Goal: Task Accomplishment & Management: Contribute content

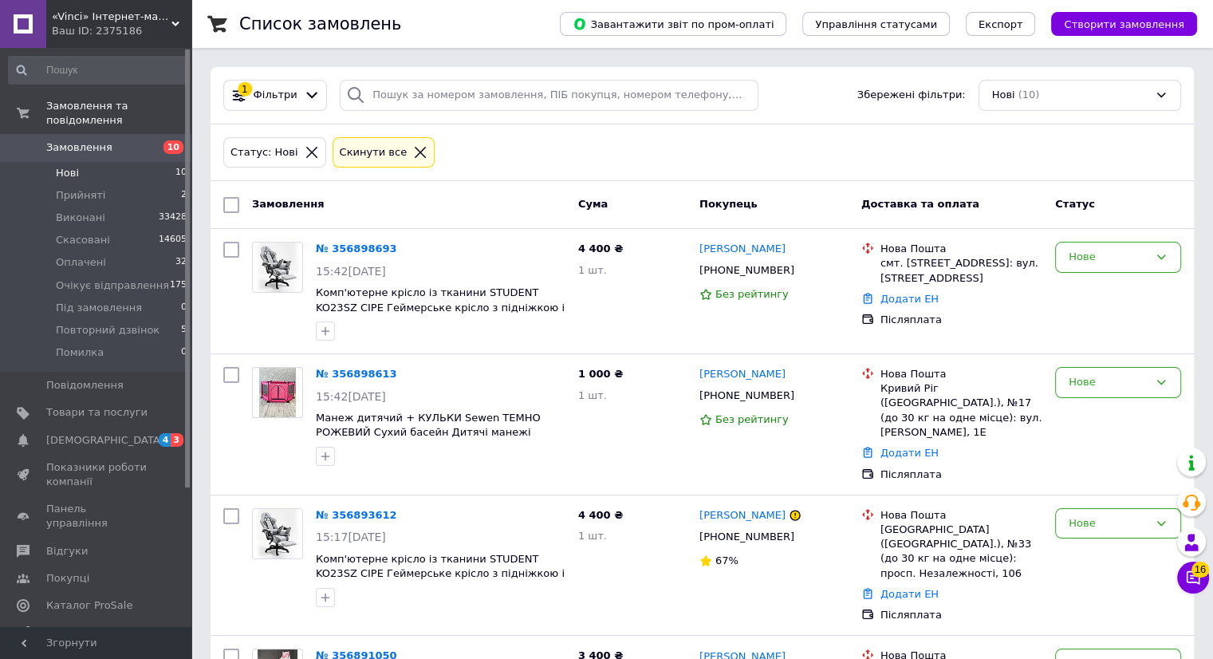
click at [67, 166] on span "Нові" at bounding box center [67, 173] width 23 height 14
click at [64, 166] on span "Нові" at bounding box center [67, 173] width 23 height 14
click at [96, 188] on span "Прийняті" at bounding box center [80, 195] width 49 height 14
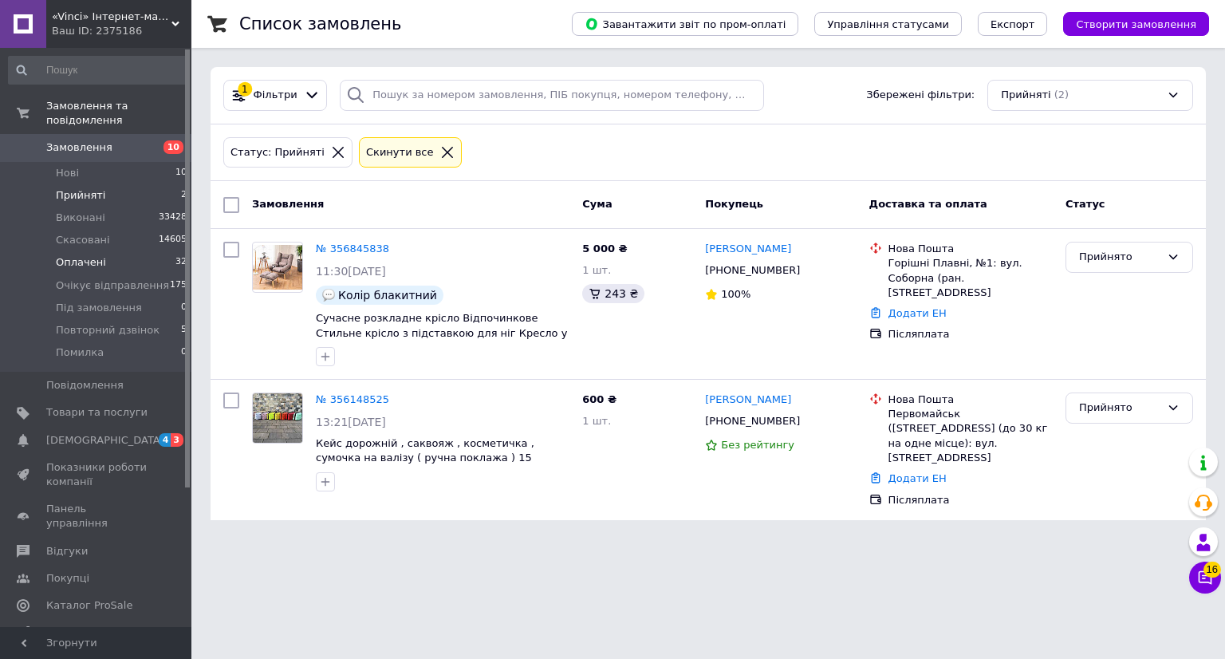
click at [82, 255] on span "Оплачені" at bounding box center [81, 262] width 50 height 14
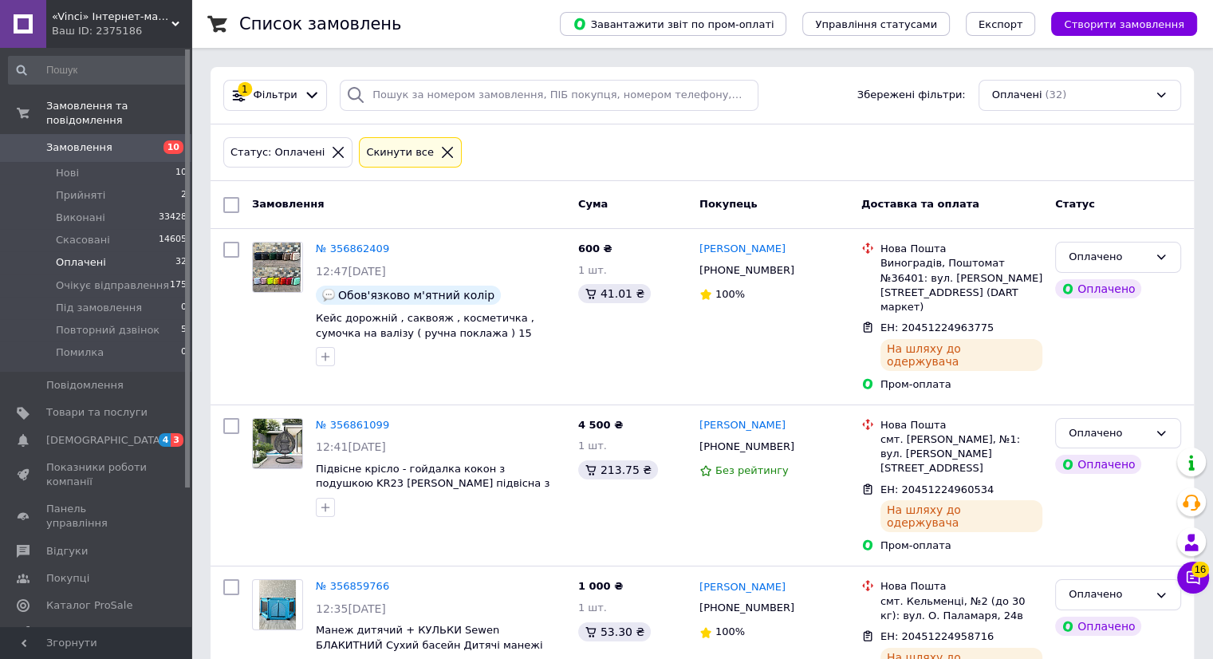
click at [89, 255] on span "Оплачені" at bounding box center [81, 262] width 50 height 14
click at [112, 323] on span "Повторний дзвінок" at bounding box center [108, 330] width 104 height 14
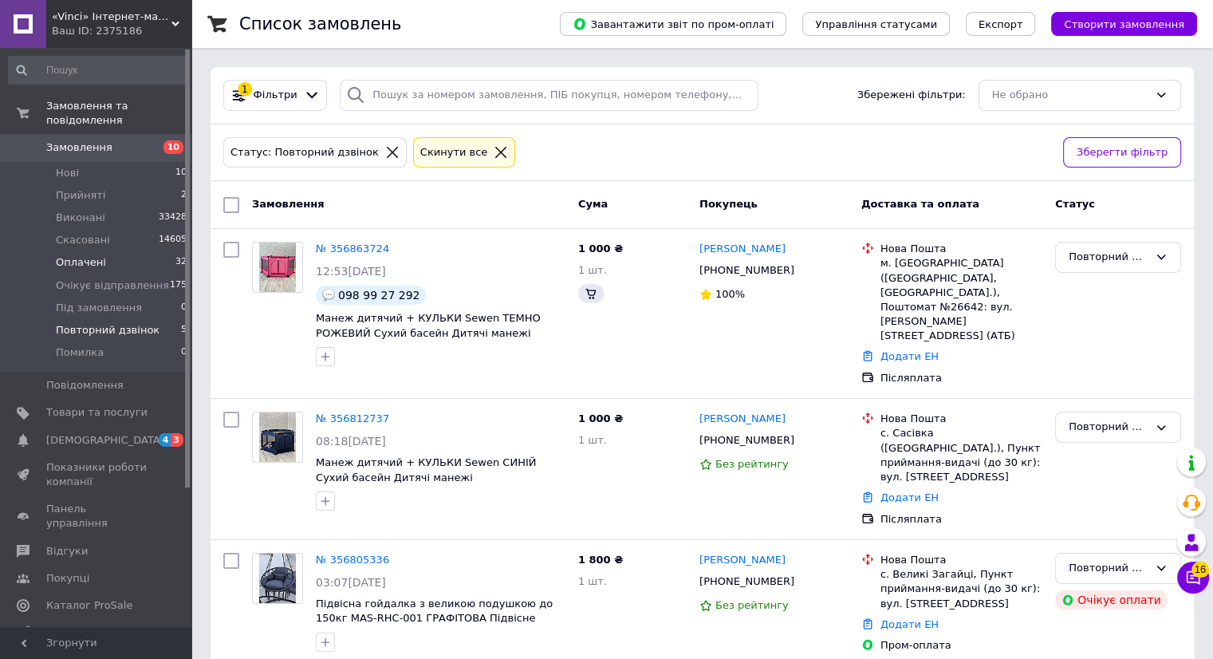
click at [96, 255] on span "Оплачені" at bounding box center [81, 262] width 50 height 14
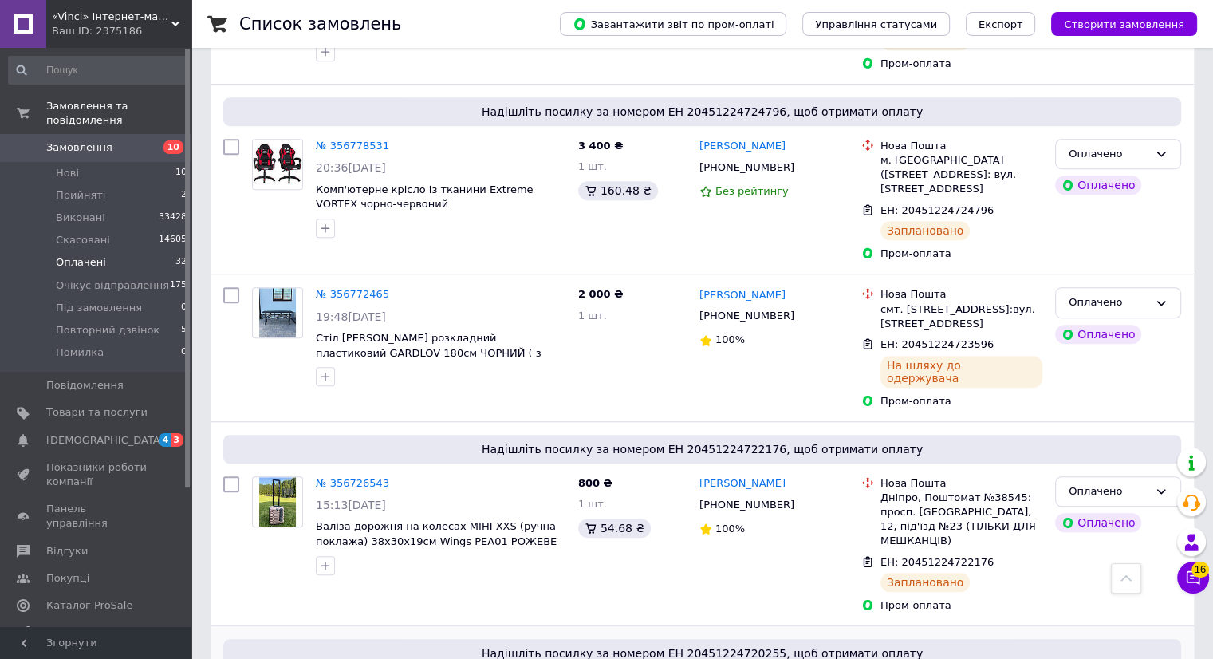
scroll to position [1213, 0]
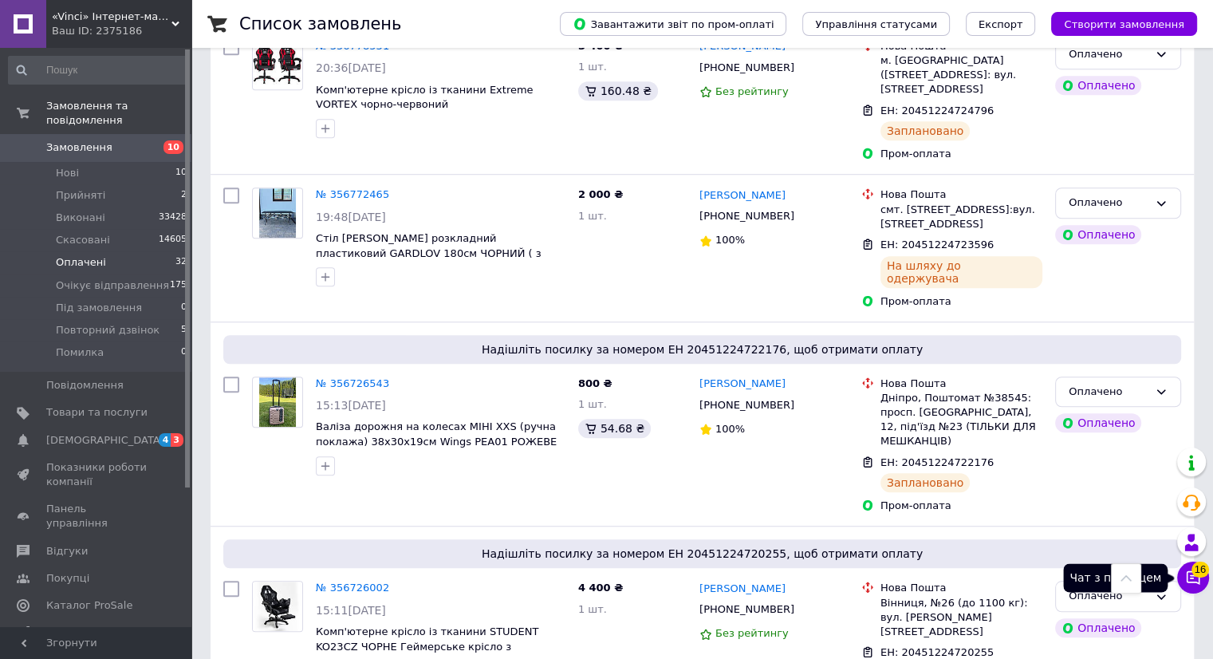
click at [1202, 578] on button "Чат з покупцем 16" at bounding box center [1193, 577] width 32 height 32
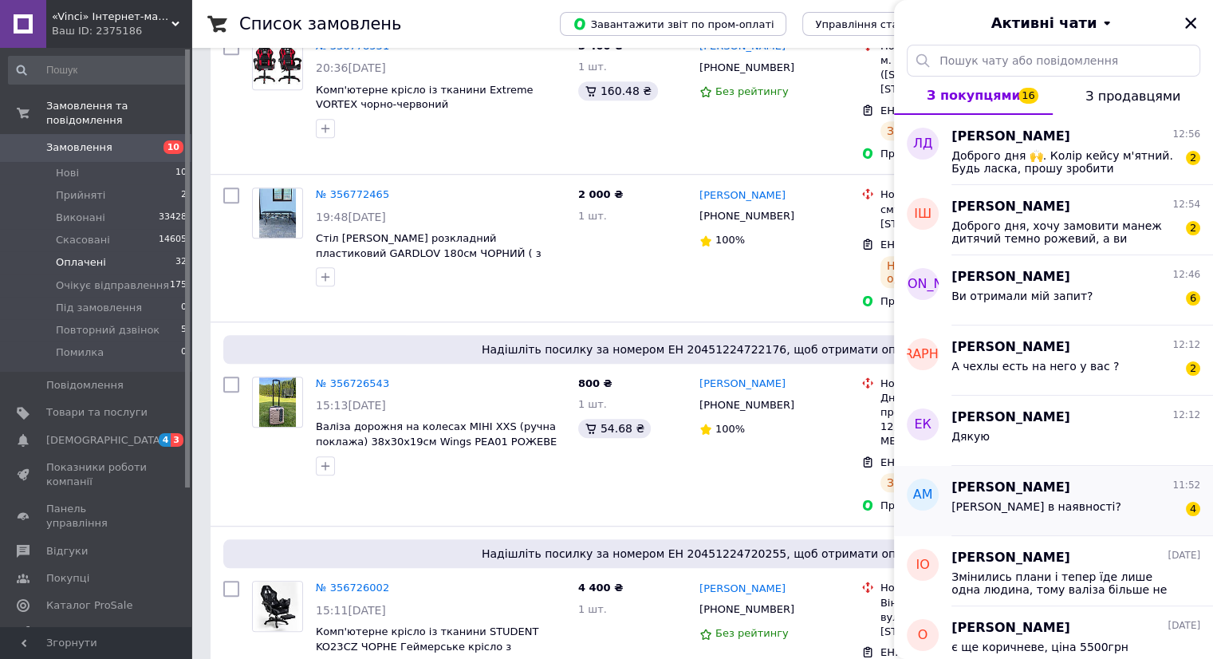
click at [1040, 506] on span "Крісло в наявності?" at bounding box center [1036, 506] width 170 height 13
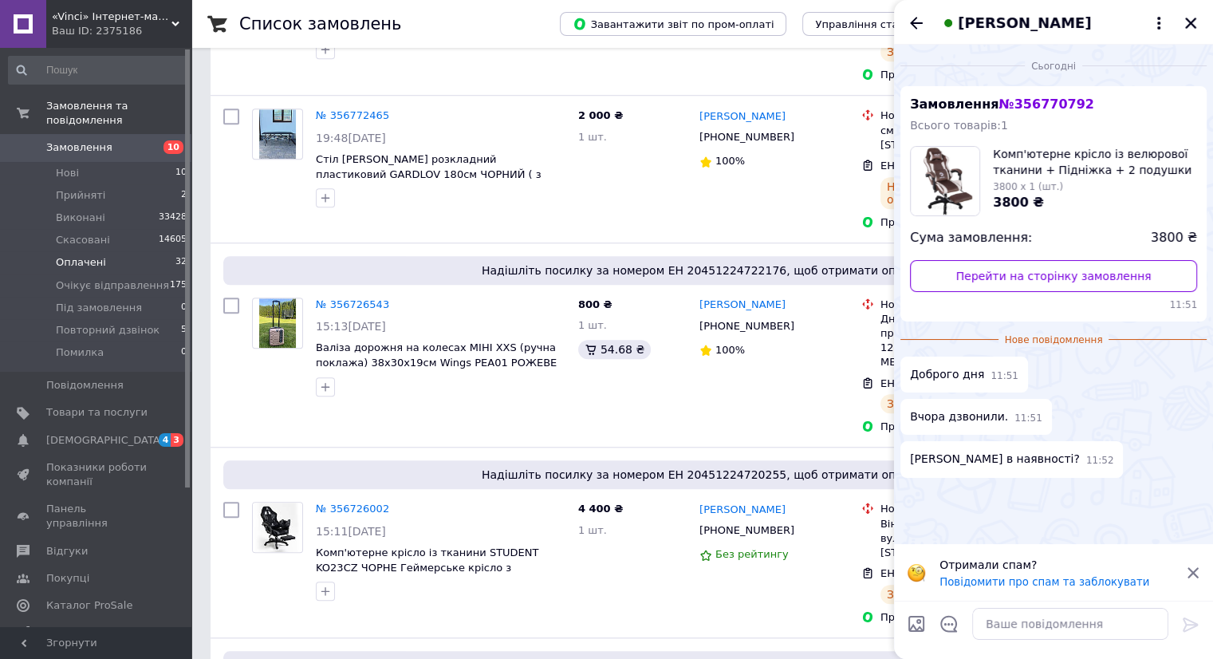
scroll to position [1292, 0]
click at [1022, 622] on textarea at bounding box center [1070, 624] width 196 height 32
type textarea "Відправили"
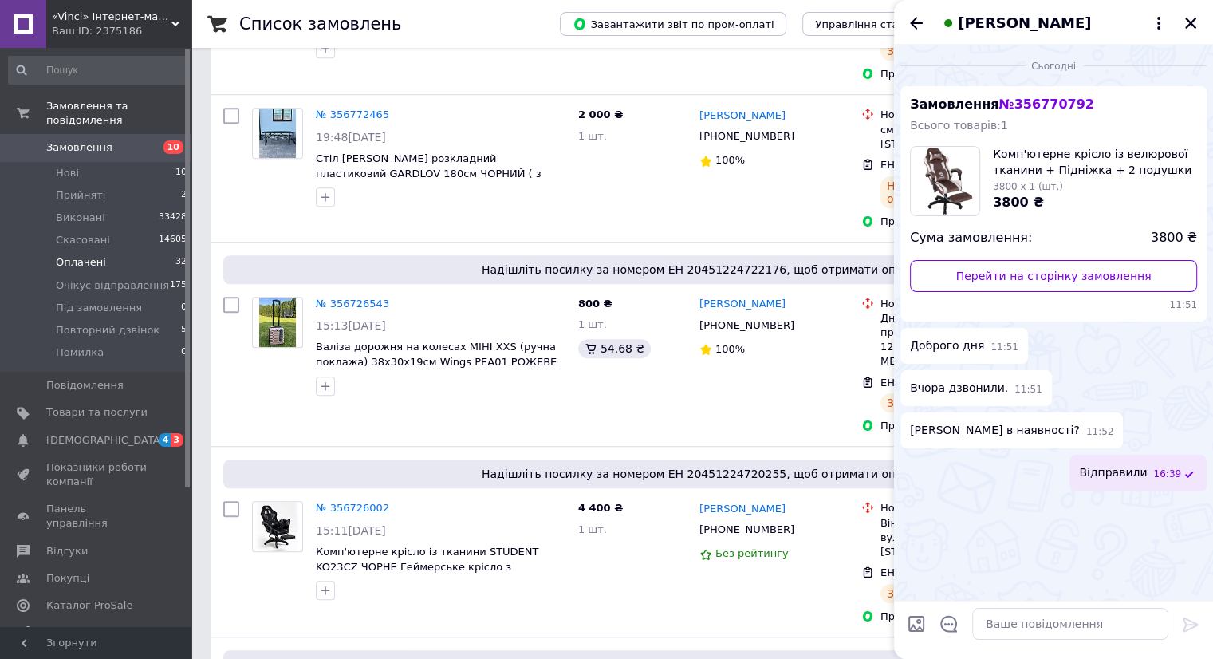
click at [914, 23] on icon "Назад" at bounding box center [916, 23] width 13 height 12
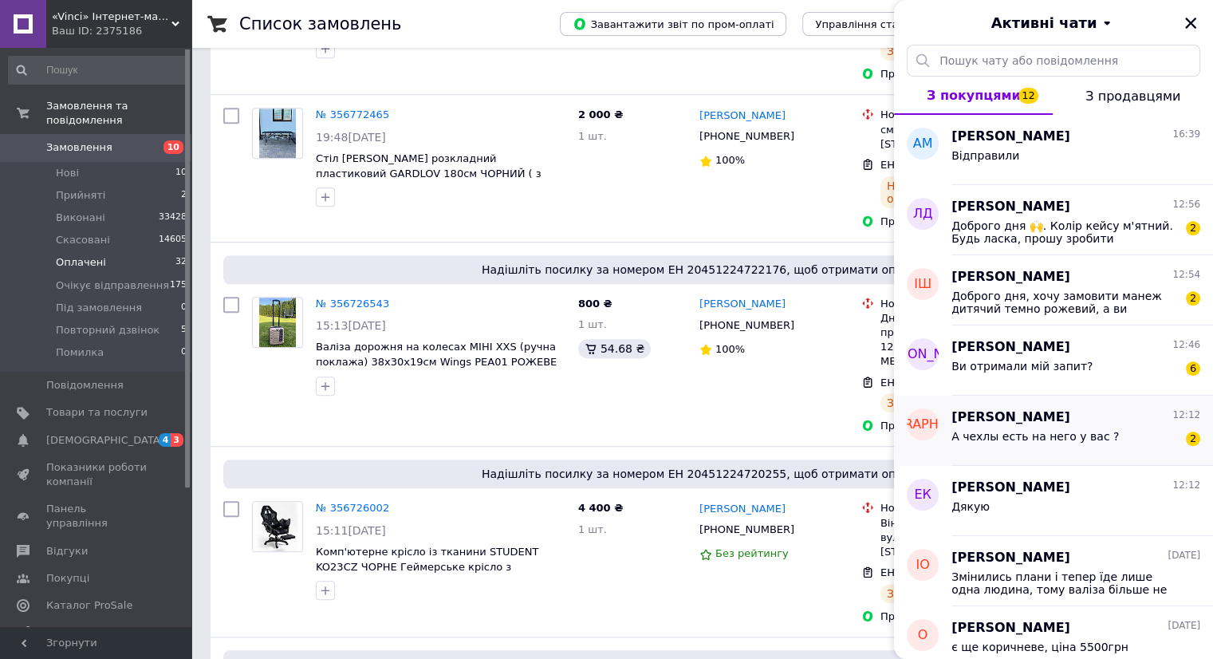
click at [978, 430] on span "А чехлы есть на него у вас ?" at bounding box center [1034, 436] width 167 height 13
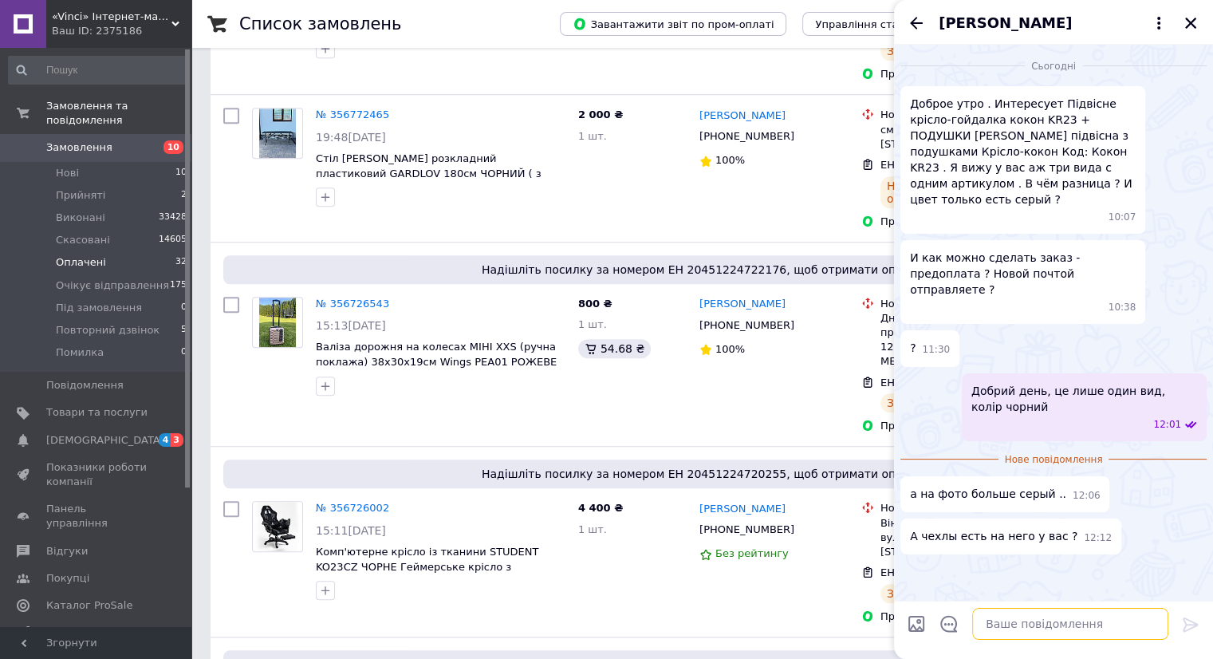
click at [1013, 628] on textarea at bounding box center [1070, 624] width 196 height 32
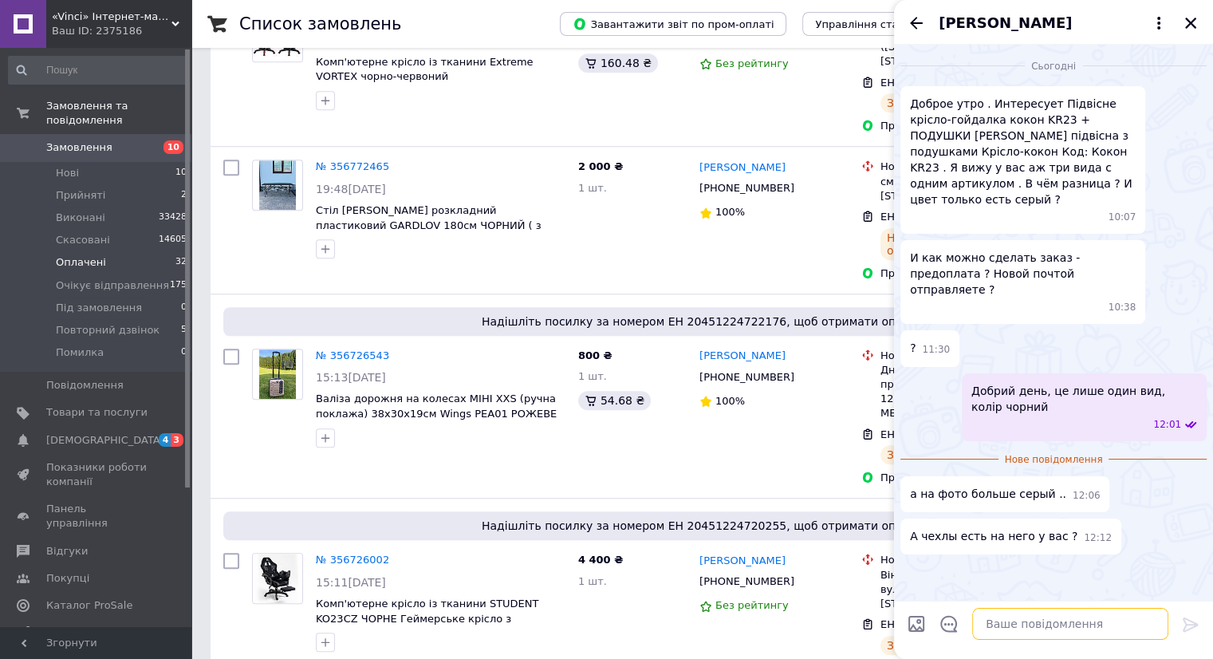
scroll to position [1213, 0]
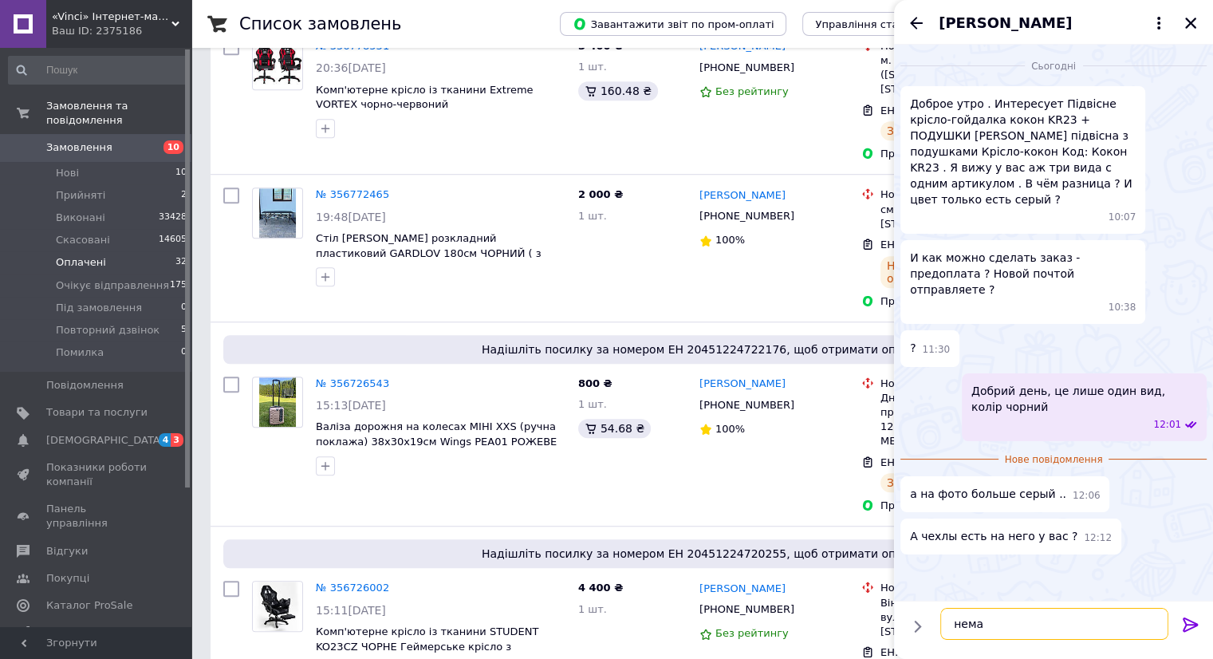
type textarea "немає"
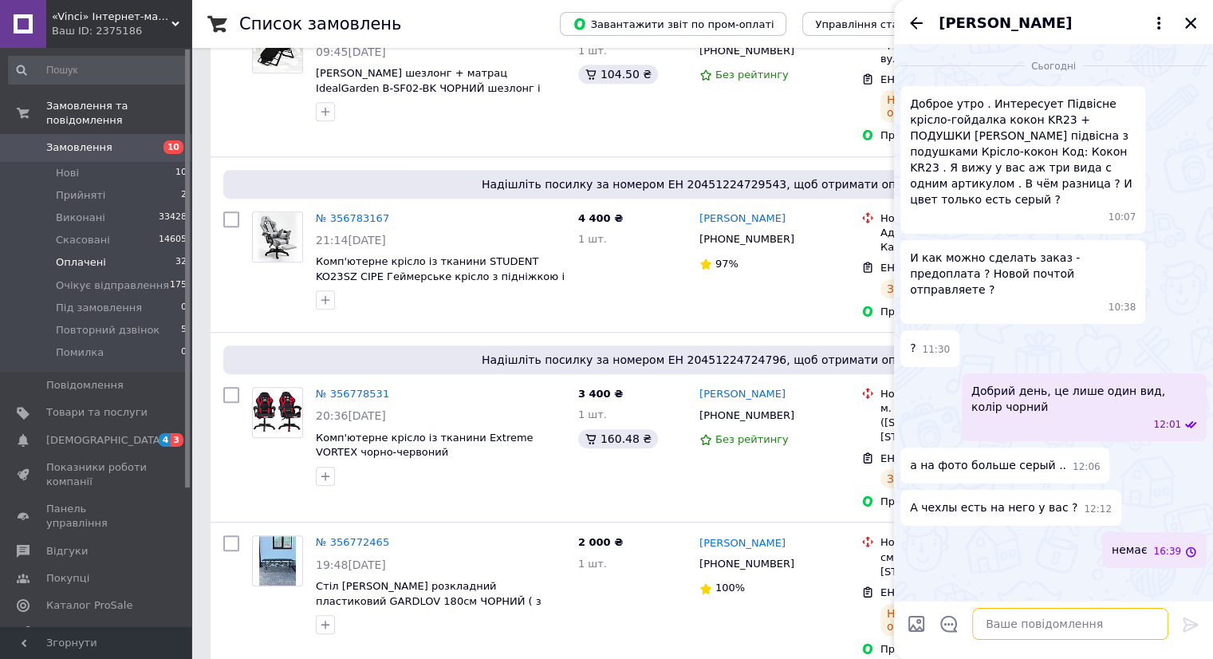
scroll to position [655, 0]
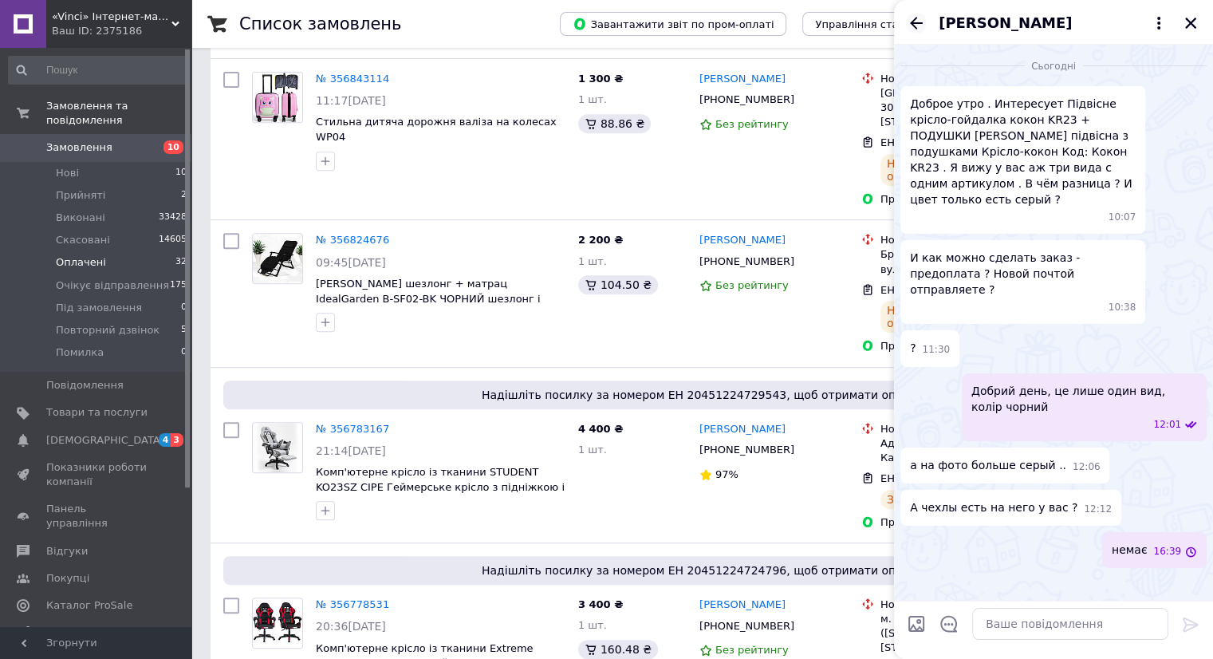
click at [924, 21] on icon "Назад" at bounding box center [916, 23] width 19 height 19
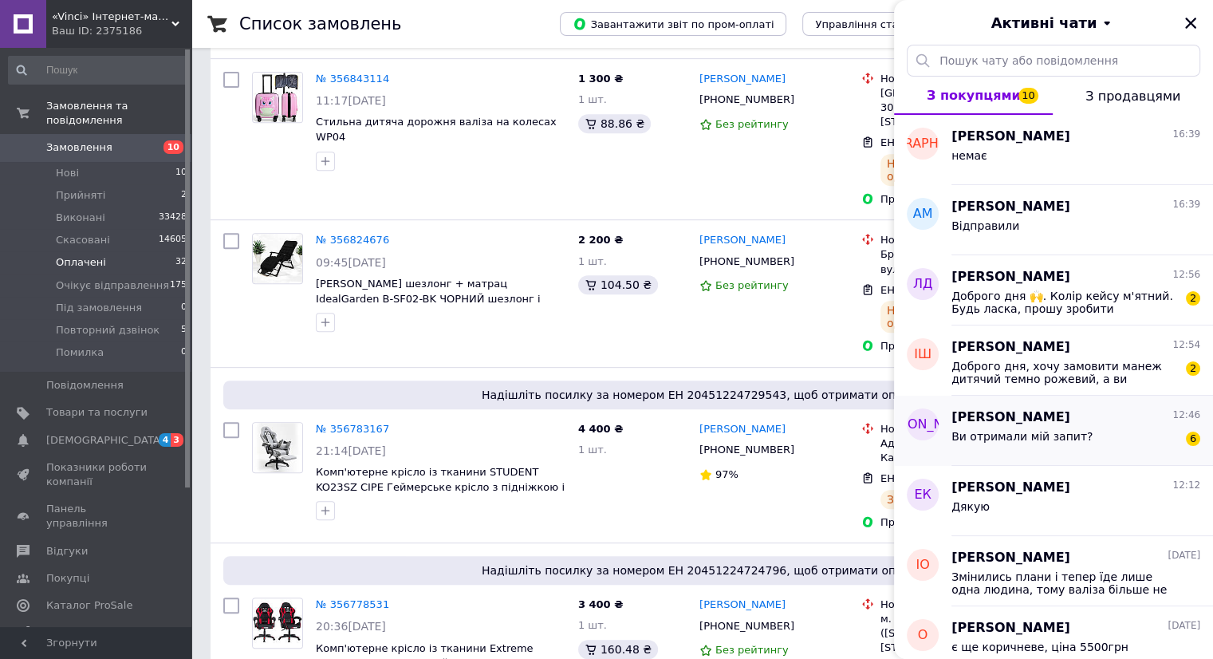
click at [967, 435] on span "Ви отримали мій запит?" at bounding box center [1021, 436] width 141 height 13
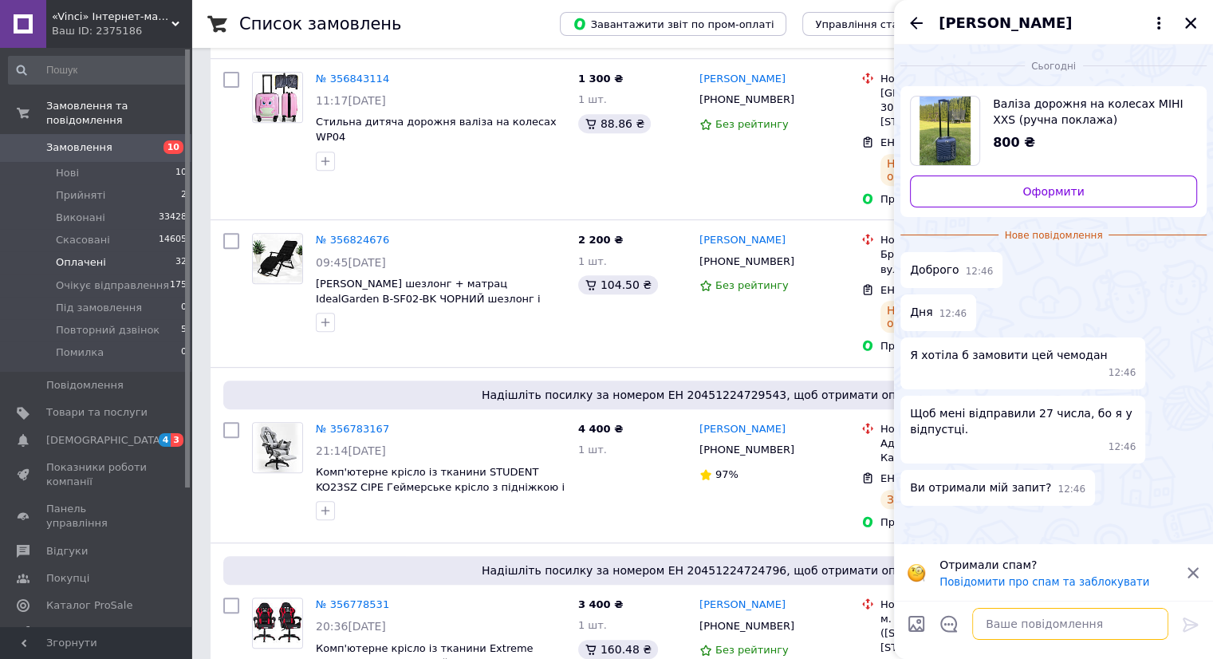
click at [1014, 621] on textarea at bounding box center [1070, 624] width 196 height 32
click at [989, 626] on textarea "Доброг дня" at bounding box center [1054, 624] width 228 height 32
type textarea "Доброго дня"
click at [1185, 626] on icon at bounding box center [1189, 624] width 15 height 14
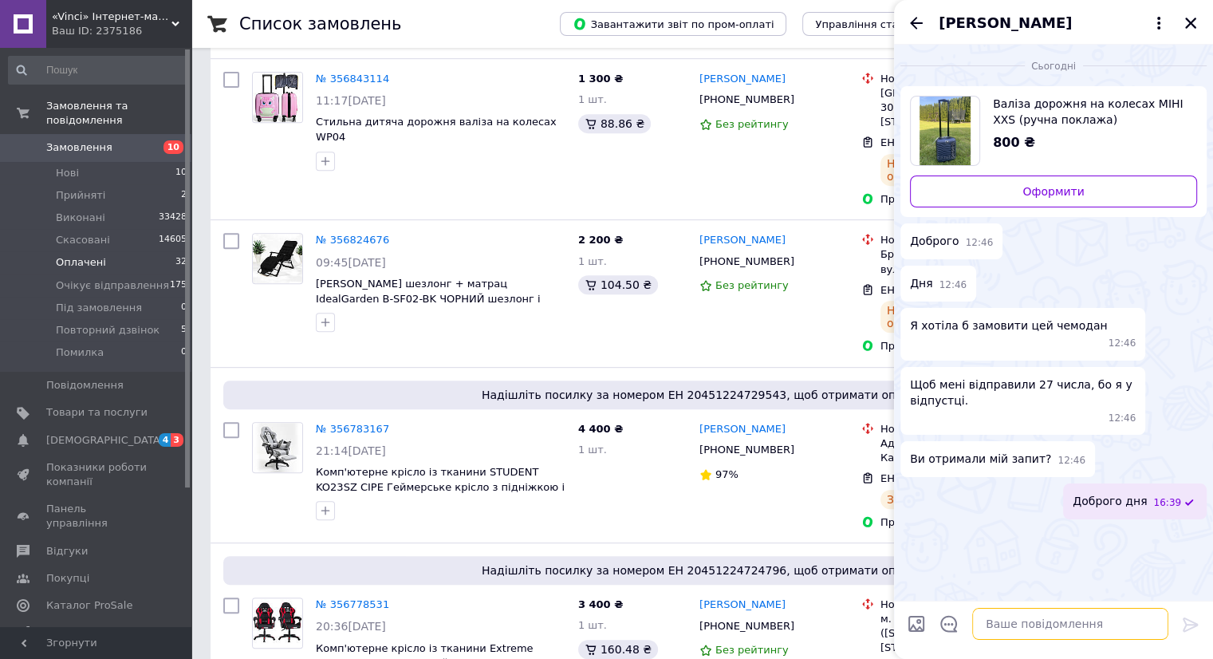
click at [989, 627] on textarea at bounding box center [1070, 624] width 196 height 32
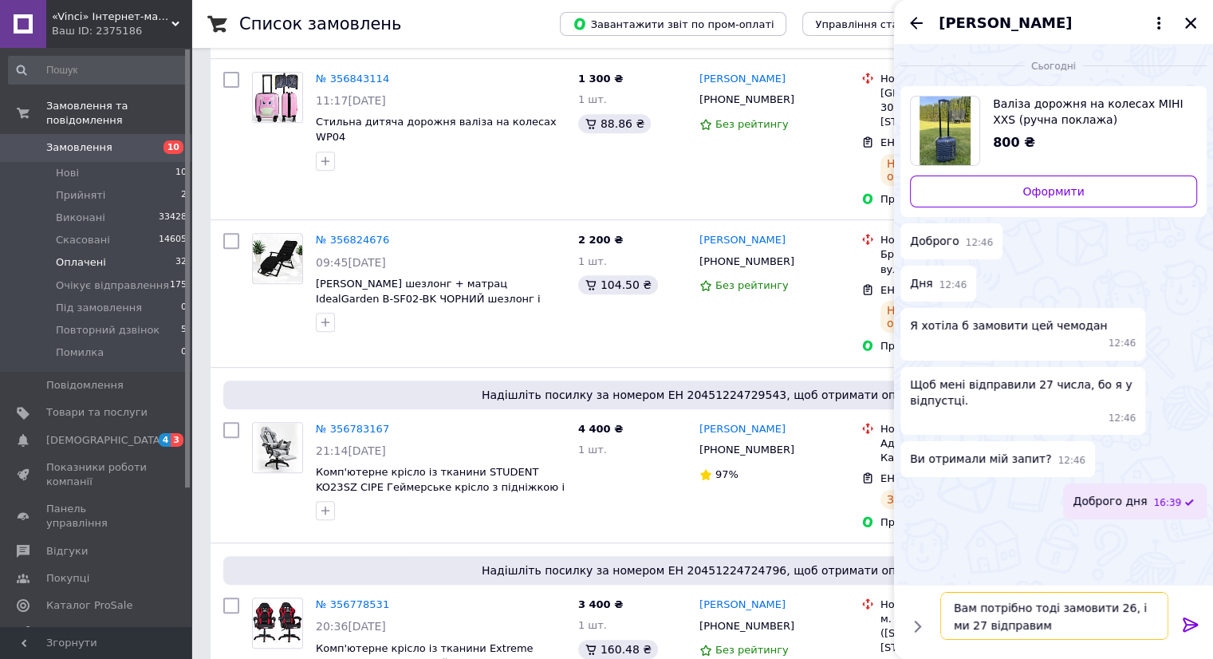
type textarea "Вам потрібно тоді замовити 26, і ми 27 відправимо"
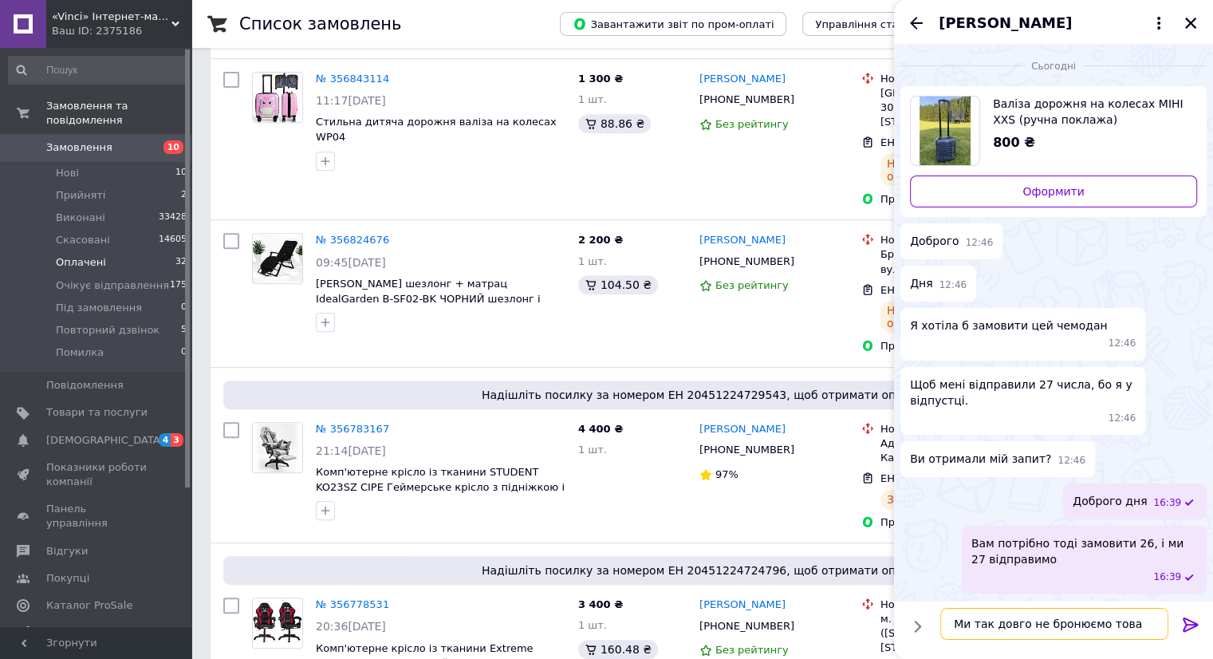
type textarea "Ми так довго не бронюємо товар"
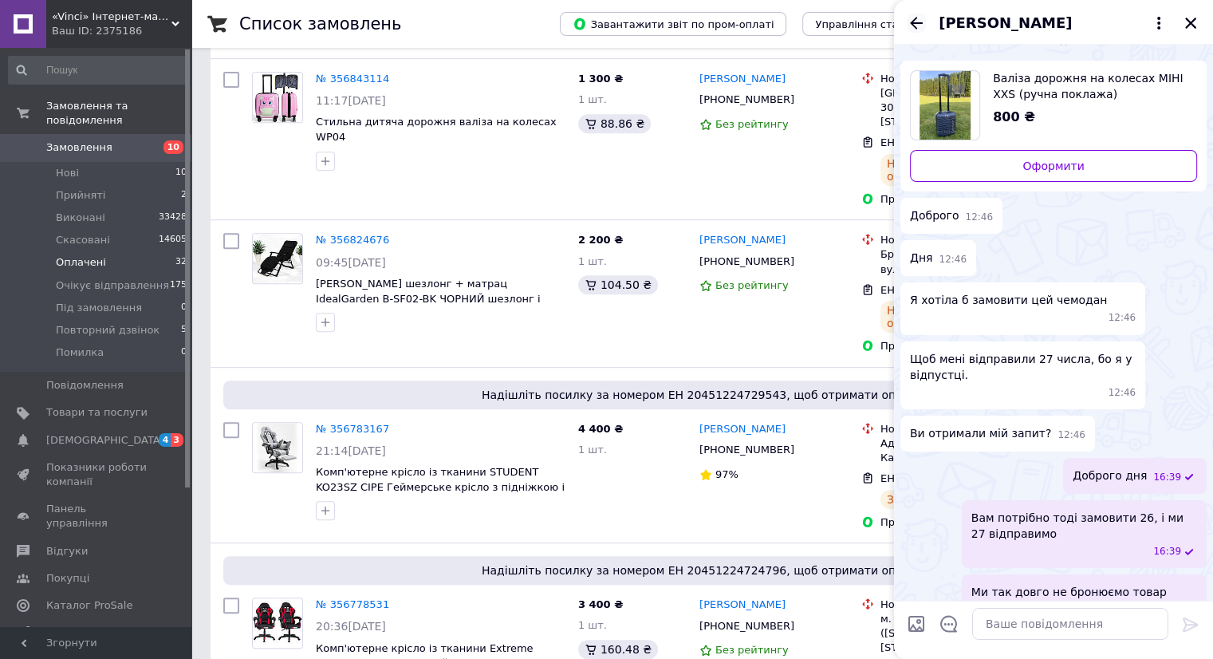
click at [921, 20] on icon "Назад" at bounding box center [916, 23] width 19 height 19
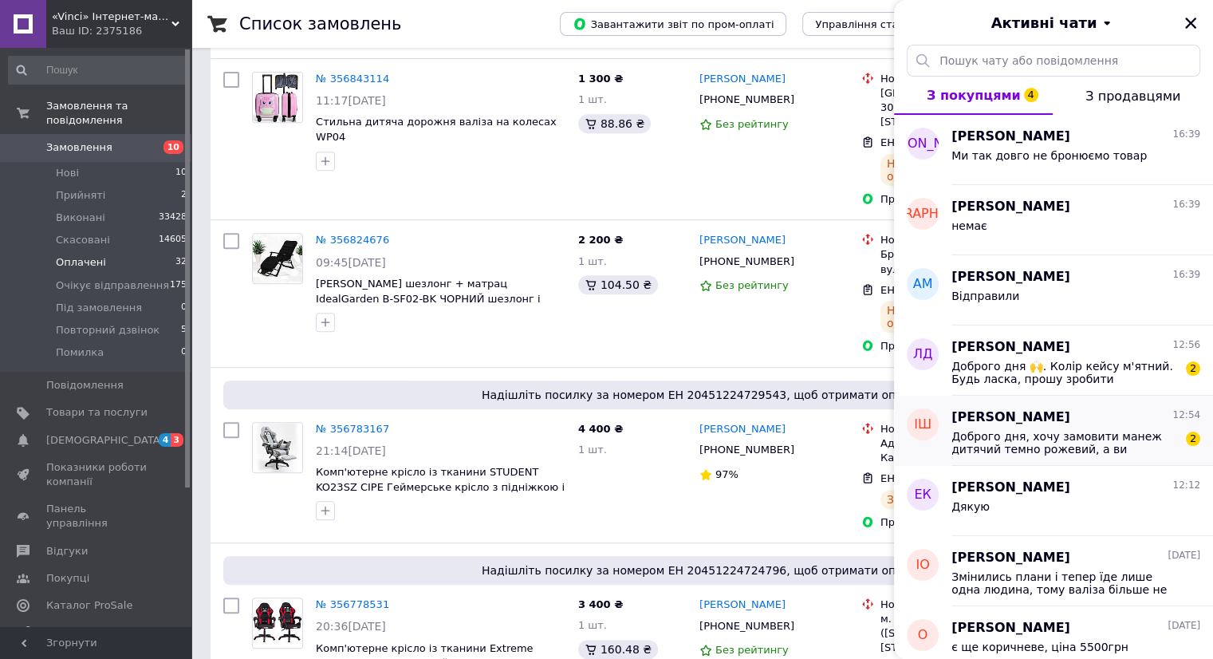
click at [998, 442] on span "Доброго дня, хочу замовити манеж дитячий темно рожевий, а ви скасовуєте замовле…" at bounding box center [1064, 443] width 226 height 26
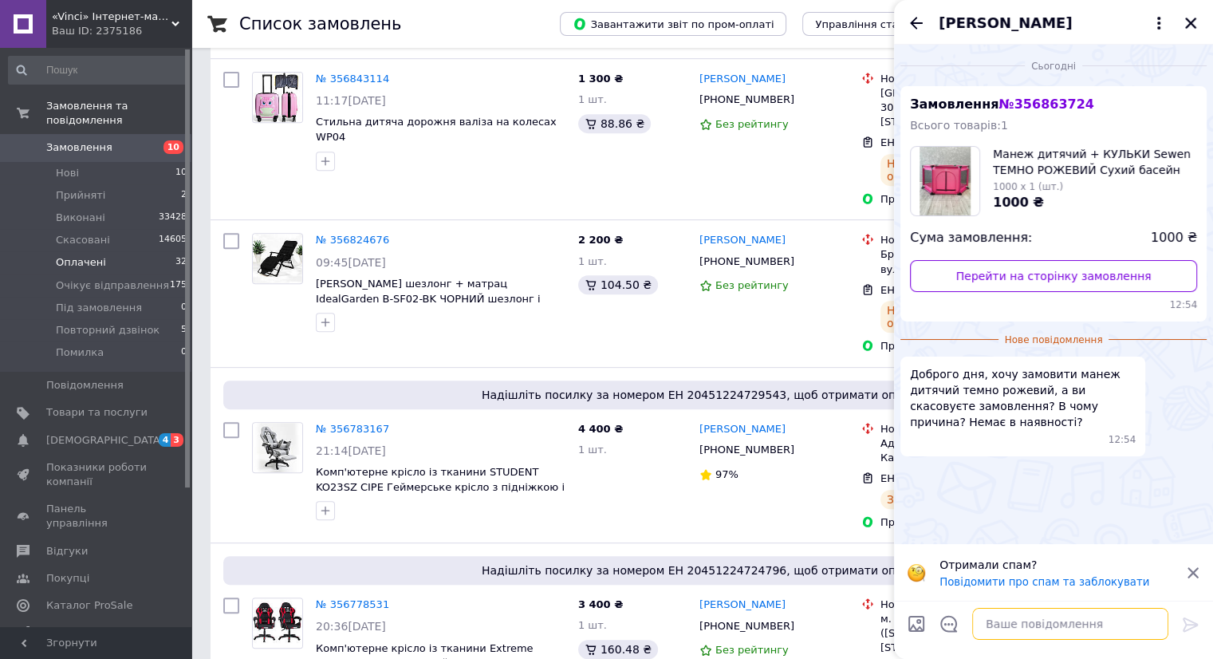
click at [995, 616] on textarea at bounding box center [1070, 624] width 196 height 32
type textarea "Доброго дня"
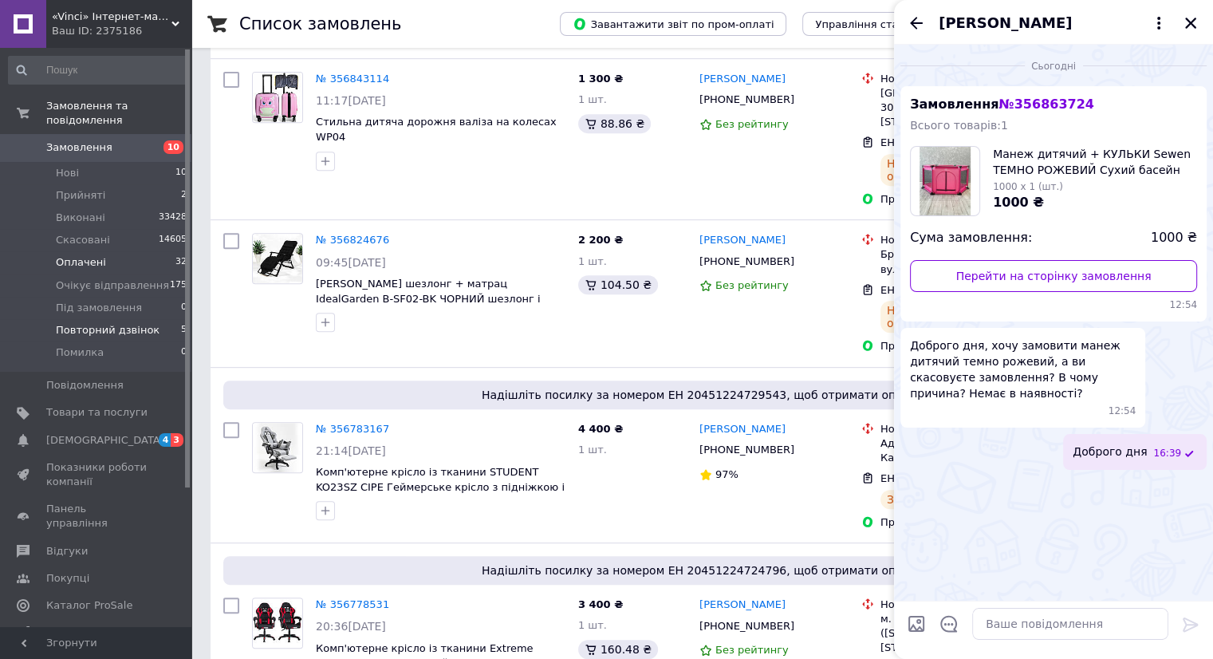
click at [90, 323] on span "Повторний дзвінок" at bounding box center [108, 330] width 104 height 14
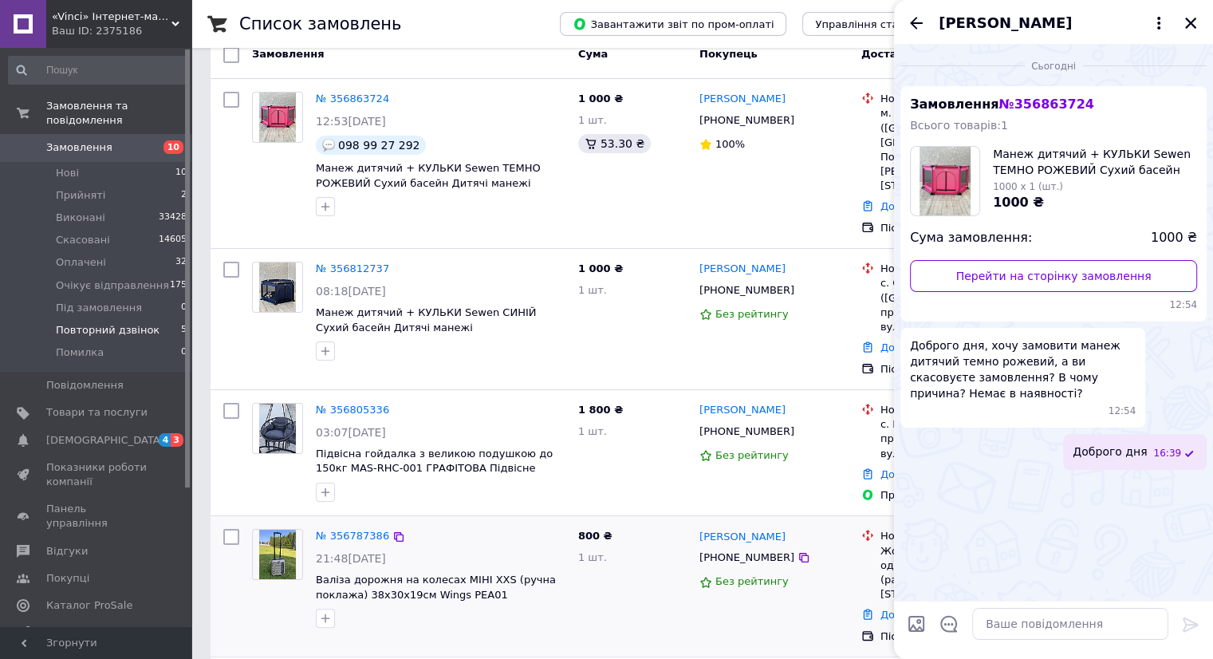
scroll to position [159, 0]
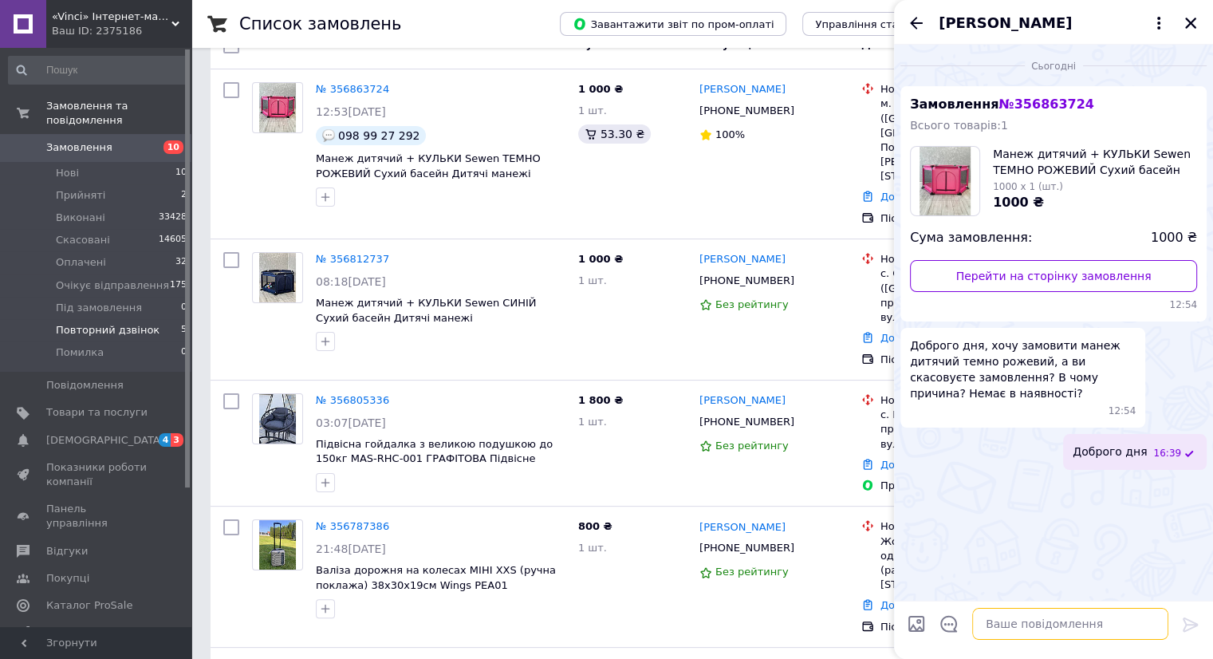
click at [1030, 632] on textarea at bounding box center [1070, 624] width 196 height 32
type textarea "Ми не можемо Вам додзвонитися"
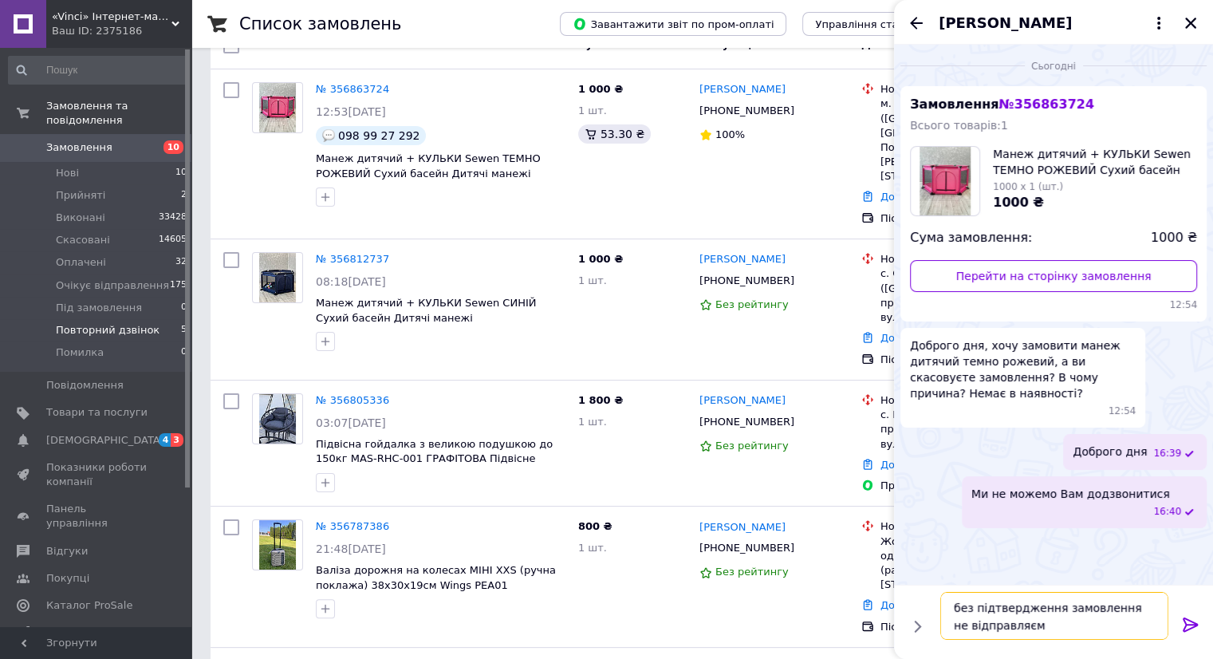
type textarea "без підтвердження замовлення не відправляємо"
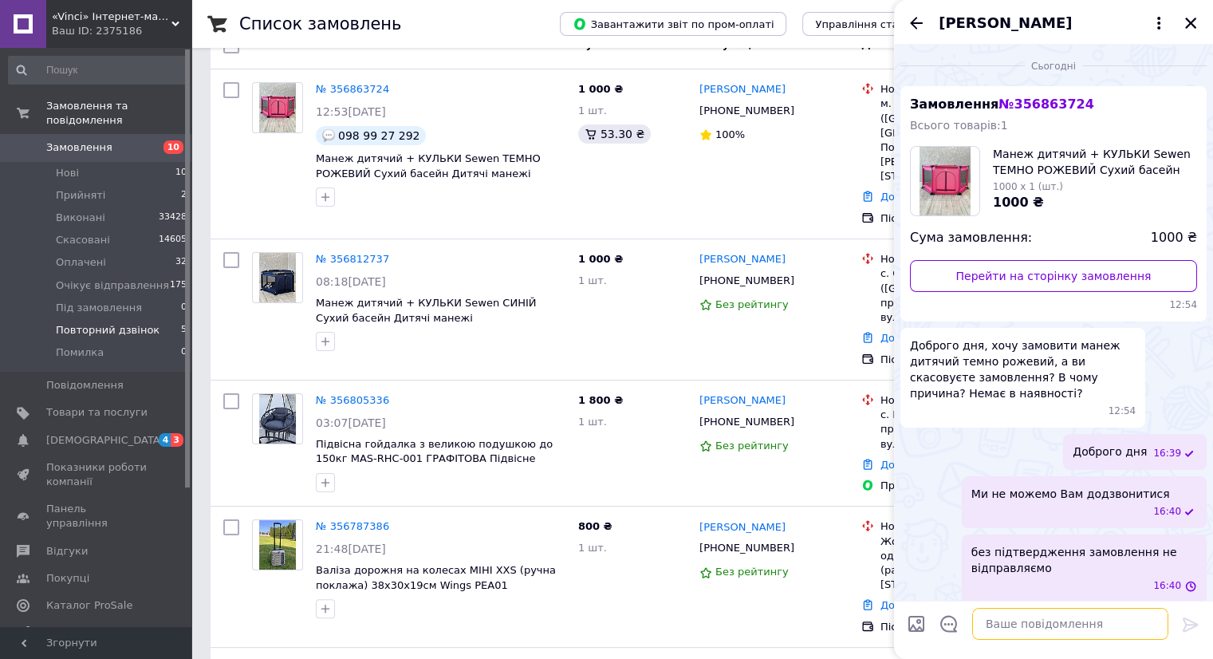
scroll to position [0, 0]
click at [923, 18] on icon "Назад" at bounding box center [916, 23] width 19 height 19
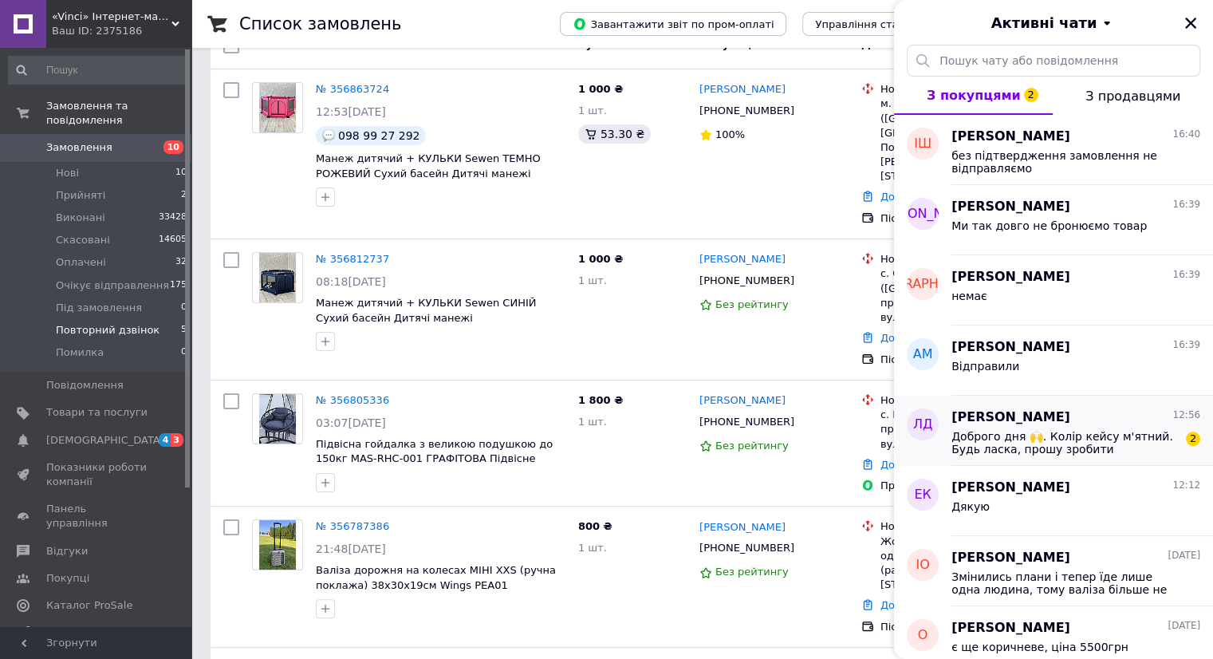
click at [1028, 435] on span "Доброго дня 🙌. Колір кейсу м'ятний. Будь ласка, прошу зробити відправлена сього…" at bounding box center [1064, 443] width 226 height 26
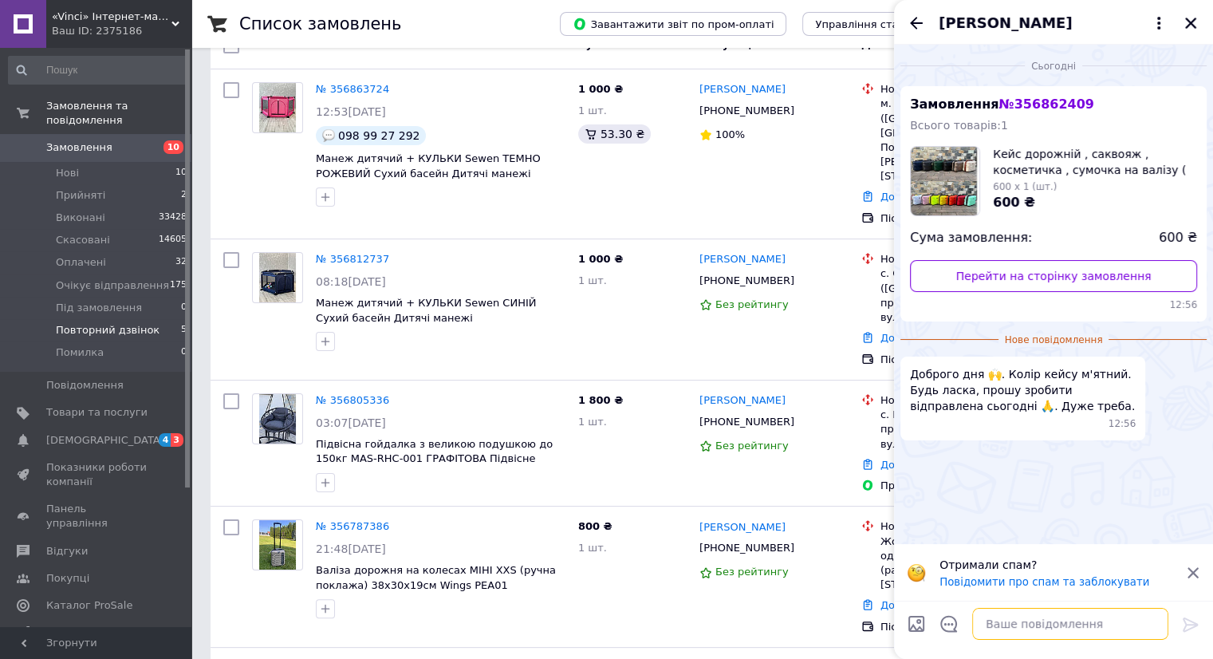
click at [1028, 627] on textarea at bounding box center [1070, 624] width 196 height 32
type textarea "Доброго дня"
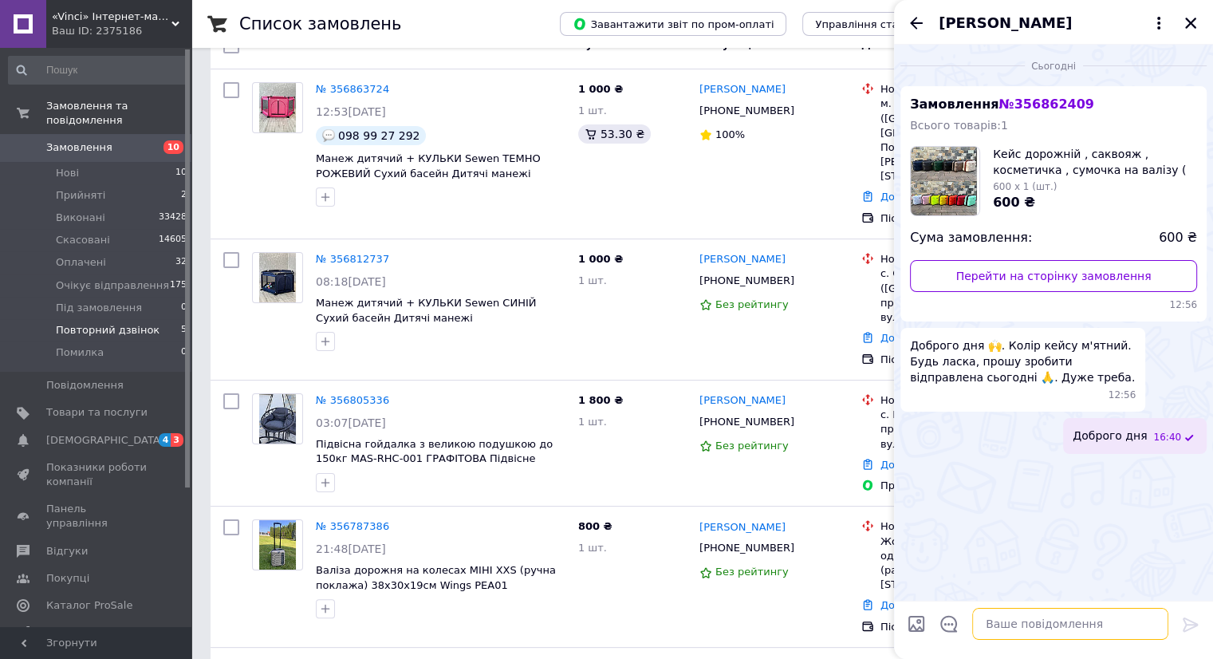
paste textarea "20451224963775"
type textarea "20451224963775"
type textarea "відправили"
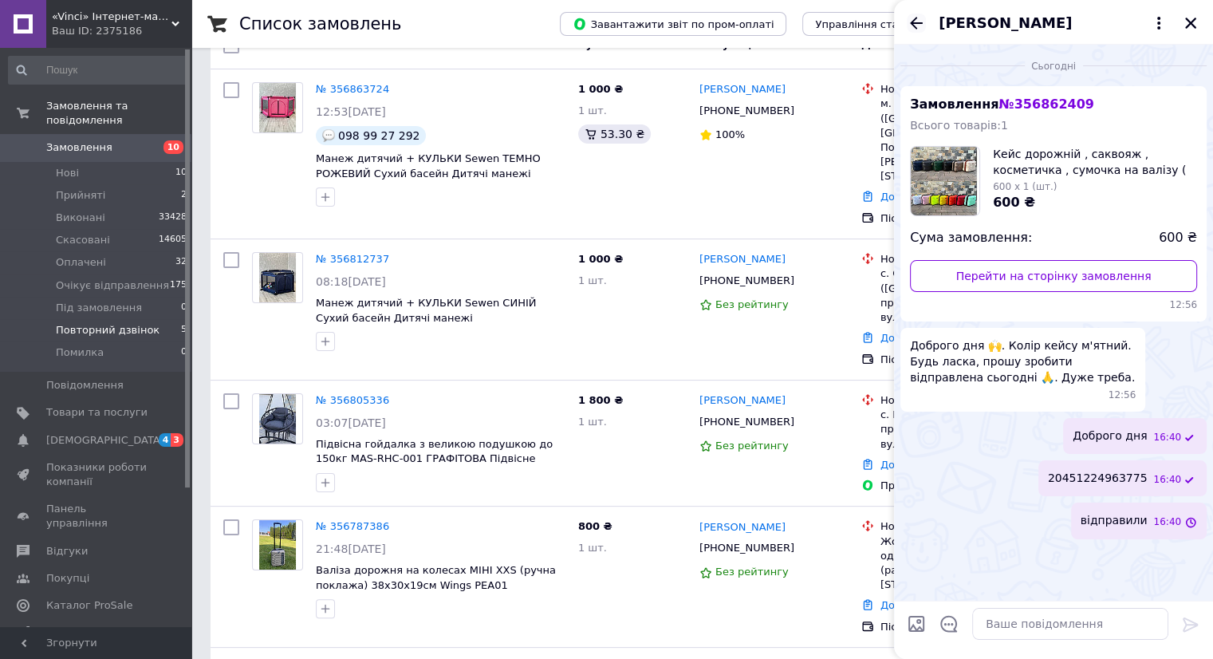
click at [910, 22] on icon "Назад" at bounding box center [916, 23] width 13 height 12
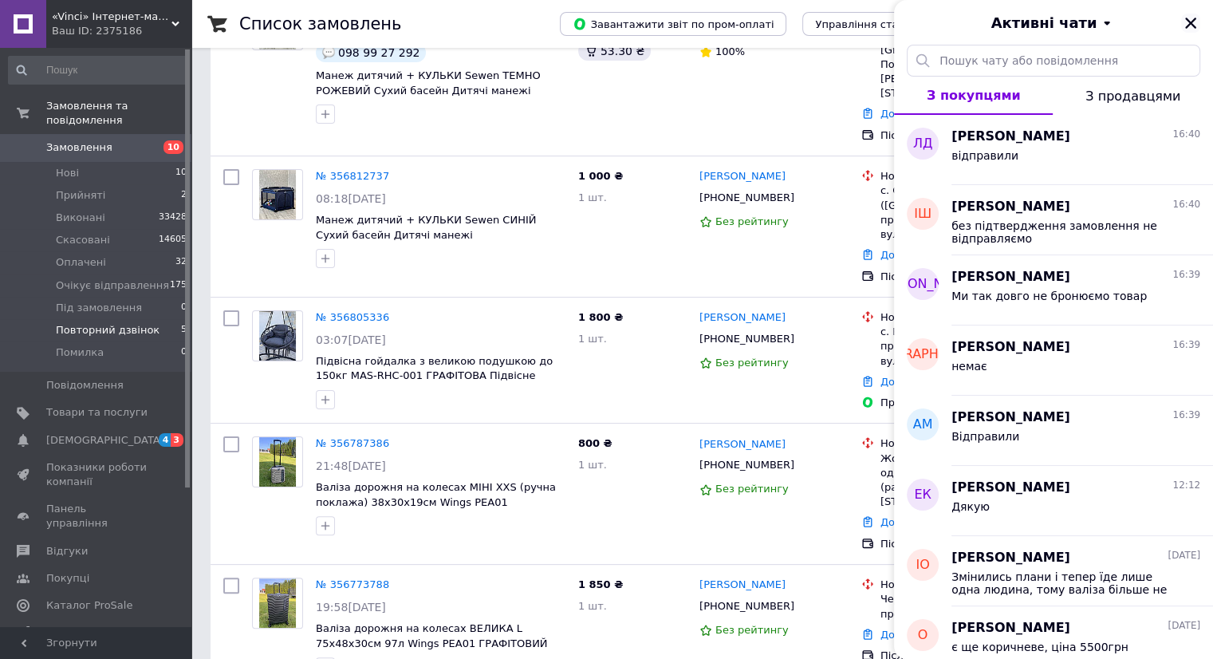
click at [1186, 20] on icon "Закрити" at bounding box center [1190, 23] width 11 height 11
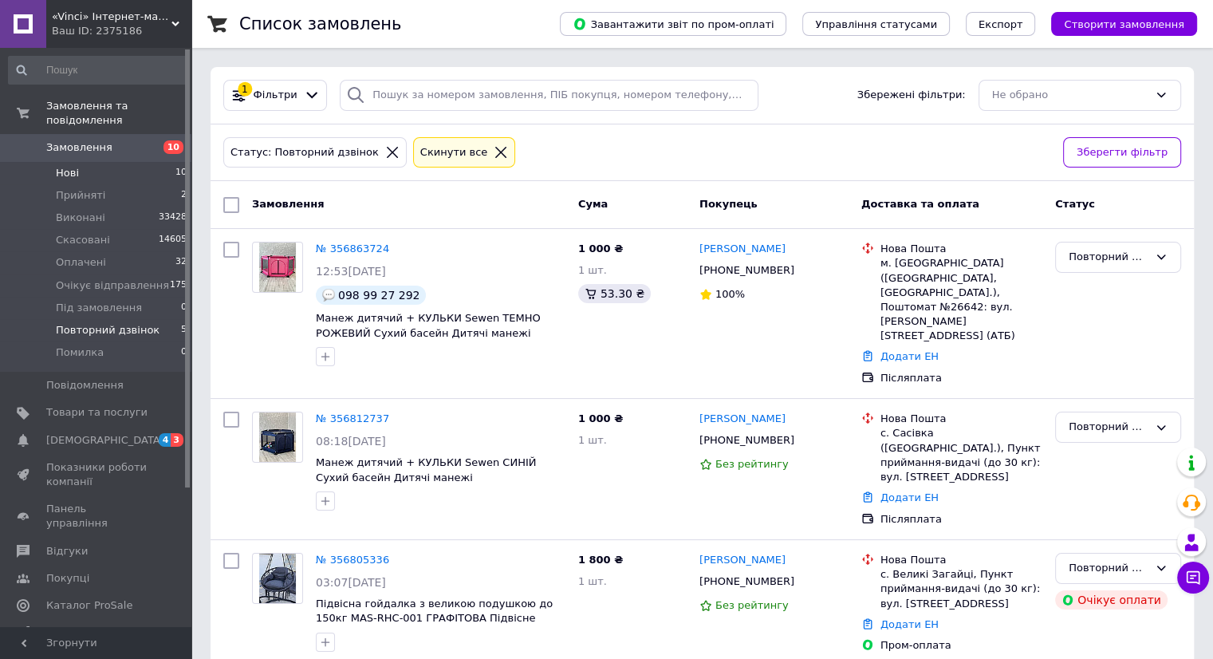
click at [74, 167] on li "Нові 10" at bounding box center [98, 173] width 196 height 22
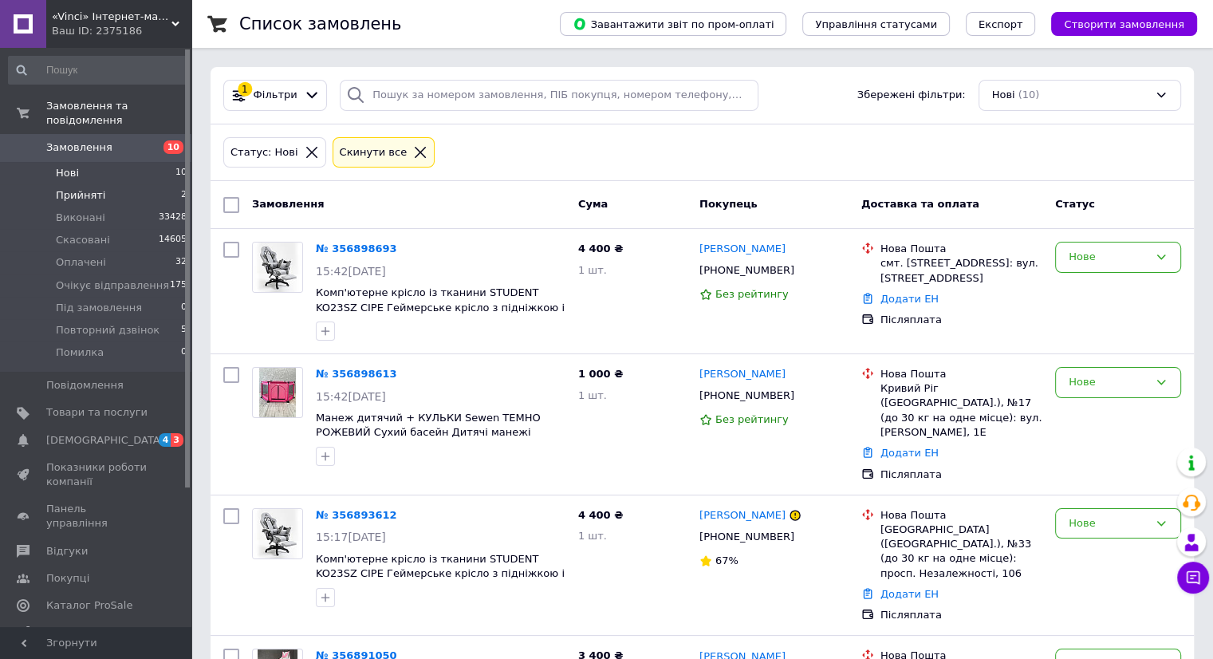
click at [70, 188] on span "Прийняті" at bounding box center [80, 195] width 49 height 14
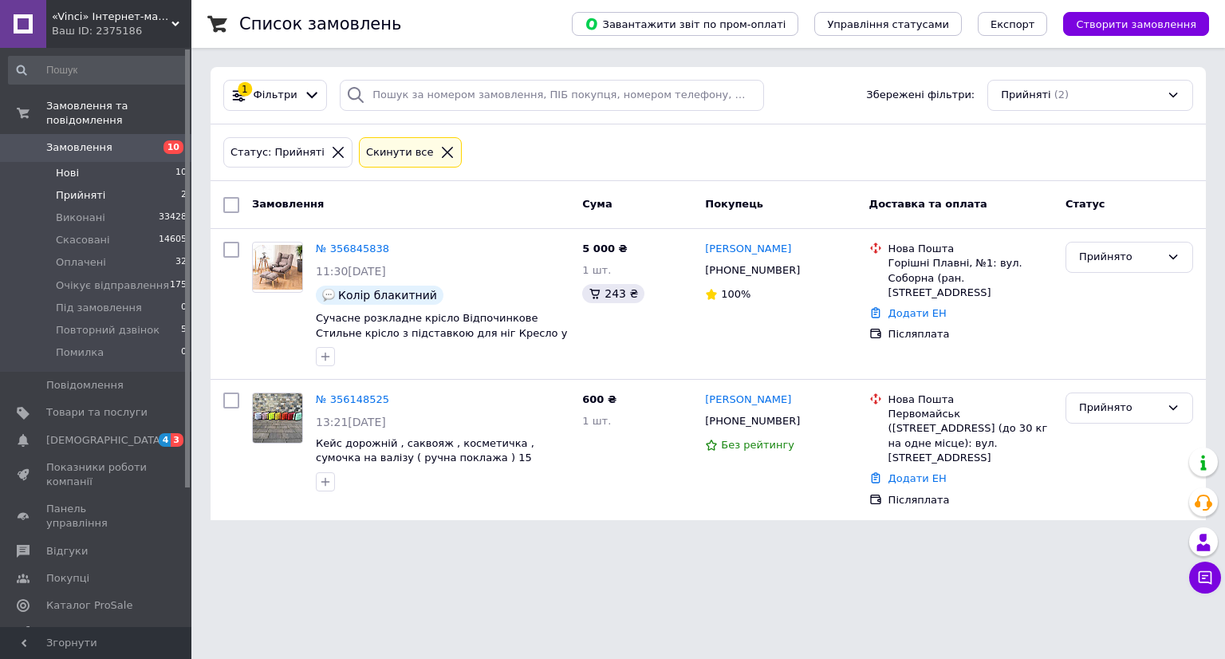
click at [86, 162] on li "Нові 10" at bounding box center [98, 173] width 196 height 22
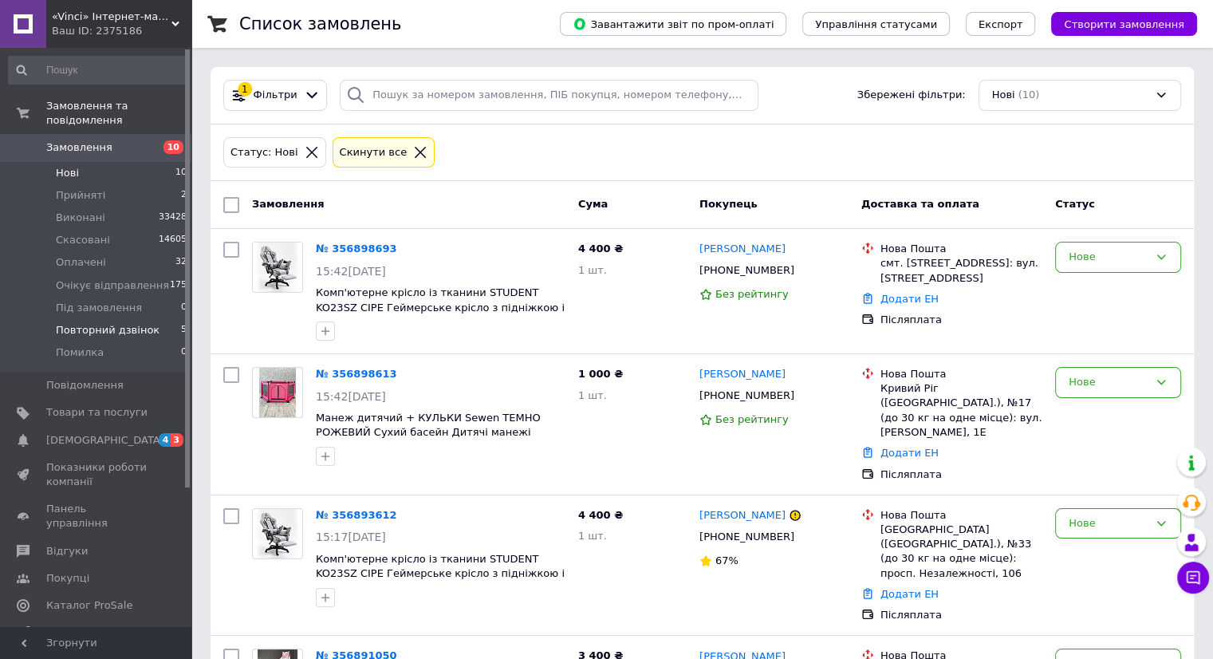
click at [118, 323] on span "Повторний дзвінок" at bounding box center [108, 330] width 104 height 14
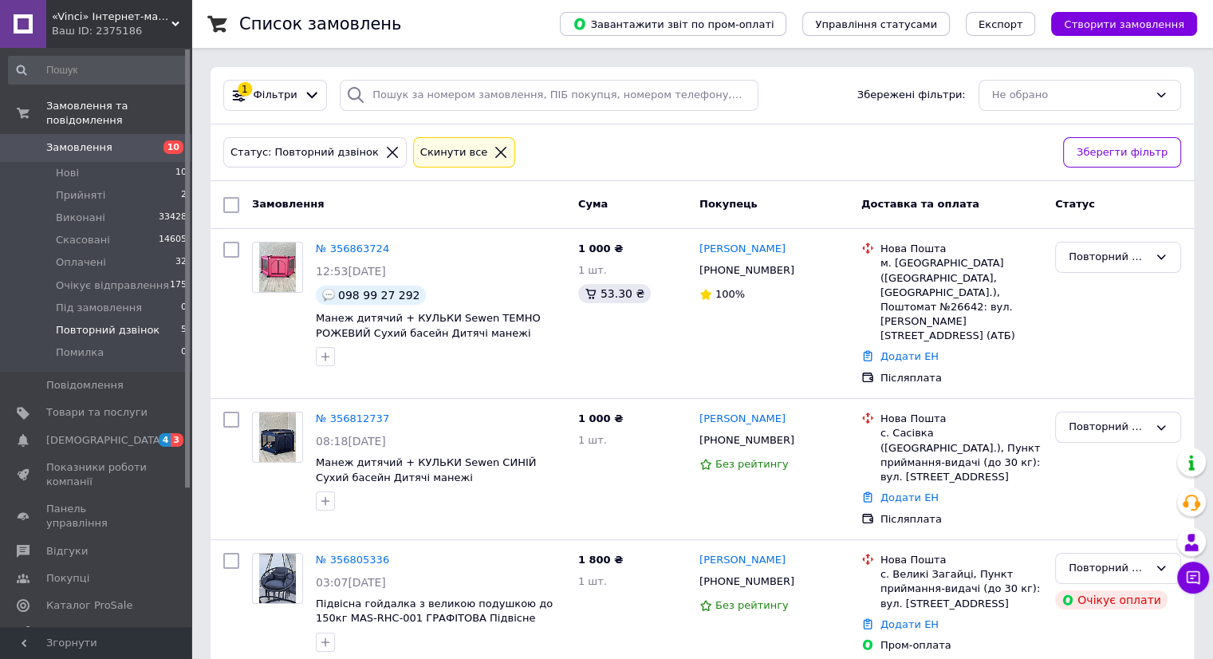
click at [1200, 581] on button "Чат з покупцем" at bounding box center [1193, 577] width 32 height 32
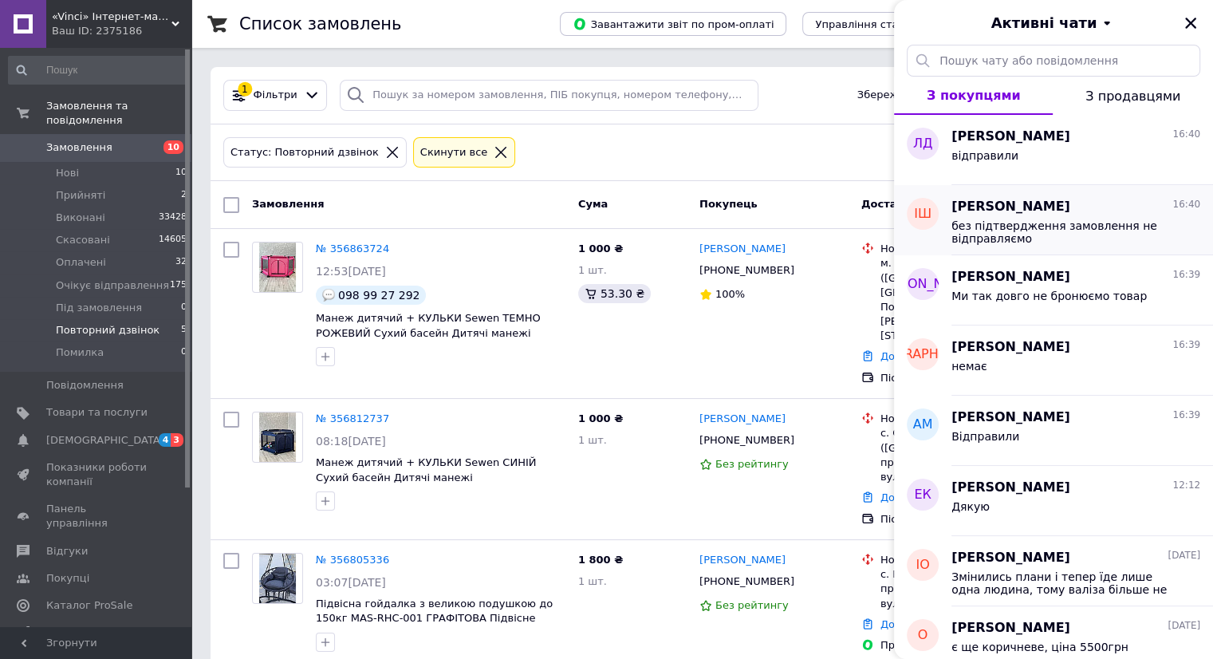
click at [1010, 213] on span "[PERSON_NAME]" at bounding box center [1010, 207] width 119 height 18
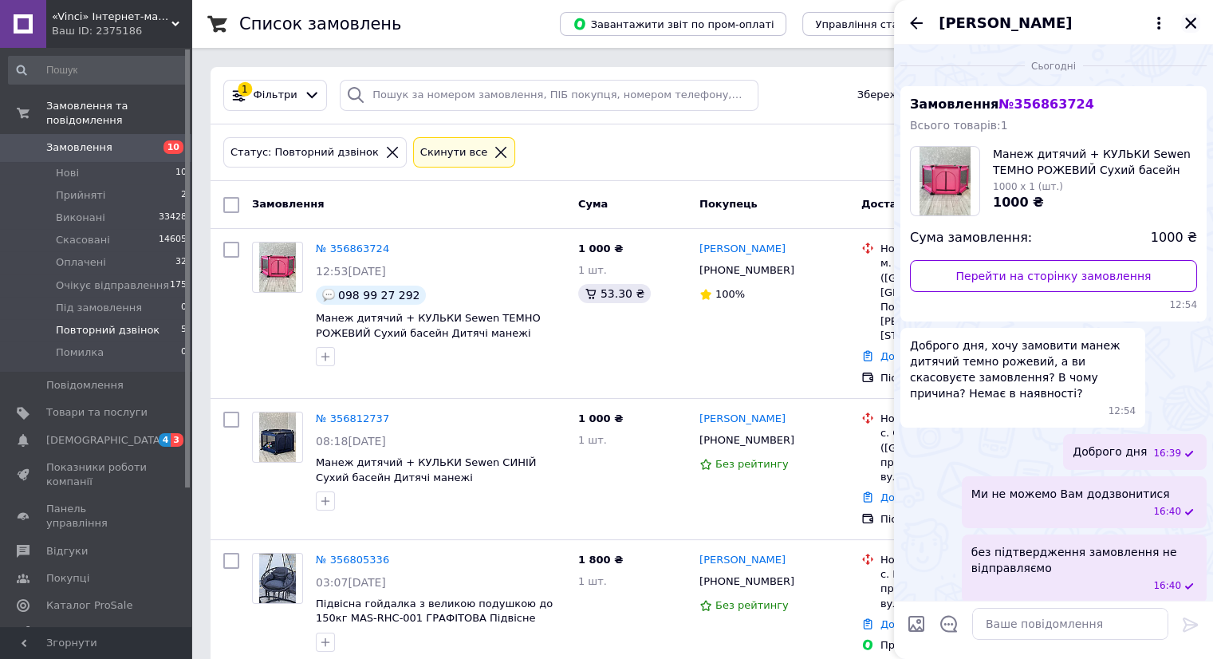
click at [1188, 16] on icon "Закрити" at bounding box center [1190, 23] width 14 height 14
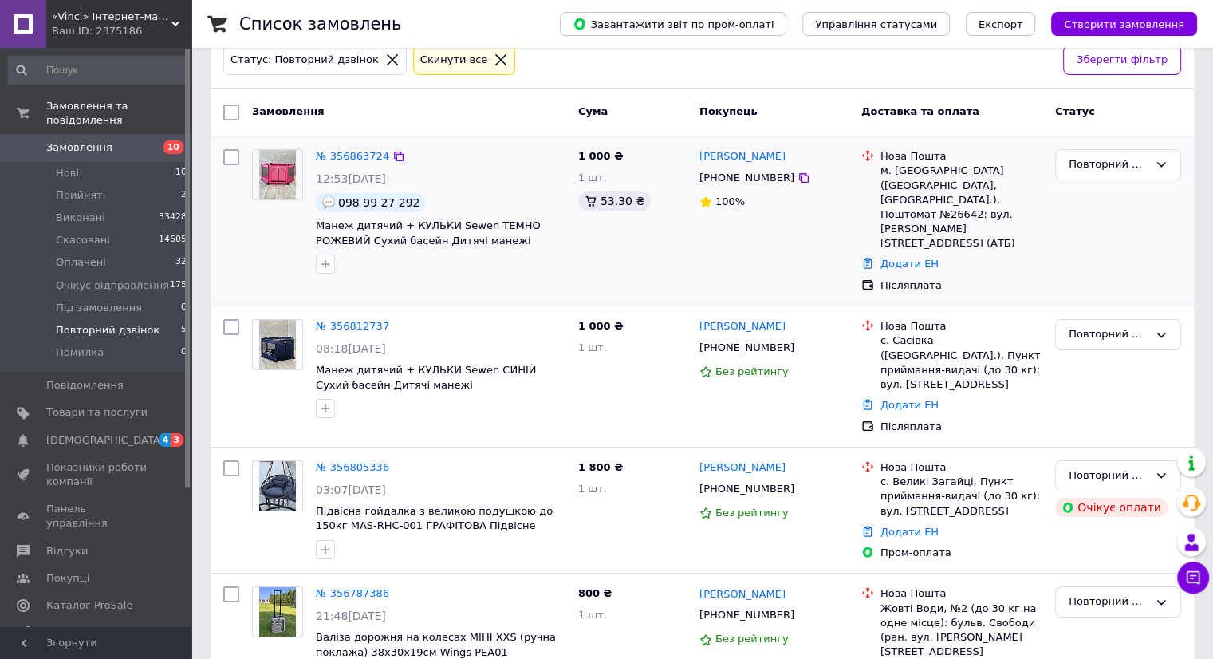
scroll to position [83, 0]
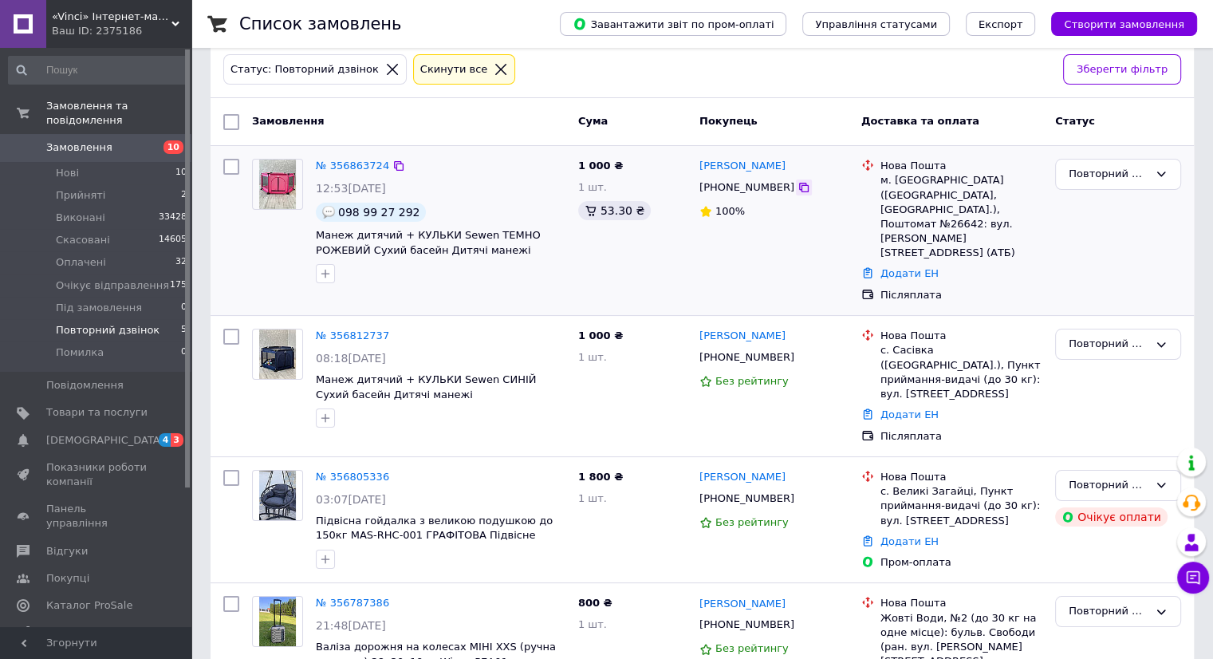
click at [797, 185] on icon at bounding box center [803, 187] width 13 height 13
click at [797, 351] on icon at bounding box center [803, 357] width 13 height 13
click at [85, 162] on li "Нові 10" at bounding box center [98, 173] width 196 height 22
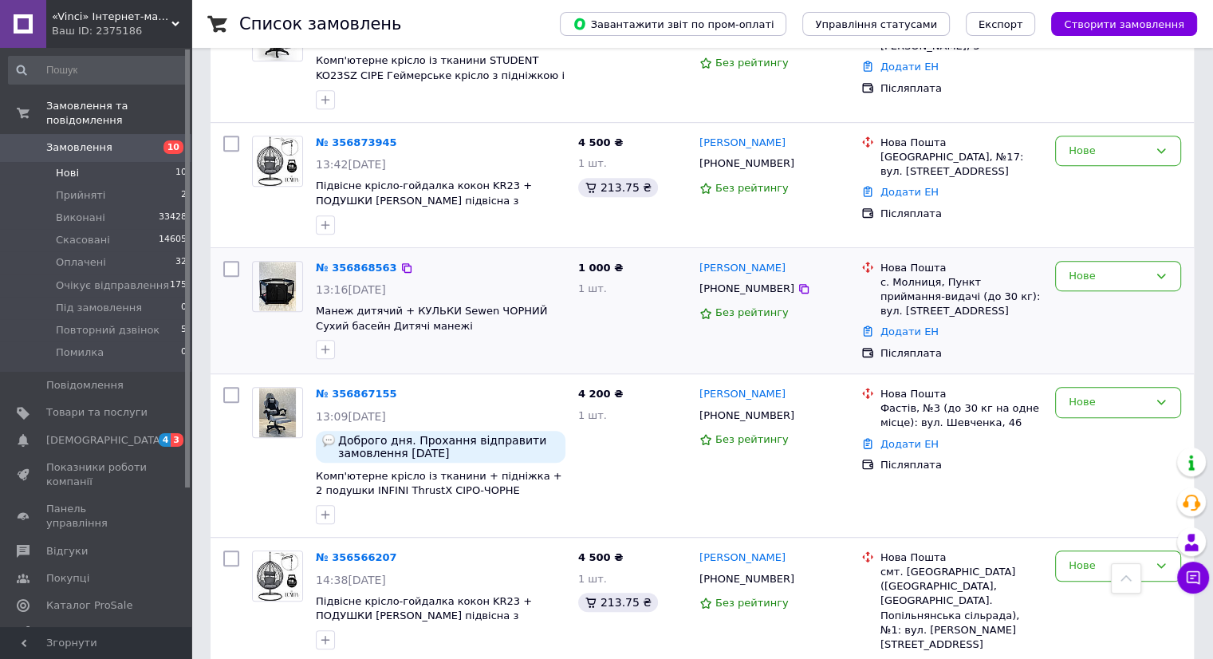
scroll to position [909, 0]
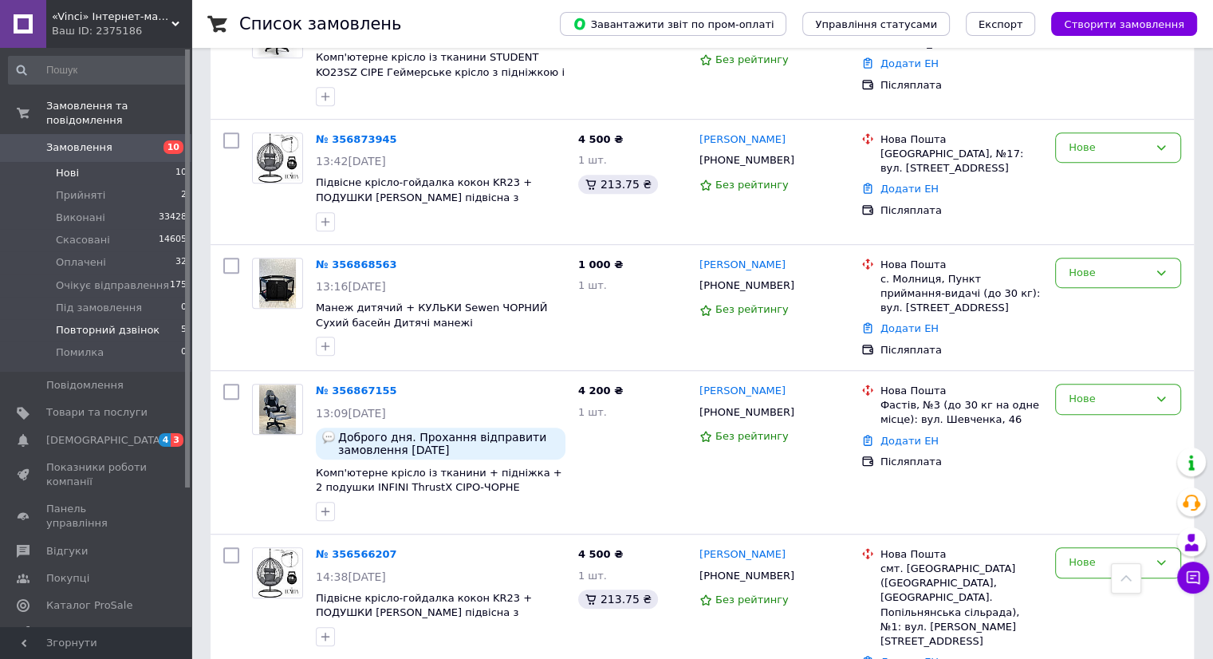
click at [86, 323] on span "Повторний дзвінок" at bounding box center [108, 330] width 104 height 14
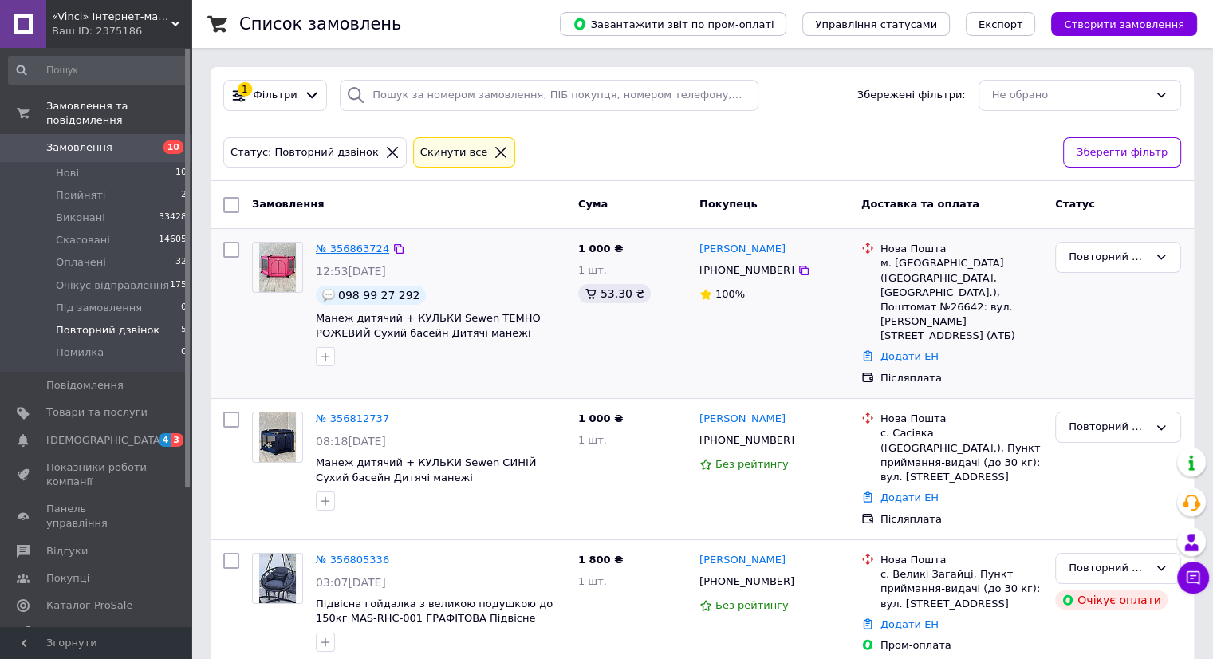
click at [344, 246] on link "№ 356863724" at bounding box center [352, 248] width 73 height 12
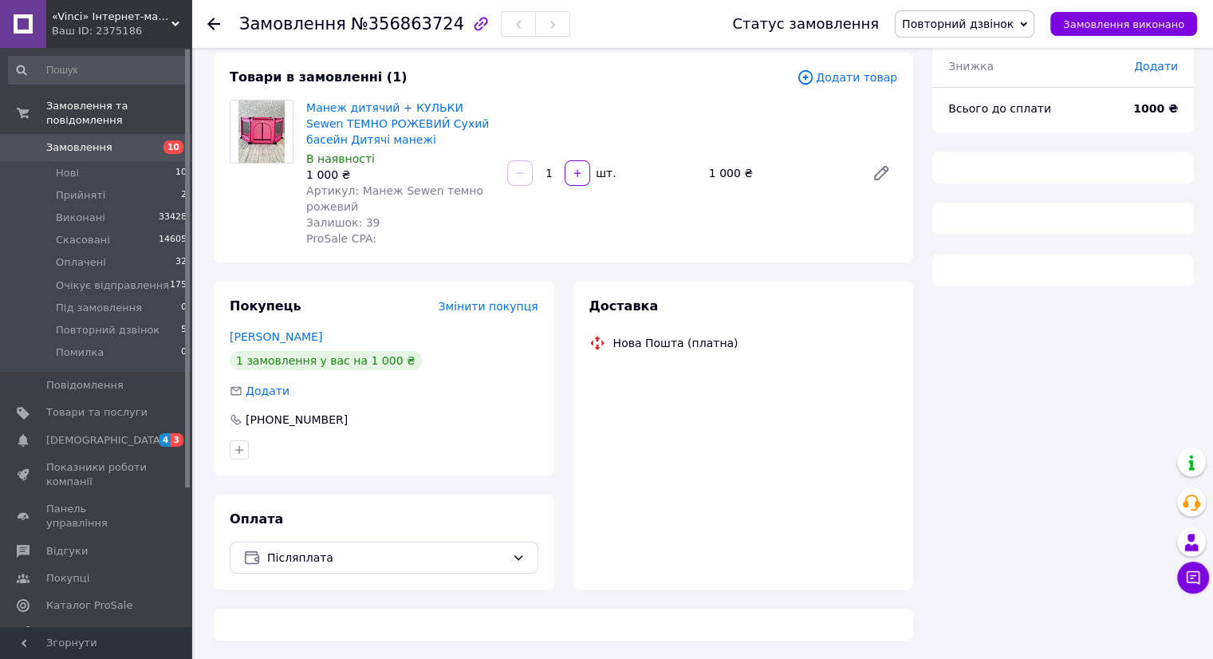
scroll to position [86, 0]
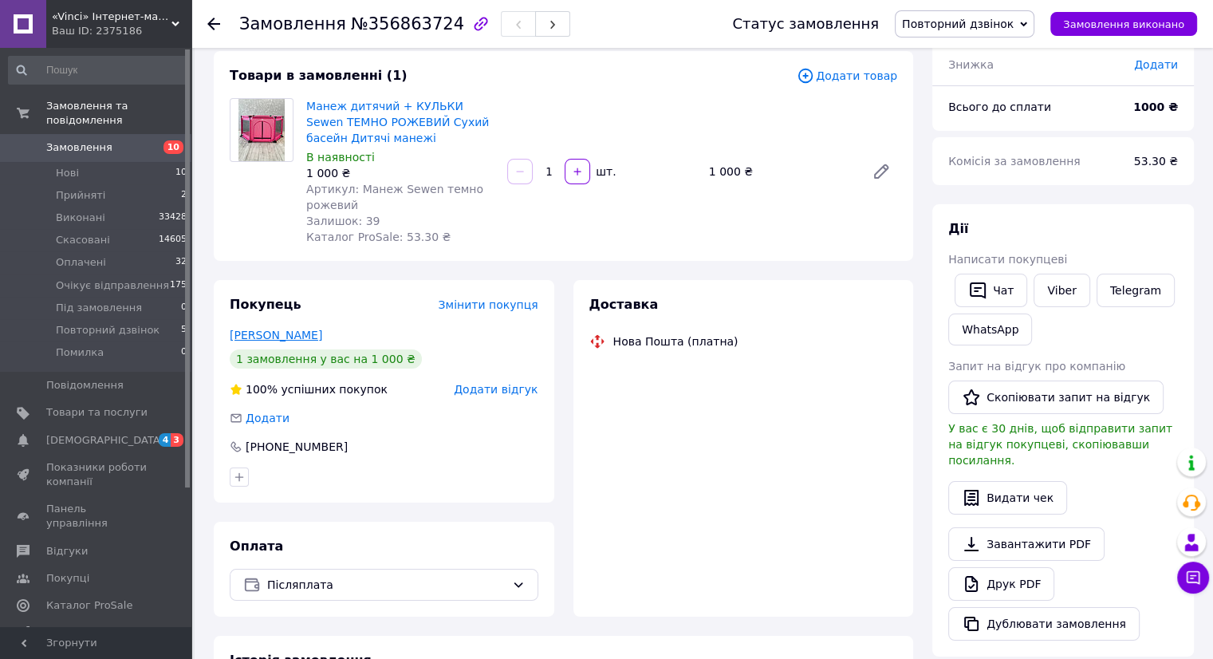
click at [280, 332] on link "[PERSON_NAME]" at bounding box center [276, 334] width 92 height 13
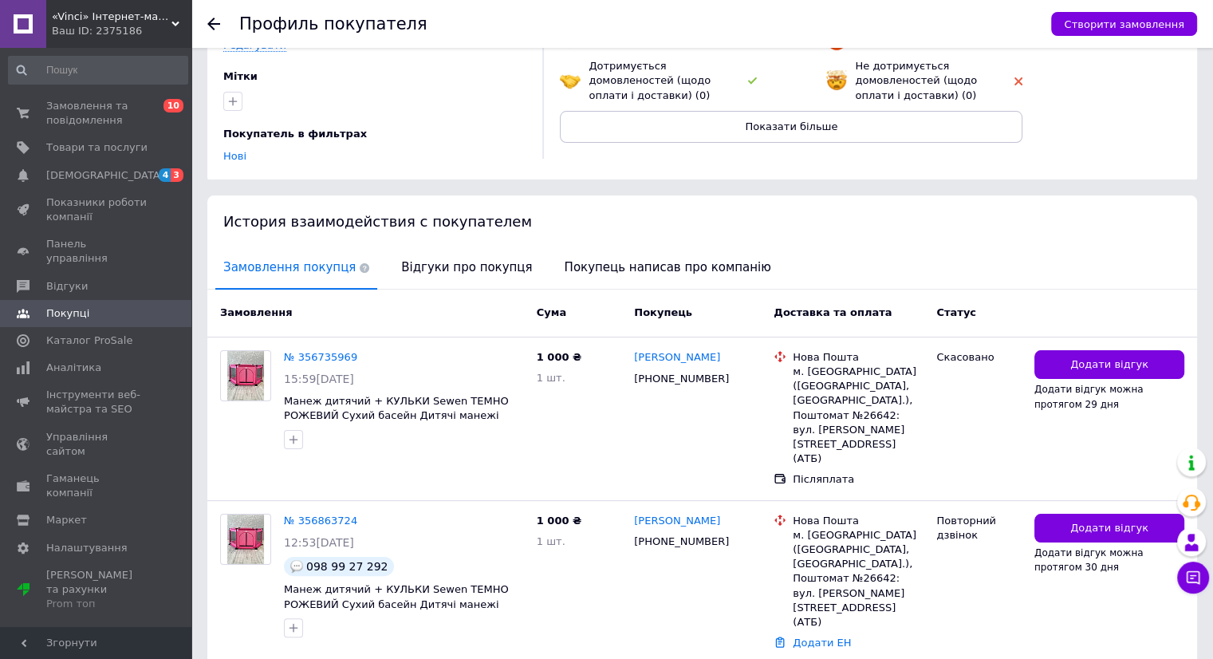
scroll to position [204, 0]
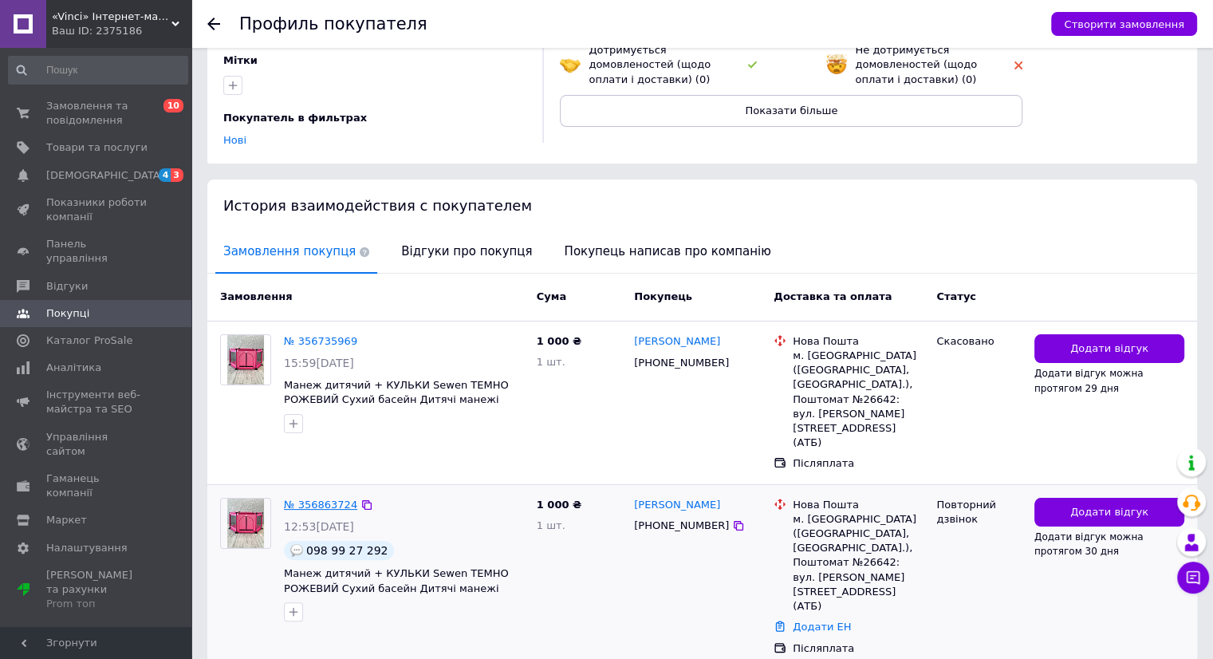
click at [317, 498] on link "№ 356863724" at bounding box center [320, 504] width 73 height 12
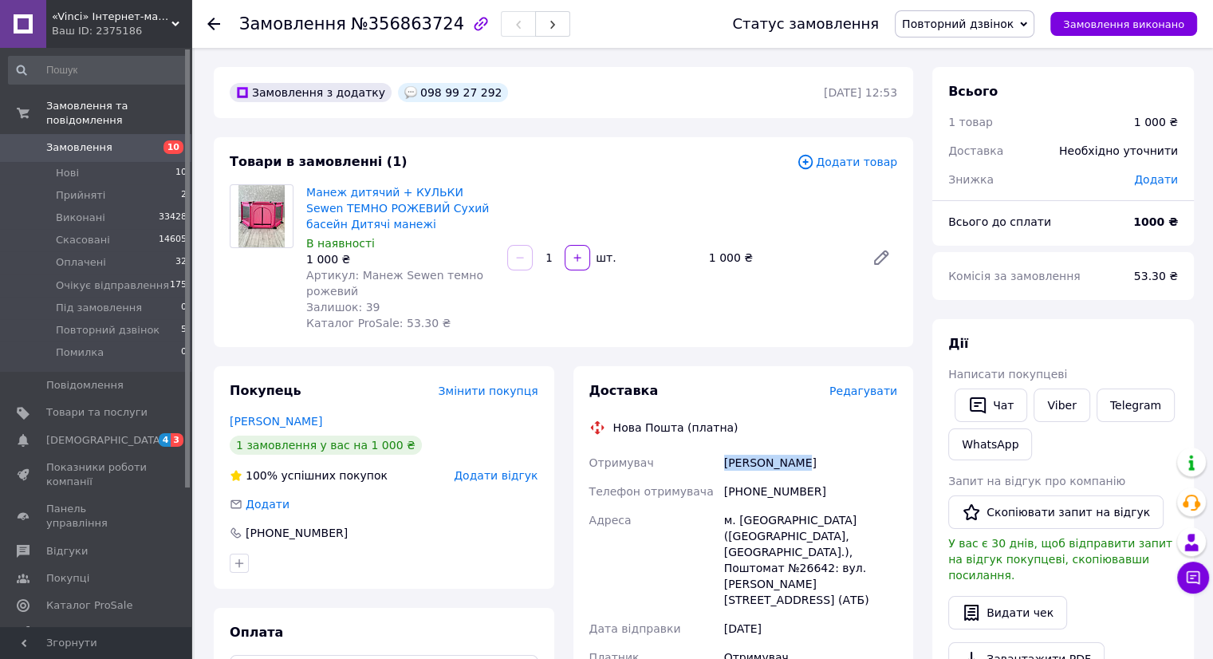
click at [698, 455] on div "Отримувач [PERSON_NAME] Телефон отримувача [PHONE_NUMBER] [GEOGRAPHIC_DATA] м. …" at bounding box center [743, 625] width 315 height 354
copy div "Отримувач [PERSON_NAME]"
drag, startPoint x: 815, startPoint y: 495, endPoint x: 747, endPoint y: 491, distance: 67.9
click at [747, 491] on div "[PHONE_NUMBER]" at bounding box center [810, 491] width 179 height 29
copy div "989927292"
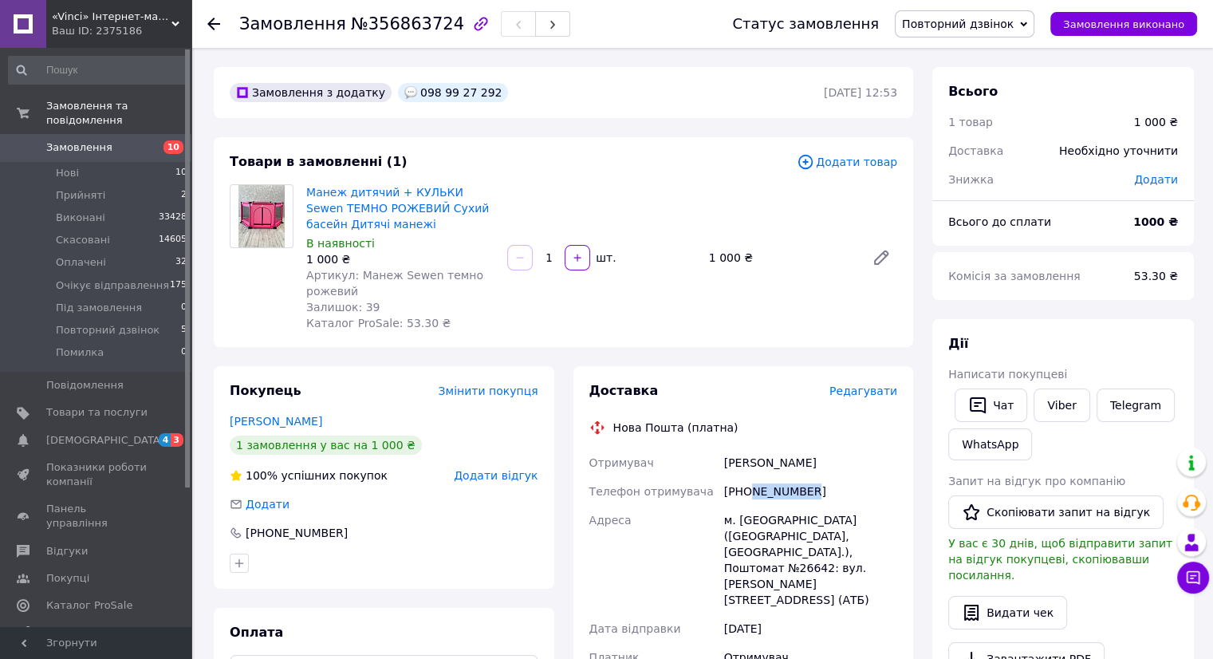
drag, startPoint x: 723, startPoint y: 517, endPoint x: 812, endPoint y: 552, distance: 95.2
click at [845, 588] on div "Отримувач [PERSON_NAME] Телефон отримувача [PHONE_NUMBER] [GEOGRAPHIC_DATA] м. …" at bounding box center [743, 625] width 315 height 354
click at [794, 277] on div "Манеж дитячий + КУЛЬКИ Sewen ТЕМНО РОЖЕВИЙ Сухий басейн Дитячі манежі В наявнос…" at bounding box center [602, 257] width 604 height 153
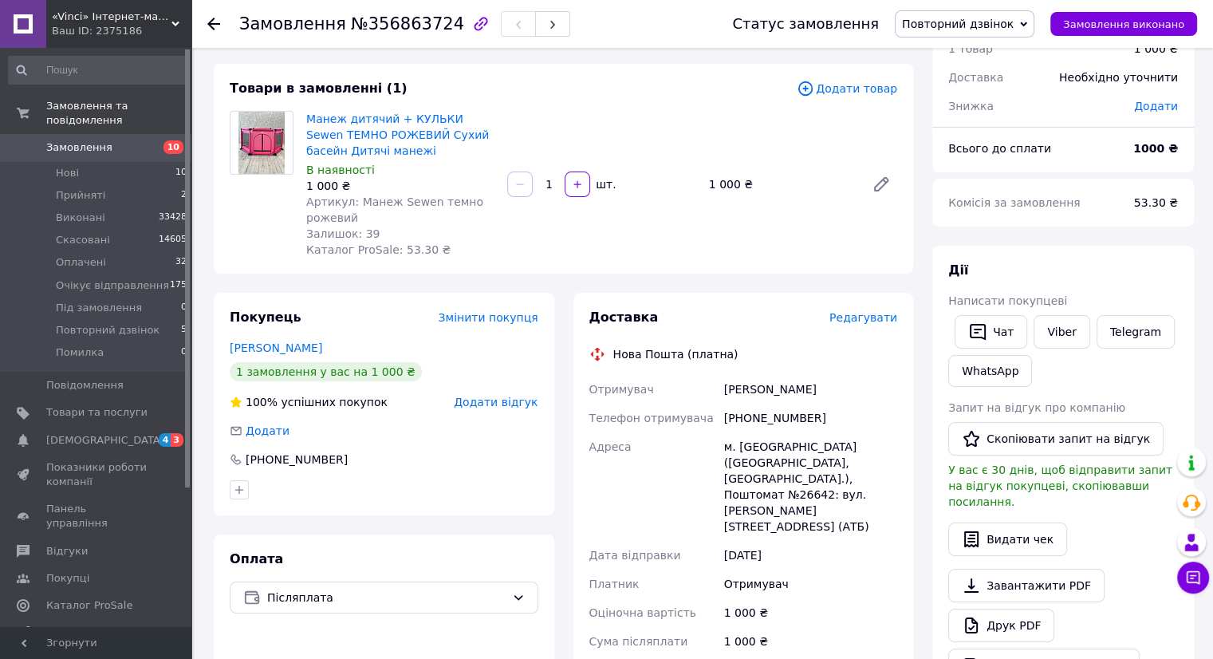
scroll to position [159, 0]
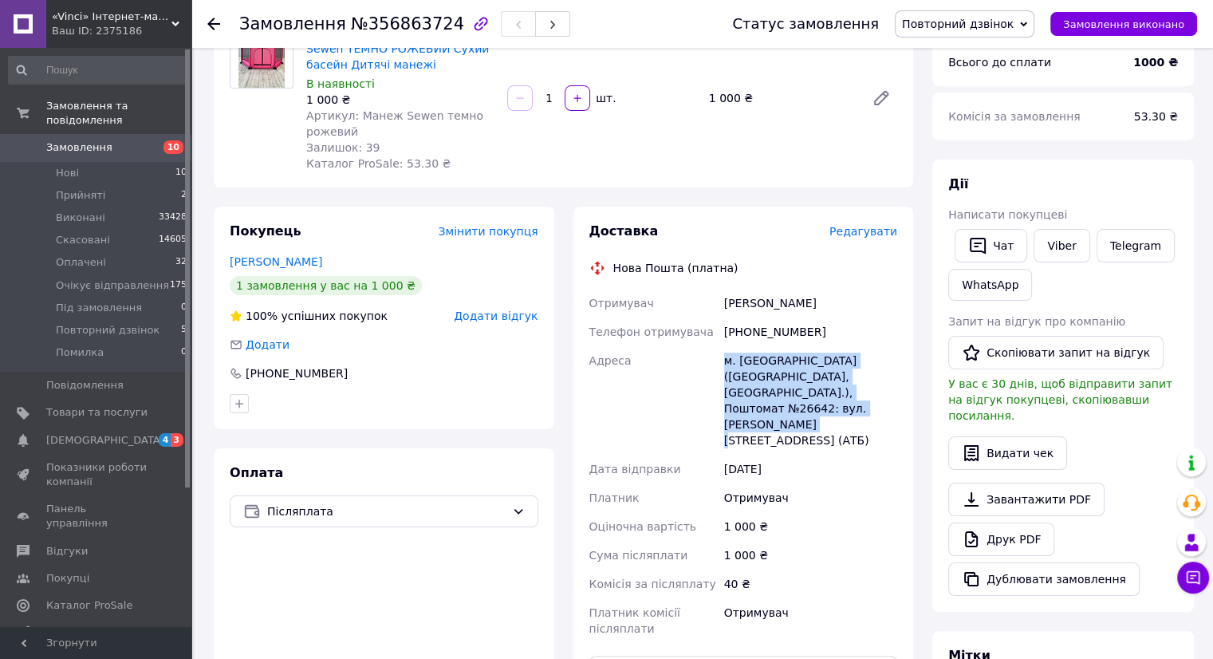
drag, startPoint x: 844, startPoint y: 407, endPoint x: 713, endPoint y: 358, distance: 139.8
click at [713, 358] on div "Отримувач [PERSON_NAME] Телефон отримувача [PHONE_NUMBER] [GEOGRAPHIC_DATA] м. …" at bounding box center [743, 466] width 315 height 354
copy div "Адреса [PERSON_NAME]. [GEOGRAPHIC_DATA] ([GEOGRAPHIC_DATA], [GEOGRAPHIC_DATA].)…"
drag, startPoint x: 997, startPoint y: 29, endPoint x: 992, endPoint y: 58, distance: 29.2
click at [997, 29] on span "Повторний дзвінок" at bounding box center [958, 24] width 112 height 13
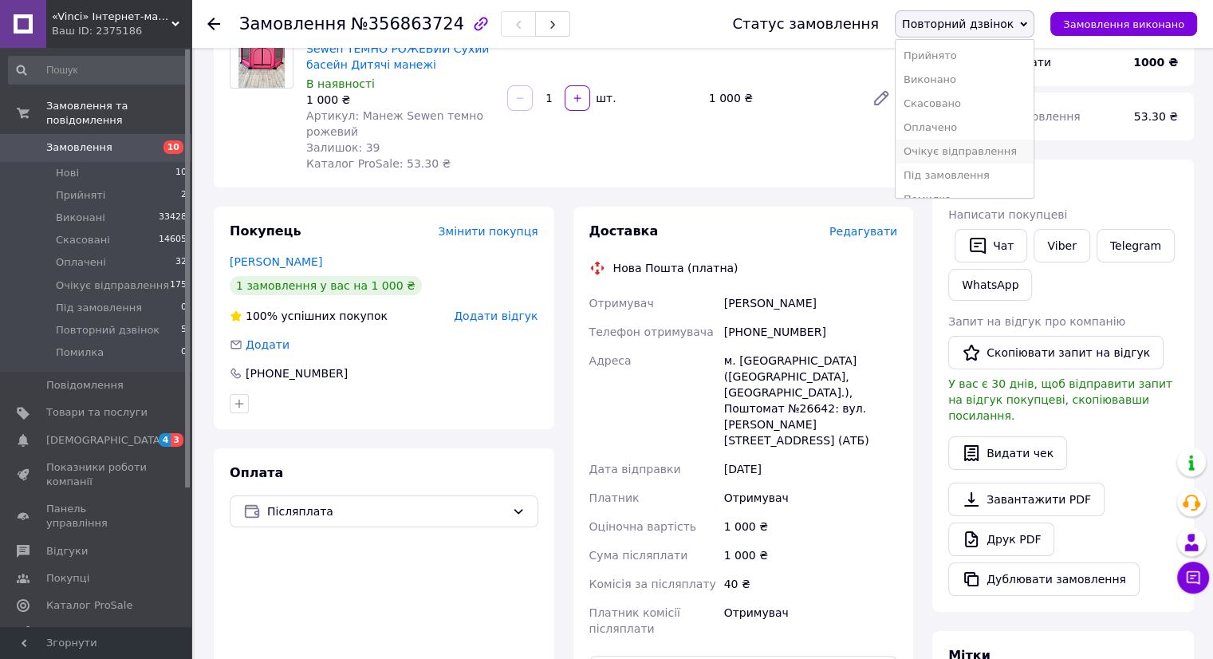
click at [953, 148] on li "Очікує відправлення" at bounding box center [964, 152] width 138 height 24
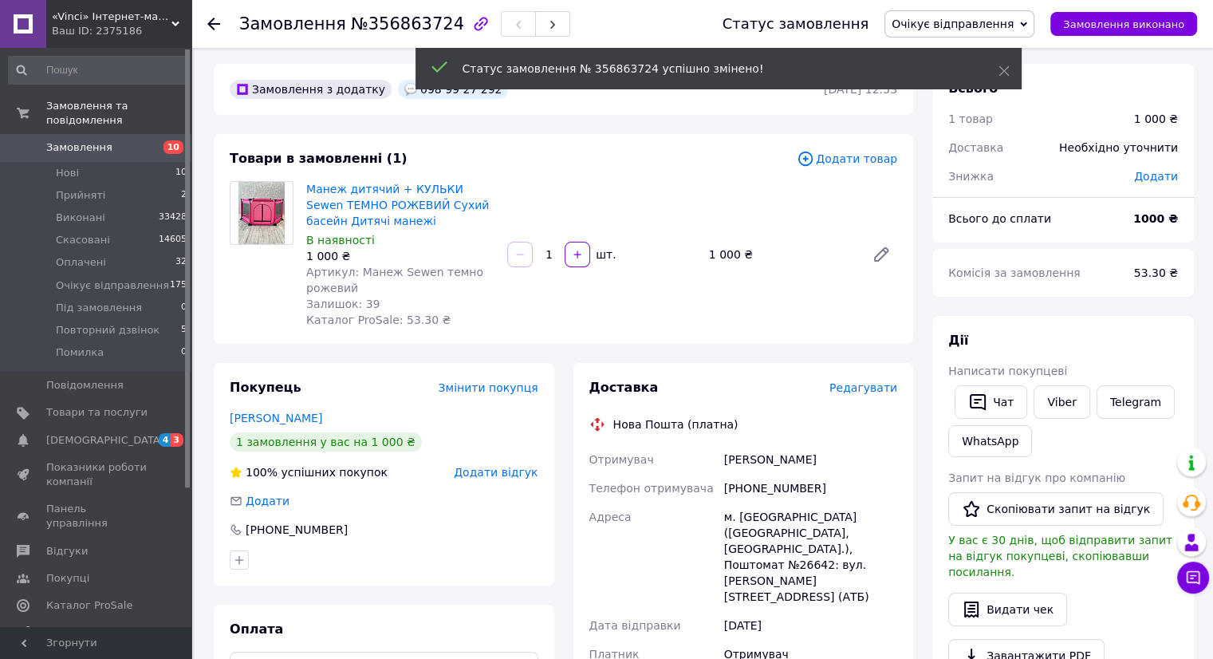
scroll to position [0, 0]
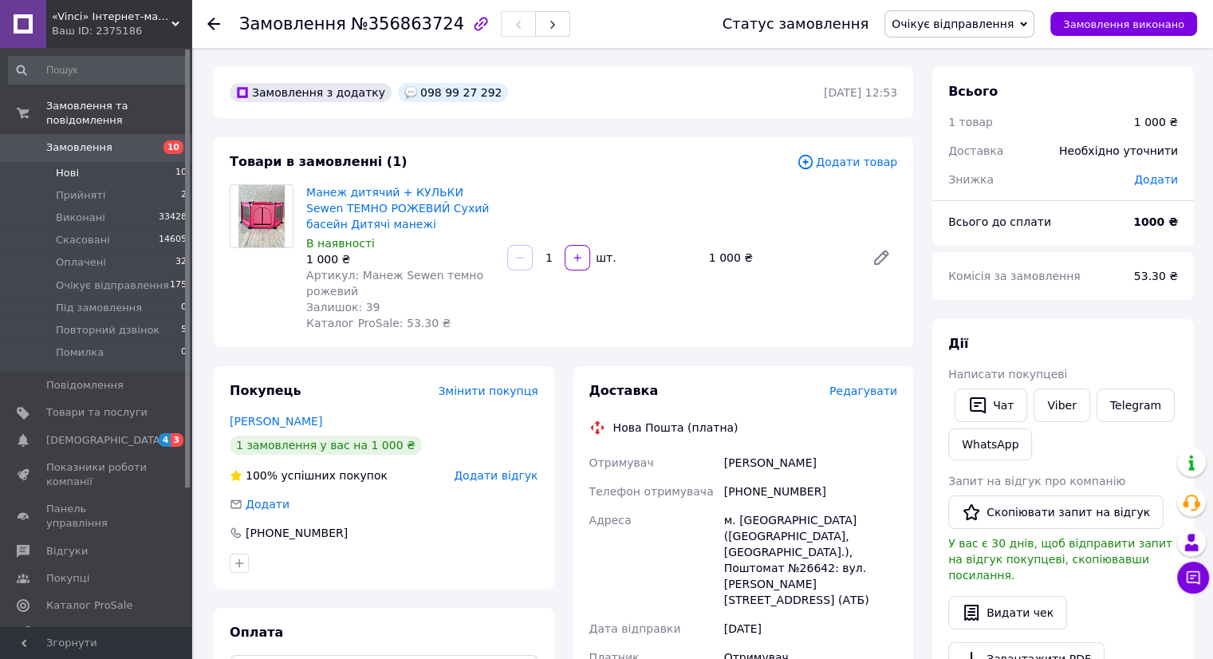
click at [78, 162] on li "Нові 10" at bounding box center [98, 173] width 196 height 22
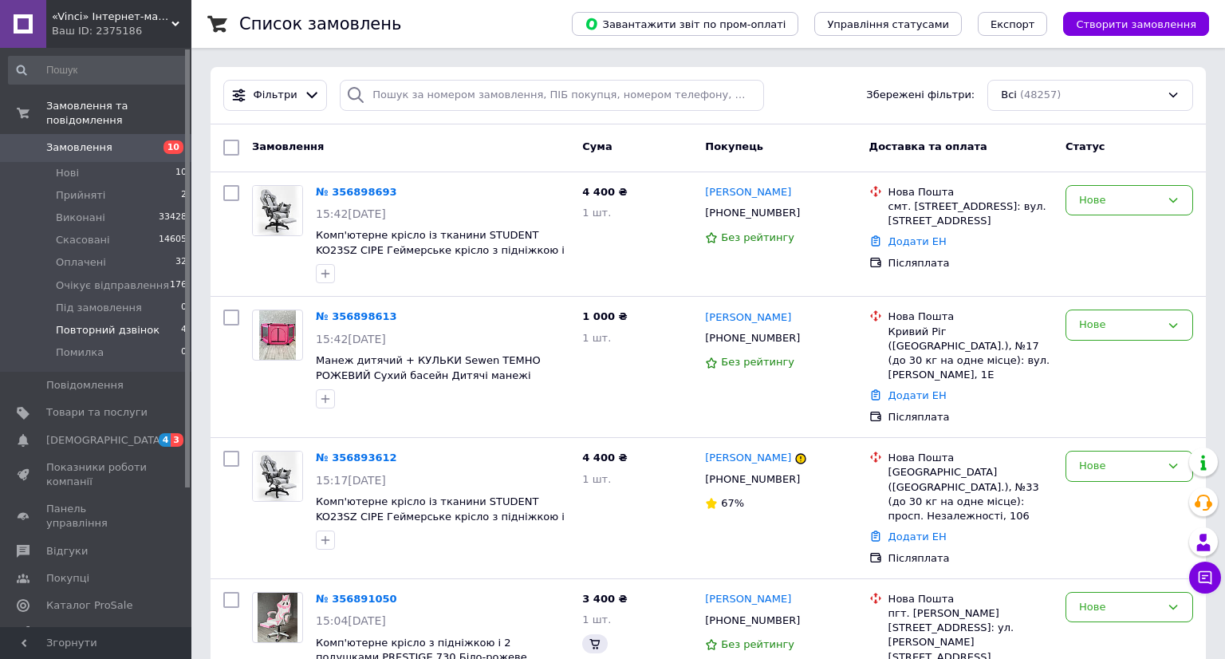
click at [108, 323] on span "Повторний дзвінок" at bounding box center [108, 330] width 104 height 14
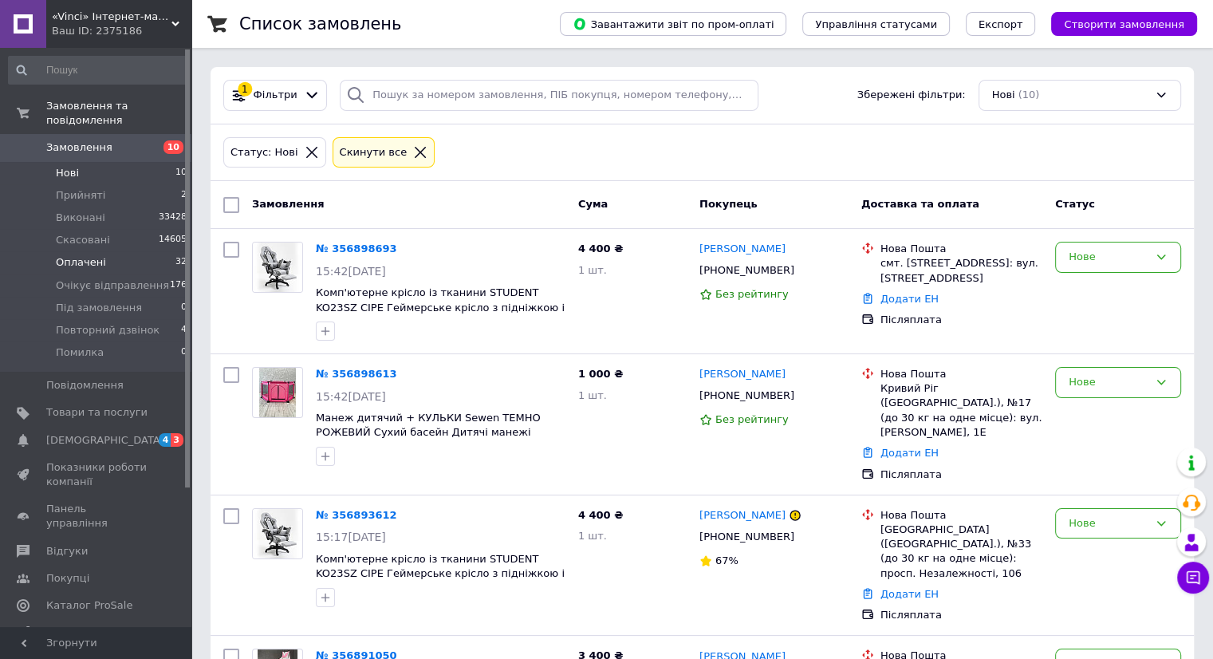
click at [96, 255] on span "Оплачені" at bounding box center [81, 262] width 50 height 14
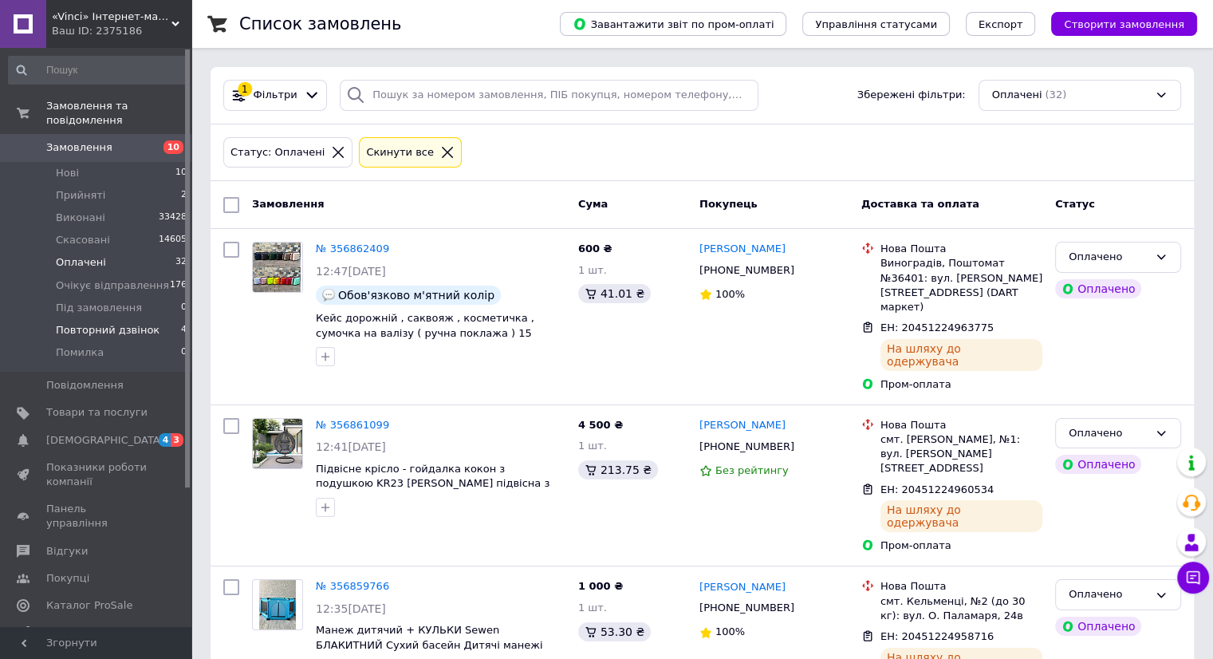
click at [131, 323] on span "Повторний дзвінок" at bounding box center [108, 330] width 104 height 14
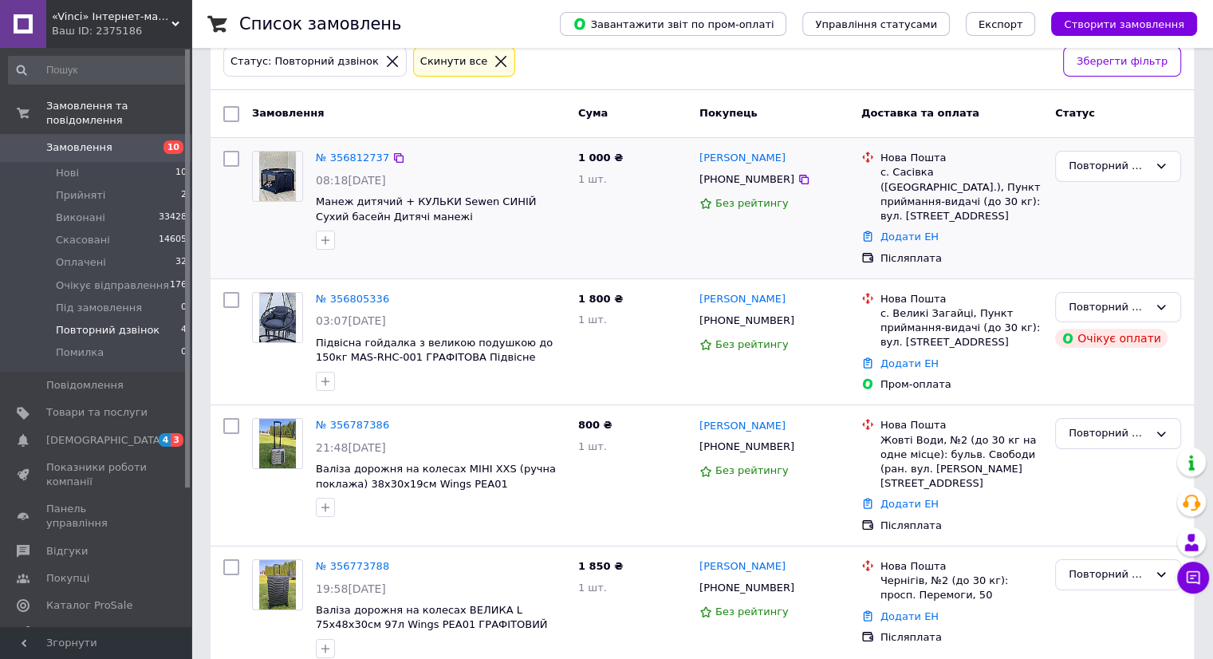
scroll to position [92, 0]
click at [797, 176] on icon at bounding box center [803, 178] width 13 height 13
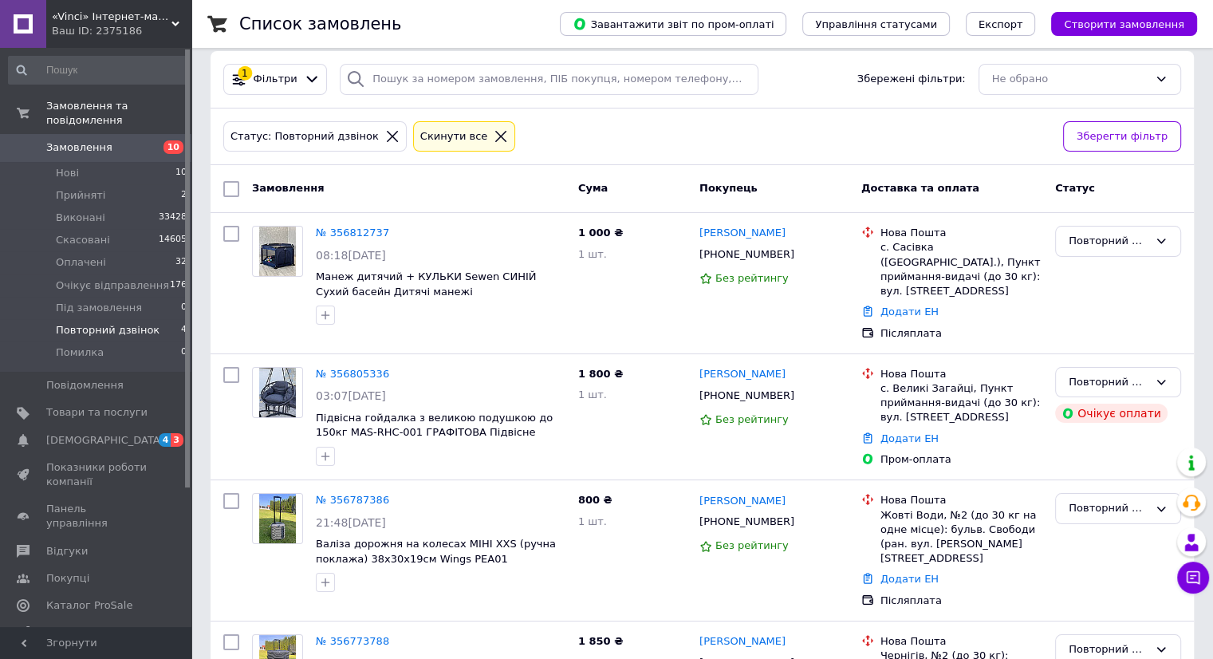
scroll to position [0, 0]
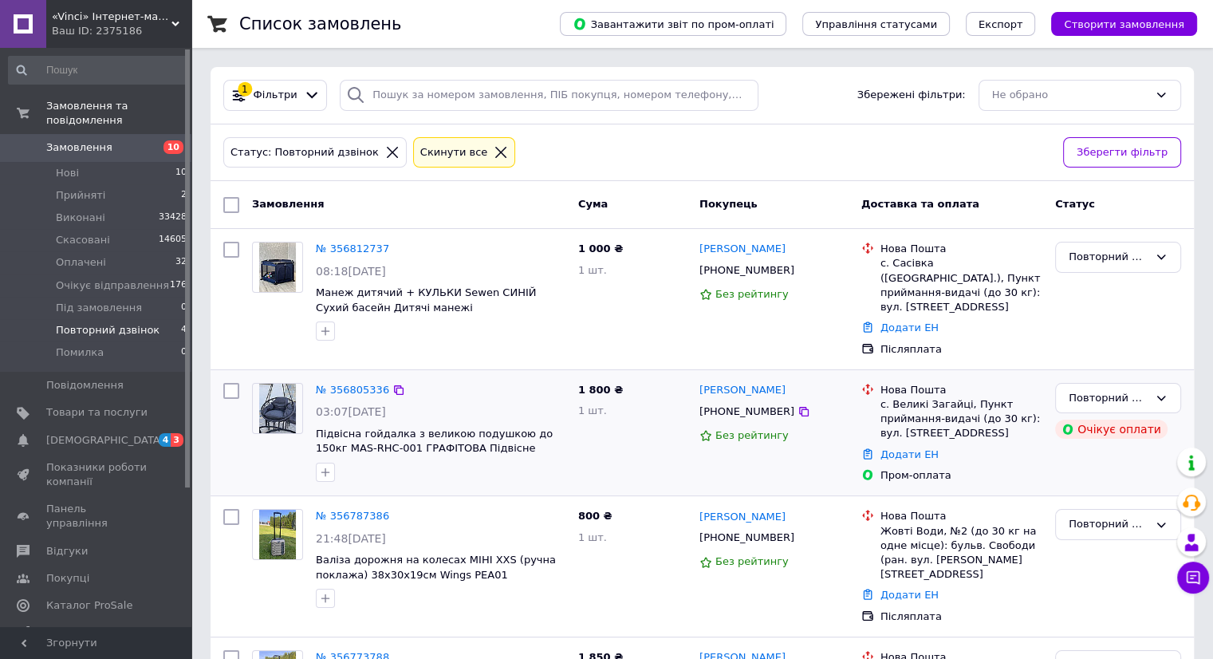
click at [297, 381] on div "Замовлення Cума Покупець Доставка та оплата Статус № 356812737 08:18[DATE] Мане…" at bounding box center [701, 471] width 983 height 580
drag, startPoint x: 488, startPoint y: 199, endPoint x: 396, endPoint y: 226, distance: 95.6
click at [487, 199] on div "Замовлення" at bounding box center [409, 205] width 326 height 29
click at [328, 250] on link "№ 356812737" at bounding box center [352, 248] width 73 height 12
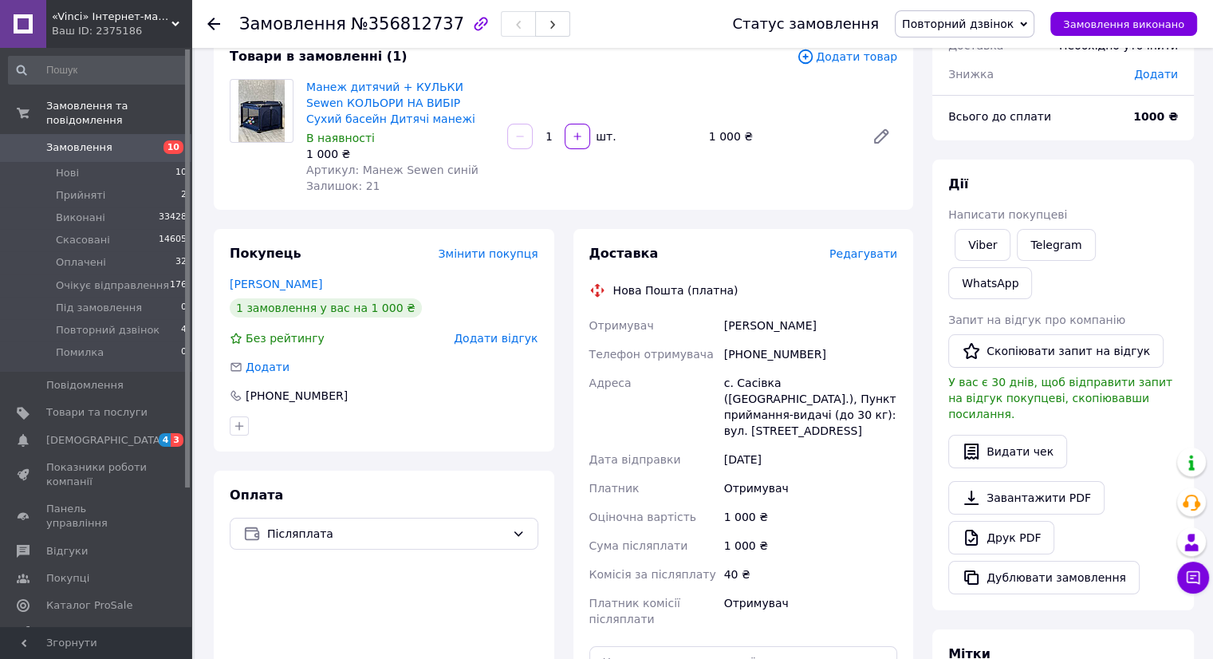
scroll to position [94, 0]
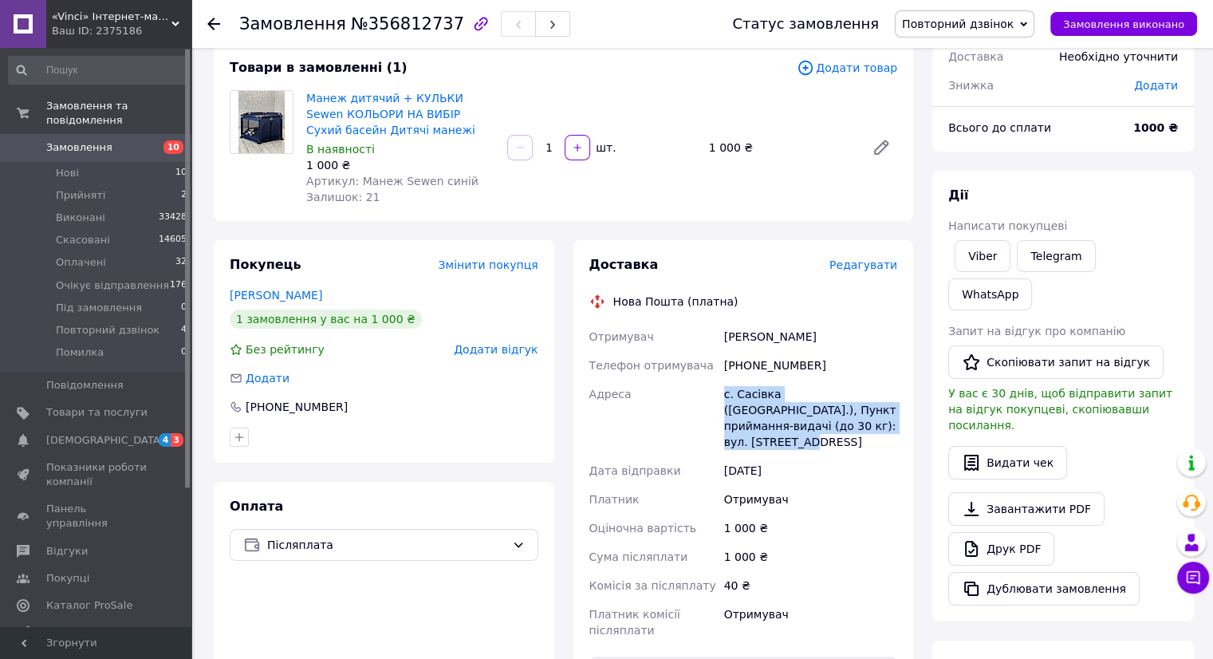
drag, startPoint x: 724, startPoint y: 393, endPoint x: 836, endPoint y: 425, distance: 116.9
click at [836, 425] on div "с. Сасівка ([GEOGRAPHIC_DATA].), Пункт приймання-видачі (до 30 кг): вул. [STREE…" at bounding box center [810, 418] width 179 height 77
copy div "с. Сасівка ([GEOGRAPHIC_DATA].), Пункт приймання-видачі (до 30 кг): вул. [STREE…"
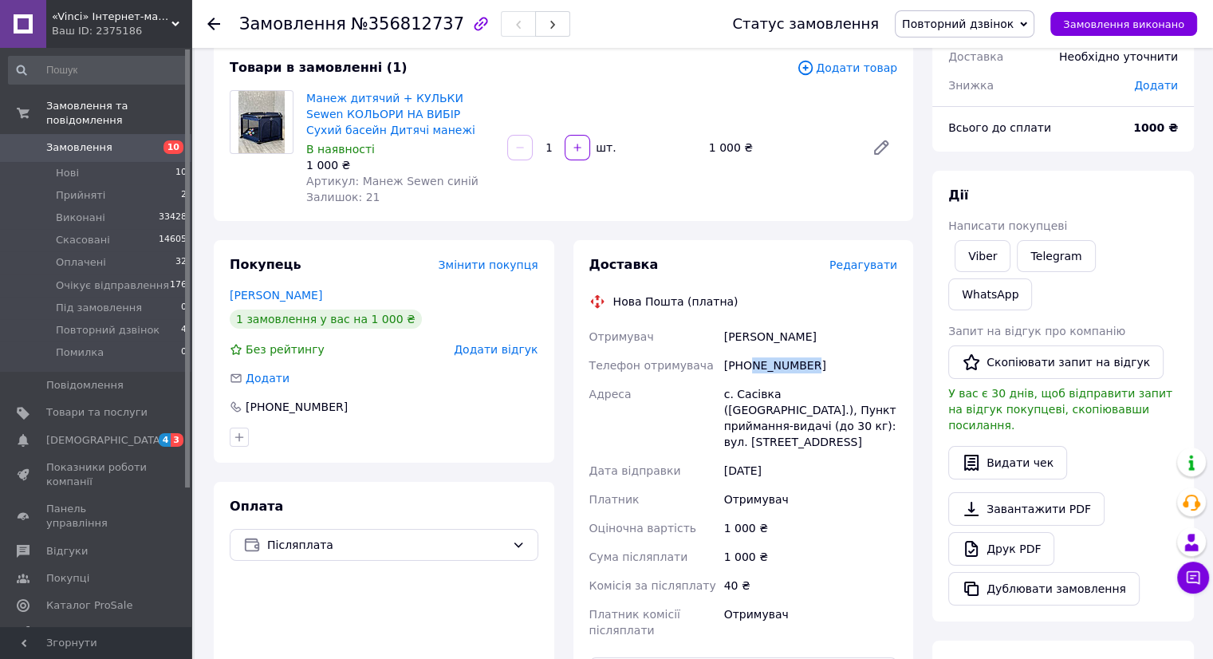
drag, startPoint x: 807, startPoint y: 364, endPoint x: 749, endPoint y: 364, distance: 58.2
click at [747, 363] on div "[PHONE_NUMBER]" at bounding box center [810, 365] width 179 height 29
copy div "963647875"
drag, startPoint x: 815, startPoint y: 333, endPoint x: 727, endPoint y: 332, distance: 87.7
click at [727, 332] on div "[PERSON_NAME]" at bounding box center [810, 336] width 179 height 29
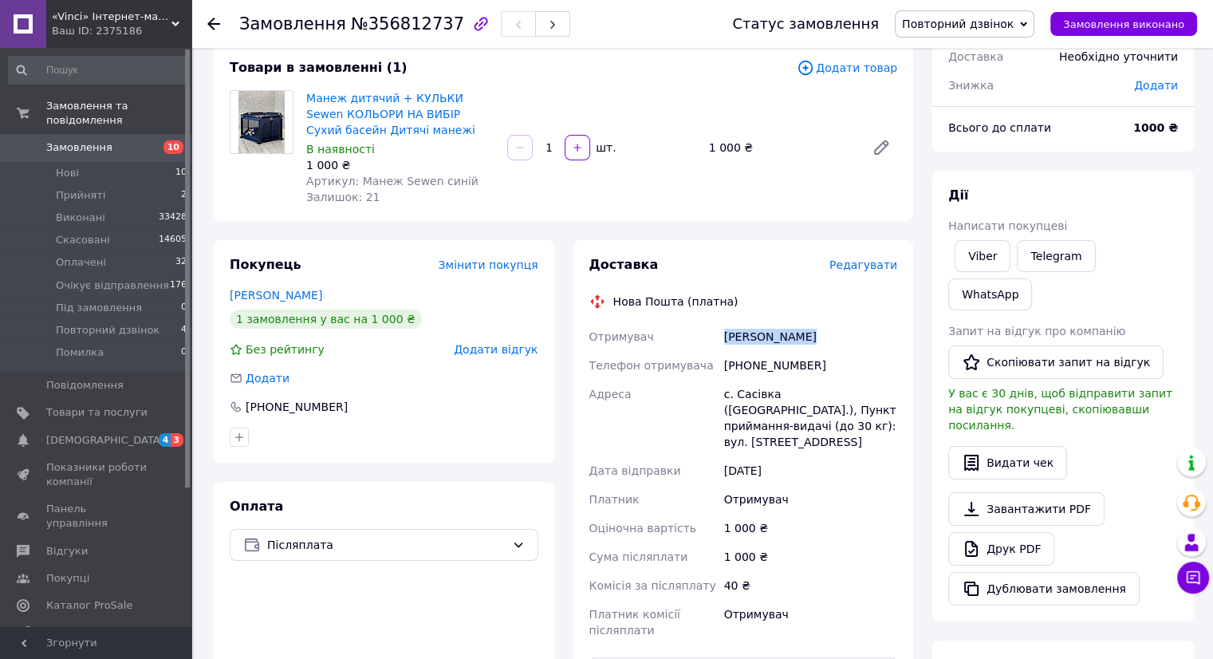
drag, startPoint x: 762, startPoint y: 336, endPoint x: 826, endPoint y: 336, distance: 63.8
click at [826, 336] on div "Отримувач [PERSON_NAME] Телефон отримувача [PHONE_NUMBER] Адреса с. Сасівка ([G…" at bounding box center [743, 483] width 315 height 322
copy div "Отримувач [PERSON_NAME]"
click at [991, 26] on span "Повторний дзвінок" at bounding box center [958, 24] width 112 height 13
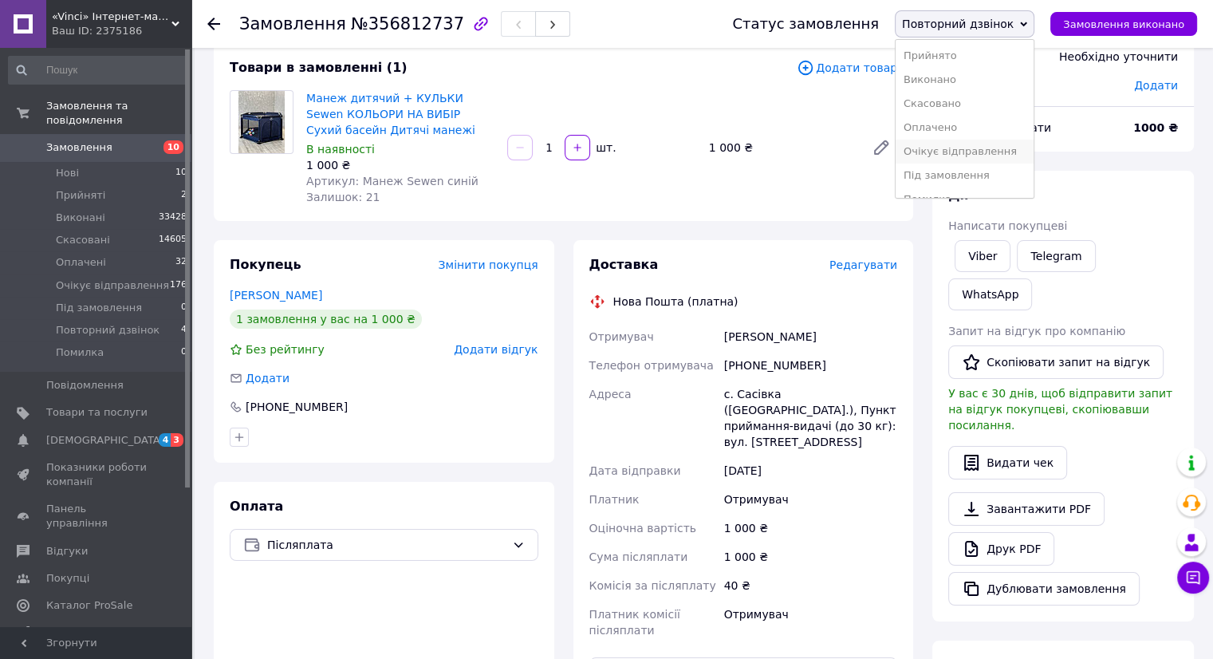
click at [955, 153] on li "Очікує відправлення" at bounding box center [964, 152] width 138 height 24
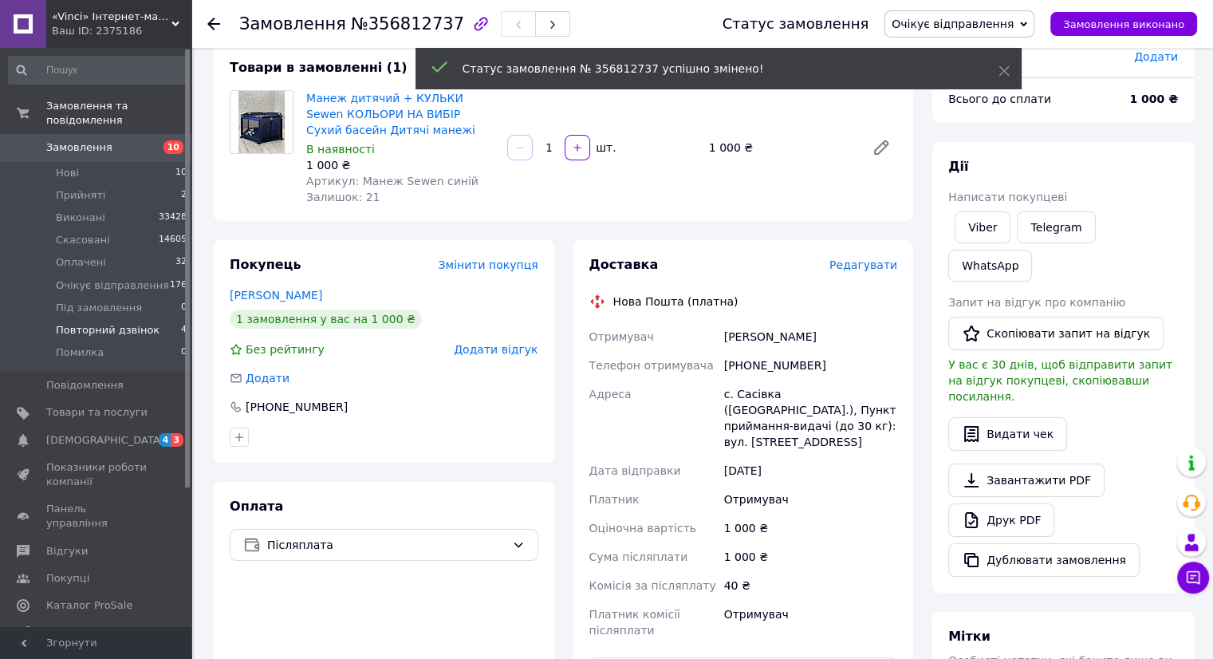
click at [116, 323] on span "Повторний дзвінок" at bounding box center [108, 330] width 104 height 14
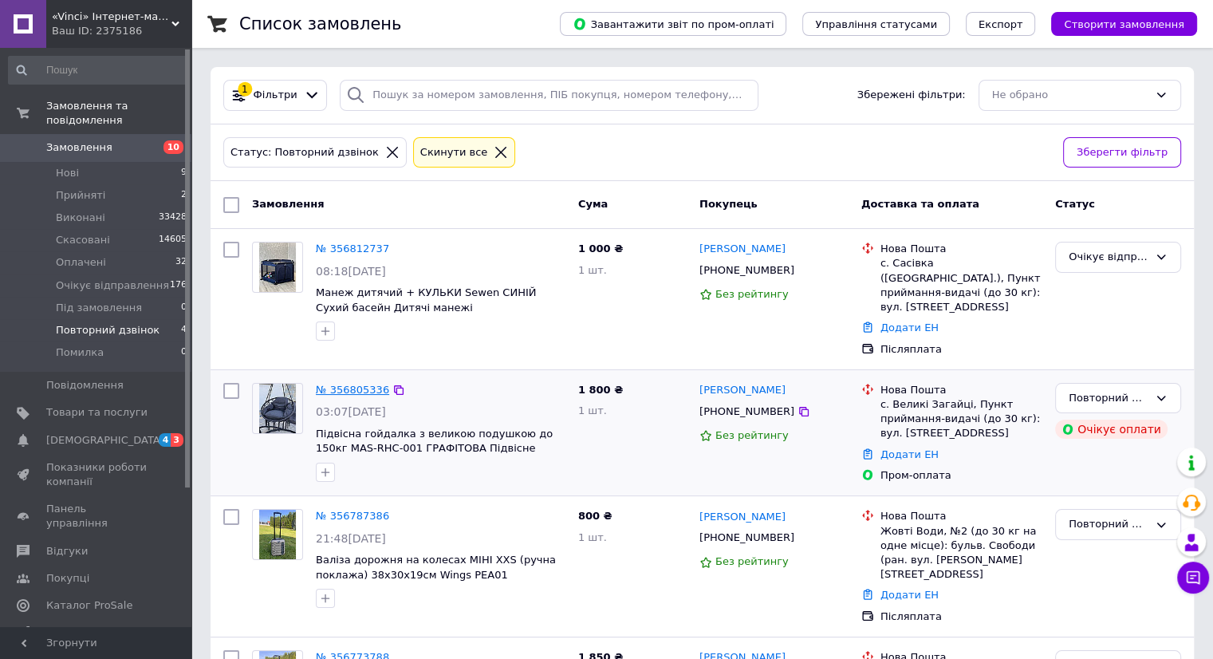
click at [341, 383] on link "№ 356805336" at bounding box center [352, 389] width 73 height 12
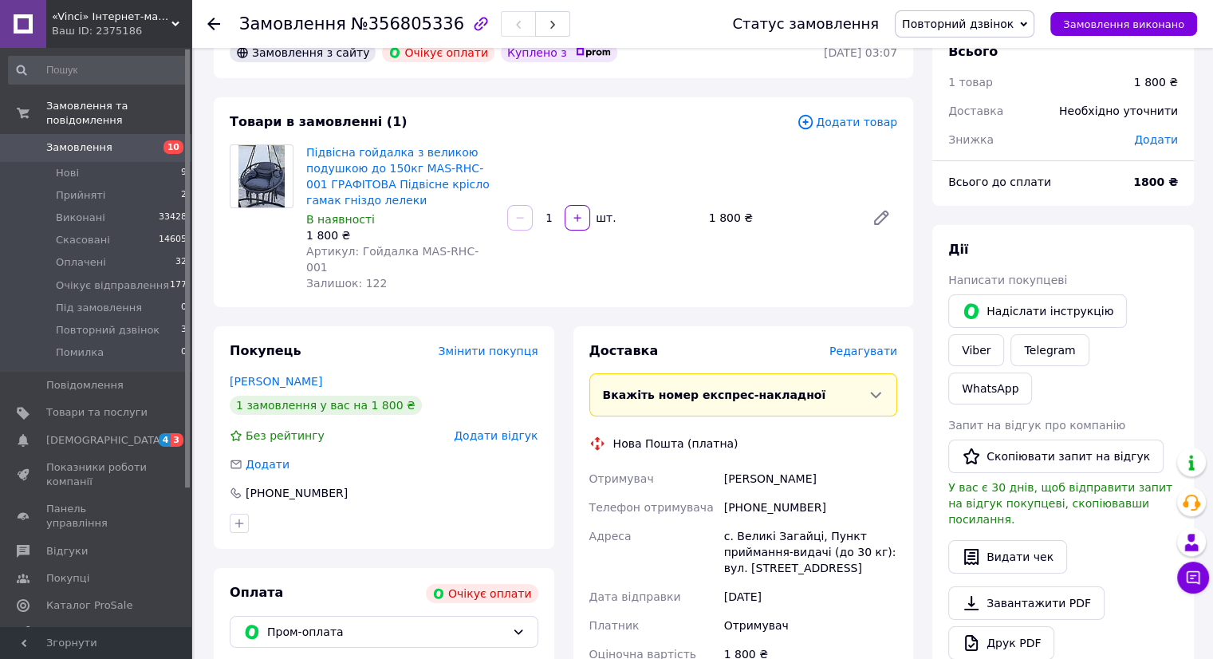
scroll to position [38, 0]
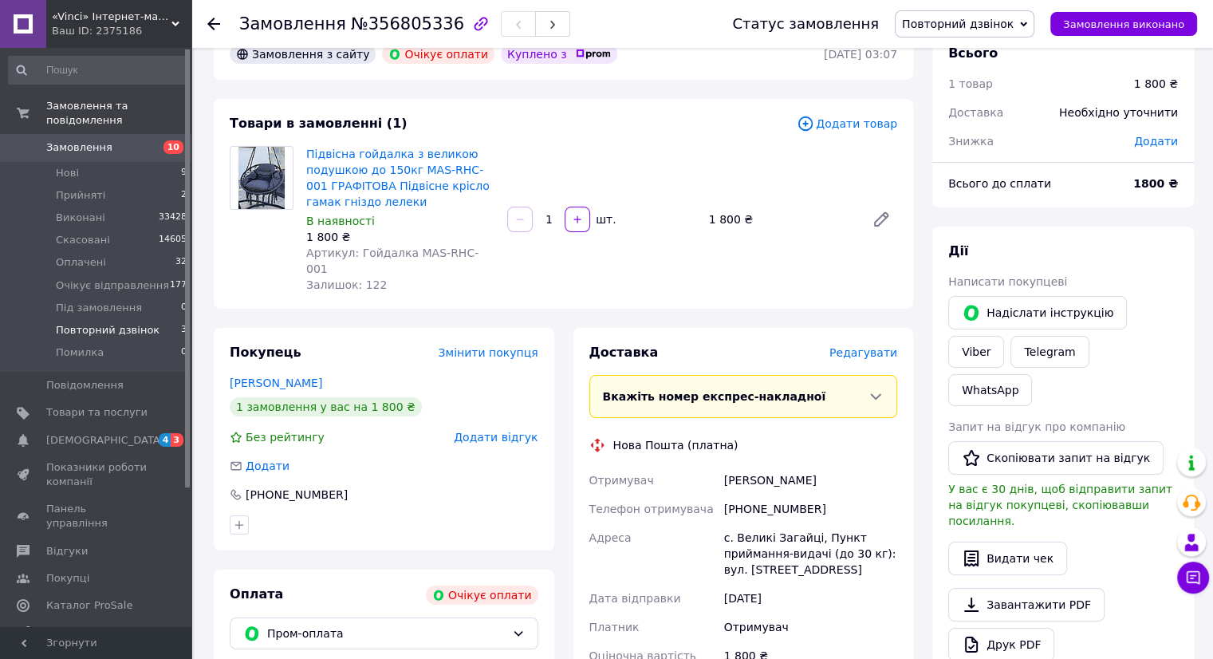
click at [112, 323] on span "Повторний дзвінок" at bounding box center [108, 330] width 104 height 14
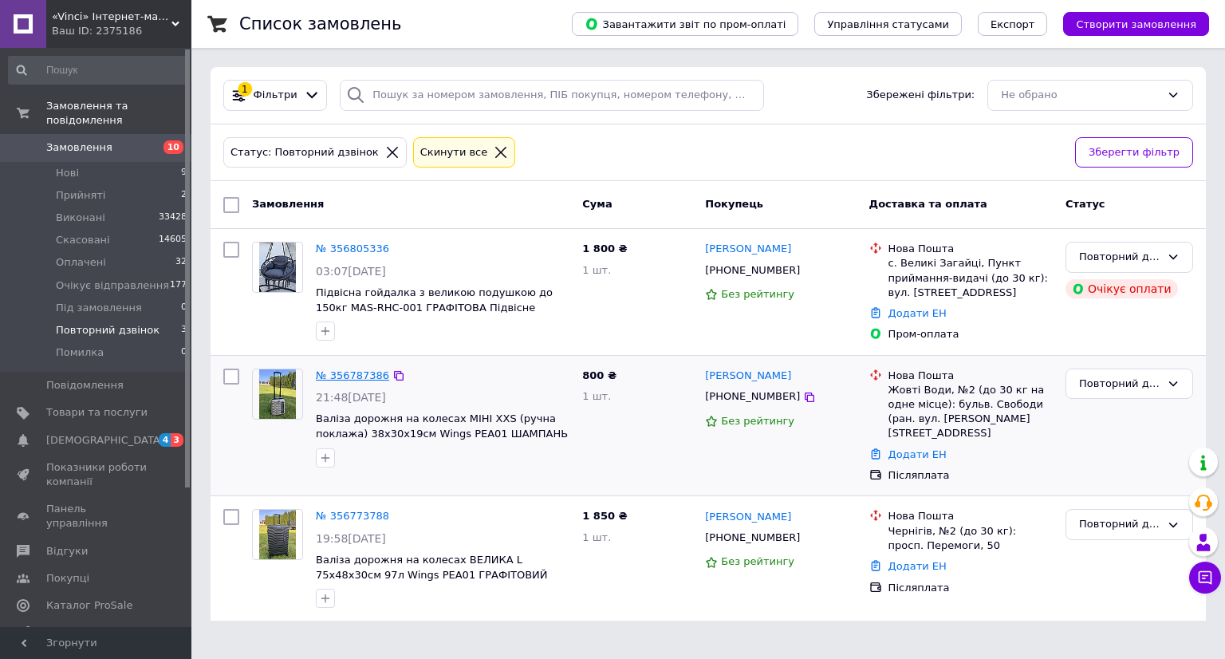
click at [357, 375] on link "№ 356787386" at bounding box center [352, 375] width 73 height 12
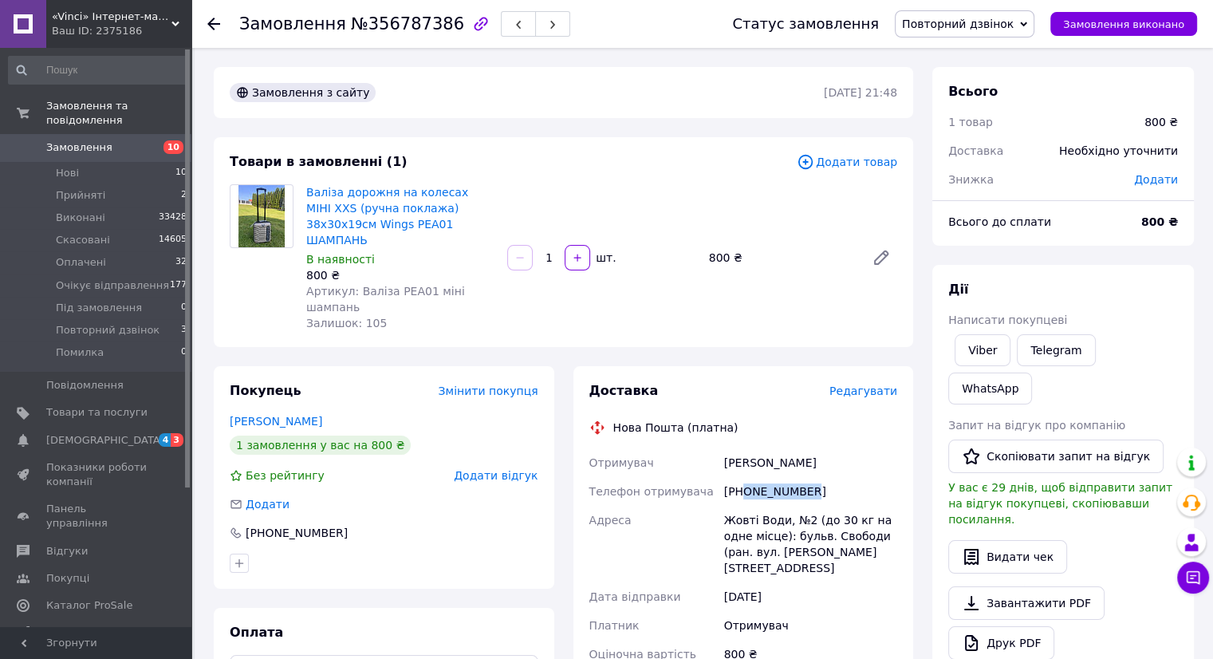
drag, startPoint x: 820, startPoint y: 455, endPoint x: 744, endPoint y: 462, distance: 76.1
click at [744, 477] on div "[PHONE_NUMBER]" at bounding box center [810, 491] width 179 height 29
copy div "0993683486"
click at [977, 20] on span "Повторний дзвінок" at bounding box center [958, 24] width 112 height 13
click at [952, 101] on li "Скасовано" at bounding box center [964, 104] width 138 height 24
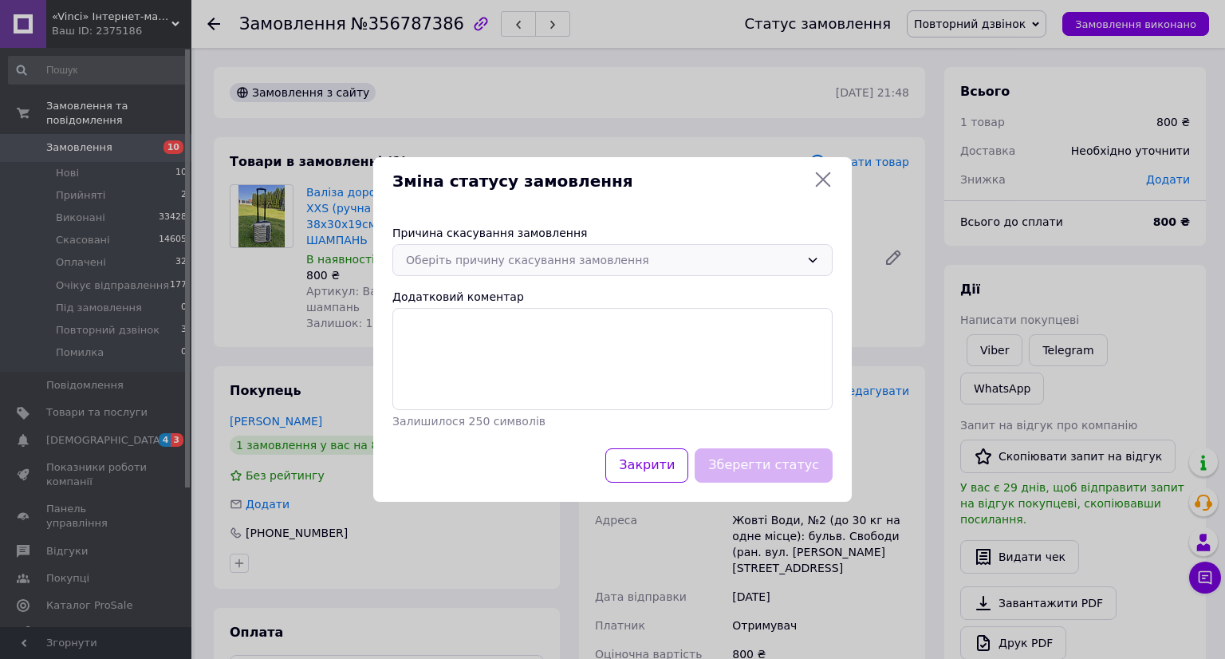
click at [413, 257] on div "Оберіть причину скасування замовлення" at bounding box center [603, 260] width 394 height 18
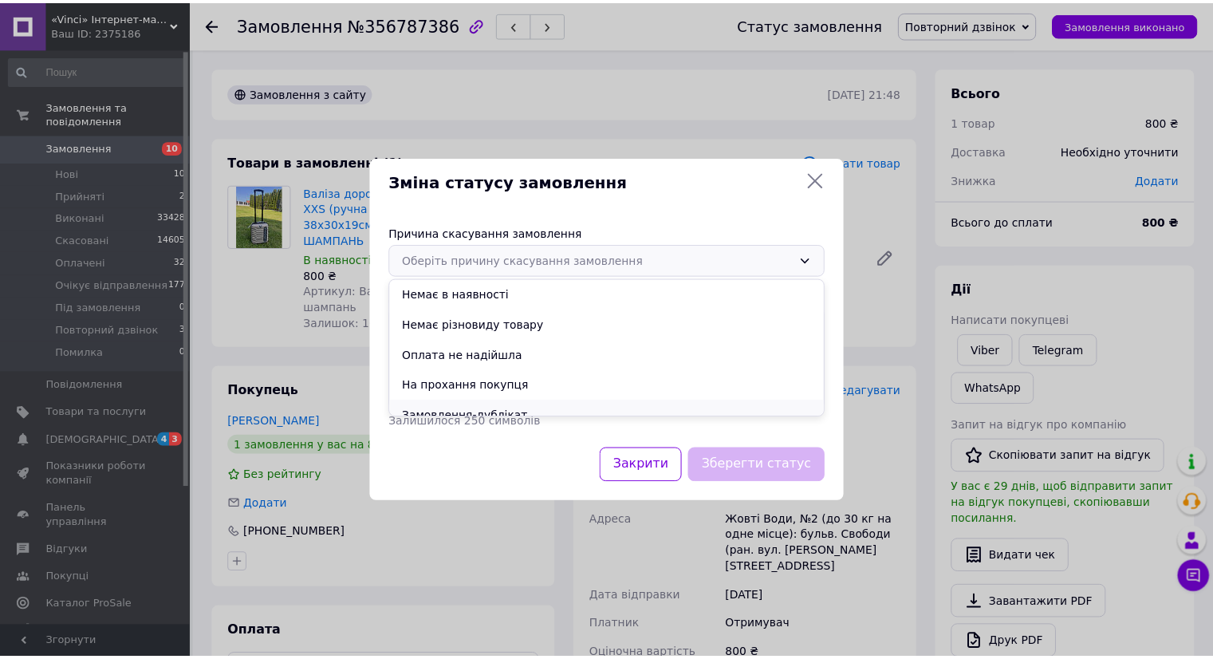
scroll to position [74, 0]
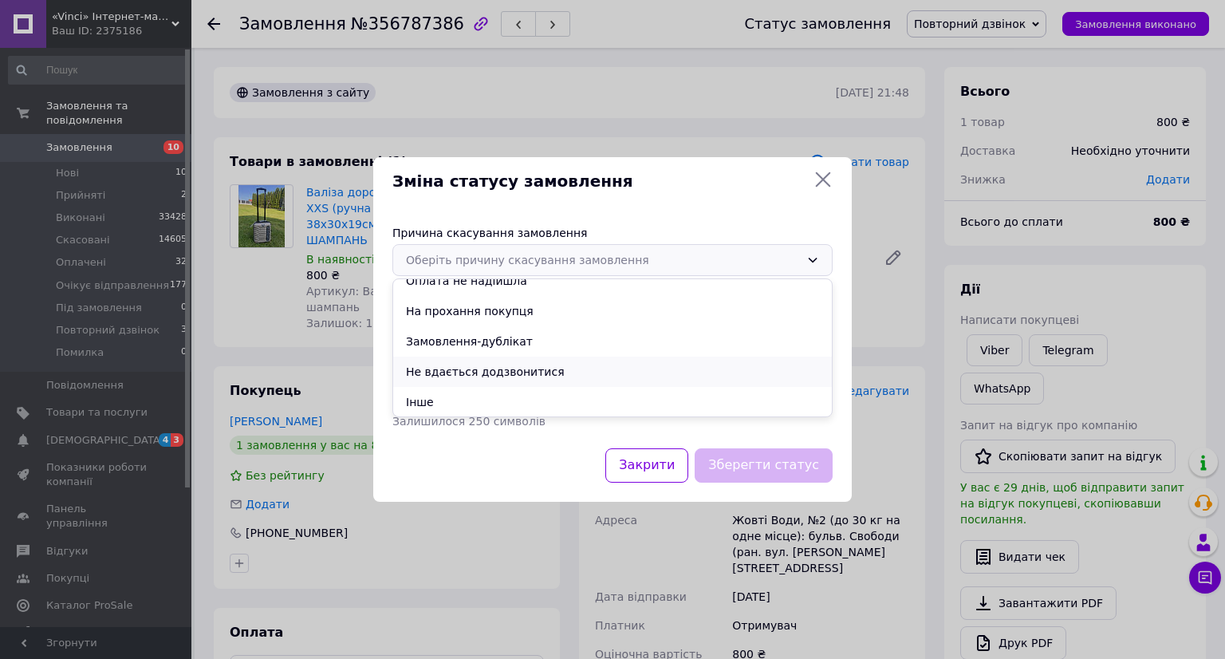
click at [451, 369] on li "Не вдається додзвонитися" at bounding box center [612, 371] width 439 height 30
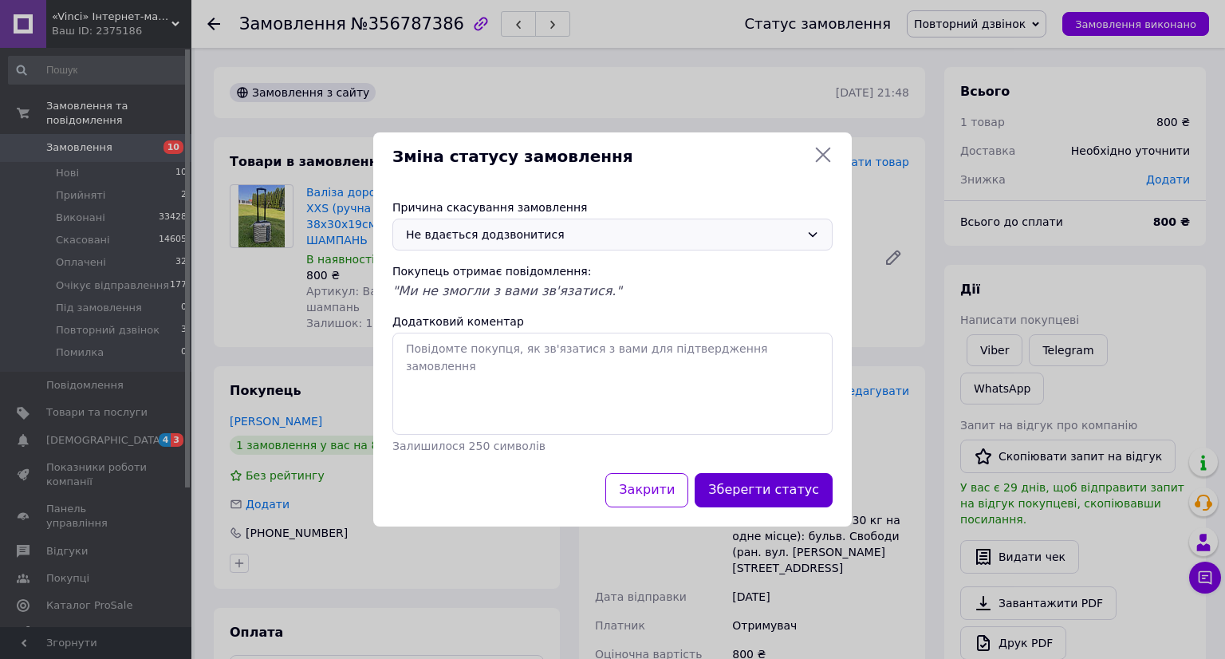
click at [799, 492] on button "Зберегти статус" at bounding box center [763, 490] width 138 height 34
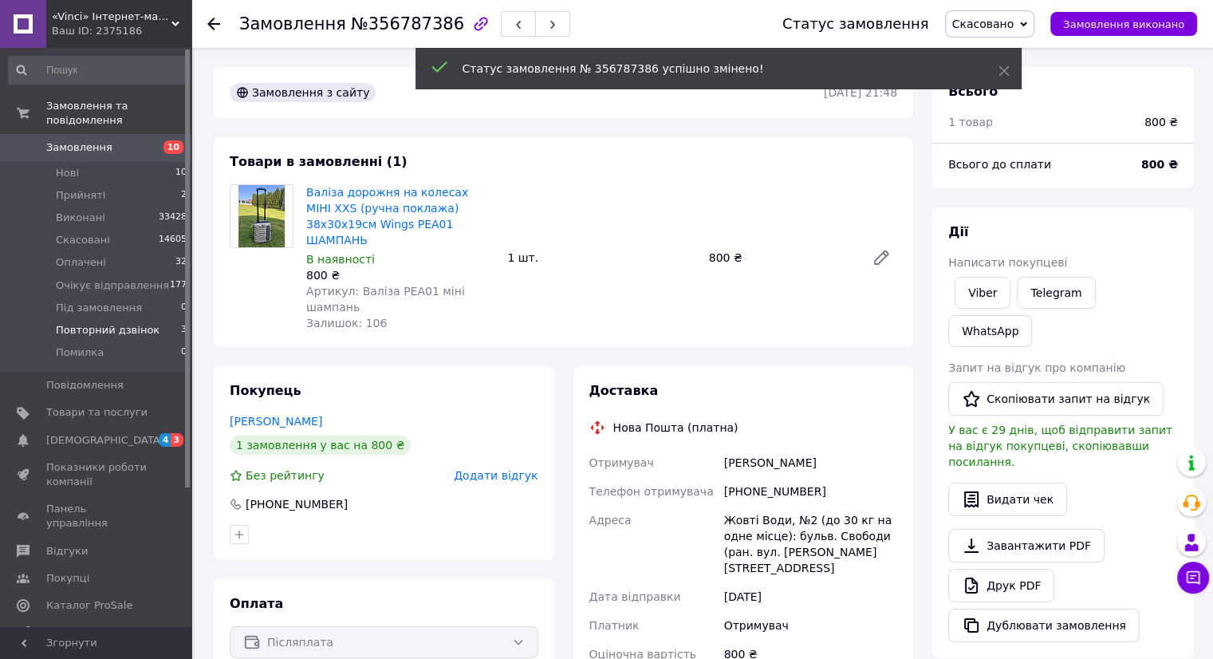
click at [122, 323] on span "Повторний дзвінок" at bounding box center [108, 330] width 104 height 14
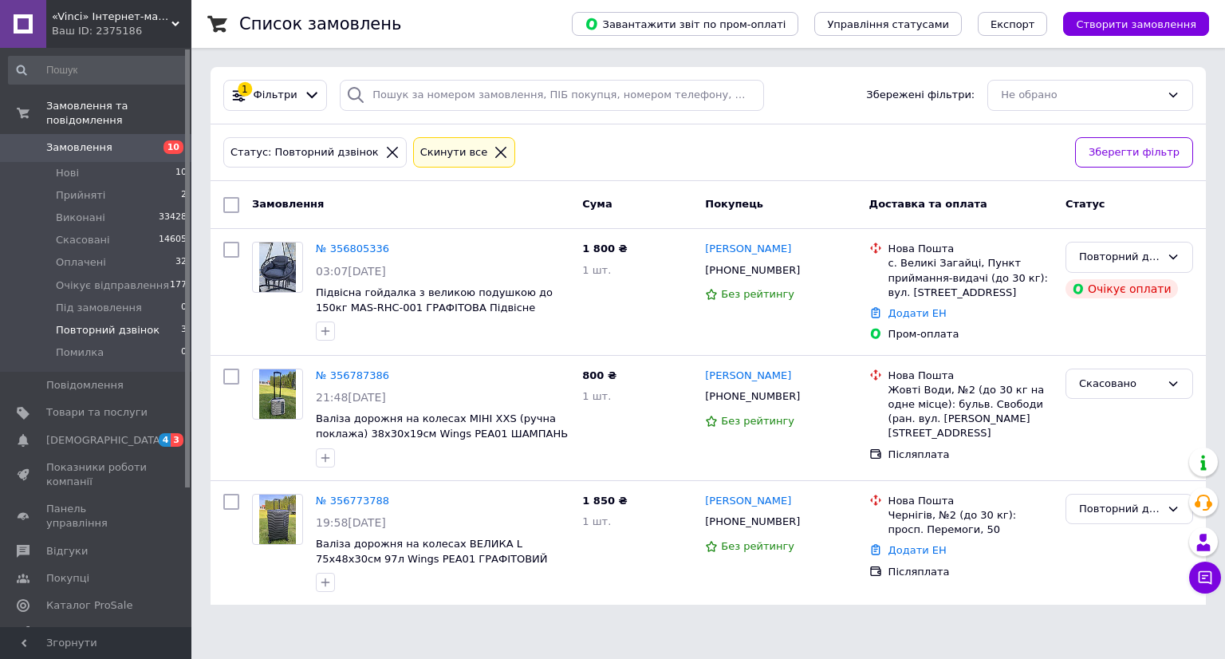
click at [128, 323] on span "Повторний дзвінок" at bounding box center [108, 330] width 104 height 14
drag, startPoint x: 1165, startPoint y: 254, endPoint x: 1135, endPoint y: 265, distance: 32.6
click at [1164, 254] on div "Повторний дзвінок" at bounding box center [1129, 257] width 128 height 31
click at [1093, 281] on li "Прийнято" at bounding box center [1129, 290] width 126 height 29
click at [803, 519] on icon at bounding box center [809, 521] width 13 height 13
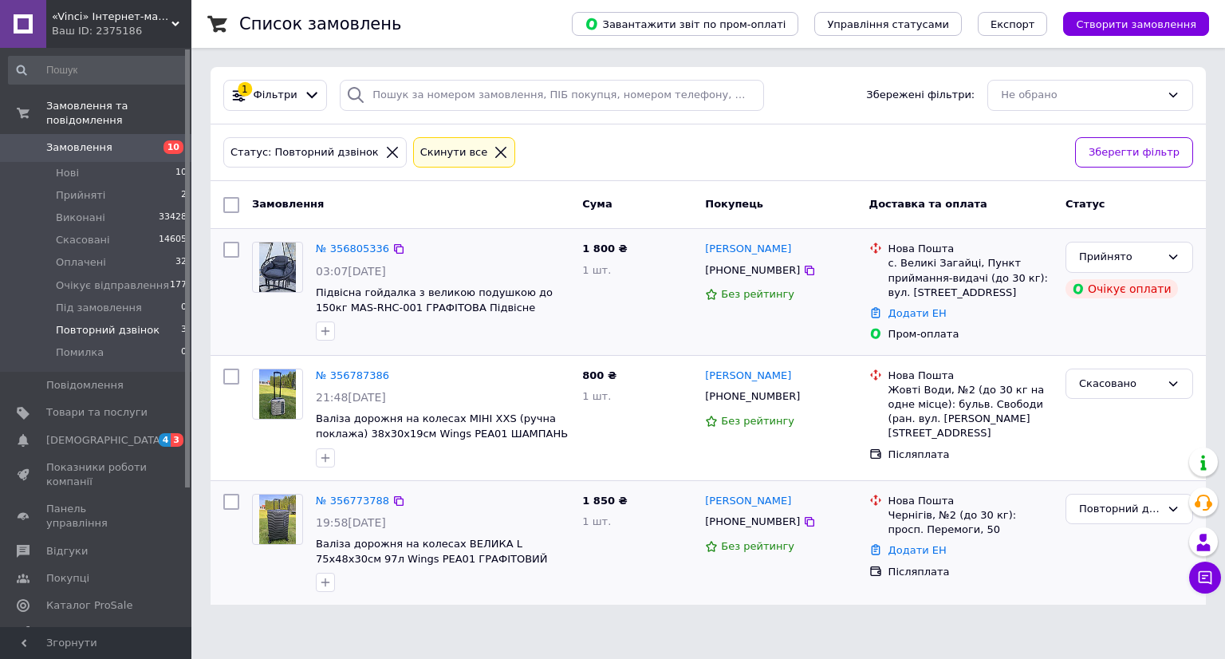
click at [345, 492] on div "№ 356773788" at bounding box center [352, 501] width 77 height 18
click at [344, 499] on link "№ 356773788" at bounding box center [352, 500] width 73 height 12
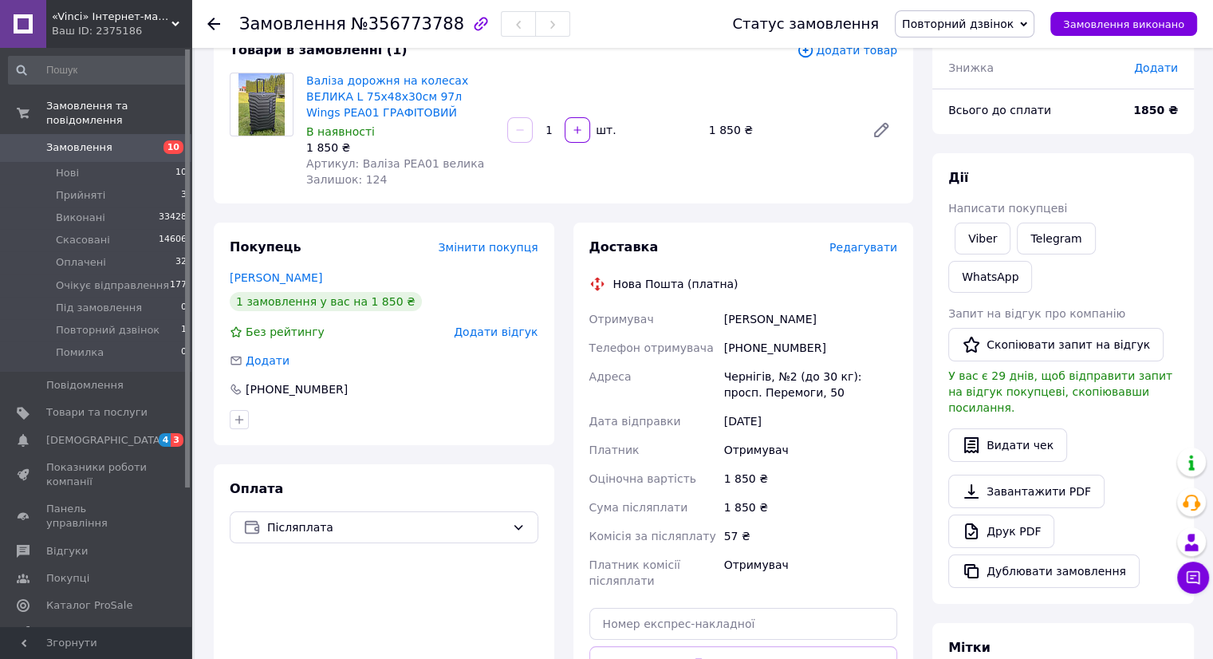
scroll to position [124, 0]
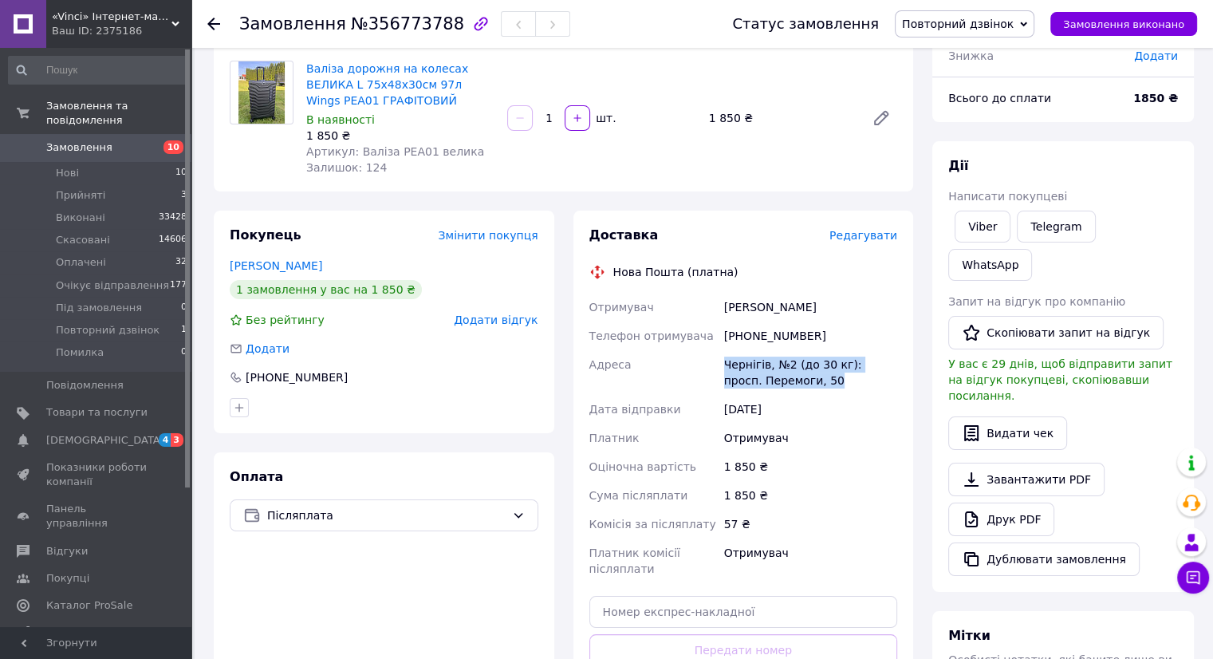
drag, startPoint x: 798, startPoint y: 384, endPoint x: 718, endPoint y: 364, distance: 82.2
click at [718, 364] on div "Отримувач [PERSON_NAME] Телефон отримувача [PHONE_NUMBER] [PERSON_NAME], №2 (до…" at bounding box center [743, 438] width 315 height 290
drag, startPoint x: 738, startPoint y: 368, endPoint x: 746, endPoint y: 374, distance: 9.7
copy div "[PERSON_NAME], №2 (до 30 кг): просп. Перемоги, 50"
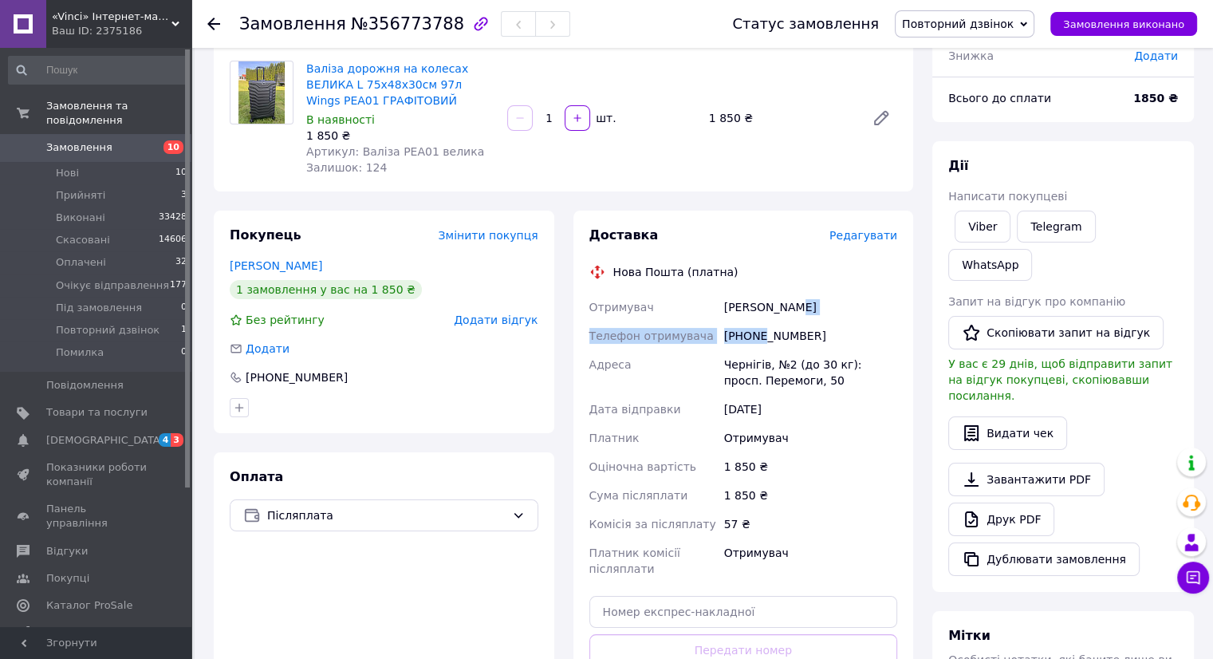
drag, startPoint x: 816, startPoint y: 317, endPoint x: 810, endPoint y: 336, distance: 20.2
click at [769, 331] on div "Отримувач [PERSON_NAME] Телефон отримувача [PHONE_NUMBER] [PERSON_NAME], №2 (до…" at bounding box center [743, 438] width 315 height 290
drag, startPoint x: 845, startPoint y: 340, endPoint x: 749, endPoint y: 335, distance: 95.8
click at [749, 335] on div "[PHONE_NUMBER]" at bounding box center [810, 335] width 179 height 29
copy div "685471715"
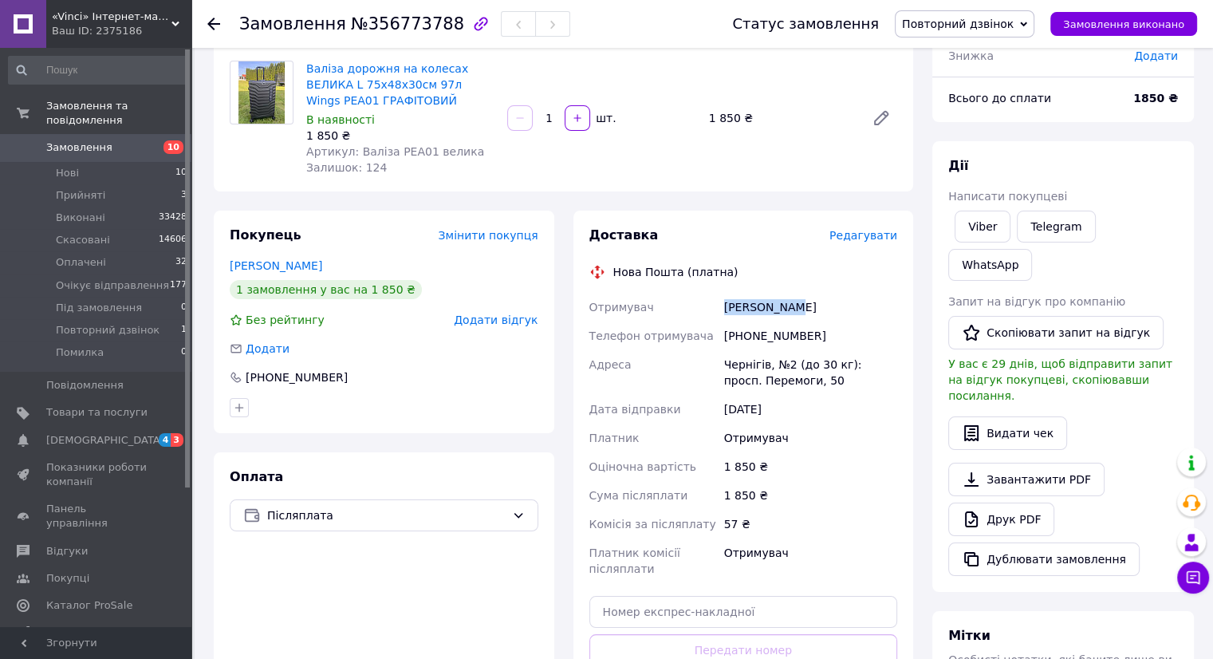
drag, startPoint x: 725, startPoint y: 297, endPoint x: 705, endPoint y: 301, distance: 20.3
click at [686, 296] on div "Отримувач [PERSON_NAME] Телефон отримувача [PHONE_NUMBER] [PERSON_NAME], №2 (до…" at bounding box center [743, 438] width 315 height 290
copy div "Отримувач [PERSON_NAME]"
click at [989, 22] on span "Повторний дзвінок" at bounding box center [958, 24] width 112 height 13
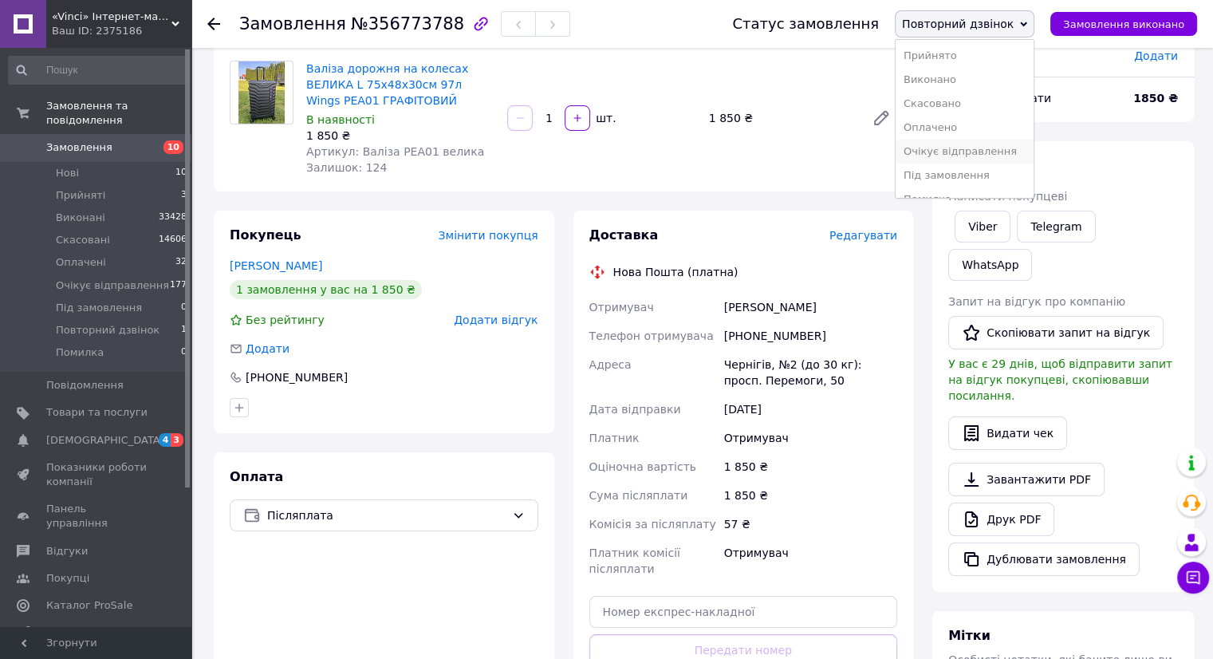
click at [950, 151] on li "Очікує відправлення" at bounding box center [964, 152] width 138 height 24
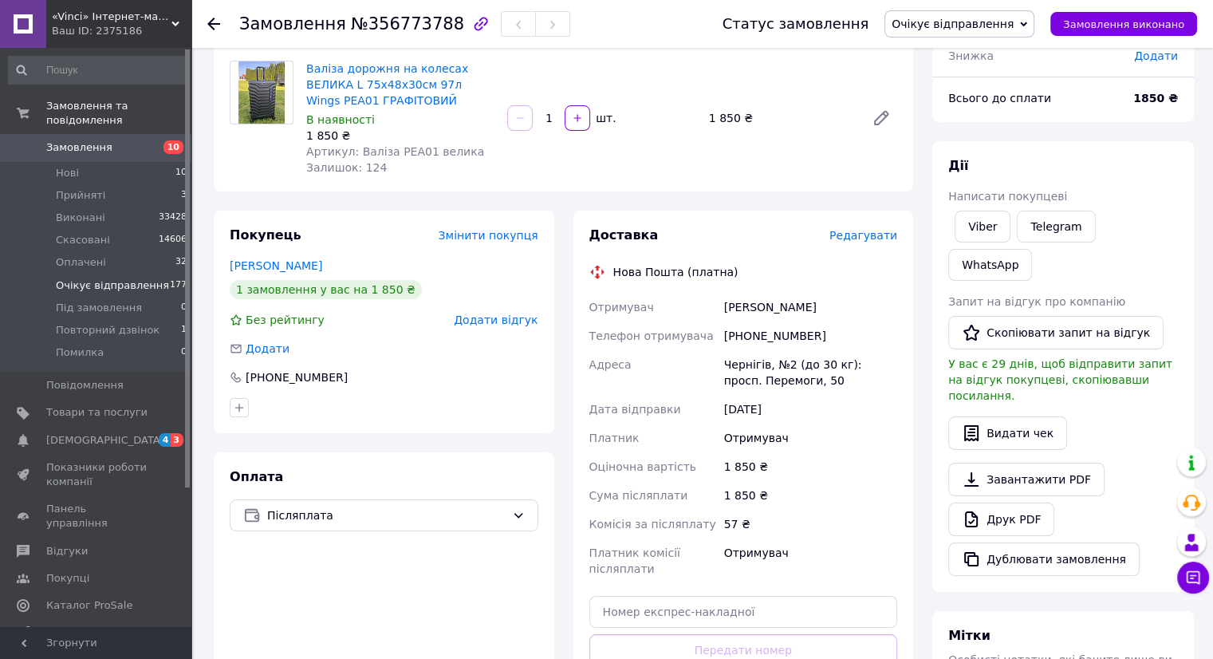
click at [126, 278] on span "Очікує відправлення" at bounding box center [112, 285] width 113 height 14
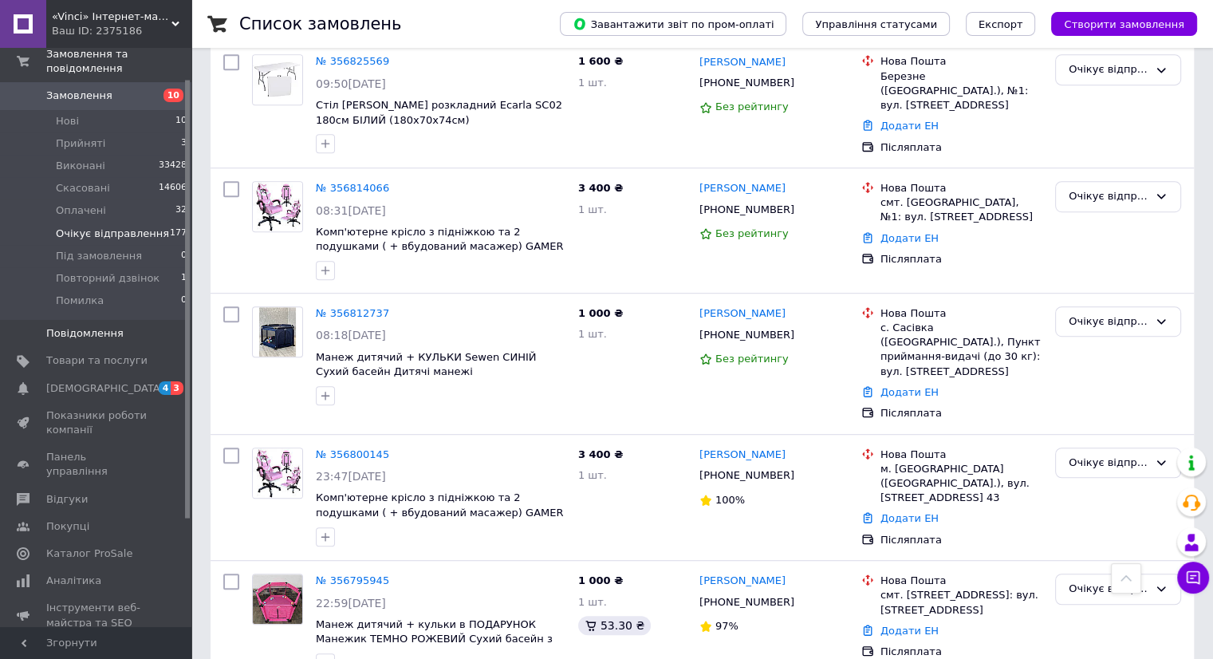
scroll to position [80, 0]
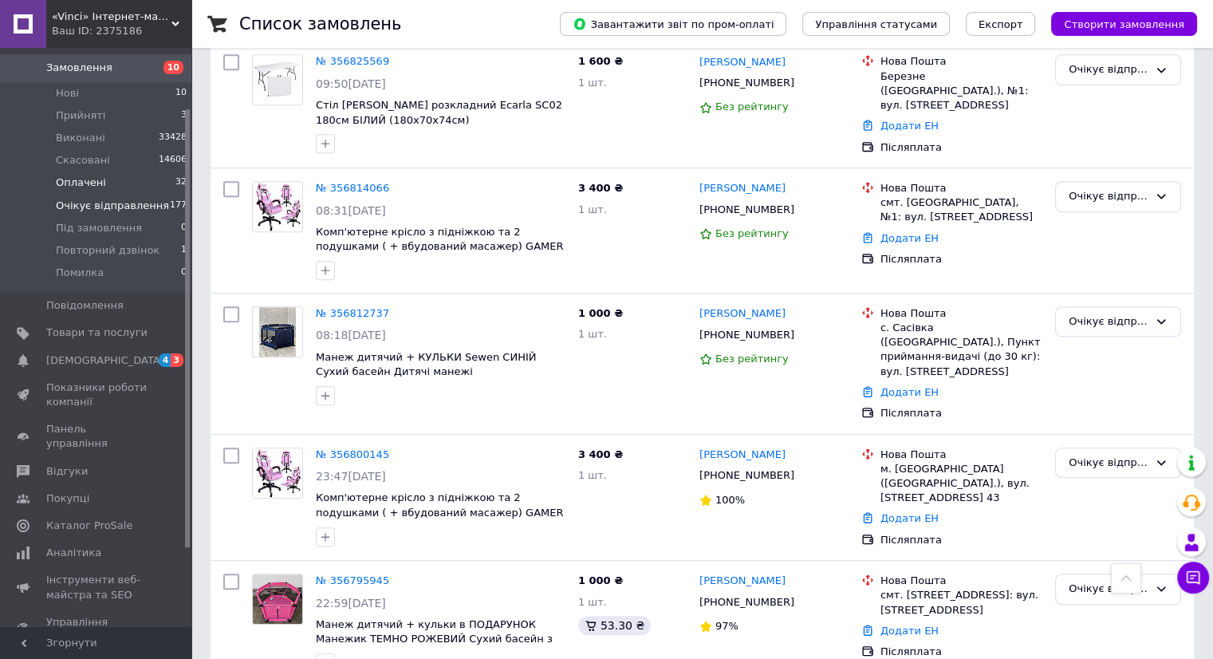
click at [109, 171] on li "Оплачені 32" at bounding box center [98, 182] width 196 height 22
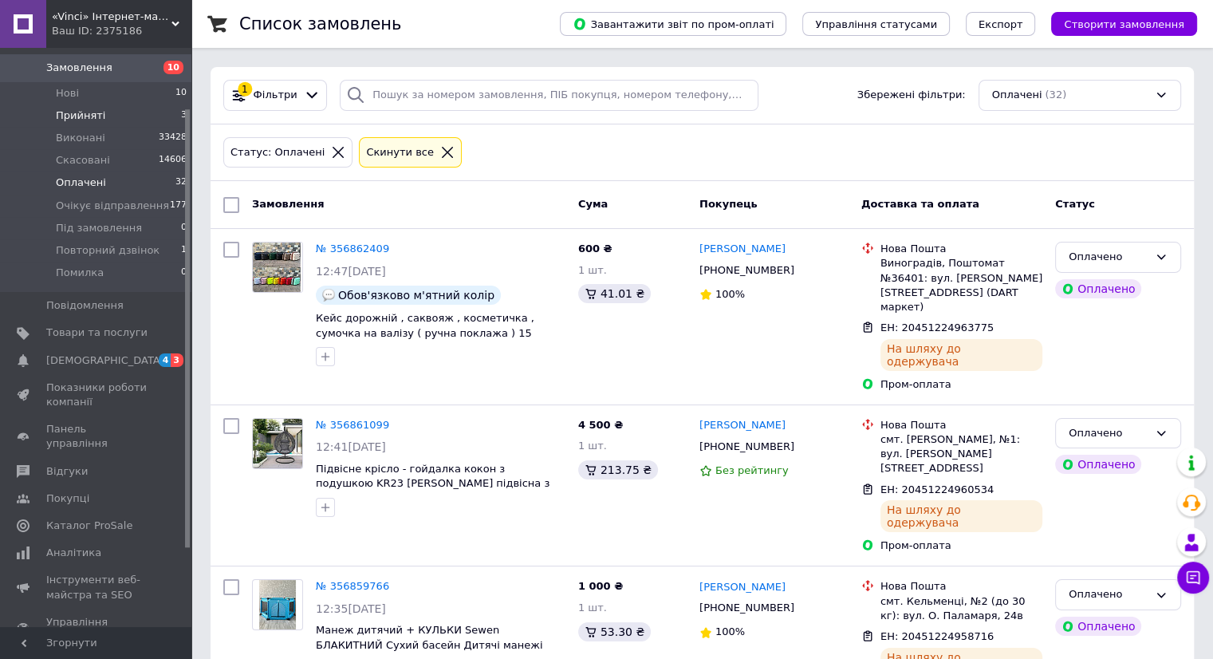
click at [88, 108] on span "Прийняті" at bounding box center [80, 115] width 49 height 14
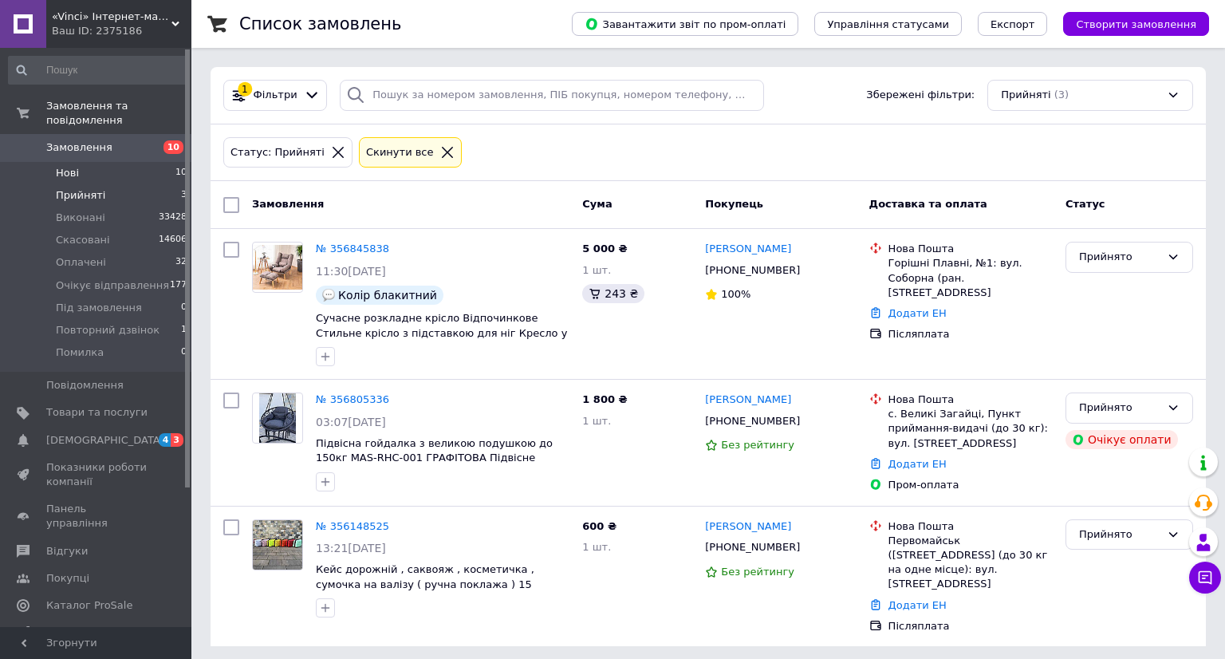
click at [74, 166] on span "Нові" at bounding box center [67, 173] width 23 height 14
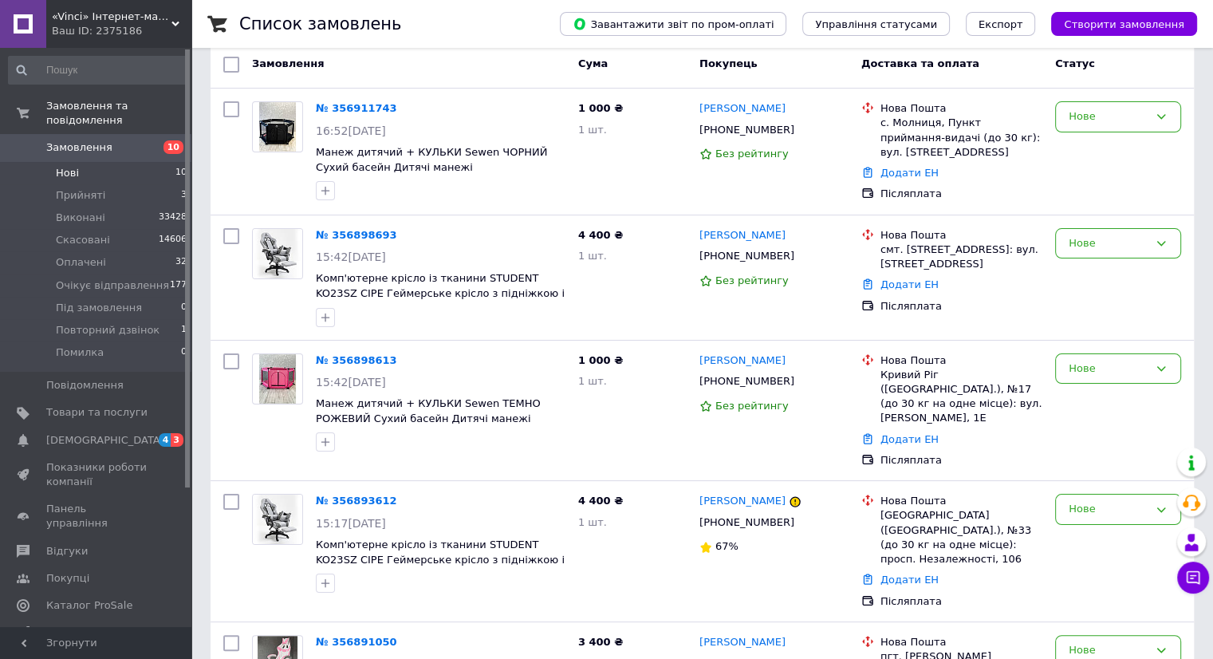
scroll to position [33, 0]
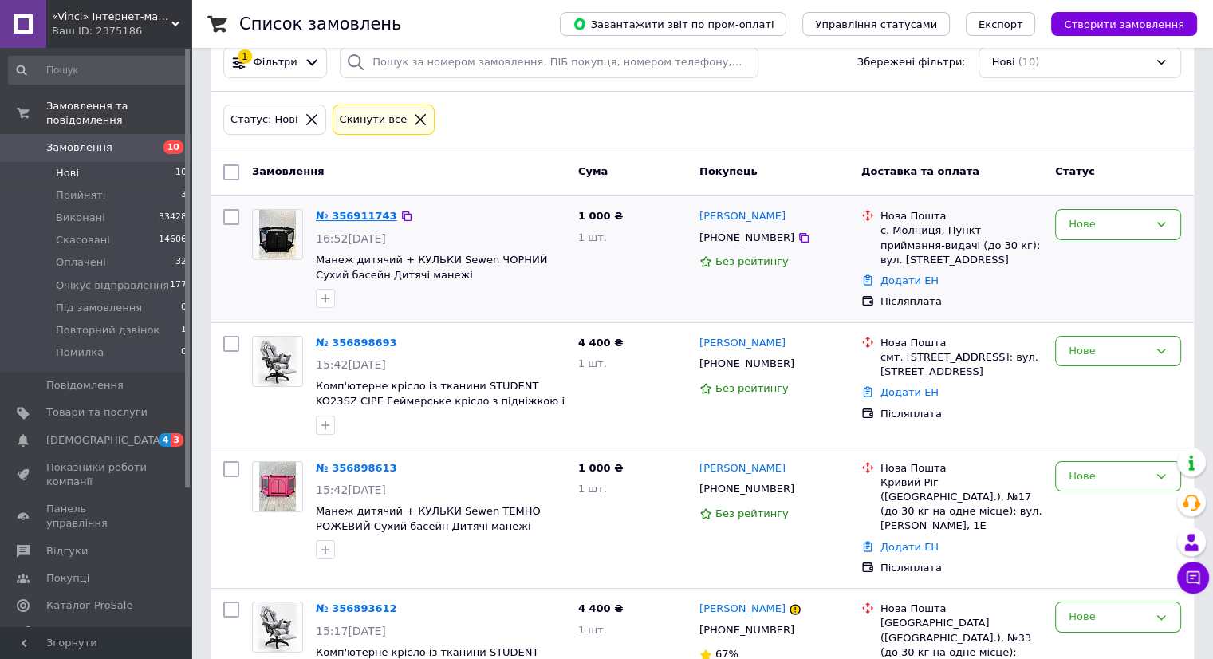
click at [348, 210] on link "№ 356911743" at bounding box center [356, 216] width 81 height 12
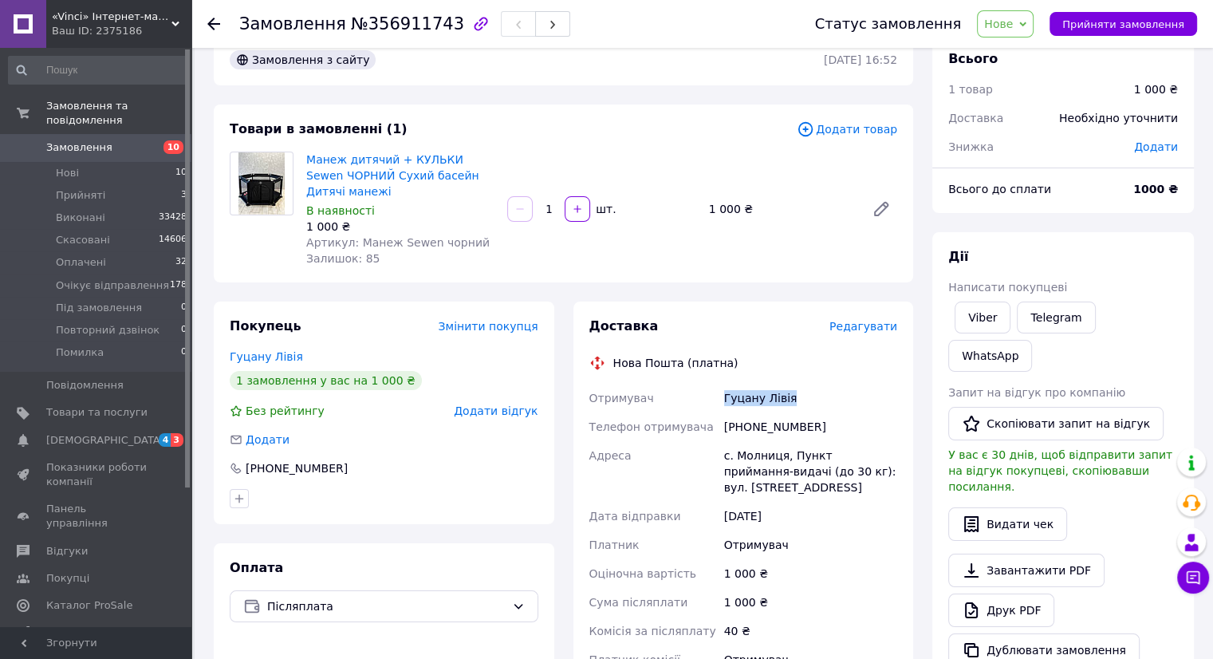
click at [691, 407] on div "Отримувач Гуцану Лівія Телефон отримувача [PHONE_NUMBER] Адреса с. Молниця, Пун…" at bounding box center [743, 536] width 315 height 306
drag, startPoint x: 781, startPoint y: 428, endPoint x: 743, endPoint y: 428, distance: 37.5
click at [743, 428] on div "[PHONE_NUMBER]" at bounding box center [810, 426] width 179 height 29
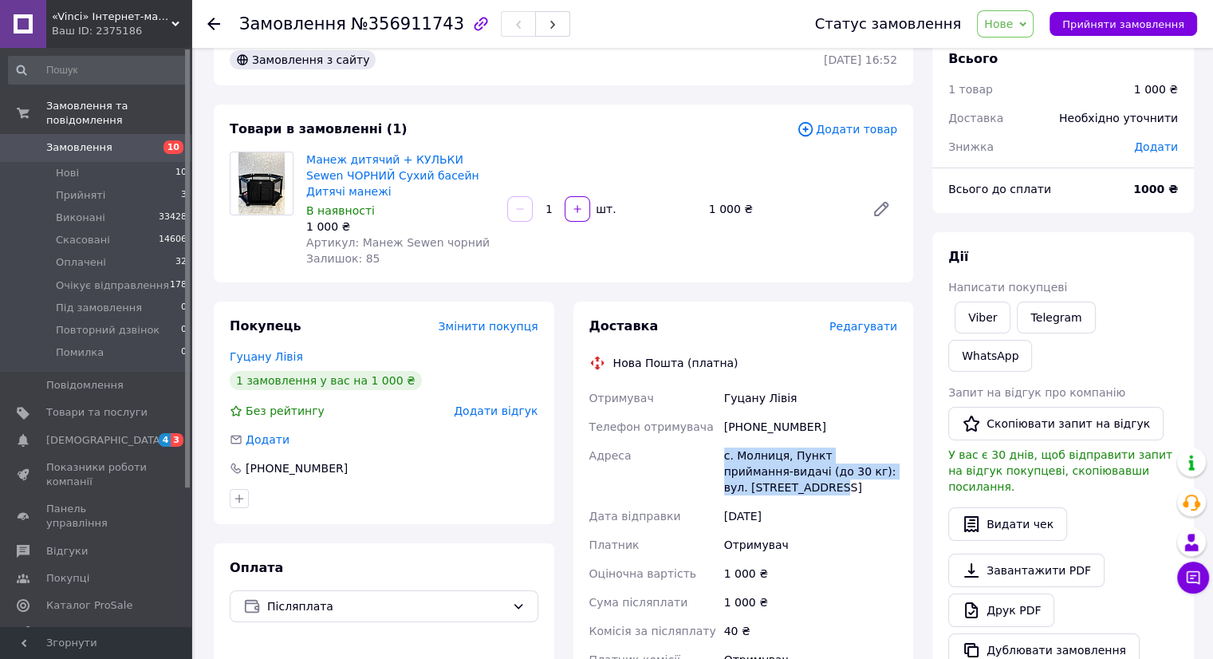
drag, startPoint x: 715, startPoint y: 460, endPoint x: 828, endPoint y: 475, distance: 113.4
click at [833, 479] on div "Отримувач Гуцану Лівія Телефон отримувача [PHONE_NUMBER] Адреса с. Молниця, Пун…" at bounding box center [743, 536] width 315 height 306
click at [1013, 18] on span "Нове" at bounding box center [998, 24] width 29 height 13
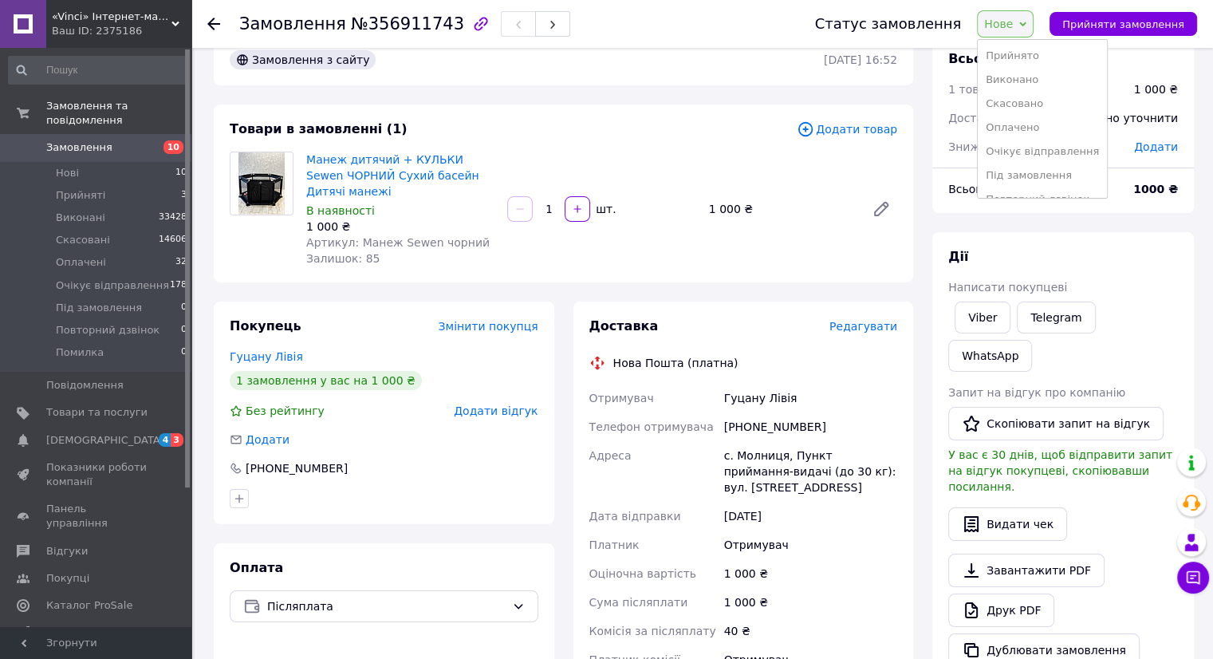
click at [1022, 151] on li "Очікує відправлення" at bounding box center [1041, 152] width 129 height 24
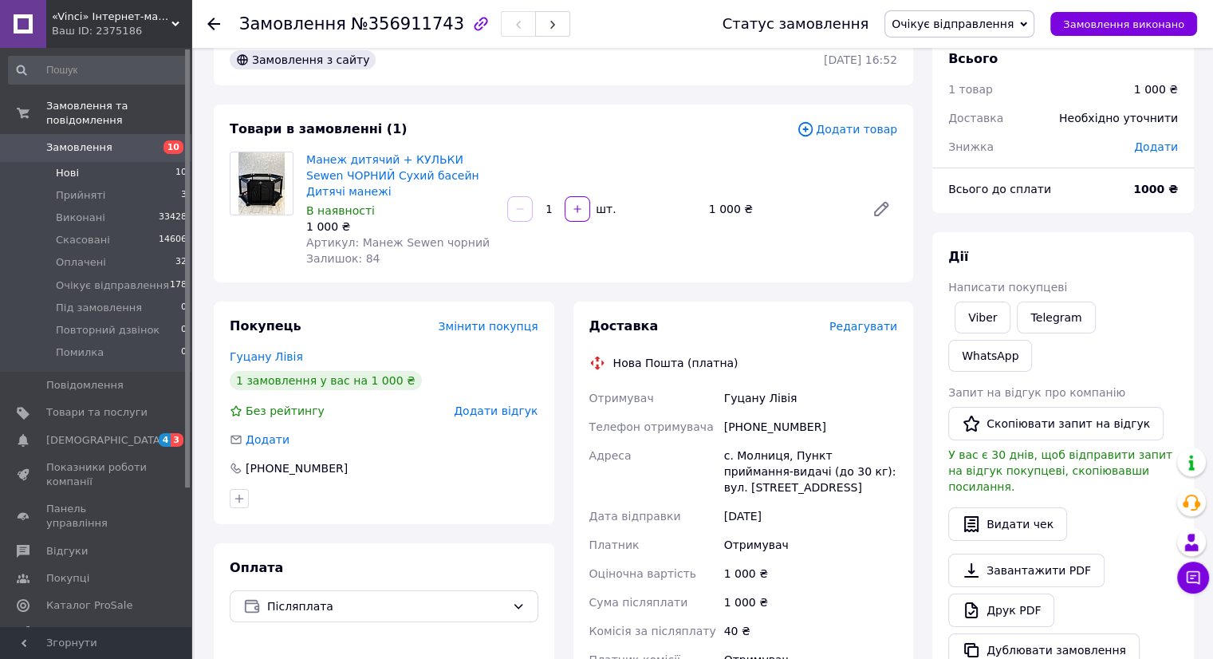
click at [100, 162] on li "Нові 10" at bounding box center [98, 173] width 196 height 22
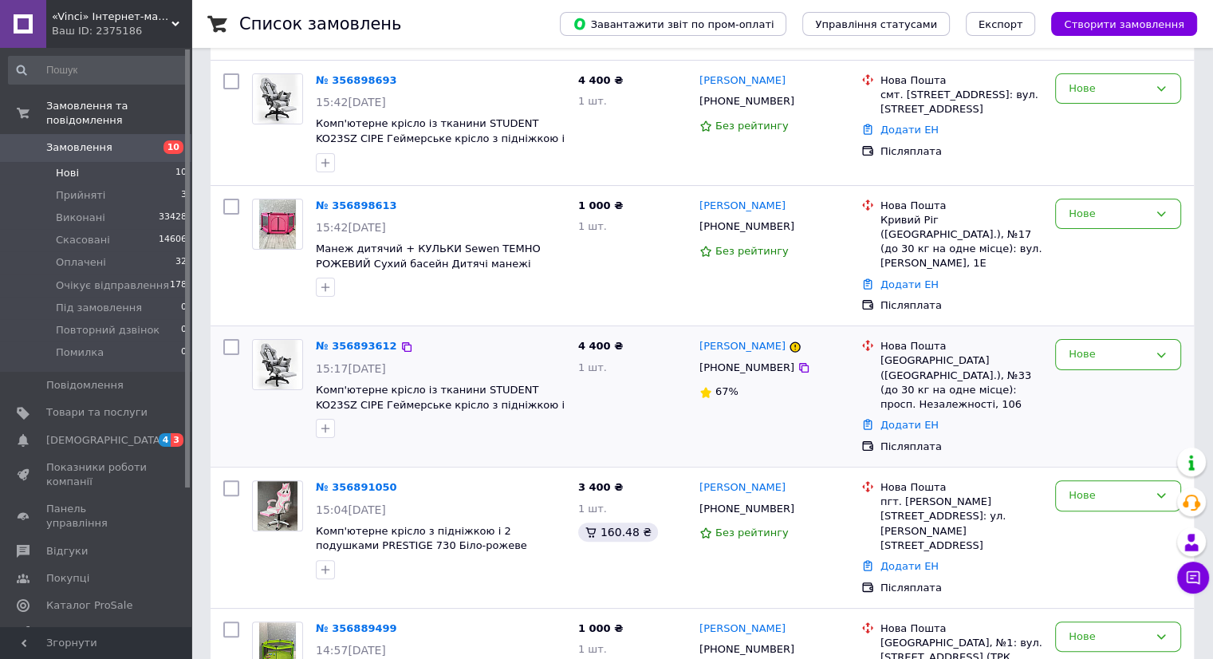
scroll to position [319, 0]
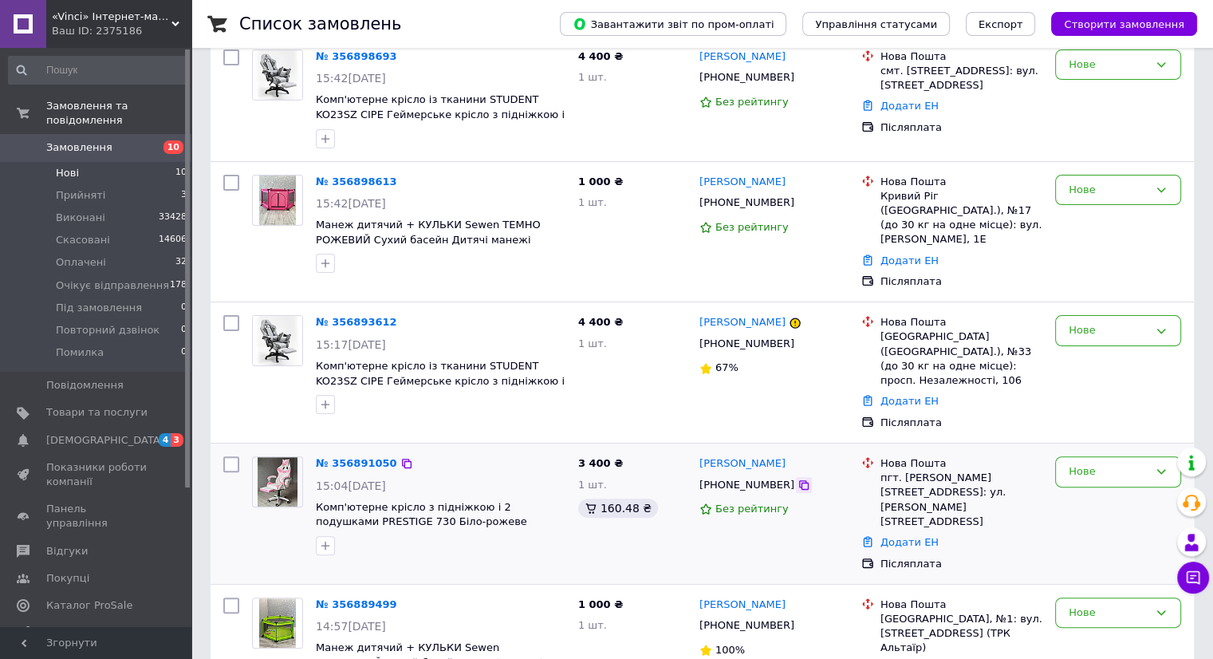
click at [797, 478] on icon at bounding box center [803, 484] width 13 height 13
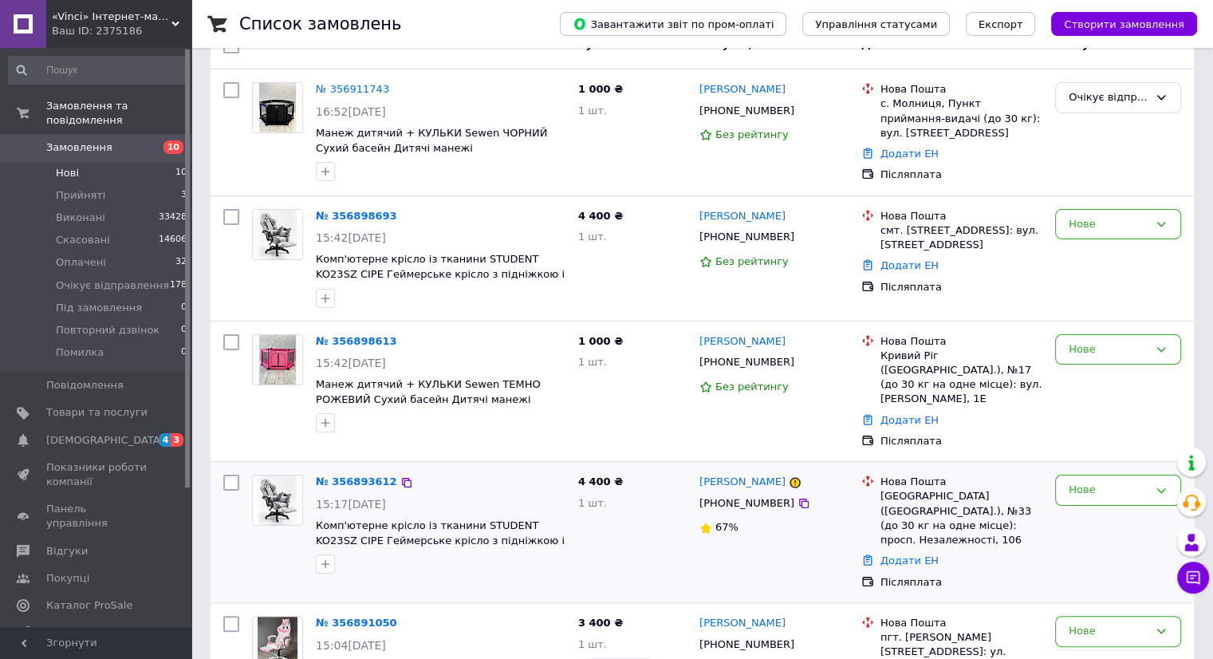
scroll to position [159, 0]
click at [339, 335] on link "№ 356898613" at bounding box center [356, 341] width 81 height 12
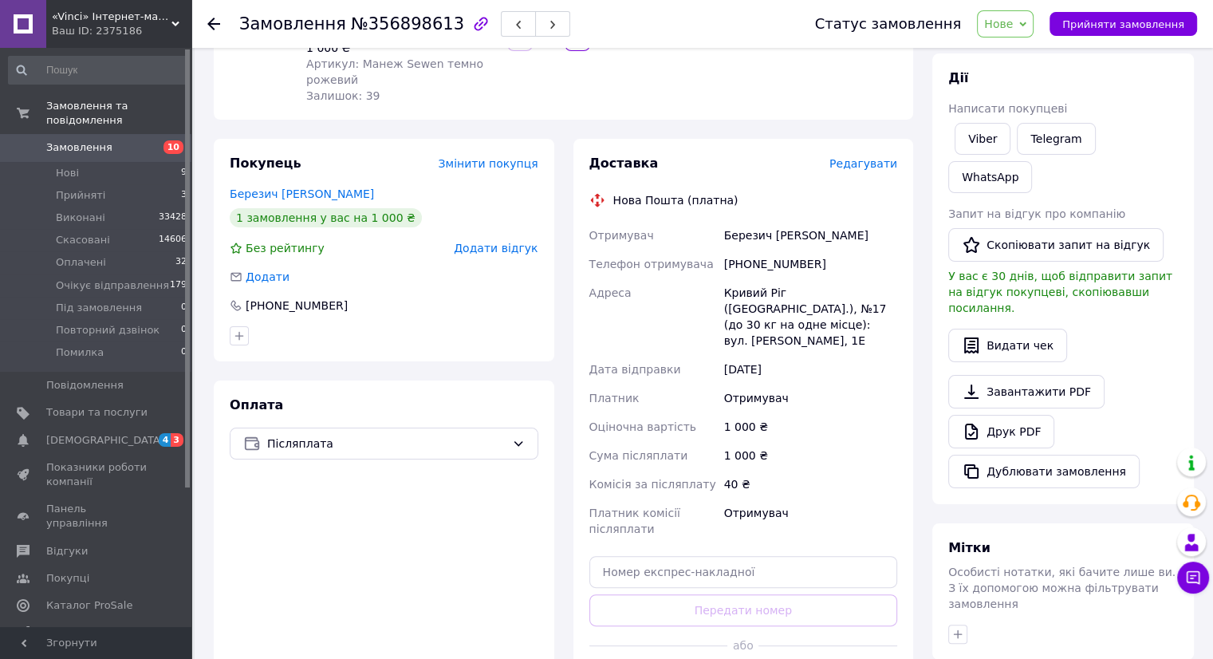
scroll to position [239, 0]
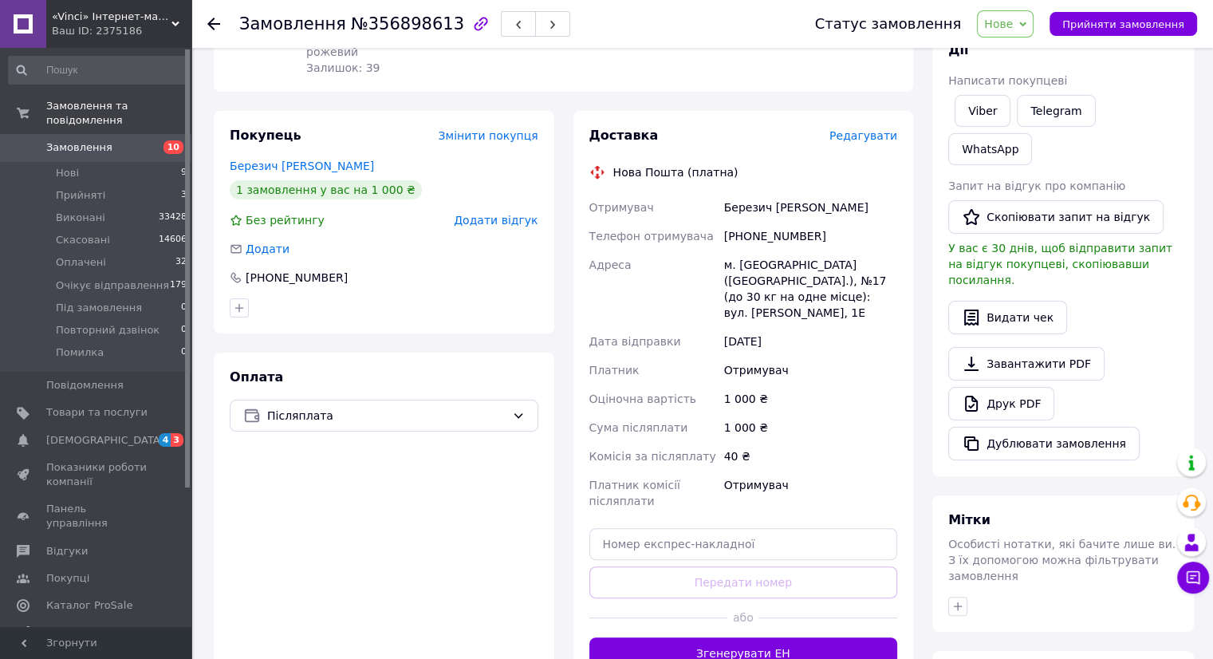
click at [814, 214] on div "Березич [PERSON_NAME]" at bounding box center [810, 207] width 179 height 29
click at [812, 210] on div "Березич [PERSON_NAME]" at bounding box center [810, 207] width 179 height 29
drag, startPoint x: 823, startPoint y: 201, endPoint x: 669, endPoint y: 186, distance: 154.6
click at [685, 186] on div "Доставка Редагувати Нова Пошта (платна) Отримувач Березич [PERSON_NAME] Телефон…" at bounding box center [743, 398] width 309 height 542
drag, startPoint x: 812, startPoint y: 226, endPoint x: 747, endPoint y: 233, distance: 65.0
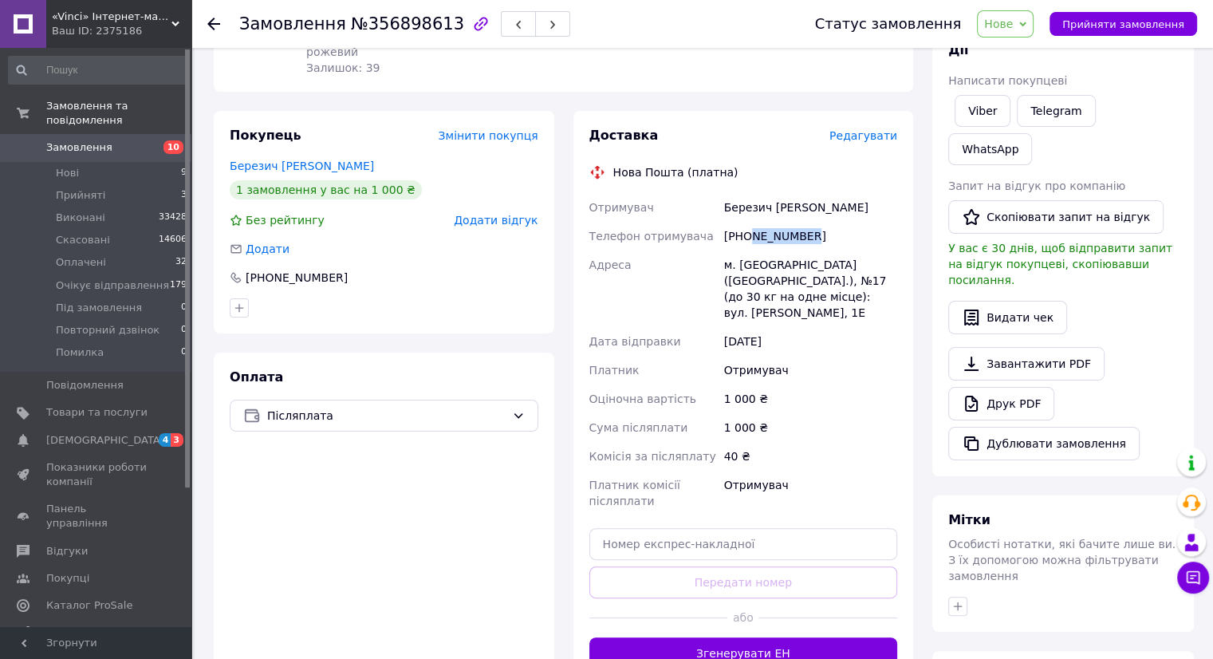
click at [747, 233] on div "[PHONE_NUMBER]" at bounding box center [810, 236] width 179 height 29
drag, startPoint x: 722, startPoint y: 265, endPoint x: 801, endPoint y: 289, distance: 83.2
click at [831, 310] on div "м. [GEOGRAPHIC_DATA] ([GEOGRAPHIC_DATA].), №17 (до 30 кг на одне місце): вул. […" at bounding box center [810, 288] width 179 height 77
click at [1011, 25] on span "Нове" at bounding box center [998, 24] width 29 height 13
click at [1019, 152] on li "Очікує відправлення" at bounding box center [1041, 152] width 129 height 24
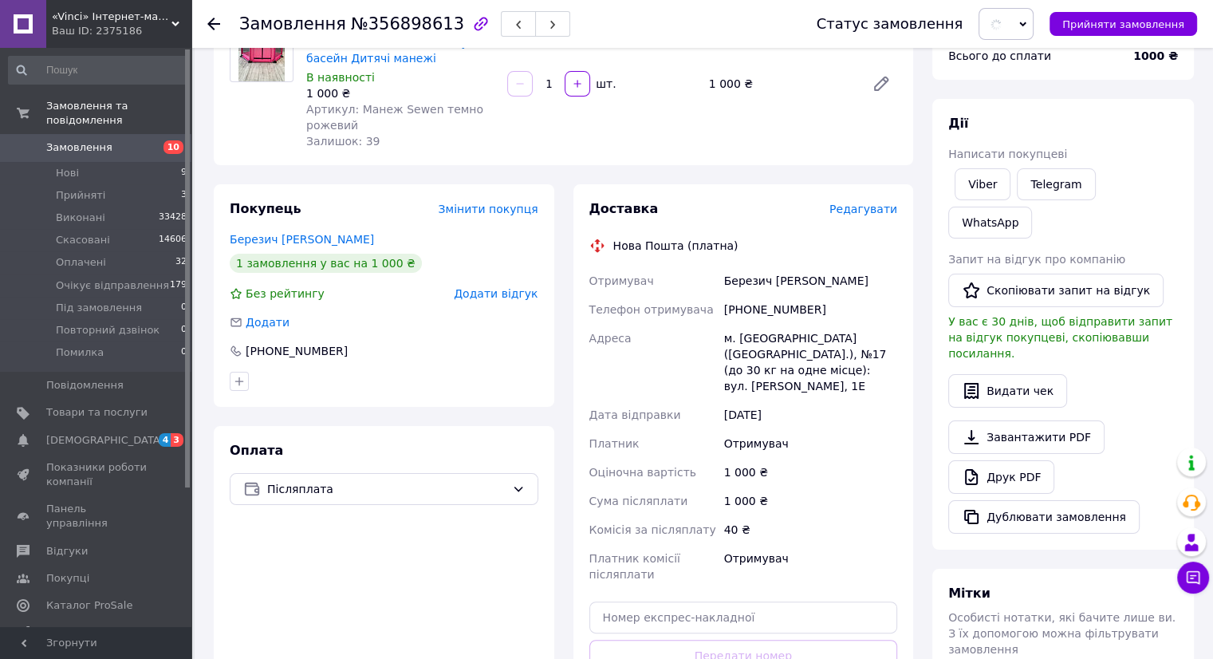
scroll to position [0, 0]
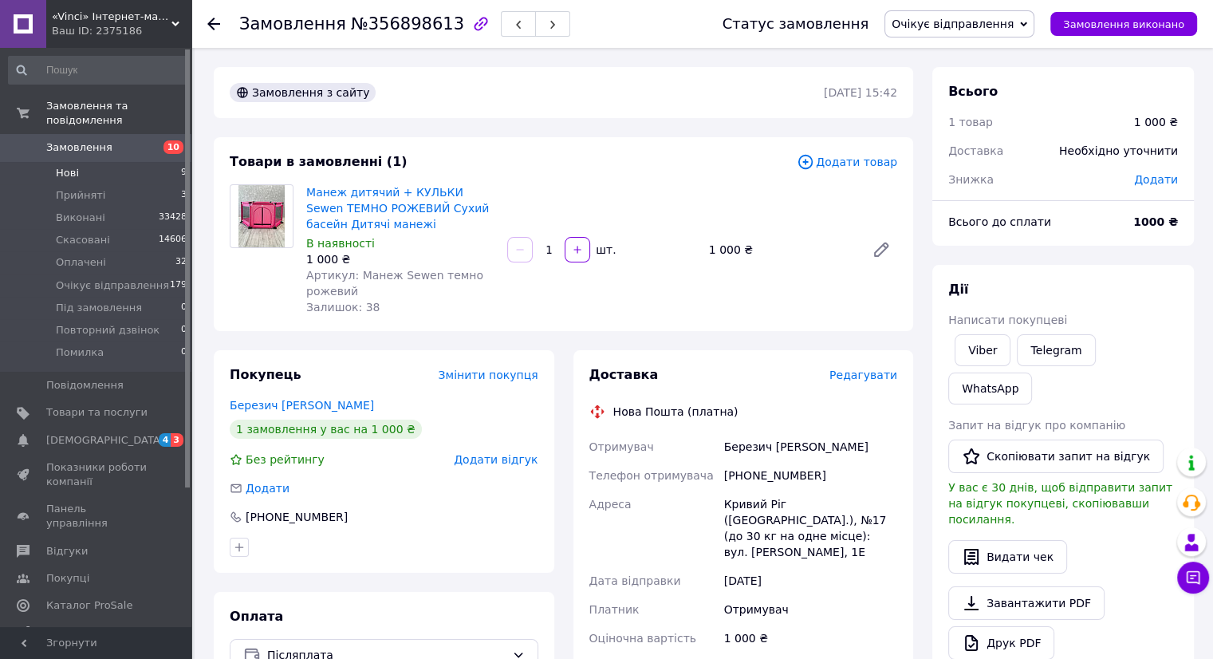
click at [69, 166] on span "Нові" at bounding box center [67, 173] width 23 height 14
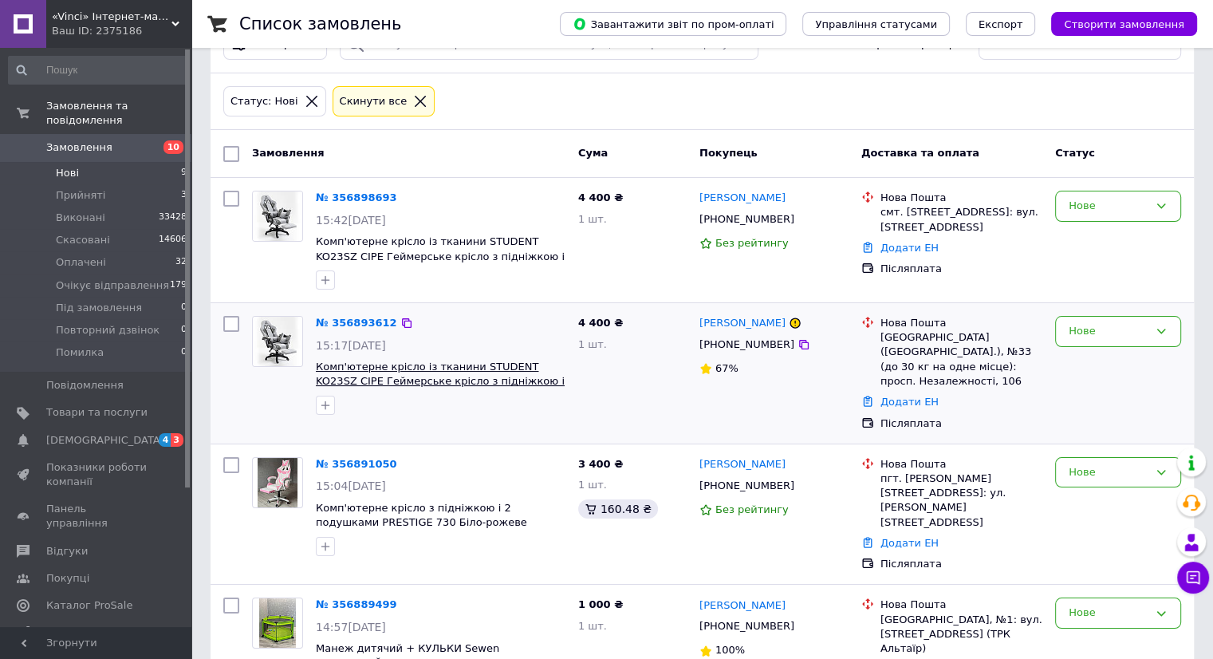
scroll to position [80, 0]
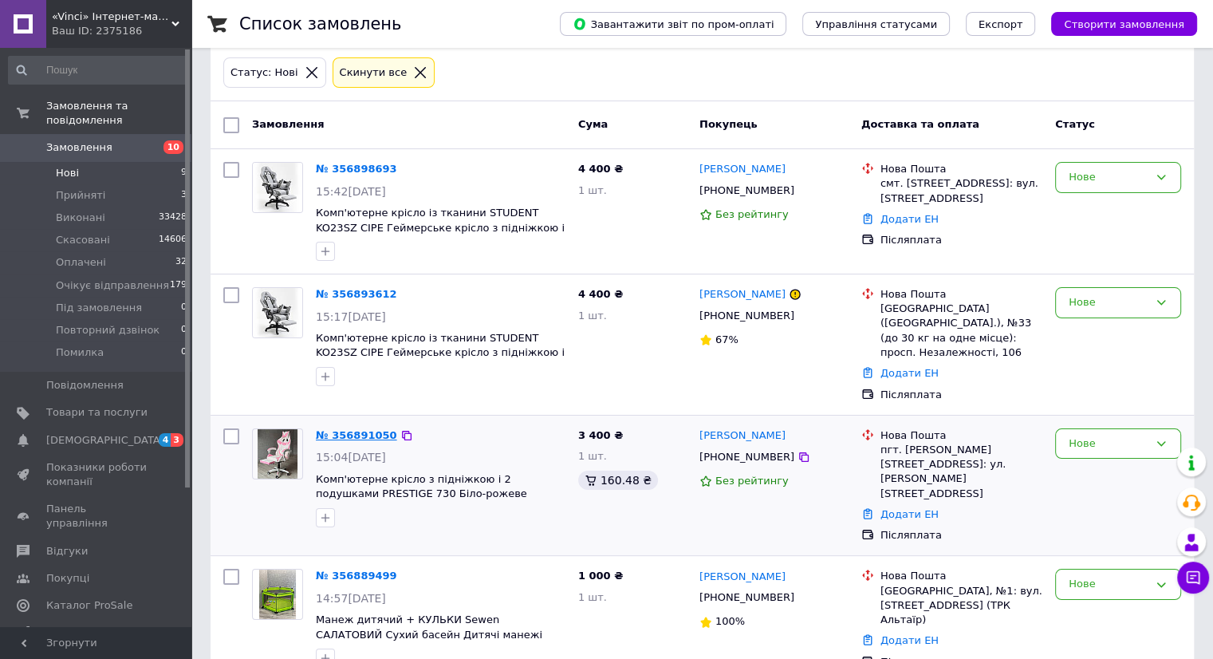
click at [364, 429] on link "№ 356891050" at bounding box center [356, 435] width 81 height 12
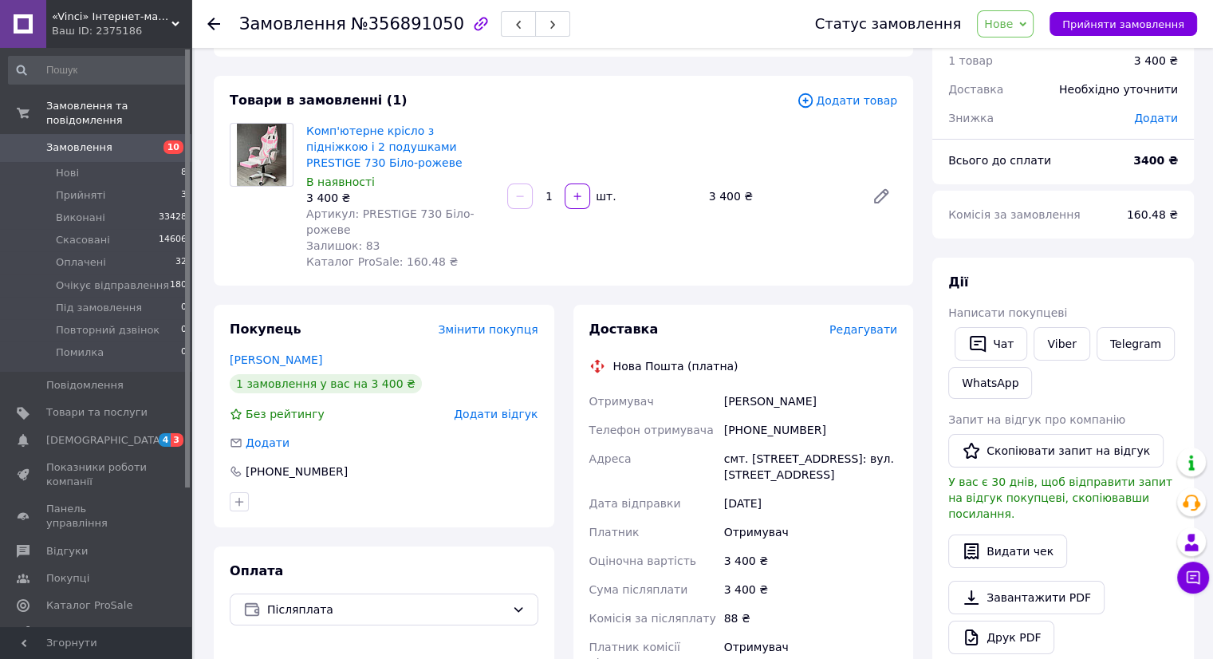
scroll to position [61, 0]
click at [70, 166] on span "Нові" at bounding box center [67, 173] width 23 height 14
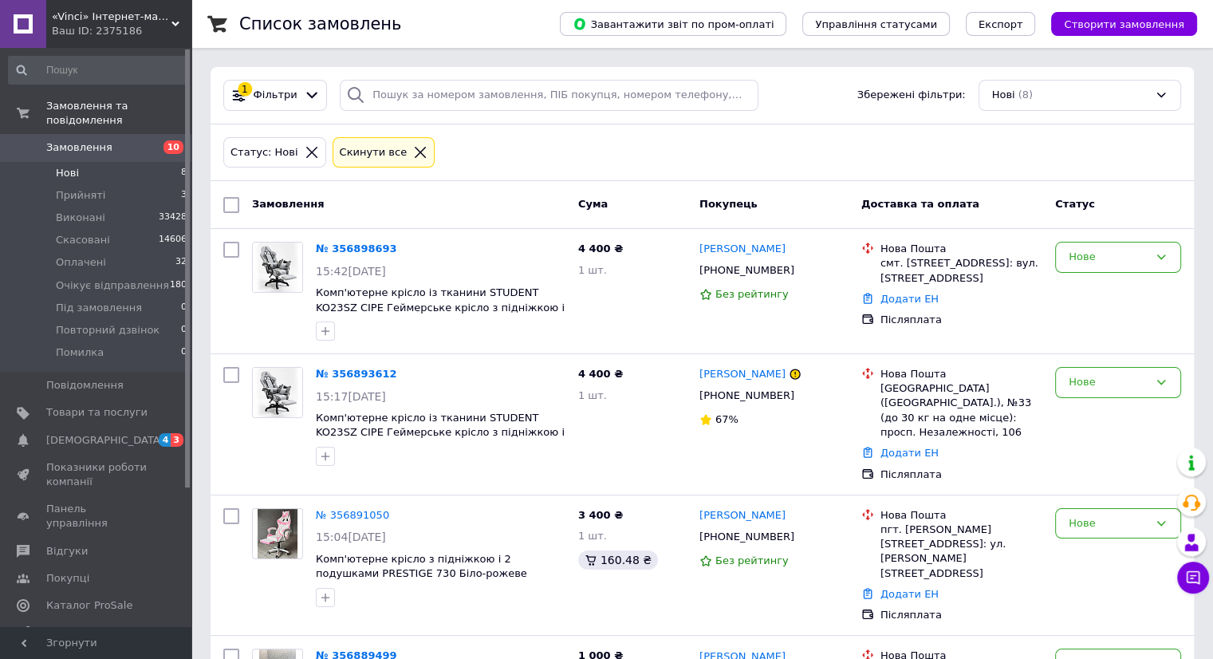
click at [111, 162] on li "Нові 8" at bounding box center [98, 173] width 196 height 22
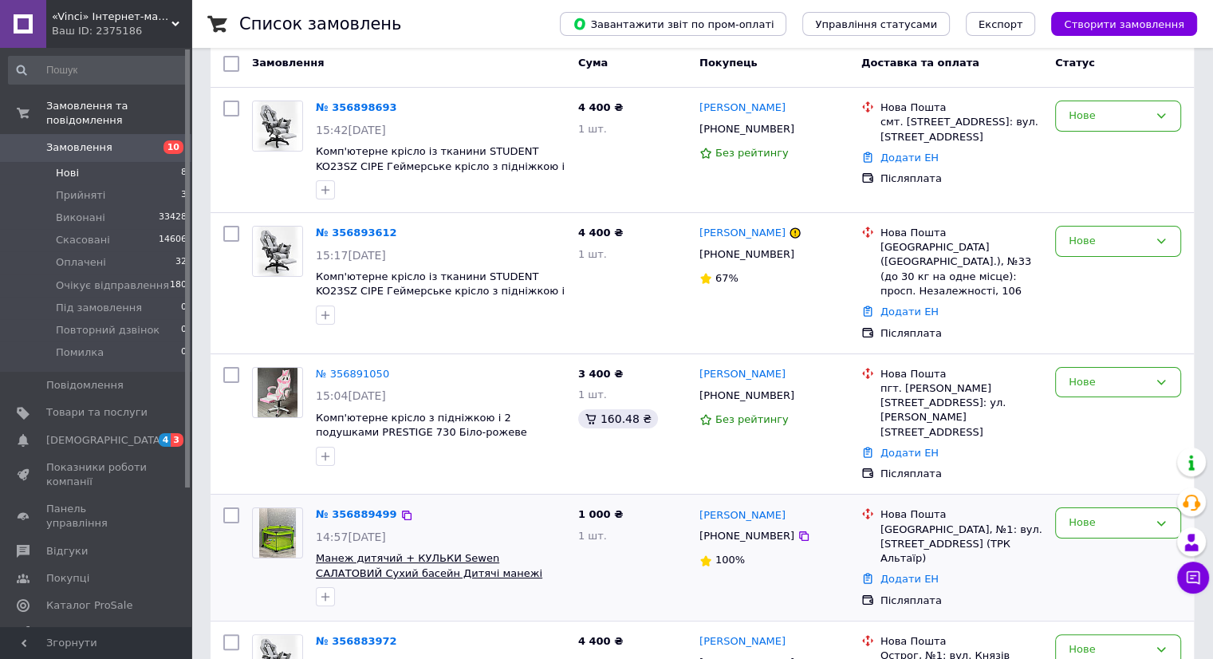
scroll to position [169, 0]
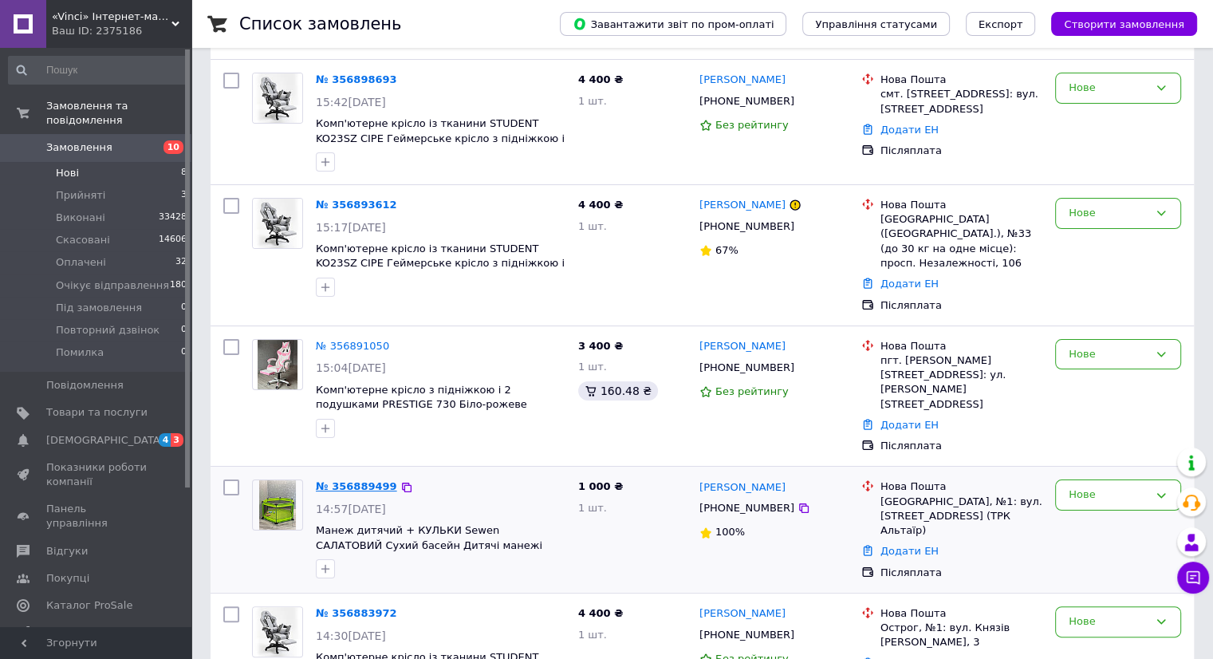
click at [348, 480] on link "№ 356889499" at bounding box center [356, 486] width 81 height 12
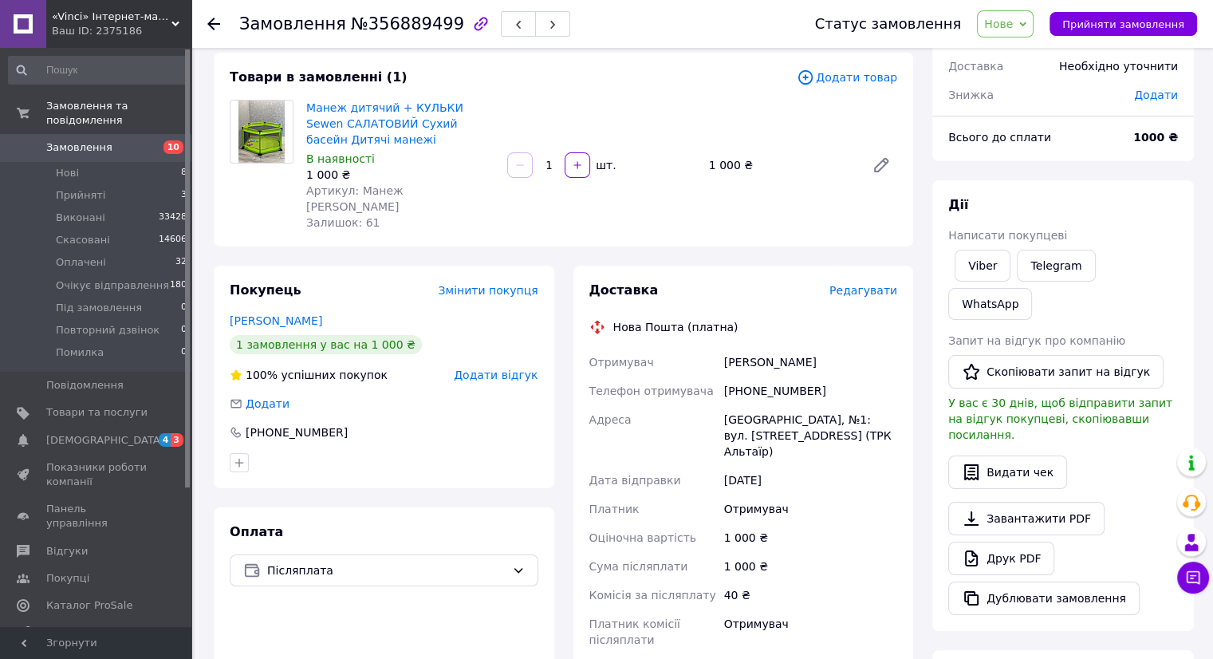
scroll to position [83, 0]
click at [698, 349] on div "Отримувач [PERSON_NAME] отримувача [PHONE_NUMBER] [GEOGRAPHIC_DATA] [GEOGRAPHIC…" at bounding box center [743, 502] width 315 height 306
click at [741, 378] on div "[PHONE_NUMBER]" at bounding box center [810, 392] width 179 height 29
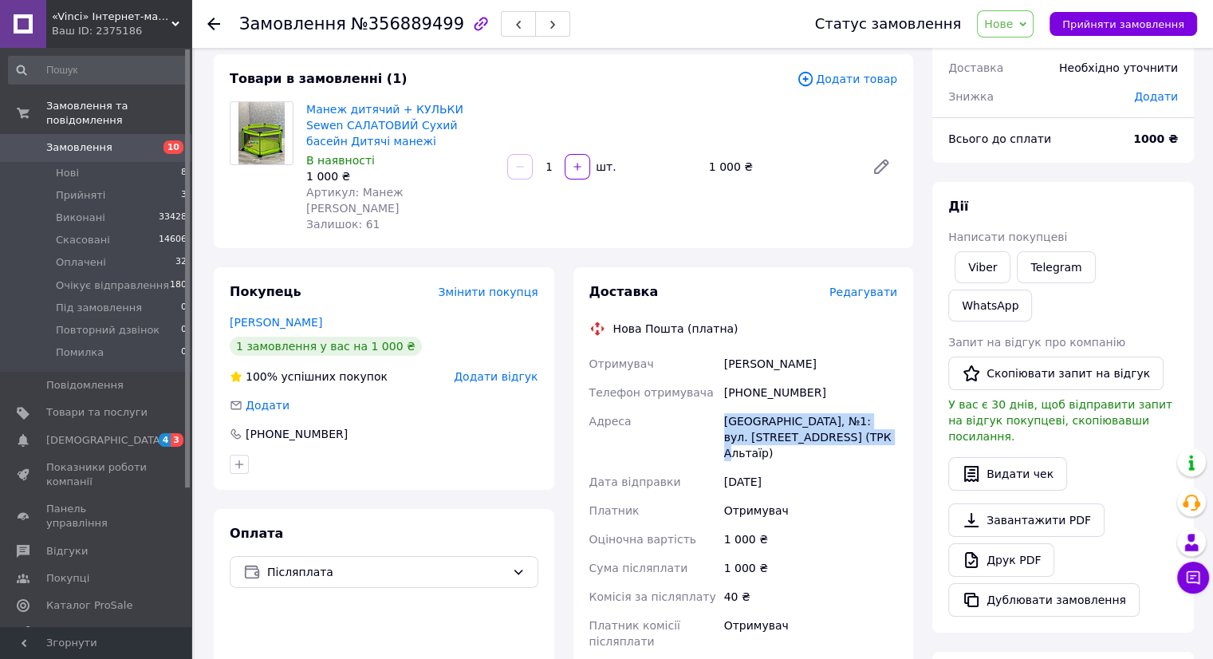
drag, startPoint x: 722, startPoint y: 404, endPoint x: 867, endPoint y: 415, distance: 145.5
click at [890, 426] on div "[GEOGRAPHIC_DATA], №1: вул. [STREET_ADDRESS] (ТРК Альтаїр)" at bounding box center [810, 437] width 179 height 61
click at [1028, 17] on span "Нове" at bounding box center [1005, 23] width 57 height 27
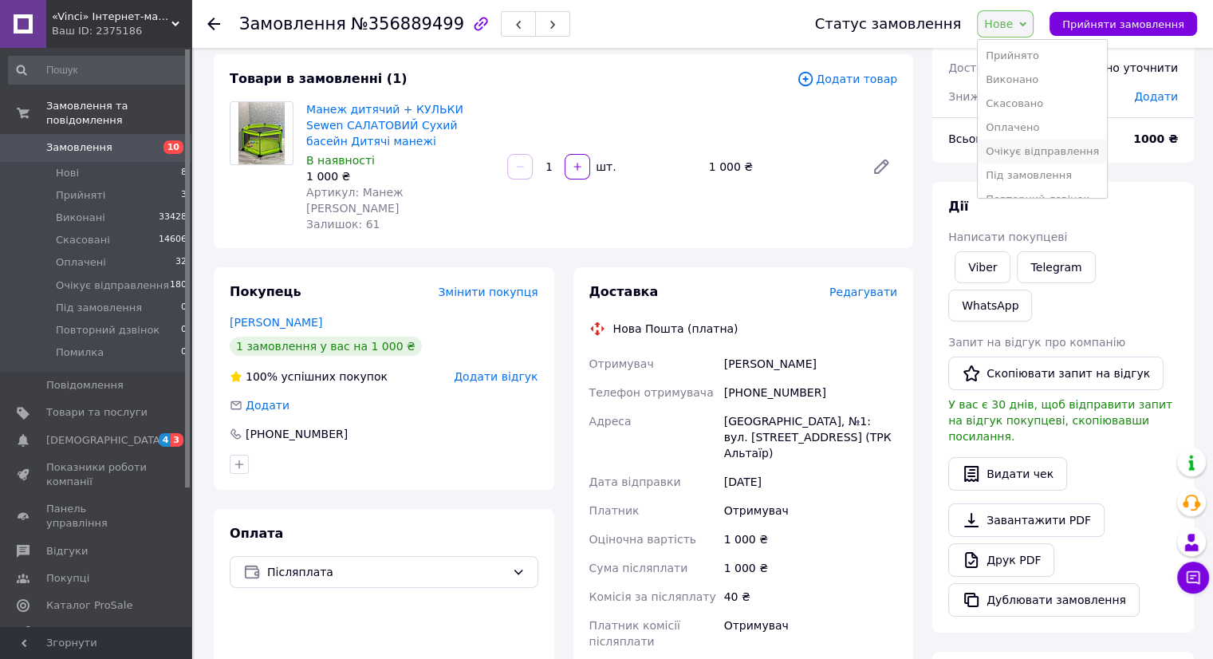
click at [1020, 151] on li "Очікує відправлення" at bounding box center [1041, 152] width 129 height 24
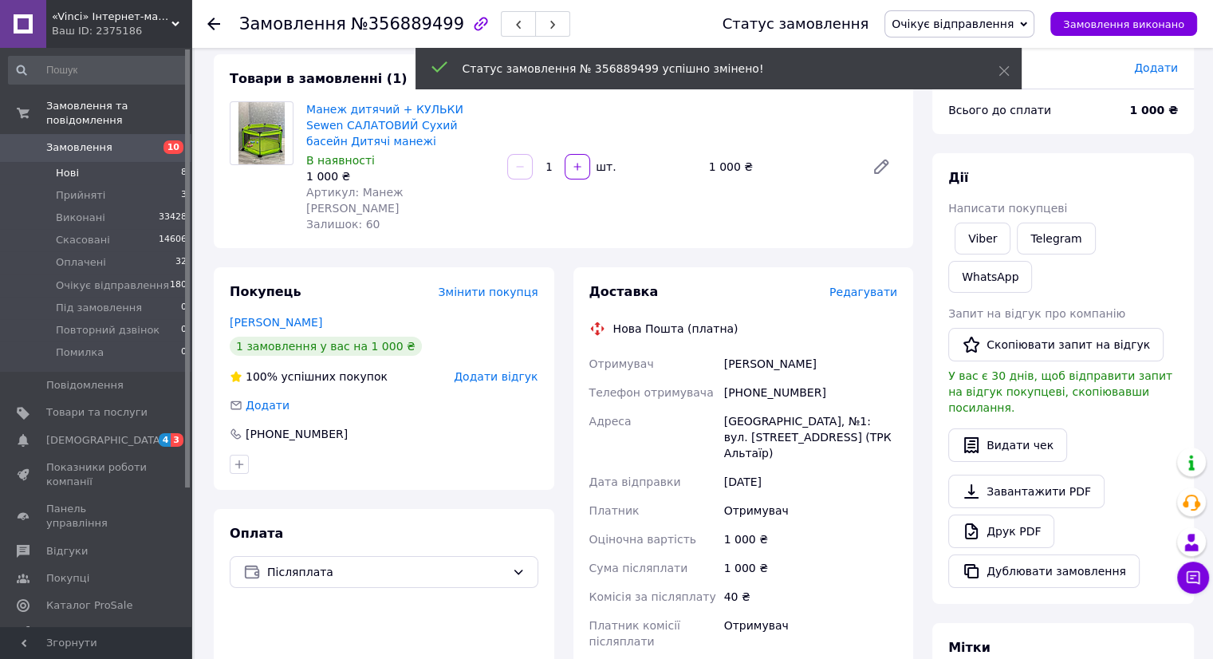
click at [101, 162] on li "Нові 8" at bounding box center [98, 173] width 196 height 22
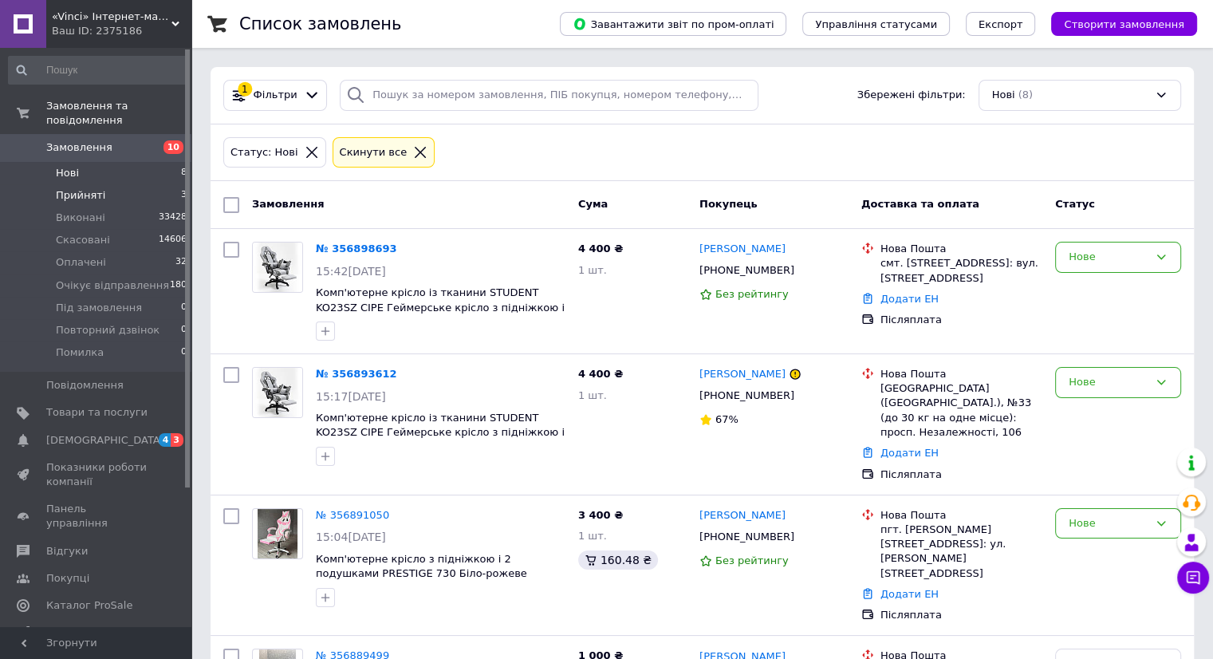
click at [121, 184] on li "Прийняті 3" at bounding box center [98, 195] width 196 height 22
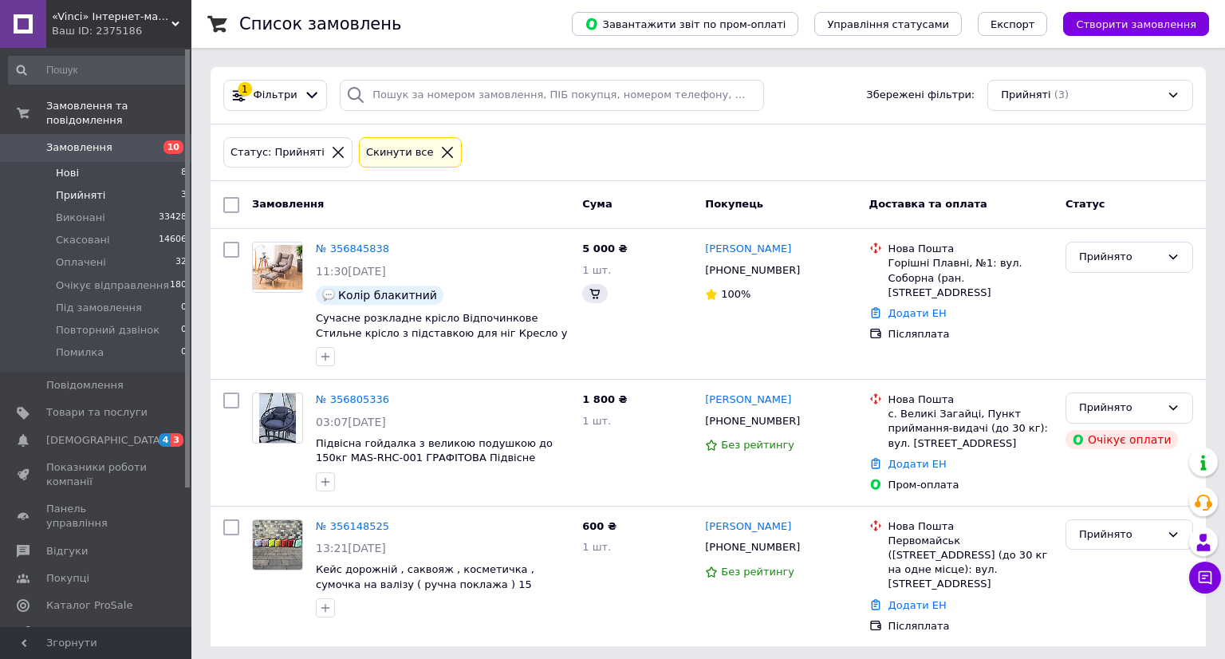
click at [85, 162] on li "Нові 8" at bounding box center [98, 173] width 196 height 22
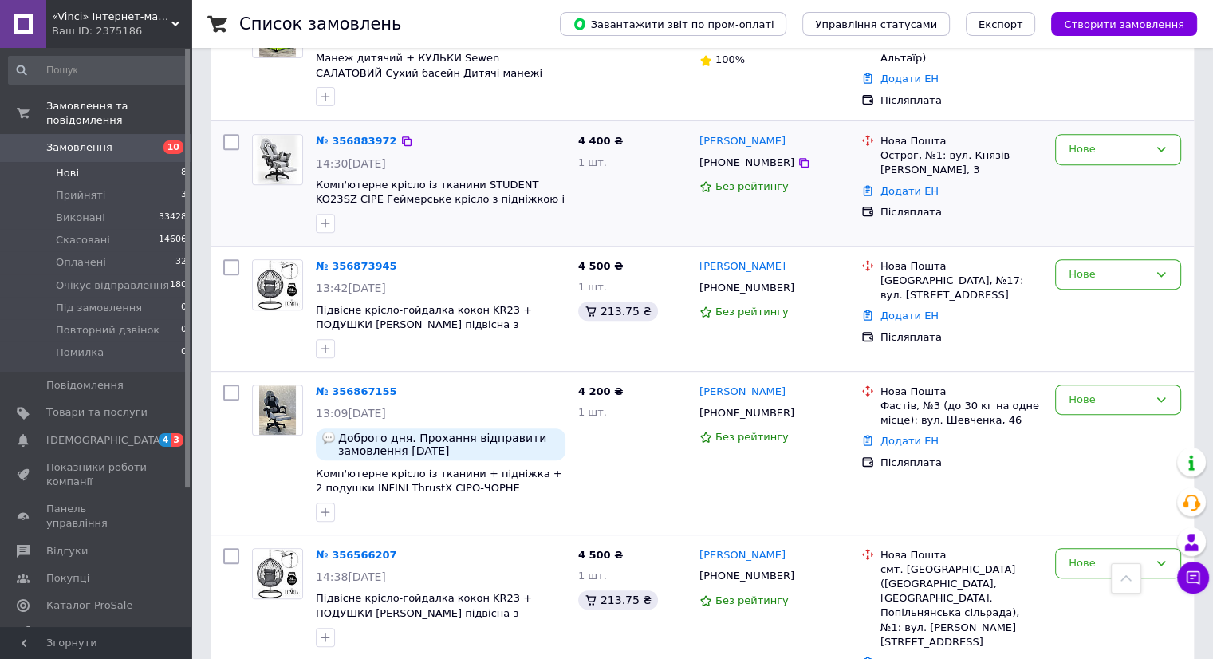
scroll to position [642, 0]
click at [345, 384] on link "№ 356867155" at bounding box center [356, 390] width 81 height 12
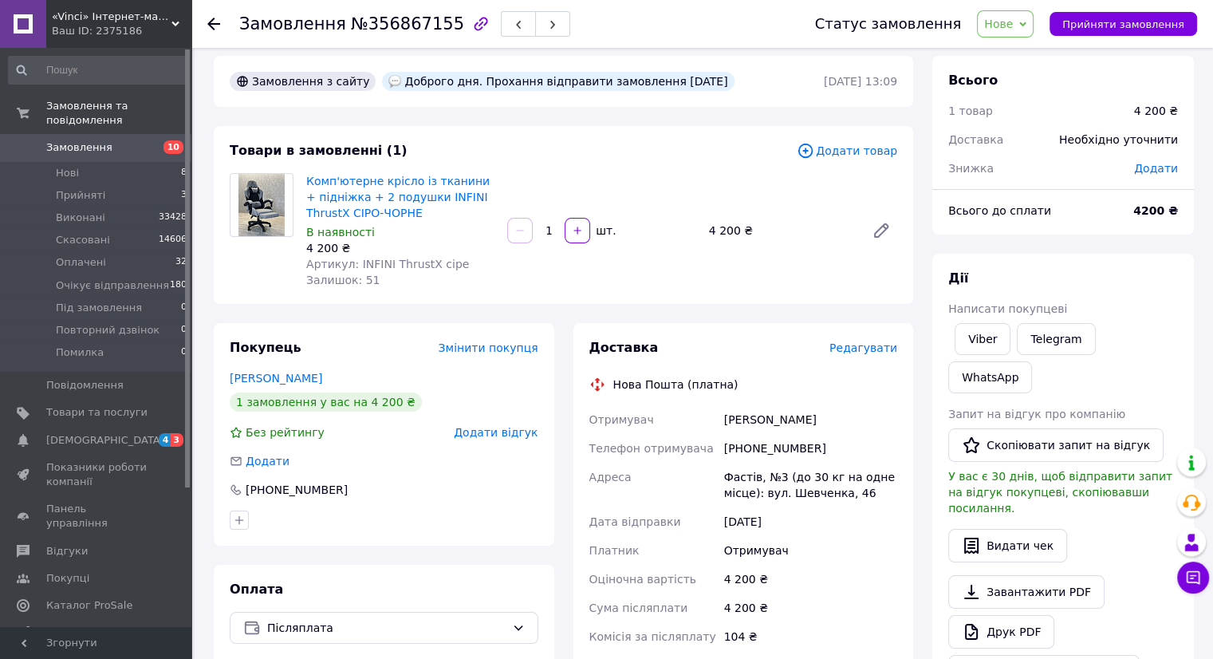
scroll to position [16, 0]
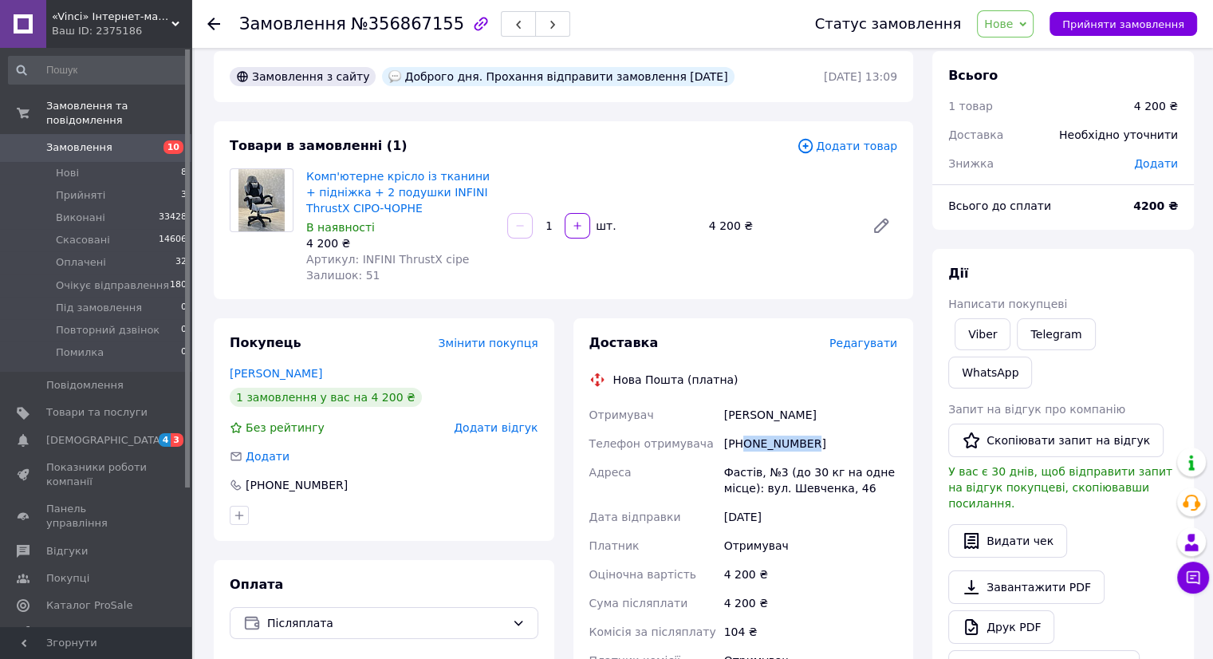
drag, startPoint x: 810, startPoint y: 441, endPoint x: 743, endPoint y: 445, distance: 67.1
click at [743, 445] on div "[PHONE_NUMBER]" at bounding box center [810, 443] width 179 height 29
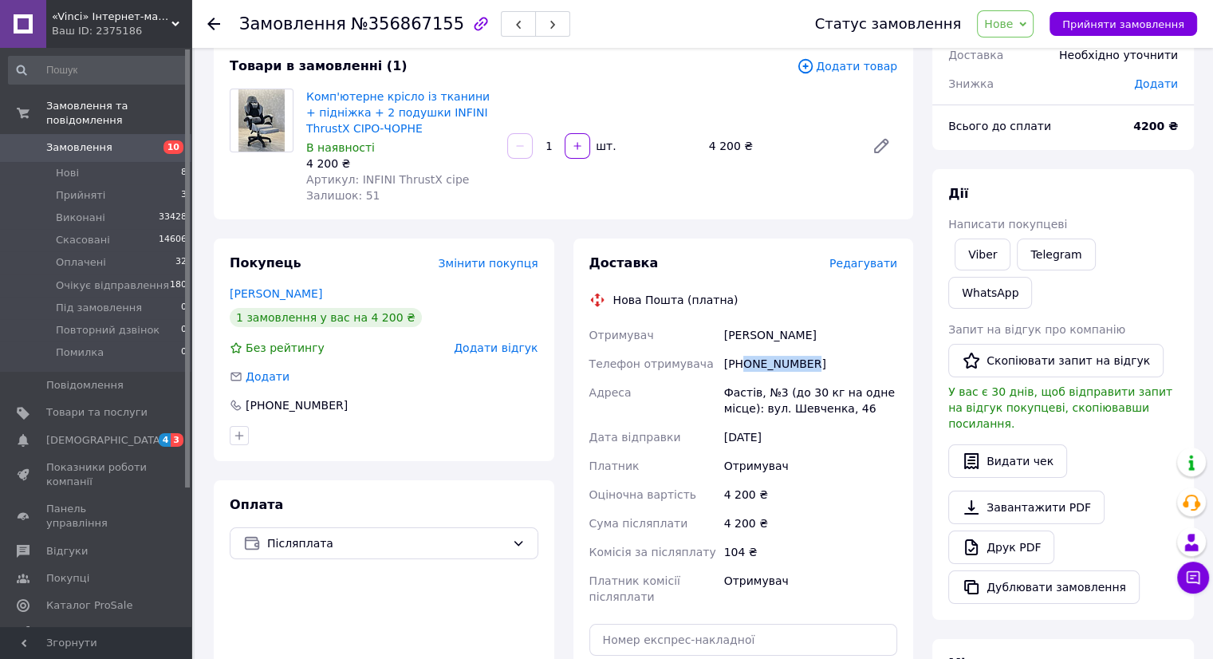
scroll to position [96, 0]
click at [718, 327] on div "Отримувач [PERSON_NAME] Телефон отримувача [PHONE_NUMBER] Адреса Фастів, №3 (до…" at bounding box center [743, 466] width 315 height 290
drag, startPoint x: 753, startPoint y: 356, endPoint x: 745, endPoint y: 361, distance: 9.7
click at [745, 361] on div "[PHONE_NUMBER]" at bounding box center [810, 363] width 179 height 29
click at [1013, 26] on span "Нове" at bounding box center [998, 24] width 29 height 13
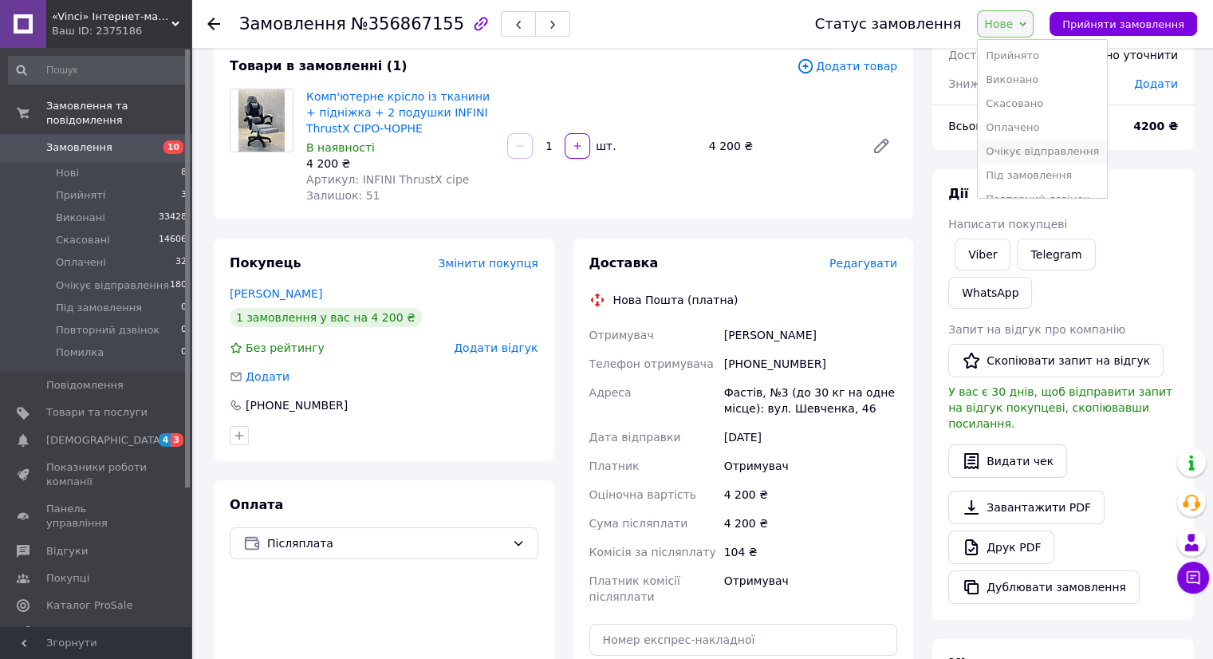
click at [1025, 147] on li "Очікує відправлення" at bounding box center [1041, 152] width 129 height 24
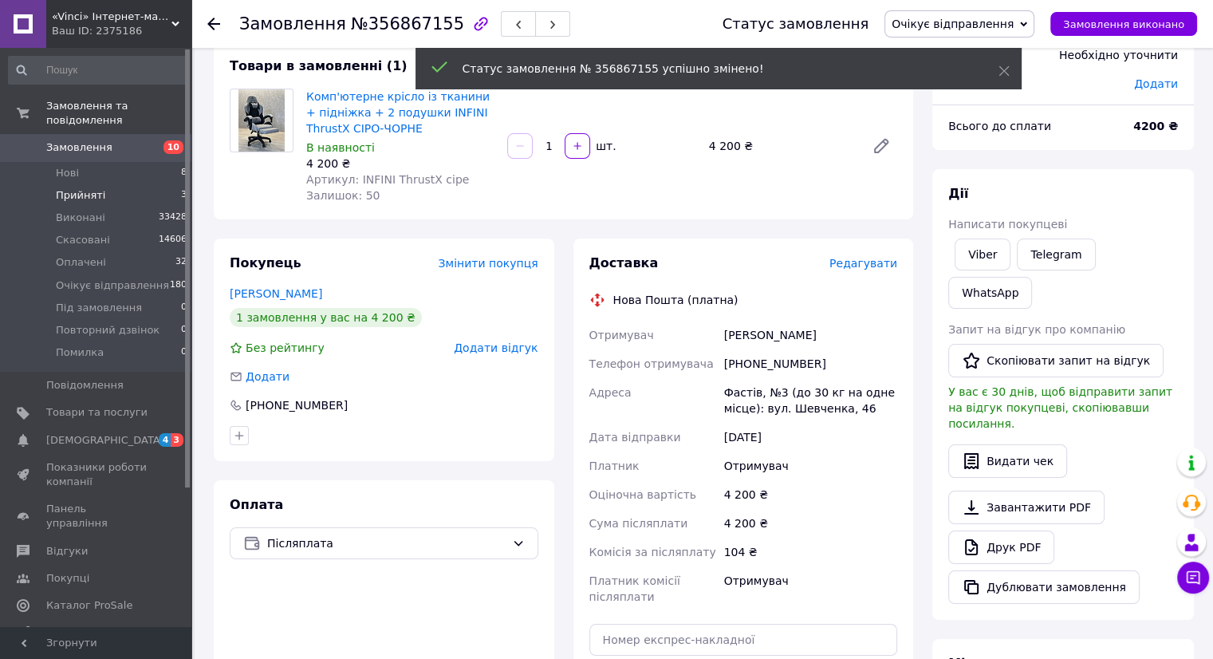
click at [69, 188] on span "Прийняті" at bounding box center [80, 195] width 49 height 14
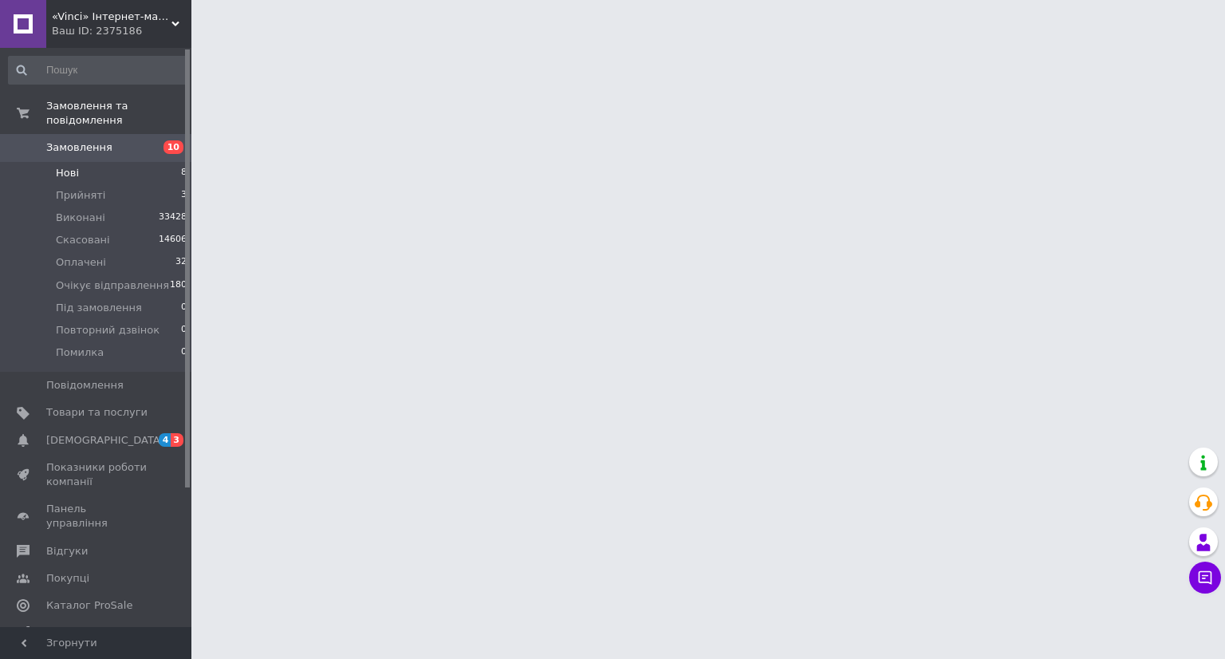
click at [66, 166] on span "Нові" at bounding box center [67, 173] width 23 height 14
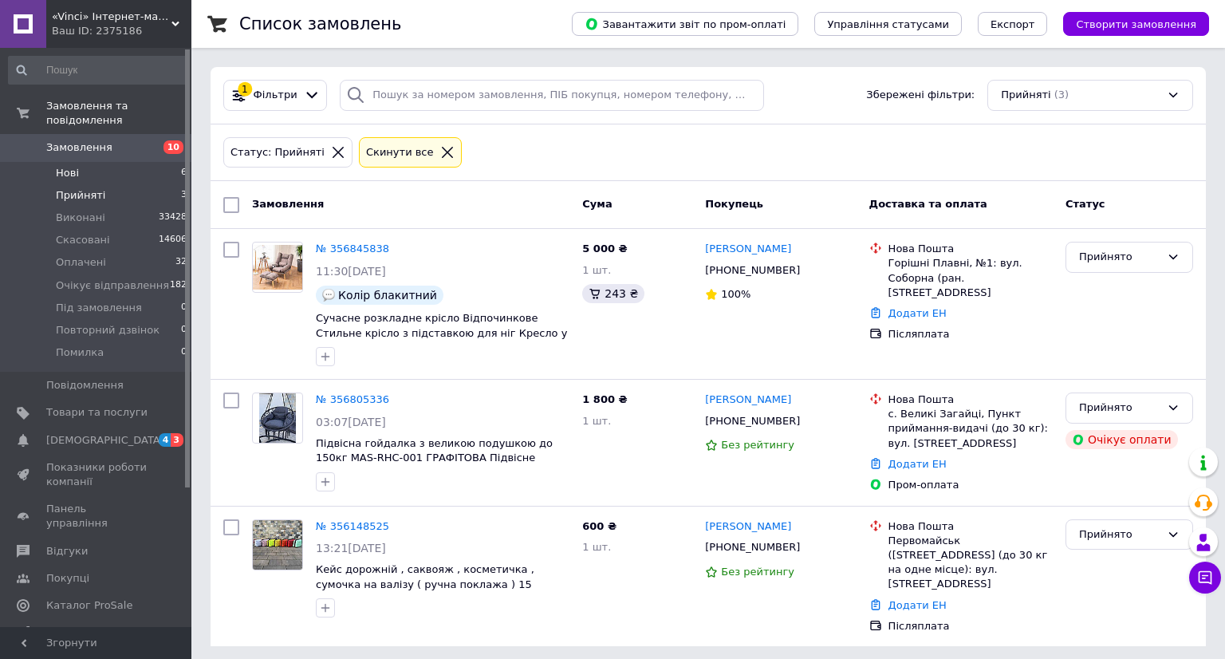
click at [81, 162] on li "Нові 6" at bounding box center [98, 173] width 196 height 22
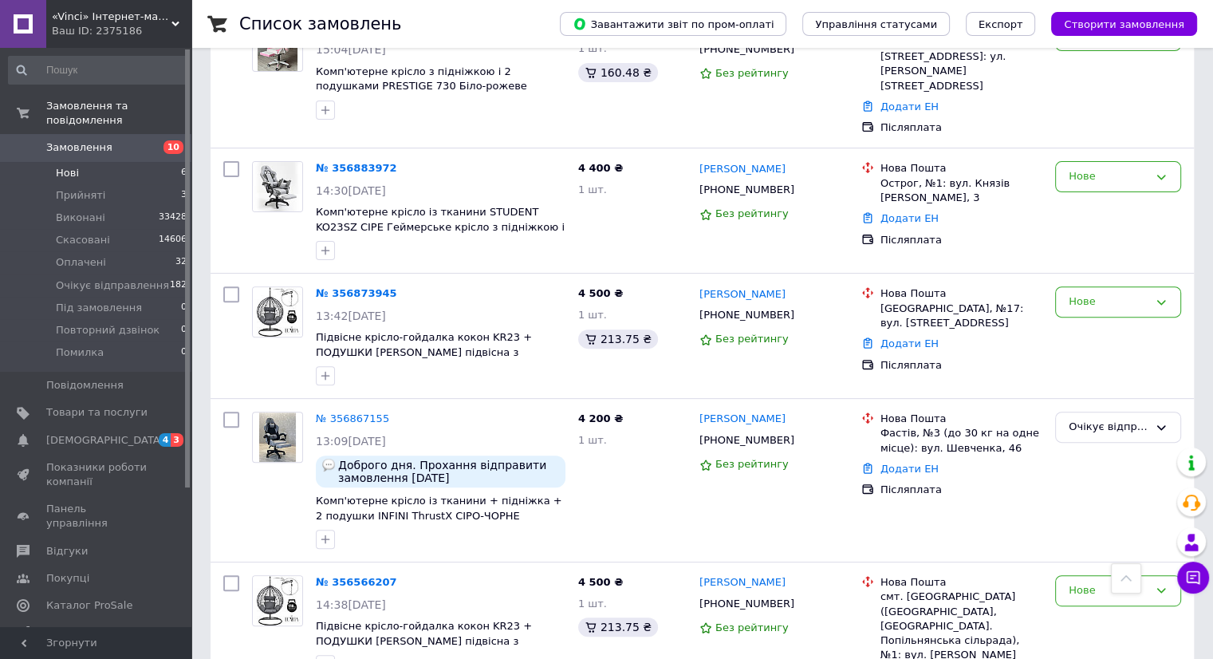
scroll to position [517, 0]
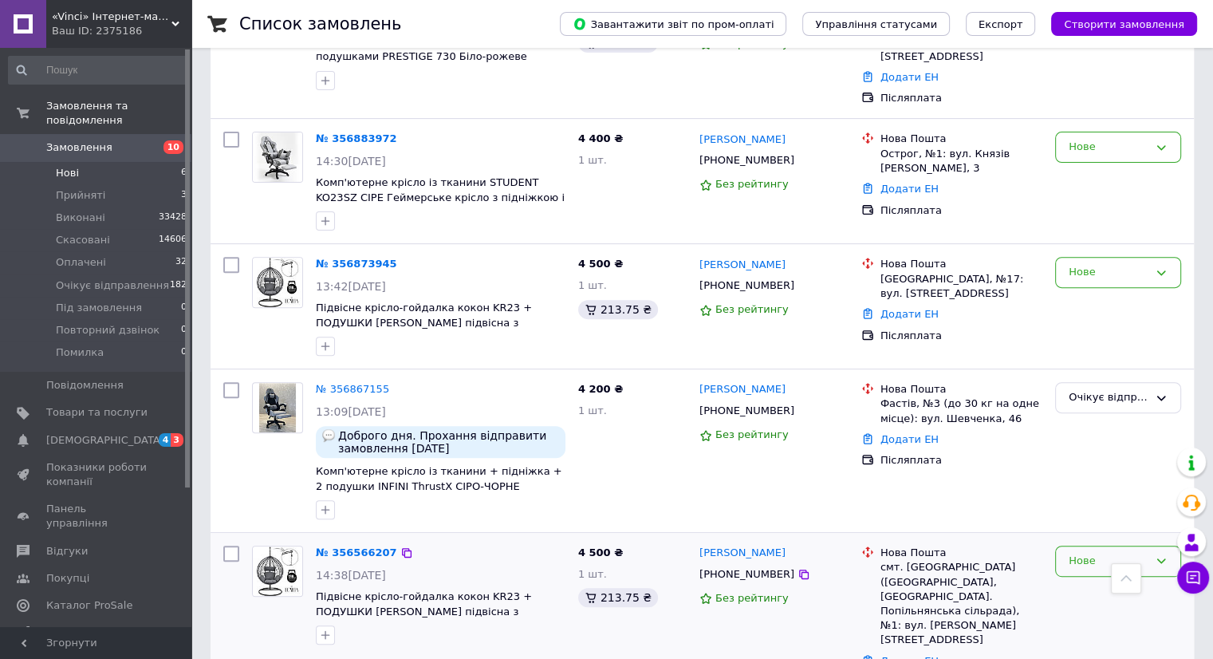
click at [1093, 553] on div "Нове" at bounding box center [1108, 561] width 80 height 17
click at [1086, 638] on li "Скасовано" at bounding box center [1118, 652] width 124 height 29
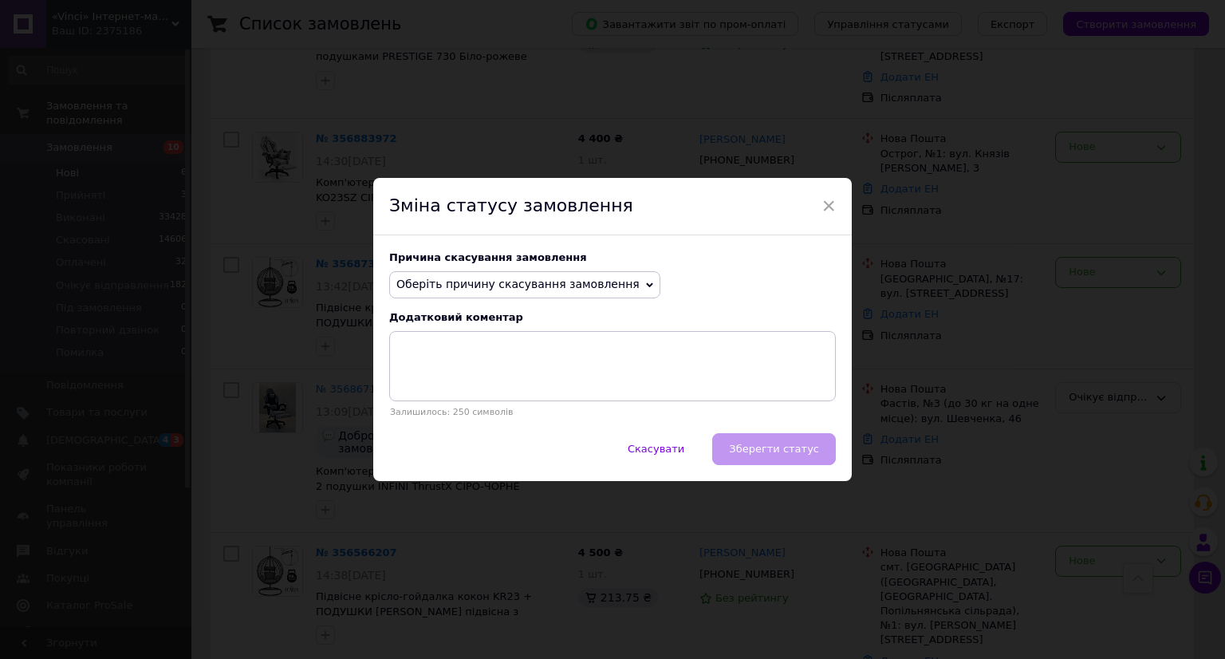
click at [459, 280] on span "Оберіть причину скасування замовлення" at bounding box center [517, 283] width 243 height 13
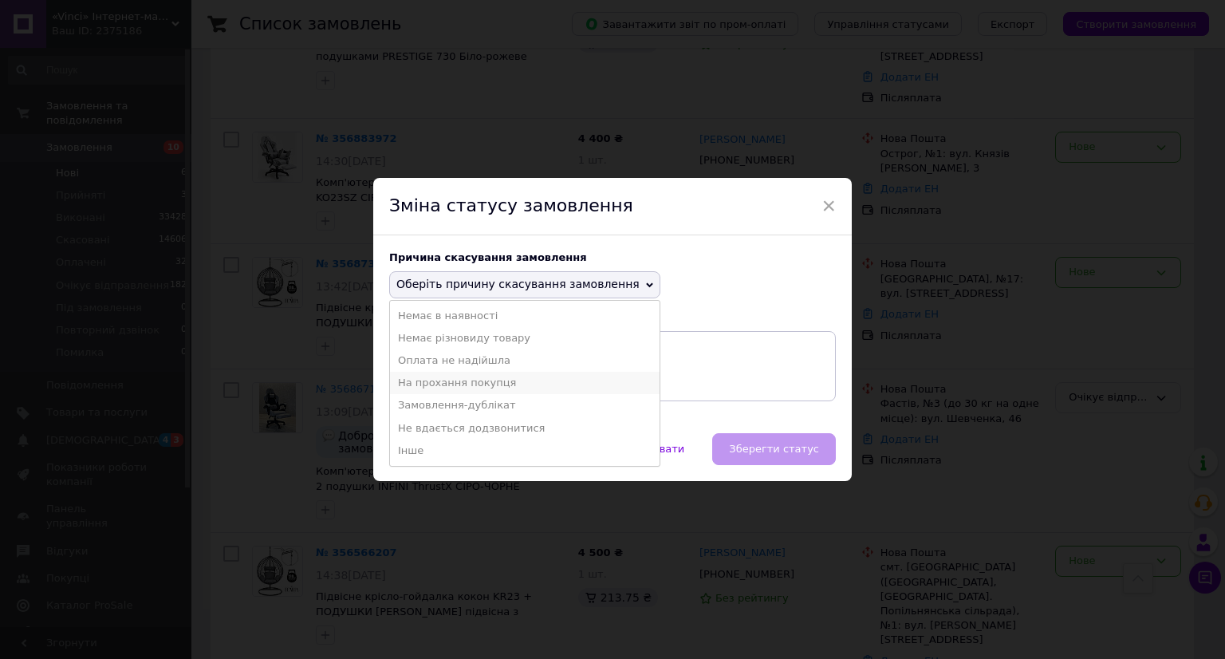
click at [426, 383] on li "На прохання покупця" at bounding box center [524, 383] width 269 height 22
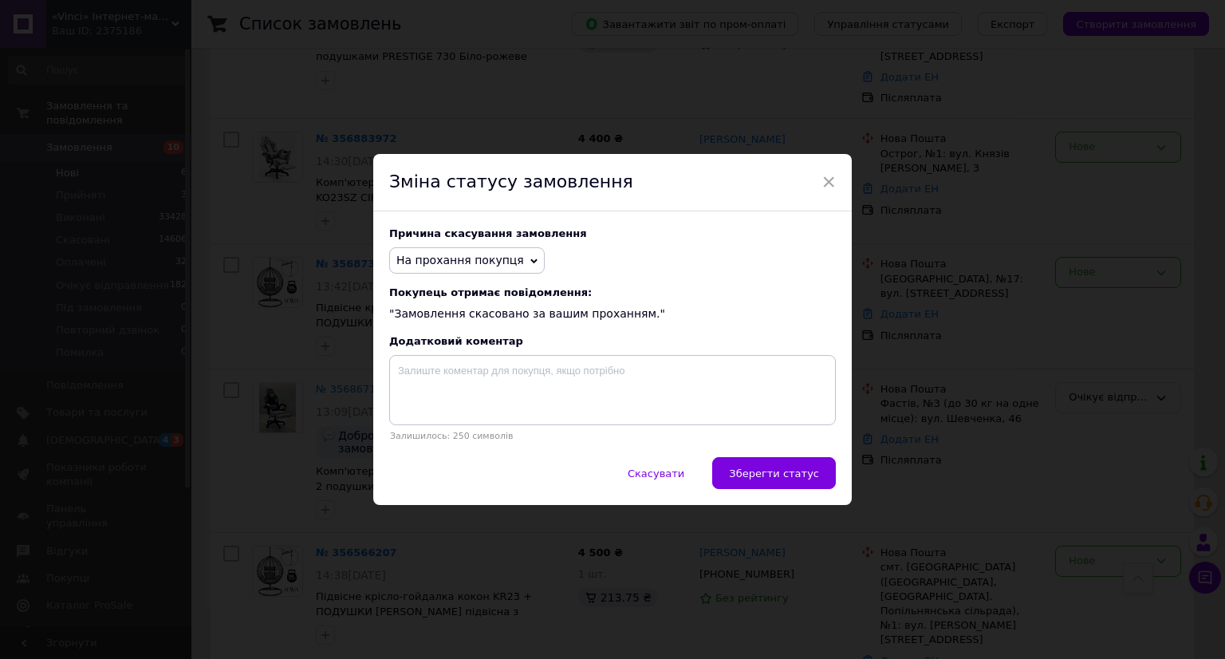
click at [765, 469] on span "Зберегти статус" at bounding box center [774, 473] width 90 height 12
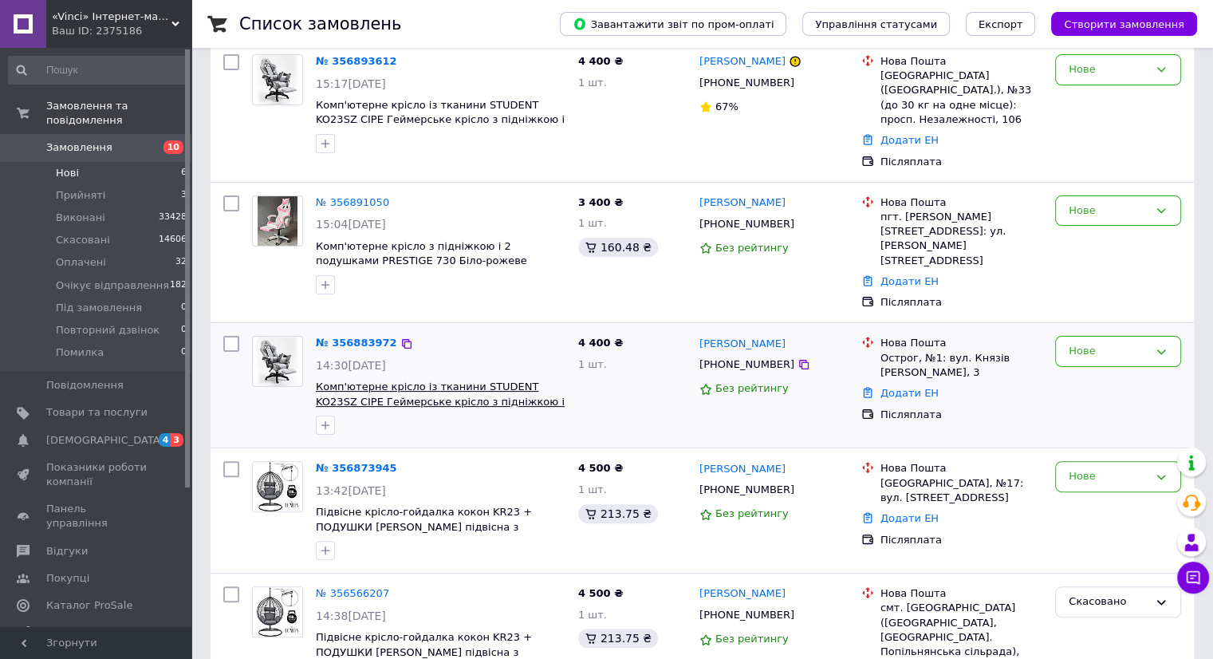
scroll to position [319, 0]
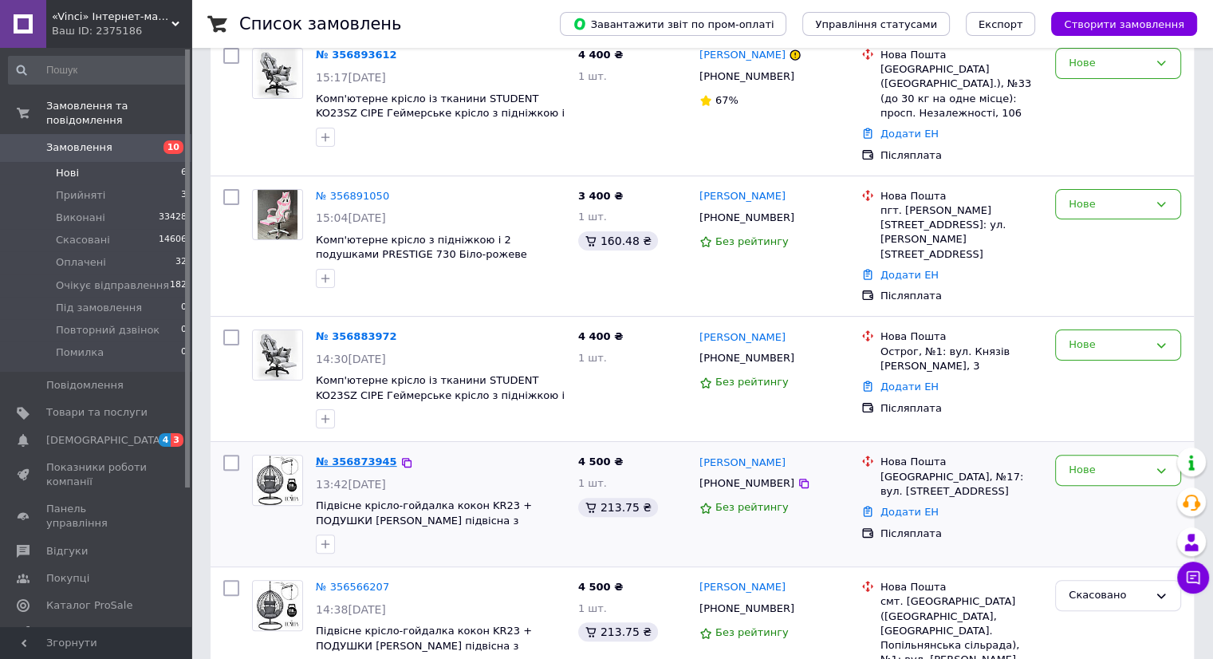
click at [356, 455] on link "№ 356873945" at bounding box center [356, 461] width 81 height 12
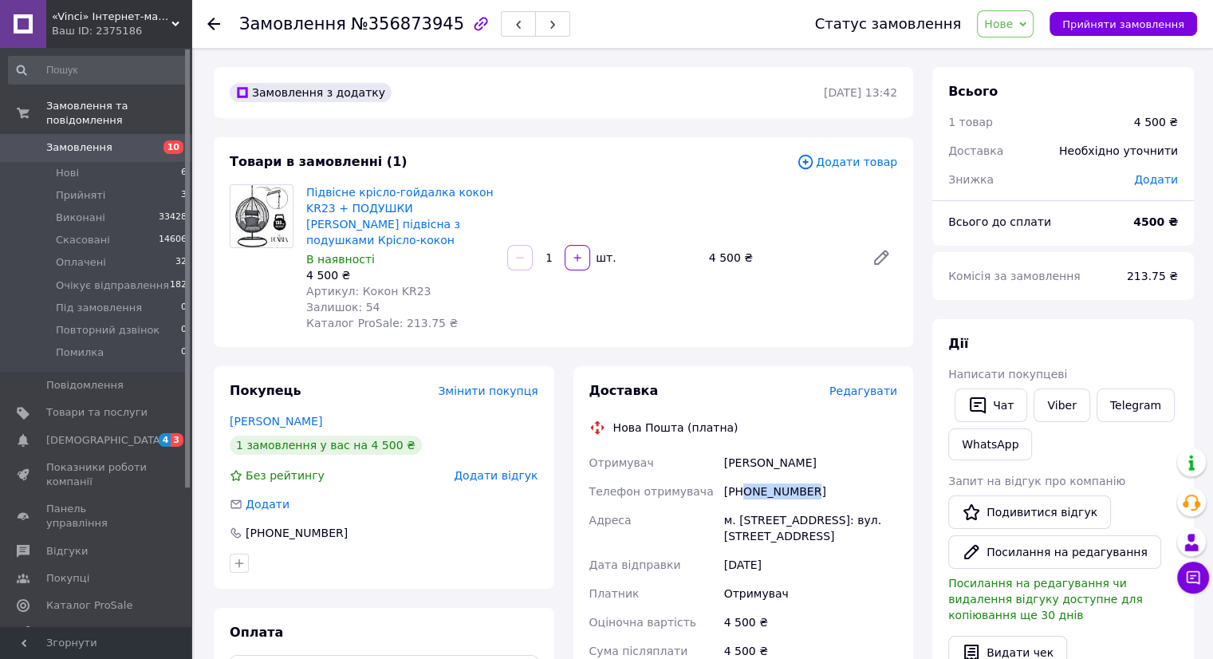
drag, startPoint x: 804, startPoint y: 470, endPoint x: 743, endPoint y: 473, distance: 61.4
click at [743, 477] on div "[PHONE_NUMBER]" at bounding box center [810, 491] width 179 height 29
drag, startPoint x: 761, startPoint y: 443, endPoint x: 718, endPoint y: 446, distance: 43.2
click at [718, 448] on div "Отримувач [PERSON_NAME] Окссана Телефон отримувача [PHONE_NUMBER] Адреса м. [ST…" at bounding box center [743, 593] width 315 height 290
drag, startPoint x: 753, startPoint y: 470, endPoint x: 741, endPoint y: 470, distance: 12.0
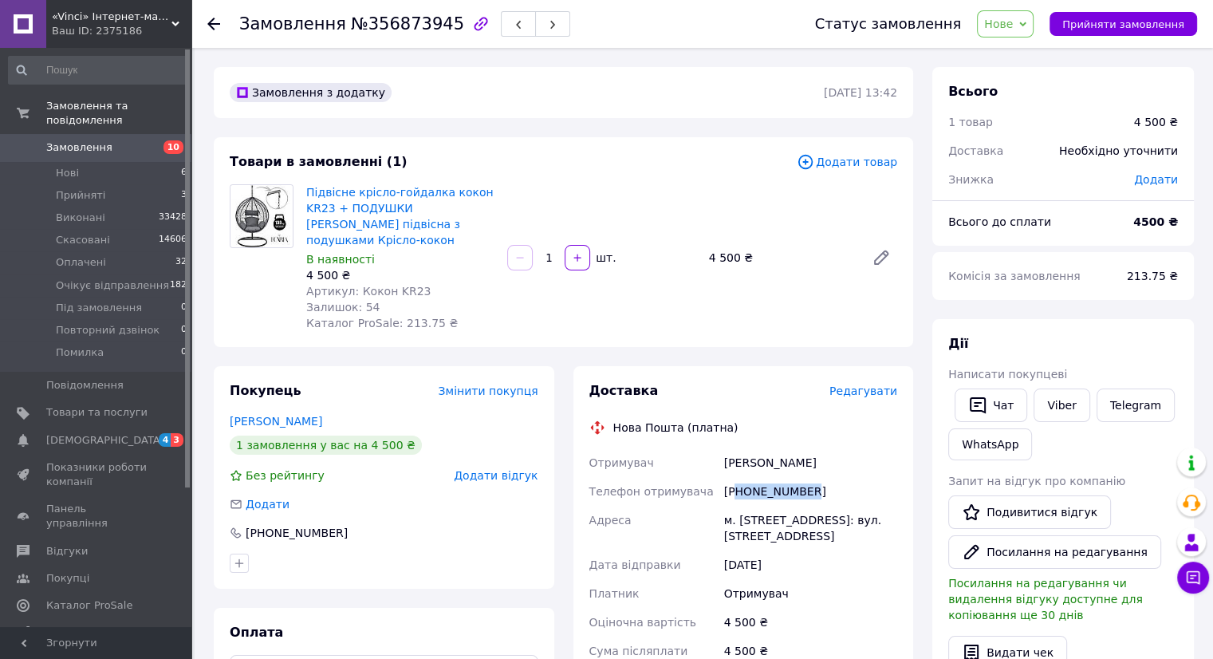
click at [740, 477] on div "[PHONE_NUMBER]" at bounding box center [810, 491] width 179 height 29
drag, startPoint x: 721, startPoint y: 502, endPoint x: 896, endPoint y: 517, distance: 176.1
click at [896, 517] on div "м. [STREET_ADDRESS]: вул. [STREET_ADDRESS]" at bounding box center [810, 527] width 179 height 45
click at [1013, 26] on span "Нове" at bounding box center [998, 24] width 29 height 13
click at [1021, 147] on li "Очікує відправлення" at bounding box center [1041, 152] width 129 height 24
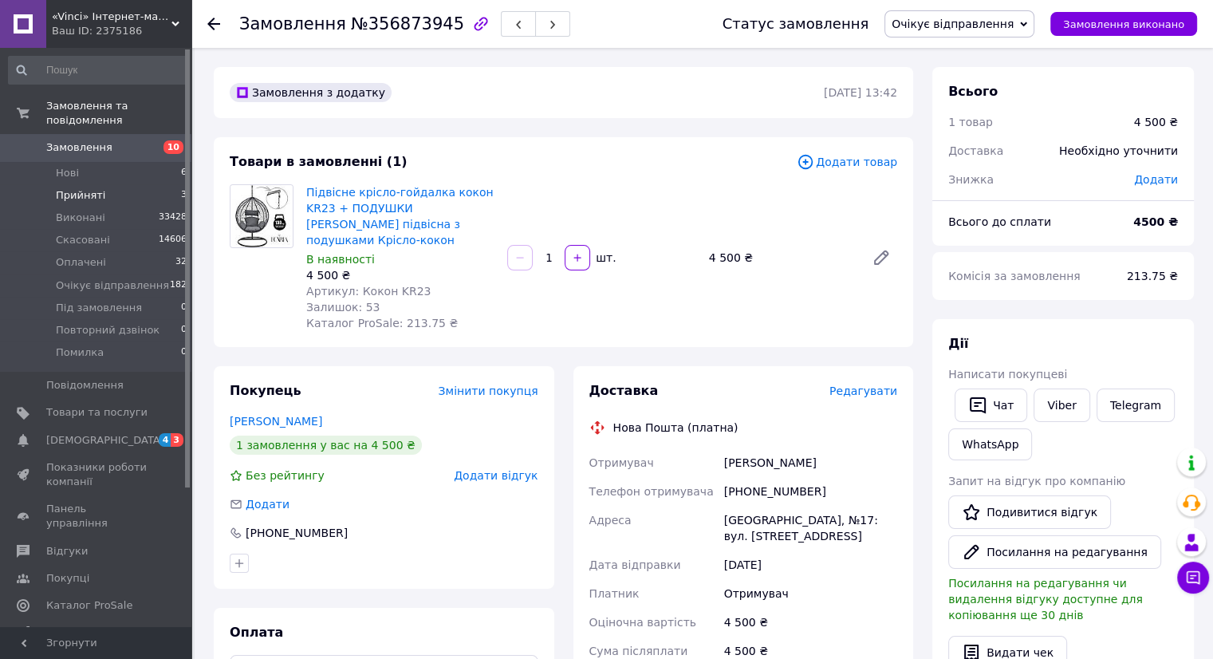
drag, startPoint x: 85, startPoint y: 148, endPoint x: 87, endPoint y: 169, distance: 20.9
click at [85, 162] on li "Нові 6" at bounding box center [98, 173] width 196 height 22
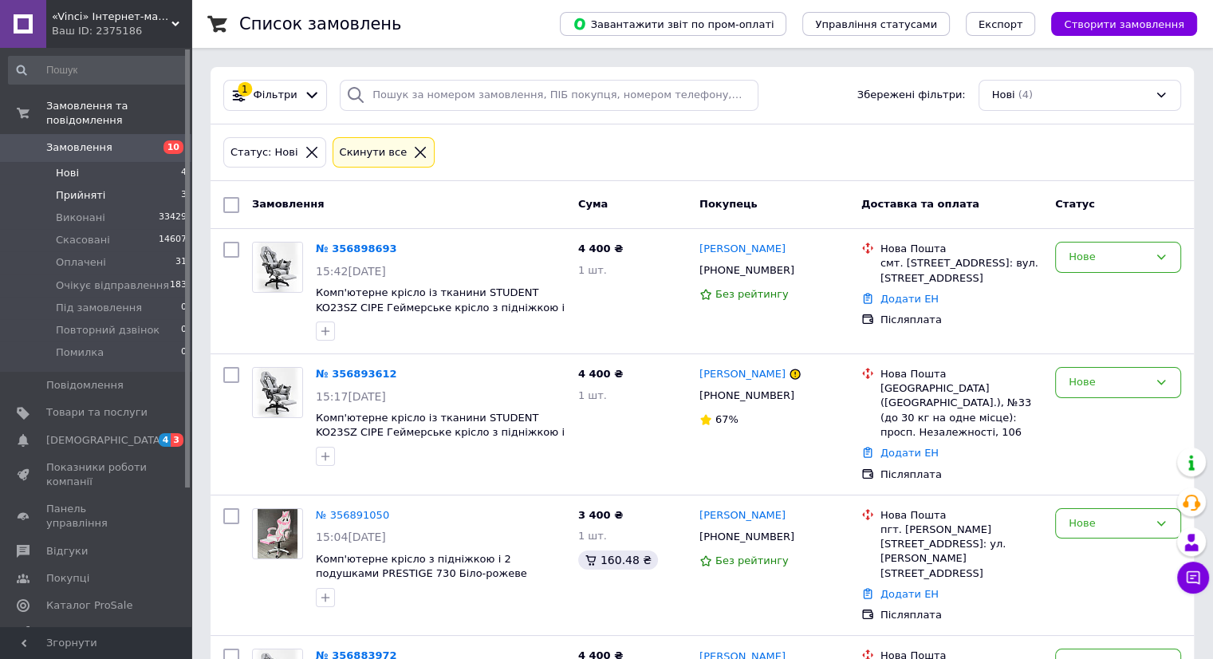
click at [80, 188] on span "Прийняті" at bounding box center [80, 195] width 49 height 14
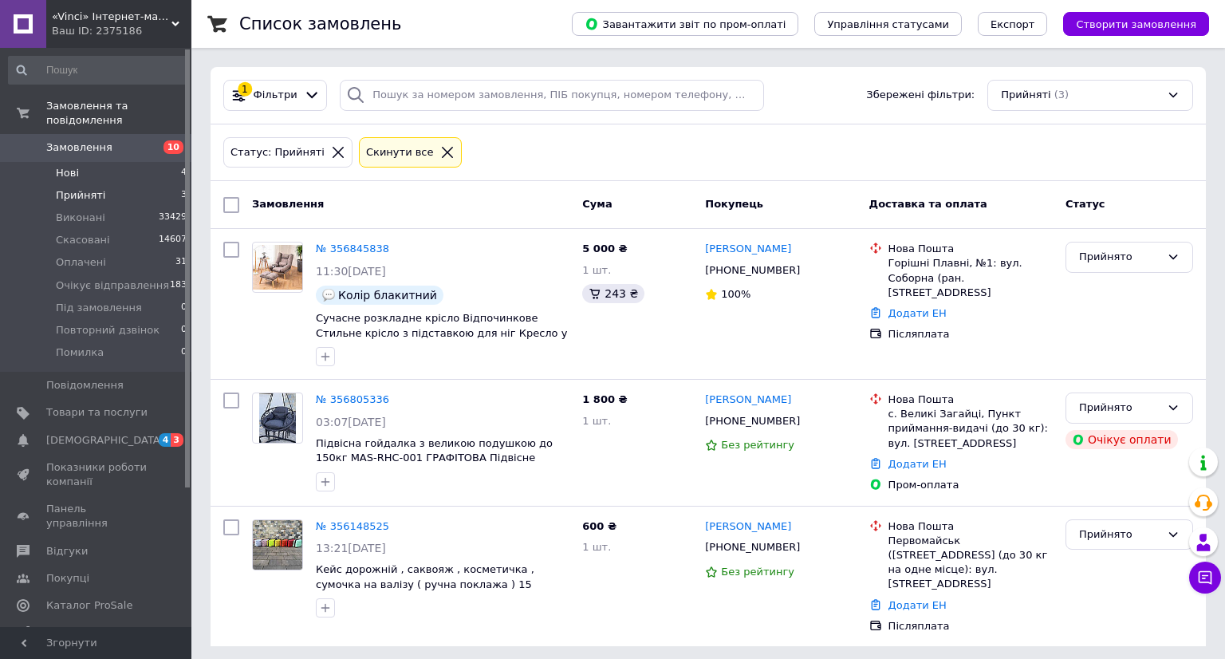
click at [79, 162] on li "Нові 4" at bounding box center [98, 173] width 196 height 22
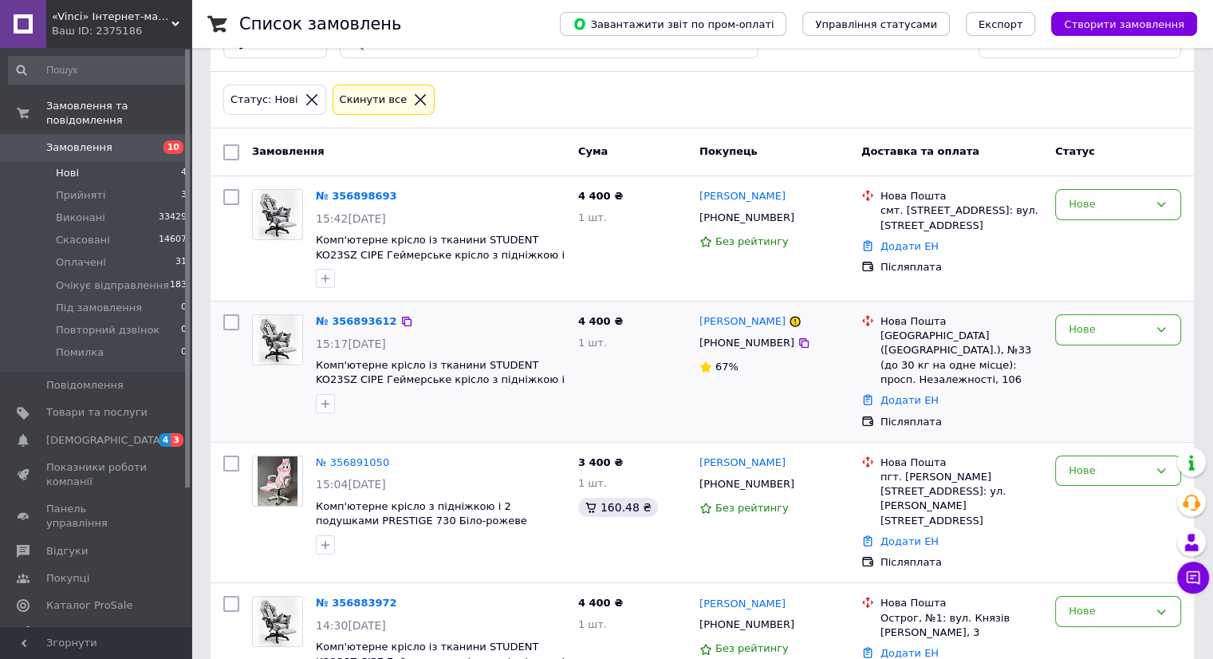
scroll to position [88, 0]
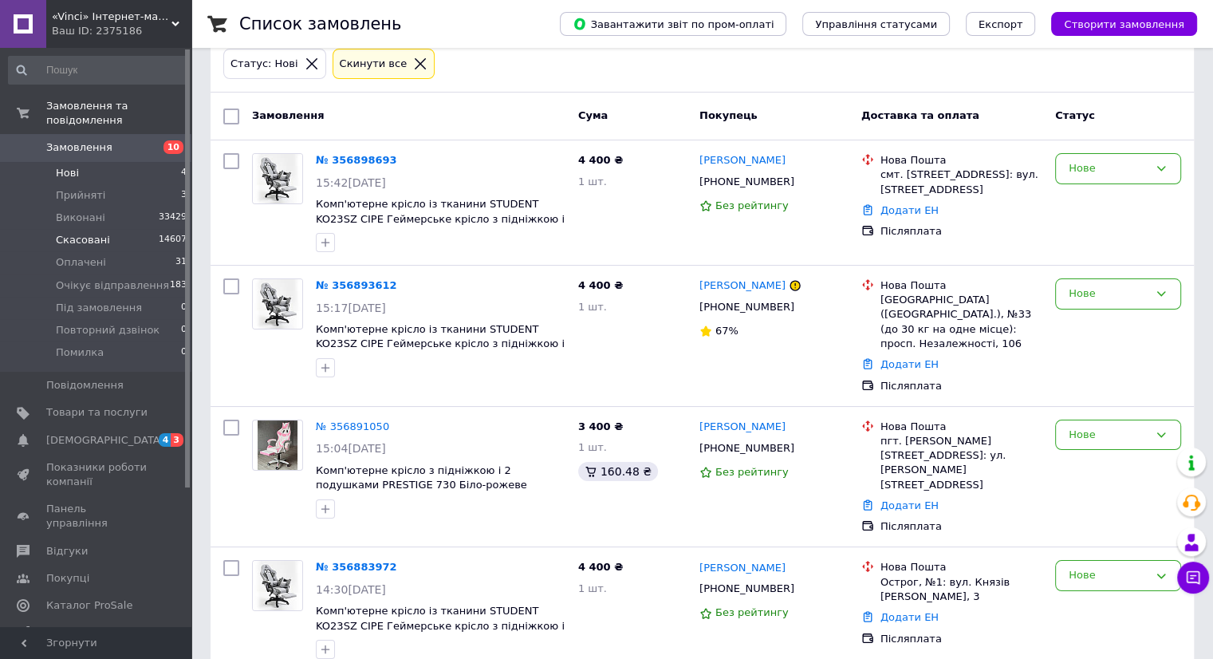
click at [85, 233] on span "Скасовані" at bounding box center [83, 240] width 54 height 14
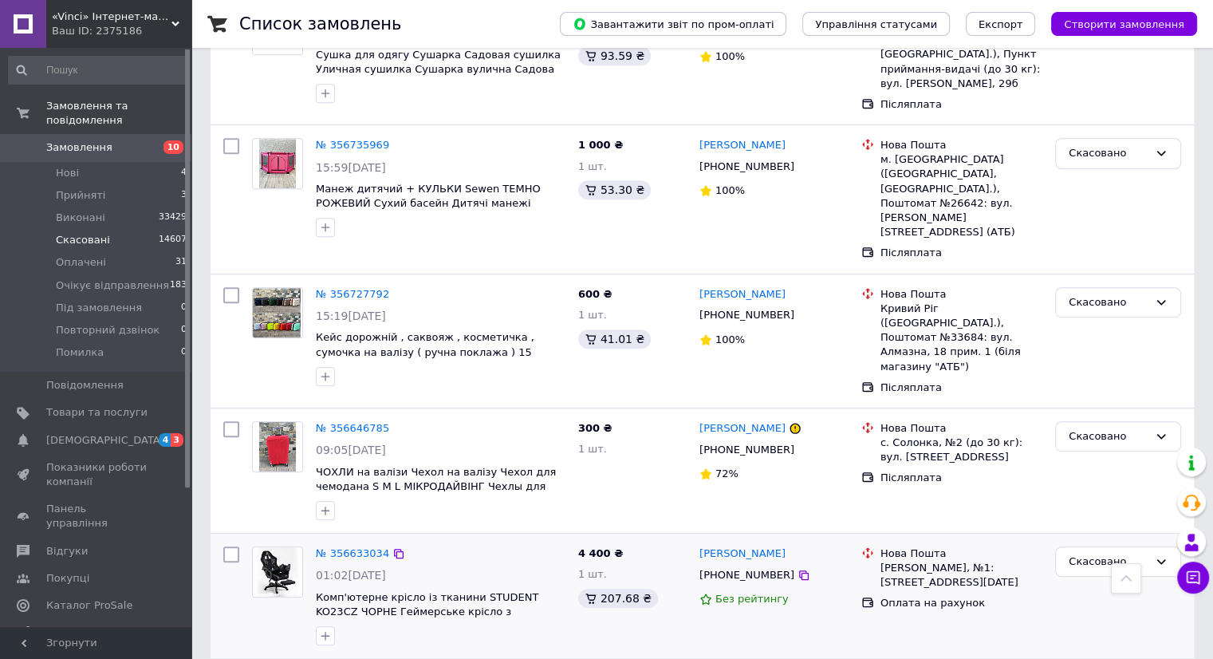
scroll to position [797, 0]
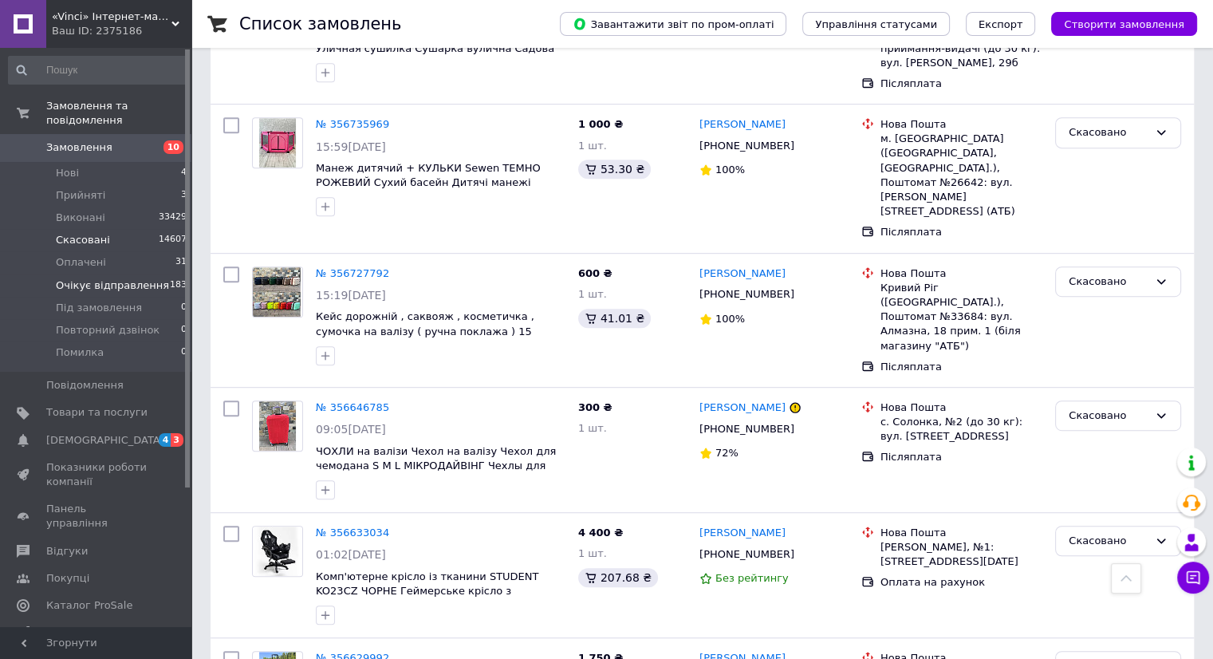
click at [116, 278] on span "Очікує відправлення" at bounding box center [112, 285] width 113 height 14
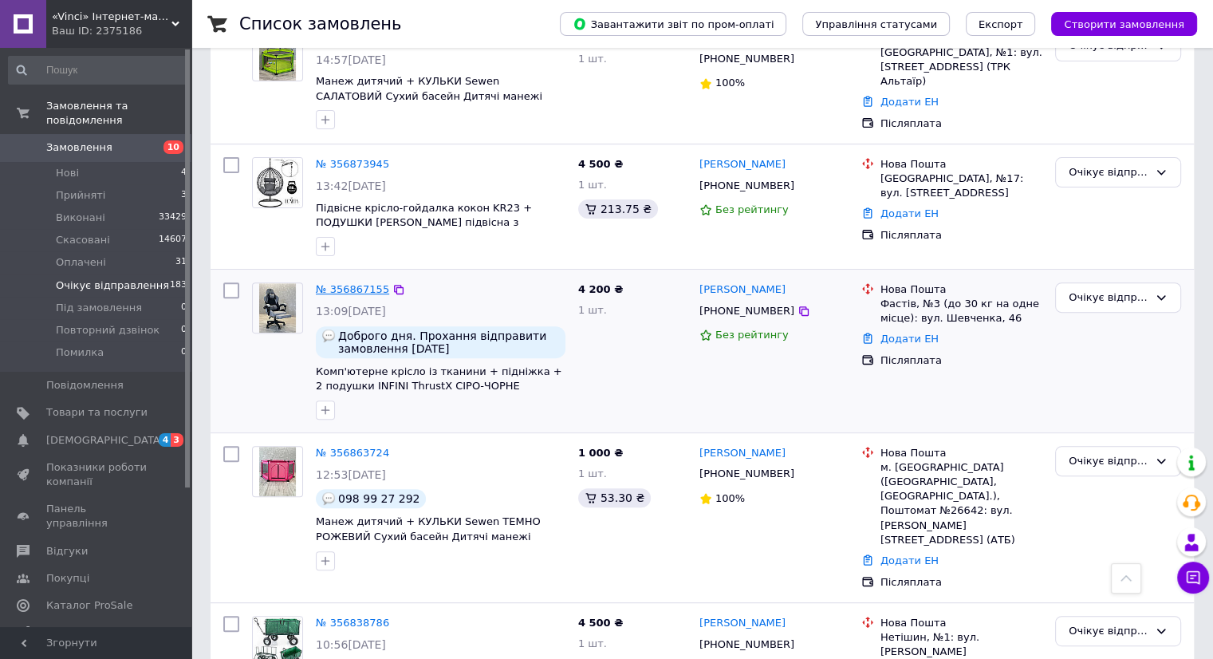
click at [361, 291] on link "№ 356867155" at bounding box center [352, 289] width 73 height 12
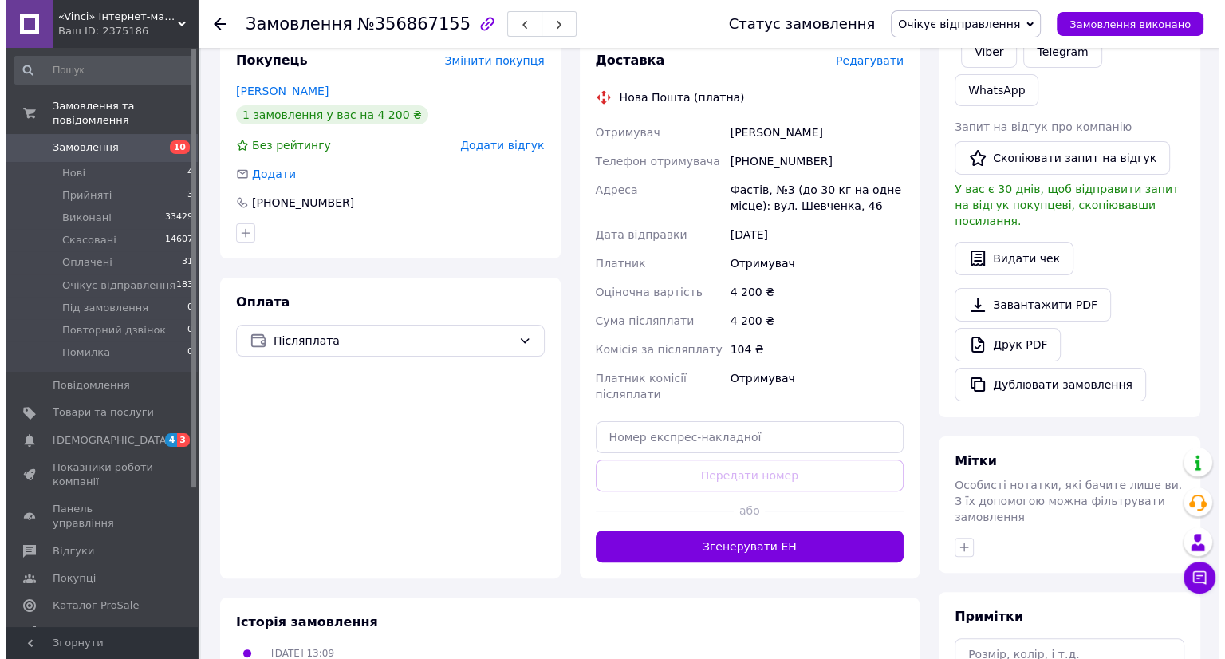
scroll to position [230, 0]
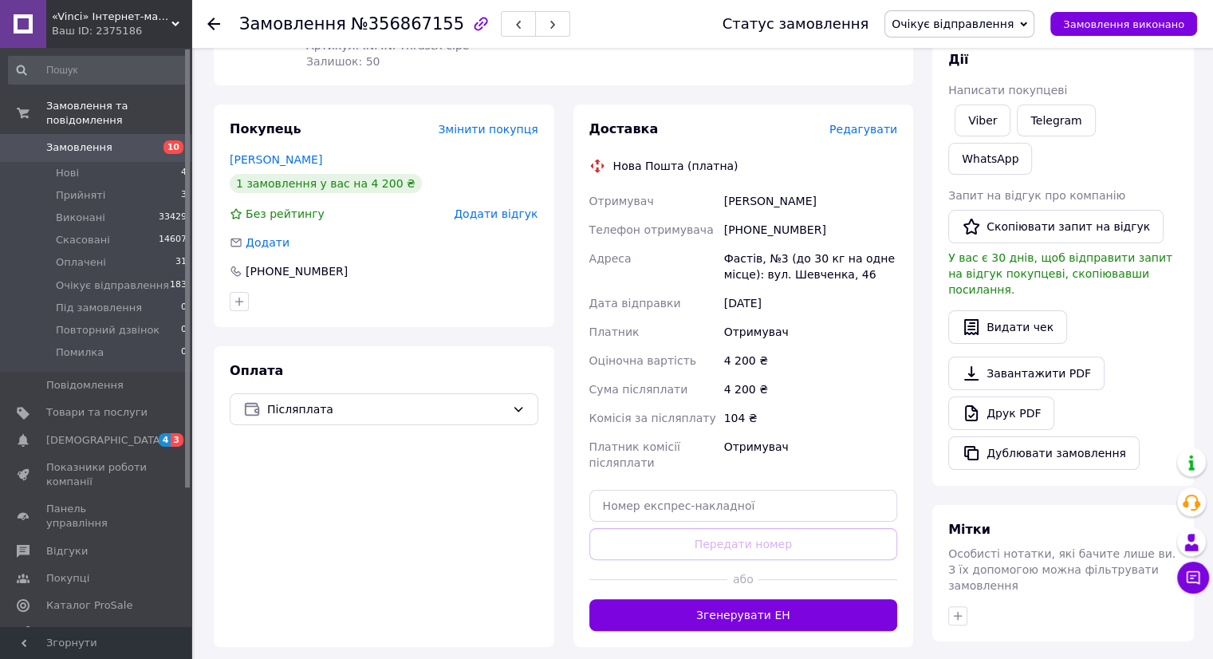
click at [867, 128] on span "Редагувати" at bounding box center [863, 129] width 68 height 13
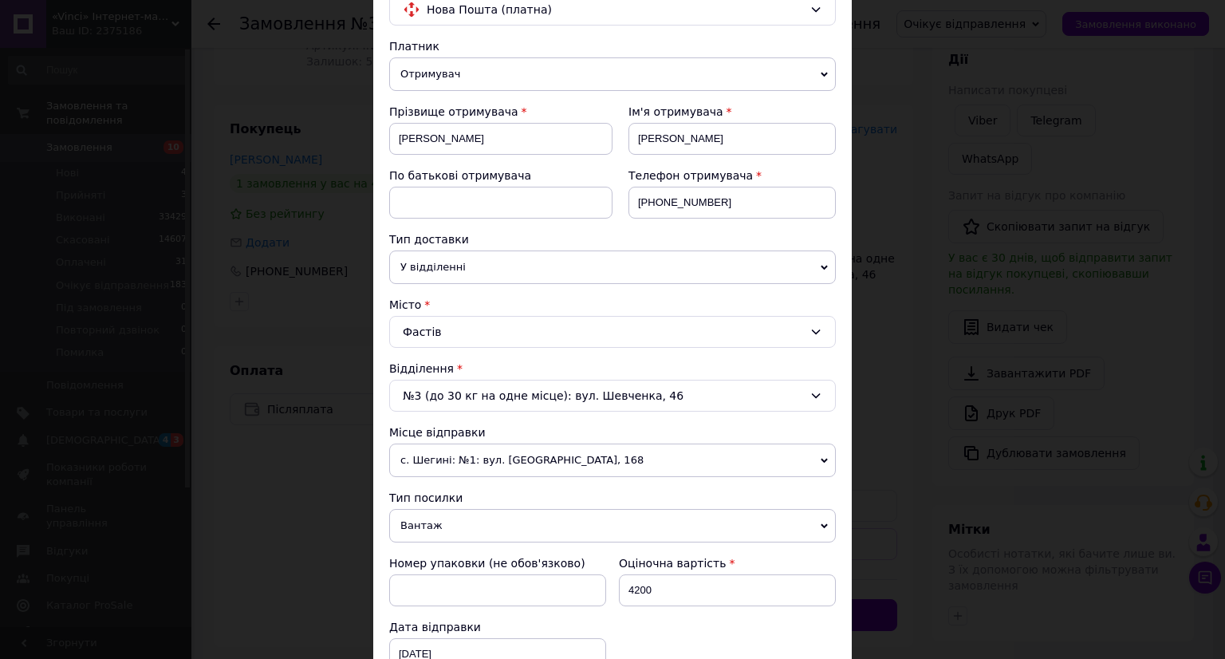
scroll to position [239, 0]
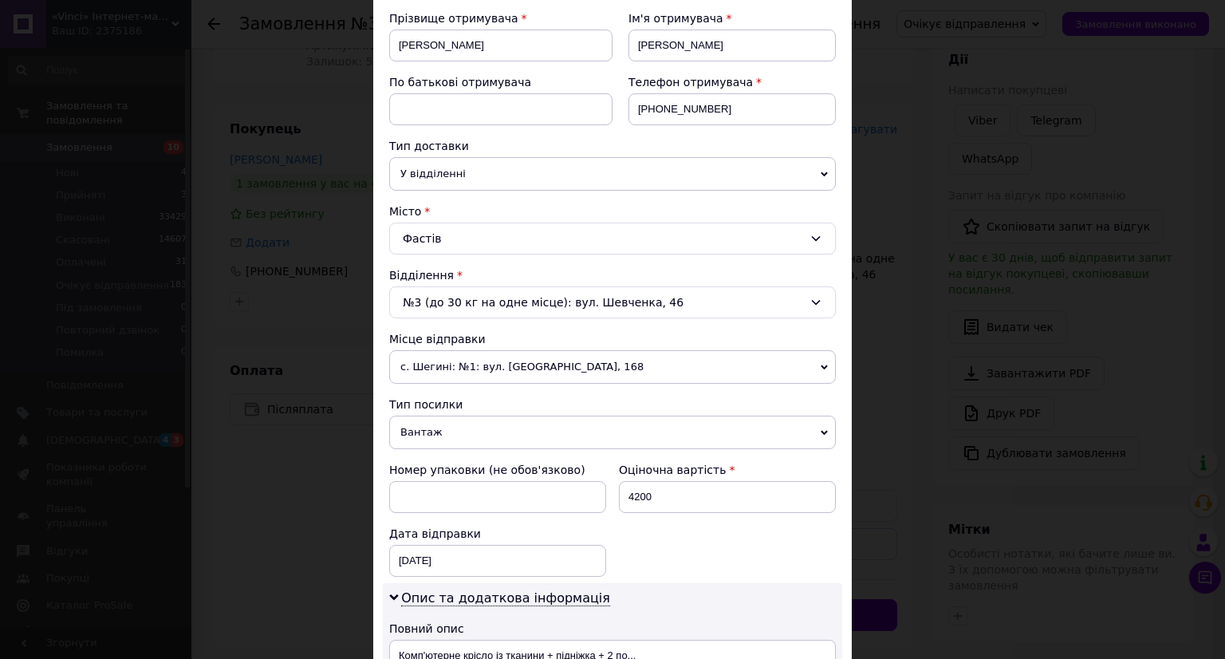
click at [433, 305] on div "№3 (до 30 кг на одне місце): вул. Шевченка, 46" at bounding box center [612, 302] width 446 height 32
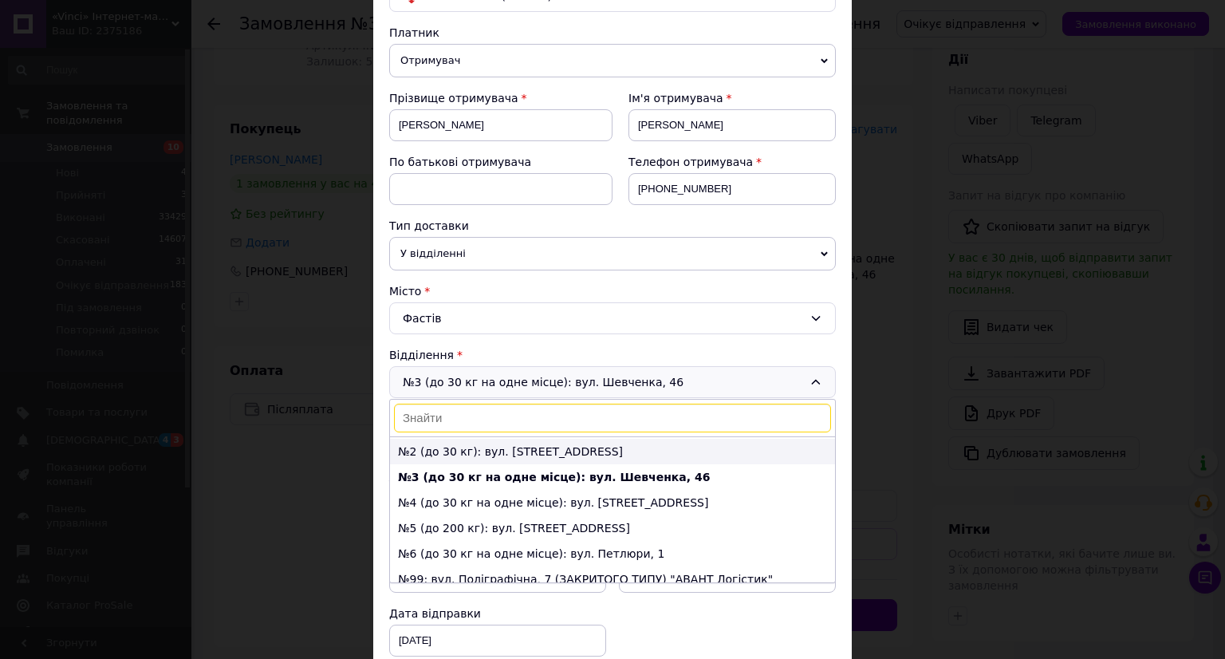
scroll to position [0, 0]
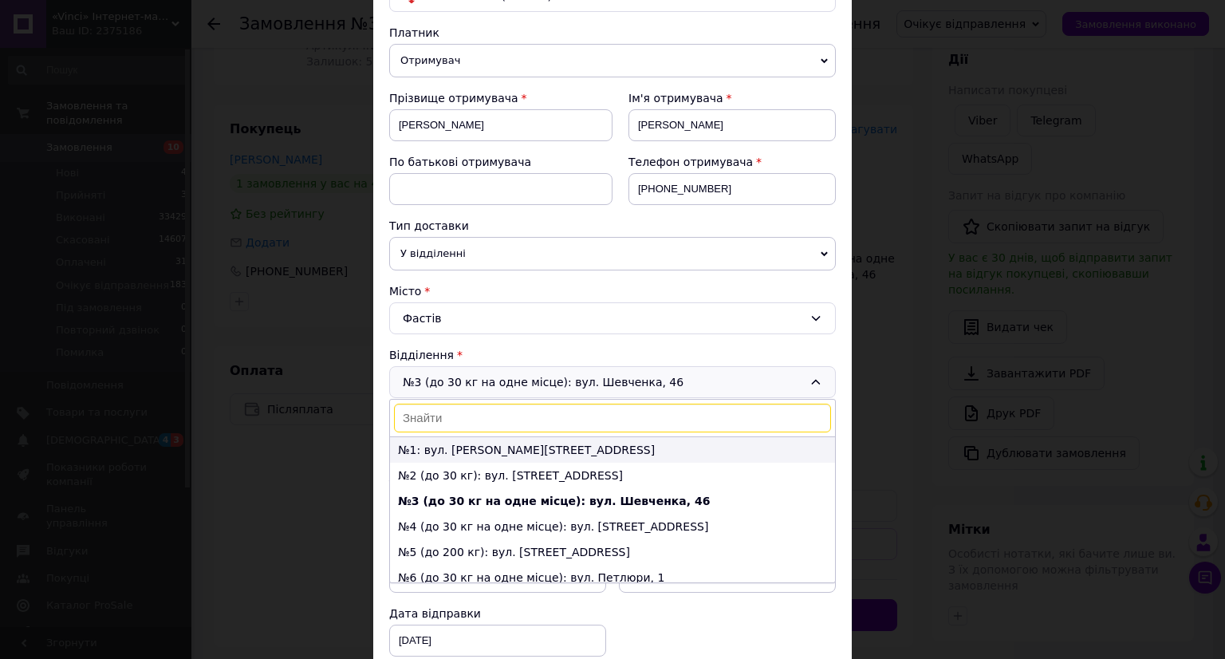
click at [447, 452] on li "№1: вул. [PERSON_NAME][STREET_ADDRESS]" at bounding box center [612, 450] width 445 height 26
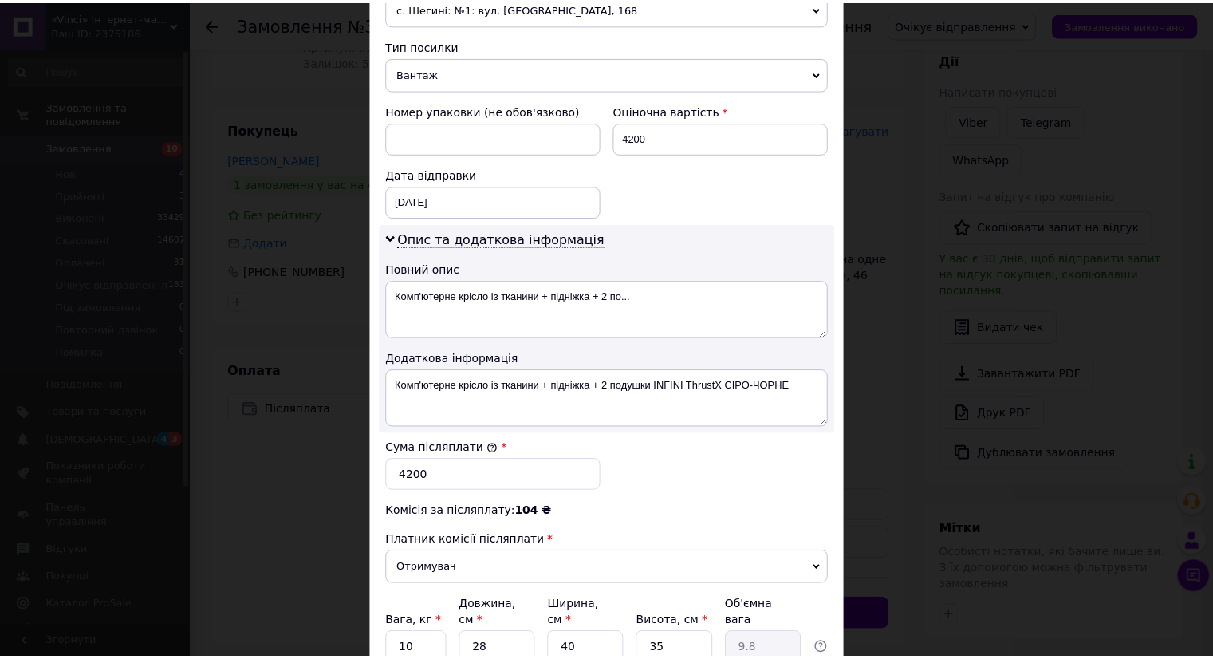
scroll to position [718, 0]
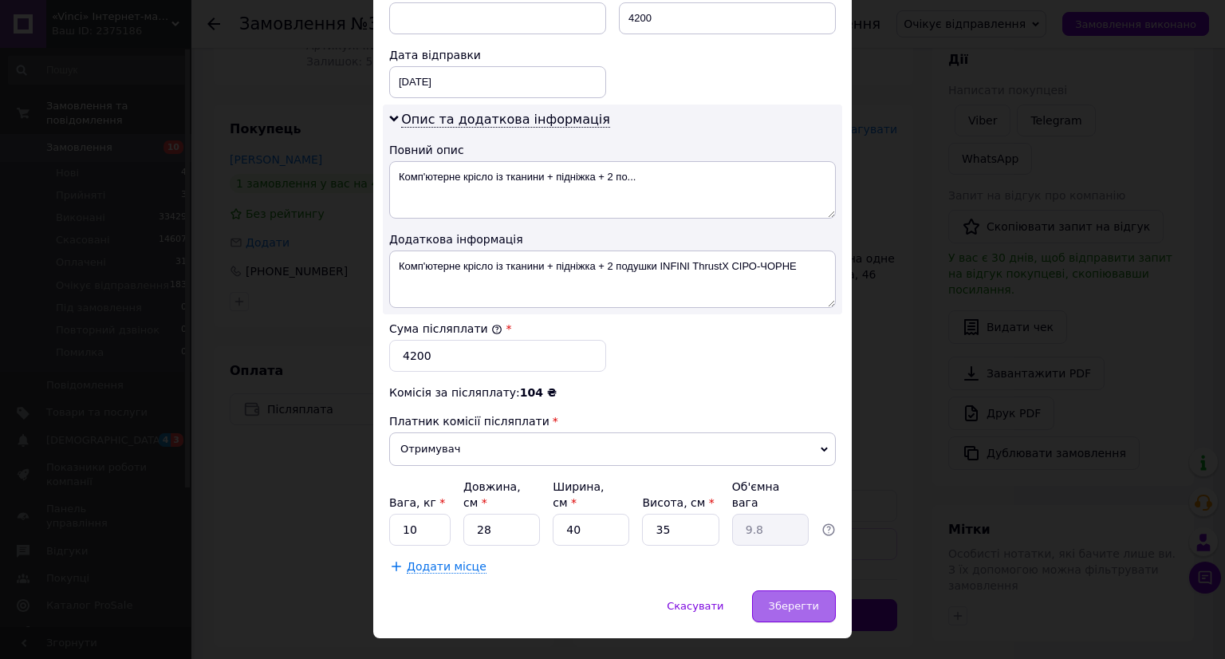
click at [777, 594] on div "Зберегти" at bounding box center [794, 606] width 84 height 32
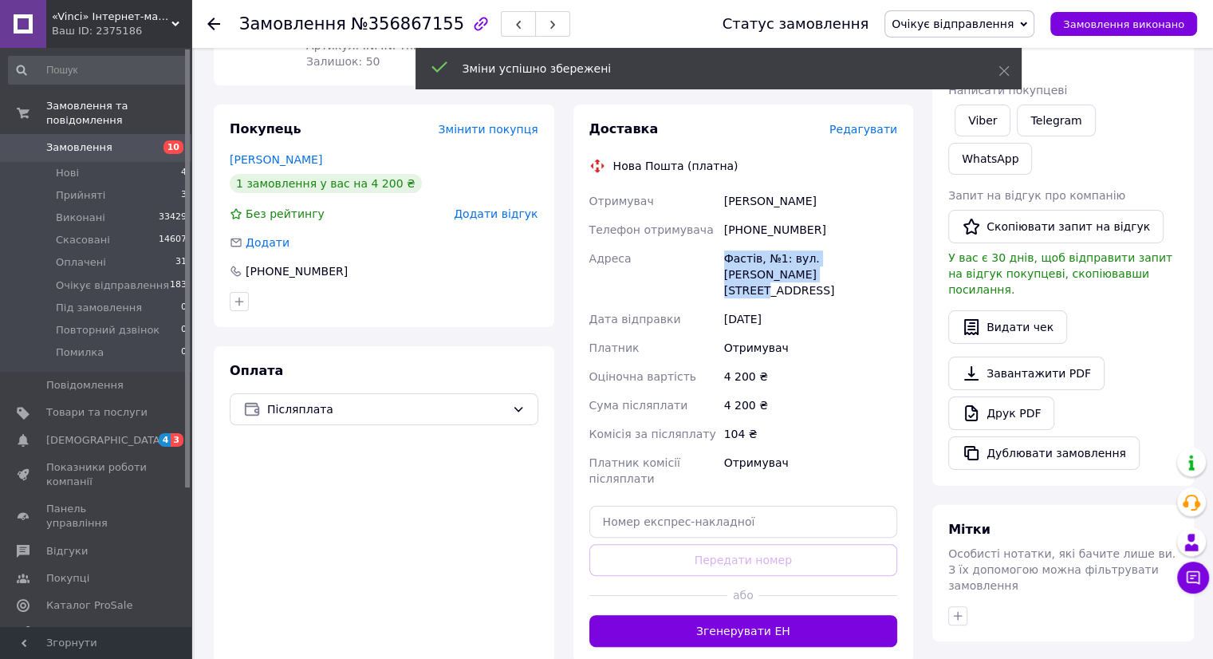
drag, startPoint x: 792, startPoint y: 271, endPoint x: 726, endPoint y: 260, distance: 67.1
click at [726, 260] on div "Фастів, №1: вул. [PERSON_NAME][STREET_ADDRESS]" at bounding box center [810, 274] width 179 height 61
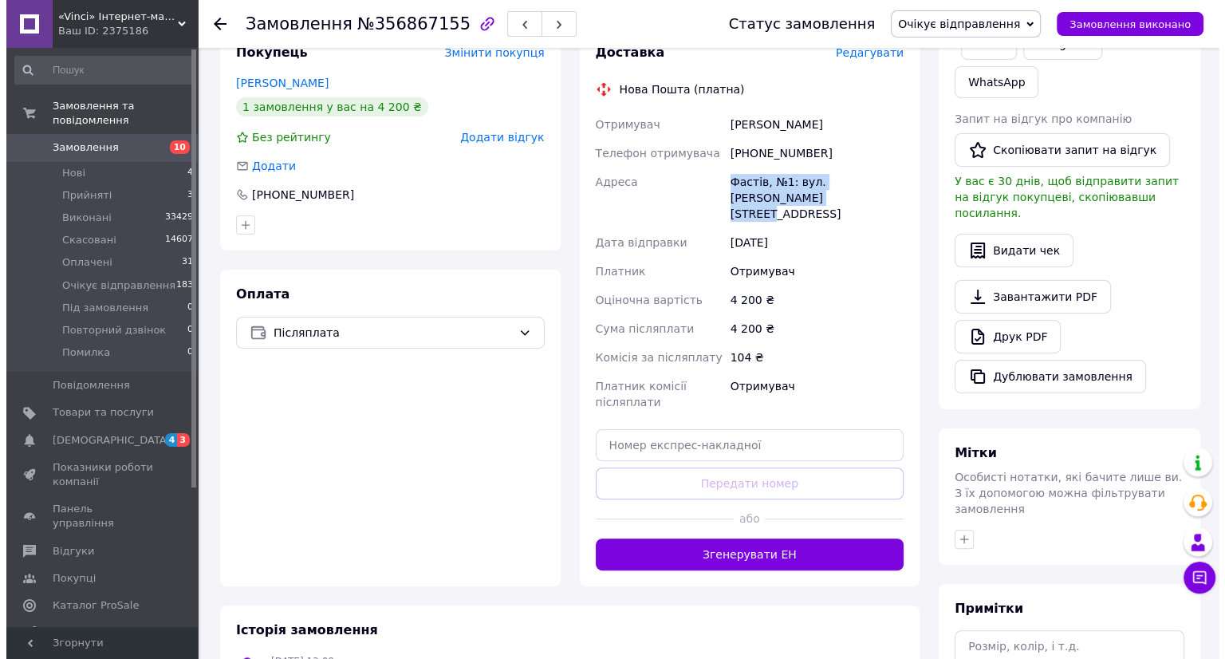
scroll to position [309, 0]
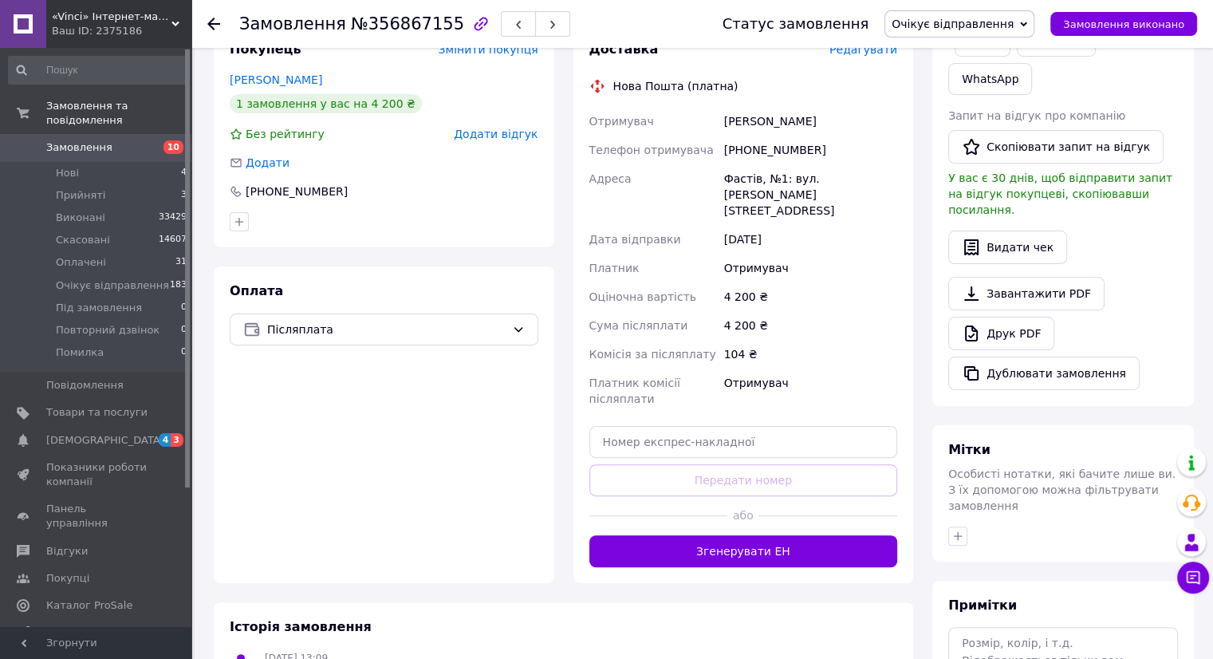
click at [875, 49] on span "Редагувати" at bounding box center [863, 49] width 68 height 13
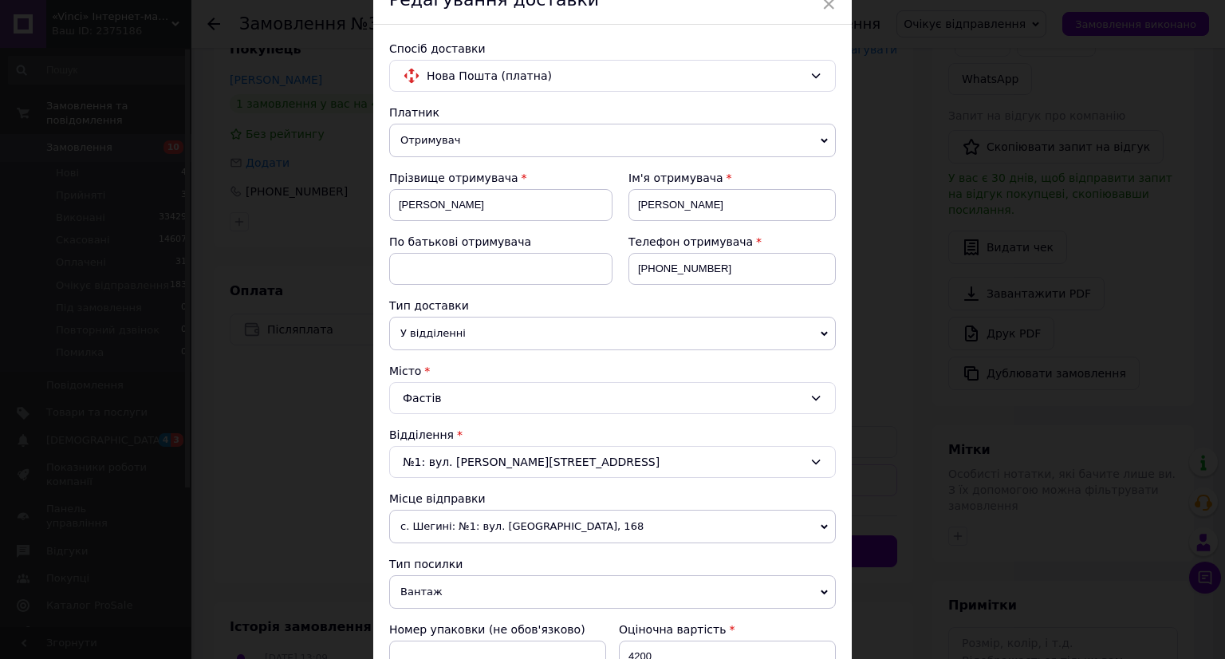
scroll to position [239, 0]
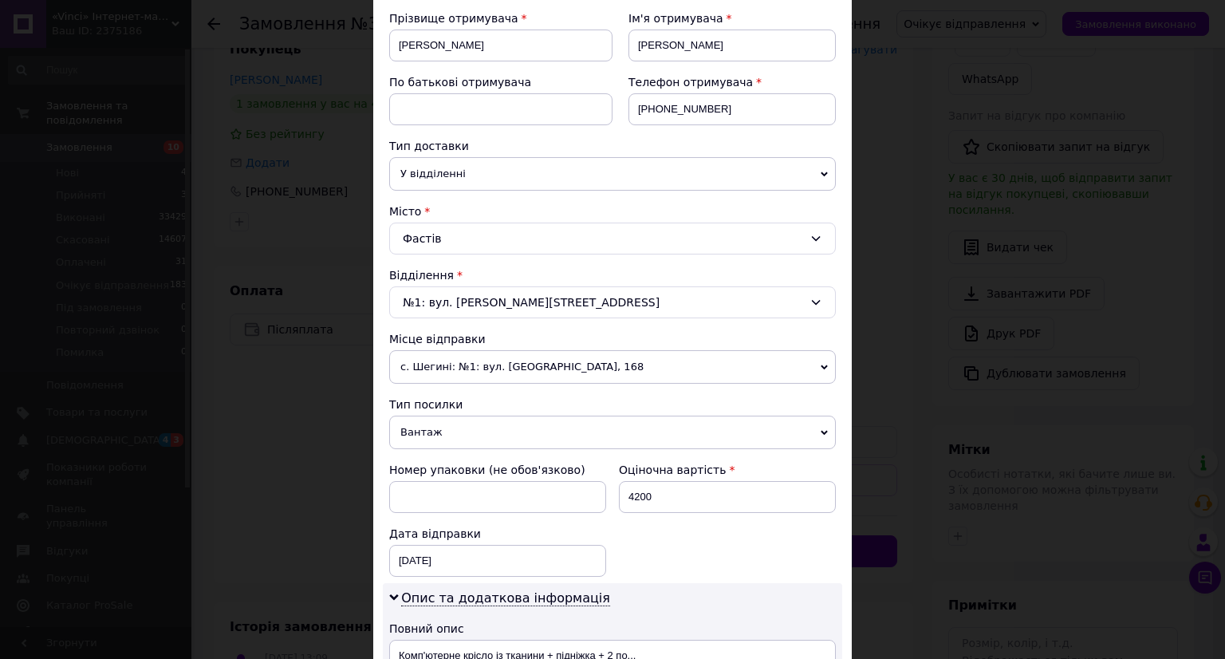
click at [466, 297] on div "№1: вул. [PERSON_NAME][STREET_ADDRESS]" at bounding box center [612, 302] width 446 height 32
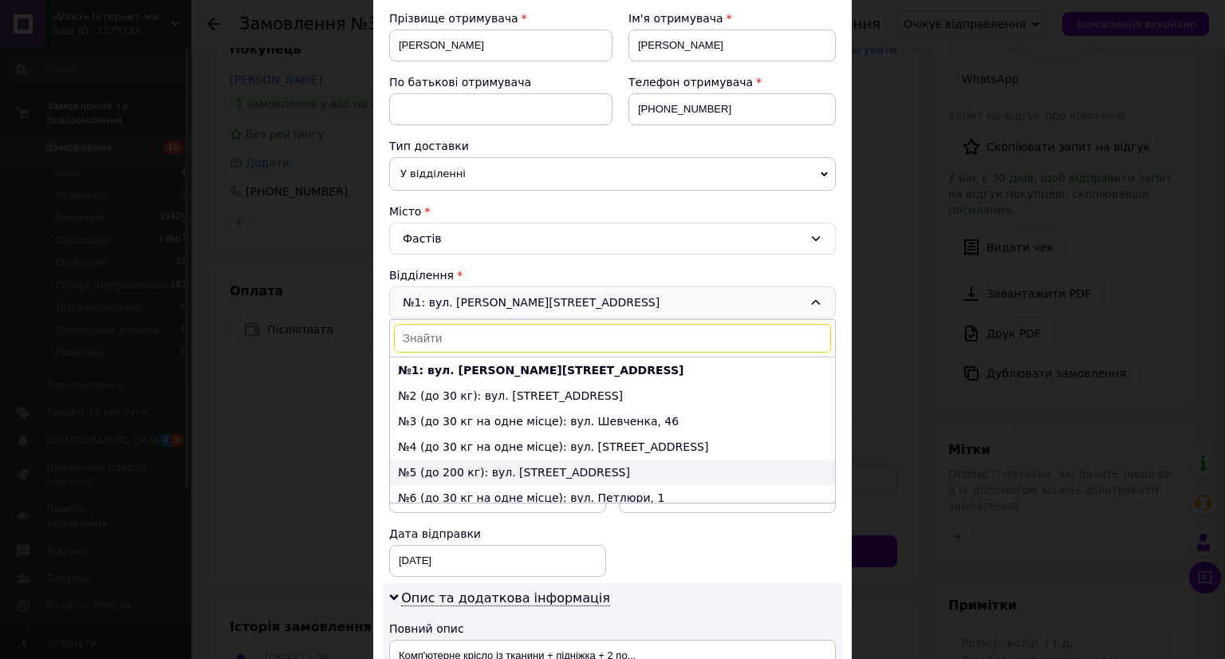
click at [437, 467] on li "№5 (до 200 кг): вул. [STREET_ADDRESS]" at bounding box center [612, 472] width 445 height 26
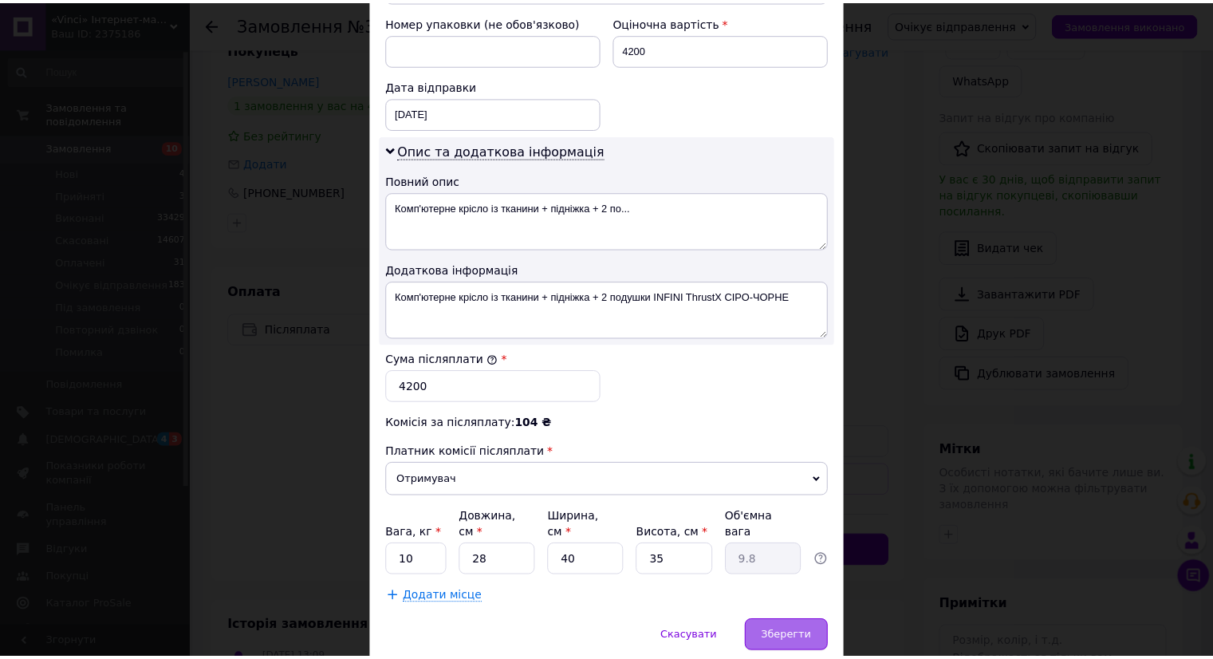
scroll to position [731, 0]
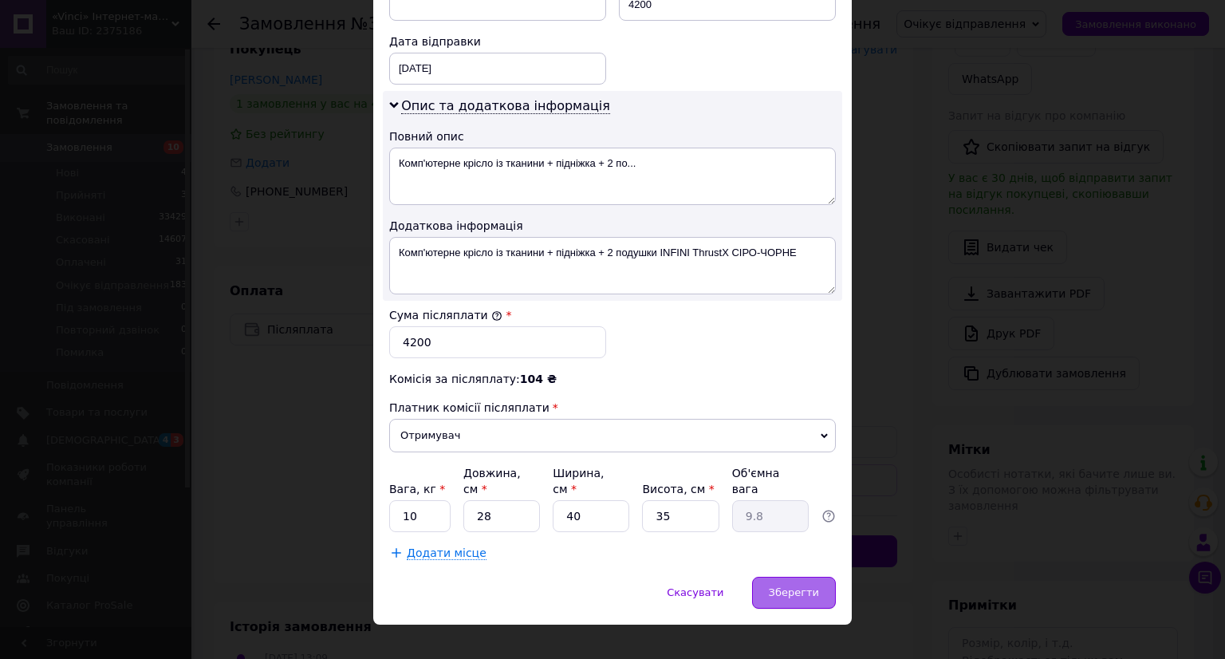
click at [792, 576] on div "Зберегти" at bounding box center [794, 592] width 84 height 32
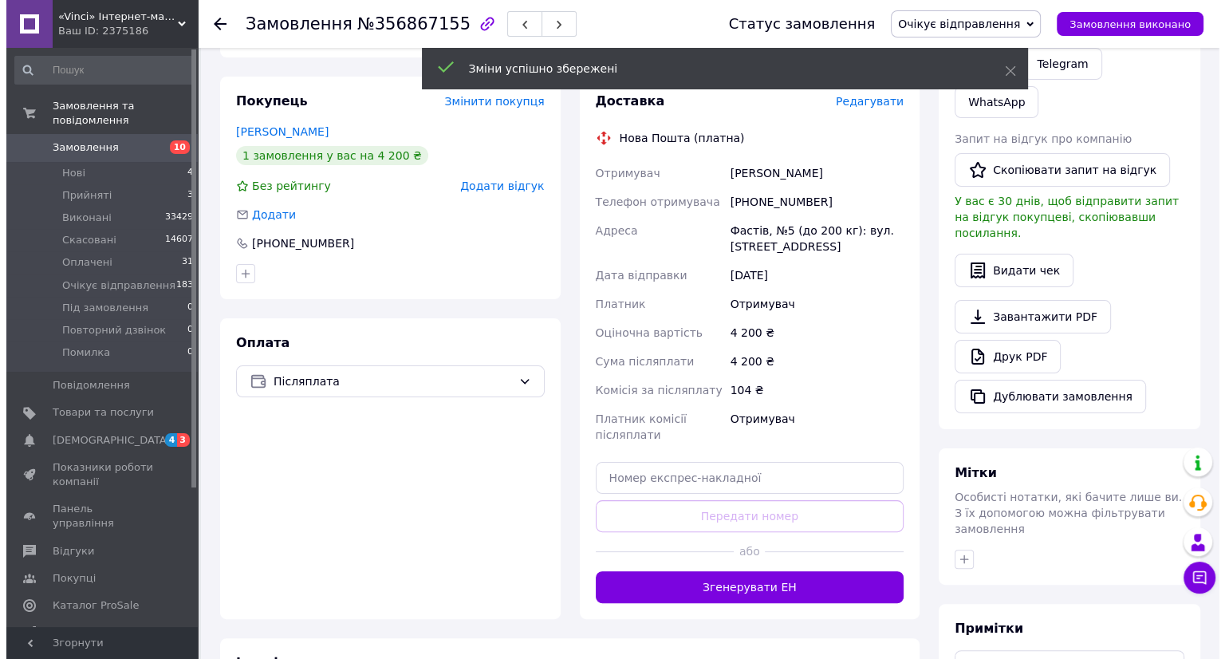
scroll to position [230, 0]
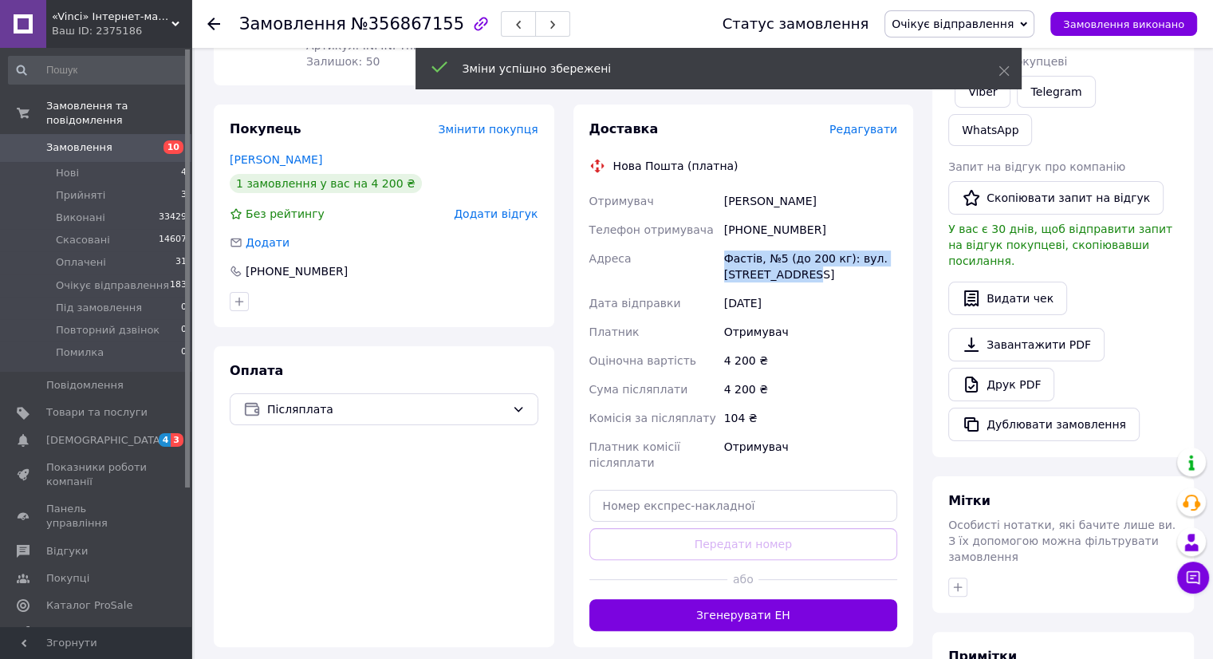
drag, startPoint x: 785, startPoint y: 271, endPoint x: 708, endPoint y: 252, distance: 78.9
click at [707, 252] on div "Отримувач [PERSON_NAME] Телефон отримувача [PHONE_NUMBER] Адреса Фастів, №5 (до…" at bounding box center [743, 332] width 315 height 290
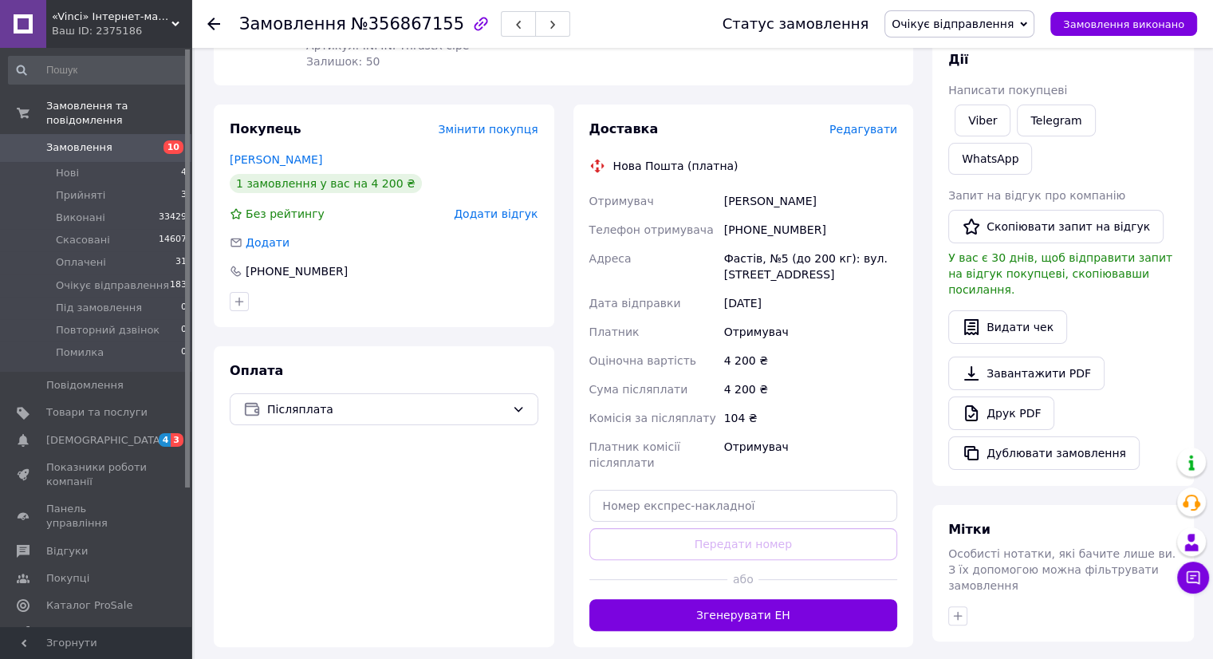
click at [878, 128] on span "Редагувати" at bounding box center [863, 129] width 68 height 13
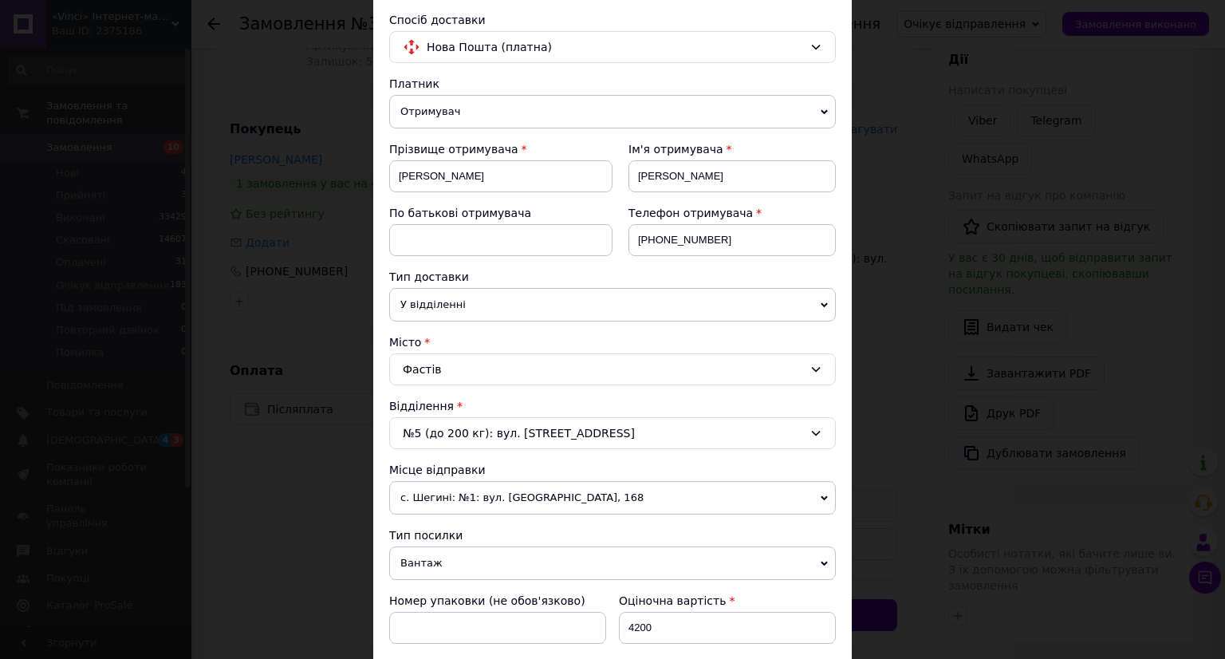
scroll to position [319, 0]
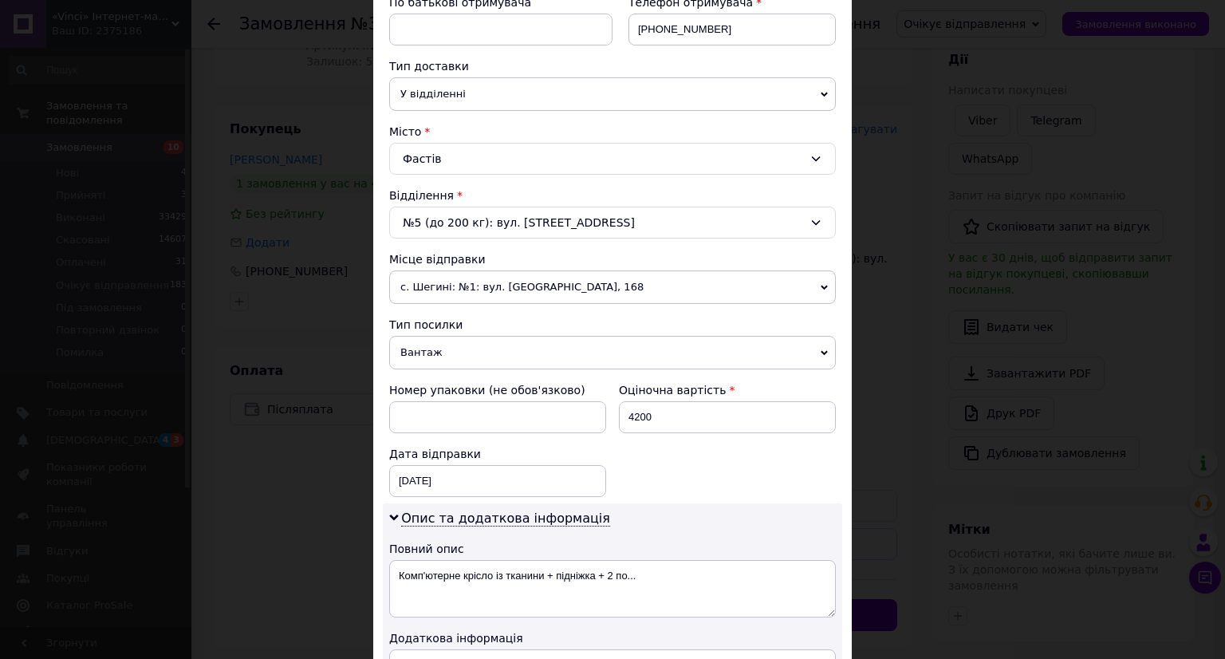
click at [451, 218] on div "№5 (до 200 кг): вул. [STREET_ADDRESS]" at bounding box center [612, 222] width 446 height 32
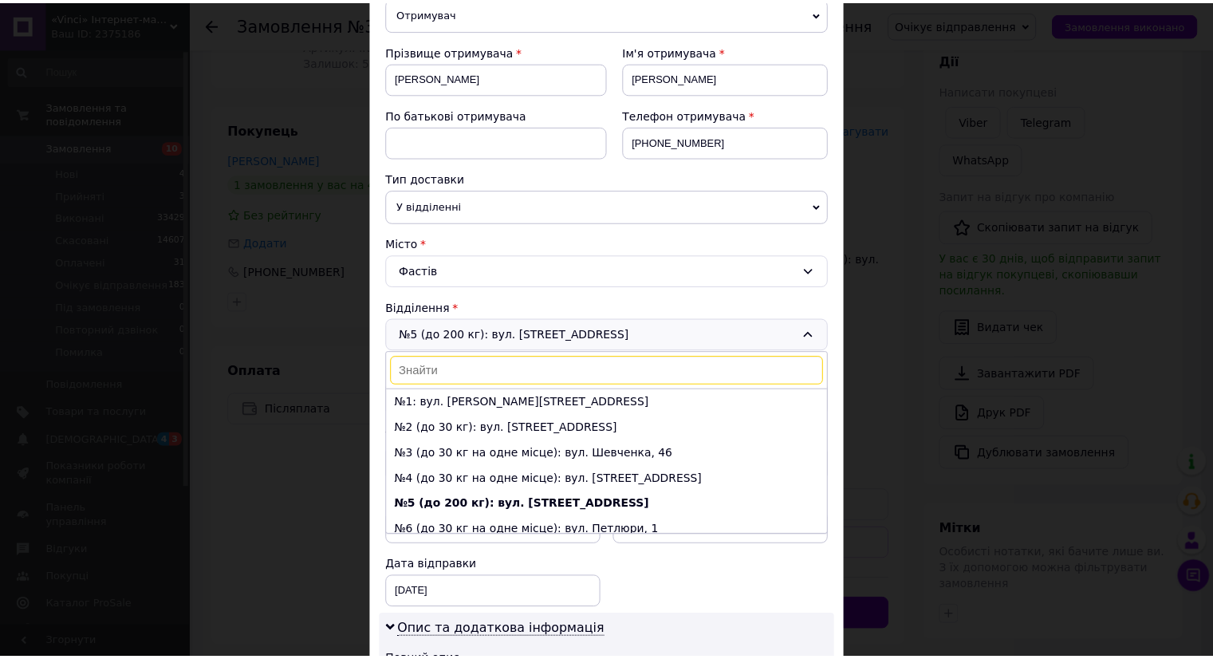
scroll to position [0, 0]
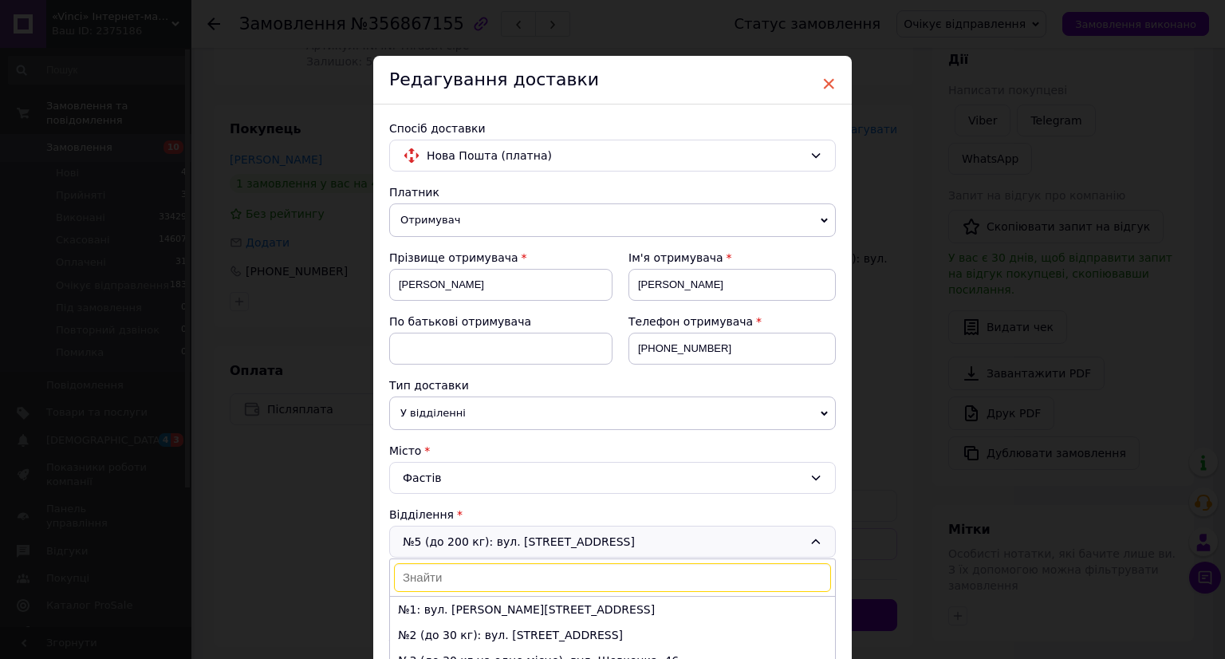
click at [829, 80] on span "×" at bounding box center [828, 83] width 14 height 27
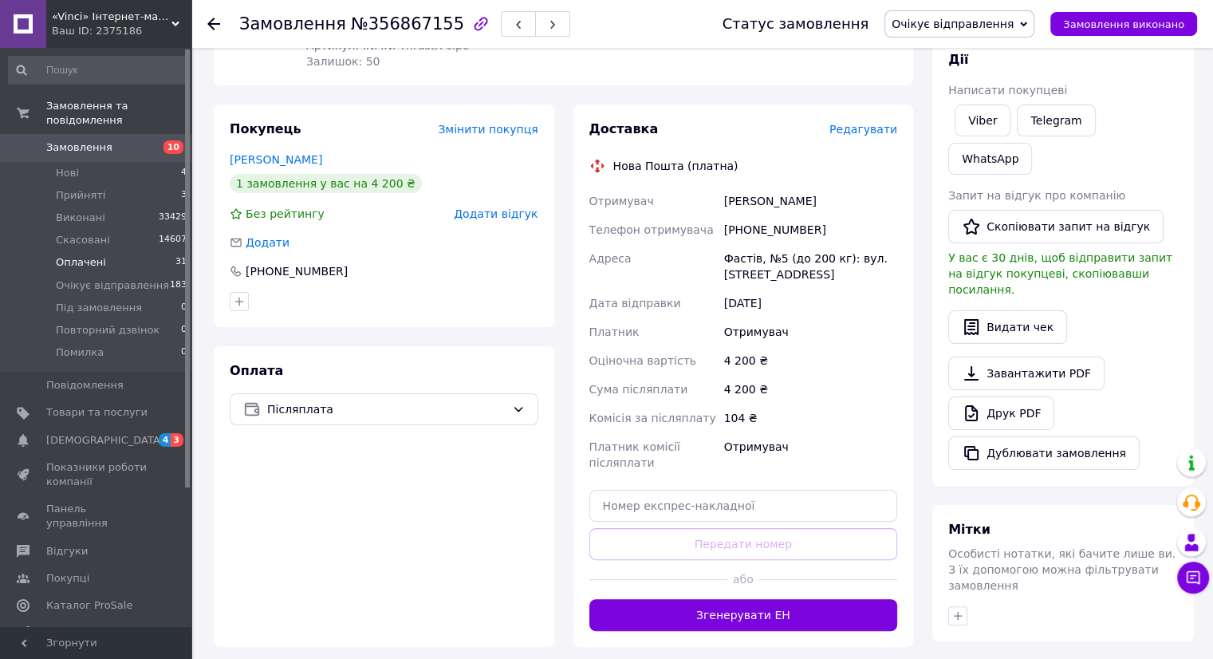
click at [116, 251] on li "Оплачені 31" at bounding box center [98, 262] width 196 height 22
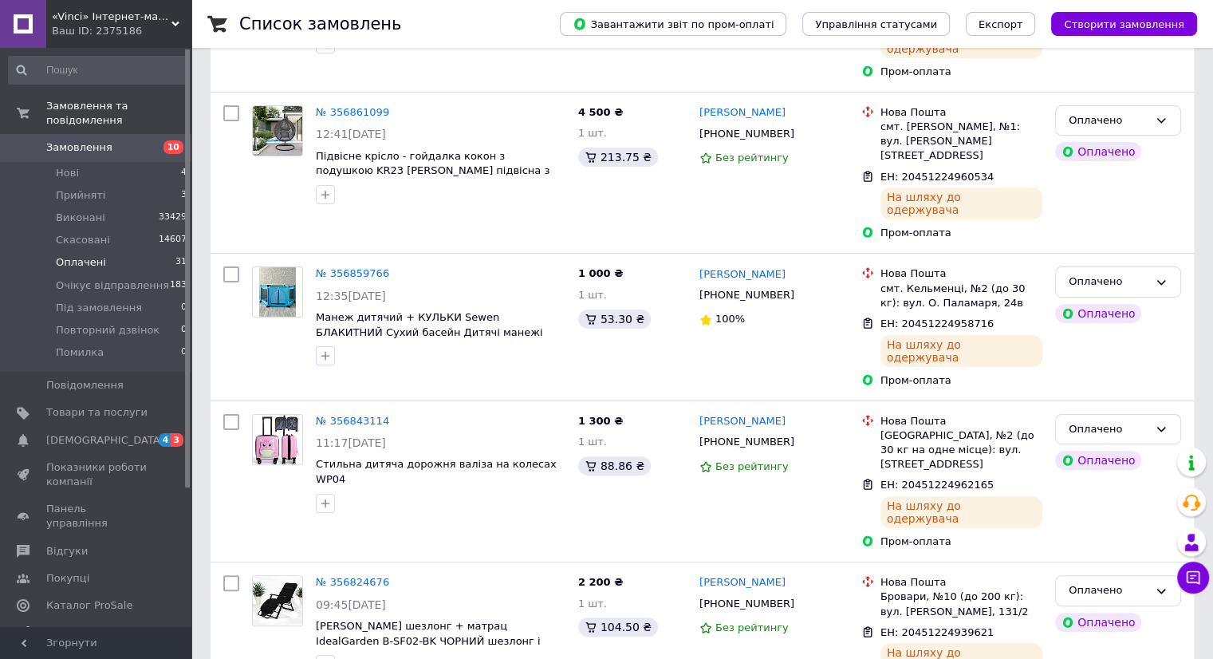
scroll to position [319, 0]
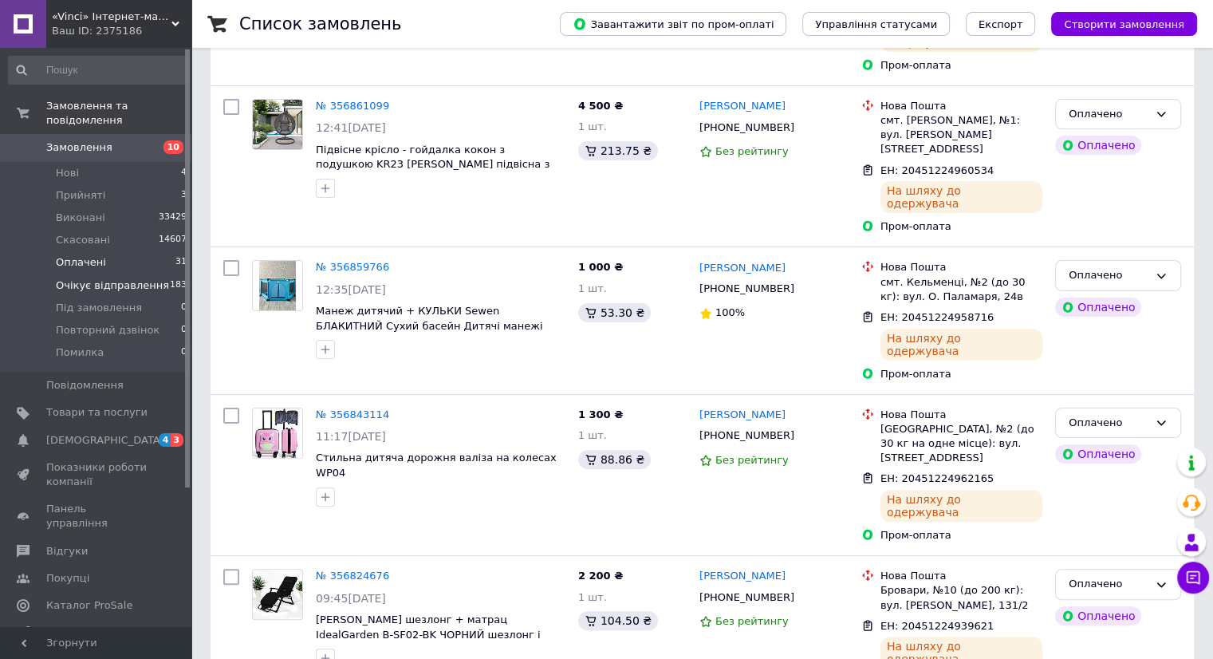
click at [132, 278] on span "Очікує відправлення" at bounding box center [112, 285] width 113 height 14
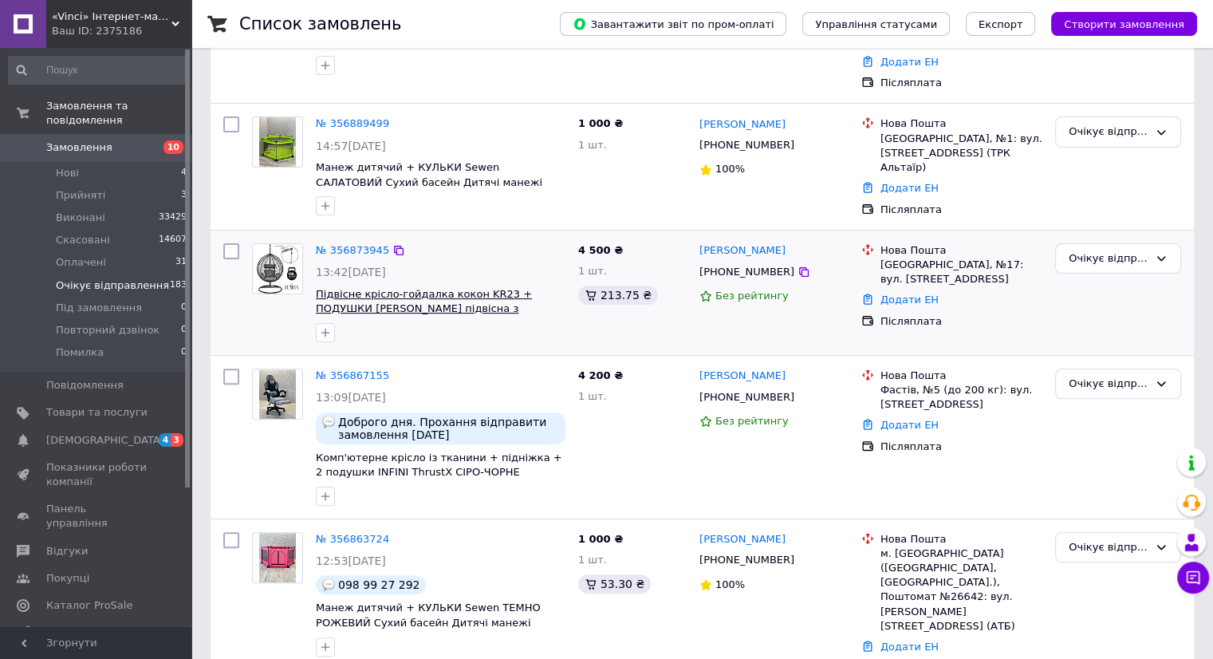
scroll to position [399, 0]
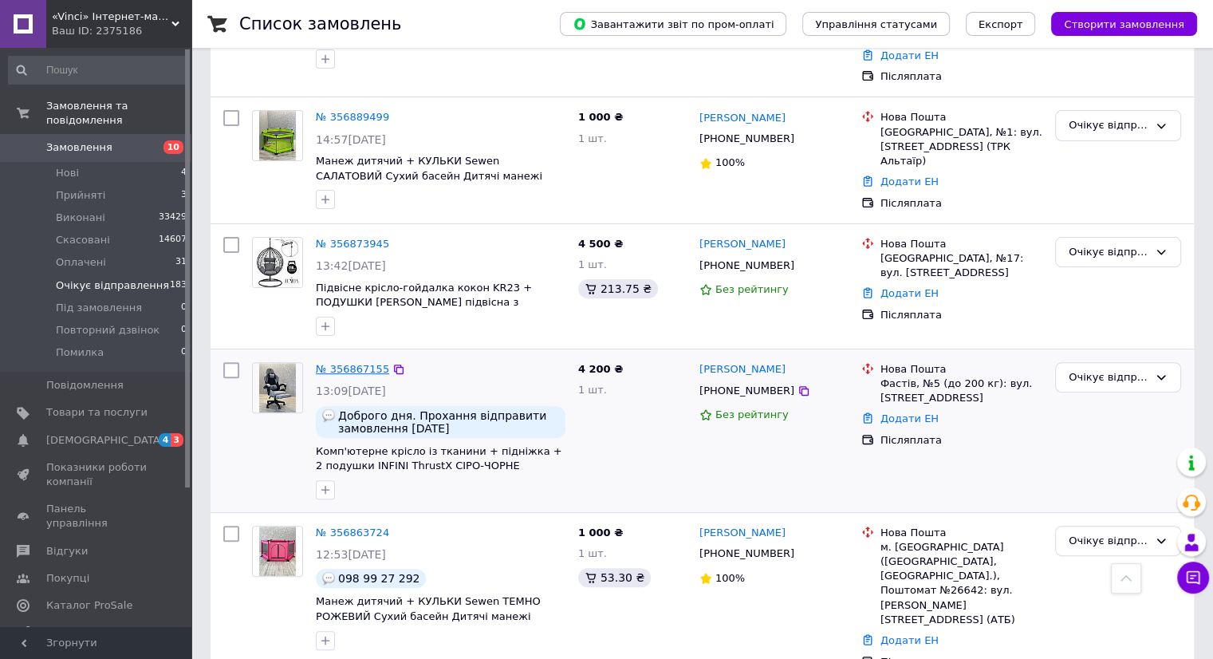
click at [341, 363] on link "№ 356867155" at bounding box center [352, 369] width 73 height 12
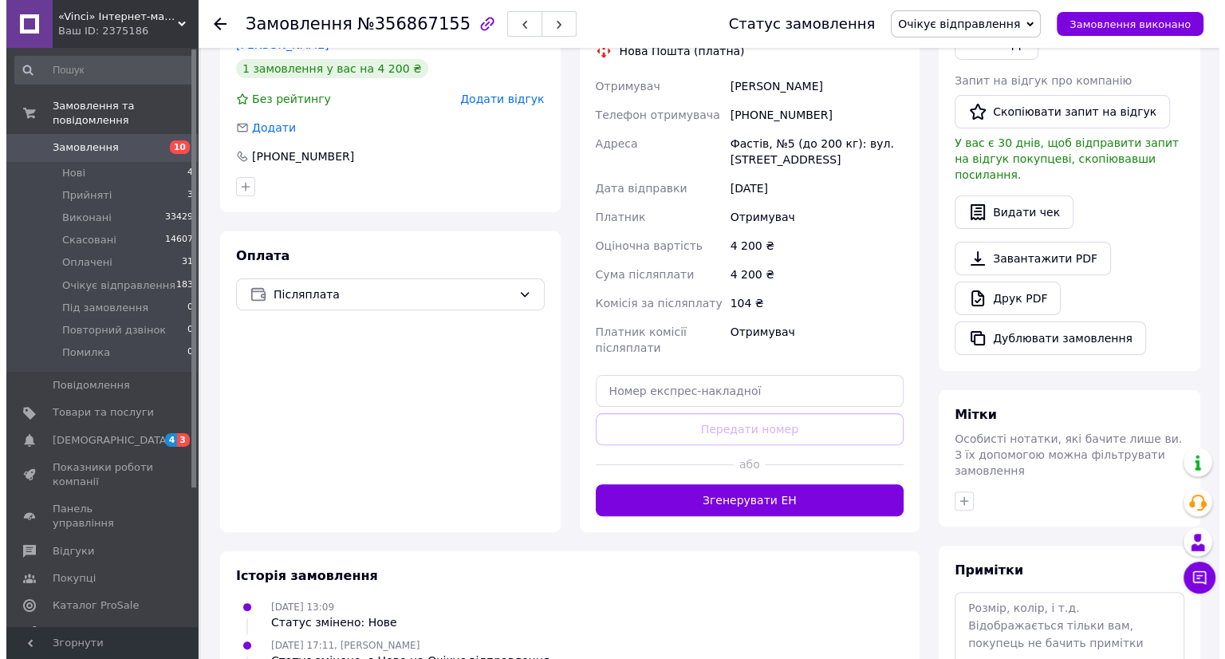
scroll to position [159, 0]
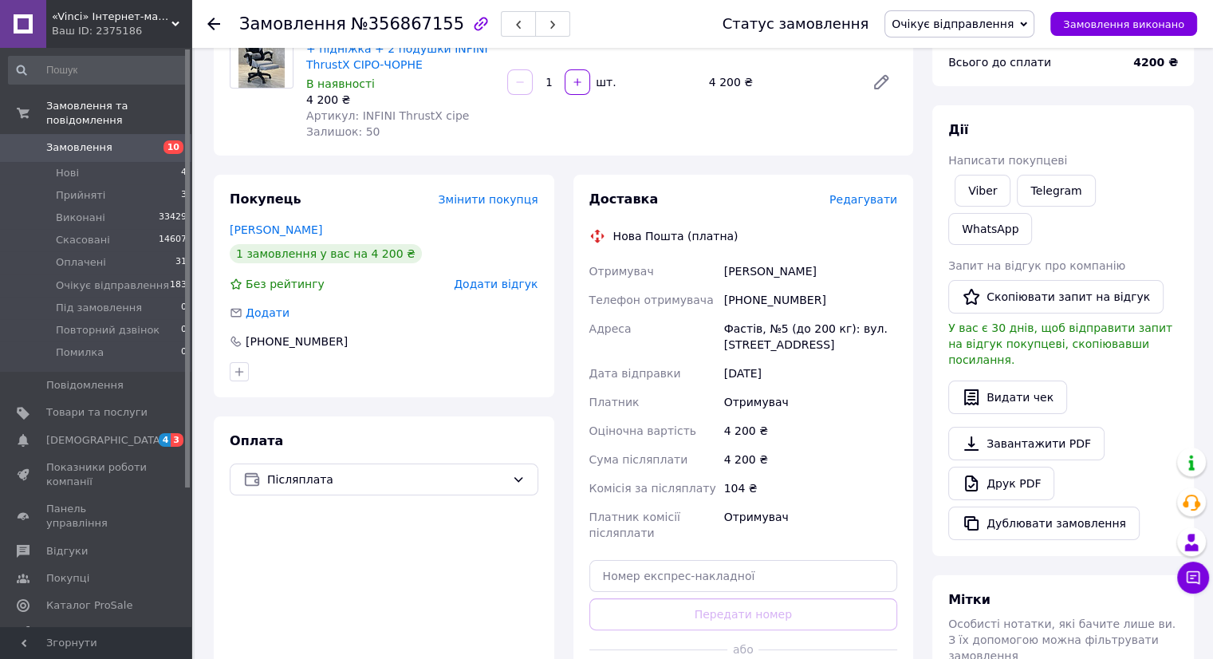
click at [880, 193] on span "Редагувати" at bounding box center [863, 199] width 68 height 13
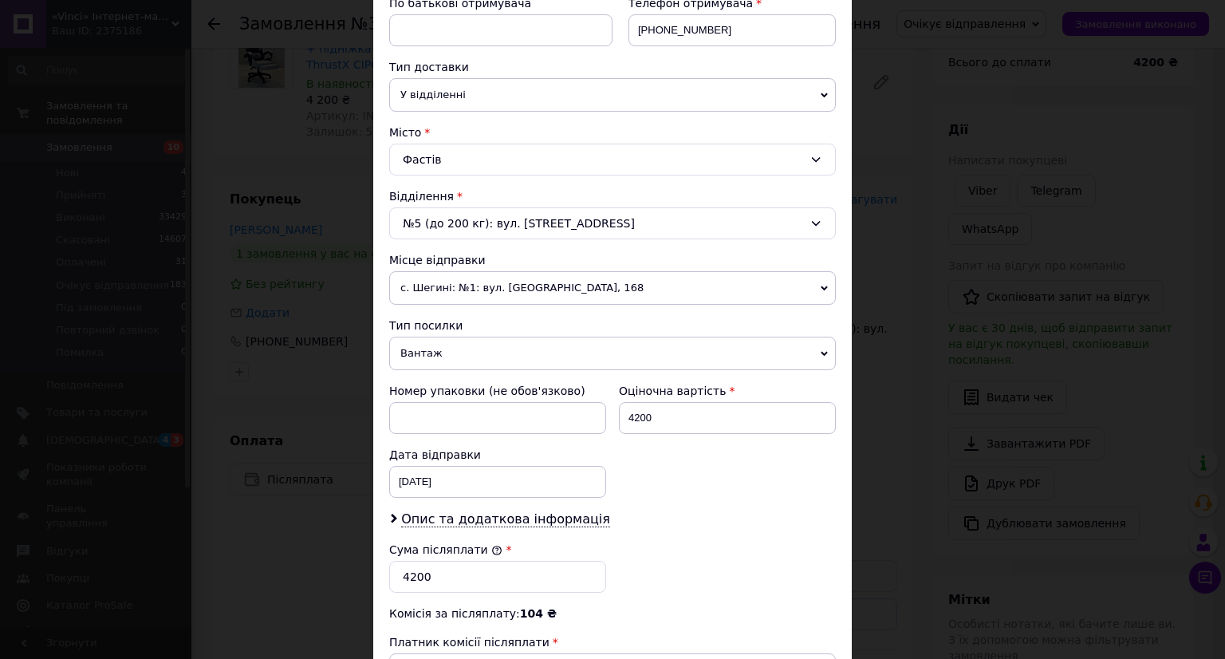
scroll to position [319, 0]
click at [447, 221] on div "№5 (до 200 кг): вул. [STREET_ADDRESS]" at bounding box center [612, 222] width 446 height 32
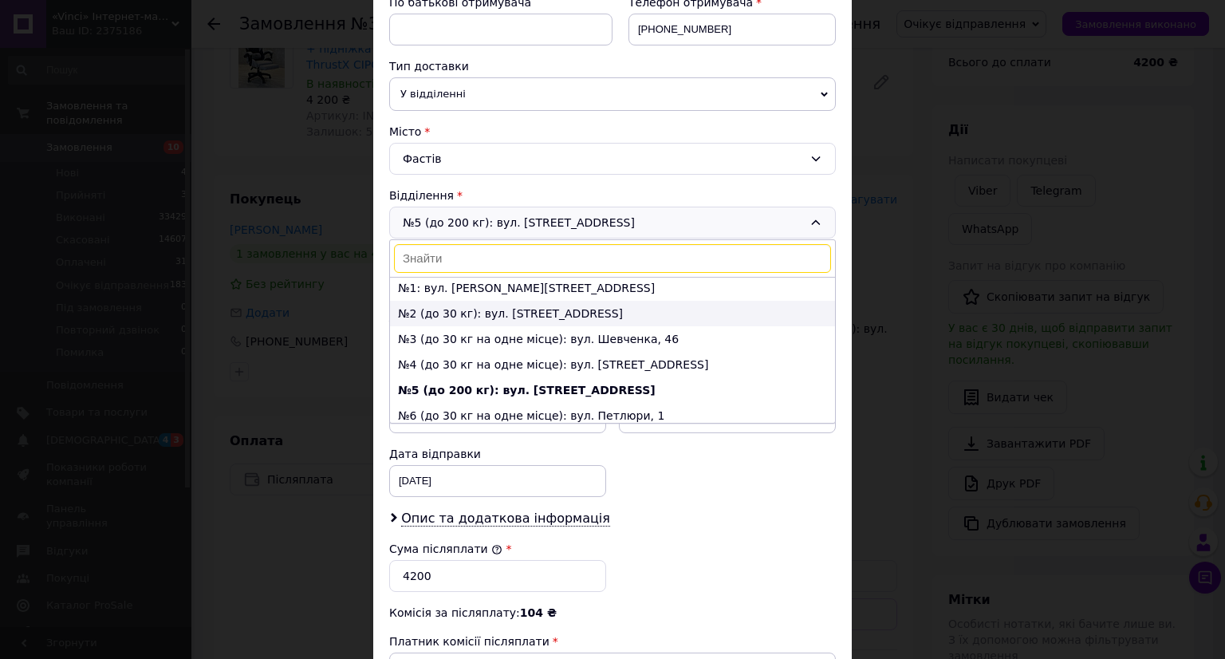
scroll to position [0, 0]
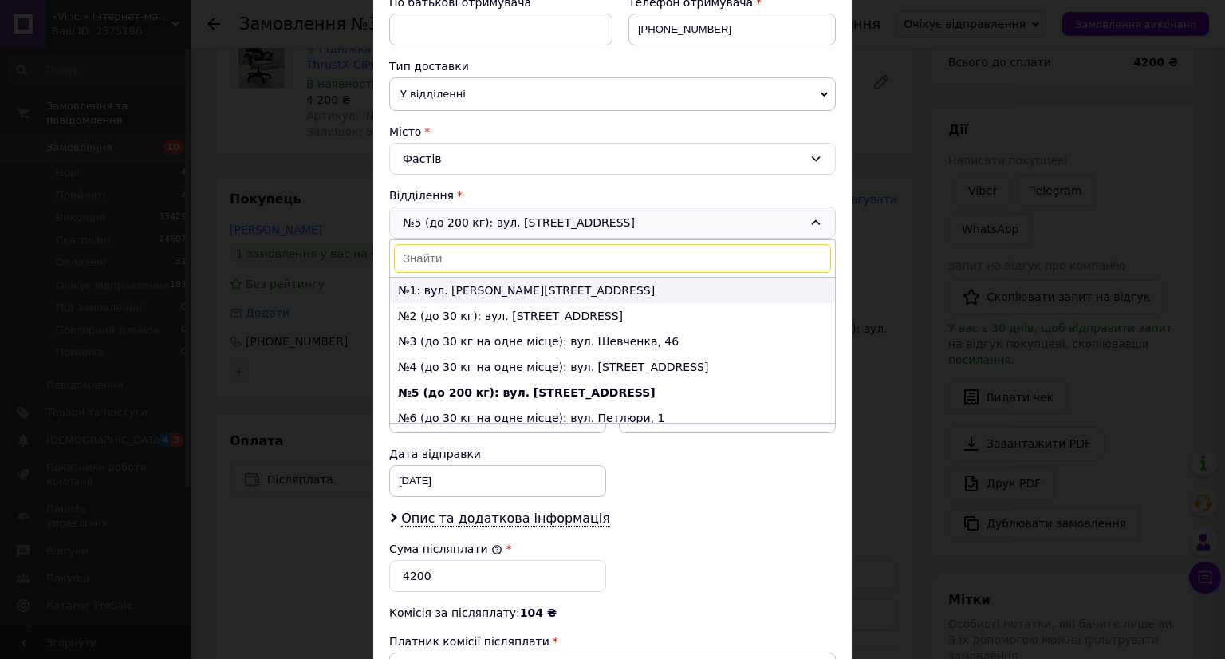
click at [430, 288] on li "№1: вул. [PERSON_NAME][STREET_ADDRESS]" at bounding box center [612, 290] width 445 height 26
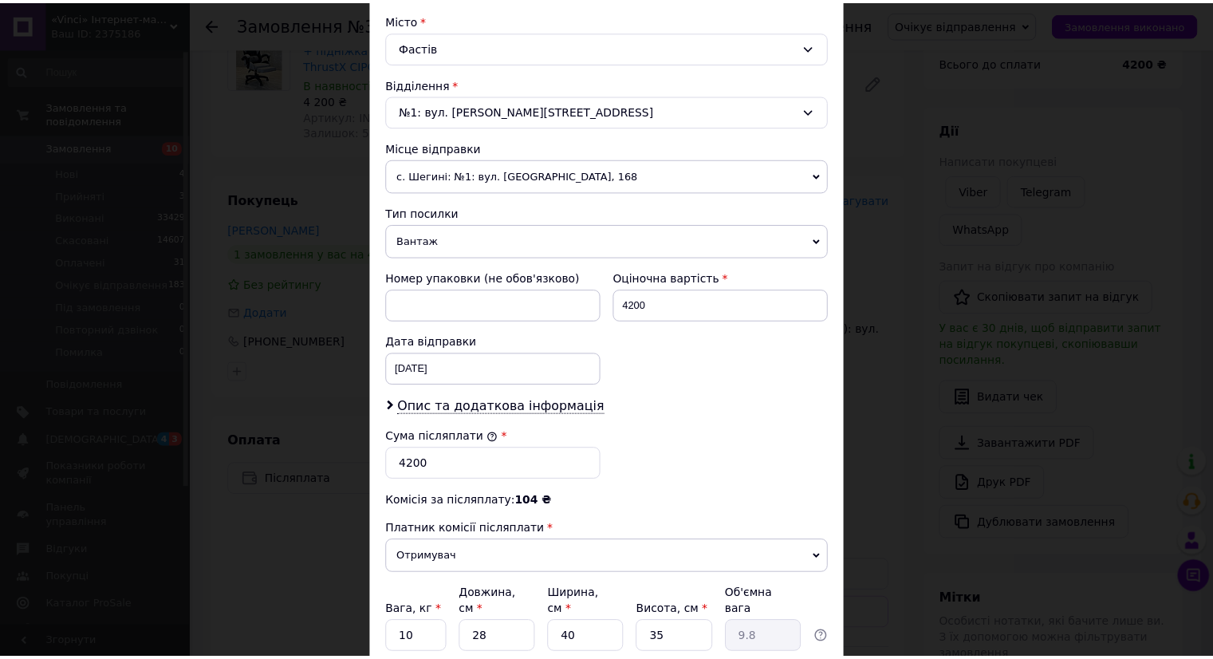
scroll to position [553, 0]
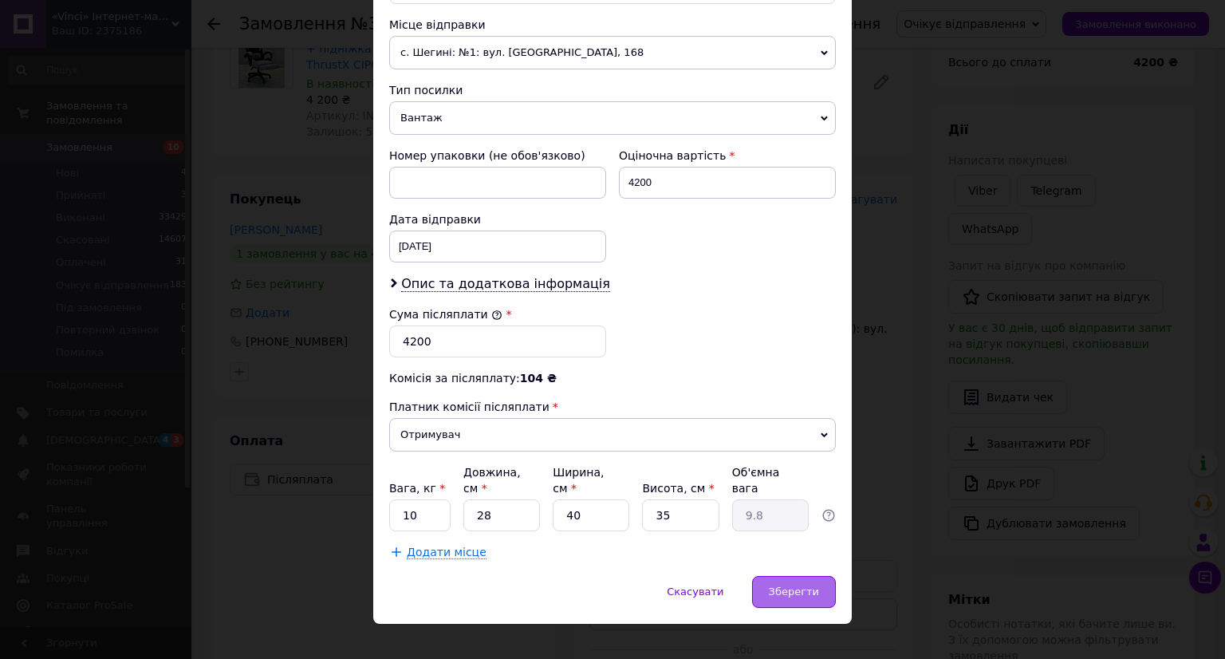
click at [788, 585] on span "Зберегти" at bounding box center [794, 591] width 50 height 12
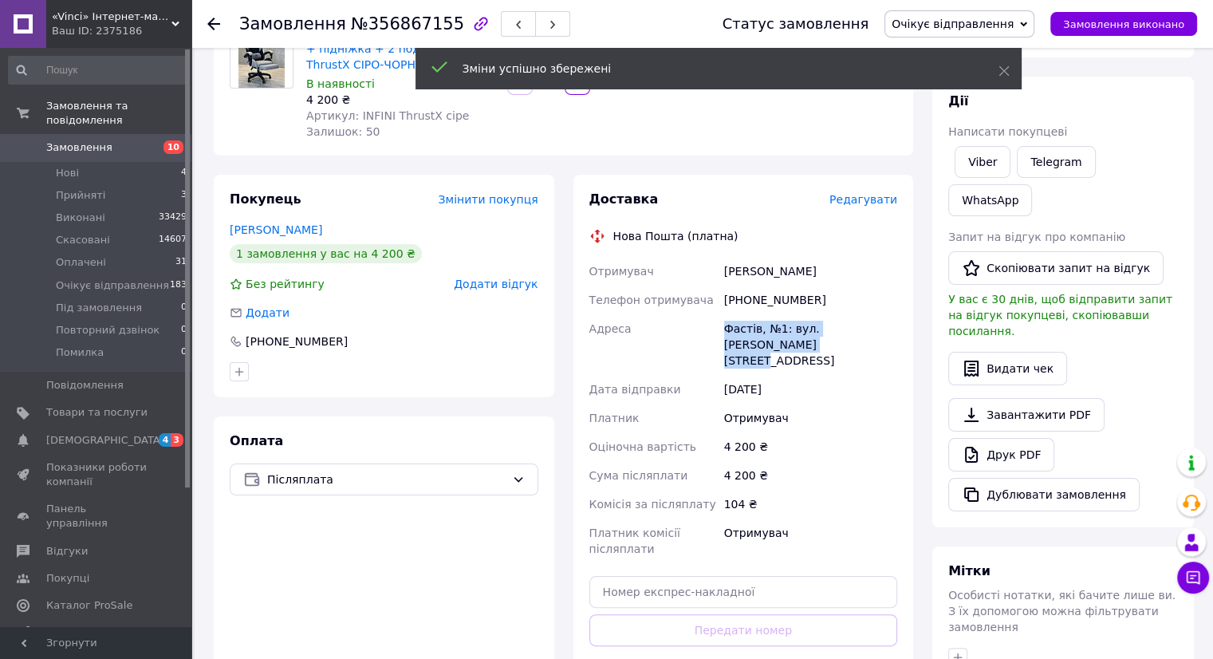
drag, startPoint x: 796, startPoint y: 345, endPoint x: 746, endPoint y: 331, distance: 51.5
click at [717, 331] on div "Отримувач [PERSON_NAME] Телефон отримувача [PHONE_NUMBER] Адреса Фастів, №1: ву…" at bounding box center [743, 410] width 315 height 306
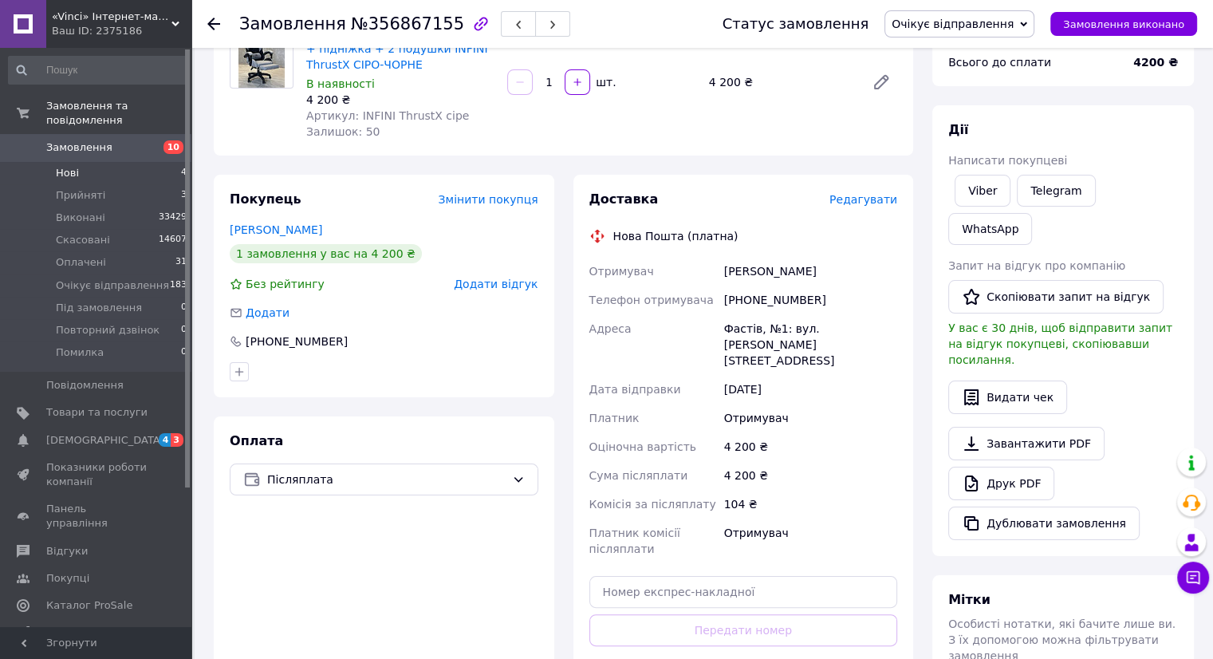
click at [108, 163] on li "Нові 4" at bounding box center [98, 173] width 196 height 22
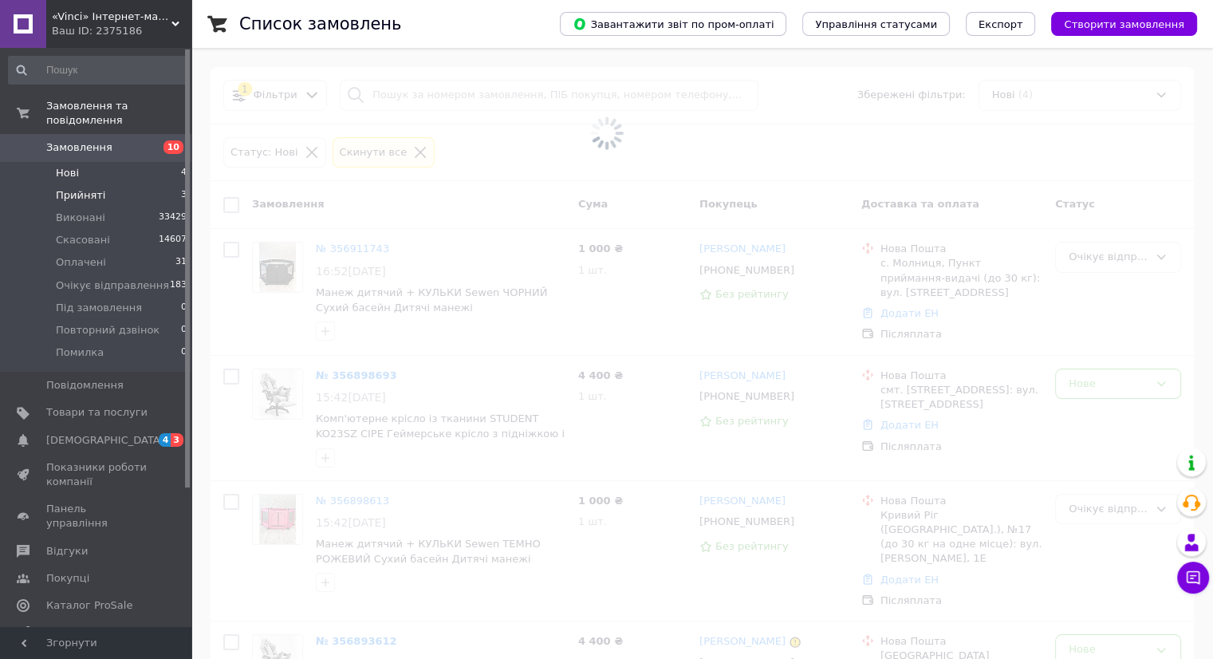
click at [77, 188] on span "Прийняті" at bounding box center [80, 195] width 49 height 14
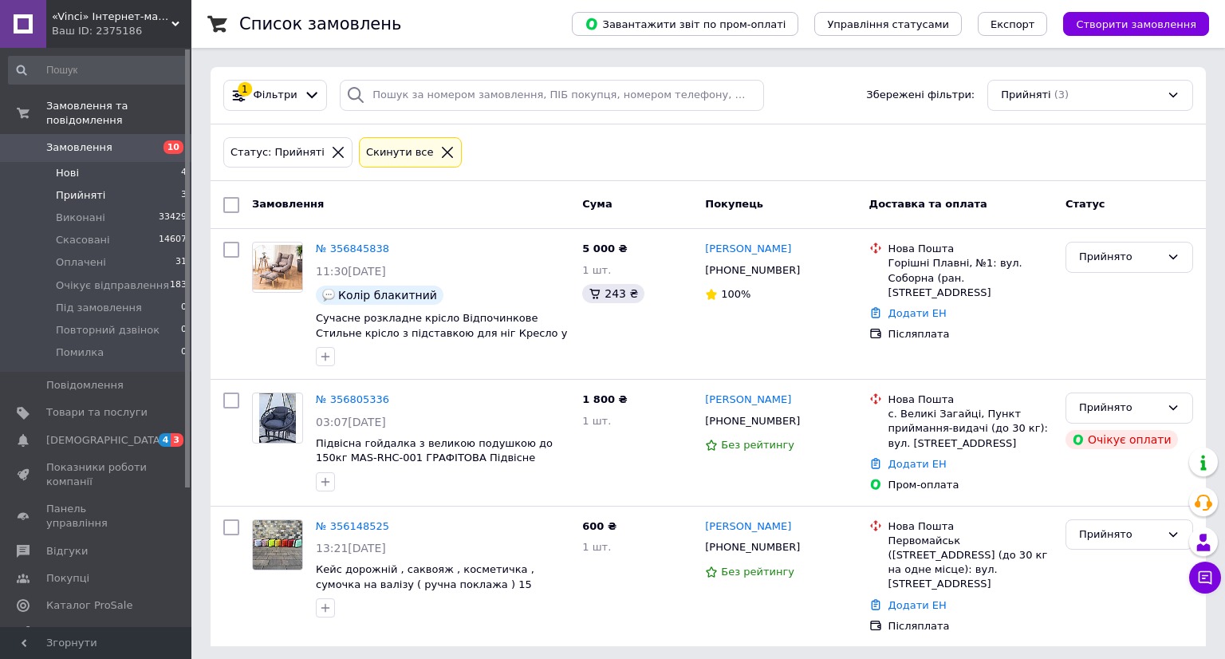
click at [73, 166] on span "Нові" at bounding box center [67, 173] width 23 height 14
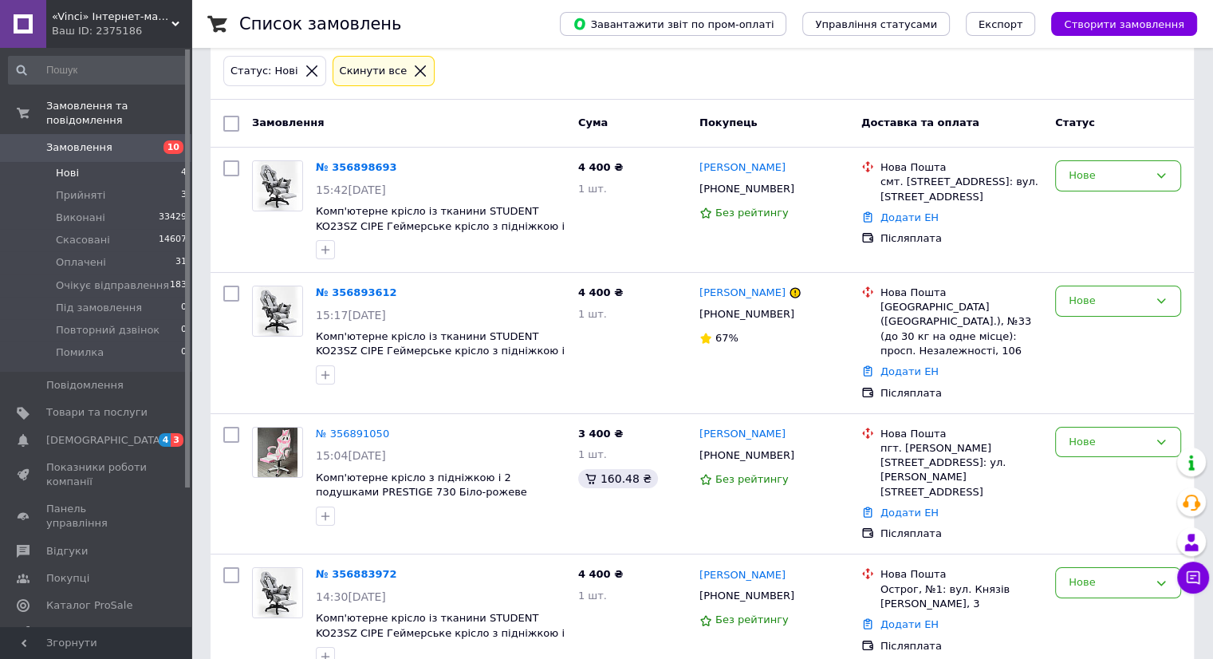
scroll to position [88, 0]
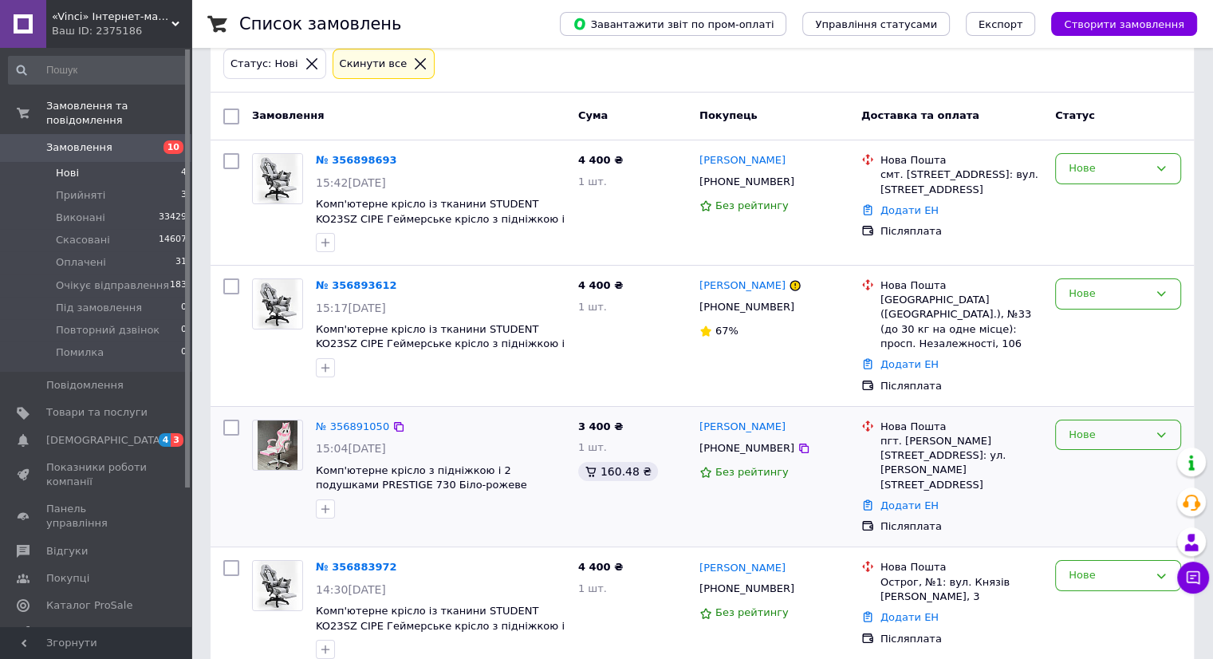
click at [1113, 427] on div "Нове" at bounding box center [1108, 435] width 80 height 17
click at [1086, 512] on li "Скасовано" at bounding box center [1118, 526] width 124 height 29
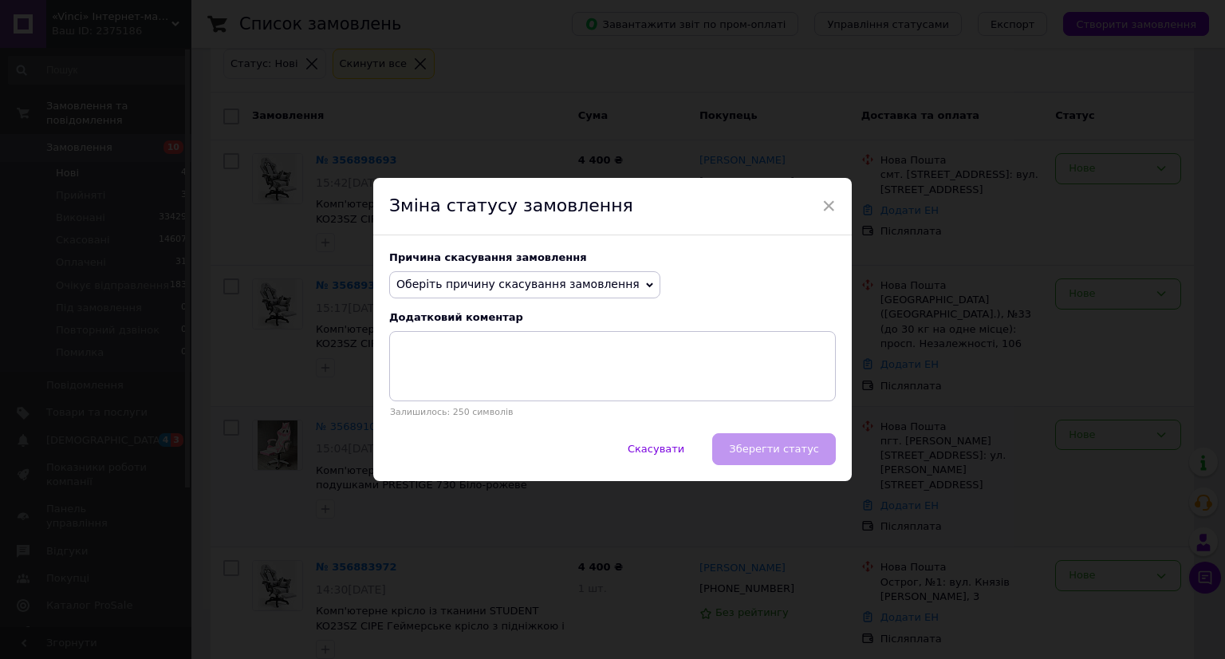
click at [450, 288] on span "Оберіть причину скасування замовлення" at bounding box center [517, 283] width 243 height 13
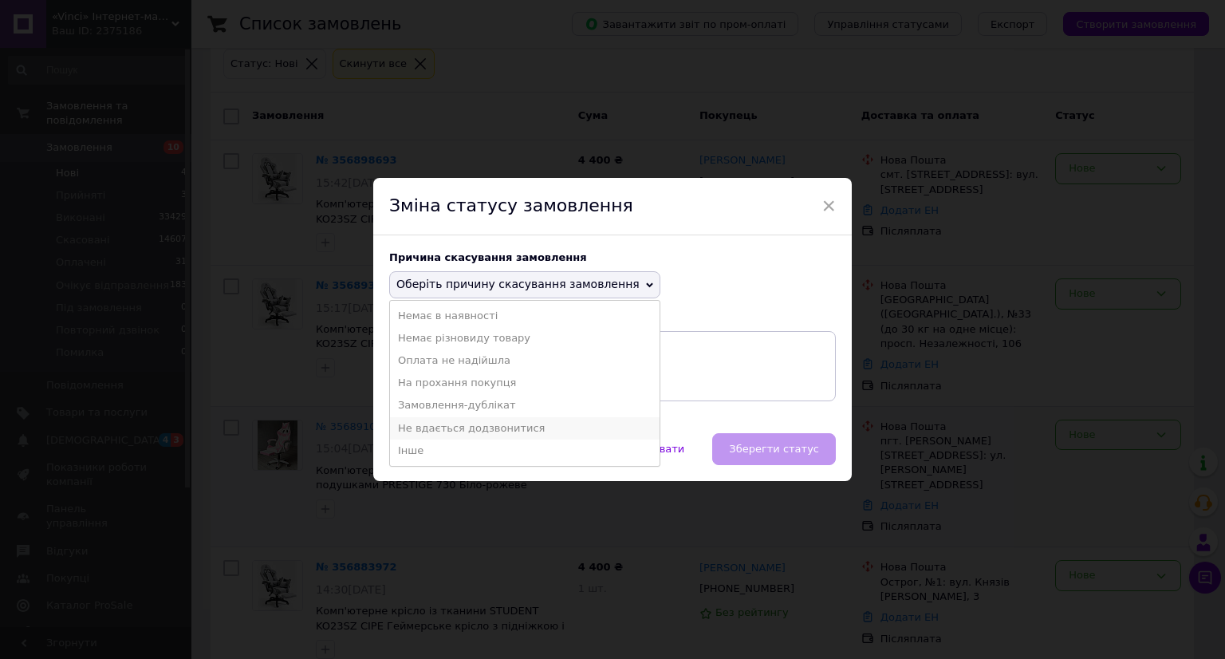
click at [435, 426] on li "Не вдається додзвонитися" at bounding box center [524, 428] width 269 height 22
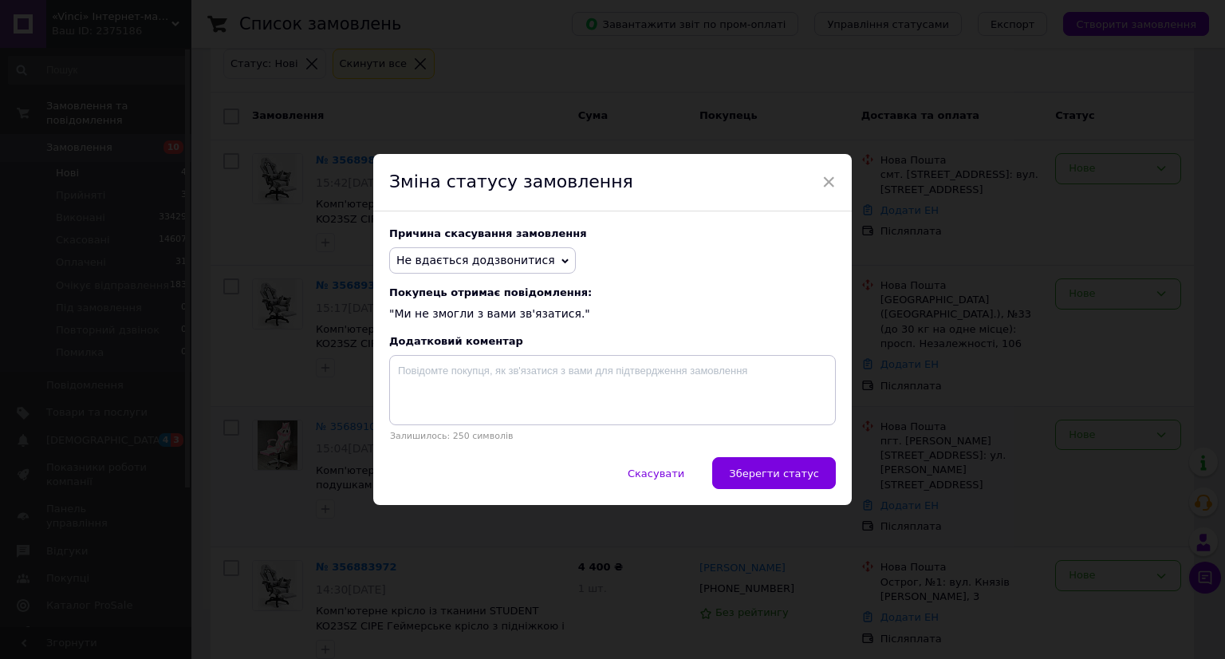
click at [753, 470] on span "Зберегти статус" at bounding box center [774, 473] width 90 height 12
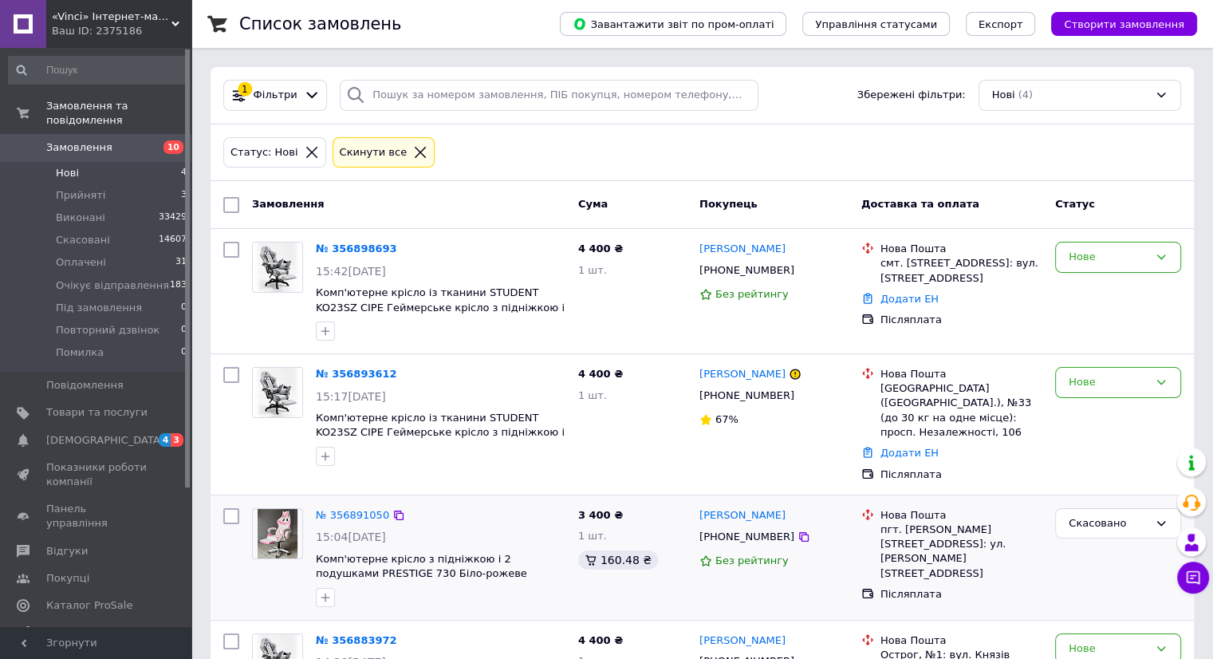
scroll to position [88, 0]
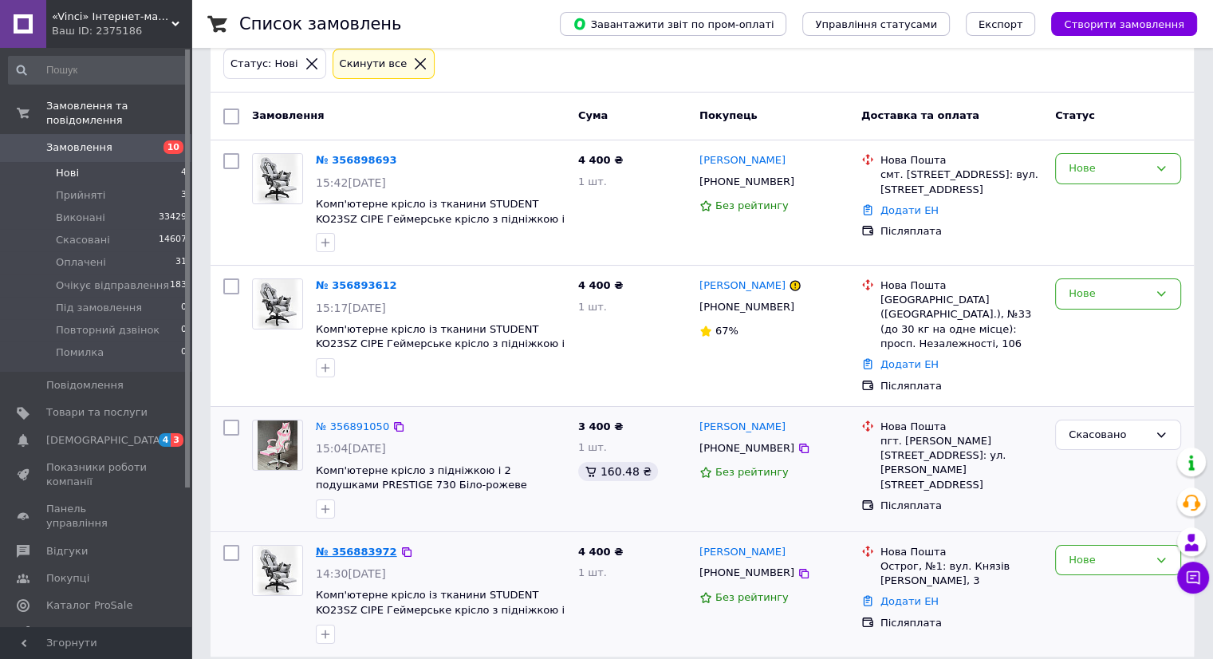
click at [364, 545] on link "№ 356883972" at bounding box center [356, 551] width 81 height 12
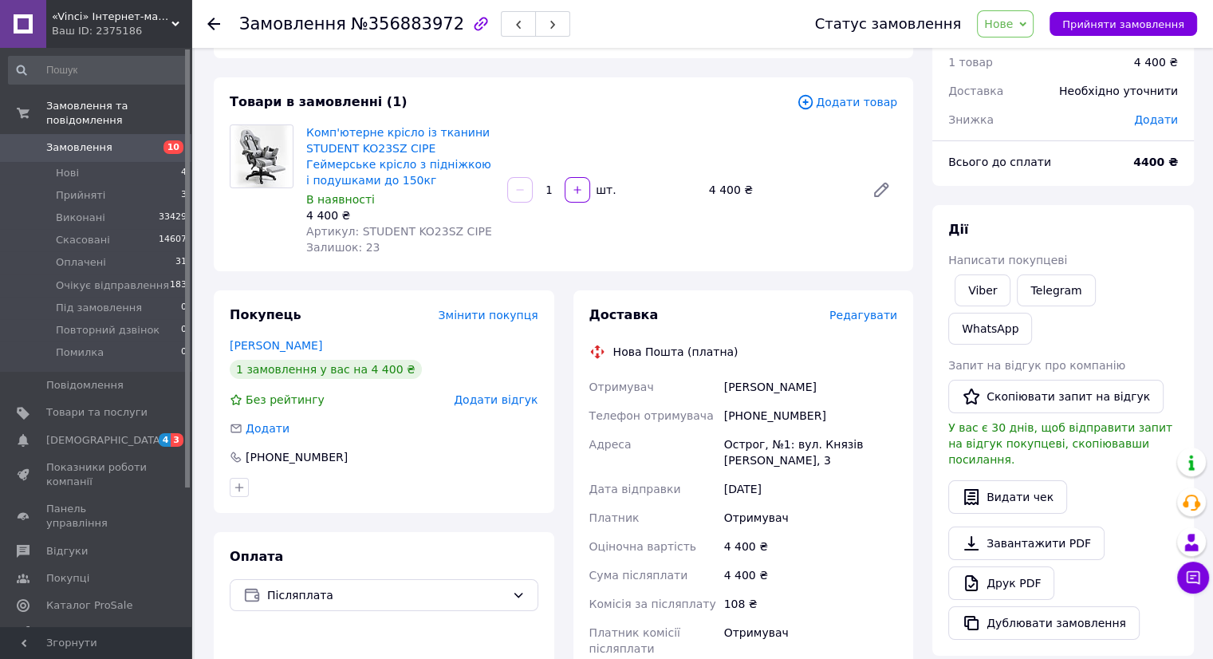
scroll to position [63, 0]
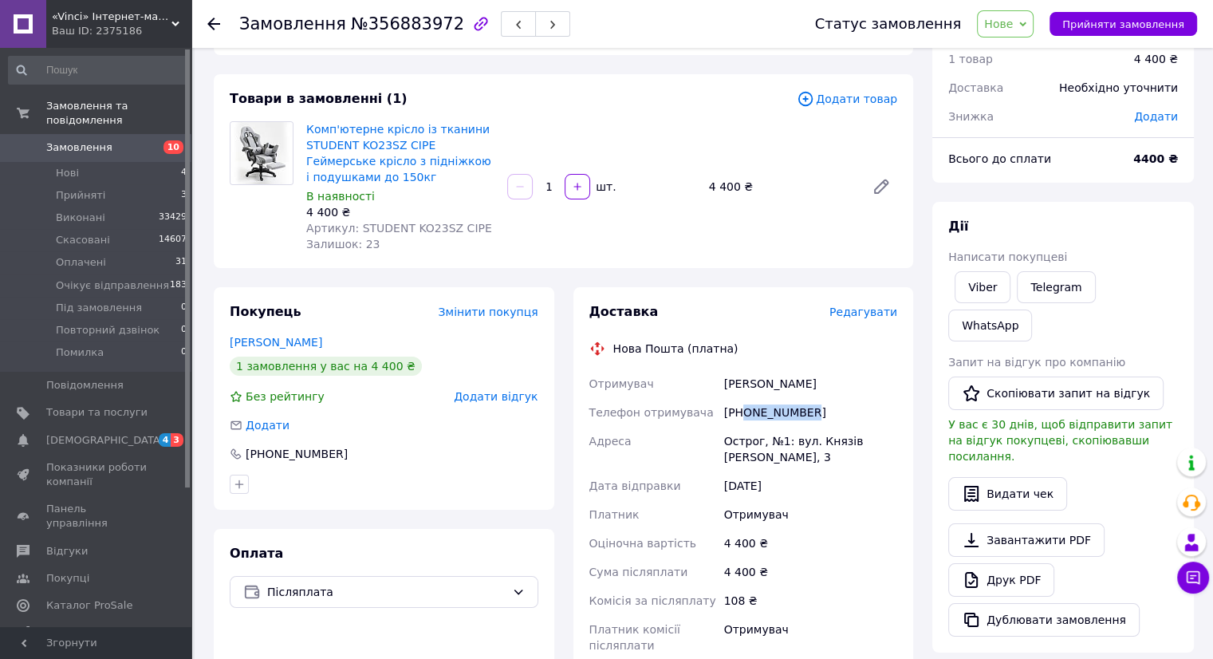
drag, startPoint x: 812, startPoint y: 406, endPoint x: 745, endPoint y: 415, distance: 68.3
click at [745, 415] on div "[PHONE_NUMBER]" at bounding box center [810, 412] width 179 height 29
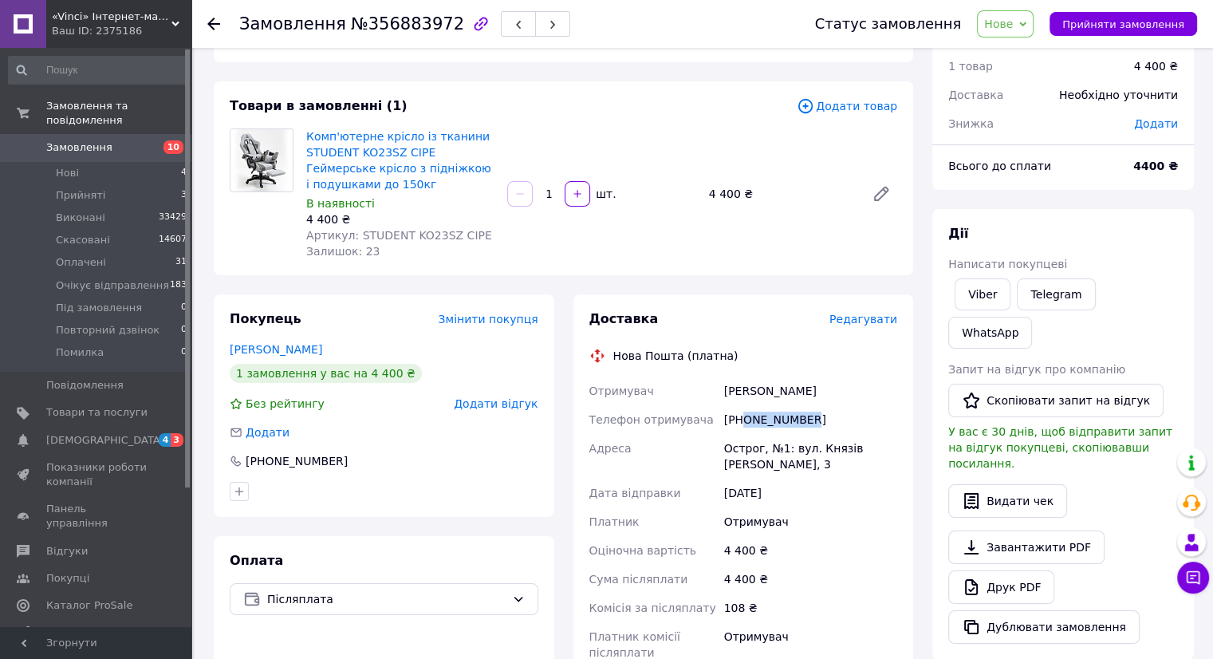
scroll to position [53, 0]
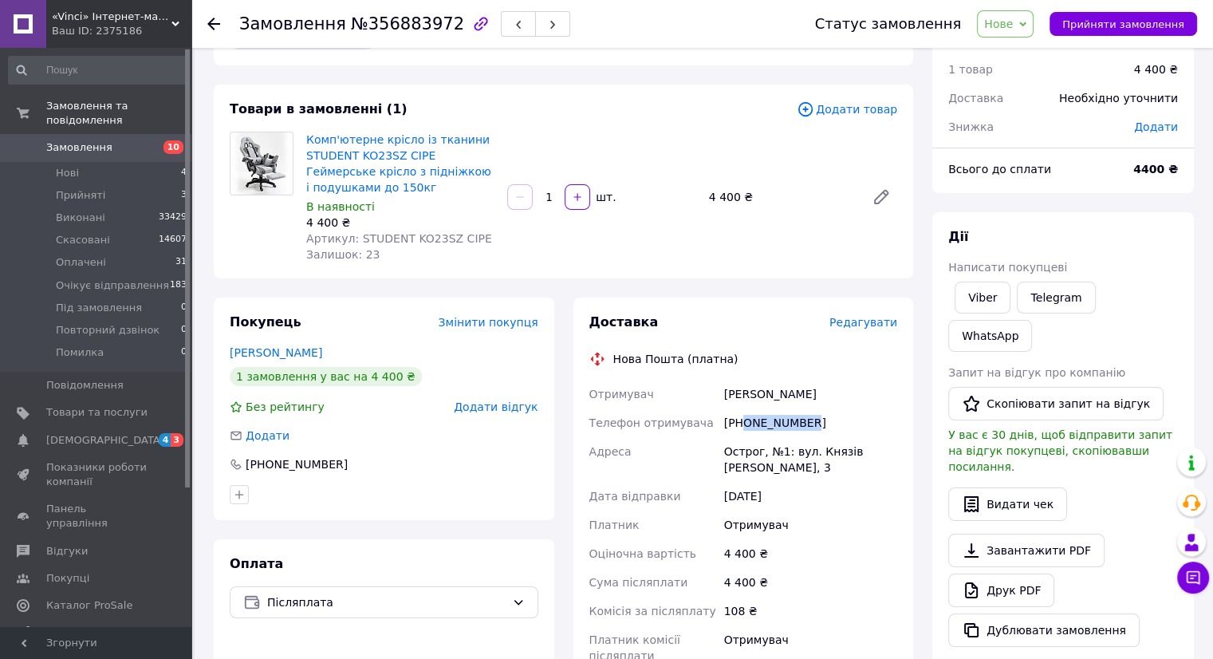
drag, startPoint x: 1032, startPoint y: 26, endPoint x: 1030, endPoint y: 49, distance: 23.2
click at [1032, 26] on span "Нове" at bounding box center [1005, 23] width 57 height 27
click at [1019, 103] on li "Скасовано" at bounding box center [1041, 104] width 129 height 24
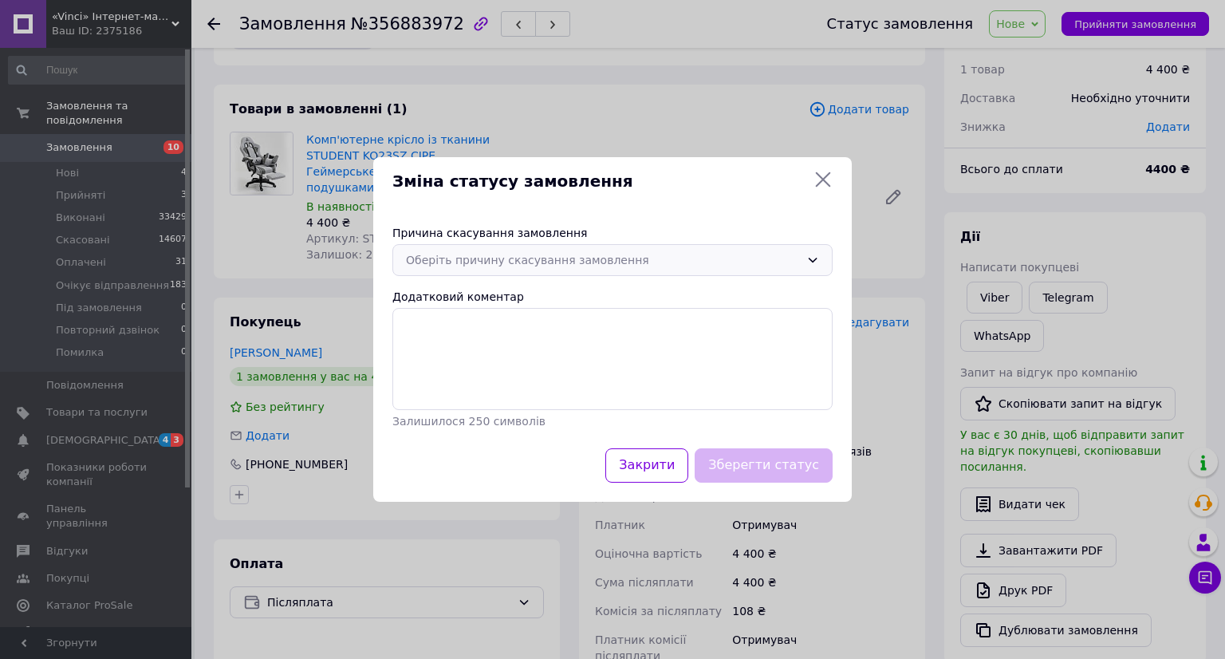
click at [474, 269] on div "Оберіть причину скасування замовлення" at bounding box center [612, 260] width 440 height 32
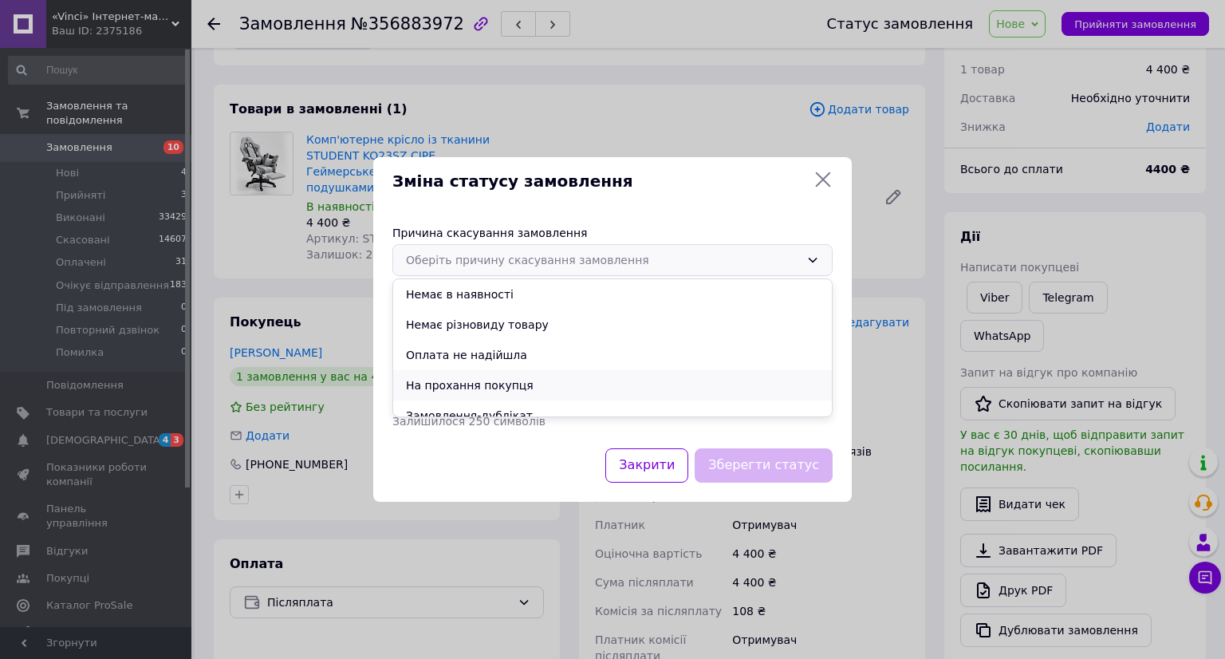
click at [427, 383] on li "На прохання покупця" at bounding box center [612, 385] width 439 height 30
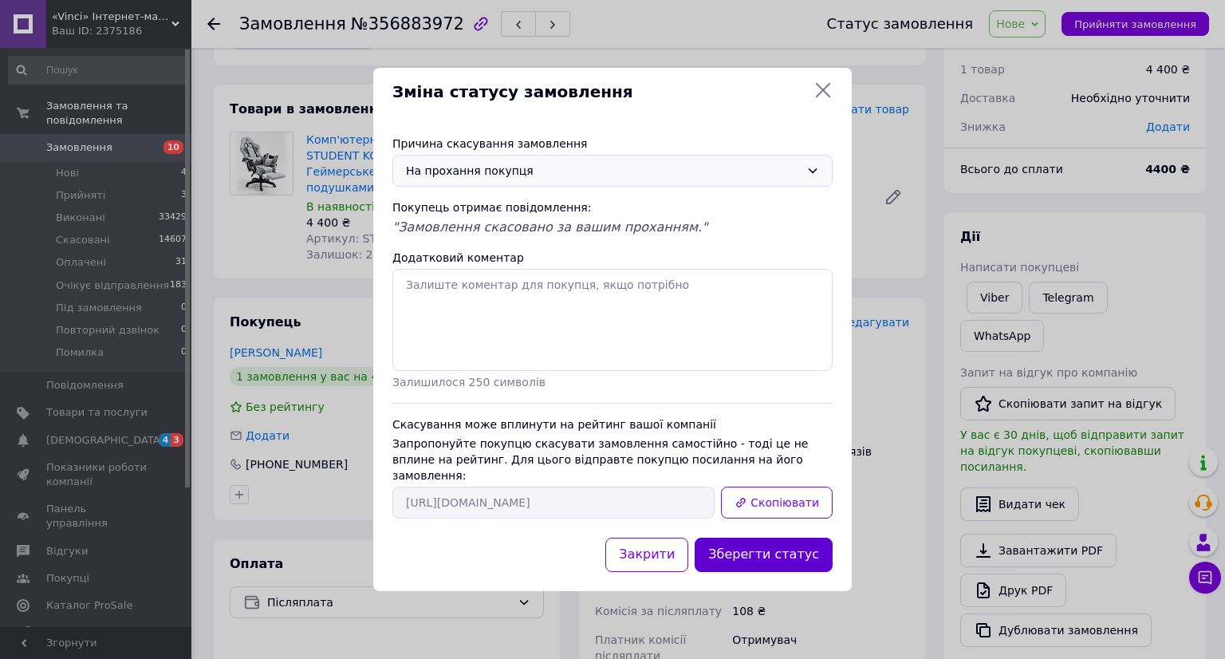
click at [775, 541] on button "Зберегти статус" at bounding box center [763, 554] width 138 height 34
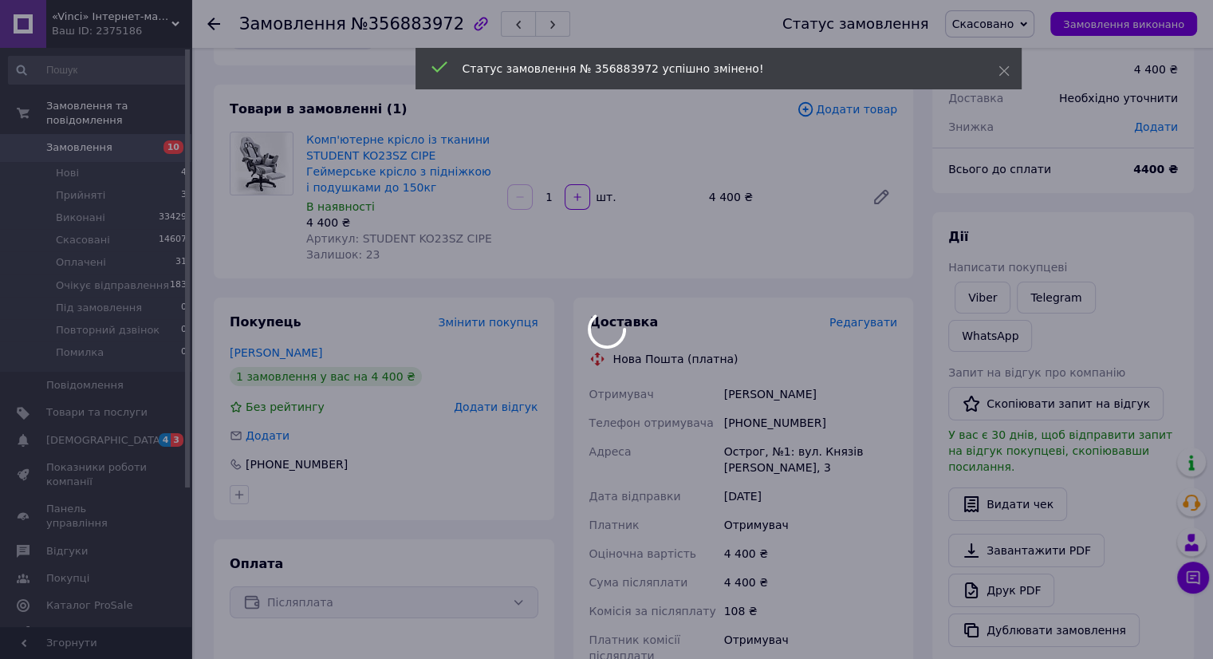
click at [105, 162] on li "Нові 4" at bounding box center [98, 173] width 196 height 22
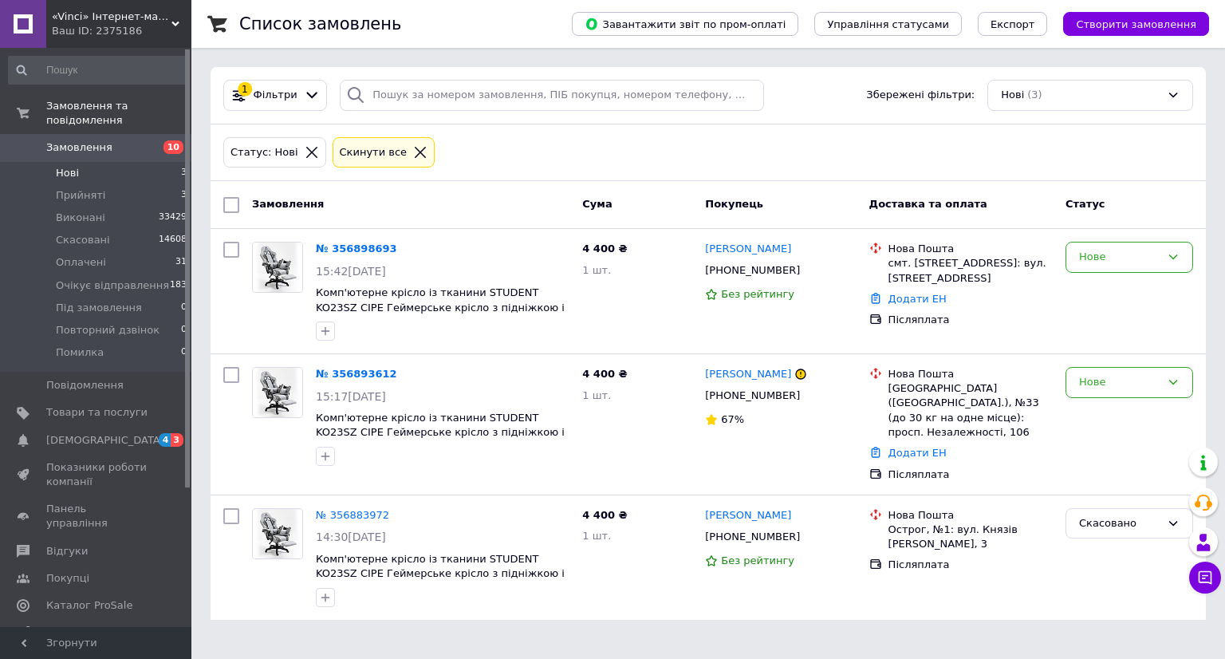
click at [77, 162] on li "Нові 3" at bounding box center [98, 173] width 196 height 22
click at [803, 396] on icon at bounding box center [809, 395] width 13 height 13
click at [356, 381] on div "№ 356893612" at bounding box center [356, 374] width 85 height 18
click at [352, 371] on link "№ 356893612" at bounding box center [356, 374] width 81 height 12
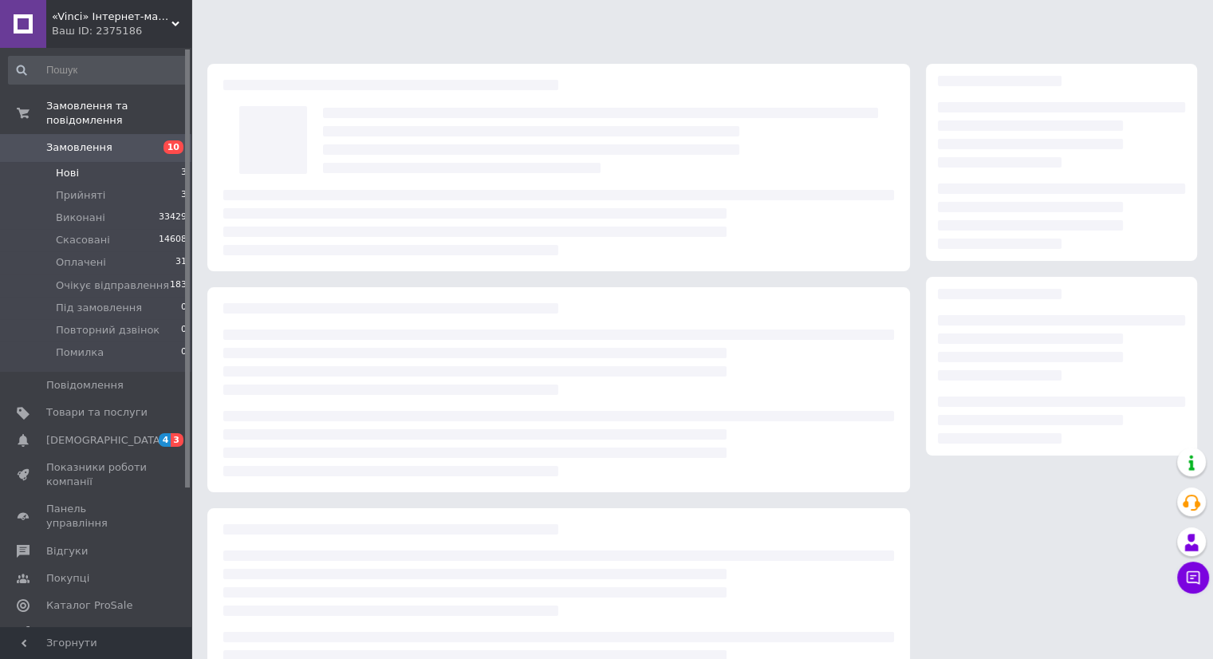
drag, startPoint x: 902, startPoint y: 377, endPoint x: 814, endPoint y: 380, distance: 87.8
click at [824, 380] on div at bounding box center [701, 388] width 1005 height 665
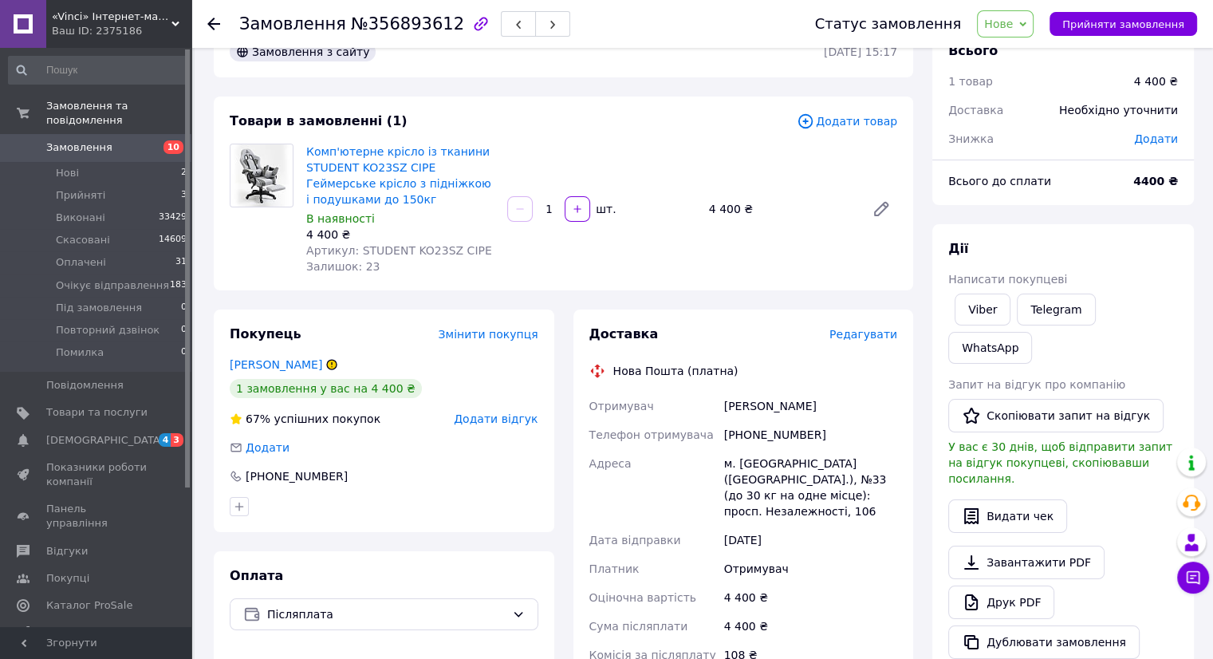
scroll to position [34, 0]
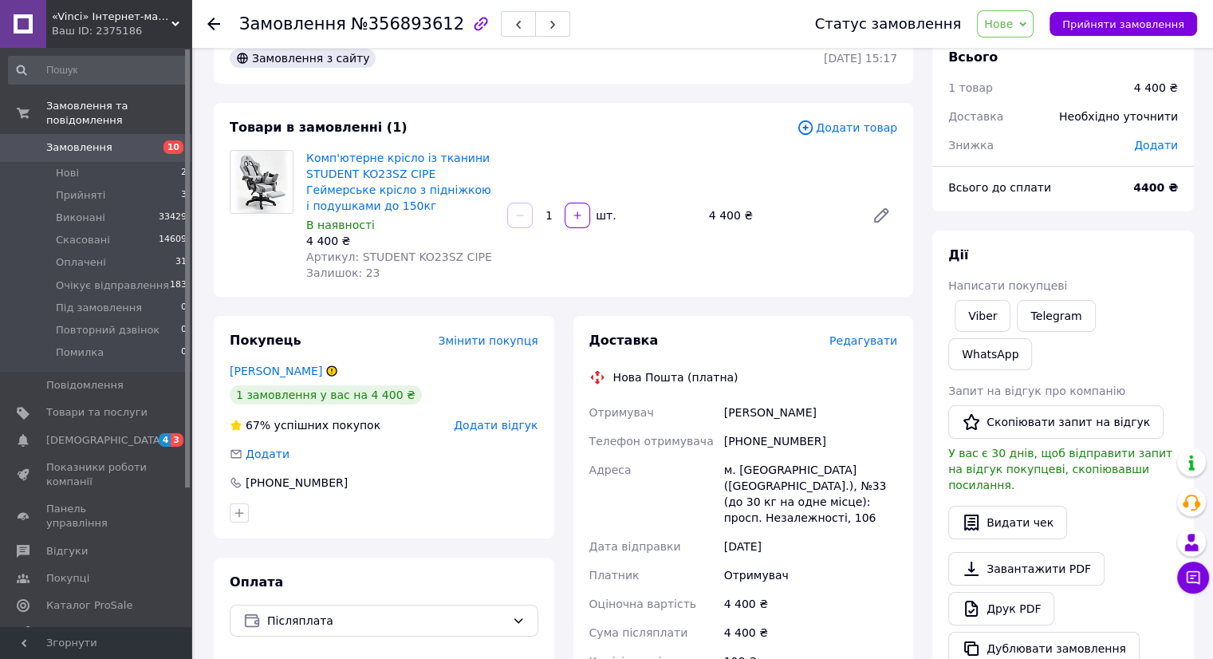
click at [1010, 26] on span "Нове" at bounding box center [998, 24] width 29 height 13
click at [1018, 102] on li "Скасовано" at bounding box center [1041, 104] width 129 height 24
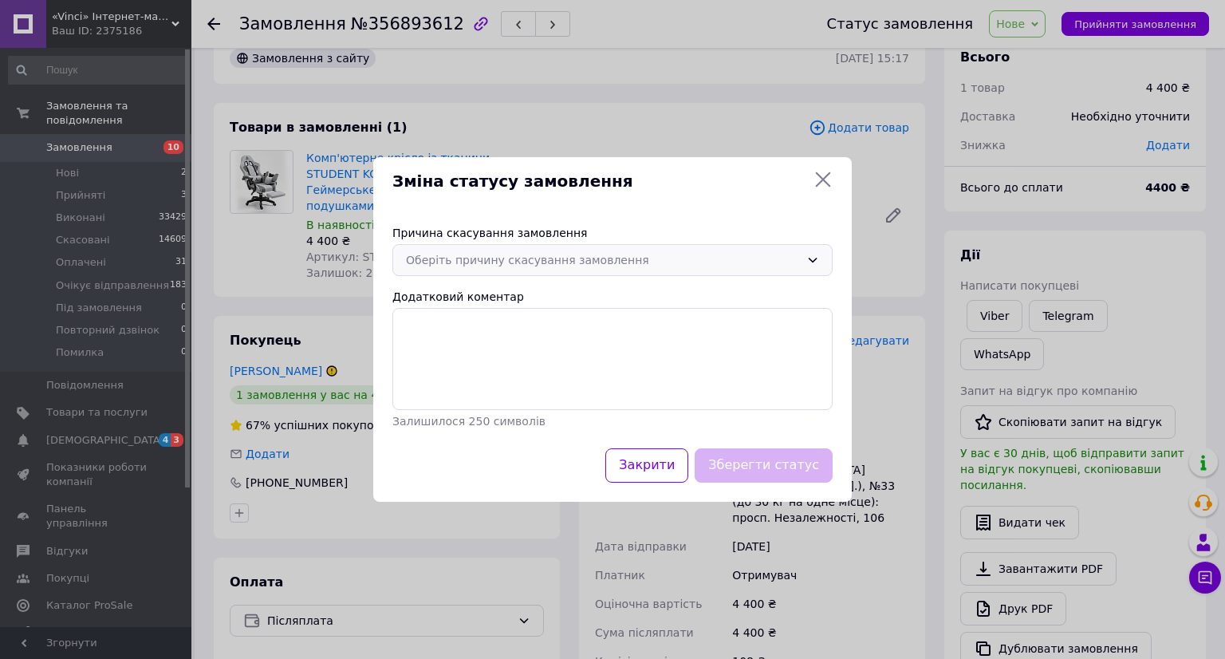
click at [410, 256] on div "Оберіть причину скасування замовлення" at bounding box center [603, 260] width 394 height 18
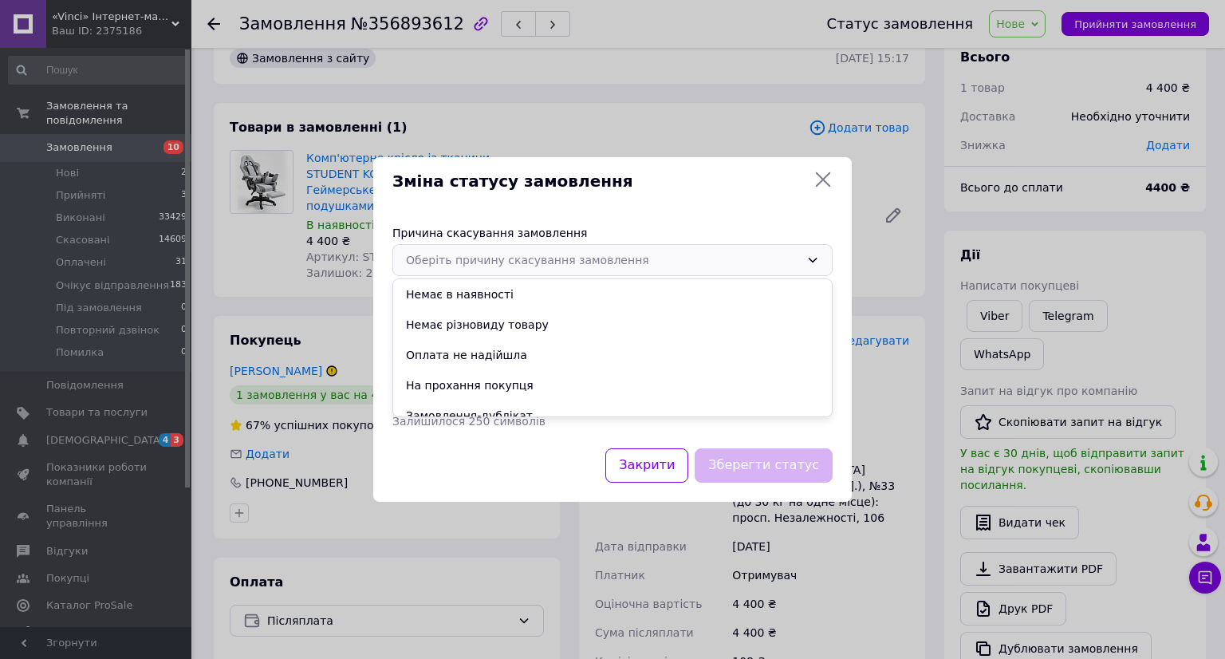
drag, startPoint x: 428, startPoint y: 390, endPoint x: 483, endPoint y: 379, distance: 56.1
click at [430, 389] on li "На прохання покупця" at bounding box center [612, 385] width 439 height 30
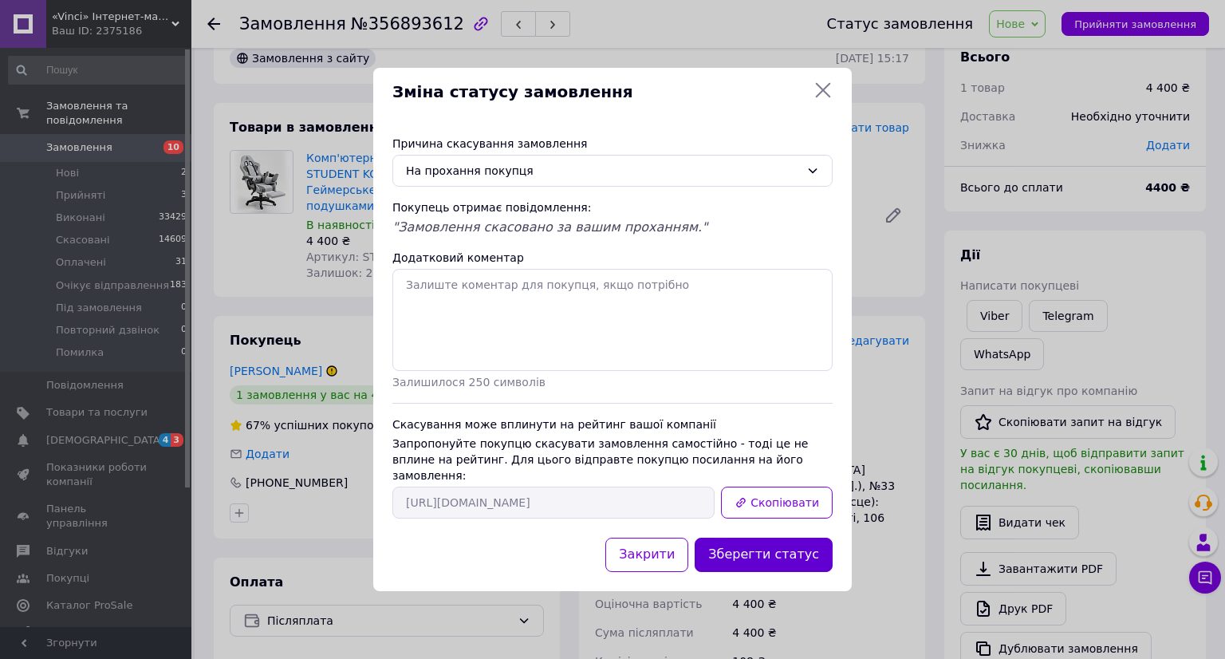
click at [753, 549] on button "Зберегти статус" at bounding box center [763, 554] width 138 height 34
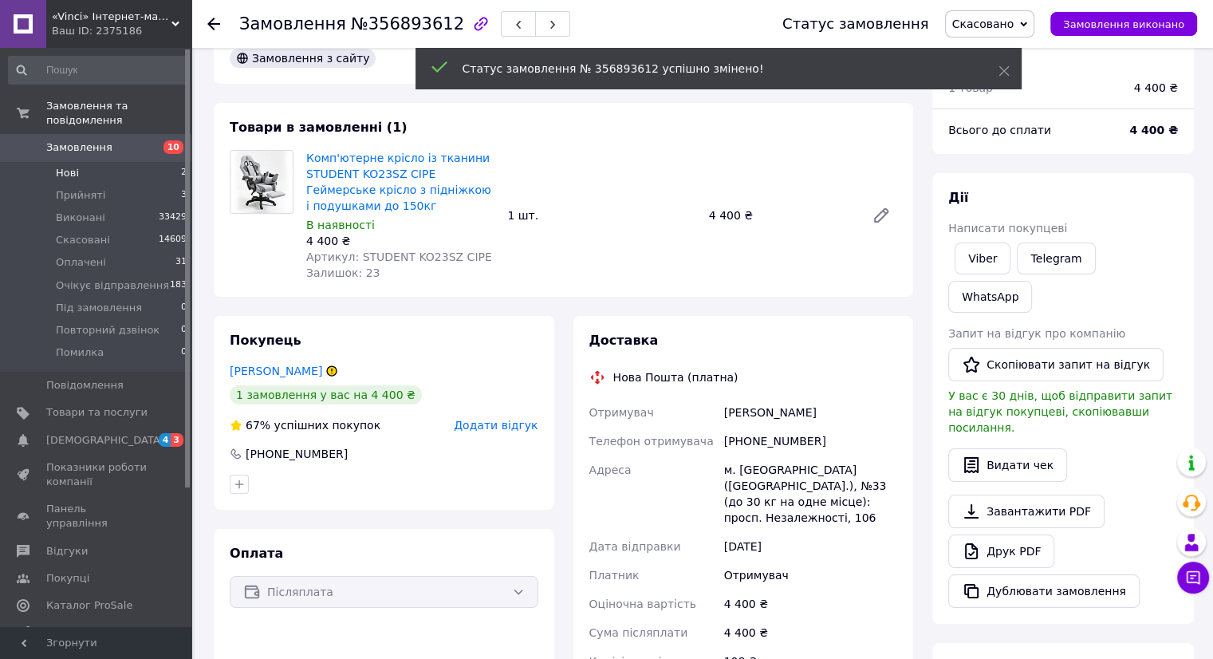
click at [96, 162] on li "Нові 2" at bounding box center [98, 173] width 196 height 22
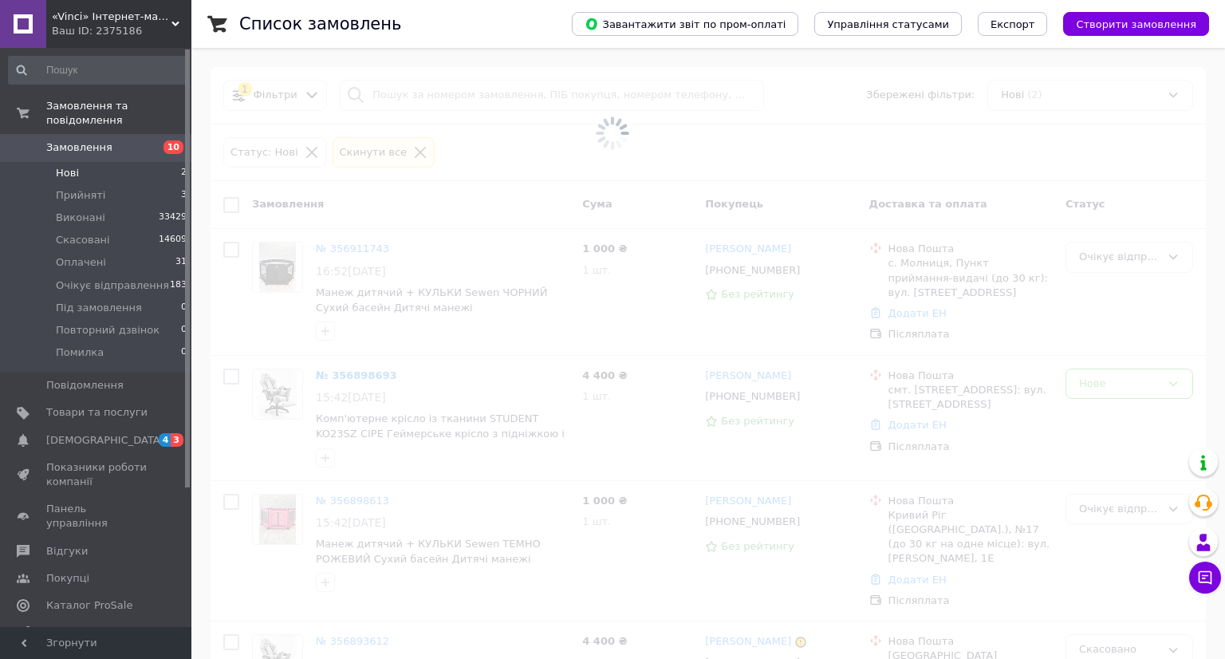
click at [85, 162] on li "Нові 2" at bounding box center [98, 173] width 196 height 22
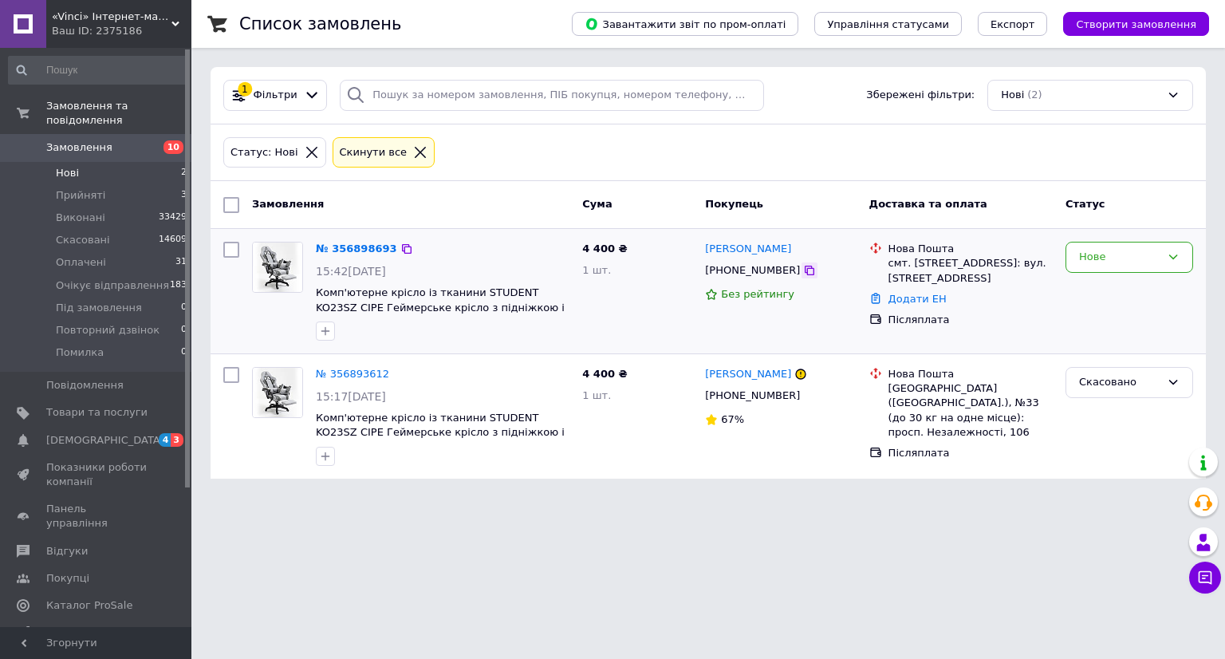
click at [804, 269] on icon at bounding box center [809, 270] width 10 height 10
click at [369, 240] on div "№ 356898693" at bounding box center [356, 249] width 85 height 18
click at [364, 240] on div "№ 356898693" at bounding box center [356, 249] width 85 height 18
click at [359, 245] on link "№ 356898693" at bounding box center [356, 248] width 81 height 12
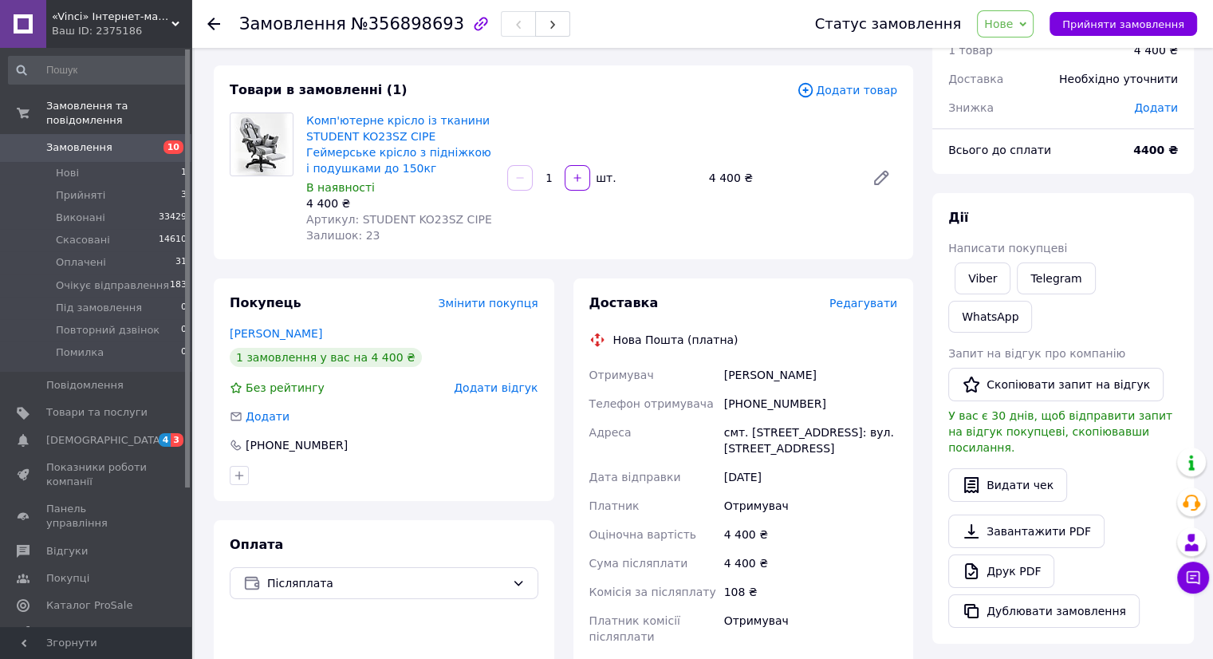
scroll to position [69, 0]
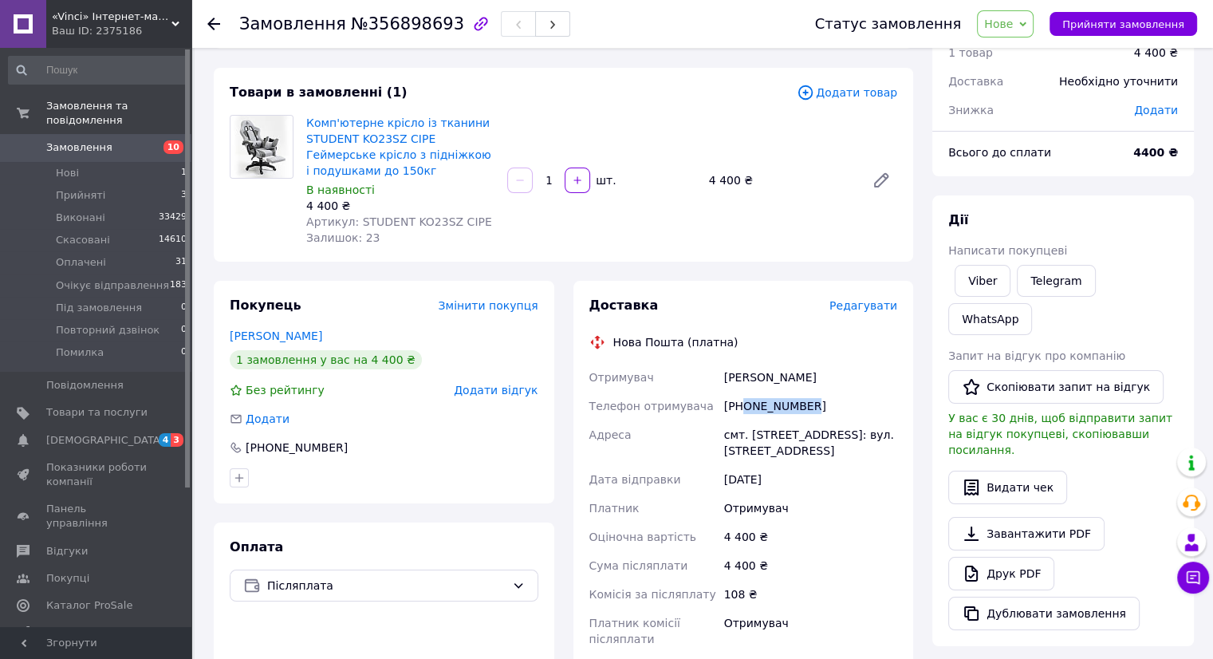
drag, startPoint x: 800, startPoint y: 406, endPoint x: 745, endPoint y: 406, distance: 55.8
click at [745, 406] on div "[PHONE_NUMBER]" at bounding box center [810, 405] width 179 height 29
click at [1011, 23] on span "Нове" at bounding box center [998, 24] width 29 height 13
click at [1031, 156] on li "Повторний дзвінок" at bounding box center [1041, 158] width 129 height 24
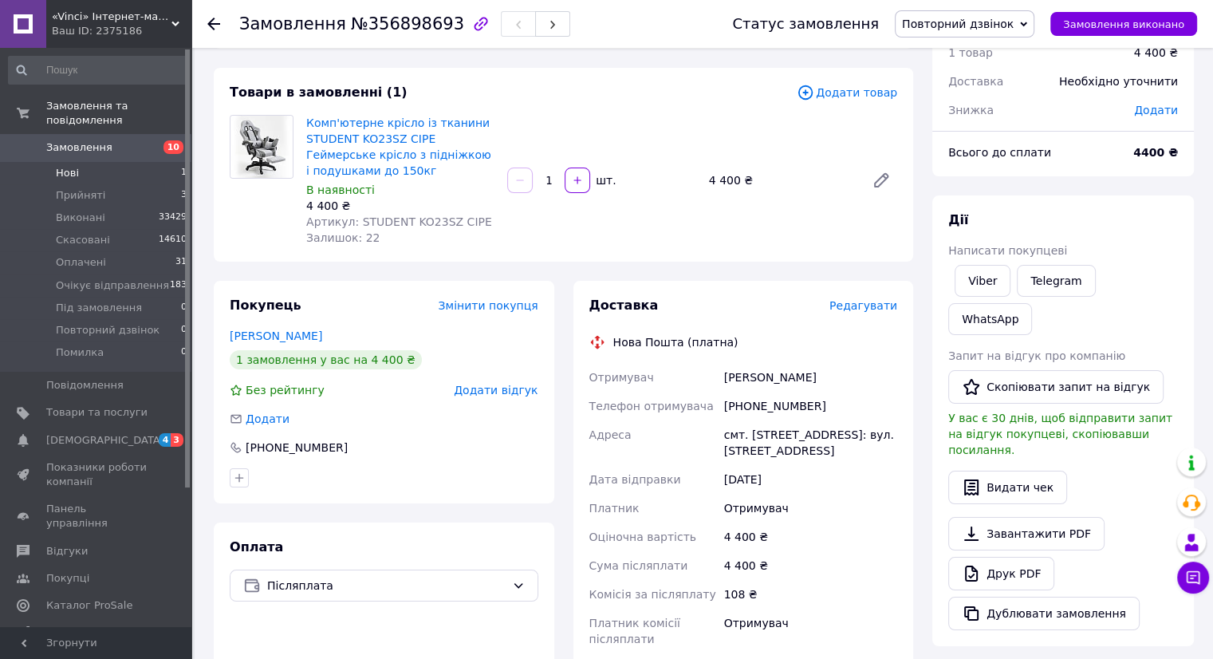
click at [85, 162] on li "Нові 1" at bounding box center [98, 173] width 196 height 22
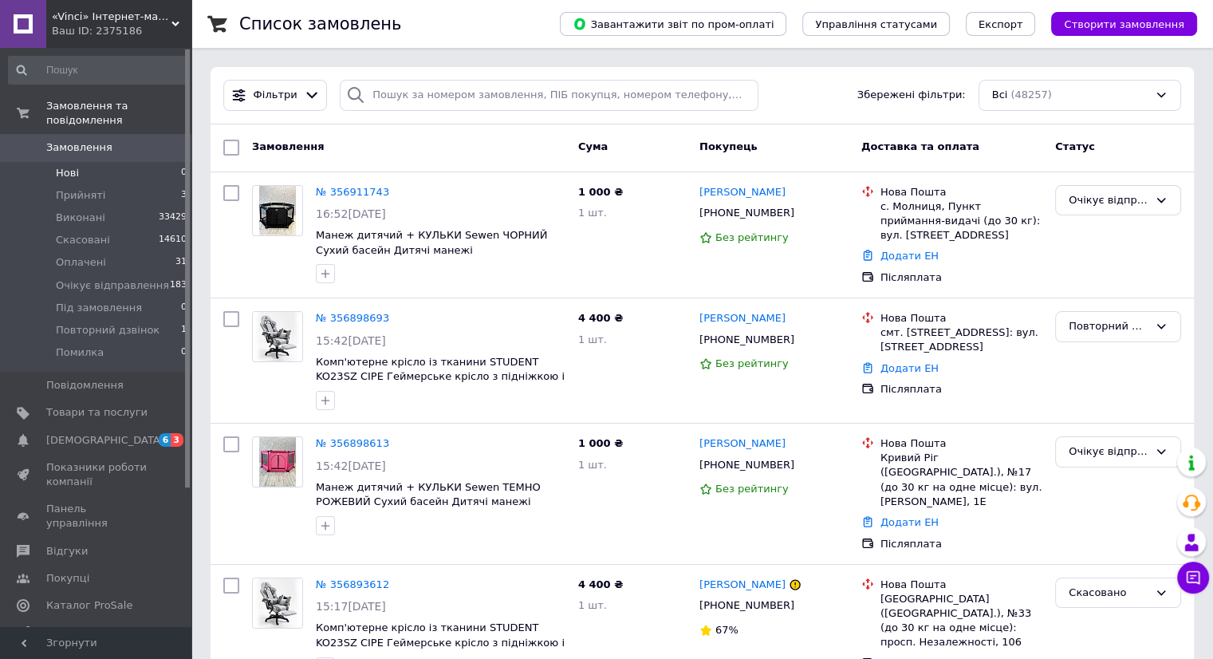
click at [95, 162] on li "Нові 0" at bounding box center [98, 173] width 196 height 22
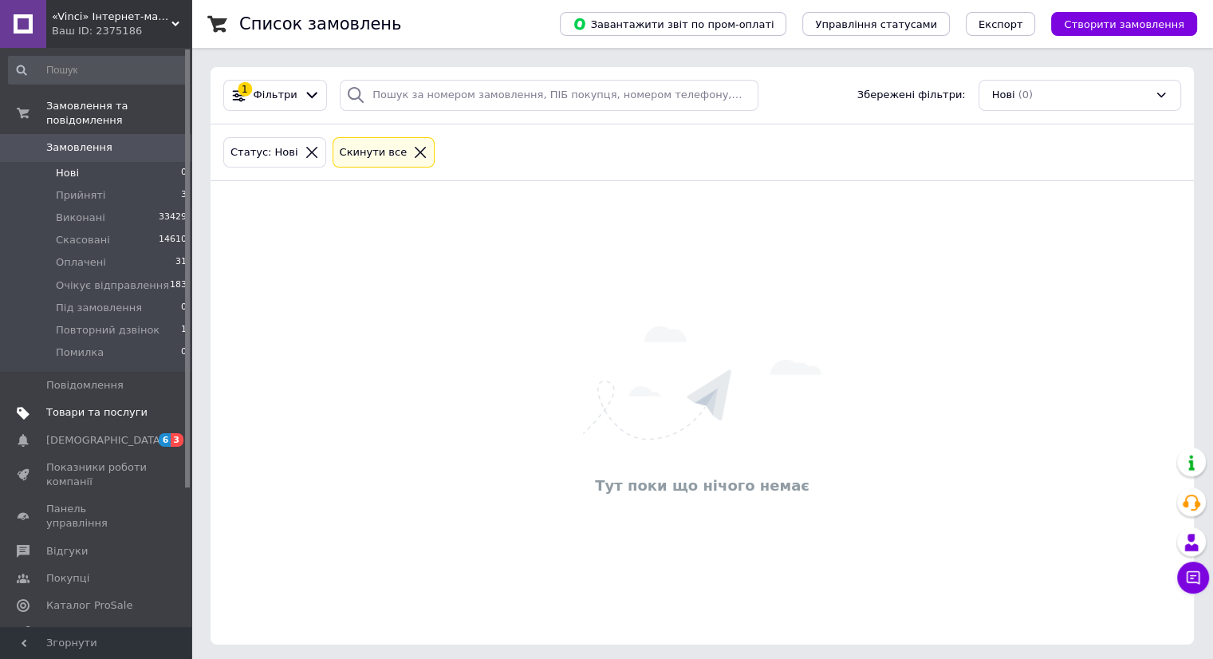
click at [111, 405] on span "Товари та послуги" at bounding box center [96, 412] width 101 height 14
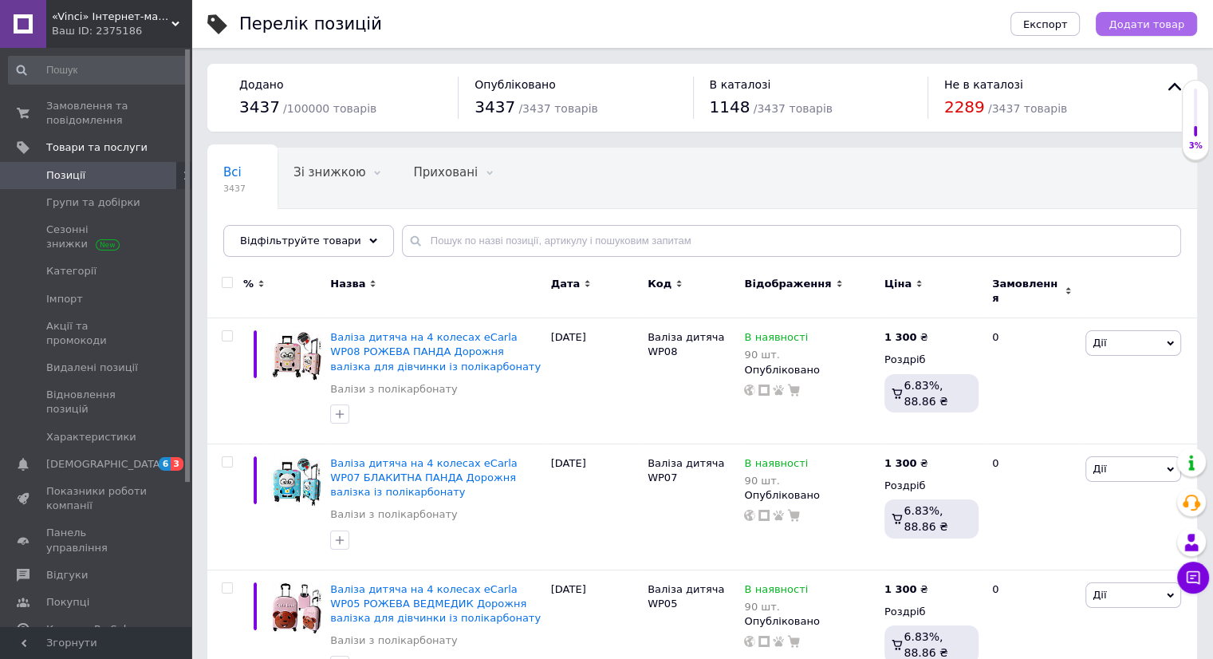
click at [1144, 27] on span "Додати товар" at bounding box center [1146, 24] width 76 height 12
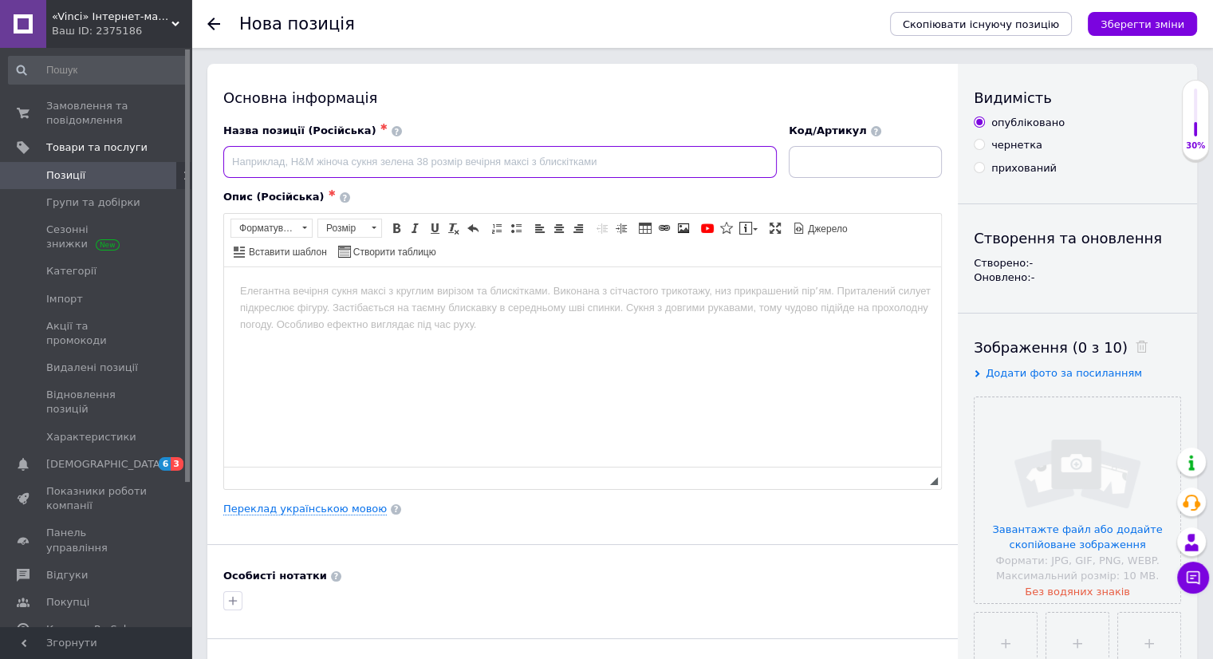
paste input "Комп‘ютерне крісло з підставкою для ніг EXTREME R1 Чорно-біло-червоний"
type input "Комп‘ютерне крісло з підставкою для ніг EXTREME R1 Чорно-біло-червоний"
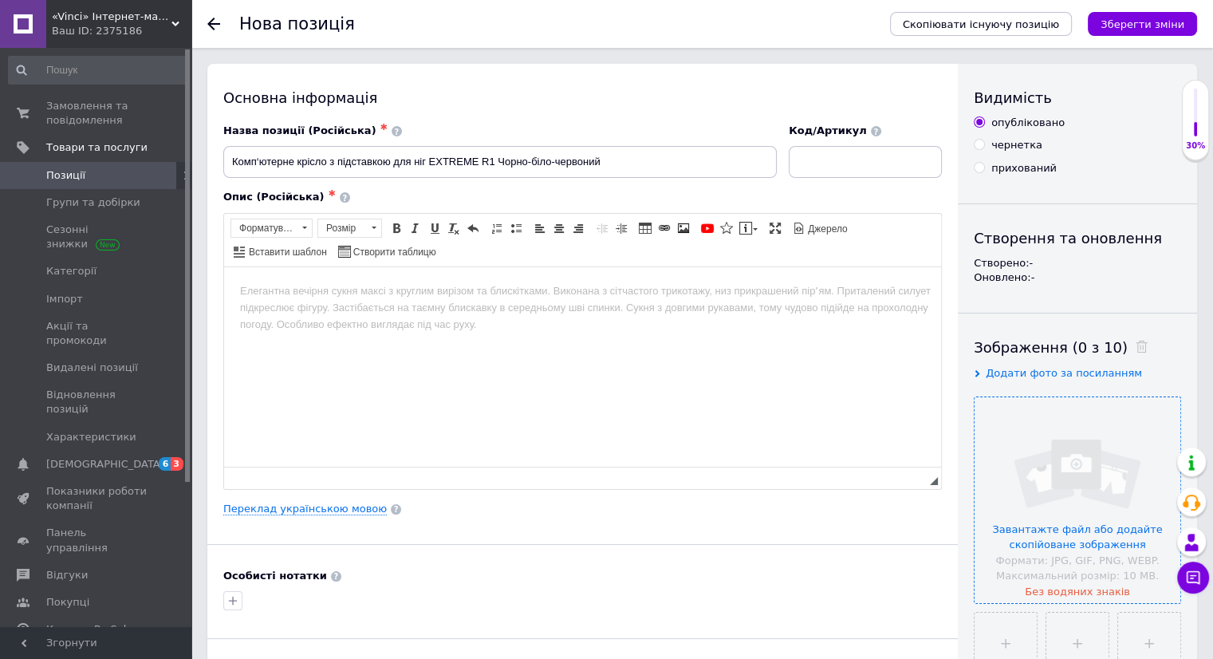
click at [1115, 511] on input "file" at bounding box center [1077, 500] width 206 height 206
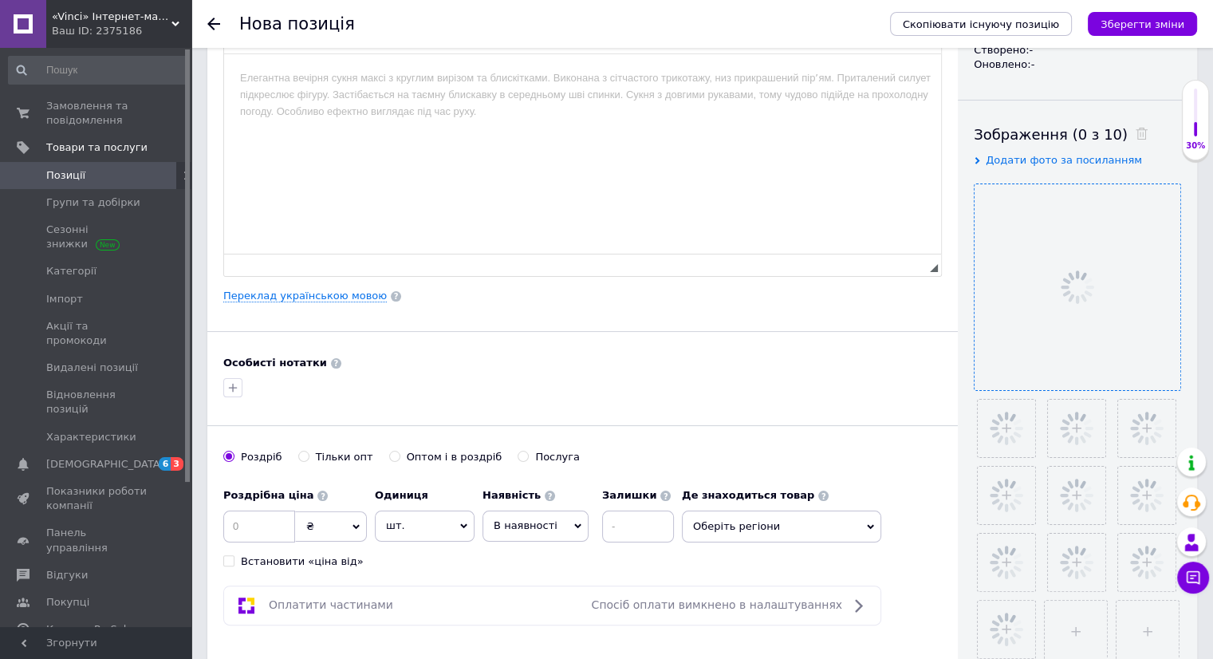
scroll to position [319, 0]
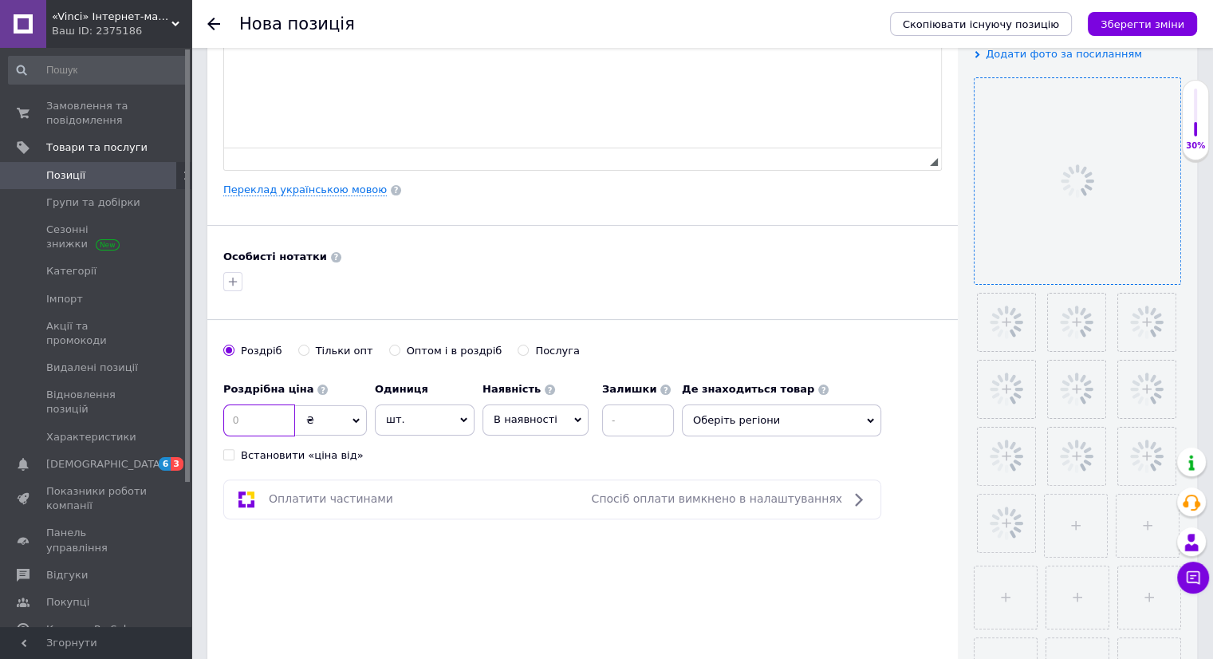
click at [278, 412] on input at bounding box center [259, 420] width 72 height 32
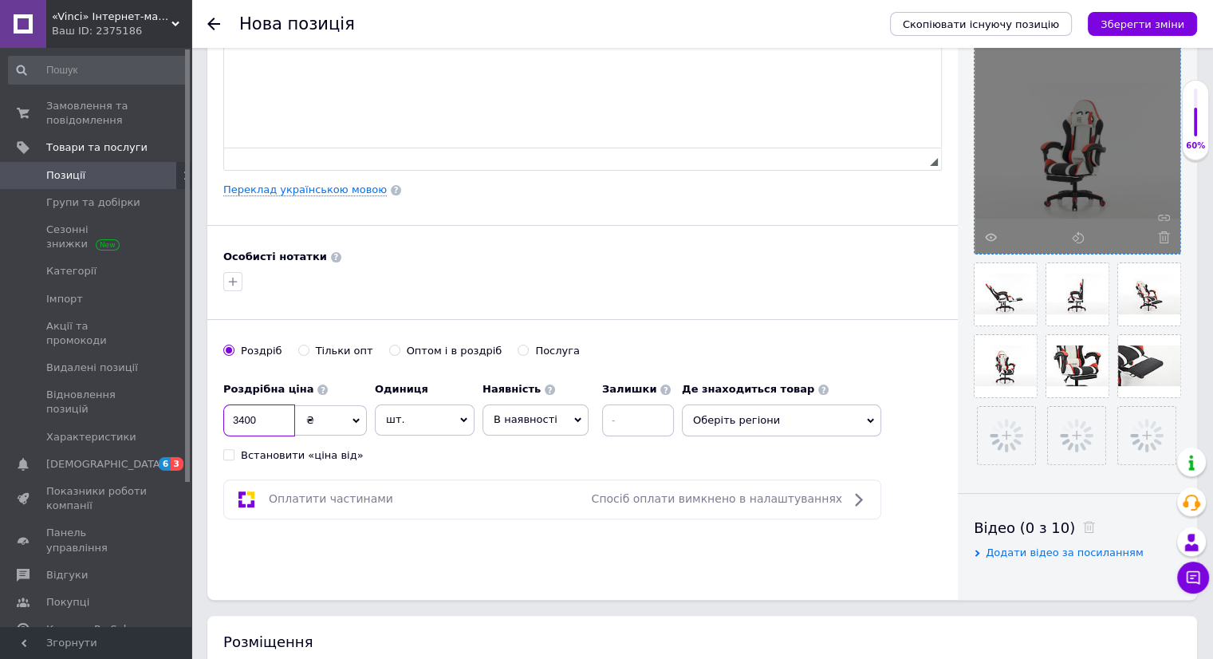
type input "3400"
click at [620, 423] on input at bounding box center [638, 420] width 72 height 32
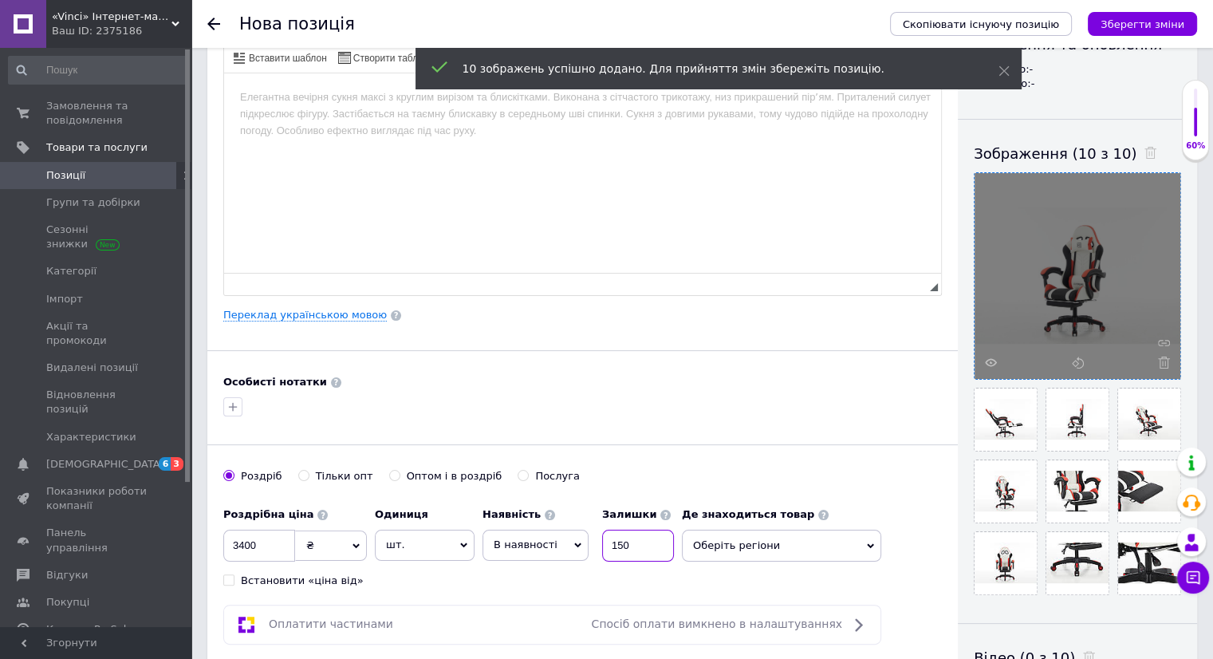
scroll to position [0, 0]
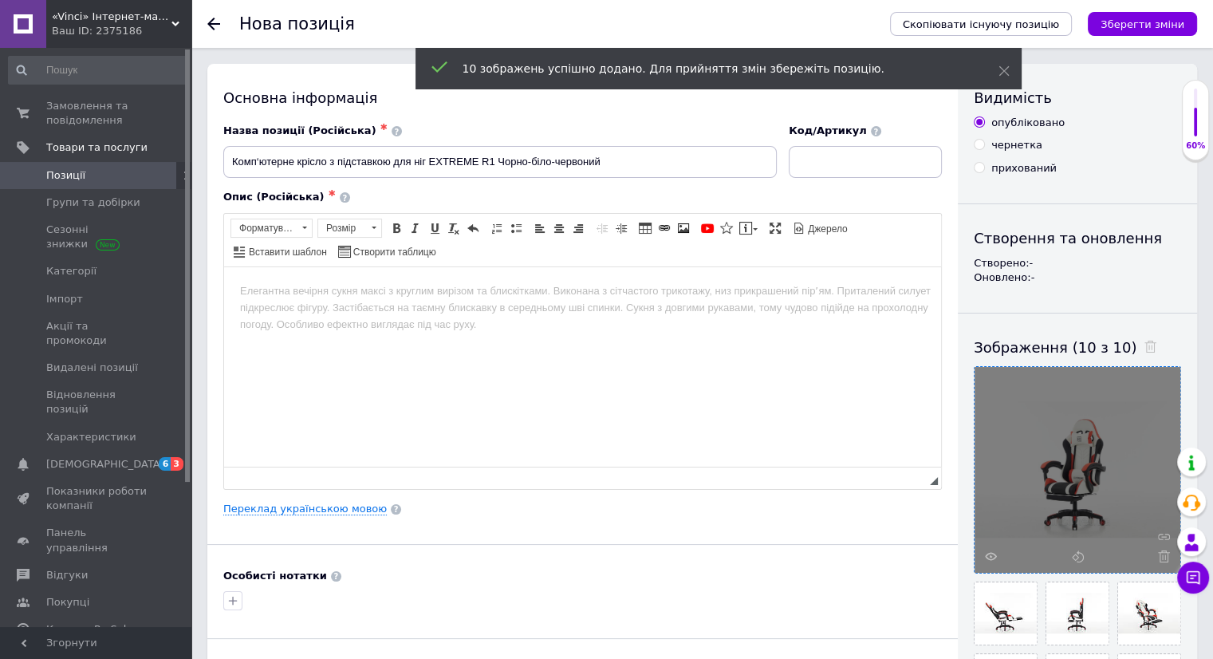
type input "150"
click at [817, 163] on input at bounding box center [865, 162] width 153 height 32
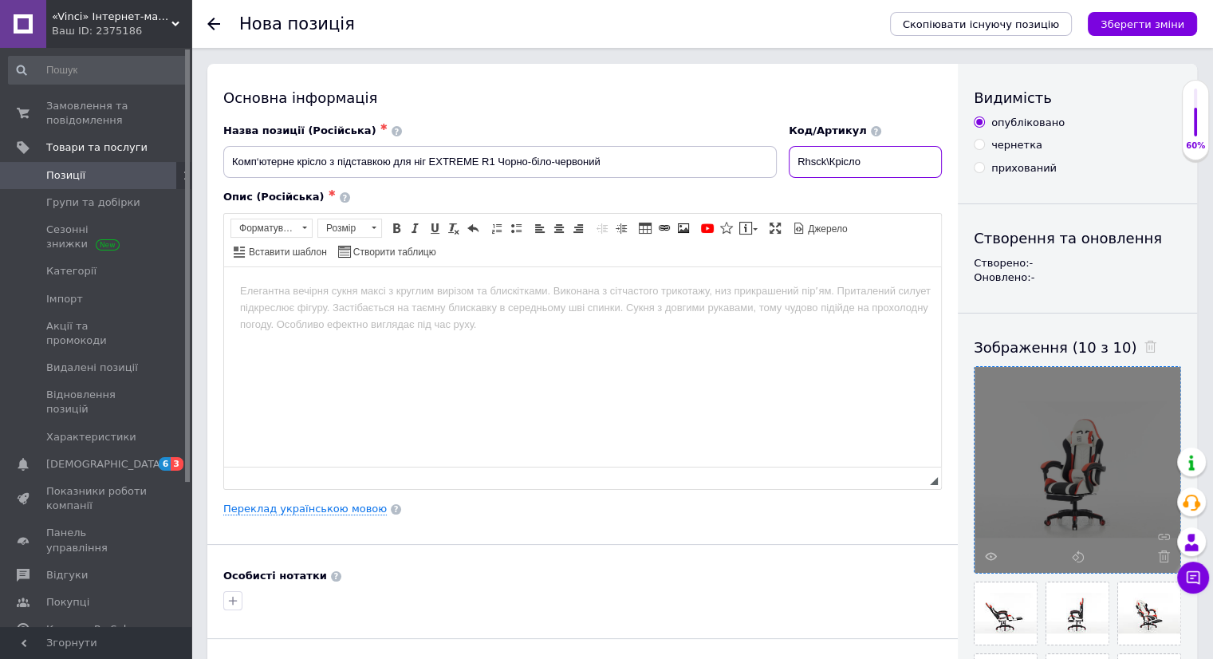
drag, startPoint x: 836, startPoint y: 161, endPoint x: 770, endPoint y: 159, distance: 66.2
click at [775, 159] on div "Назва позиції (Російська) ✱ Комп‘ютерне крісло з підставкою для ніг EXTREME R1 …" at bounding box center [583, 151] width 730 height 66
drag, startPoint x: 431, startPoint y: 160, endPoint x: 494, endPoint y: 163, distance: 63.9
click at [494, 163] on input "Комп‘ютерне крісло з підставкою для ніг EXTREME R1 Чорно-біло-червоний" at bounding box center [499, 162] width 553 height 32
click at [888, 160] on input "Крісло" at bounding box center [865, 162] width 153 height 32
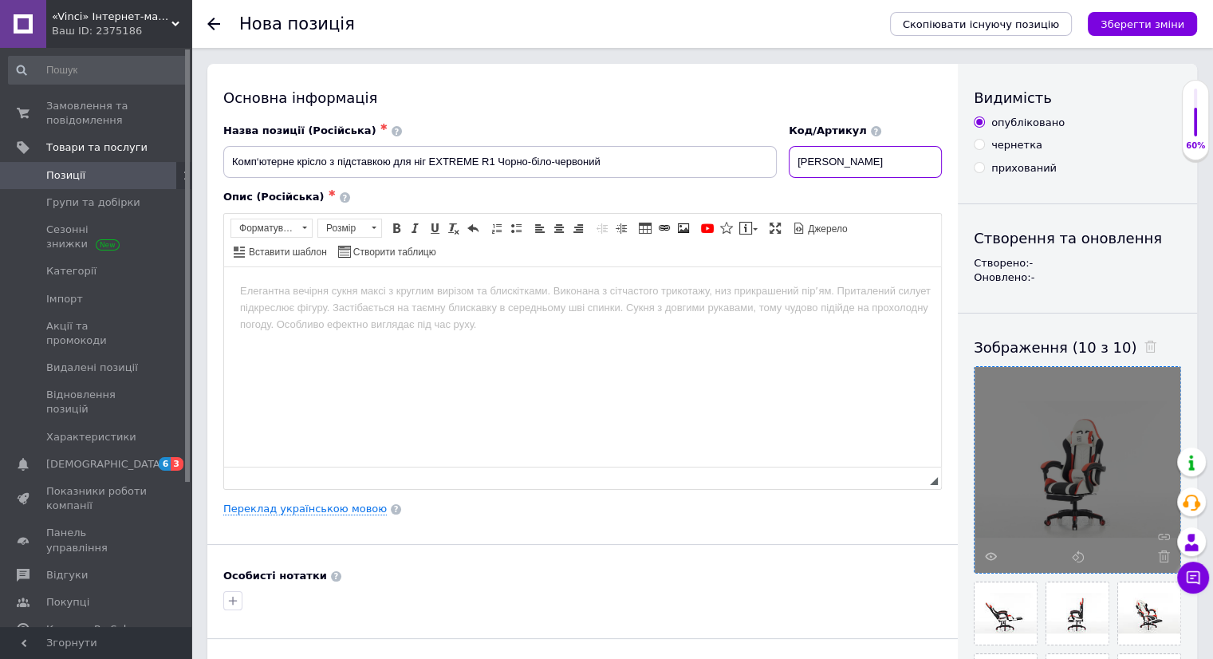
paste input "EXTREME R1"
type input "Крісло EXTREME R1"
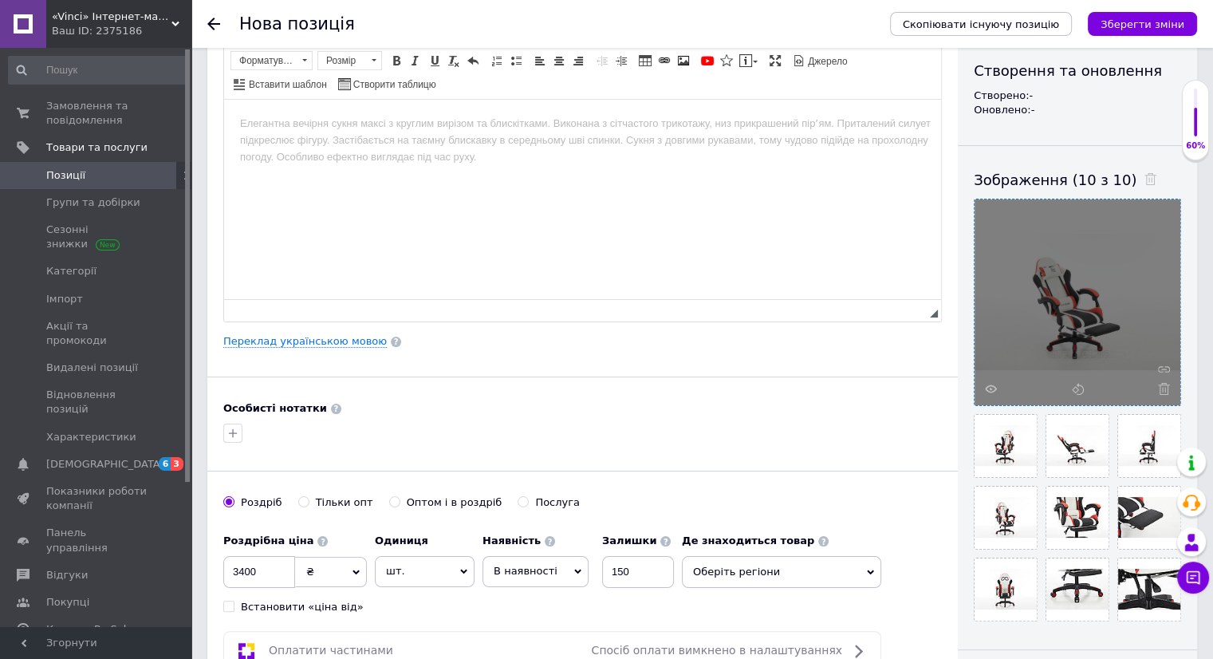
scroll to position [182, 0]
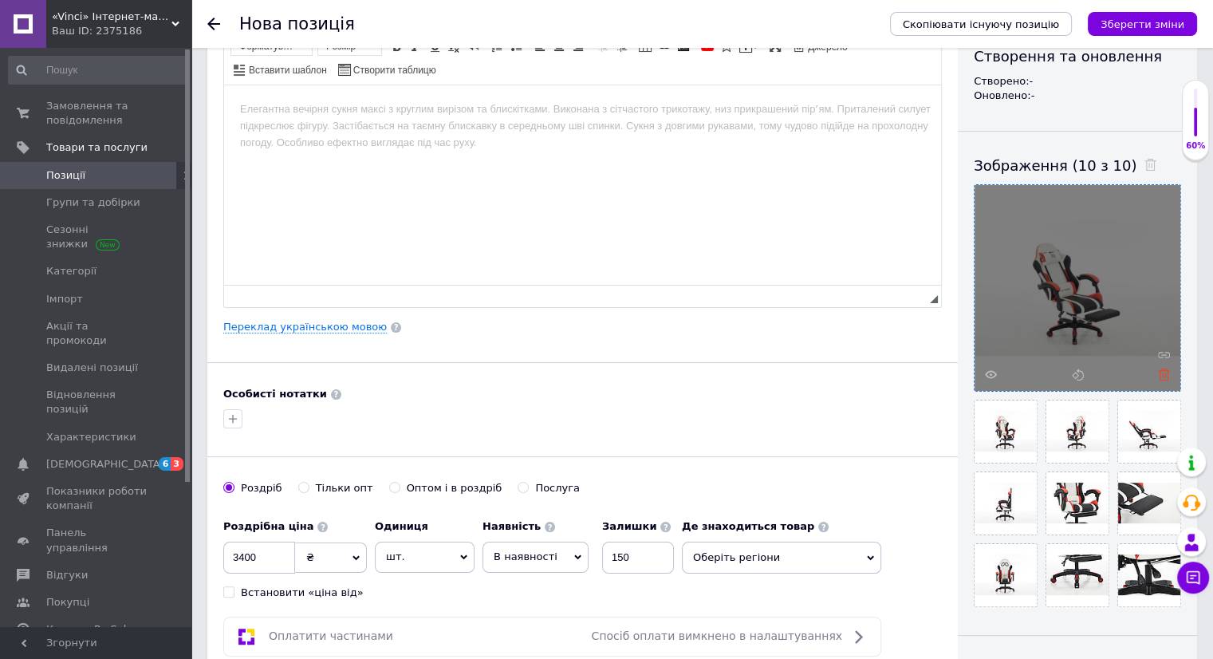
click at [1162, 371] on icon at bounding box center [1164, 374] width 12 height 12
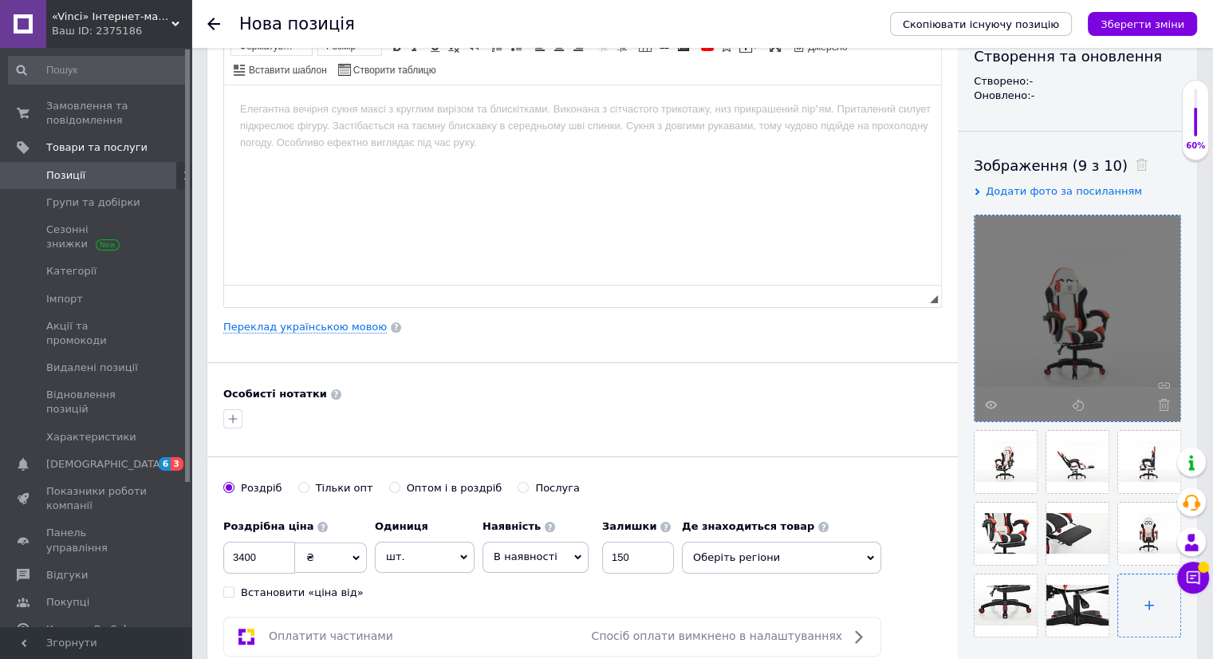
click at [1148, 575] on input "file" at bounding box center [1149, 605] width 62 height 62
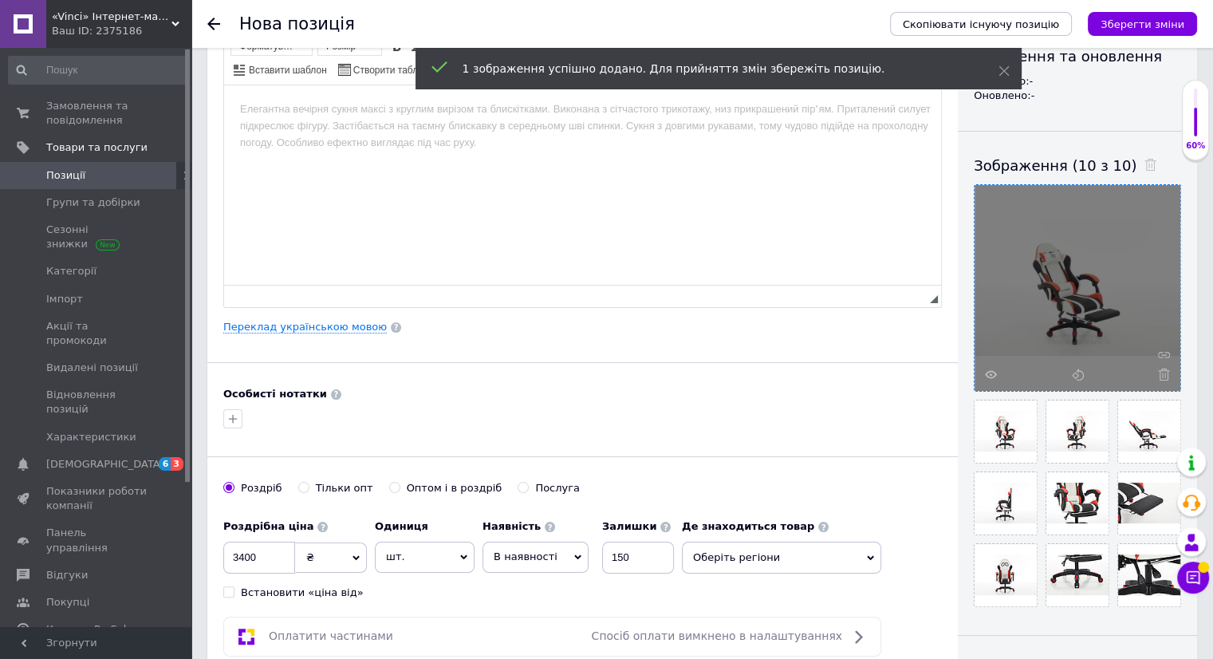
click at [1164, 10] on div "Скопіювати існуючу позицію Зберегти зміни" at bounding box center [1035, 24] width 323 height 48
click at [1163, 19] on icon "Зберегти зміни" at bounding box center [1142, 24] width 84 height 12
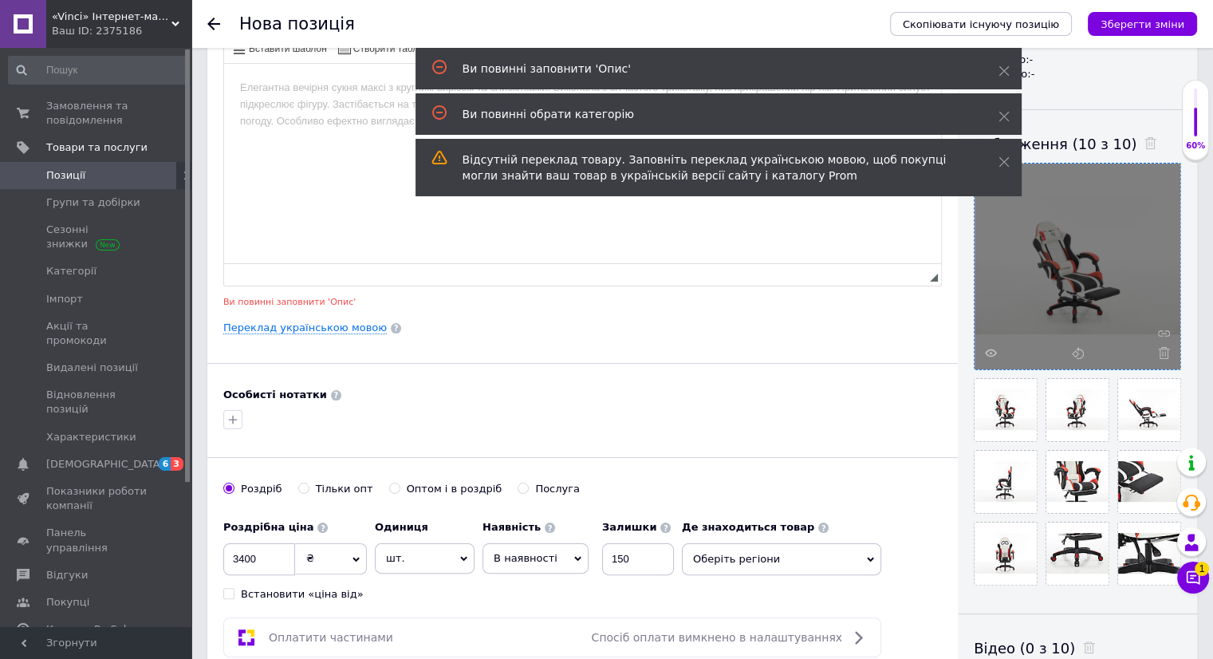
scroll to position [254, 0]
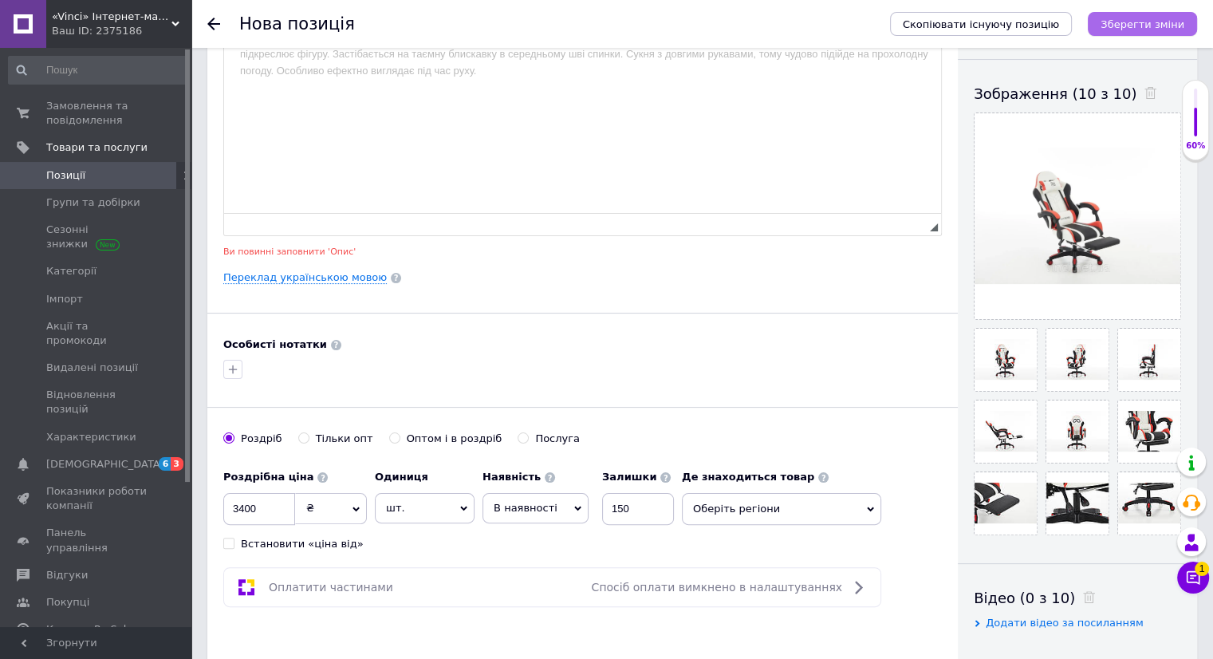
click at [1160, 25] on icon "Зберегти зміни" at bounding box center [1142, 24] width 84 height 12
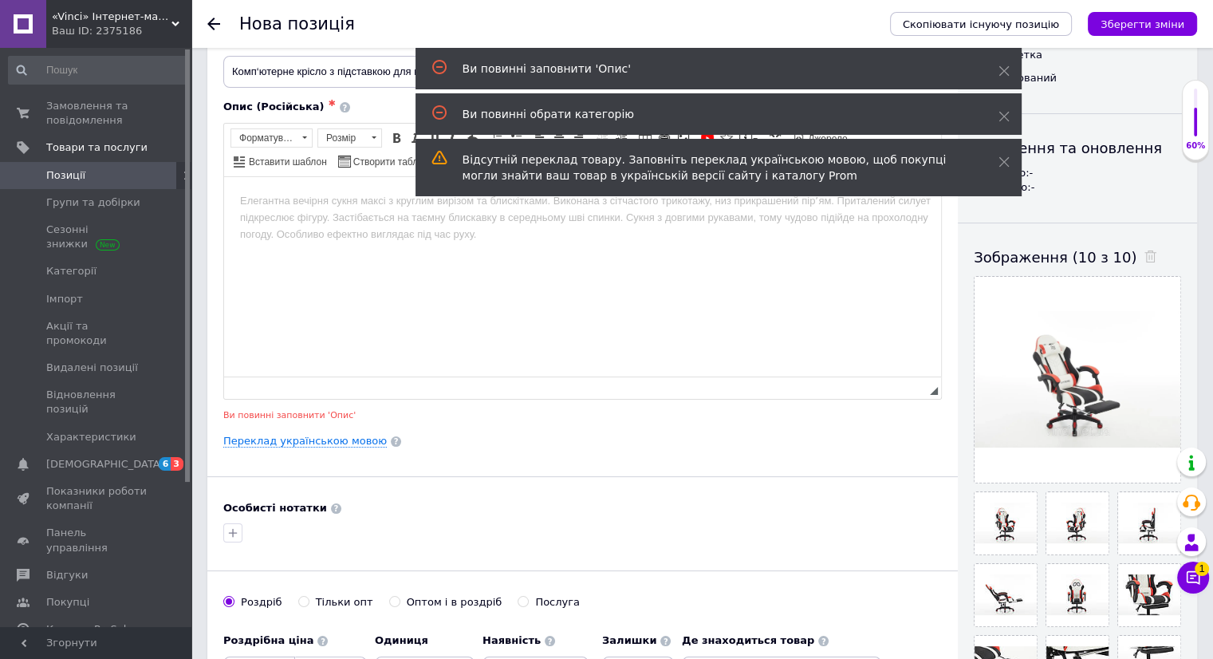
scroll to position [14, 0]
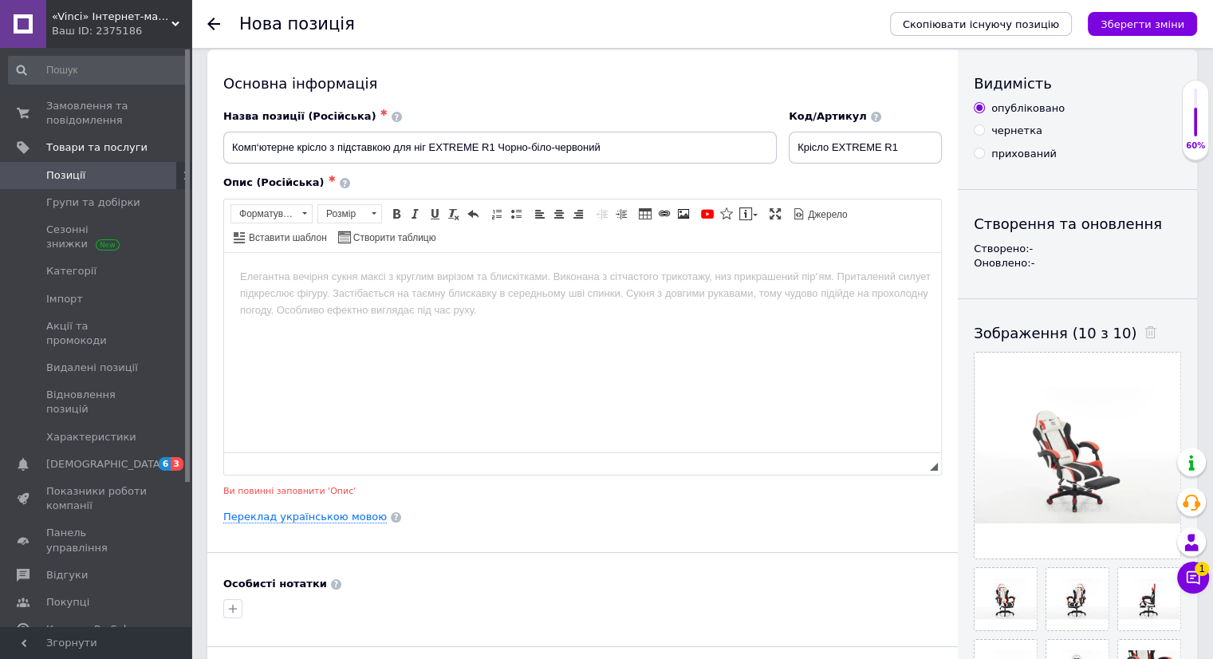
click at [330, 301] on html at bounding box center [582, 276] width 717 height 49
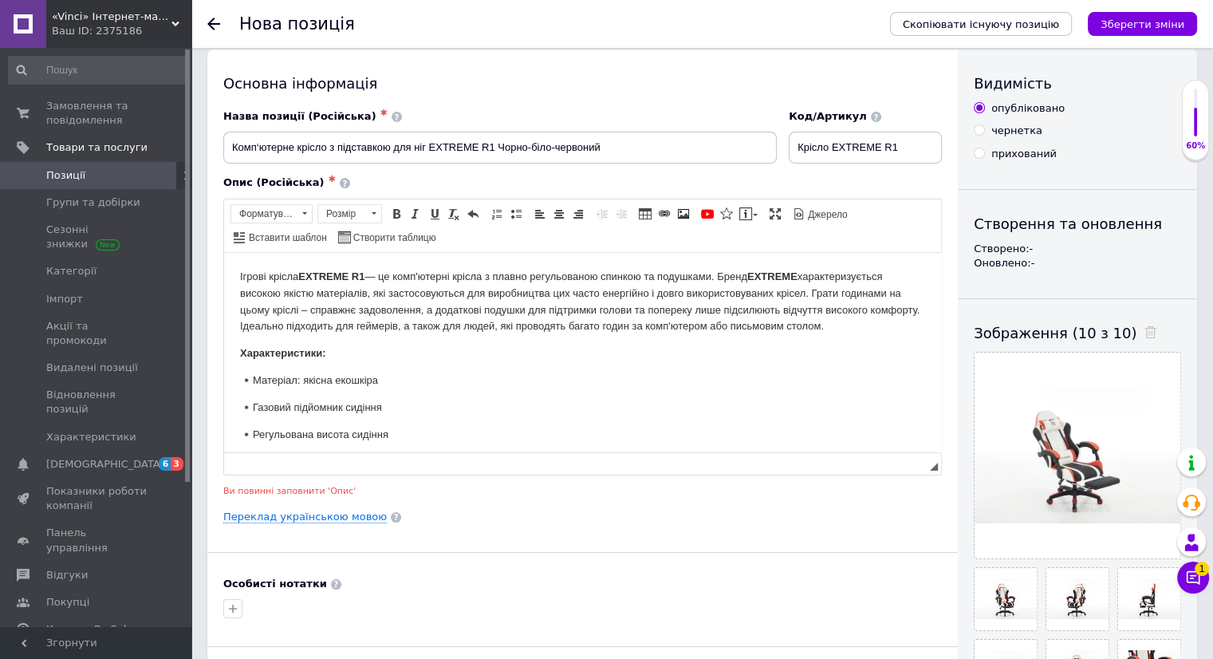
scroll to position [365, 0]
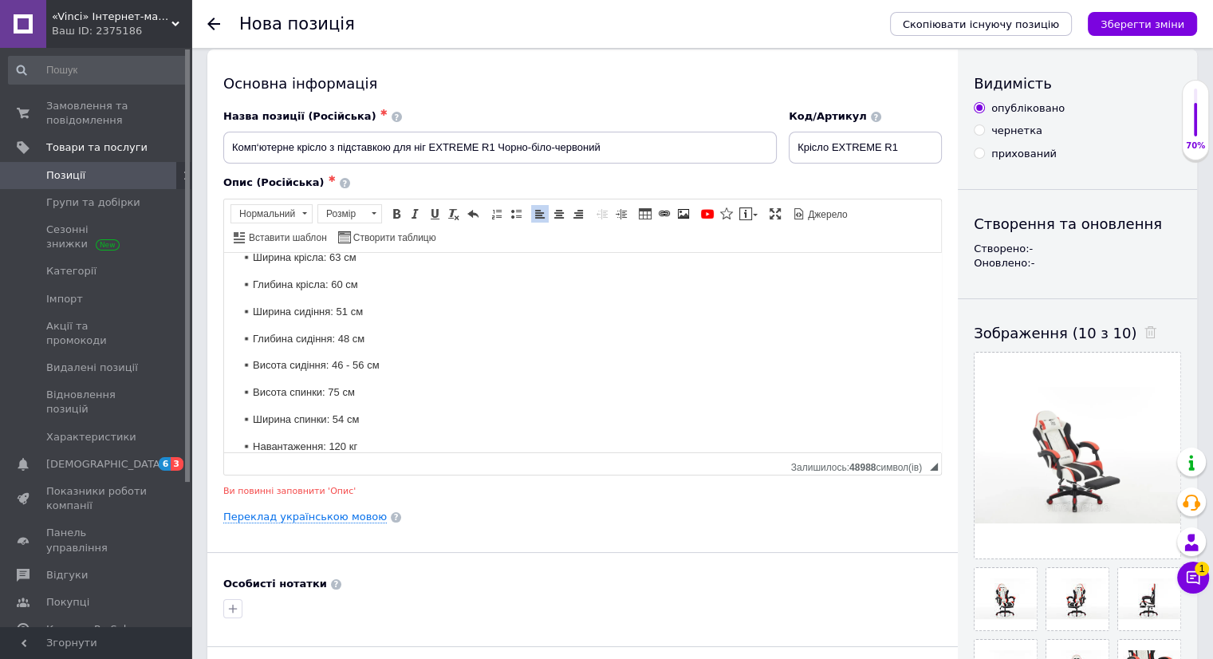
click at [250, 446] on p "▪️Навантаження: 120 кг" at bounding box center [582, 446] width 685 height 17
click at [253, 416] on p "▪️Ширина спинки: 54 см" at bounding box center [582, 419] width 685 height 17
click at [254, 391] on p "▪️Висота спинки: 75 см" at bounding box center [582, 391] width 685 height 17
click at [256, 367] on p "▪️Висота сидіння: 46 - 56 см" at bounding box center [582, 364] width 685 height 17
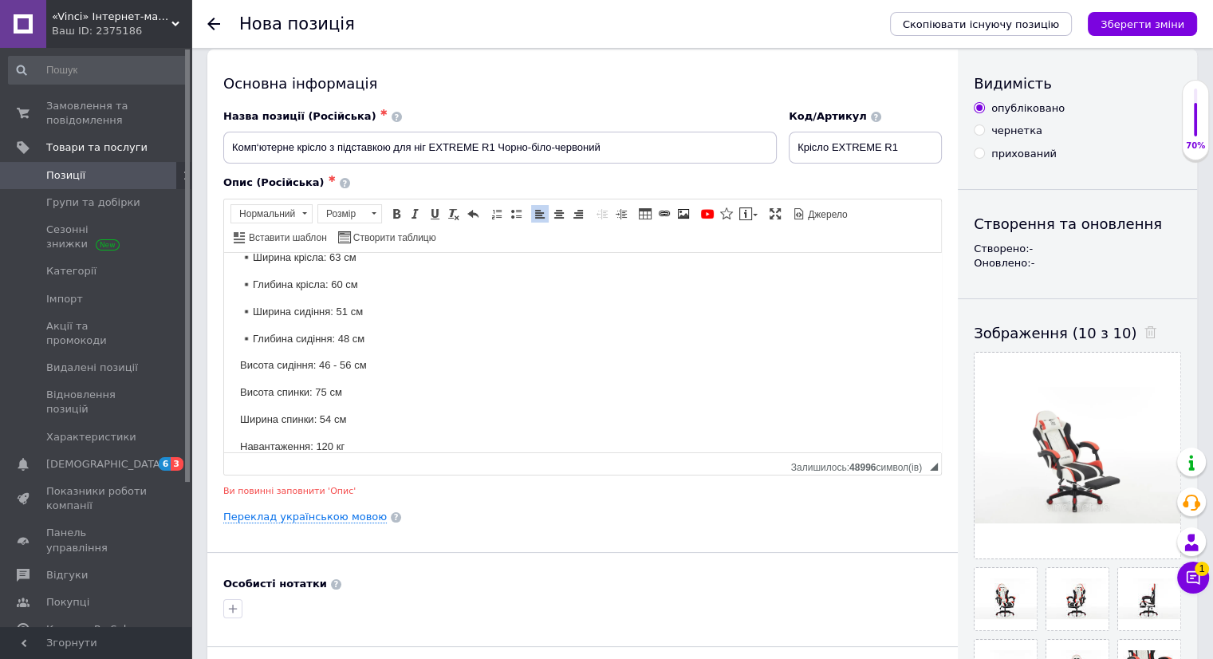
click at [255, 335] on p "▪️Глибина сидіння: 48 см" at bounding box center [582, 338] width 685 height 17
click at [254, 307] on p "▪️Ширина сидіння: 51 см" at bounding box center [582, 311] width 685 height 17
click at [253, 284] on p "▪️Глибина крісла: 60 см" at bounding box center [582, 284] width 685 height 17
click at [254, 250] on span "Панель інструментів редактора Форматування Нормальний Розмір Розмір Жирний Спол…" at bounding box center [582, 225] width 717 height 53
click at [253, 258] on p "▪️Ширина крісла: 63 см" at bounding box center [582, 257] width 685 height 17
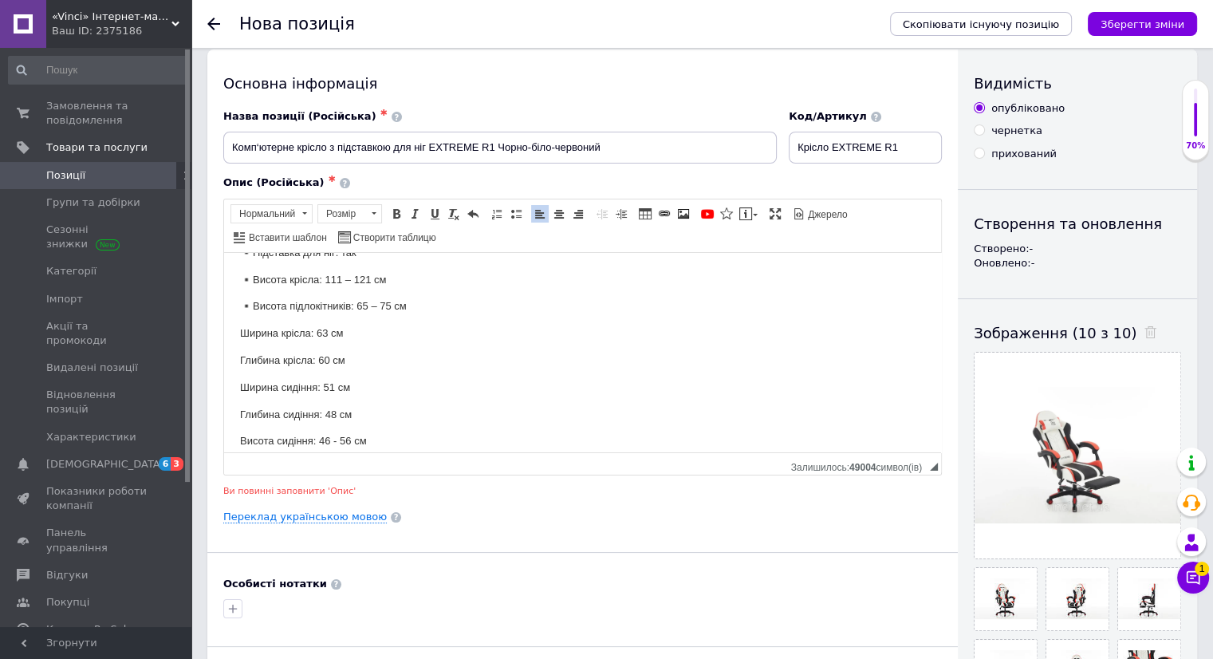
scroll to position [204, 0]
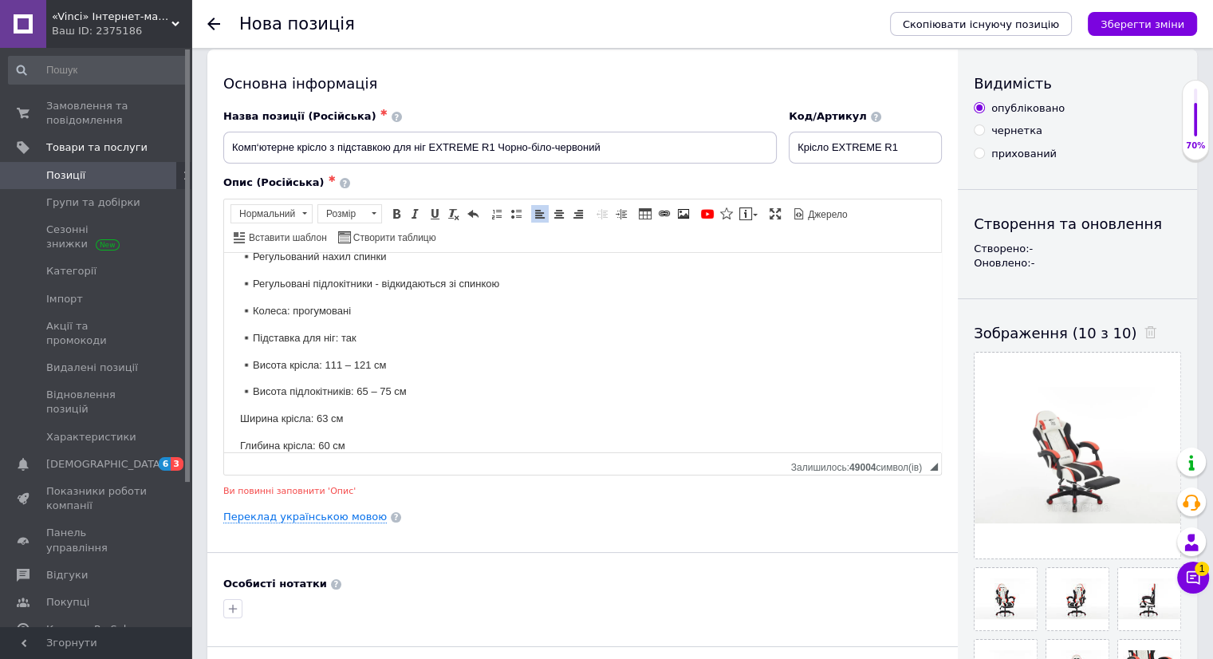
click at [254, 392] on p "▪️Висота підлокітників: 65 – 75 см" at bounding box center [582, 391] width 685 height 17
click at [254, 360] on p "▪️Висота крісла: 111 – 121 см" at bounding box center [582, 364] width 685 height 17
click at [253, 332] on p "▪️Підставка для ніг: так" at bounding box center [582, 337] width 685 height 17
click at [253, 313] on p "▪️Колеса: прогумовані" at bounding box center [582, 310] width 685 height 17
click at [255, 280] on p "▪️Регульовані підлокітники - відкидаються зі спинкою" at bounding box center [582, 283] width 685 height 17
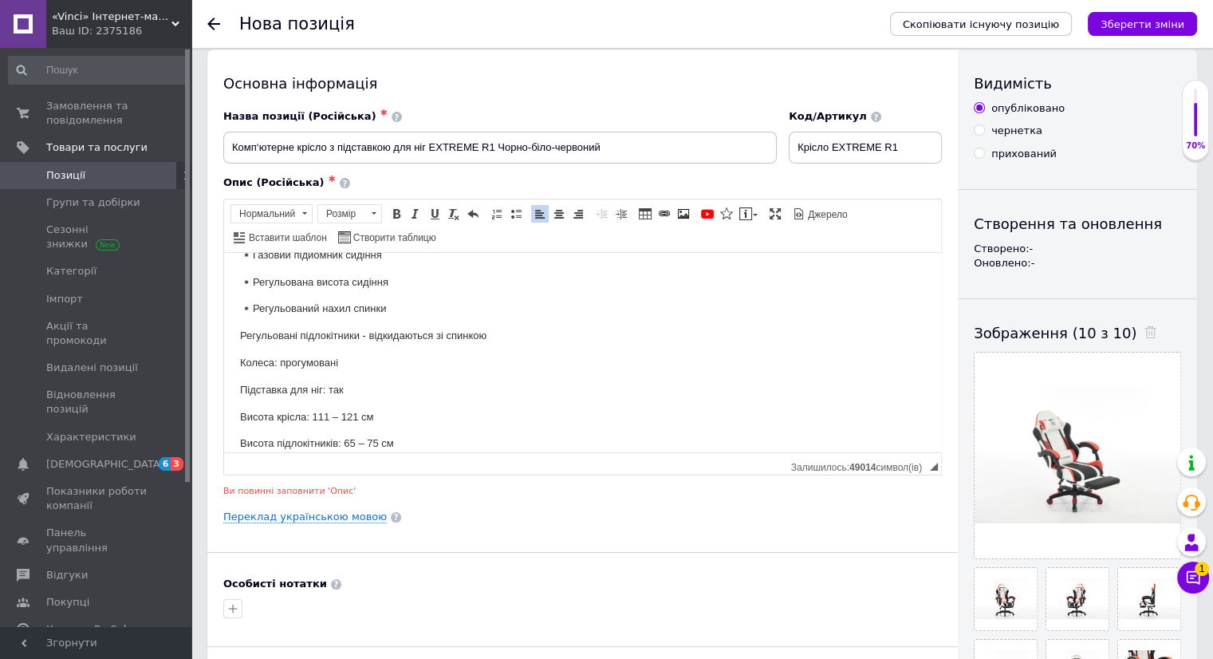
scroll to position [124, 0]
click at [256, 334] on p "▪️Регульований нахил спинки" at bounding box center [582, 336] width 685 height 17
click at [253, 309] on p "▪️Регульована висота сидіння" at bounding box center [582, 309] width 685 height 17
click at [255, 282] on p "▪️Газовий підйомник сидіння" at bounding box center [582, 282] width 685 height 17
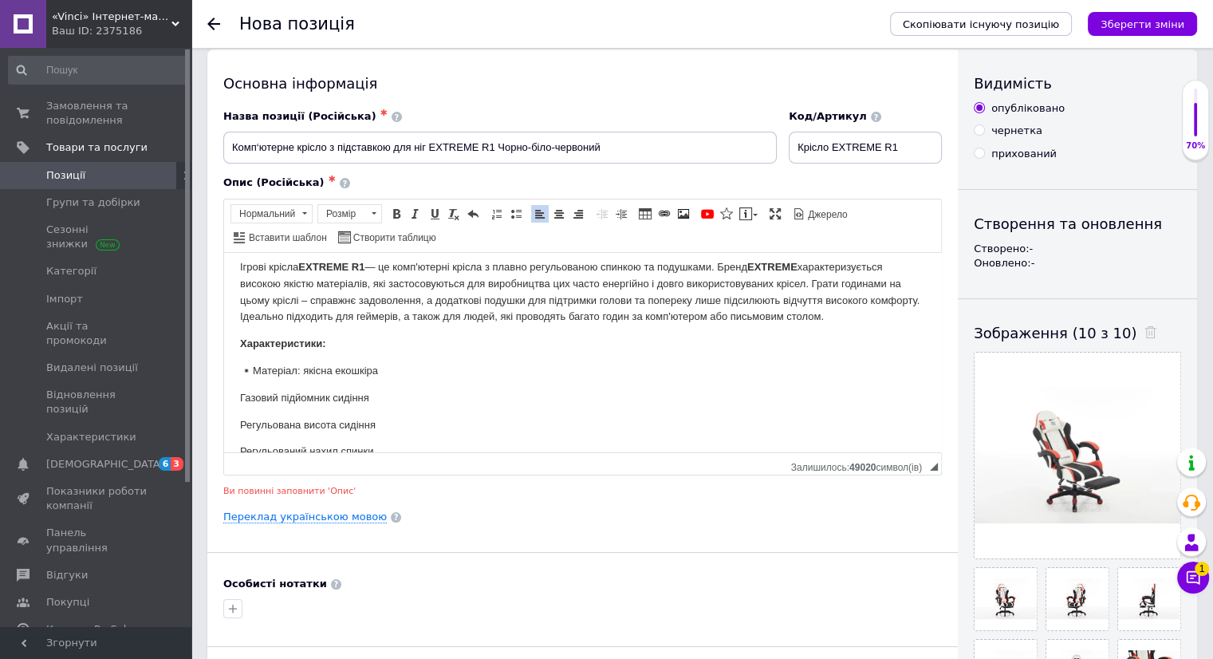
scroll to position [0, 0]
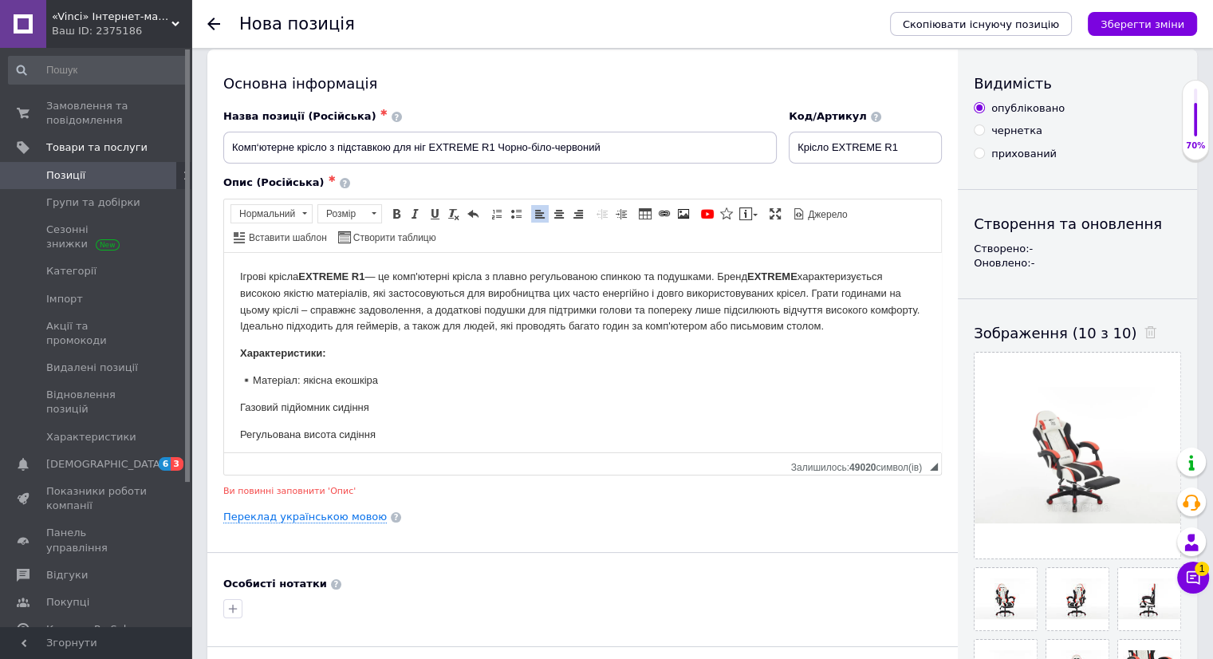
click at [254, 378] on p "▪️Матеріал: якісна екошкіра" at bounding box center [582, 380] width 685 height 17
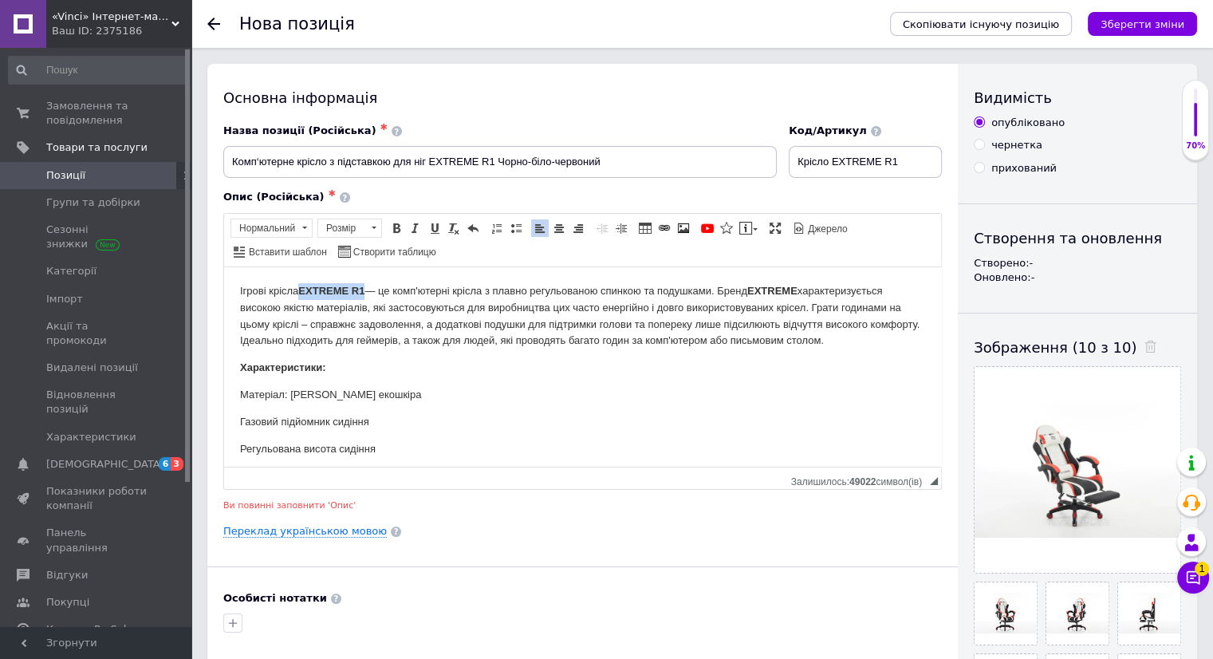
drag, startPoint x: 365, startPoint y: 290, endPoint x: 298, endPoint y: 280, distance: 67.8
click at [298, 280] on html "Ігрові крісла EXTREME R1 — це комп'ютерні крісла з плавно регульованою спинкою …" at bounding box center [582, 558] width 717 height 584
click at [390, 230] on span at bounding box center [396, 228] width 13 height 13
click at [399, 230] on span at bounding box center [396, 228] width 13 height 13
click at [382, 336] on p "Ігрові крісла EXTREME R1 — це комп'ютерні крісла з плавно регульованою спинкою …" at bounding box center [582, 315] width 685 height 66
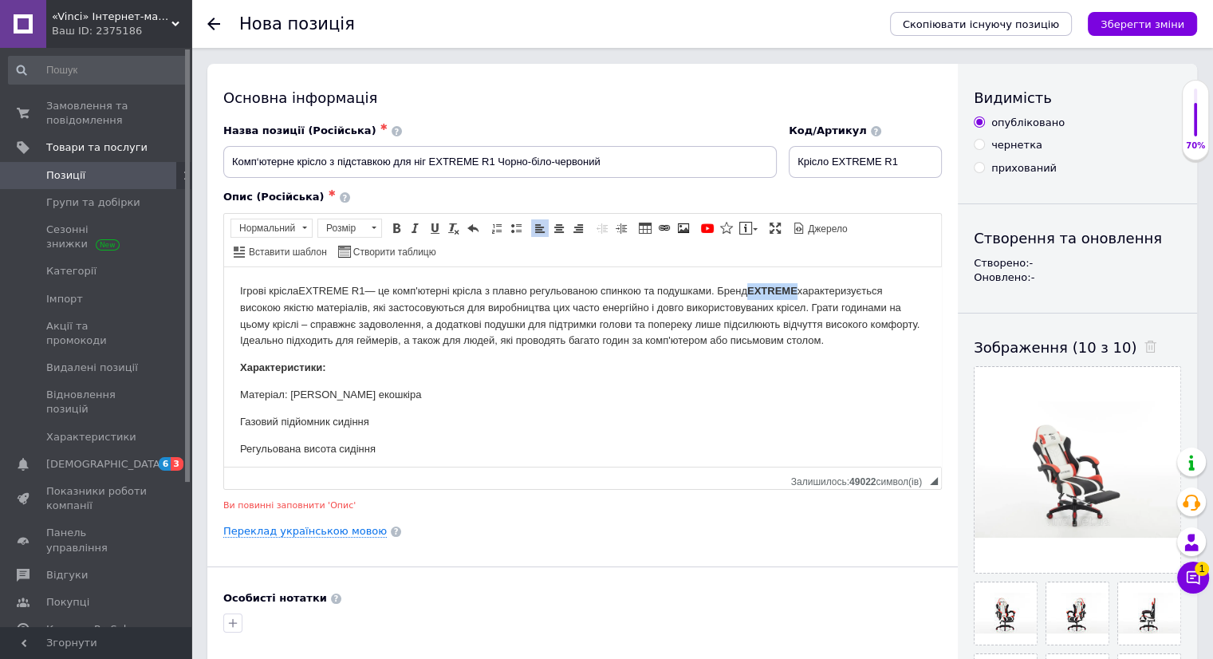
drag, startPoint x: 754, startPoint y: 289, endPoint x: 803, endPoint y: 289, distance: 48.6
click at [803, 289] on p "Ігрові крісла EXTREME R1 — це комп'ютерні крісла з плавно регульованою спинкою …" at bounding box center [582, 315] width 685 height 66
click at [399, 224] on span at bounding box center [396, 228] width 13 height 13
click at [696, 319] on p "Ігрові крісла EXTREME R1 — це комп'ютерні крісла з плавно регульованою спинкою …" at bounding box center [582, 315] width 685 height 66
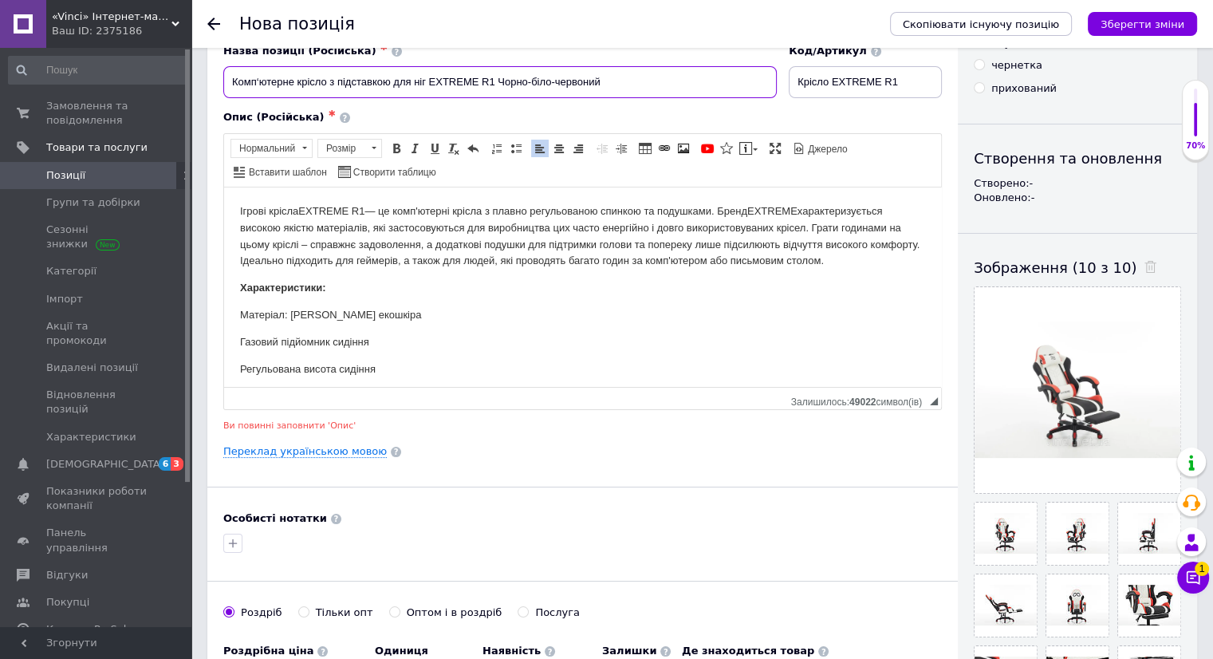
click at [331, 84] on input "Комп‘ютерне крісло з підставкою для ніг EXTREME R1 Чорно-біло-червоний" at bounding box center [499, 82] width 553 height 32
click at [482, 83] on input "Комп‘ютерне крісло з екошкіри з підставкою для ніг EXTREME R1 Чорно-біло-червон…" at bounding box center [499, 82] width 553 height 32
drag, startPoint x: 714, startPoint y: 83, endPoint x: 705, endPoint y: 81, distance: 9.9
click at [705, 81] on input "Комп‘ютерне крісло з екошкіри з підставкою для ніг + 2 подушки EXTREME R1 Чорно…" at bounding box center [499, 82] width 553 height 32
drag, startPoint x: 619, startPoint y: 81, endPoint x: 643, endPoint y: 83, distance: 24.8
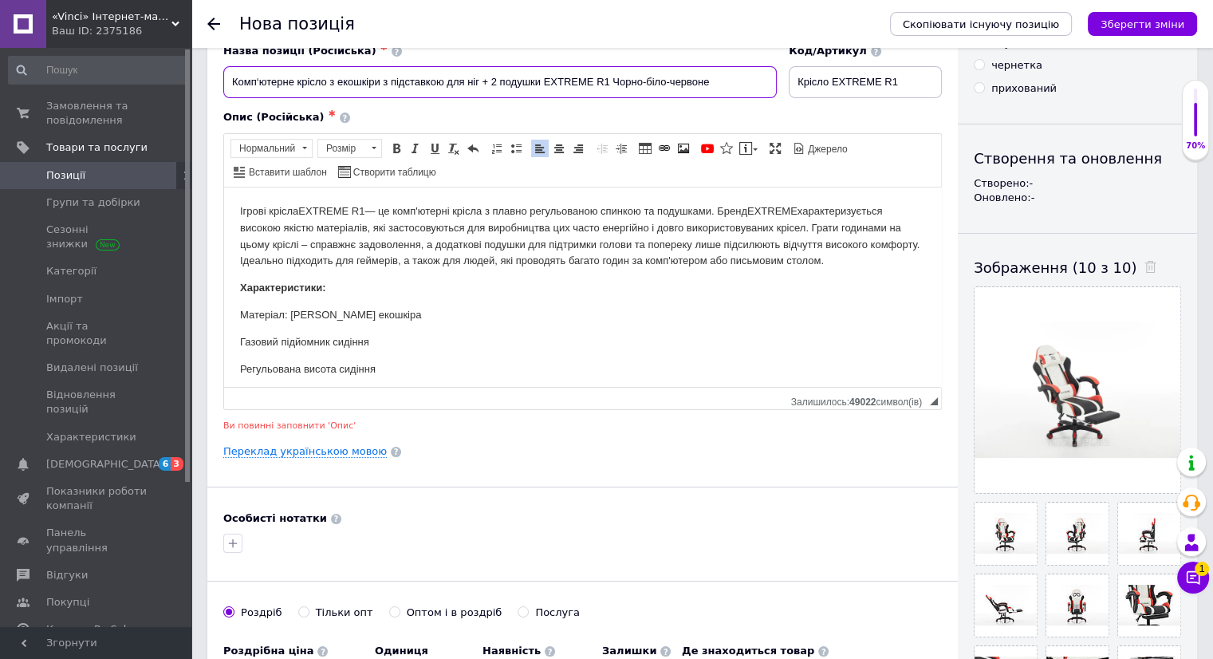
click at [643, 83] on input "Комп‘ютерне крісло з екошкіри з підставкою для ніг + 2 подушки EXTREME R1 Чорно…" at bounding box center [499, 82] width 553 height 32
drag, startPoint x: 652, startPoint y: 81, endPoint x: 672, endPoint y: 86, distance: 20.5
click at [671, 90] on input "Комп‘ютерне крісло з екошкіри з підставкою для ніг + 2 подушки EXTREME R1 ЧОРНО…" at bounding box center [499, 82] width 553 height 32
drag, startPoint x: 682, startPoint y: 83, endPoint x: 730, endPoint y: 85, distance: 47.9
click at [730, 85] on input "Комп‘ютерне крісло з екошкіри з підставкою для ніг + 2 подушки EXTREME R1 ЧОРНО…" at bounding box center [499, 82] width 553 height 32
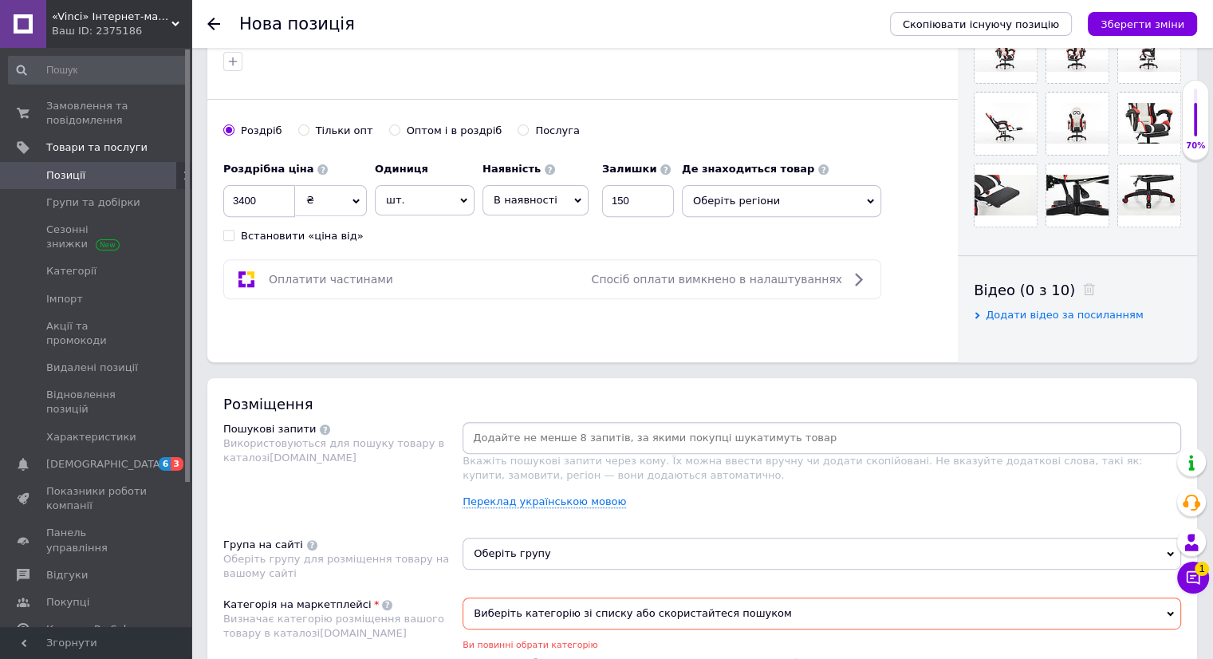
scroll to position [718, 0]
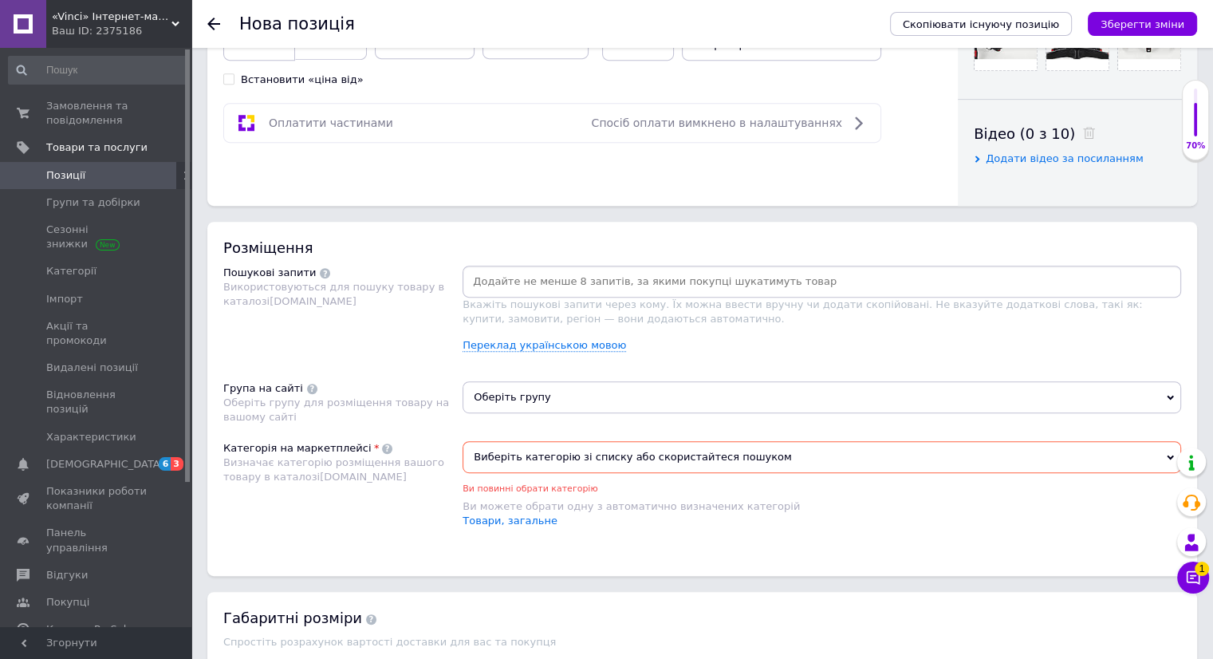
type input "Комп‘ютерне крісло з екошкіри з підставкою для ніг + 2 подушки EXTREME R1 ЧОРНО…"
click at [482, 275] on input at bounding box center [822, 281] width 712 height 24
type input "Крісло"
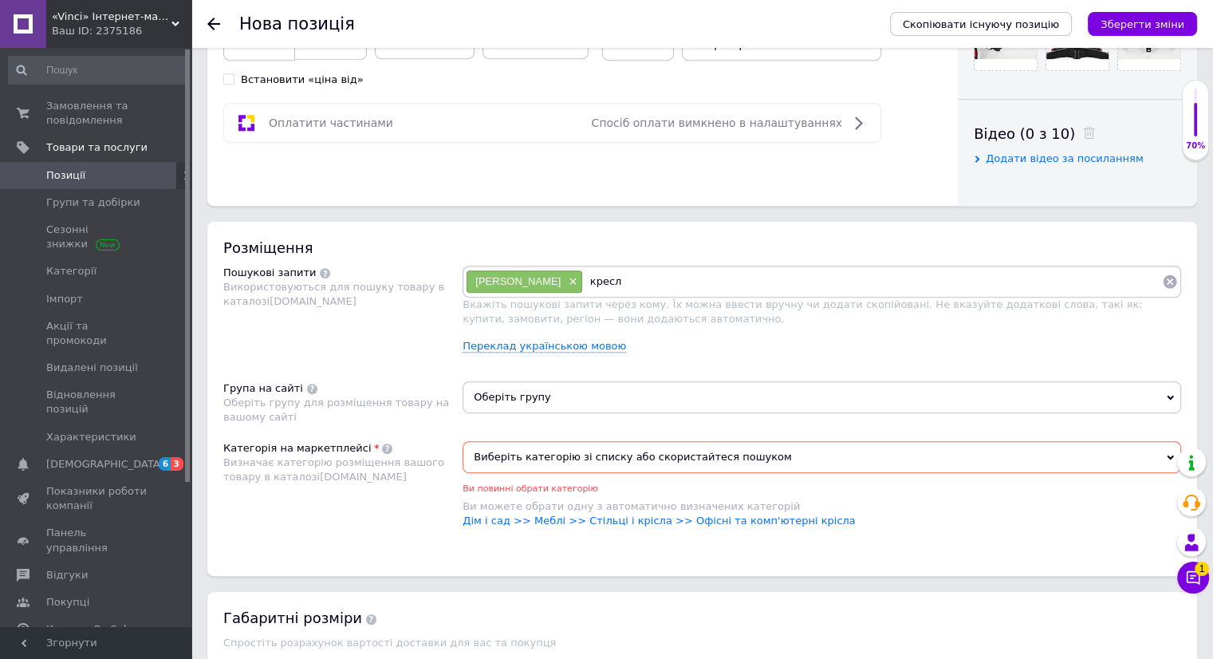
type input "кресло"
type input "компютерне крісло"
type input "компютерні крісла"
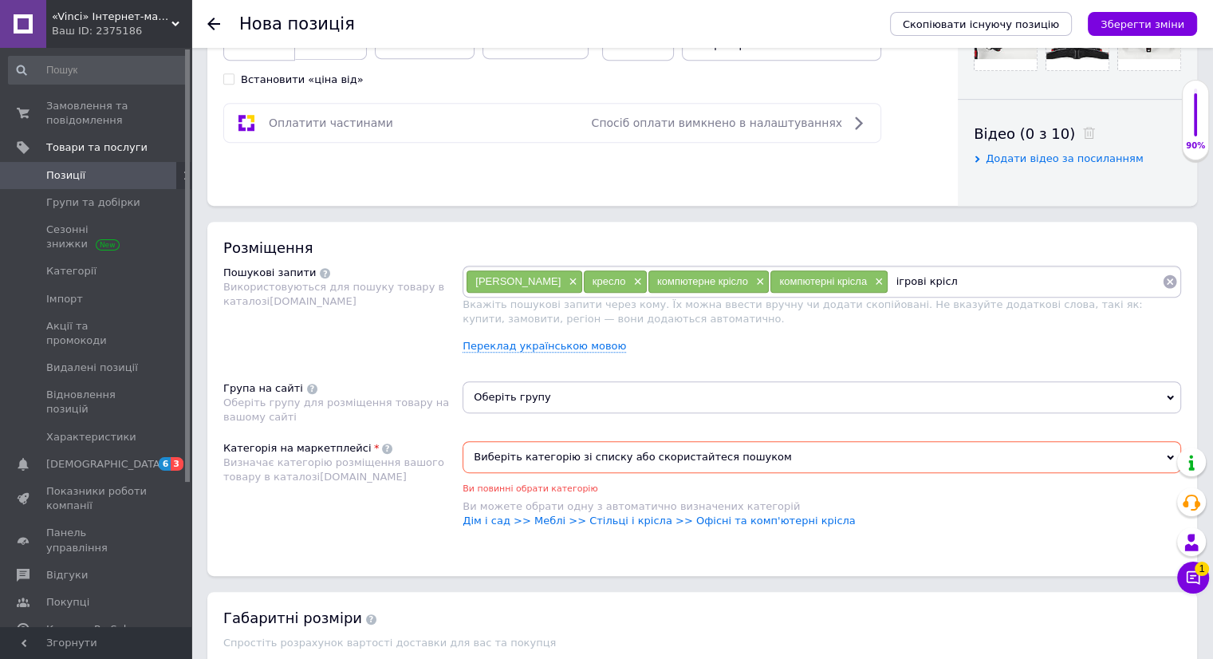
type input "ігрові крісла"
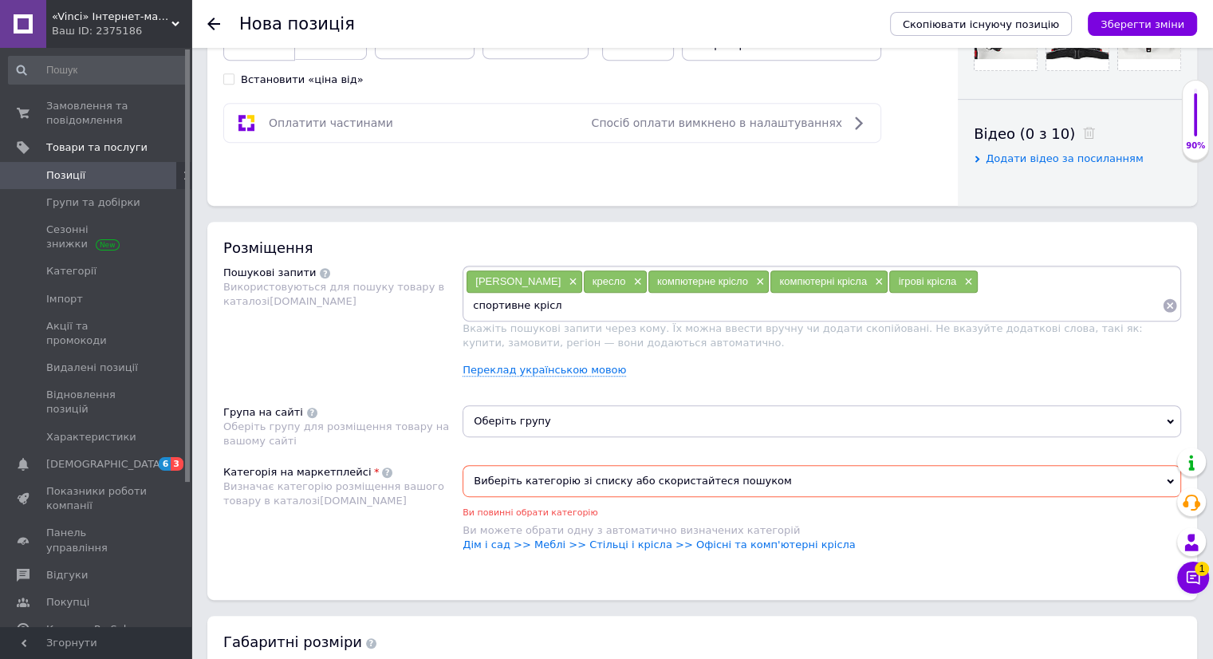
type input "спортивне крісло"
type input "якісне крісло"
type input "у"
type input "крісло для школяра"
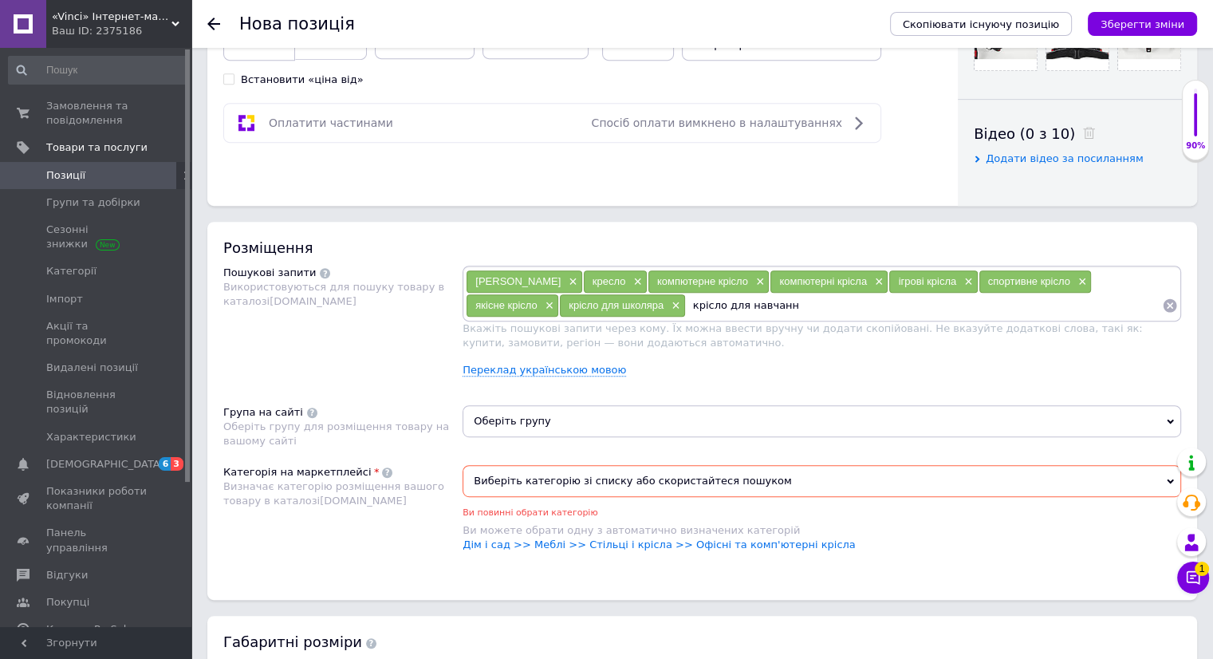
type input "крісло для навчання"
type input "крісло для роботи"
type input "крісло офісне"
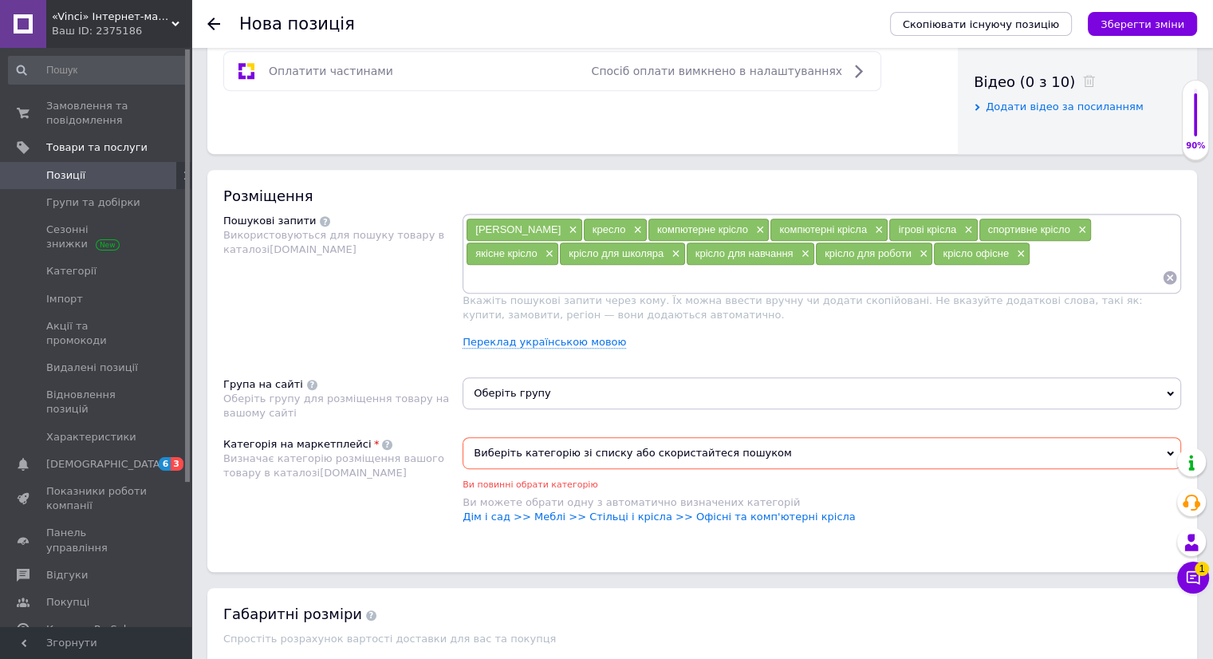
scroll to position [797, 0]
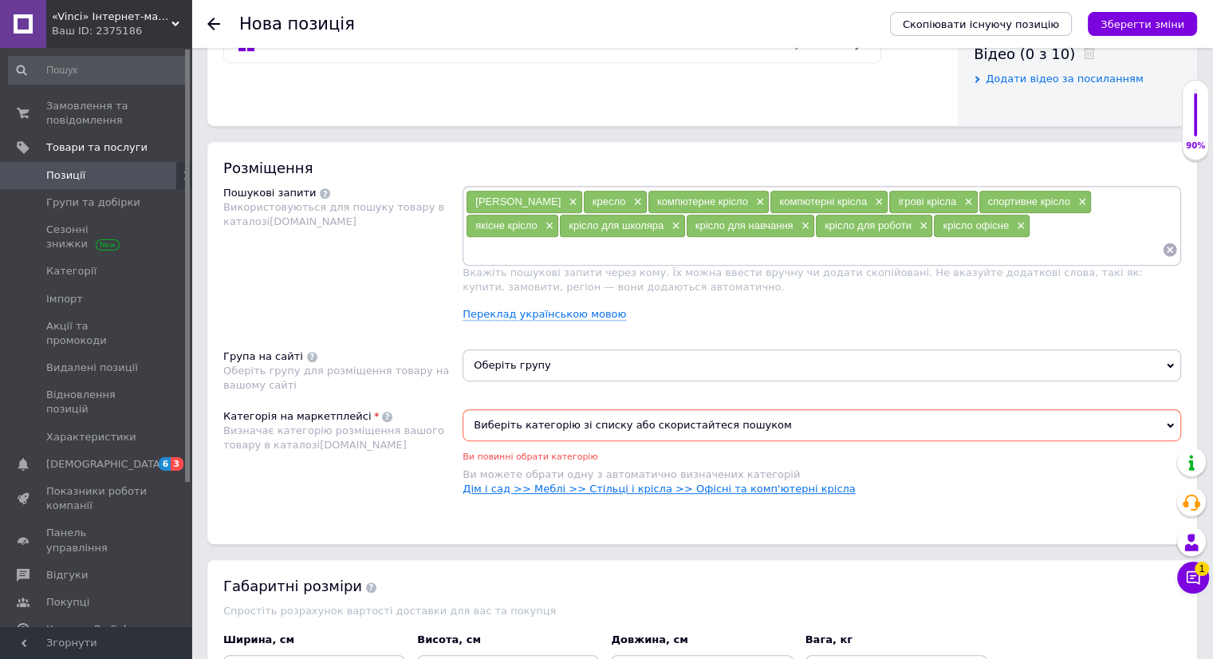
click at [721, 482] on link "Дім і сад >> Меблі >> Стільці і крісла >> Офісні та комп'ютерні крісла" at bounding box center [658, 488] width 392 height 12
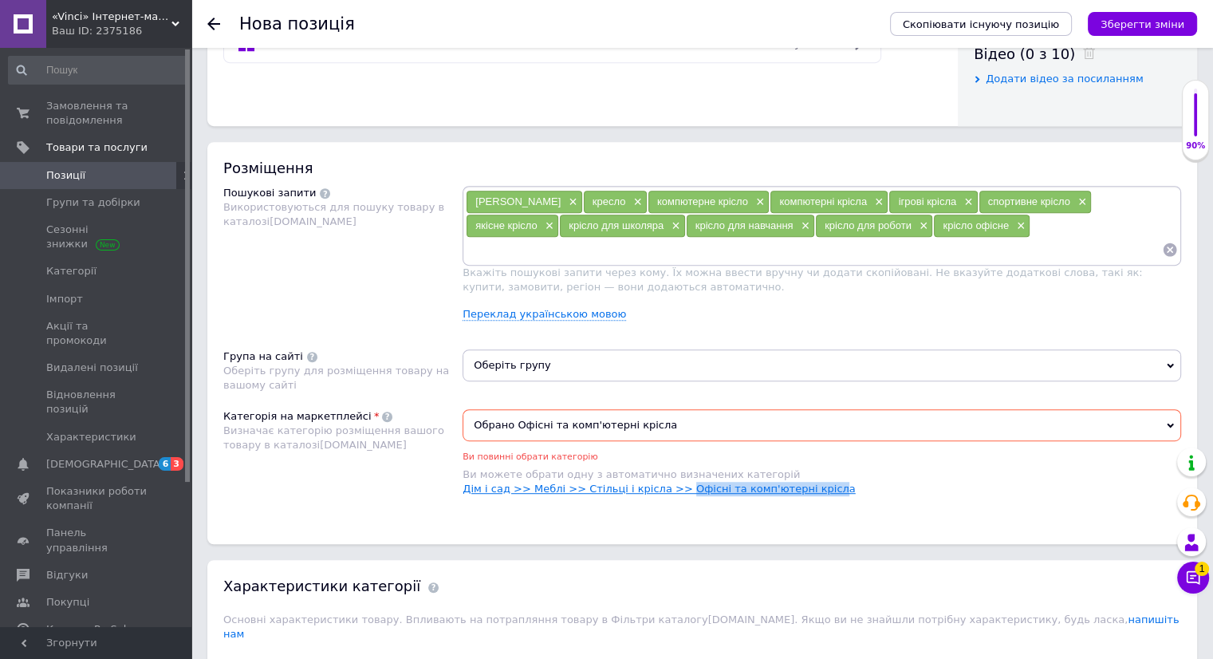
drag, startPoint x: 796, startPoint y: 462, endPoint x: 660, endPoint y: 466, distance: 136.4
click at [660, 482] on link "Дім і сад >> Меблі >> Стільці і крісла >> Офісні та комп'ютерні крісла" at bounding box center [658, 488] width 392 height 12
copy link "Офісні та комп'ютерні крісл"
paste input "Офісні та комп'ютерні крісл"
type input "Офісні та комп'ютерні крісла"
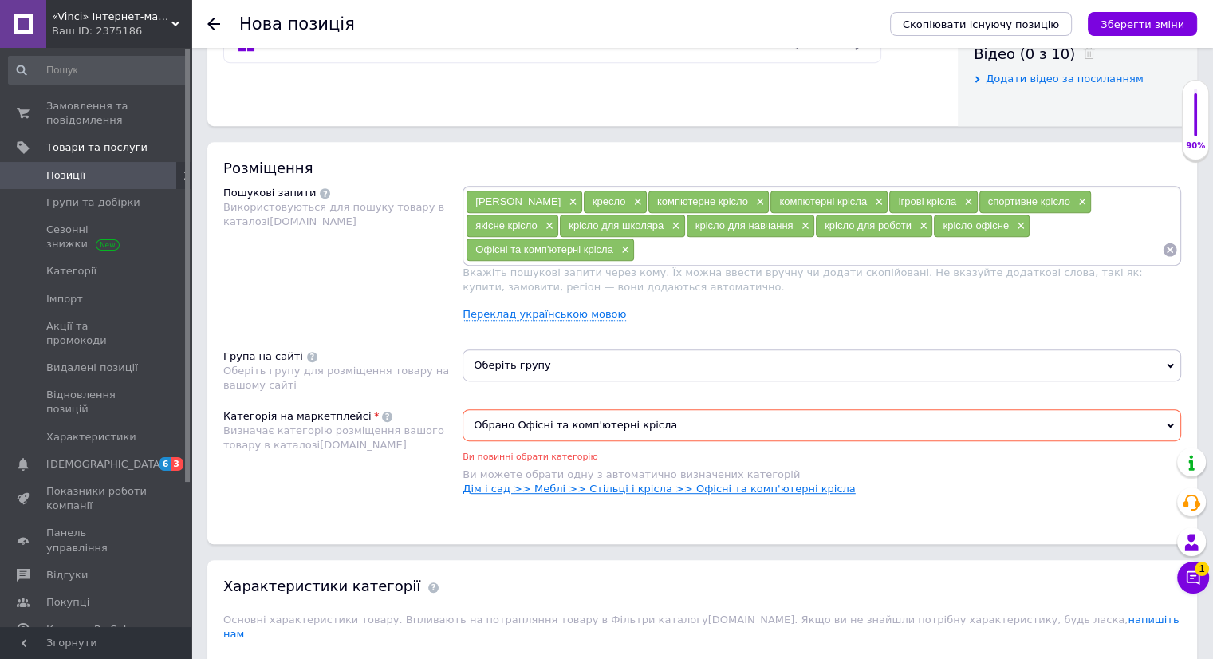
click at [714, 490] on link "Дім і сад >> Меблі >> Стільці і крісла >> Офісні та комп'ютерні крісла" at bounding box center [658, 488] width 392 height 12
click at [549, 362] on span "Оберіть групу" at bounding box center [821, 365] width 718 height 32
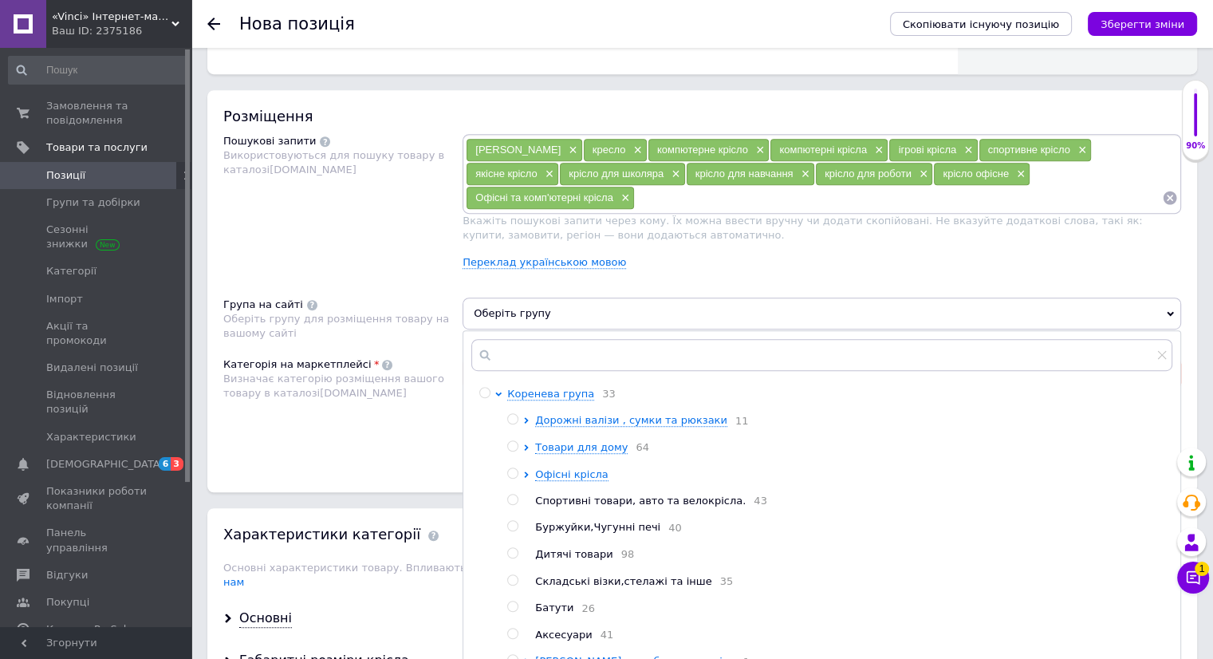
scroll to position [957, 0]
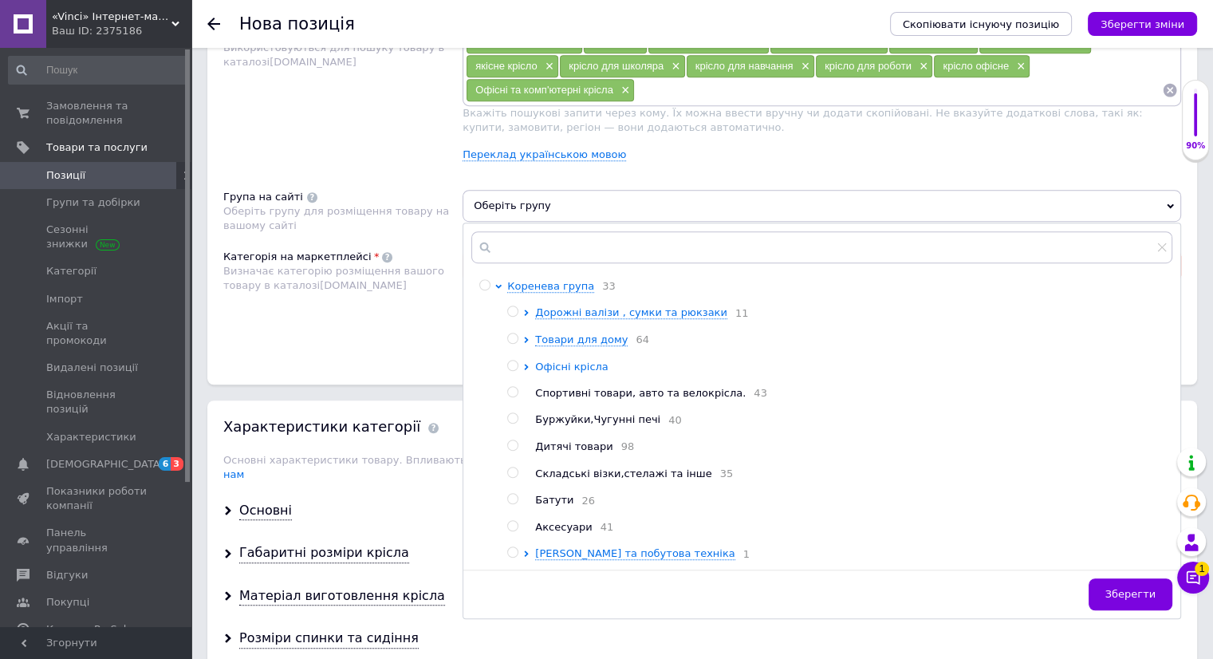
click at [526, 364] on icon at bounding box center [527, 367] width 4 height 6
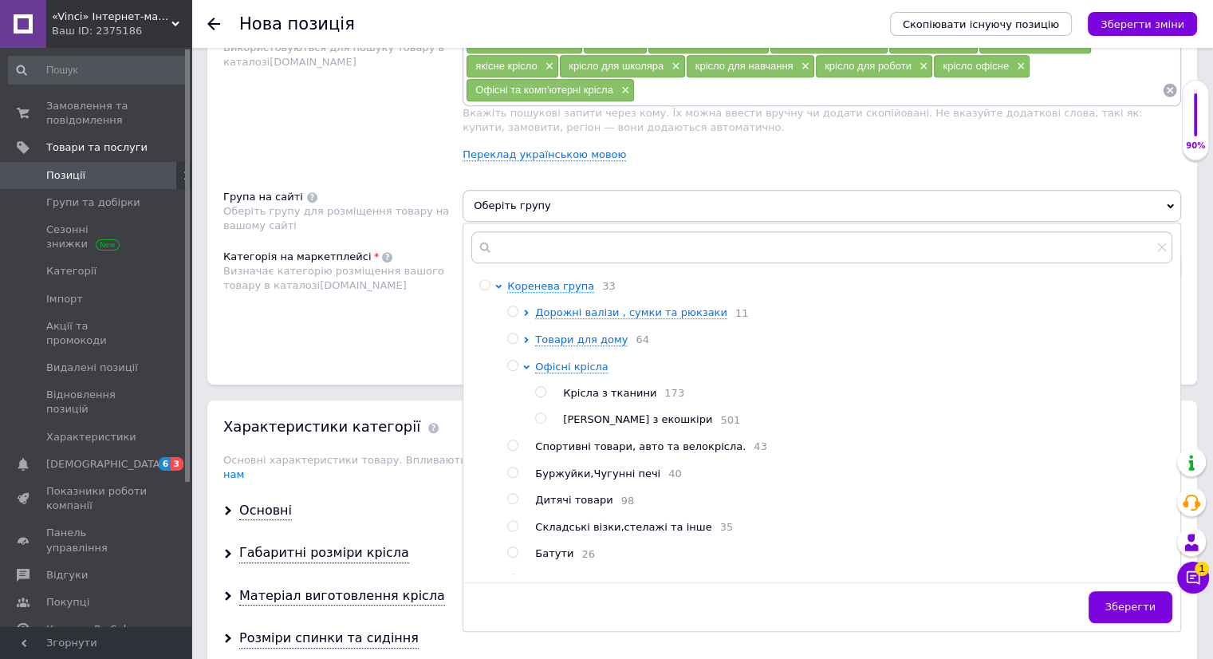
click at [536, 419] on input "radio" at bounding box center [540, 418] width 10 height 10
radio input "true"
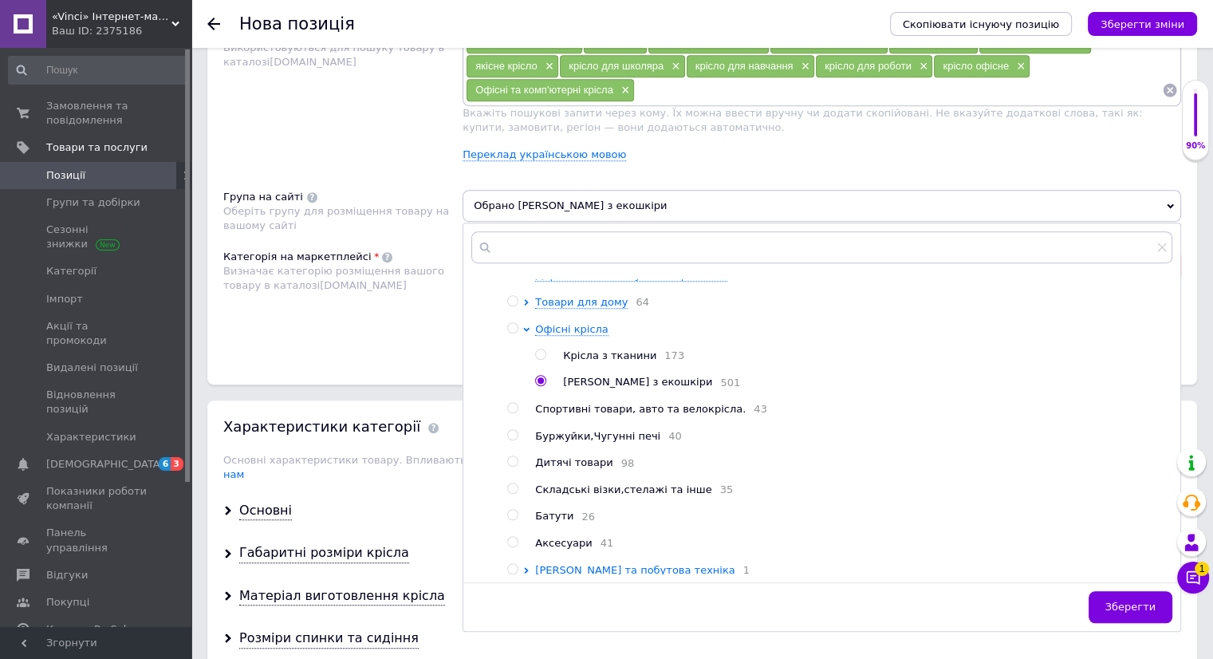
scroll to position [57, 0]
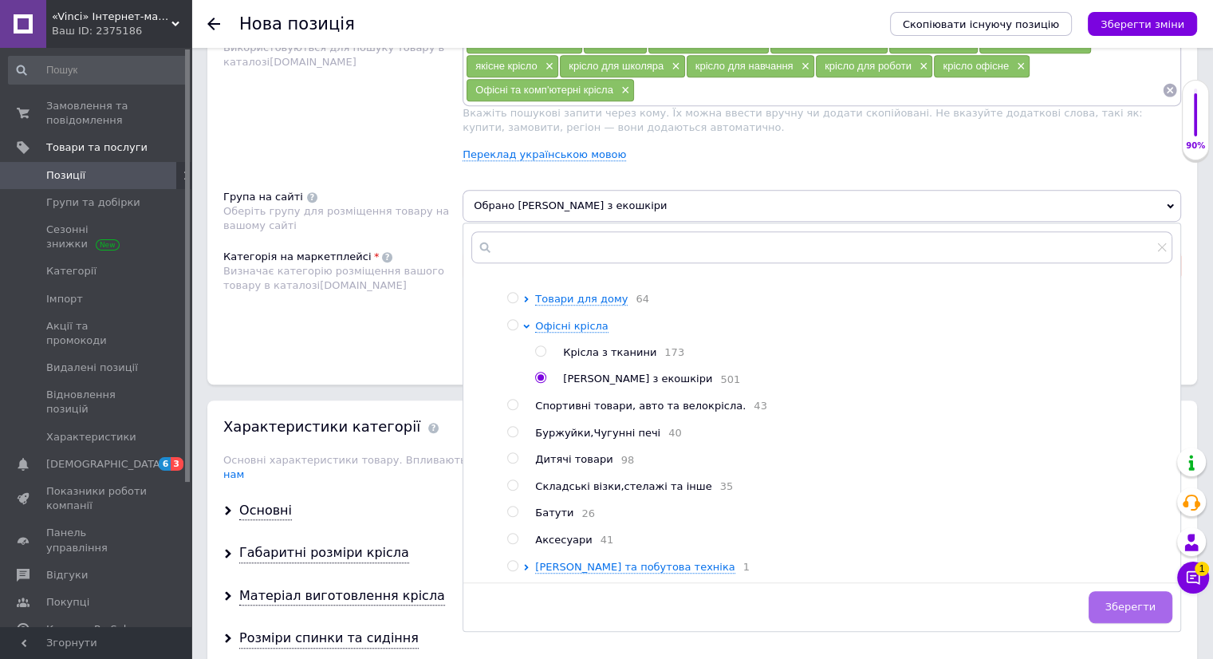
click at [1128, 605] on span "Зберегти" at bounding box center [1130, 606] width 50 height 12
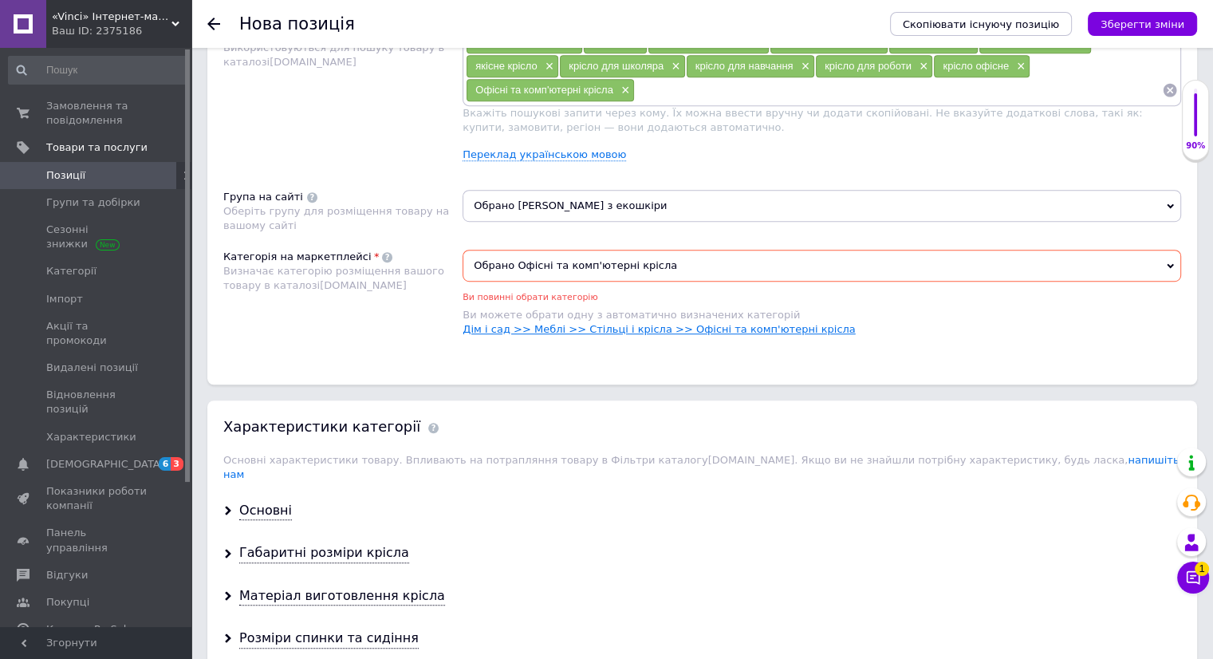
click at [775, 330] on link "Дім і сад >> Меблі >> Стільці і крісла >> Офісні та комп'ютерні крісла" at bounding box center [658, 329] width 392 height 12
click at [250, 501] on div "Основні" at bounding box center [265, 510] width 53 height 18
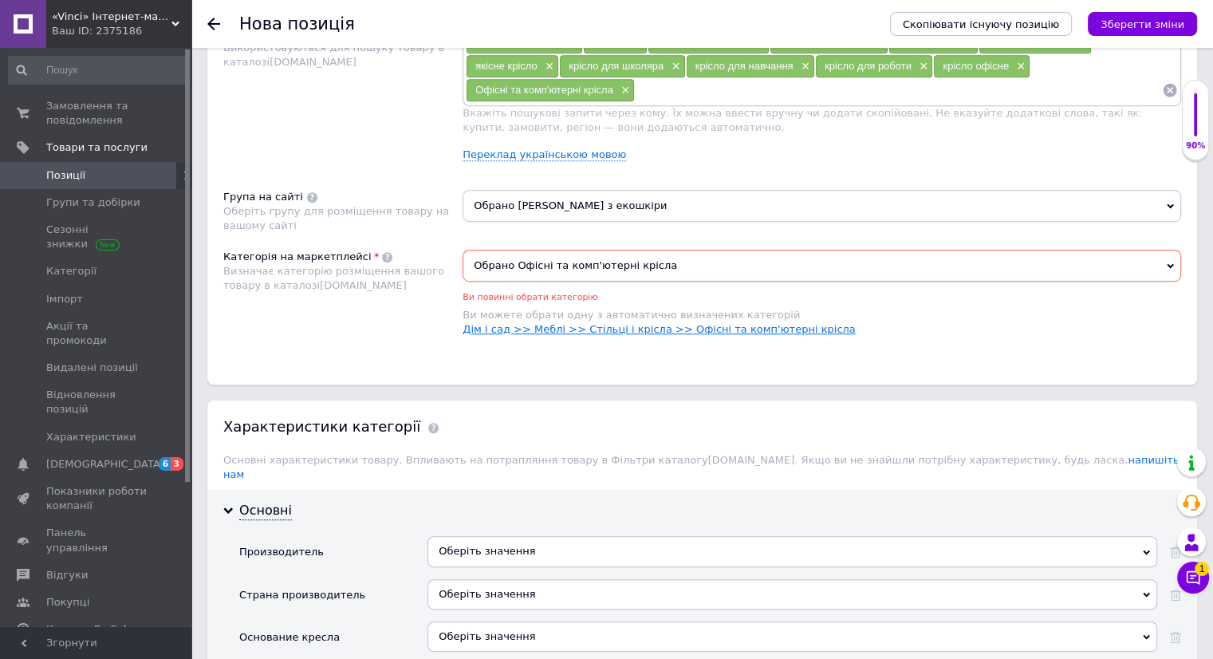
click at [711, 329] on link "Дім і сад >> Меблі >> Стільці і крісла >> Офісні та комп'ютерні крісла" at bounding box center [658, 329] width 392 height 12
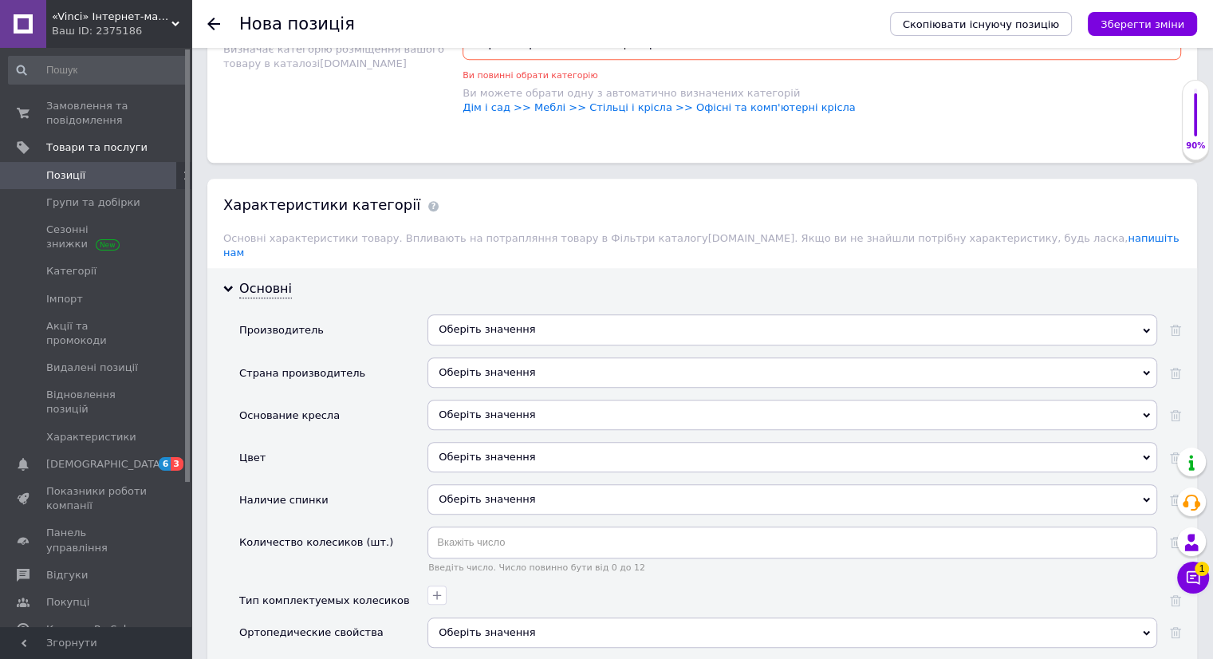
scroll to position [1196, 0]
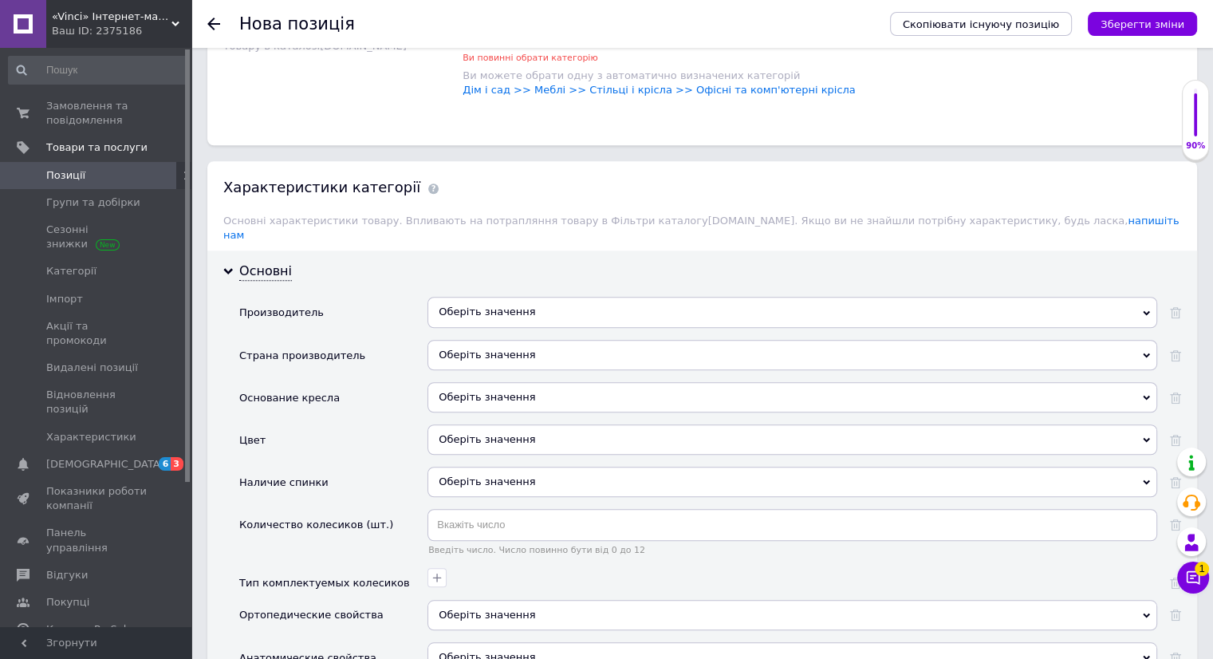
click at [463, 382] on div "Оберіть значення" at bounding box center [792, 397] width 730 height 30
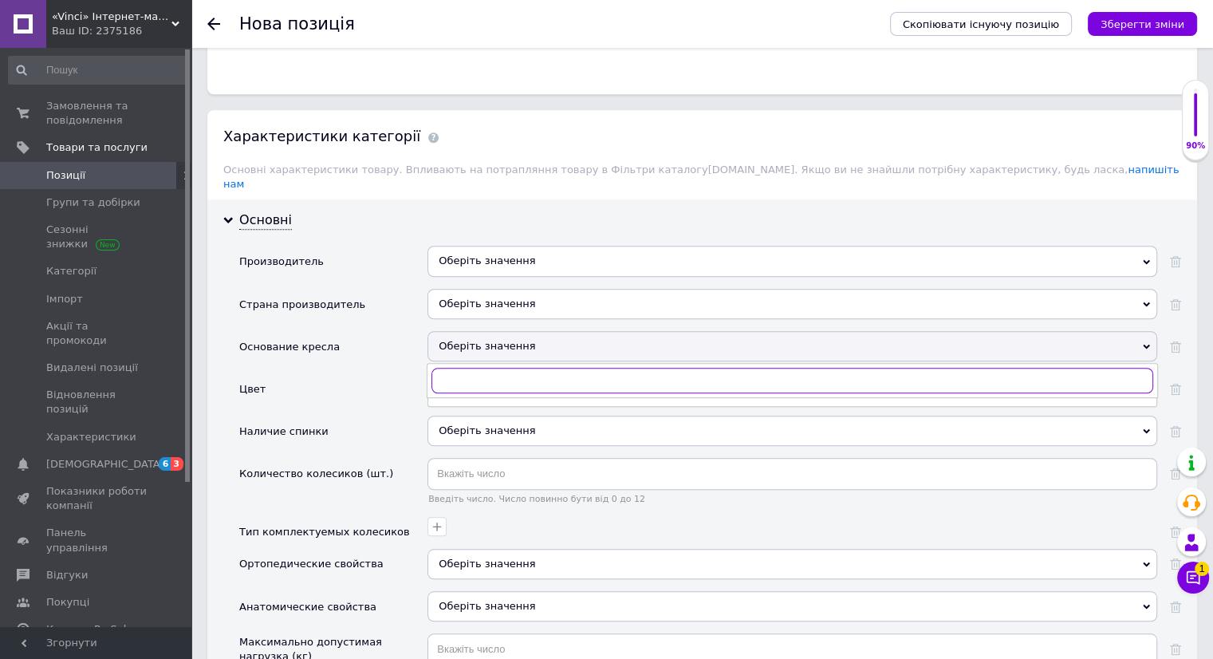
scroll to position [1276, 0]
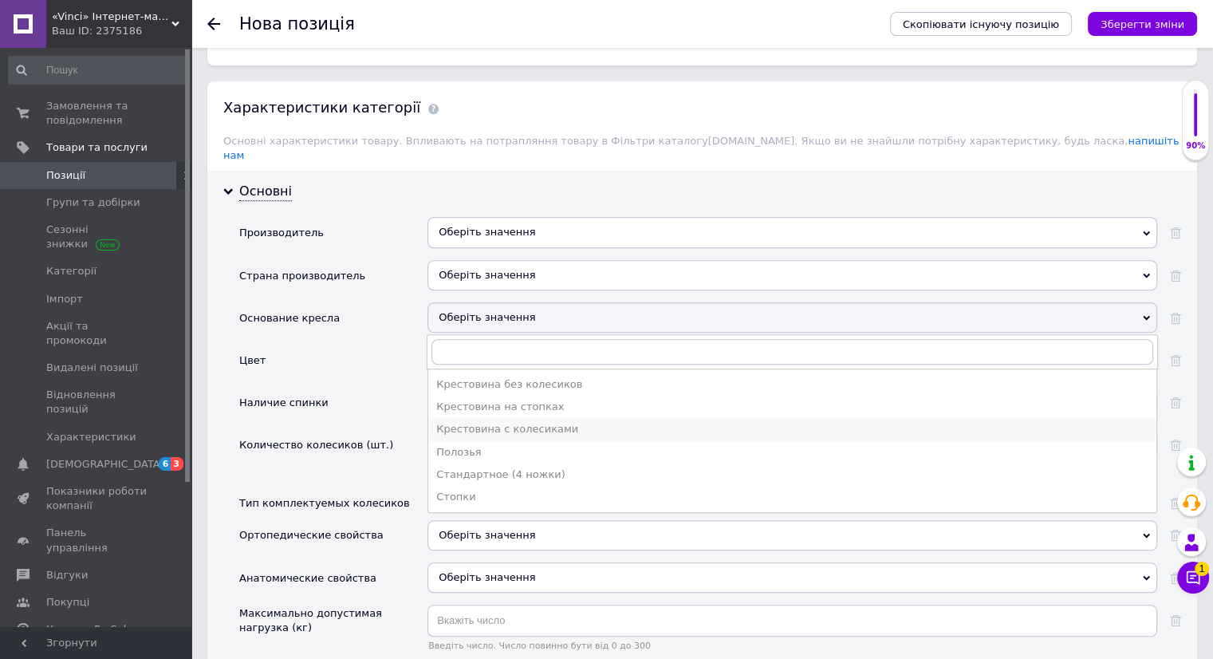
click at [468, 422] on div "Крестовина с колесиками" at bounding box center [792, 429] width 712 height 14
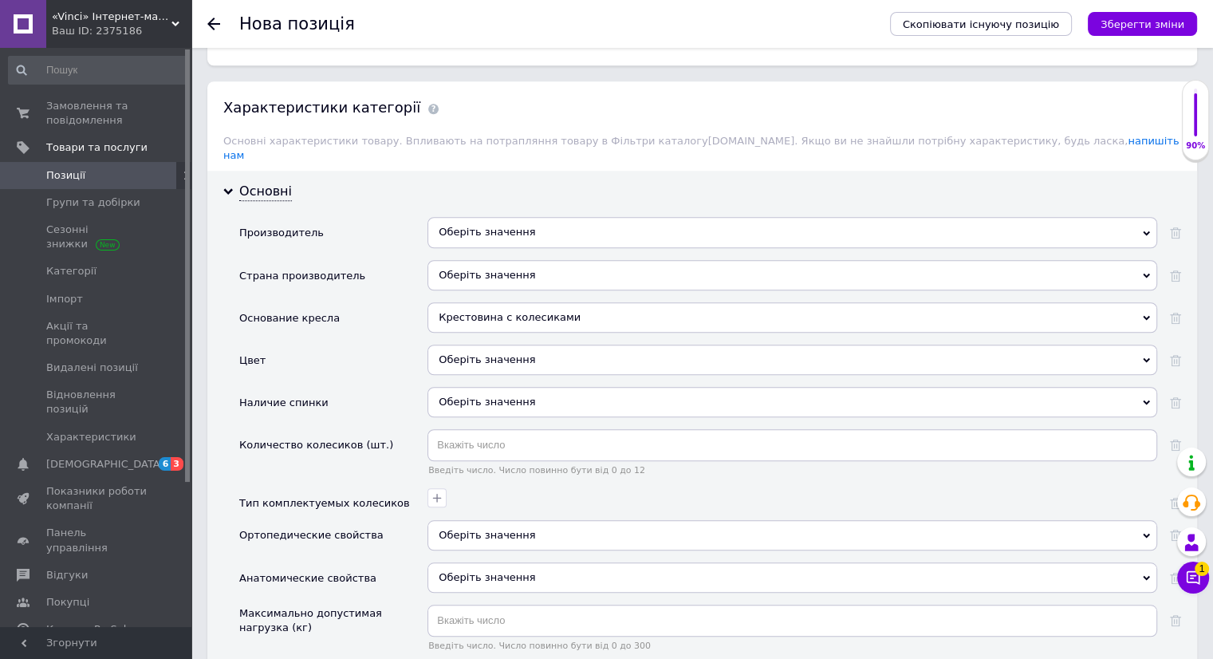
click at [473, 395] on span "Оберіть значення" at bounding box center [487, 401] width 96 height 12
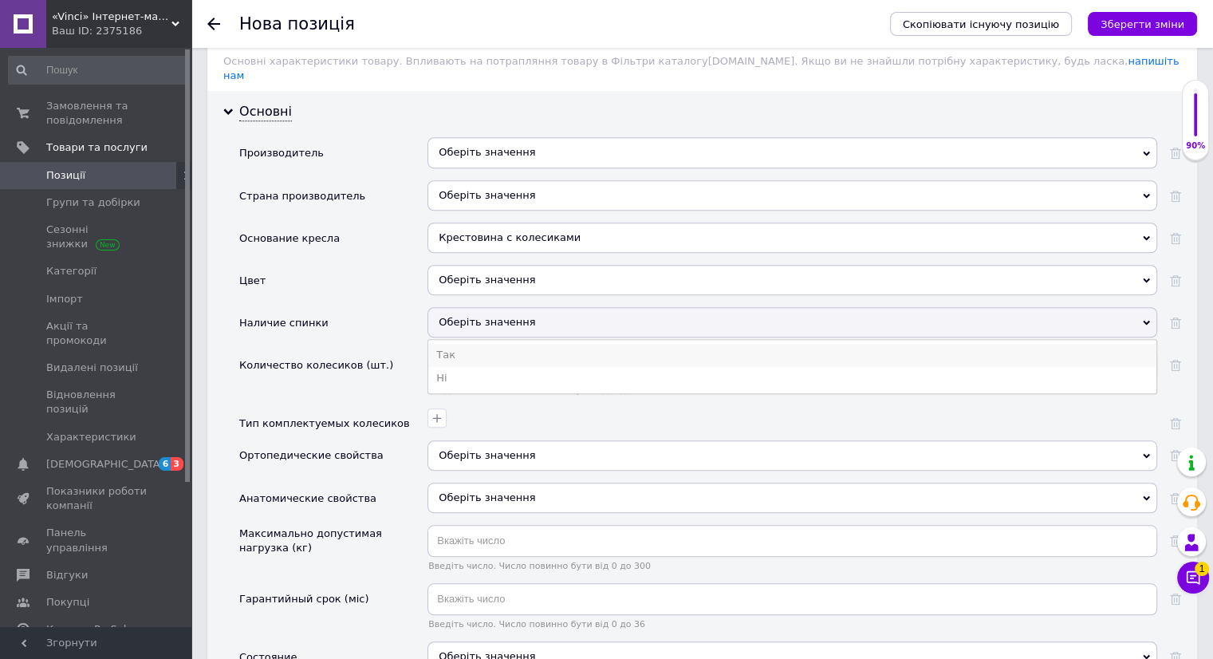
click at [456, 344] on li "Так" at bounding box center [792, 355] width 728 height 22
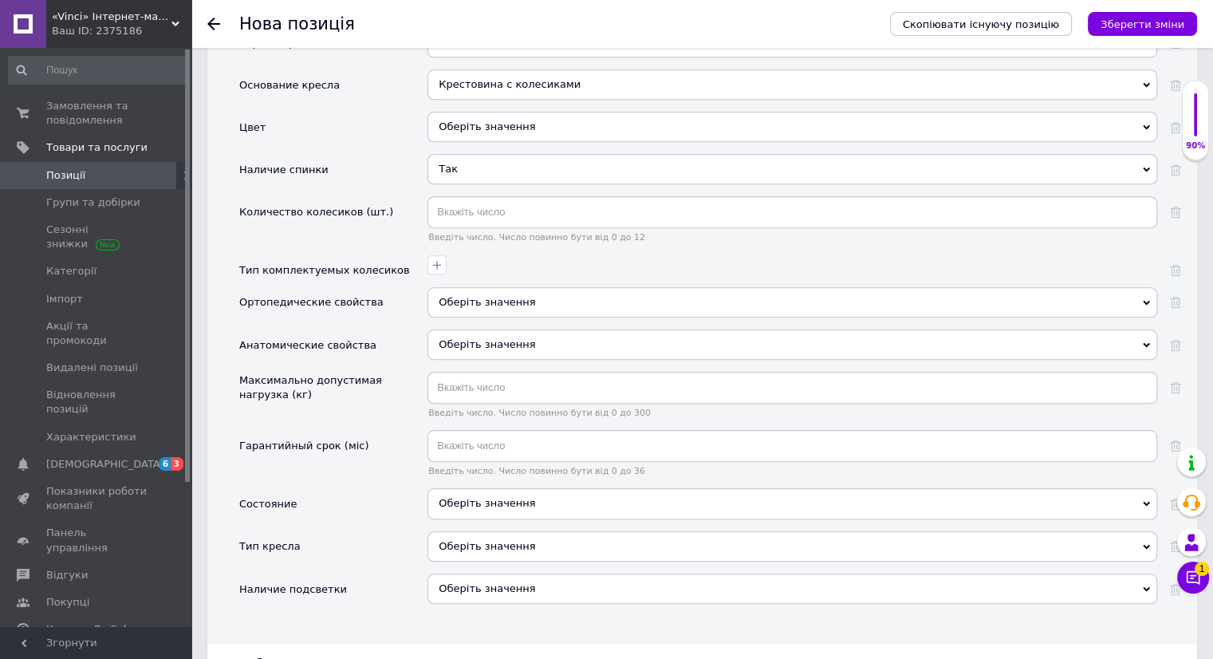
scroll to position [1515, 0]
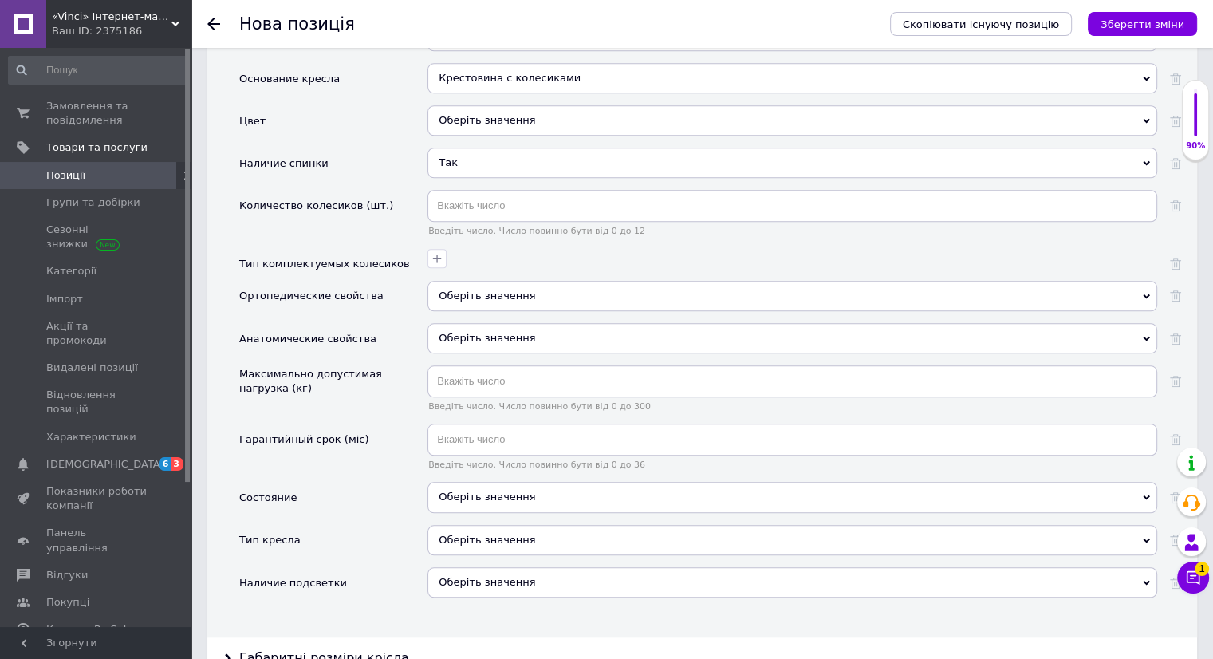
click at [458, 482] on div "Оберіть значення" at bounding box center [792, 497] width 730 height 30
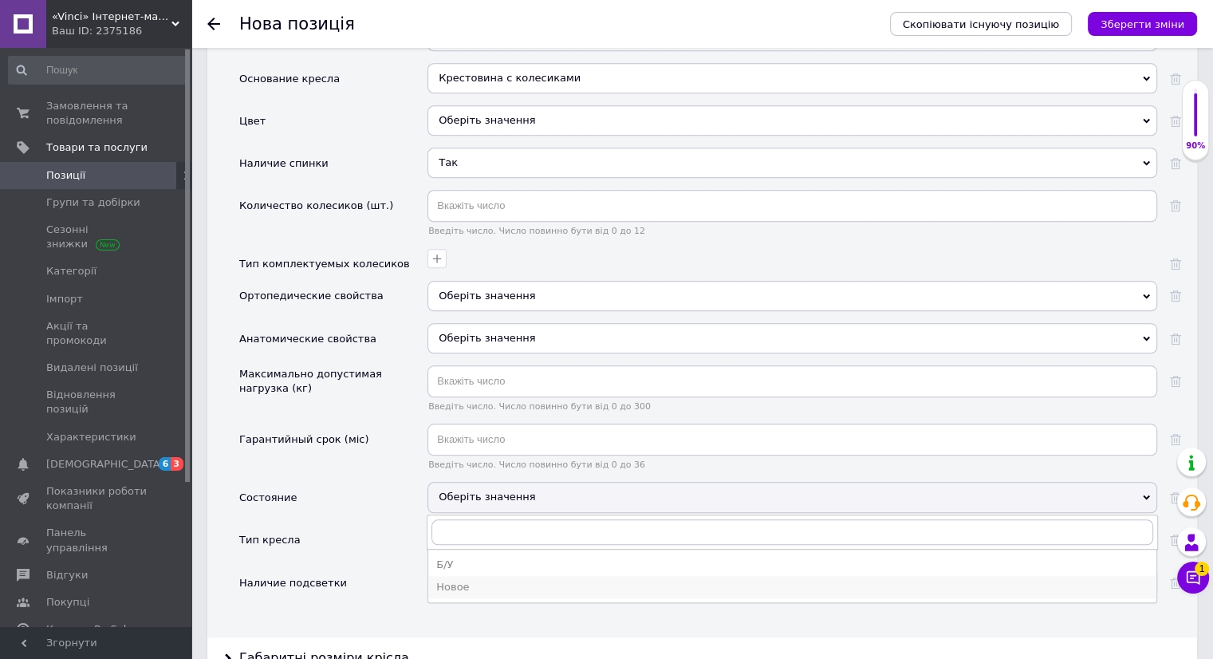
click at [459, 580] on div "Новое" at bounding box center [792, 587] width 712 height 14
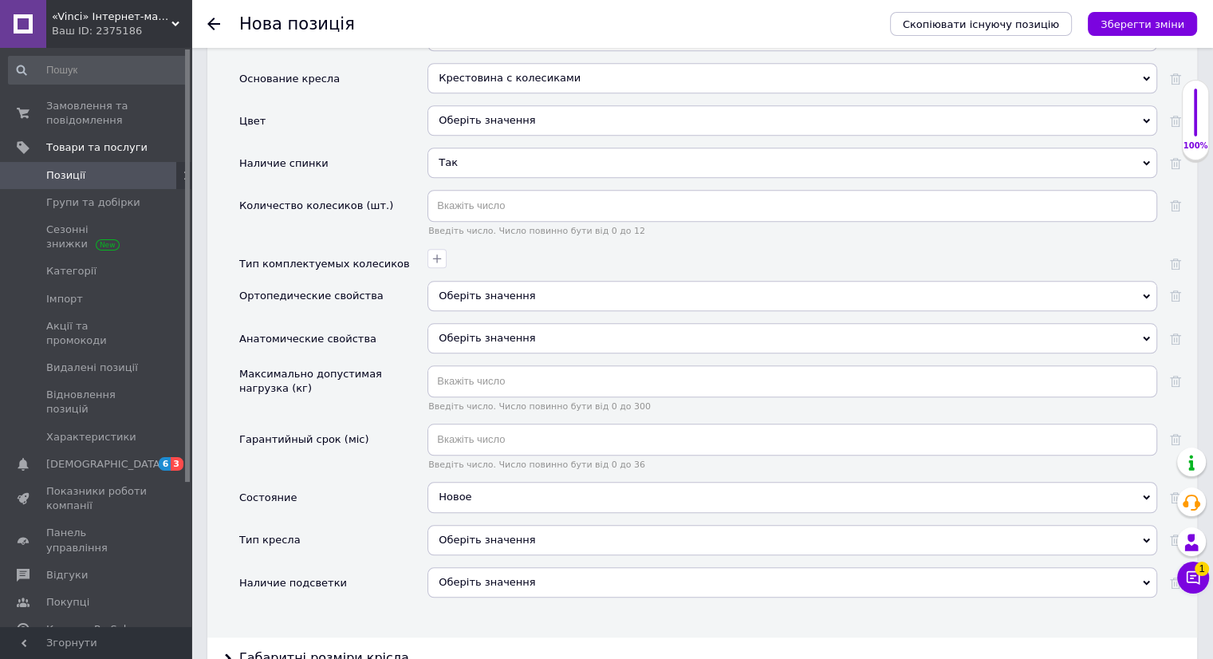
scroll to position [1595, 0]
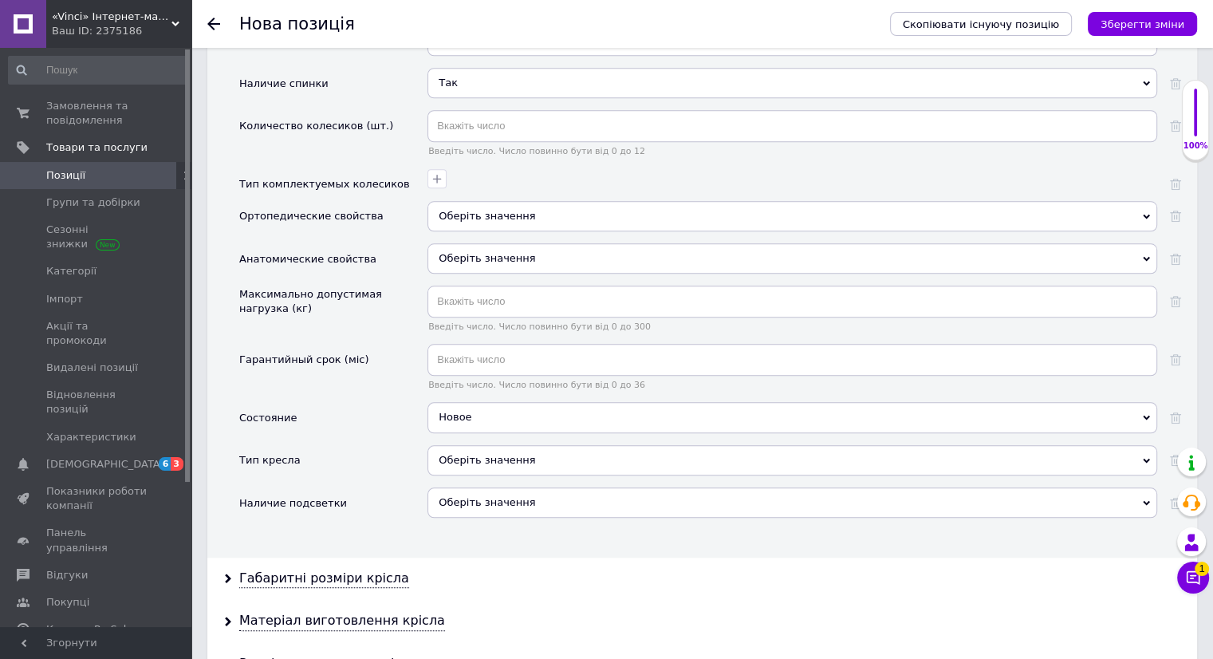
click at [458, 445] on div "Оберіть значення" at bounding box center [792, 460] width 730 height 30
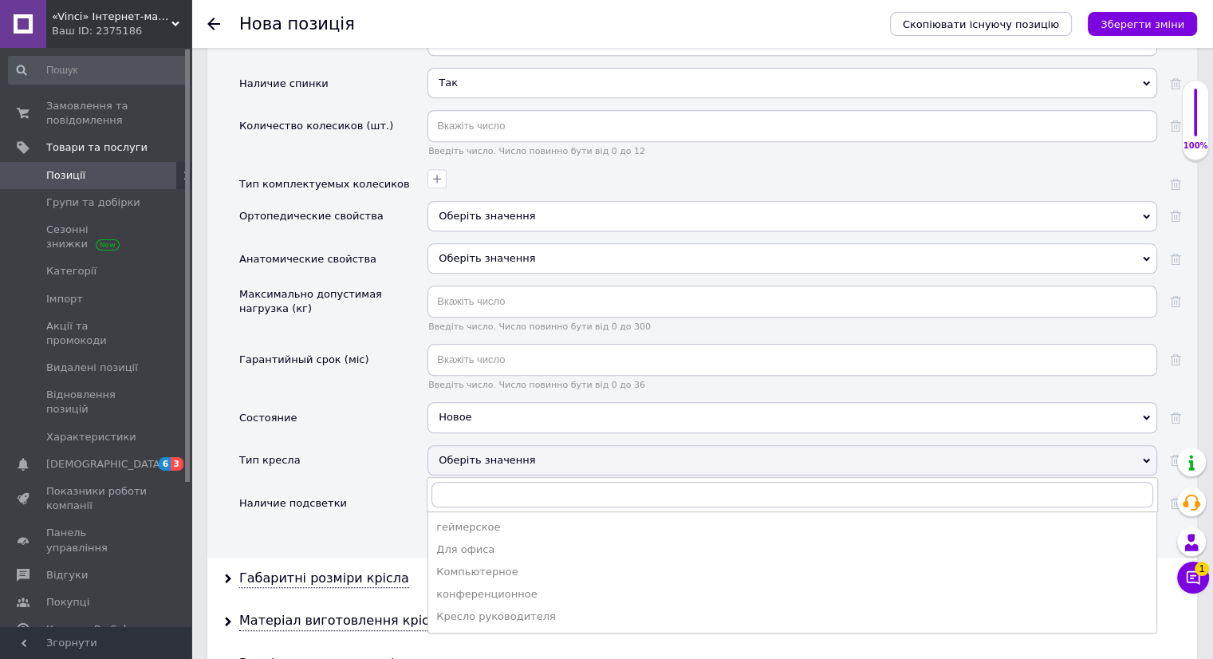
click at [372, 416] on div "Состояние" at bounding box center [333, 423] width 188 height 42
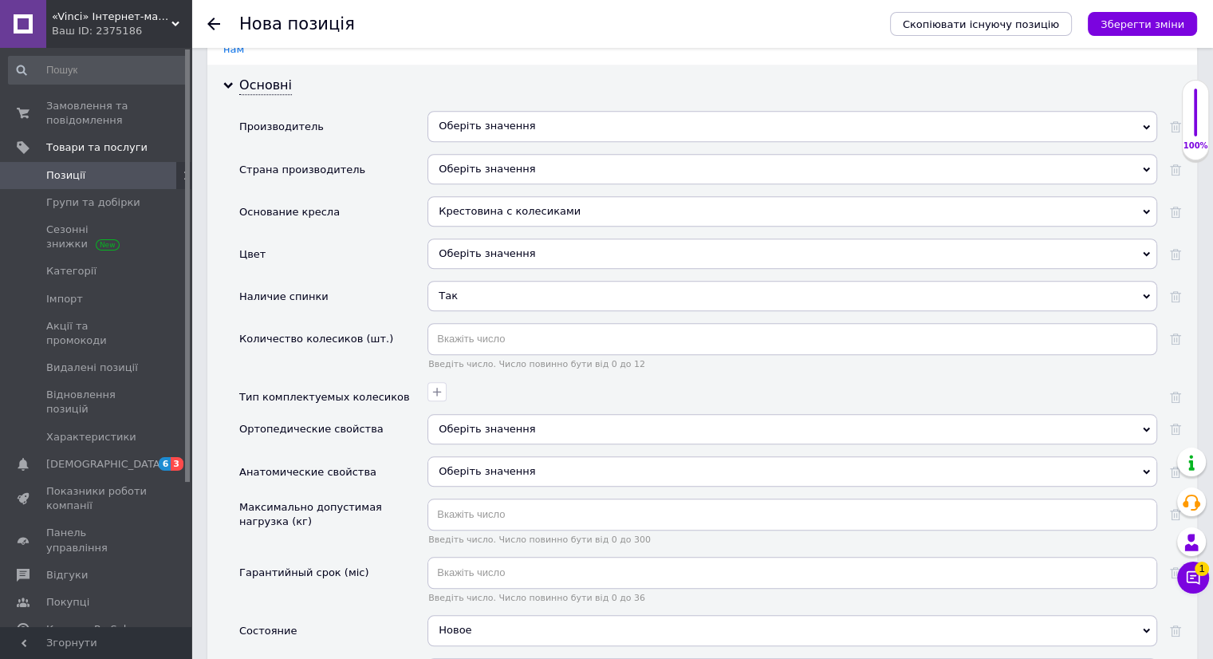
scroll to position [1355, 0]
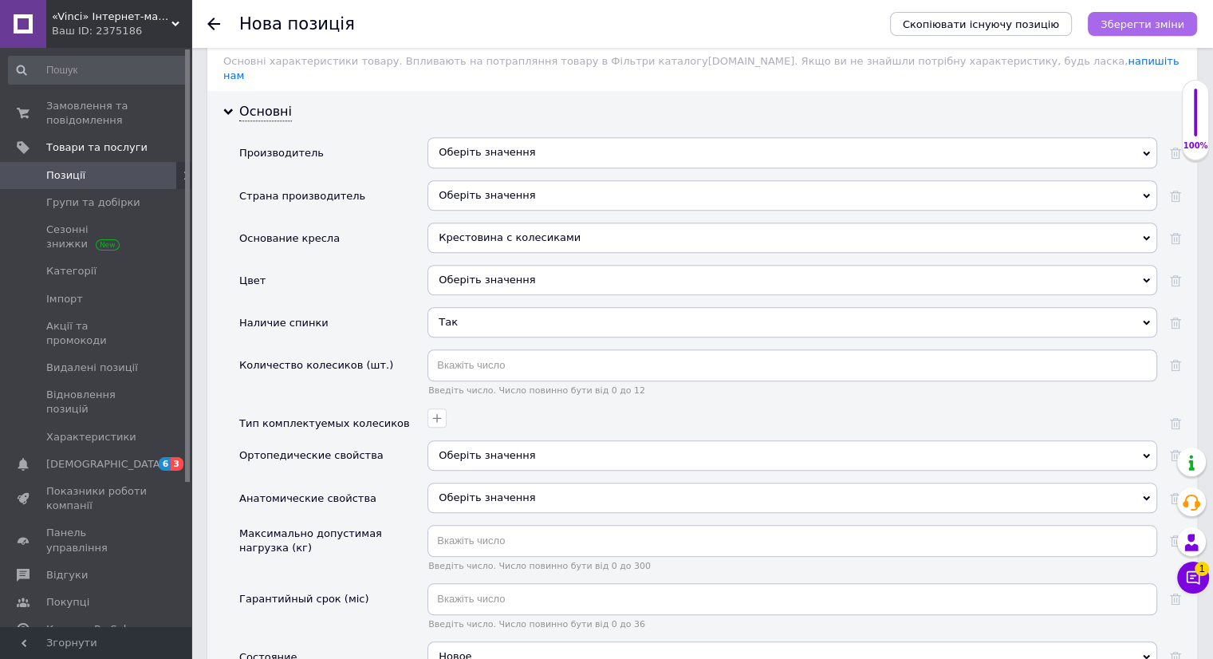
click at [1131, 20] on icon "Зберегти зміни" at bounding box center [1142, 24] width 84 height 12
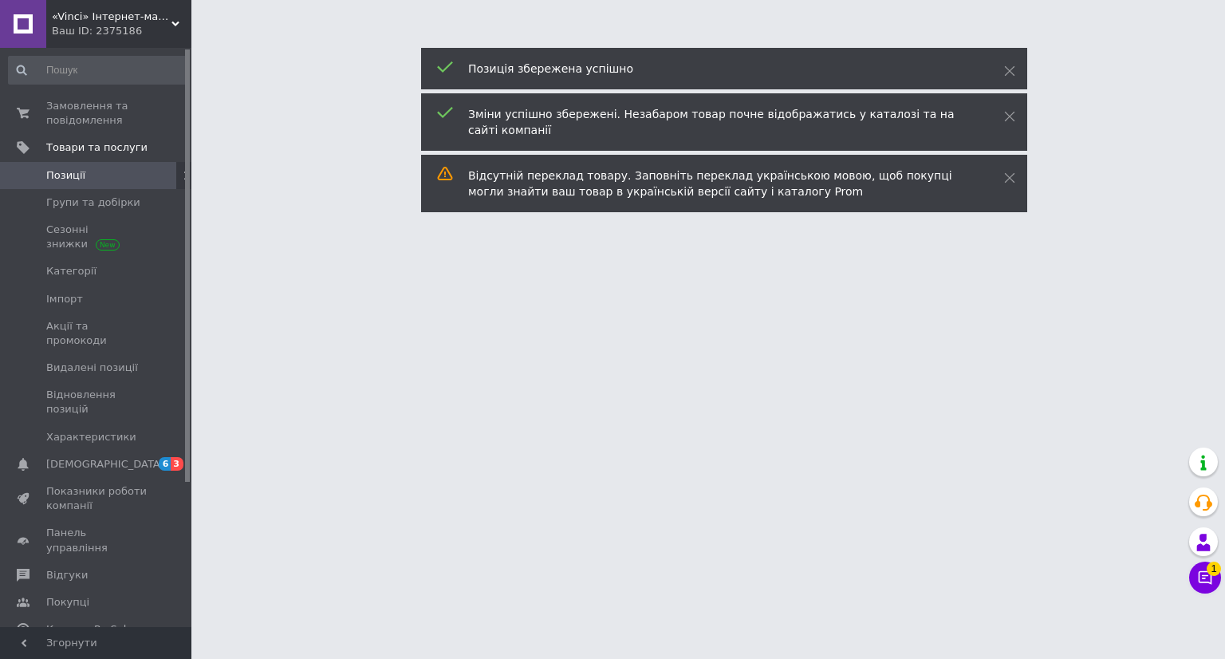
drag, startPoint x: 1224, startPoint y: 342, endPoint x: 1224, endPoint y: 189, distance: 153.1
click at [1224, 40] on html "«Vinci» Інтернет-магазин Ваш ID: 2375186 Сайт «Vinci» Інтернет-магазин Кабінет …" at bounding box center [612, 20] width 1225 height 40
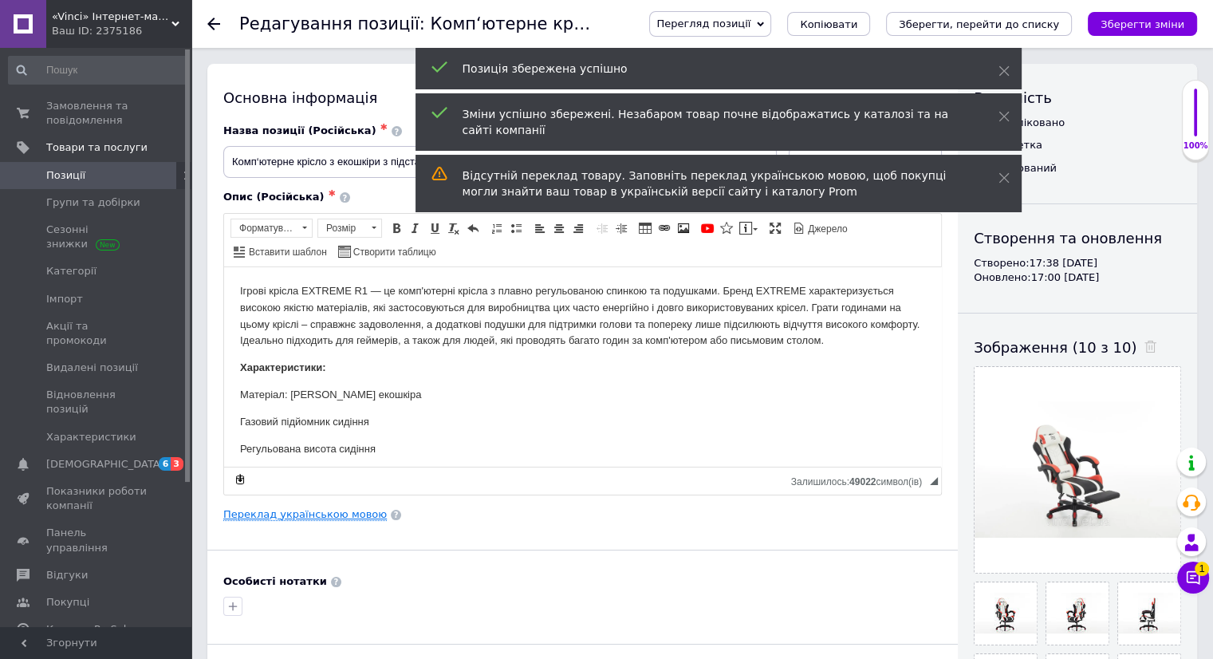
click at [313, 511] on link "Переклад українською мовою" at bounding box center [304, 514] width 163 height 13
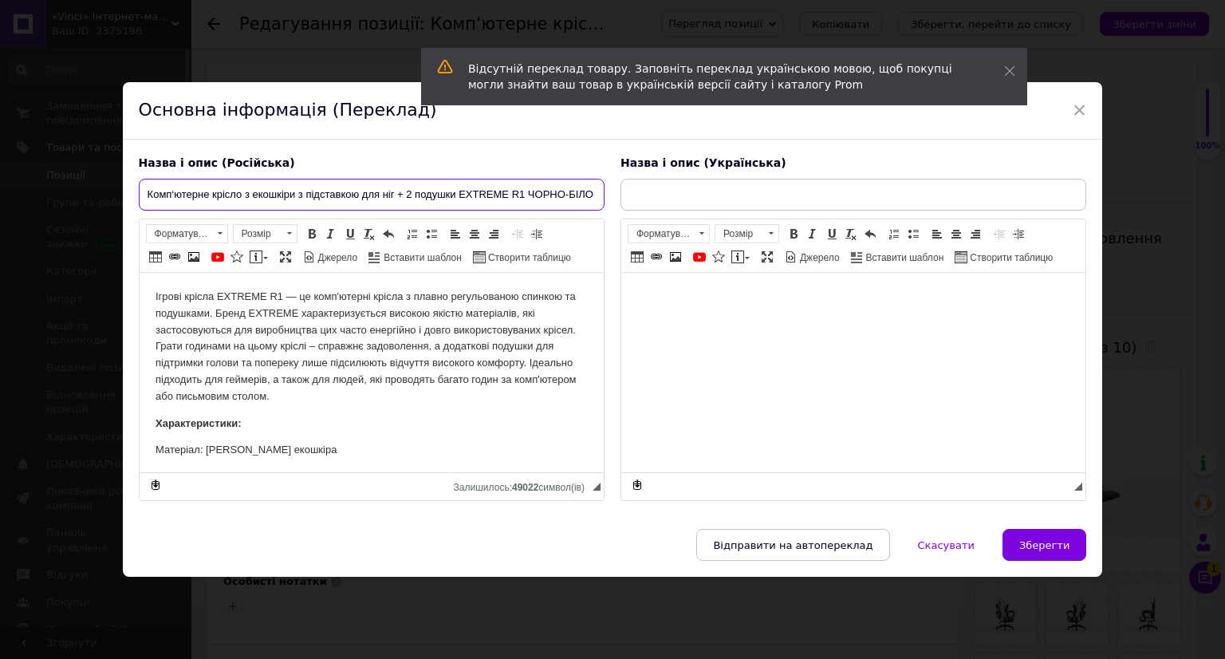
scroll to position [0, 54]
drag, startPoint x: 144, startPoint y: 195, endPoint x: 987, endPoint y: 227, distance: 844.1
click at [987, 227] on div "Назва і опис (Російська) Комп‘ютерне крісло з екошкіри з підставкою для ніг + 2…" at bounding box center [613, 328] width 964 height 362
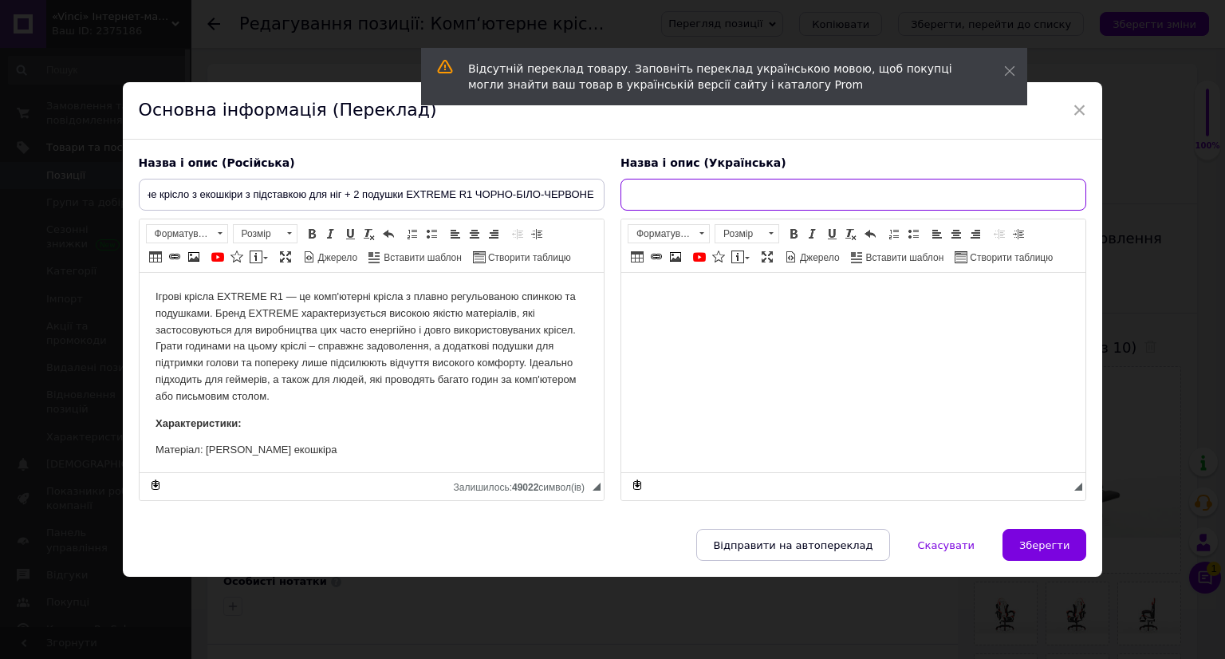
scroll to position [0, 0]
click at [655, 197] on input "text" at bounding box center [853, 195] width 466 height 32
paste input "Комп‘ютерне крісло з екошкіри з підставкою для ніг + 2 подушки EXTREME R1 ЧОРНО…"
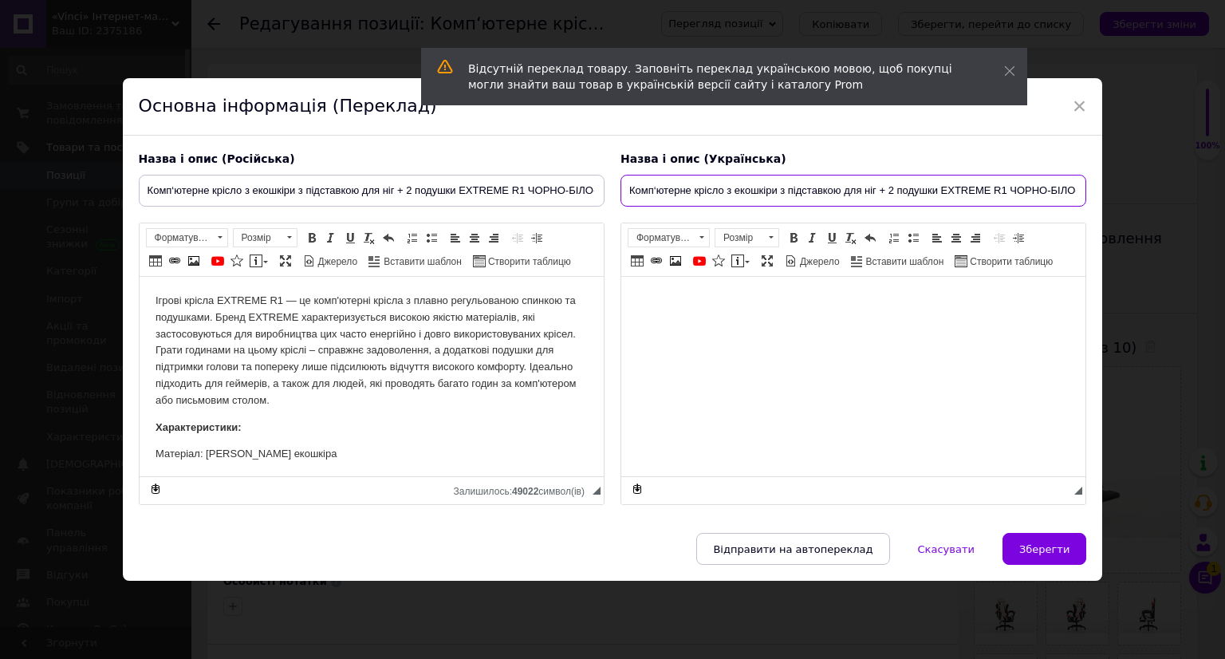
scroll to position [0, 53]
type input "Комп‘ютерне крісло з екошкіри з підставкою для ніг + 2 подушки EXTREME R1 ЧОРНО…"
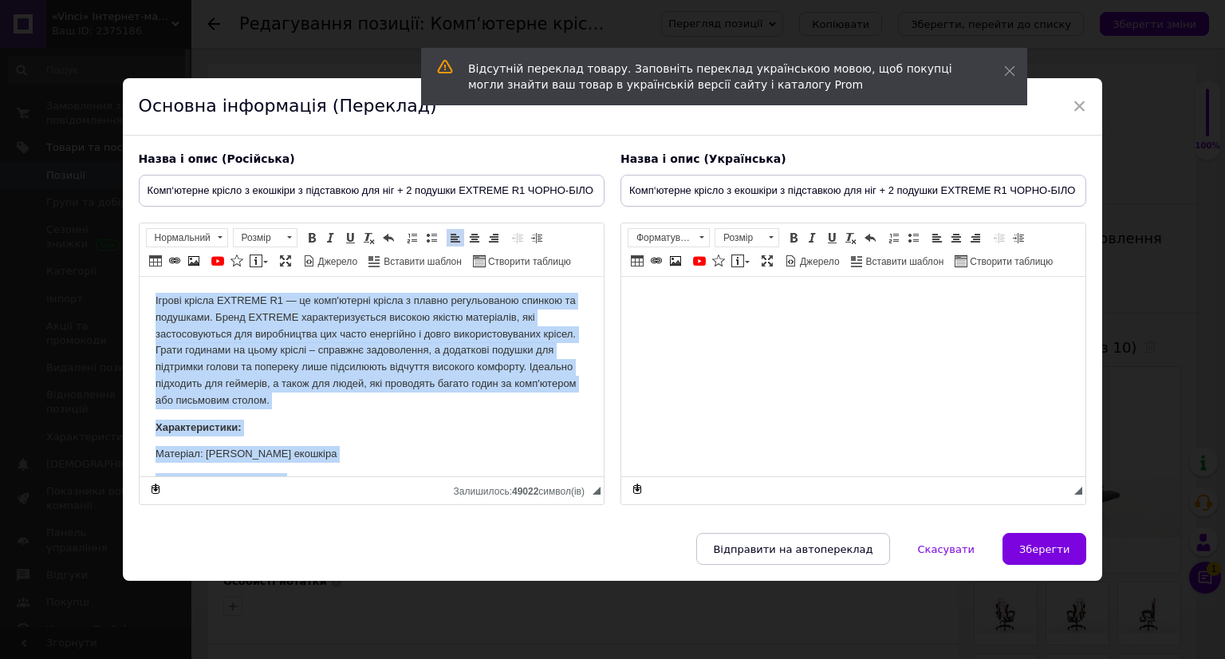
scroll to position [434, 0]
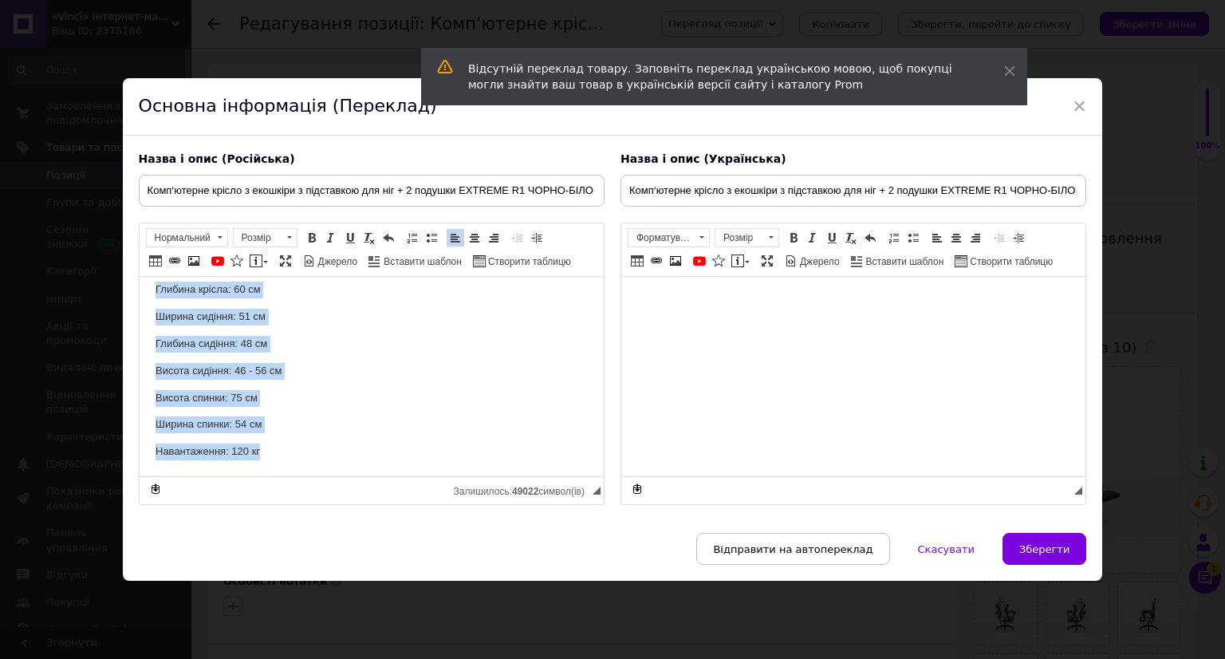
drag, startPoint x: 149, startPoint y: 296, endPoint x: 842, endPoint y: 695, distance: 799.7
click at [603, 476] on html "Ігрові крісла EXTREME R1 — це комп'ютерні крісла з плавно регульованою спинкою …" at bounding box center [371, 159] width 464 height 633
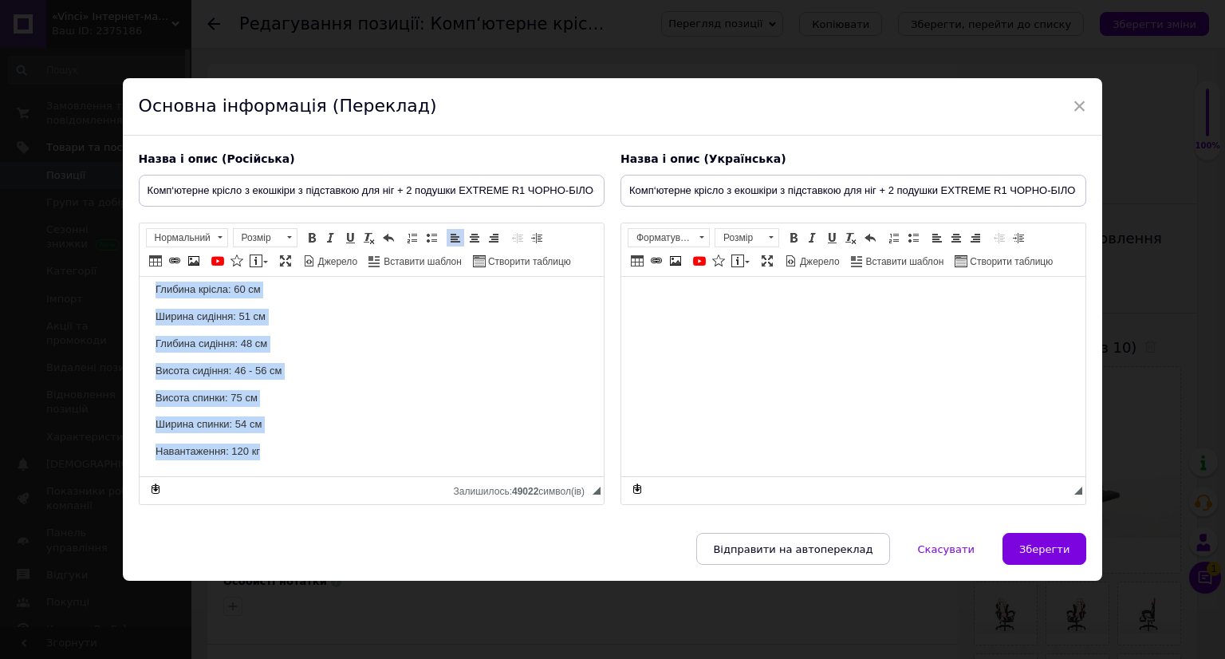
copy body "Ігрові крісла EXTREME R1 — це комп'ютерні крісла з плавно регульованою спинкою …"
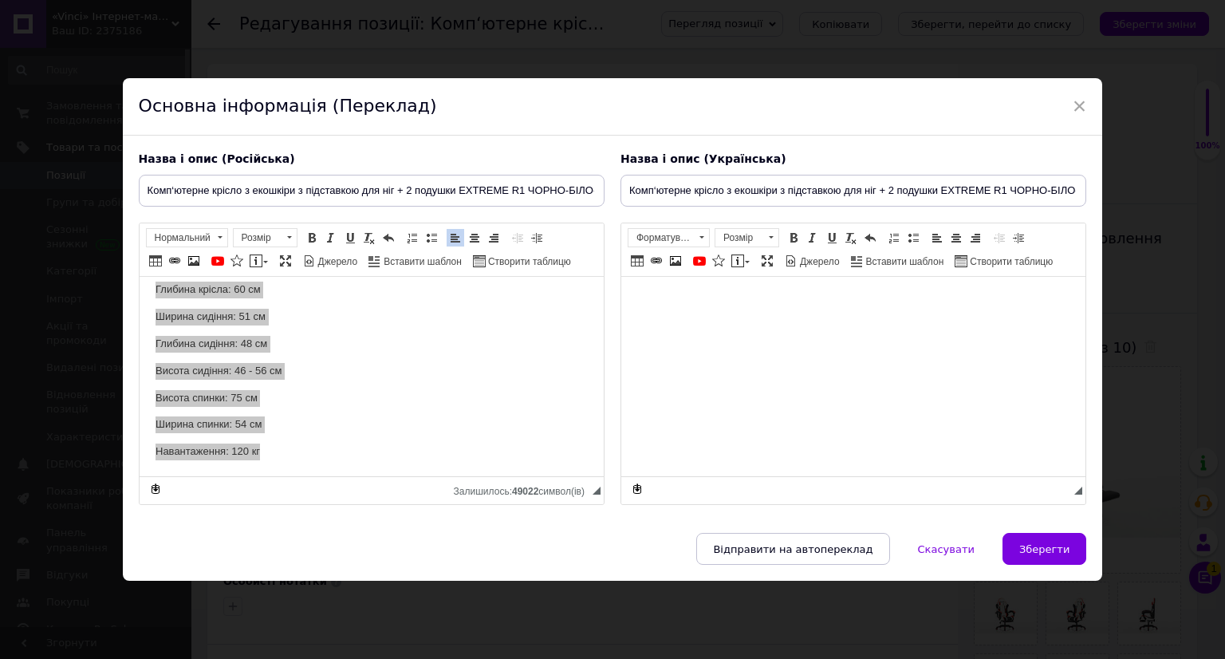
click at [711, 325] on html at bounding box center [852, 301] width 464 height 49
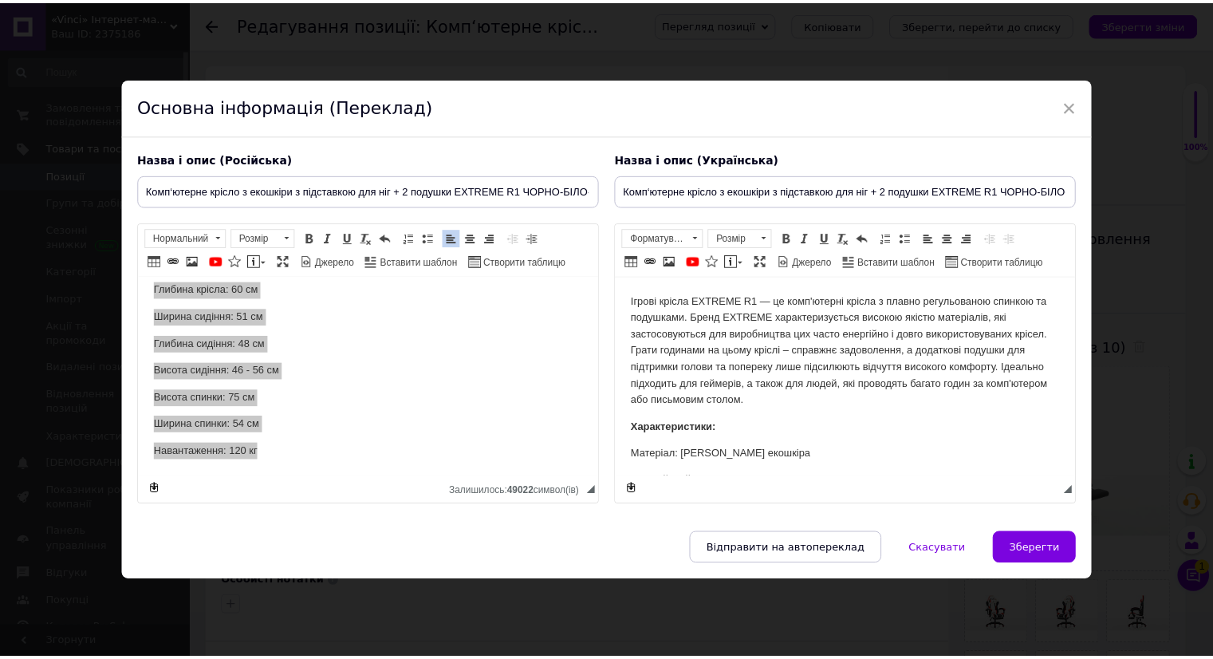
scroll to position [415, 0]
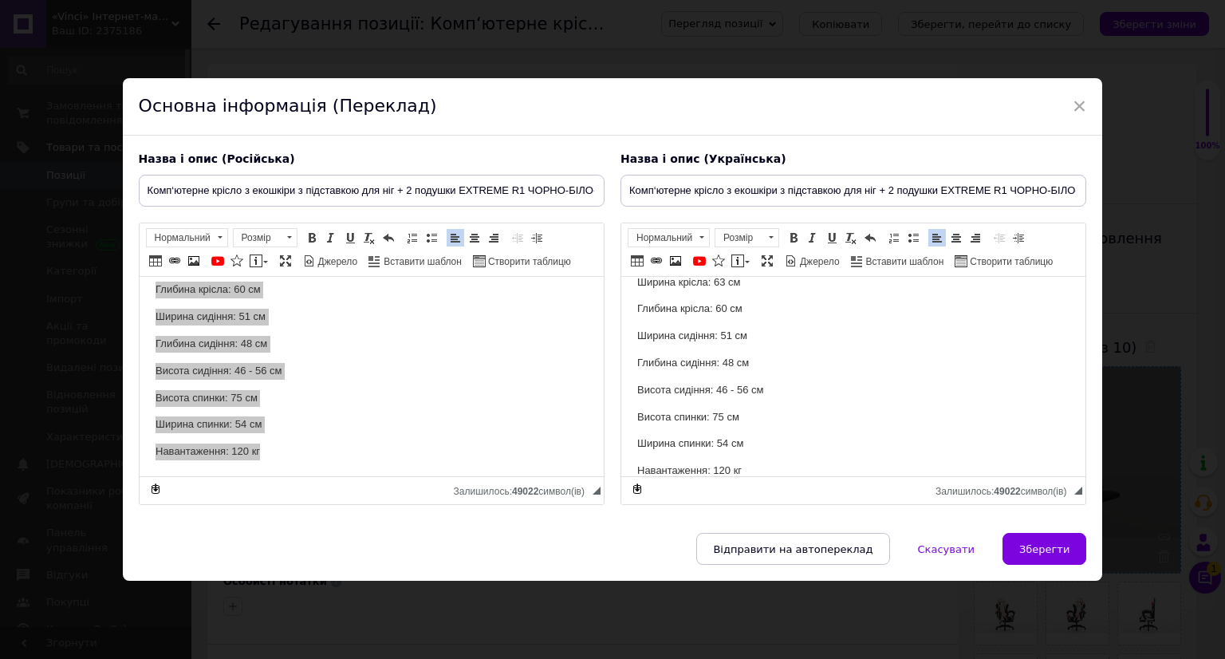
click at [1065, 543] on span "Зберегти" at bounding box center [1044, 549] width 50 height 12
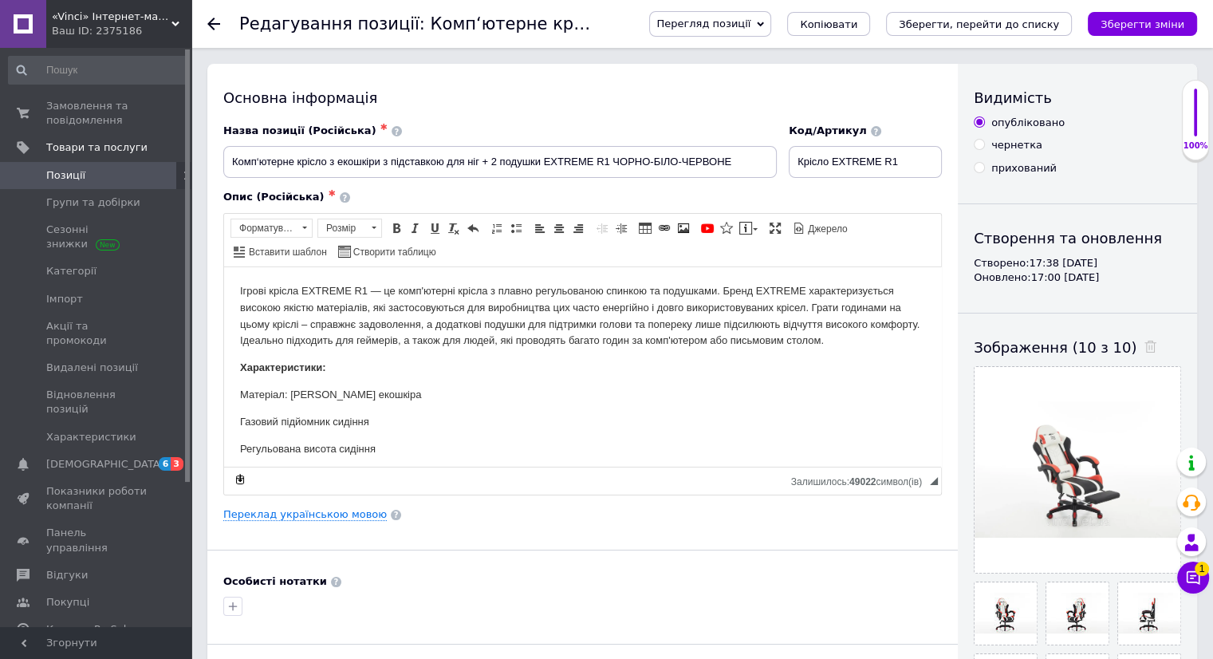
click at [1143, 29] on icon "Зберегти зміни" at bounding box center [1142, 24] width 84 height 12
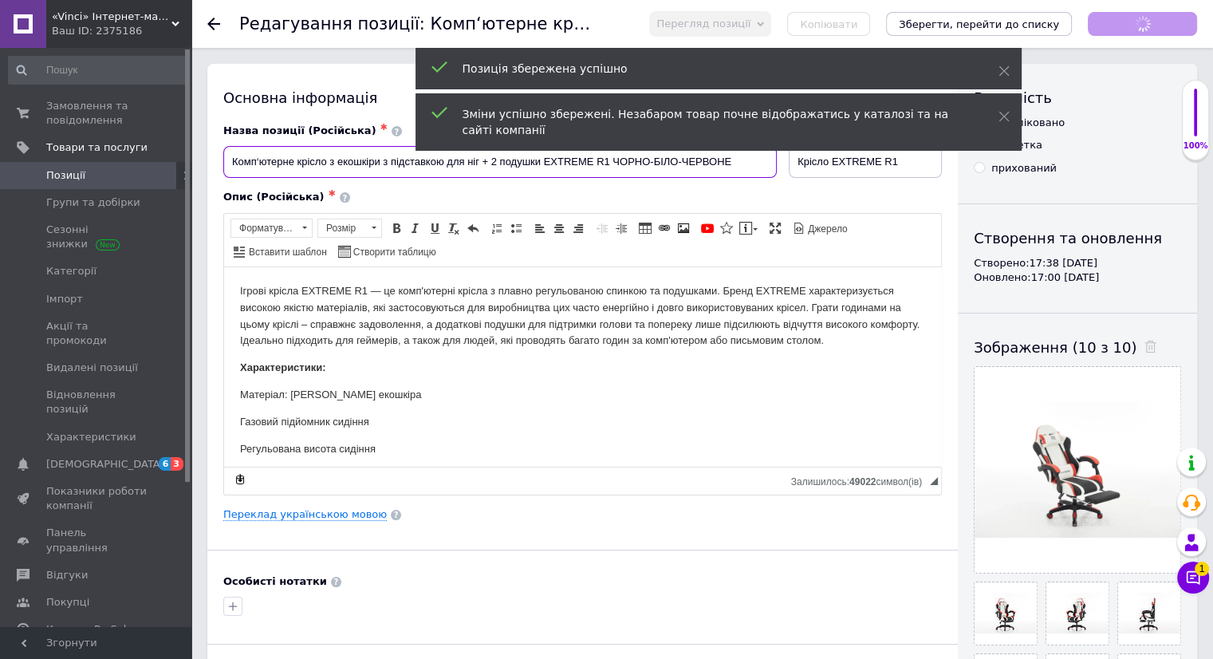
drag, startPoint x: 749, startPoint y: 157, endPoint x: 214, endPoint y: 156, distance: 535.8
click at [214, 156] on div "Основна інформація Назва позиції (Російська) ✱ Комп‘ютерне крісло з екошкіри з …" at bounding box center [582, 493] width 750 height 859
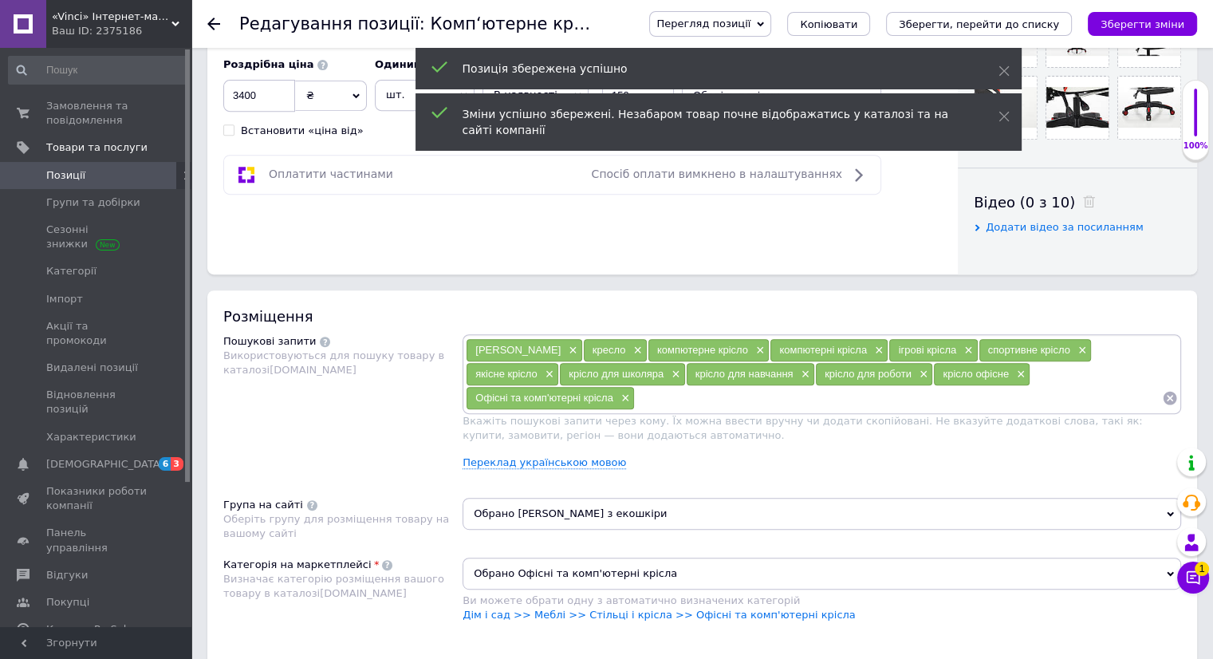
scroll to position [797, 0]
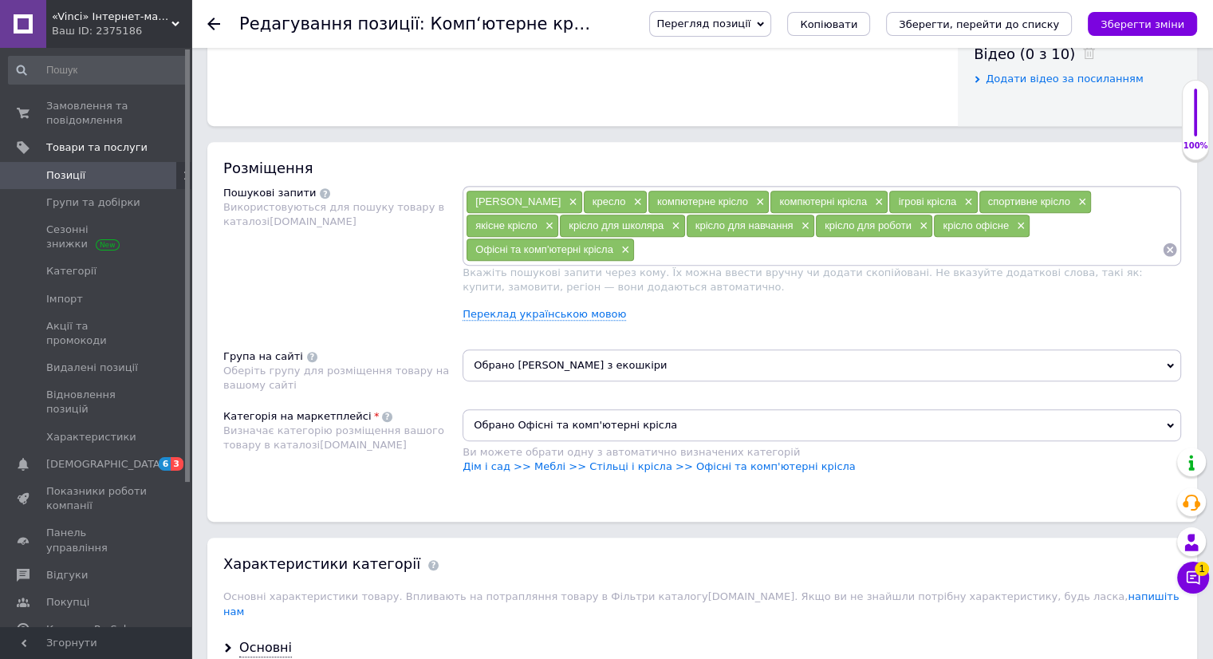
paste input "Комп‘ютерне крісло з екошкіри з підставкою для ніг + 2 подушки EXTREME R1 ЧОРНО…"
type input "Комп‘ютерне крісло з екошкіри з підставкою для ніг + 2 подушки EXTREME R1 ЧОРНО…"
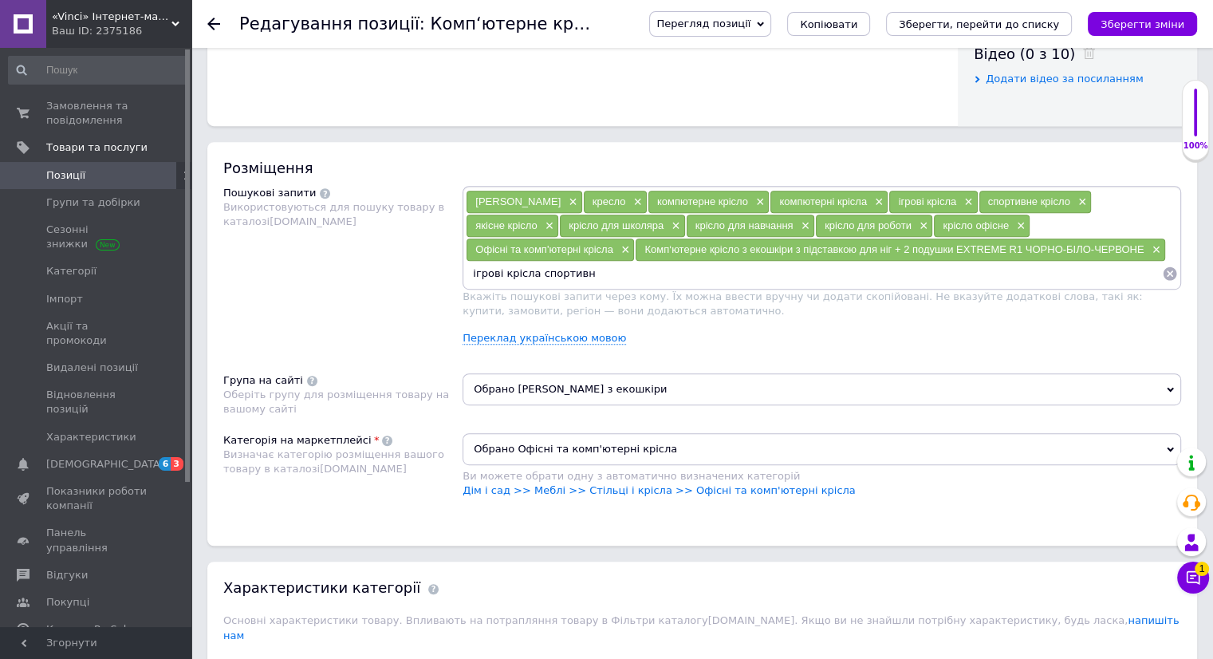
type input "ігрові крісла спортивні"
type input "спортивні крісла"
type input "якісне крісло з екошкіри"
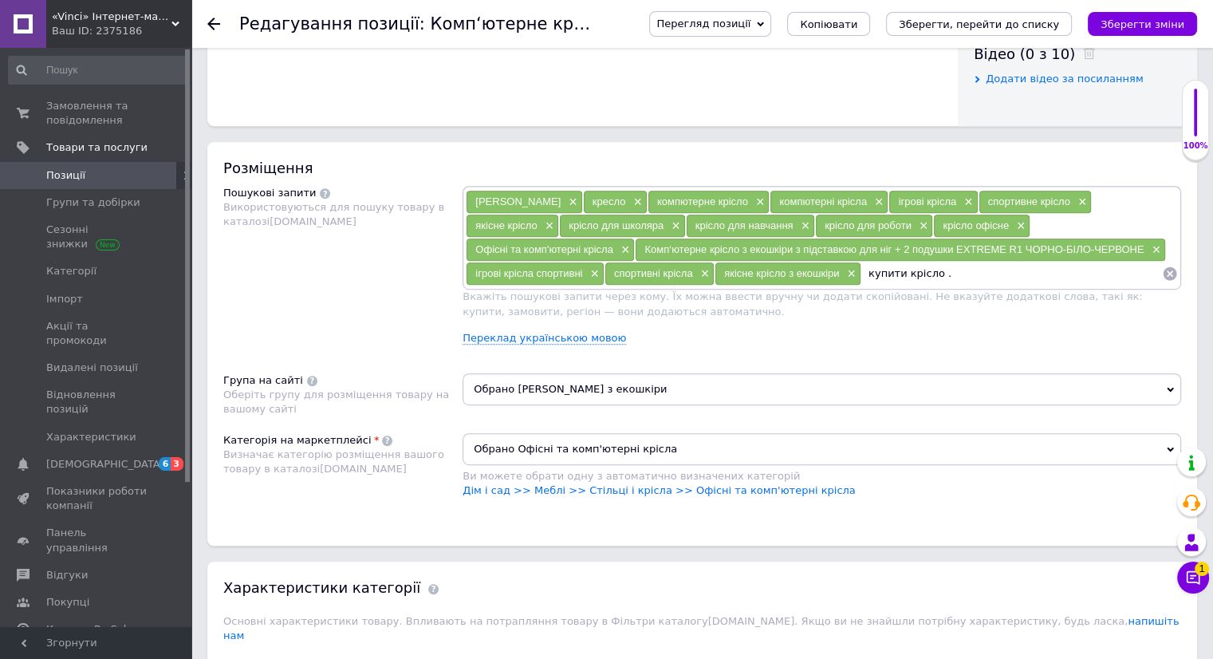
type input "купити крісло"
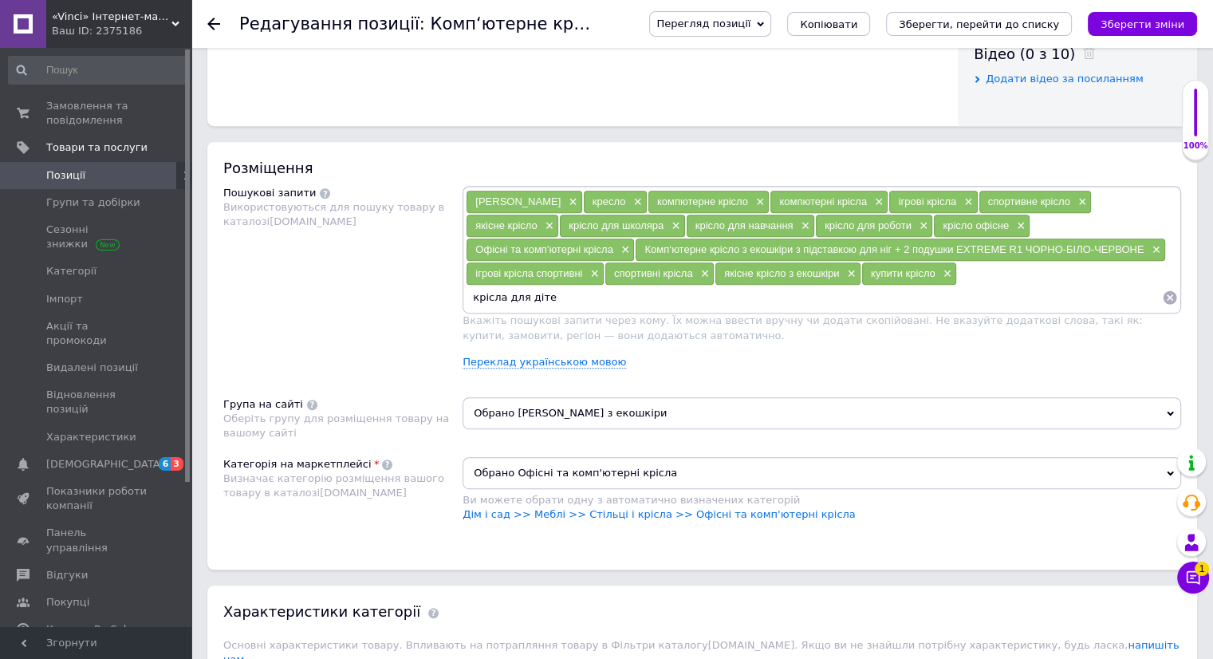
type input "крісла для дітей"
type input "крісла для дорослих"
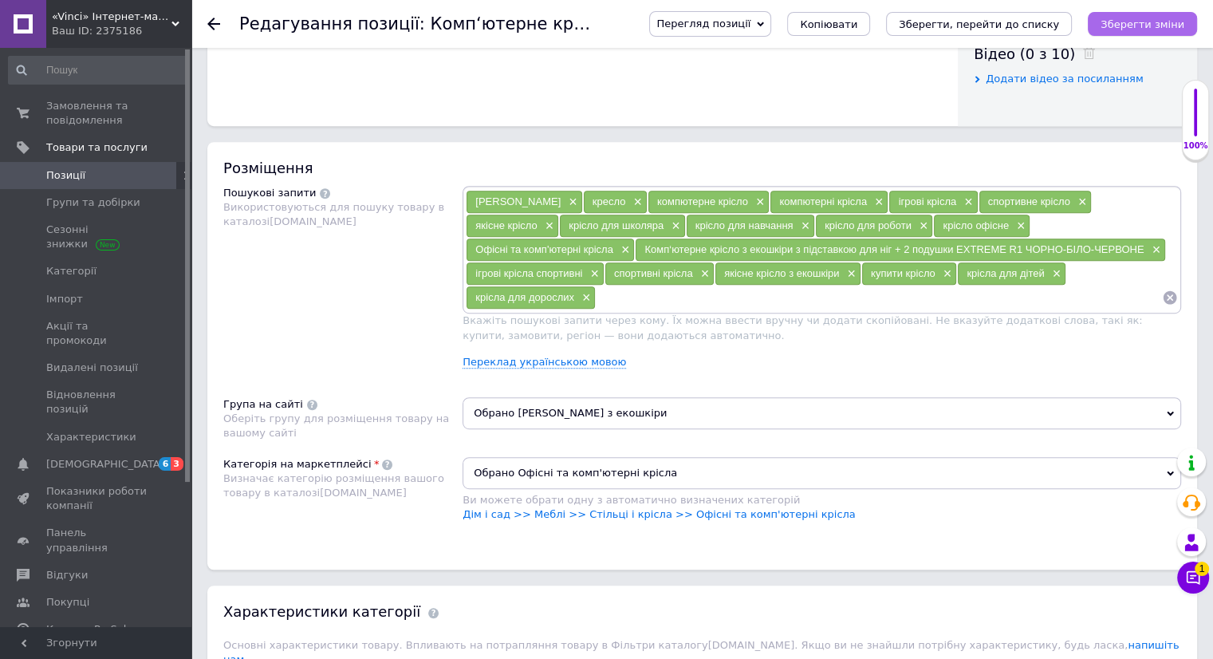
click at [1123, 29] on icon "Зберегти зміни" at bounding box center [1142, 24] width 84 height 12
paste input "Комп‘ютерне крісло з підставкою для ніг EXTREME R1 Чорно-біло-червоний"
type input "Комп‘ютерне крісло з підставкою для ніг EXTREME R1 Чорно-біло-червоний"
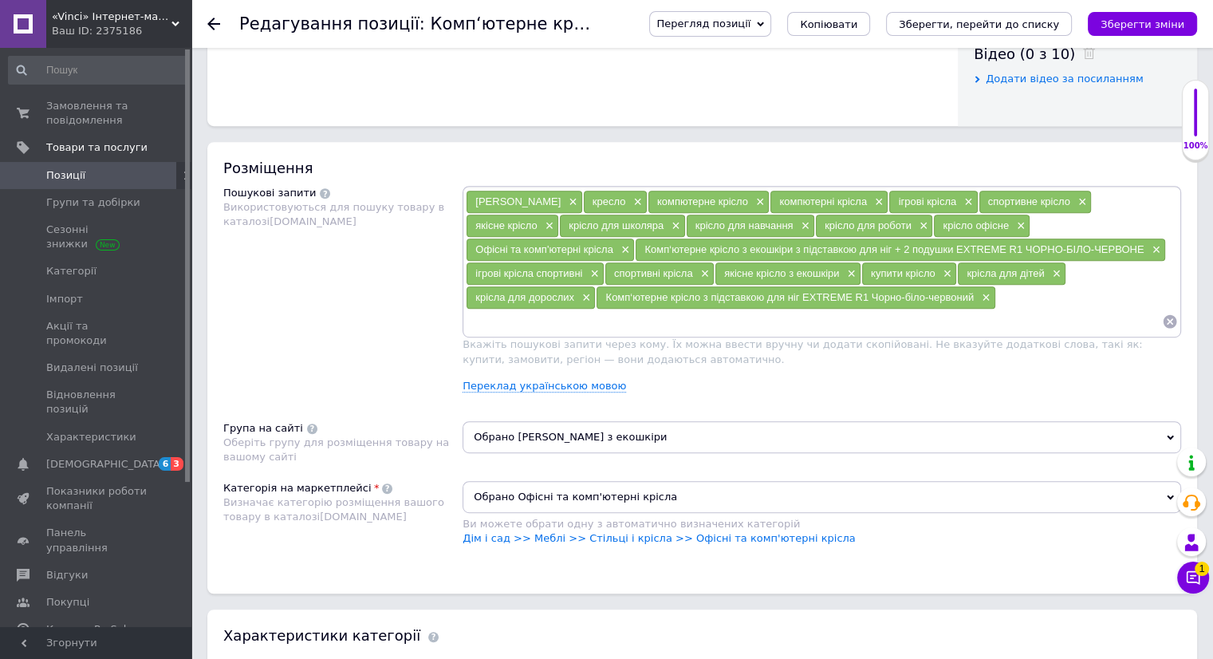
paste input "EXTREME_R1_БІЛО-ЧЕРВОНИЙ"
type input "EXTREME_R1_БІЛО-ЧЕРВОНИЙ"
type input "купить кресло"
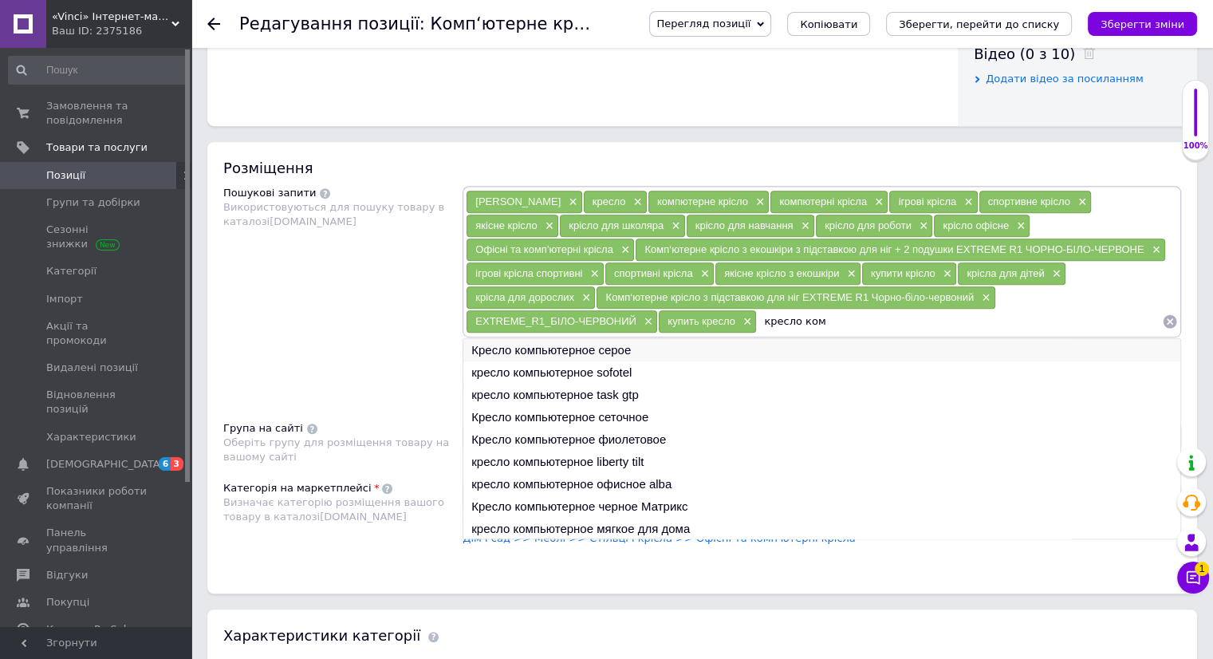
type input "кресло ком"
click at [572, 342] on li "Кресло компьютерное серое" at bounding box center [821, 350] width 717 height 22
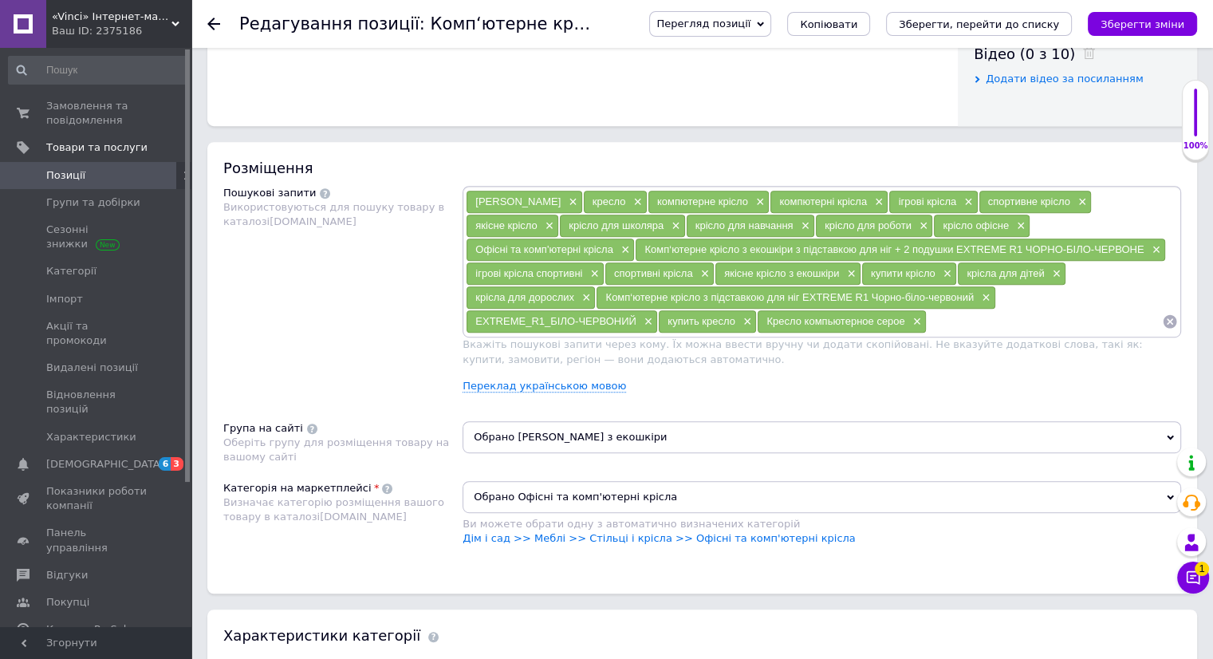
click at [926, 324] on input at bounding box center [1043, 321] width 235 height 24
type input "Кресло компьютерное"
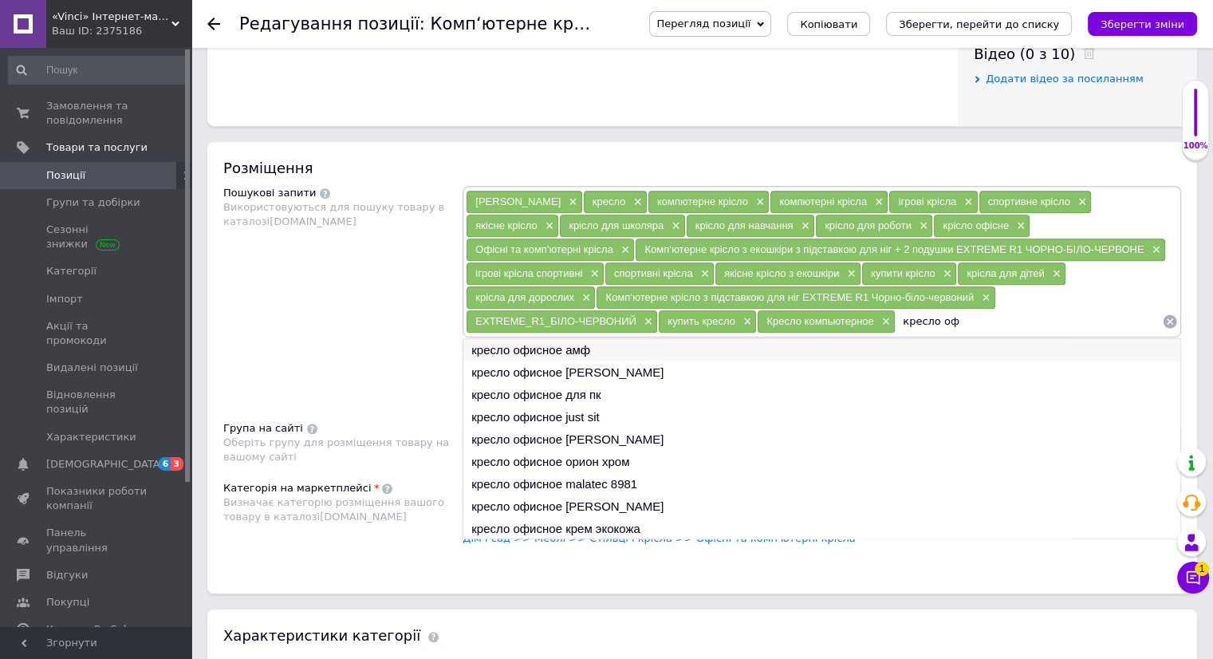
type input "кресло оф"
click at [556, 348] on li "кресло офисное амф" at bounding box center [821, 350] width 717 height 22
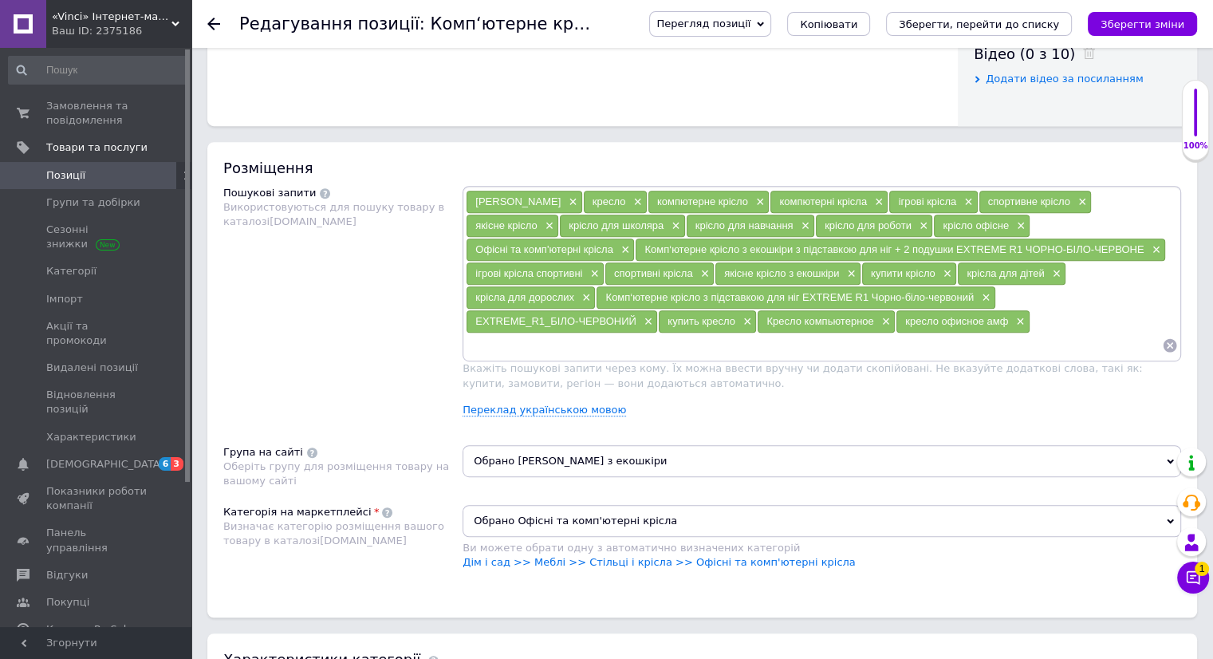
click at [775, 333] on input at bounding box center [814, 345] width 696 height 24
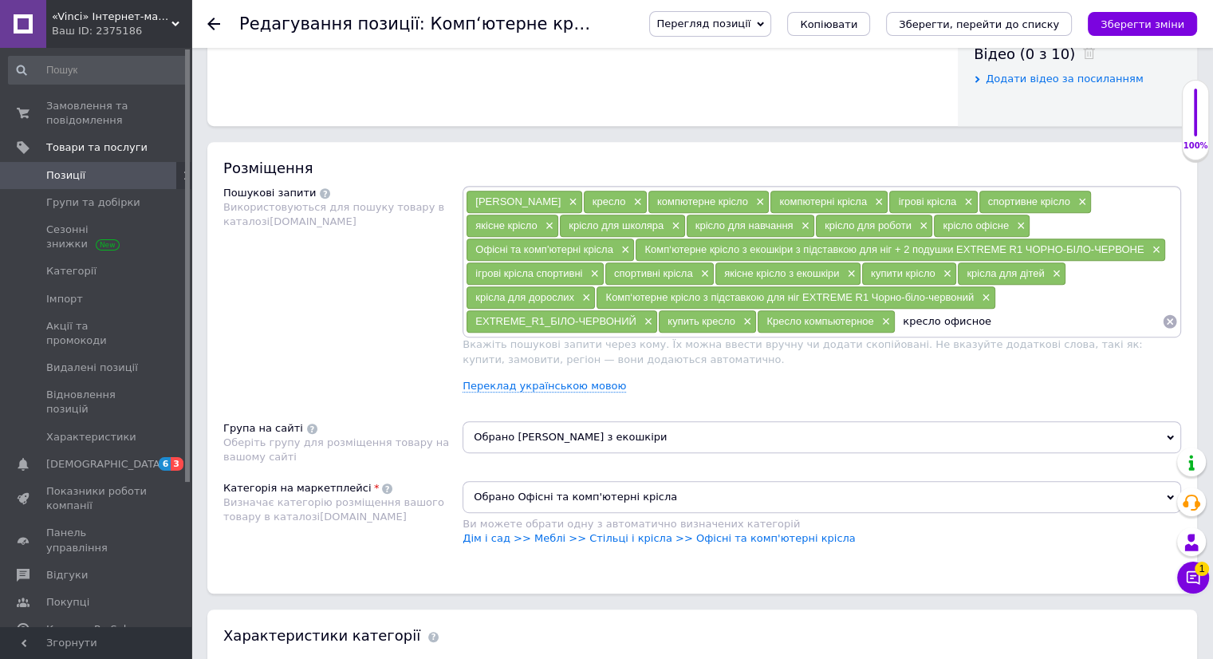
type input "кресло офисное"
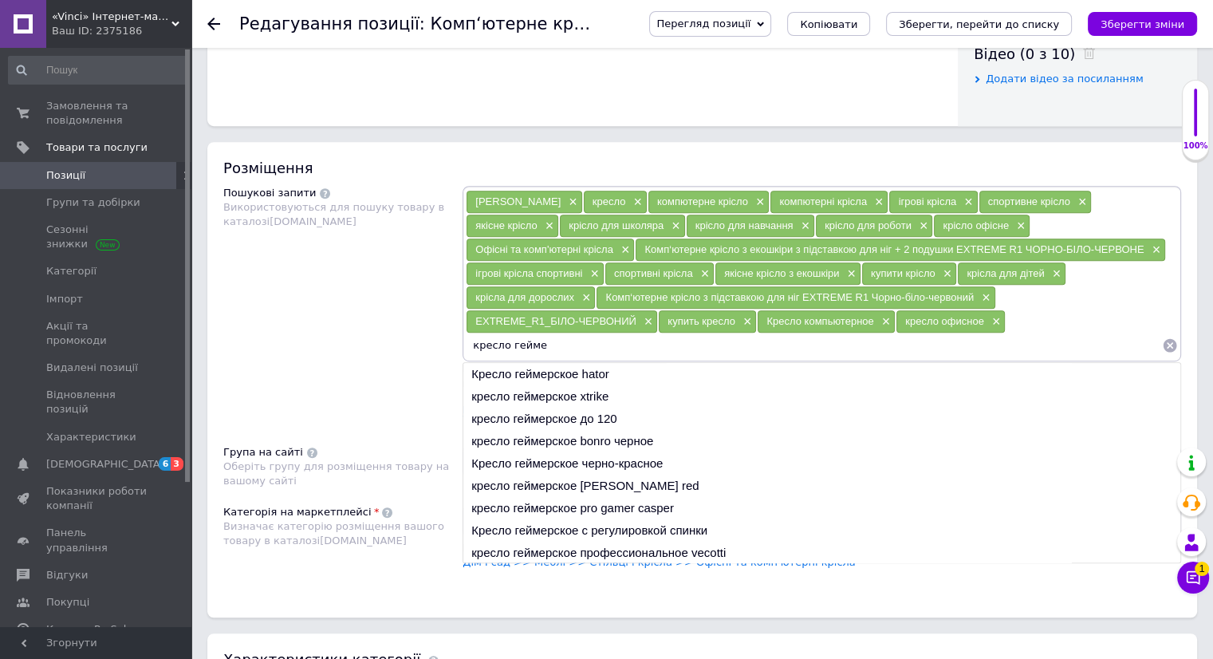
type input "кресло гейме"
click at [563, 452] on li "Кресло геймерское черно-красное" at bounding box center [821, 463] width 717 height 22
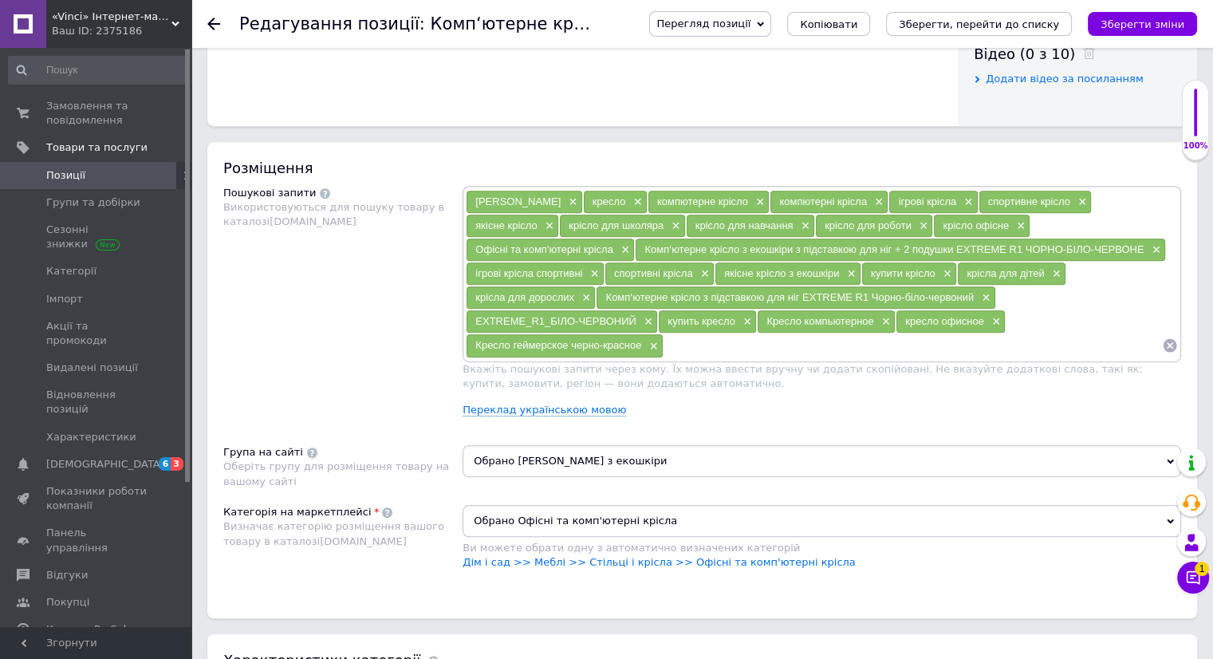
click at [960, 333] on input at bounding box center [912, 345] width 498 height 24
type input "кресло с екокожи"
type input "крісло з екошкіри"
type input "шкіряне крісло"
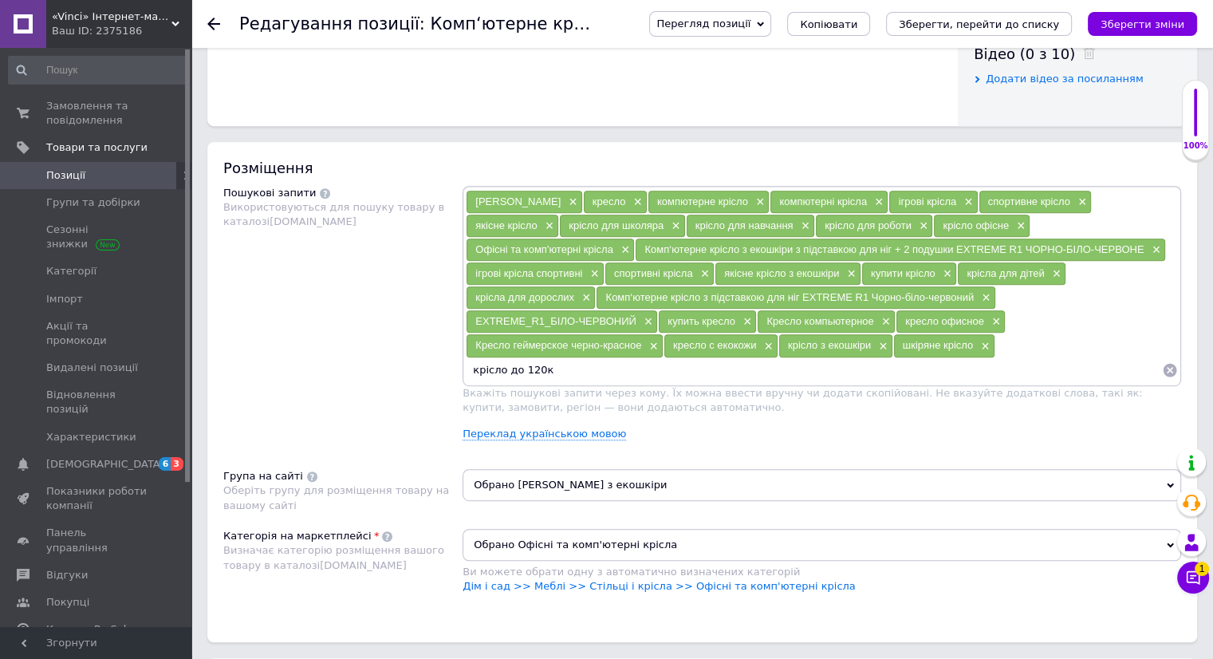
type input "крісло до 120кг"
type input "крісло якісне"
type input "крісло міцне"
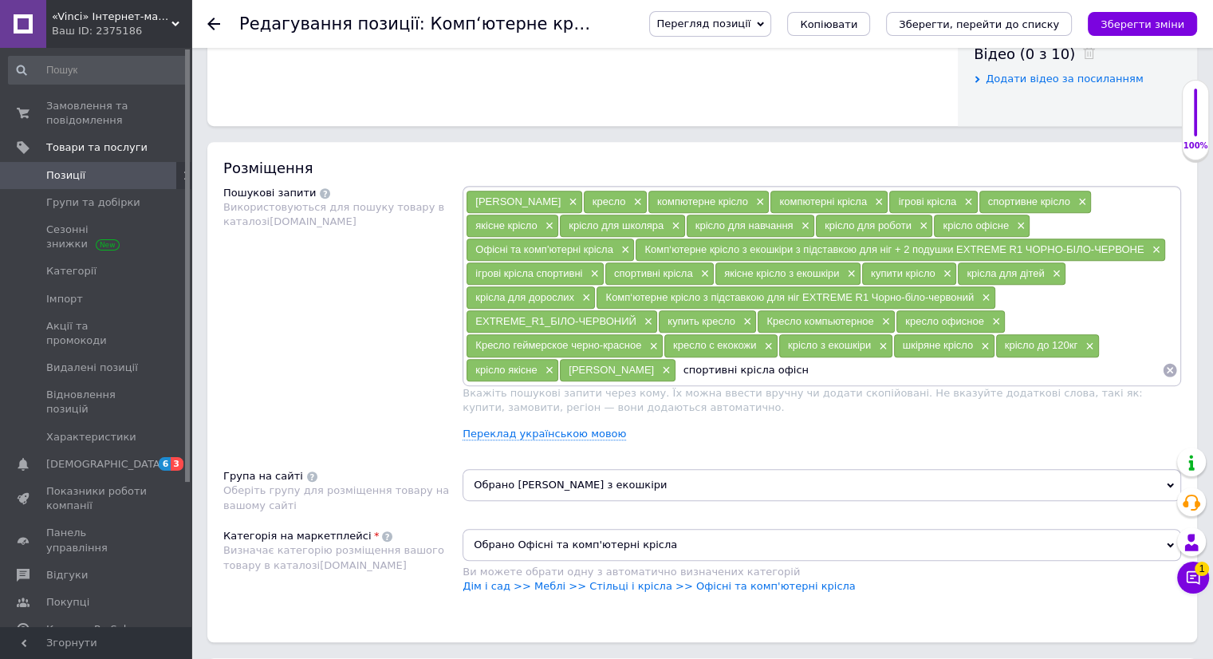
type input "спортивні крісла офісні"
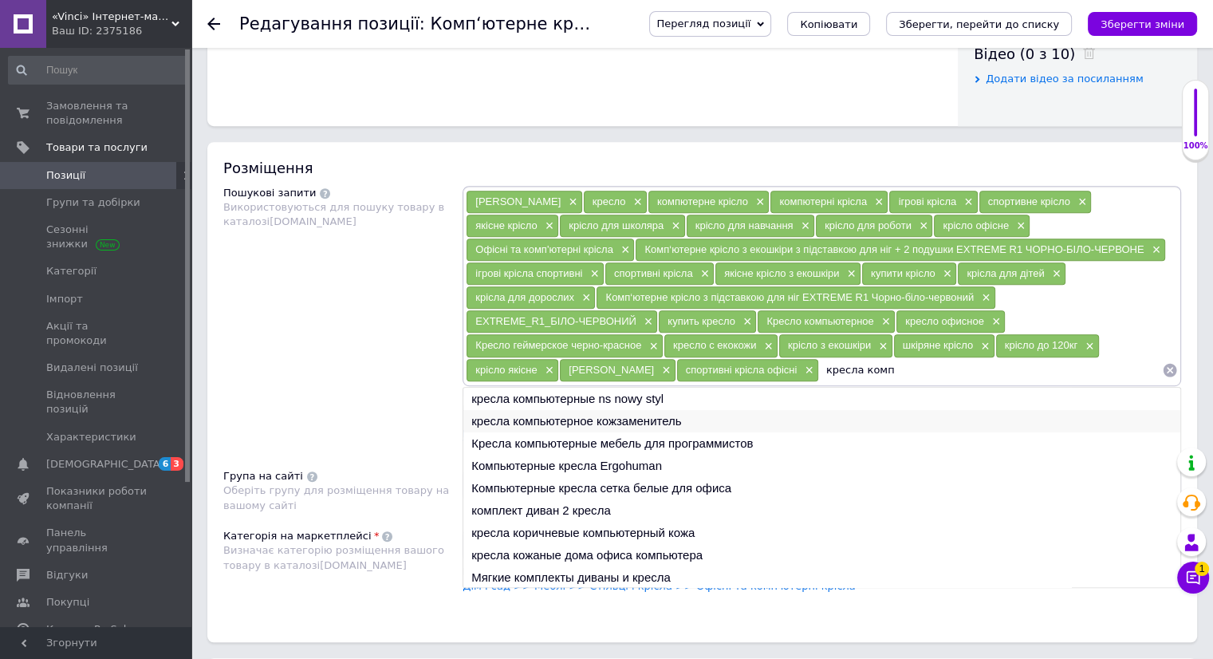
type input "кресла комп"
click at [564, 415] on li "кресла компьютерное кожзаменитель" at bounding box center [821, 421] width 717 height 22
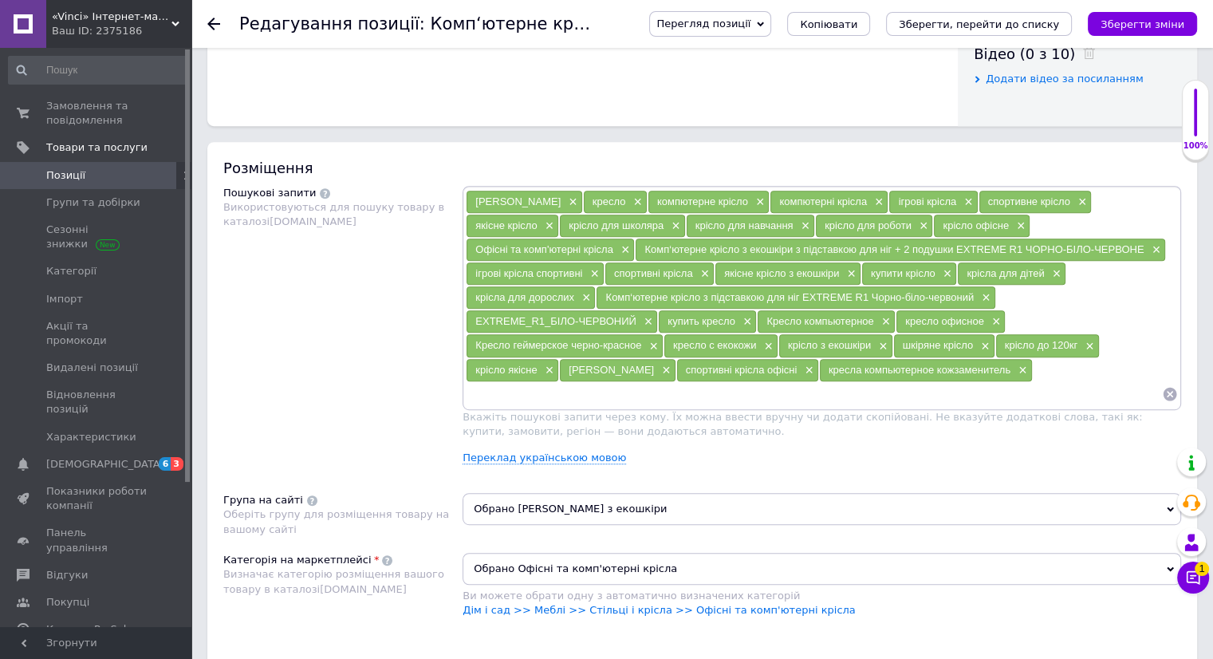
click at [1167, 18] on icon "Зберегти зміни" at bounding box center [1142, 24] width 84 height 12
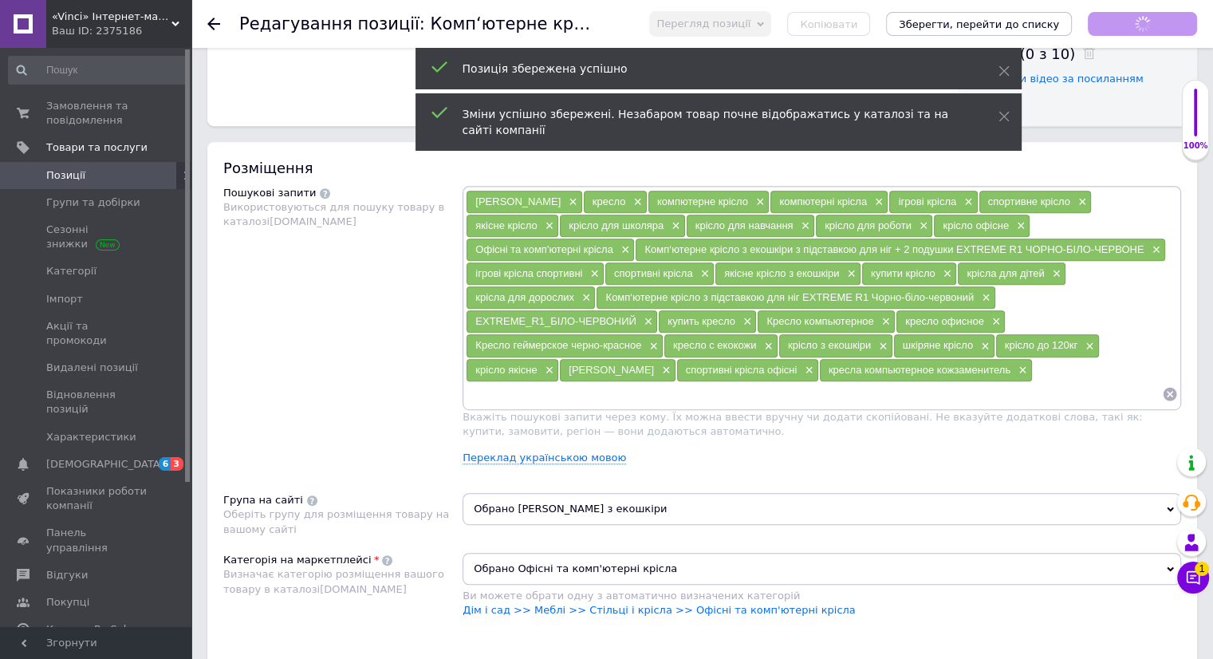
click at [699, 382] on input at bounding box center [814, 394] width 696 height 24
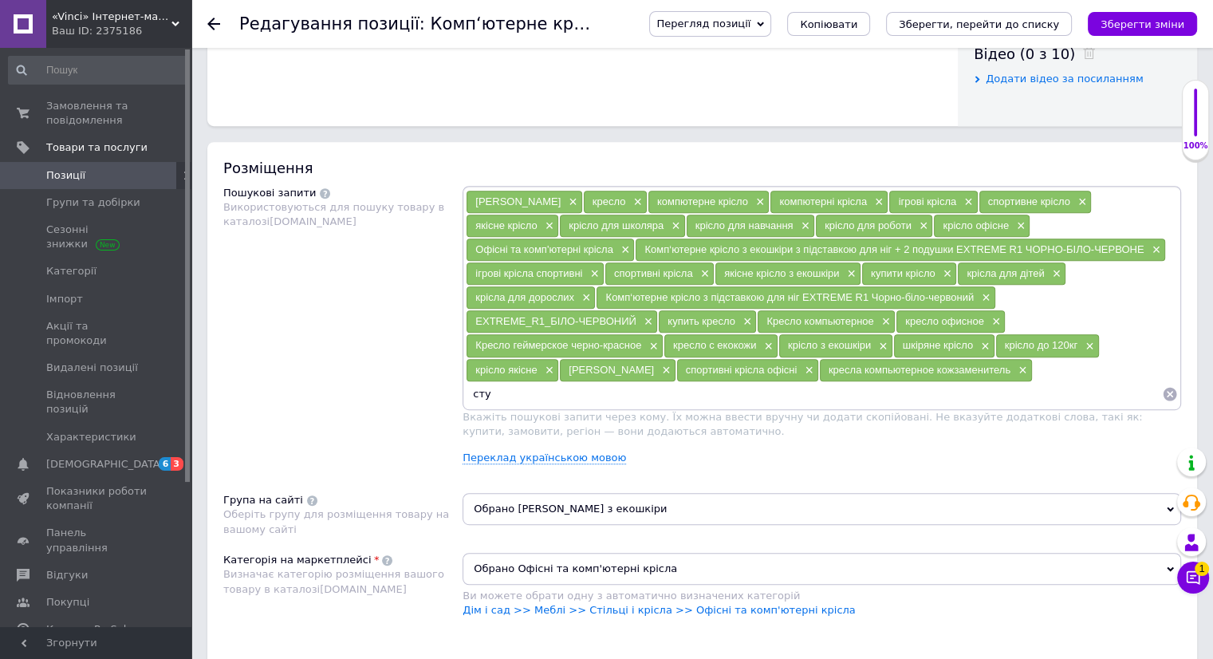
type input "стул"
type input "стулья"
type input "кресла"
type input "кресло для роботи"
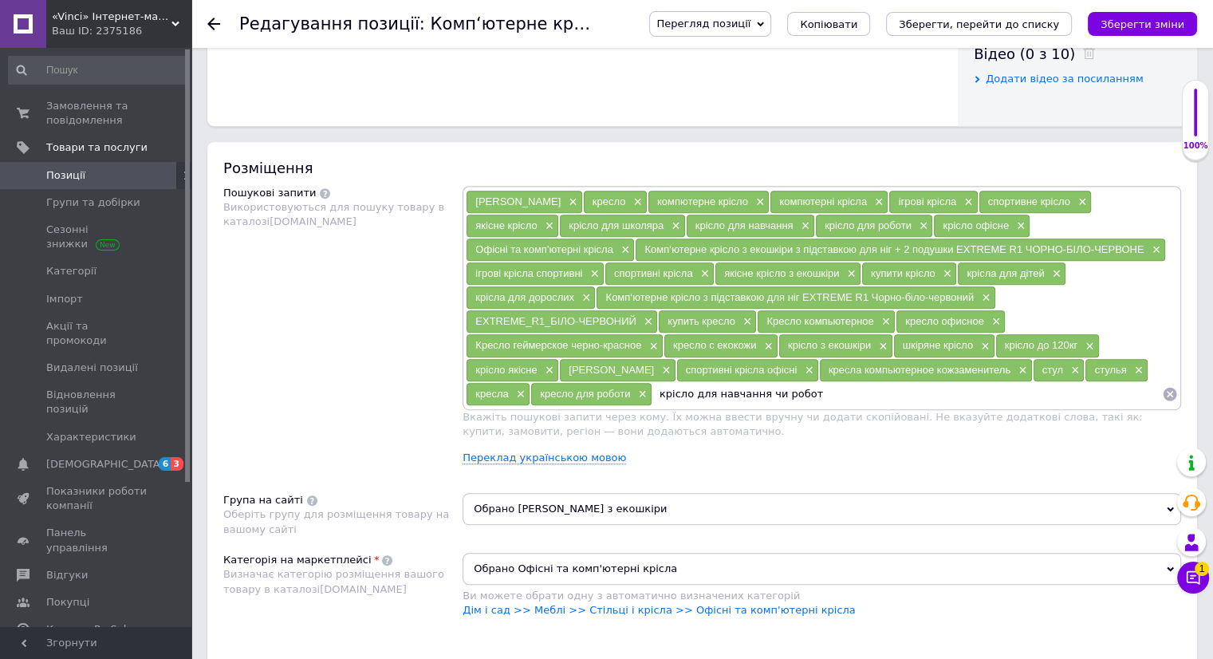
type input "крісло для навчання чи роботи"
type input "крісло для компа"
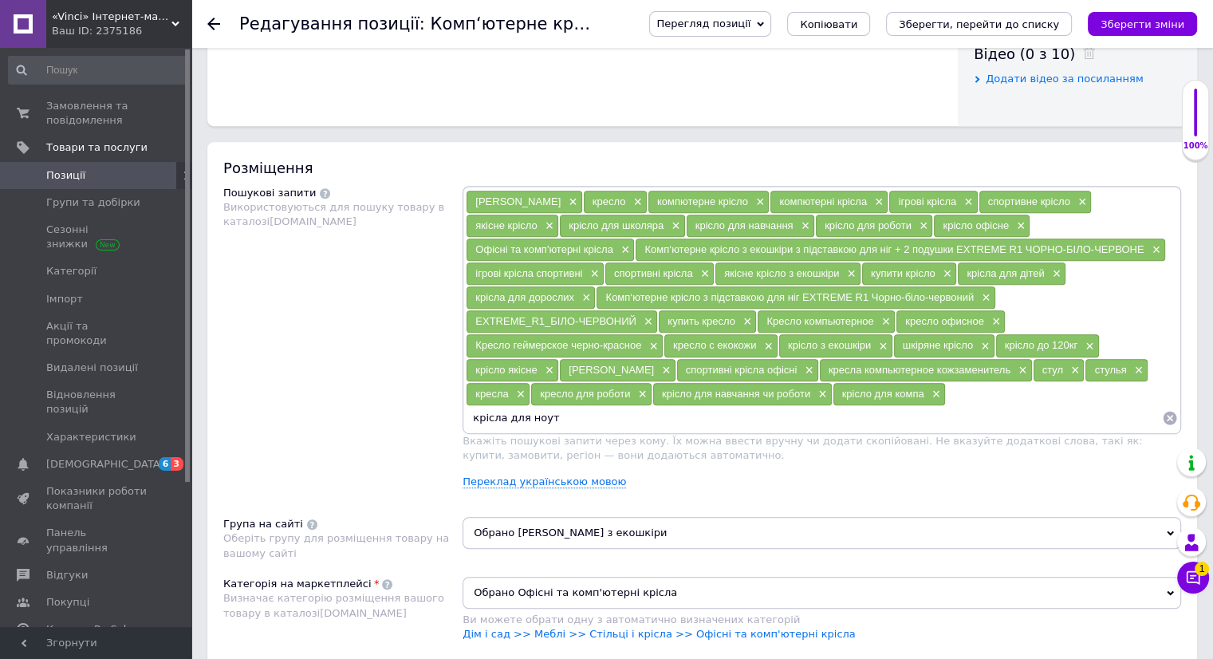
type input "крісла для ноута"
type input "крісло компютерне геймерське"
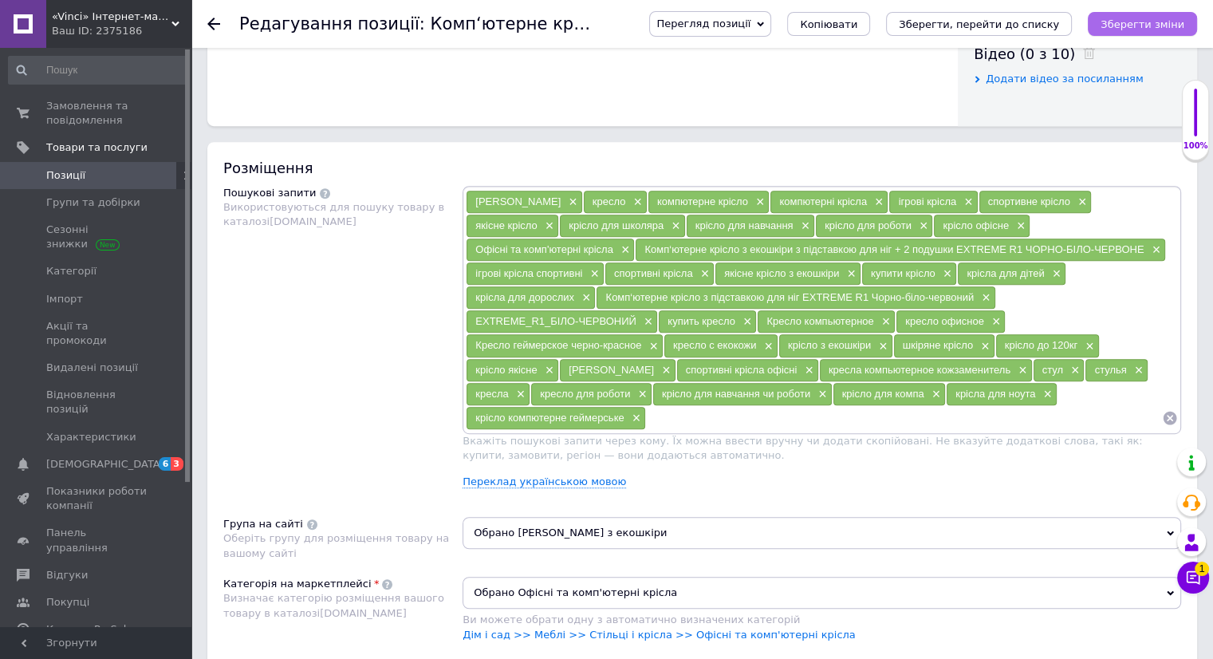
click at [1134, 32] on button "Зберегти зміни" at bounding box center [1141, 24] width 109 height 24
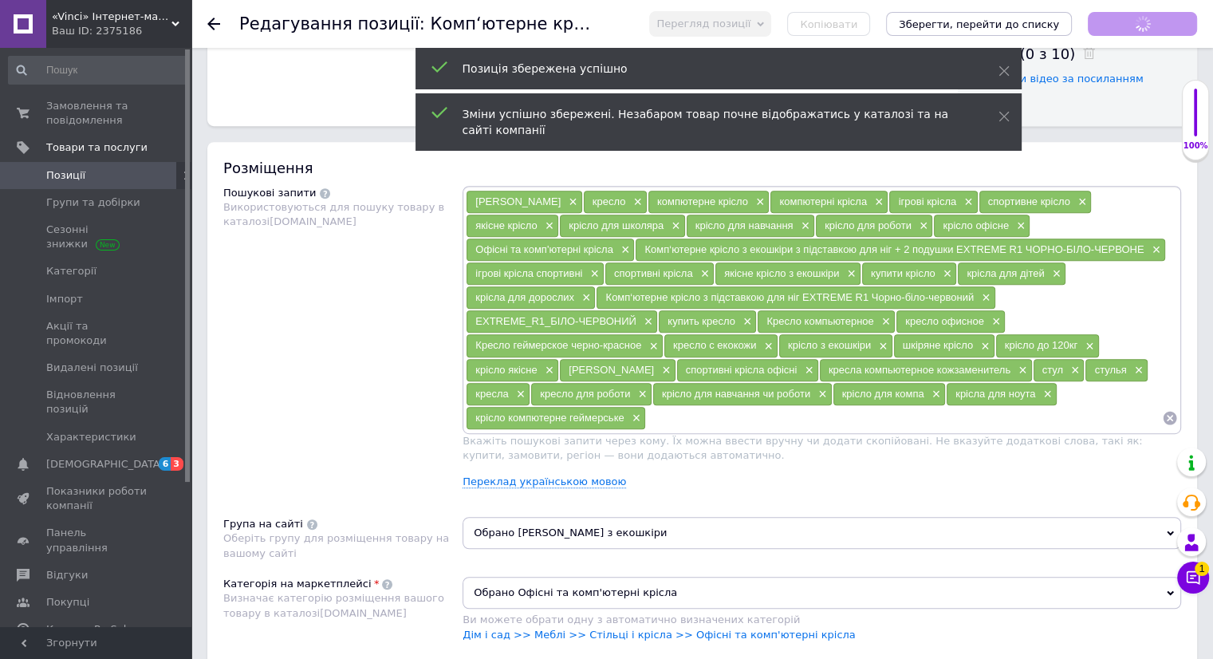
click at [900, 406] on input at bounding box center [904, 418] width 516 height 24
type input "крісло ігрове"
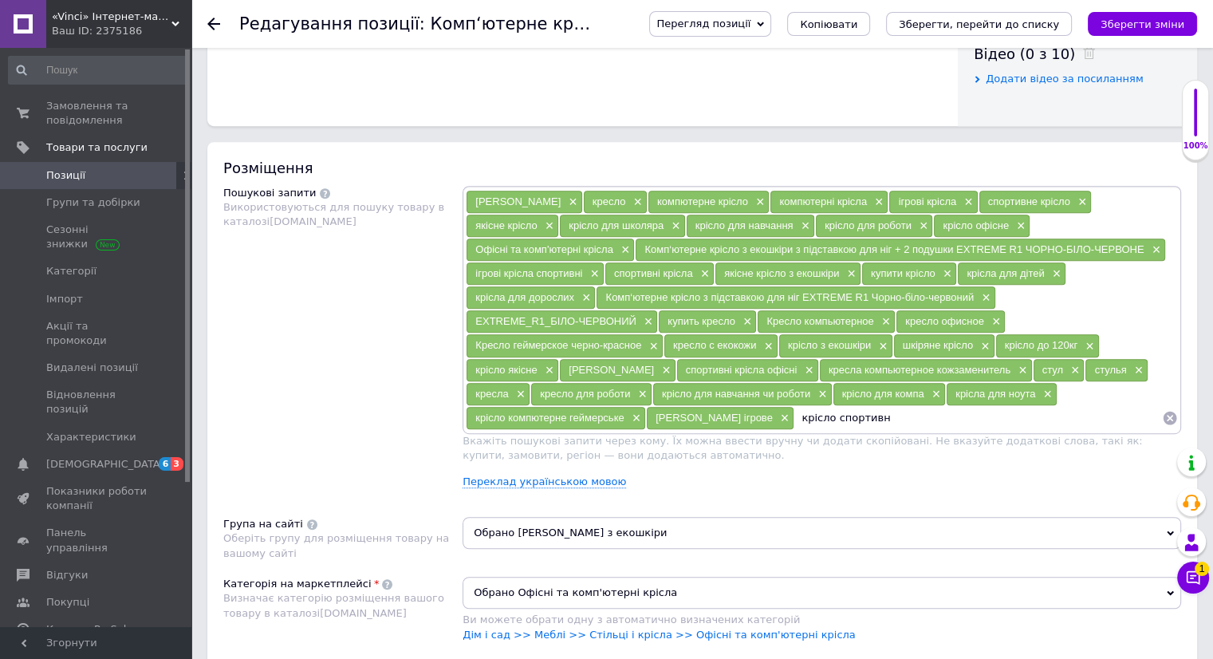
type input "крісло спортивне"
type input "крісло для дитини"
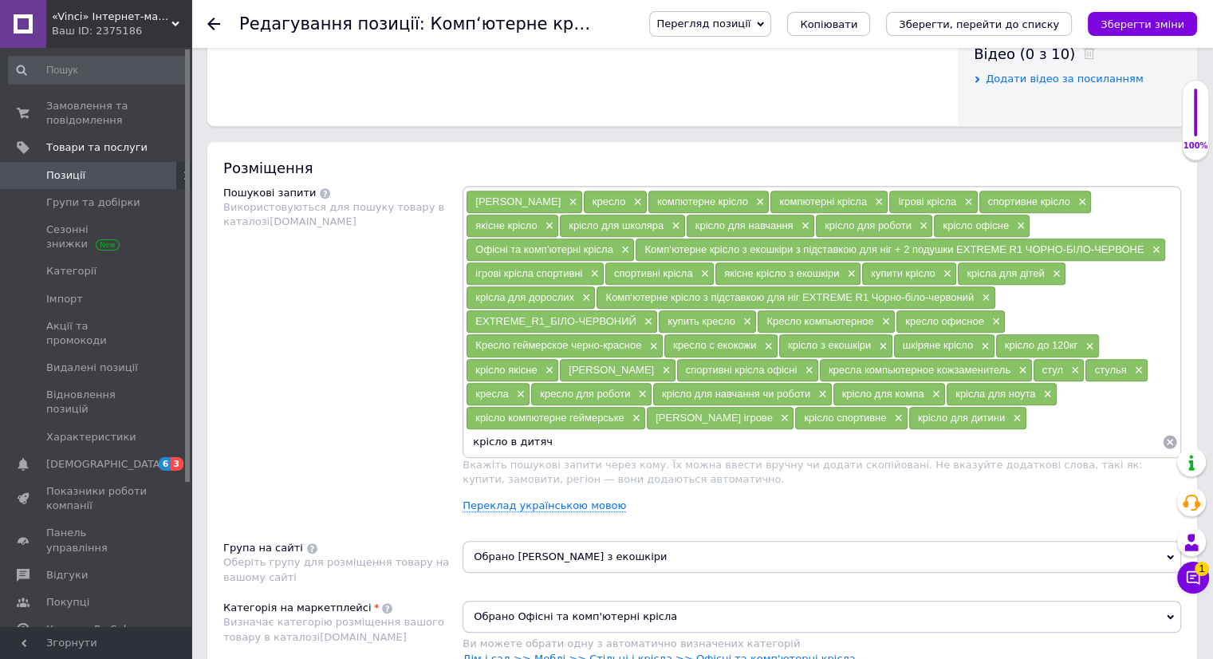
type input "крісло в дитячу"
type input "крісло в ігрову"
type input "крісло для підлітка"
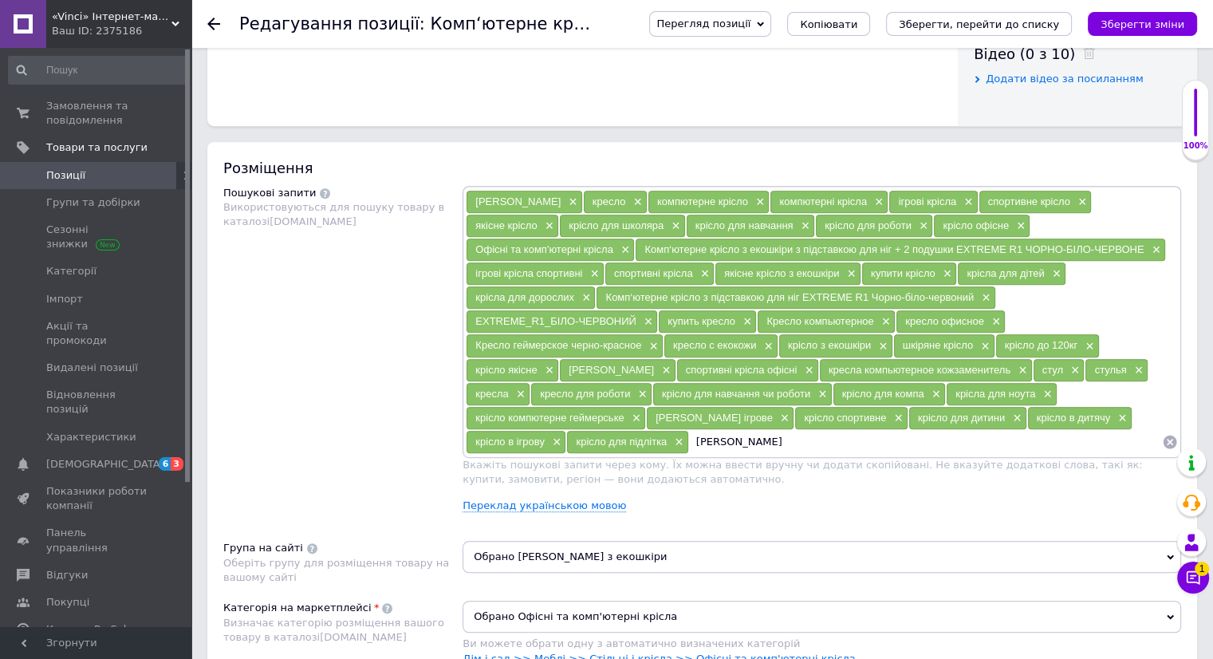
type input "крісло біле"
type input "крісло червоне"
type input "крісло зелене"
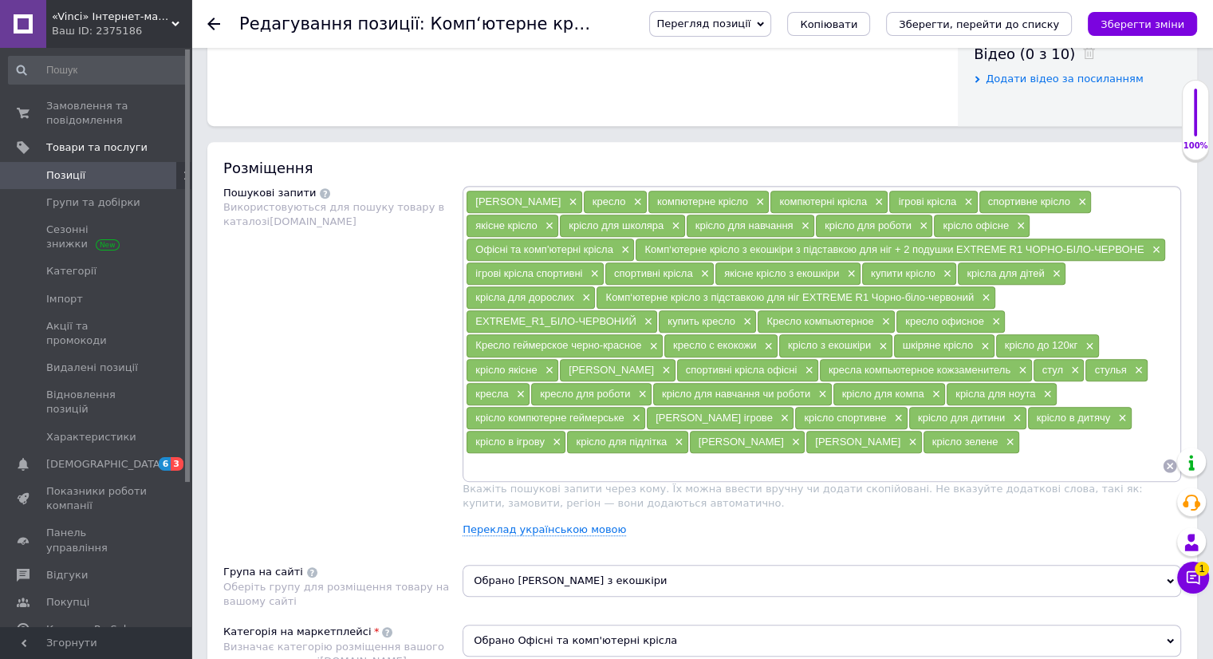
click at [587, 454] on input at bounding box center [814, 466] width 696 height 24
type input "крісло синє"
type input "крісло кольорове"
type input "крісло стилне"
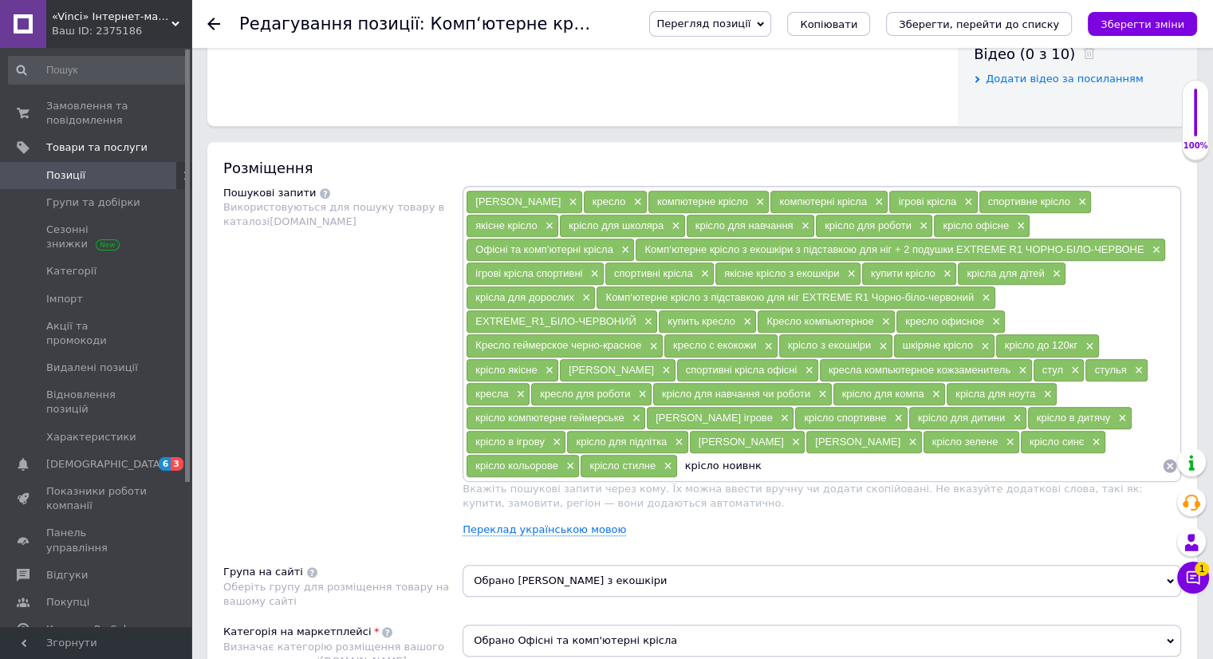
type input "крісло ноивнка"
type input "крісло новинка"
type input "купити з доставко"
type input "купити з доставкою"
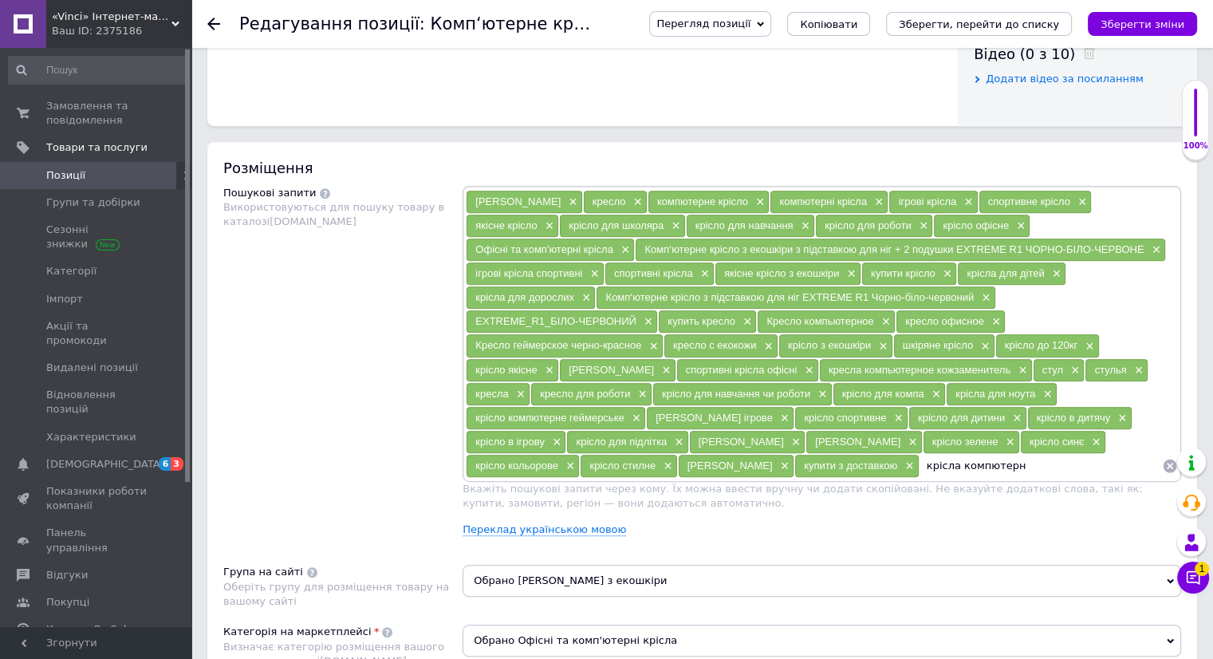
type input "крісла компютерні"
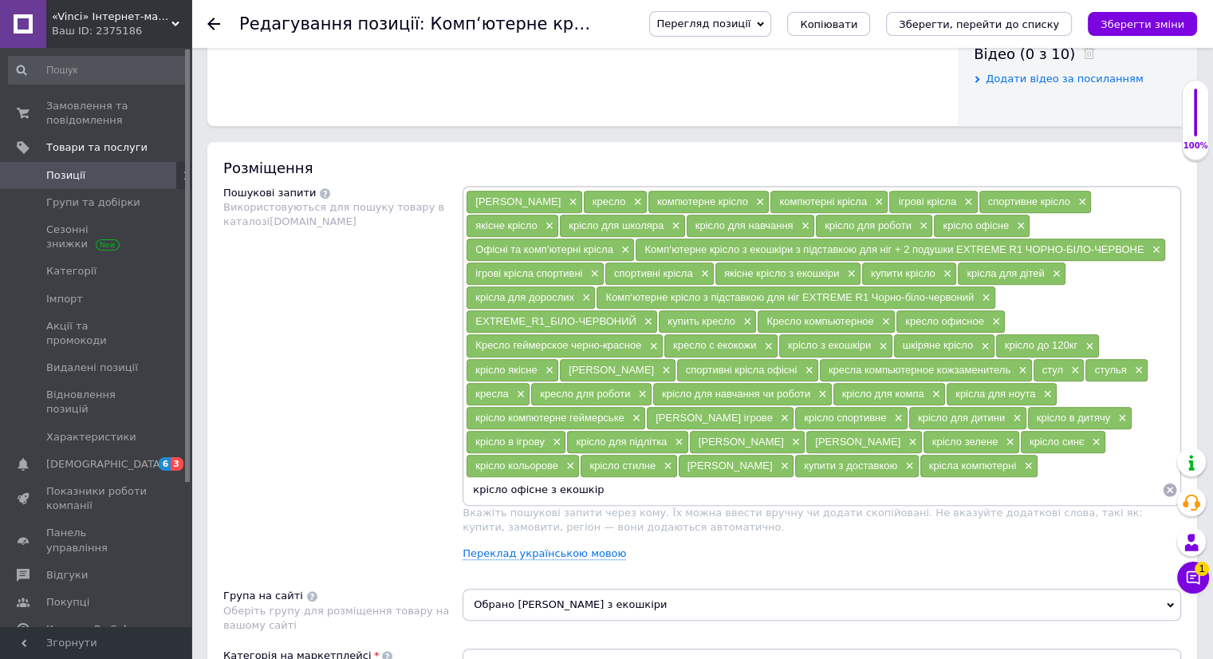
type input "крісло офісне з екошкіри"
click at [1148, 26] on icon "Зберегти зміни" at bounding box center [1142, 24] width 84 height 12
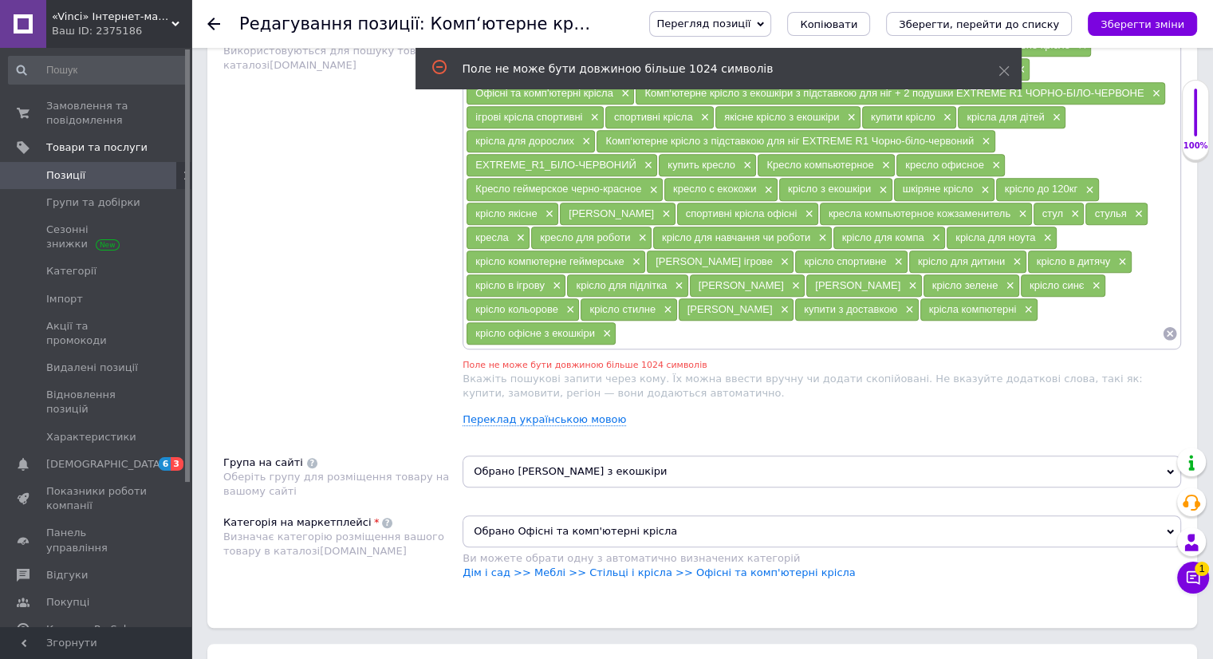
scroll to position [958, 0]
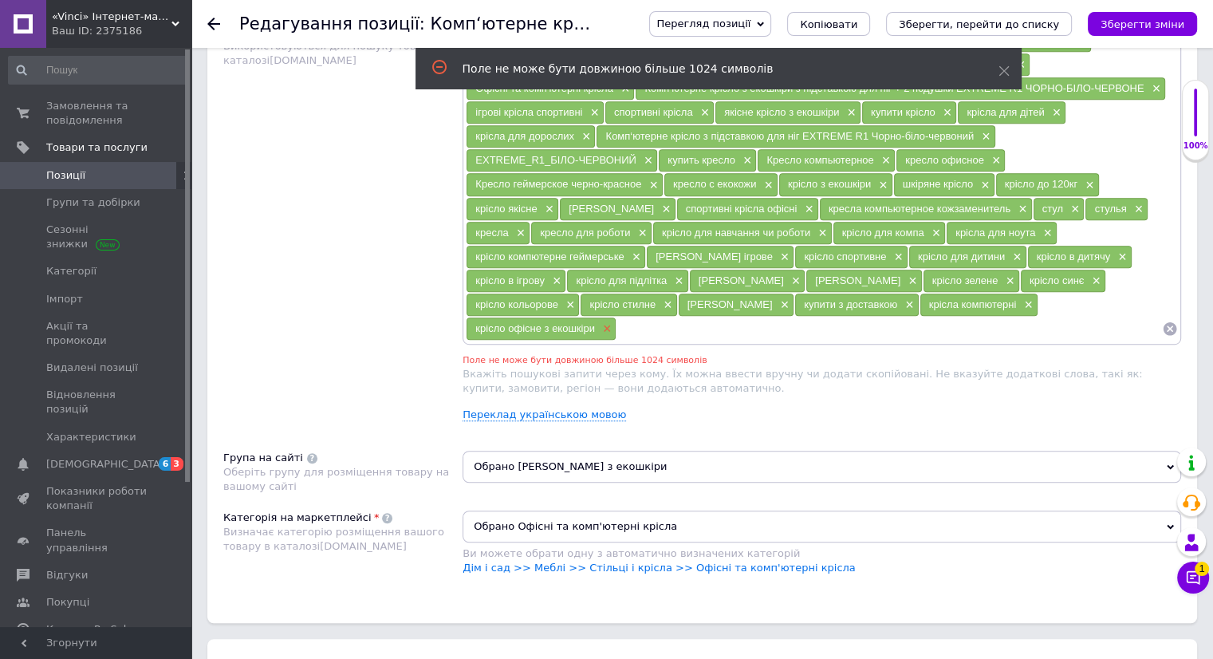
click at [612, 322] on span "×" at bounding box center [605, 329] width 13 height 14
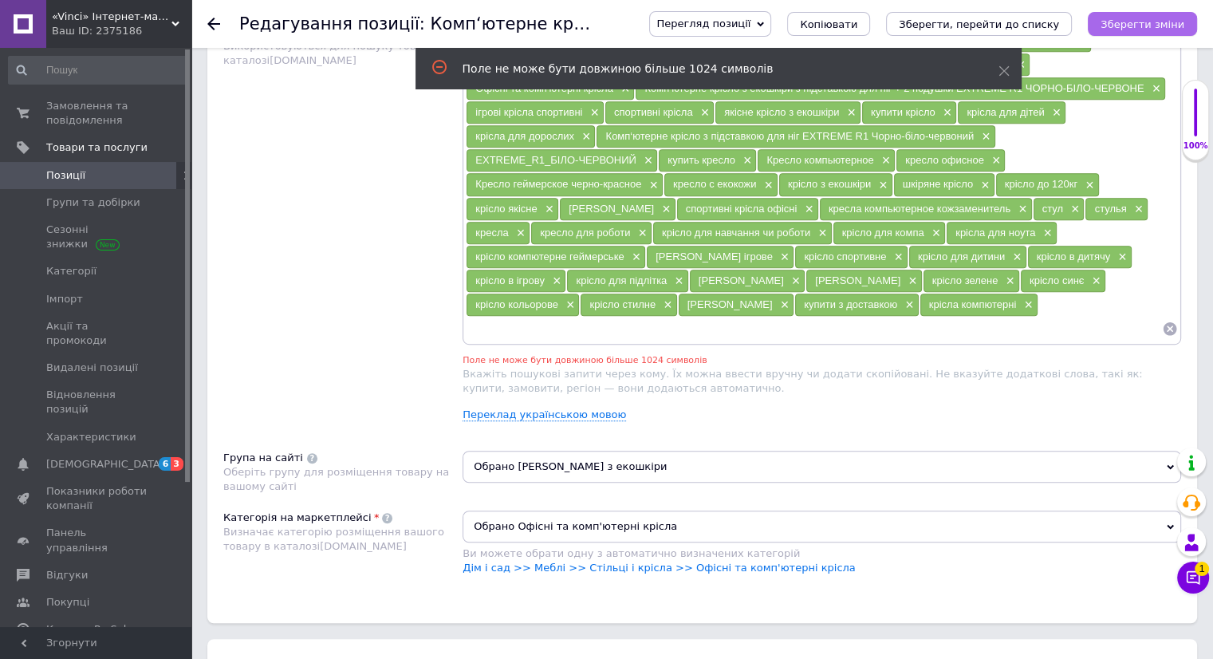
click at [1131, 23] on icon "Зберегти зміни" at bounding box center [1142, 24] width 84 height 12
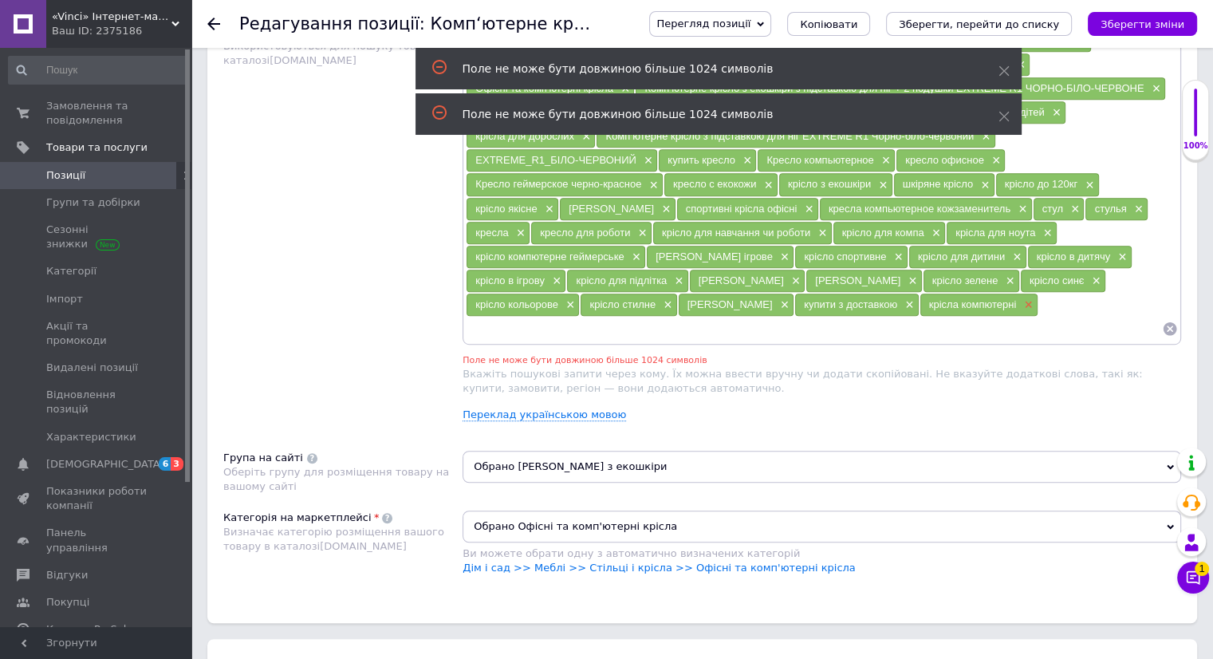
click at [1020, 298] on span "×" at bounding box center [1026, 305] width 13 height 14
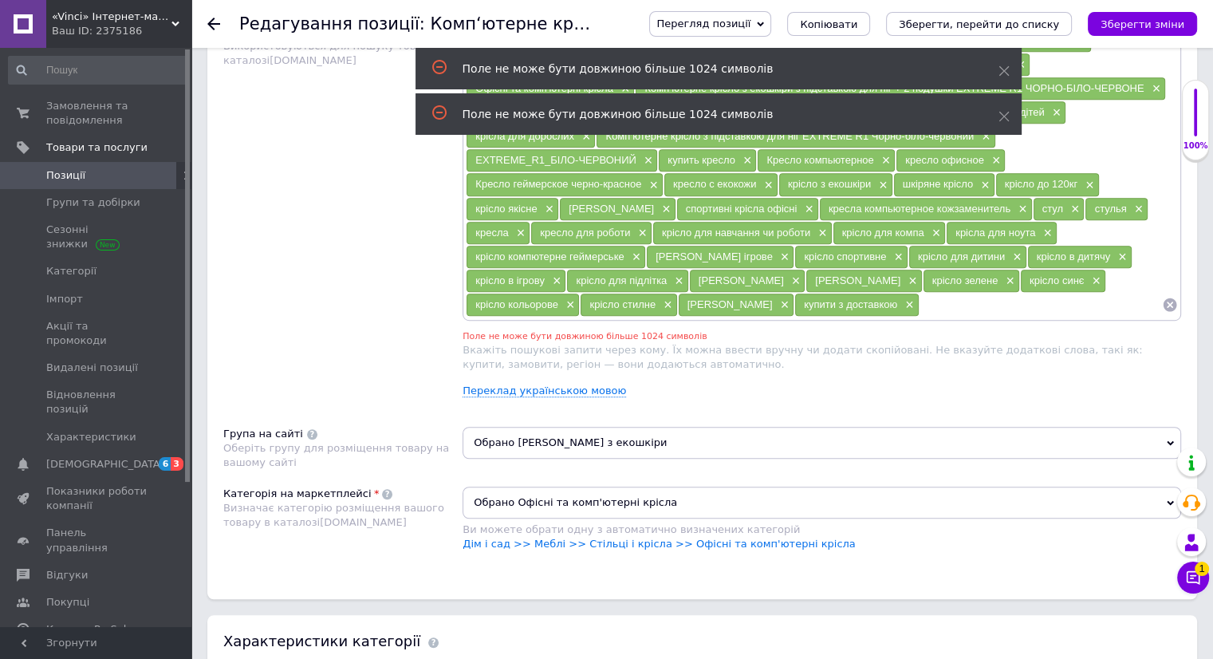
click at [1139, 21] on icon "Зберегти зміни" at bounding box center [1142, 24] width 84 height 12
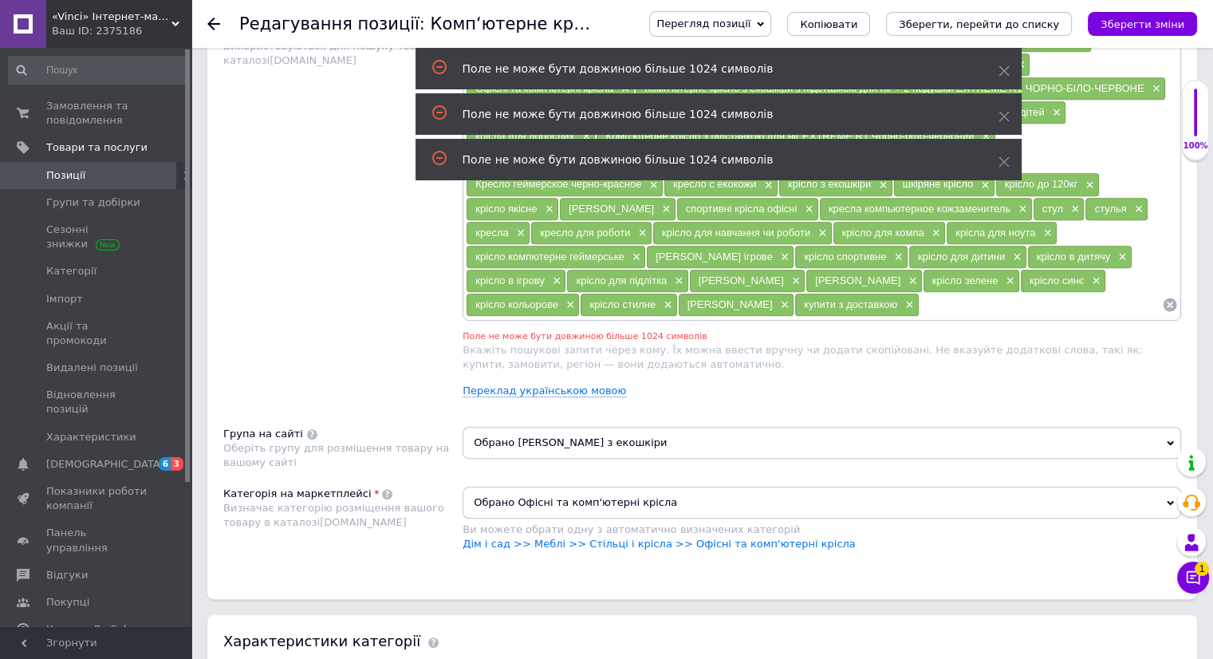
click at [918, 293] on div "купити з доставкою ×" at bounding box center [857, 304] width 124 height 22
click at [914, 298] on span "×" at bounding box center [907, 305] width 13 height 14
click at [1151, 26] on icon "Зберегти зміни" at bounding box center [1142, 24] width 84 height 12
click at [917, 274] on span "×" at bounding box center [910, 281] width 13 height 14
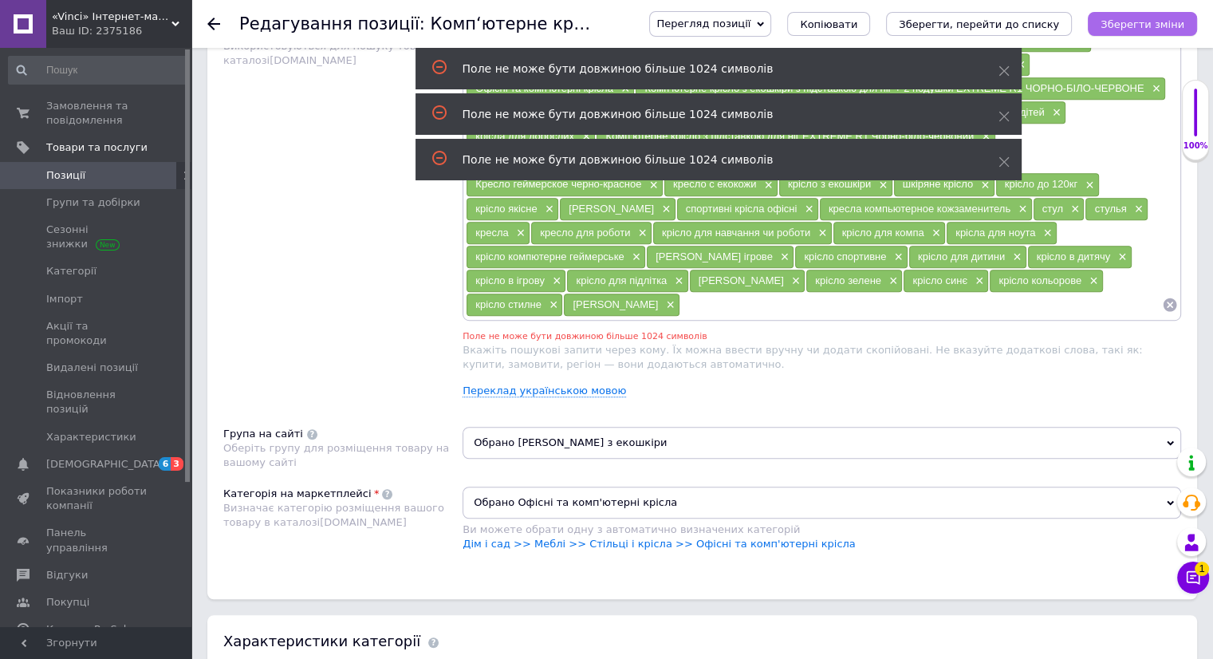
click at [1145, 18] on icon "Зберегти зміни" at bounding box center [1142, 24] width 84 height 12
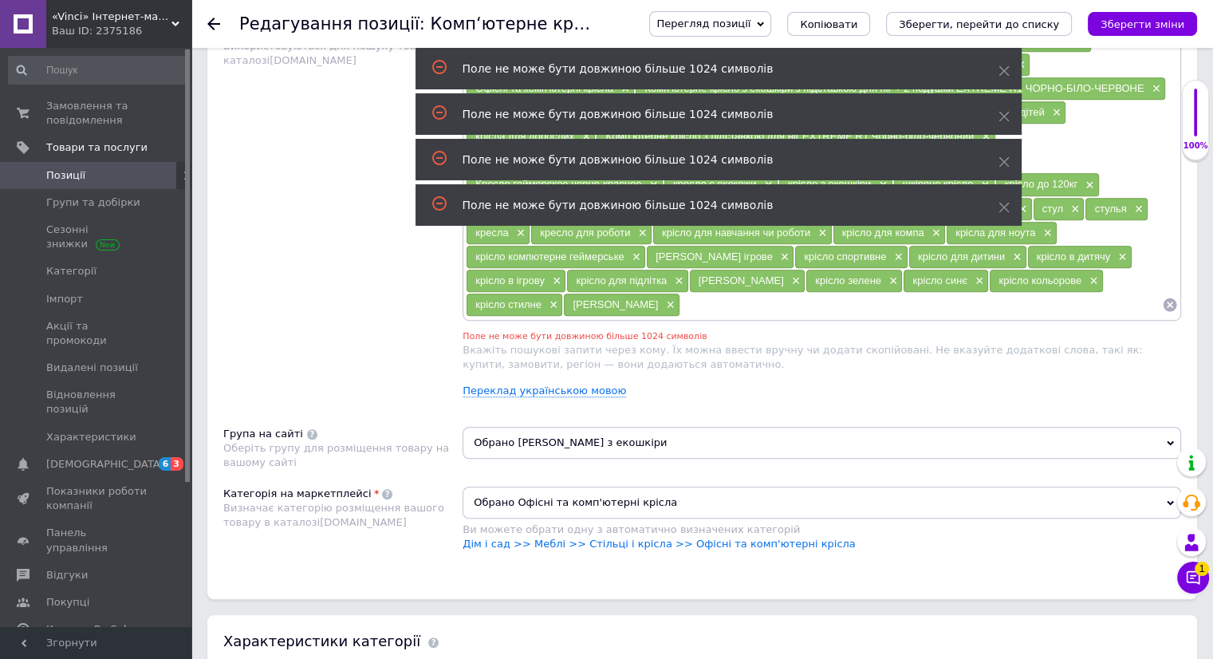
scroll to position [934, 0]
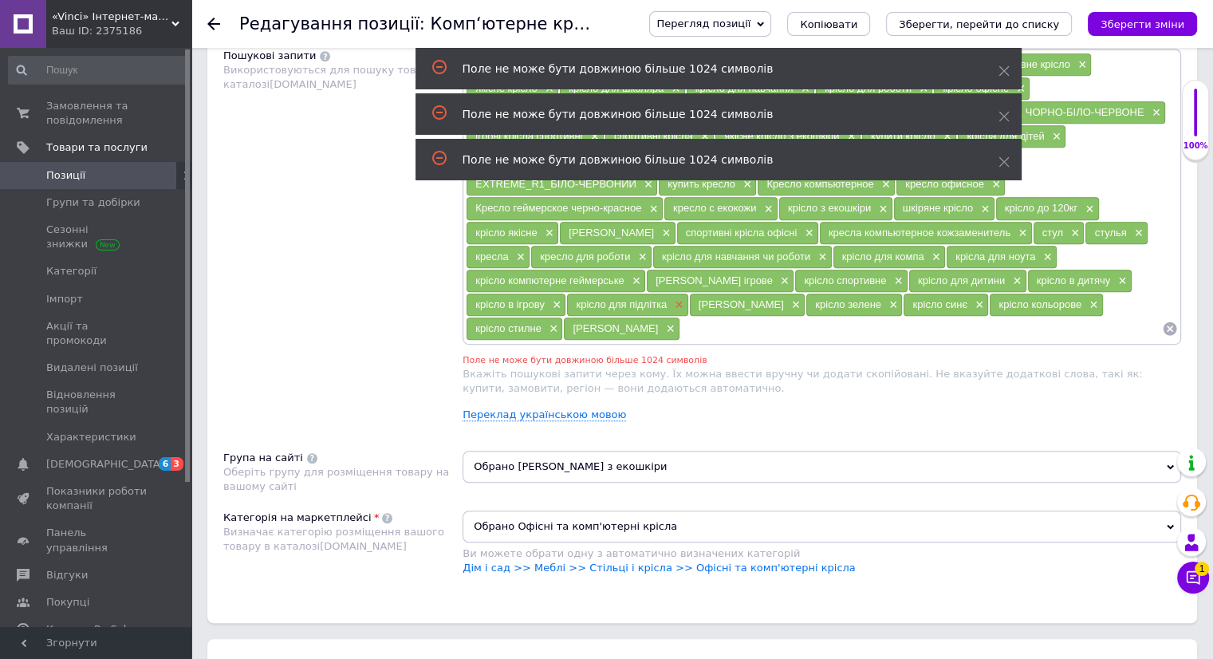
click at [683, 298] on span "×" at bounding box center [677, 305] width 13 height 14
click at [1131, 14] on button "Зберегти зміни" at bounding box center [1141, 24] width 109 height 24
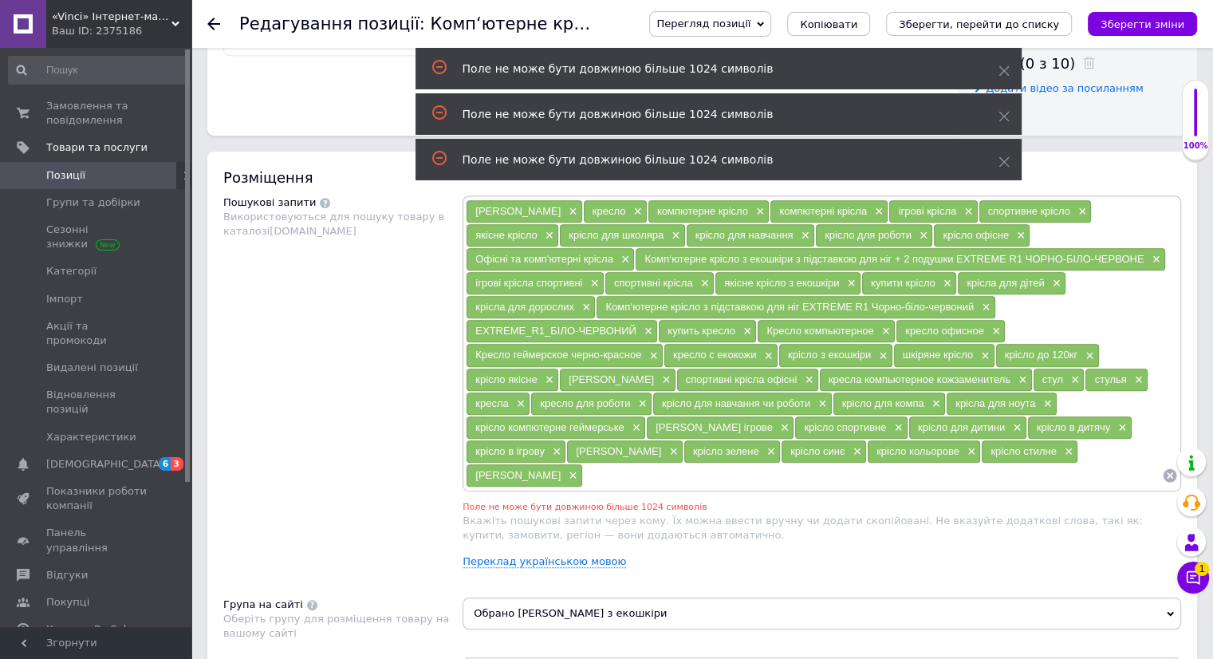
scroll to position [855, 0]
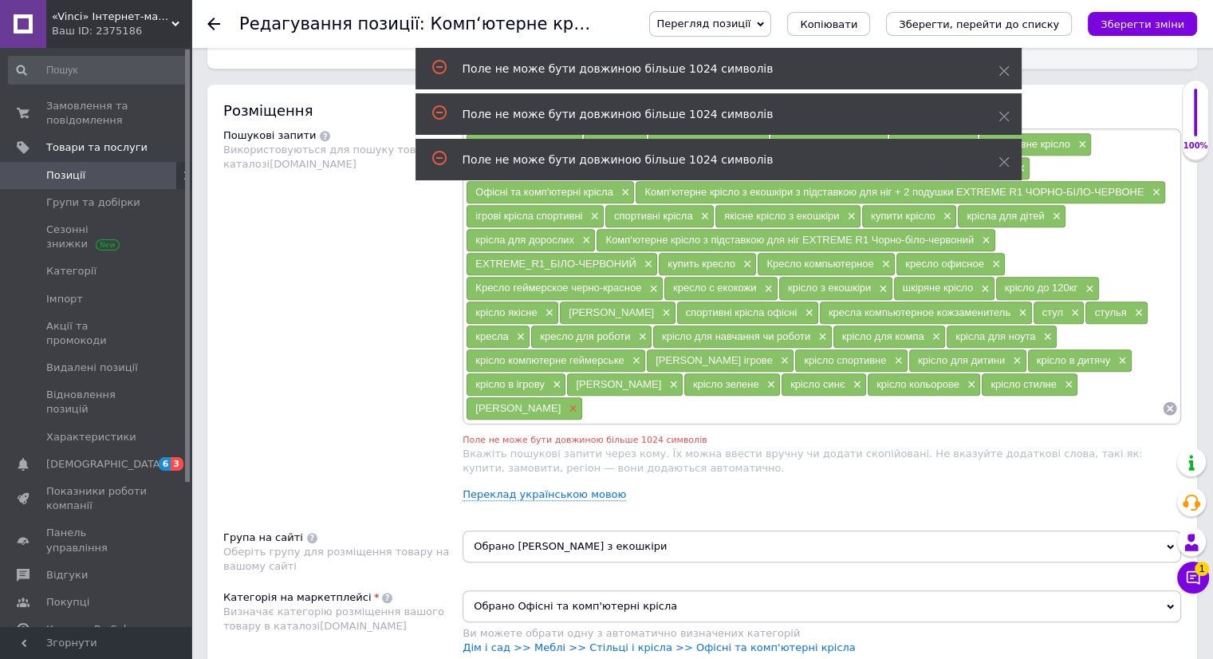
click at [577, 402] on span "×" at bounding box center [570, 409] width 13 height 14
click at [1126, 23] on icon "Зберегти зміни" at bounding box center [1142, 24] width 84 height 12
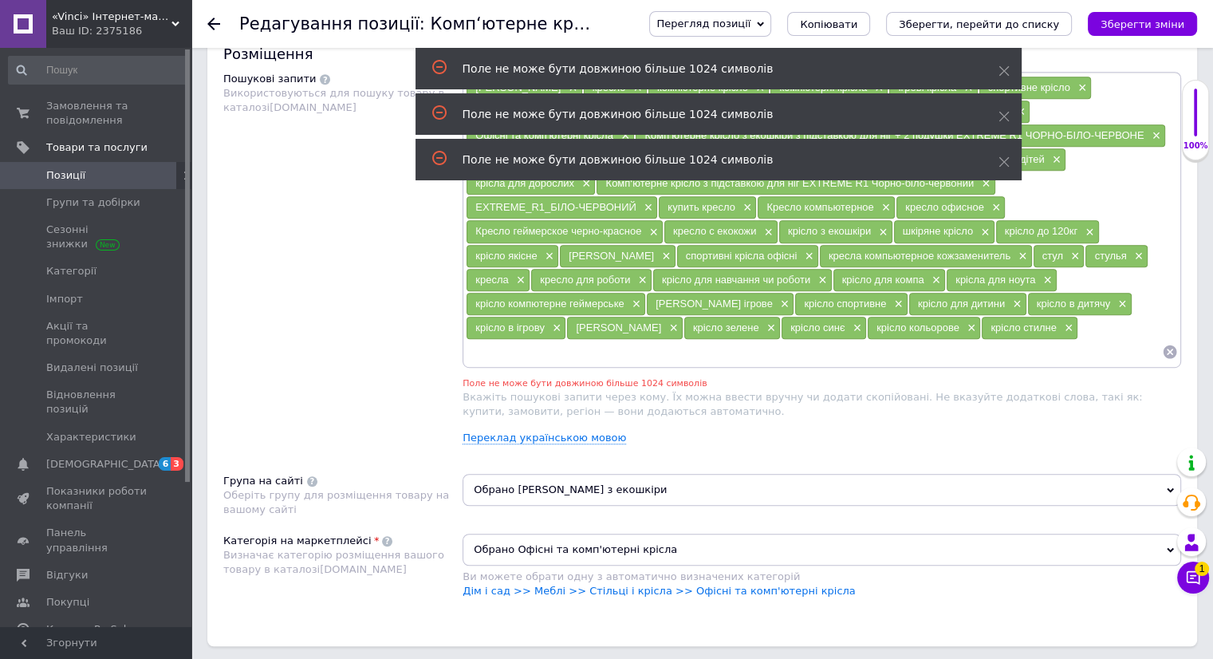
scroll to position [934, 0]
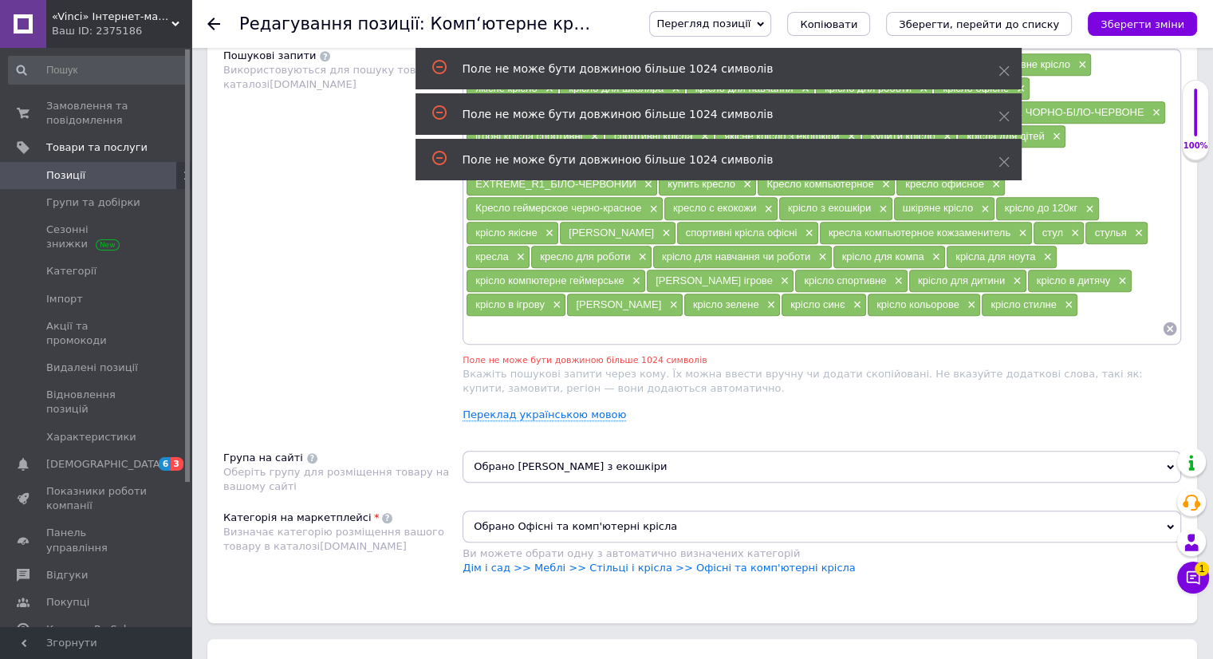
click at [981, 297] on div "крісло стилне ×" at bounding box center [1029, 304] width 96 height 22
click at [568, 317] on input at bounding box center [814, 329] width 696 height 24
click at [1060, 299] on span "×" at bounding box center [1066, 305] width 13 height 14
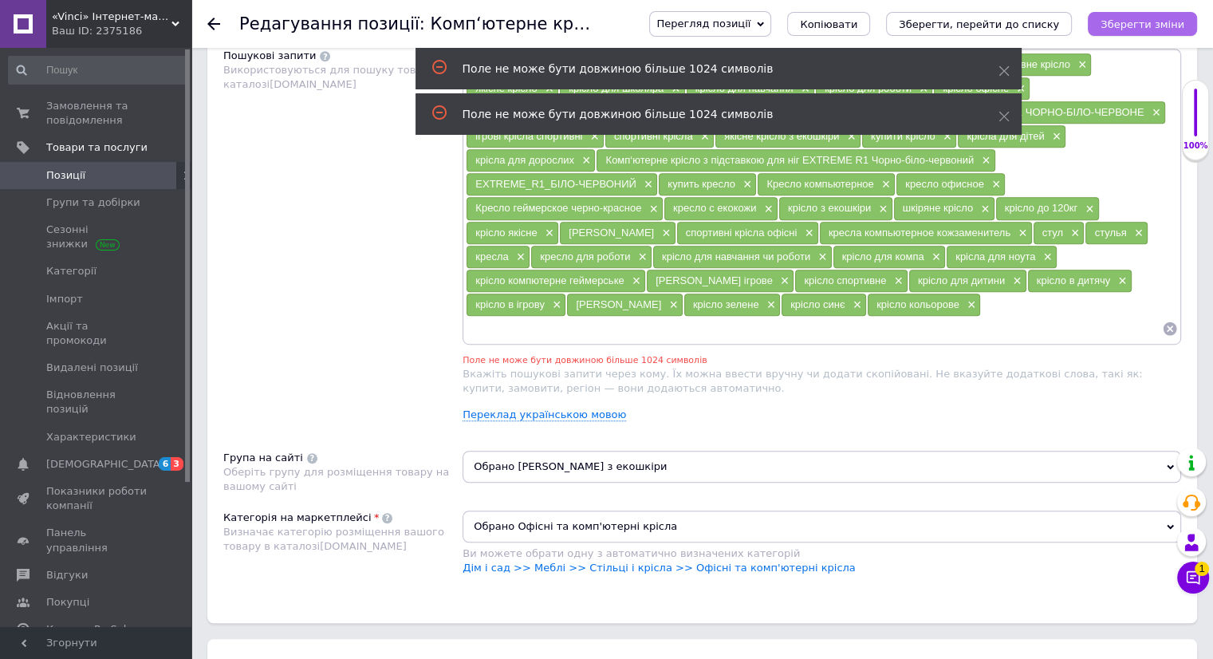
click at [1145, 26] on icon "Зберегти зміни" at bounding box center [1142, 24] width 84 height 12
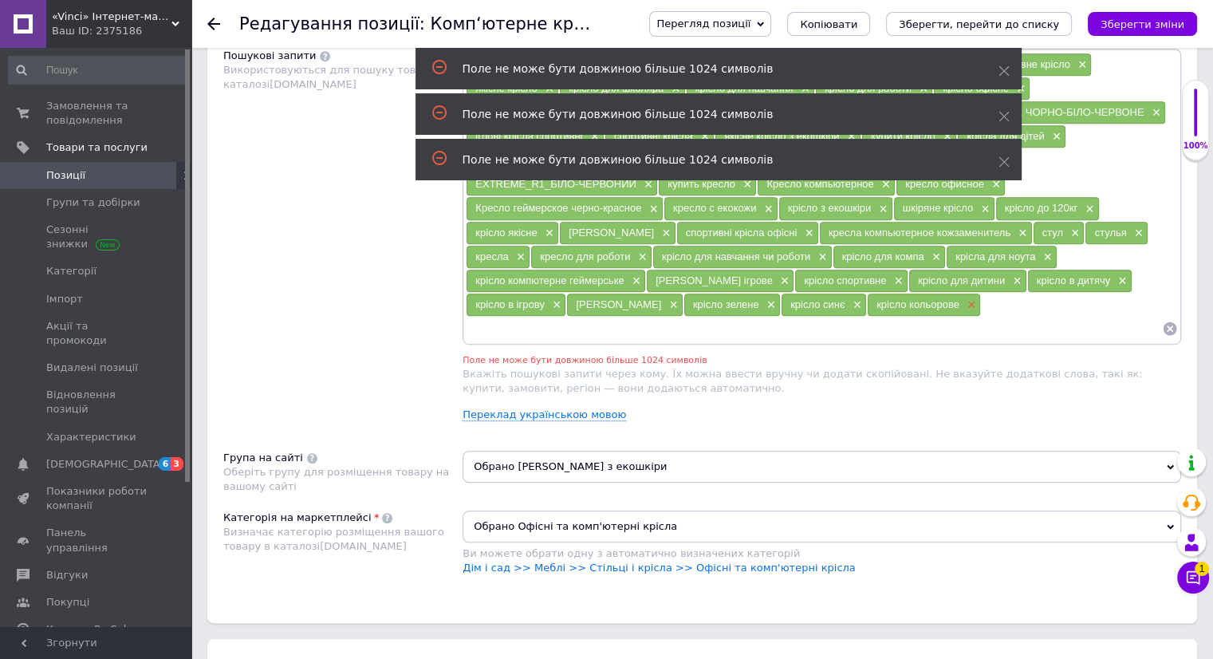
click at [976, 298] on span "×" at bounding box center [969, 305] width 13 height 14
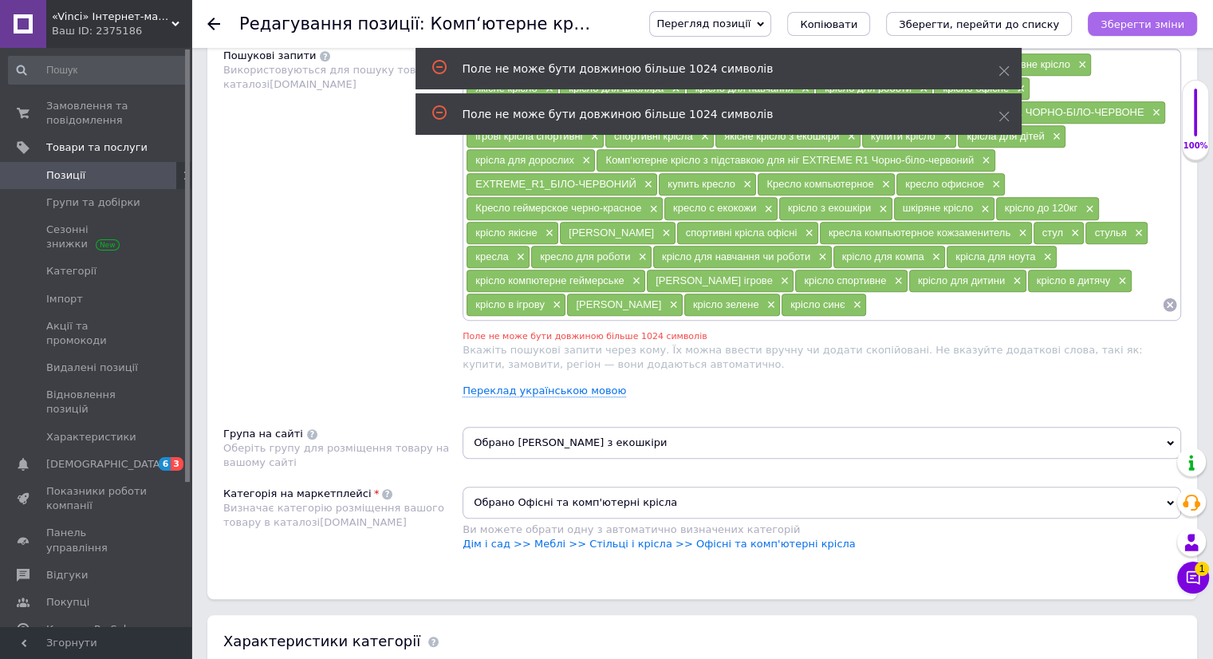
click at [1135, 22] on icon "Зберегти зміни" at bounding box center [1142, 24] width 84 height 12
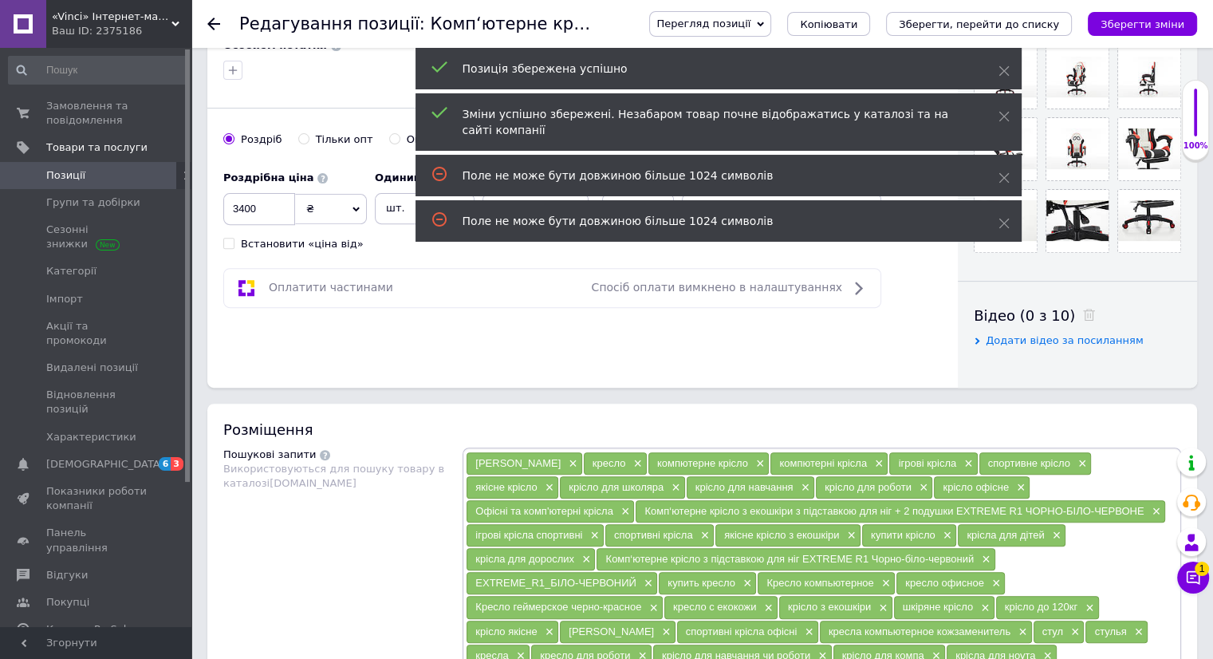
click at [1178, 21] on icon "Зберегти зміни" at bounding box center [1142, 24] width 84 height 12
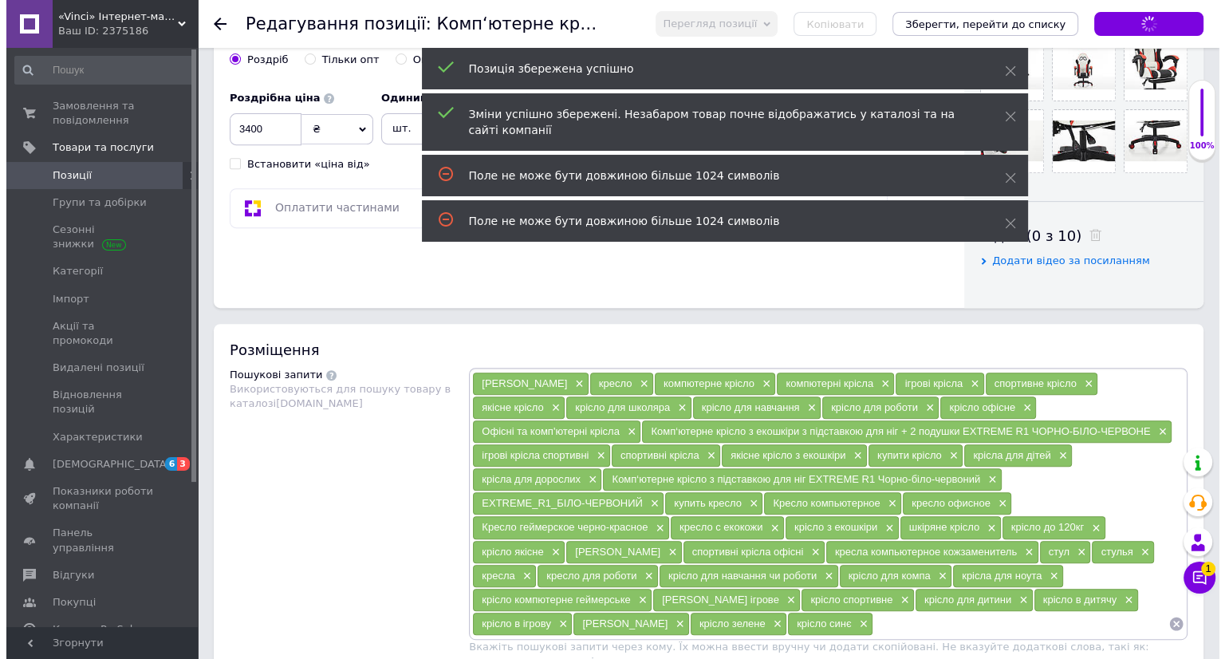
scroll to position [10, 0]
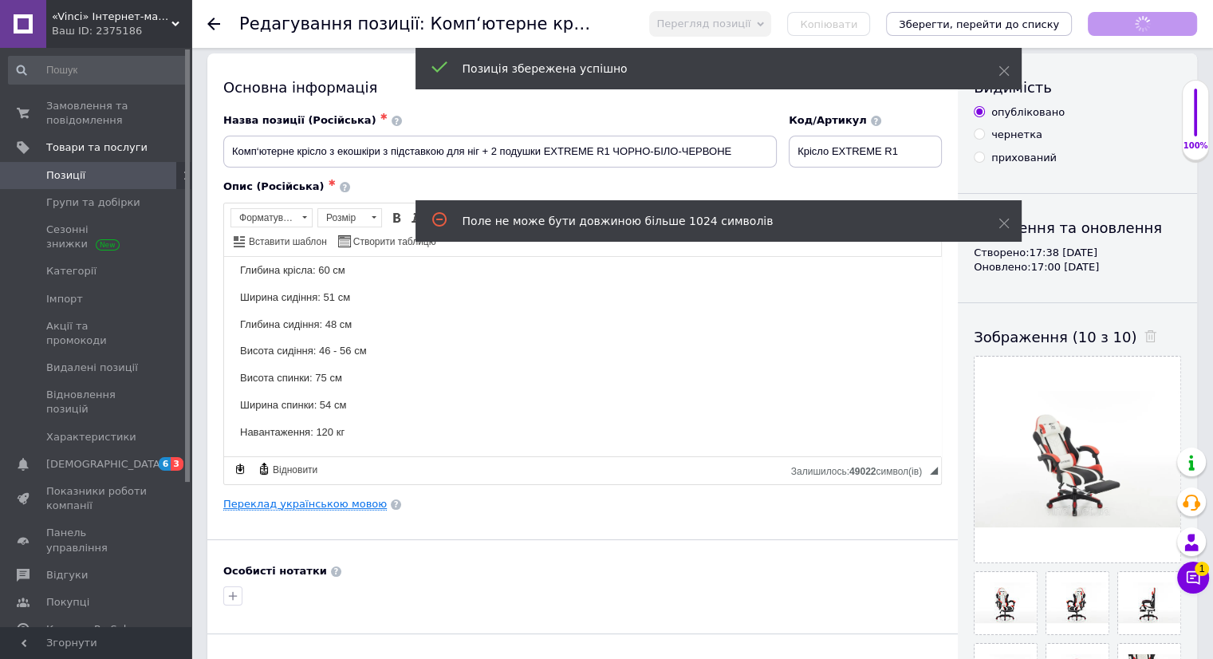
click at [285, 498] on link "Переклад українською мовою" at bounding box center [304, 504] width 163 height 13
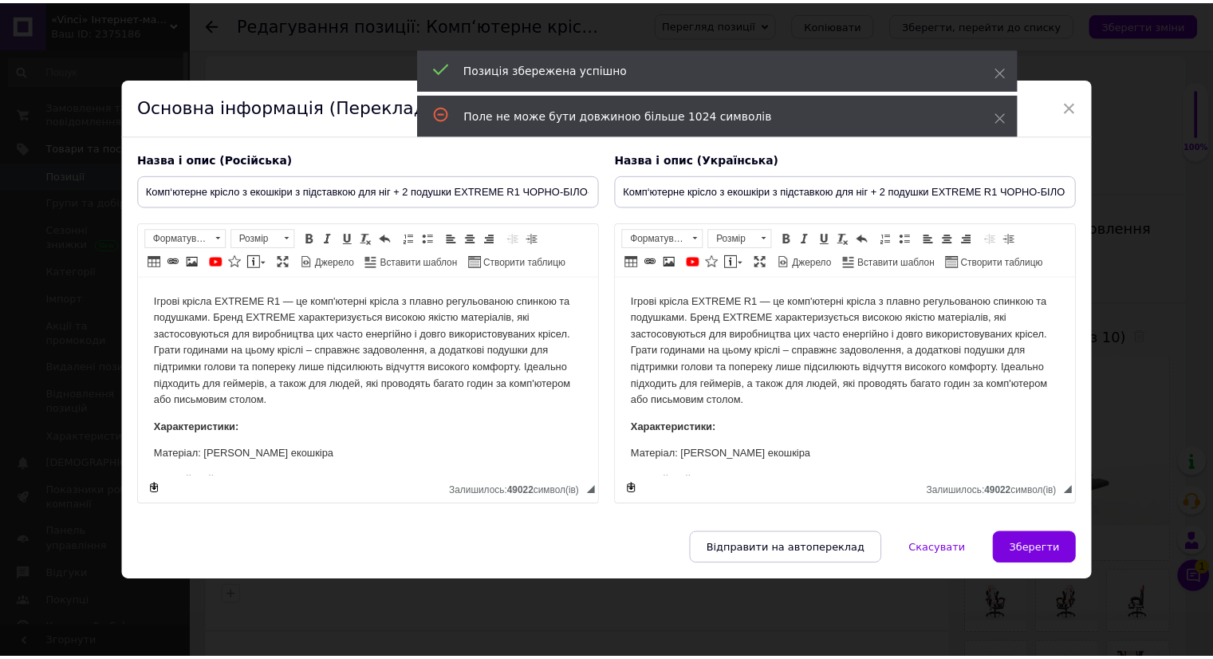
scroll to position [0, 0]
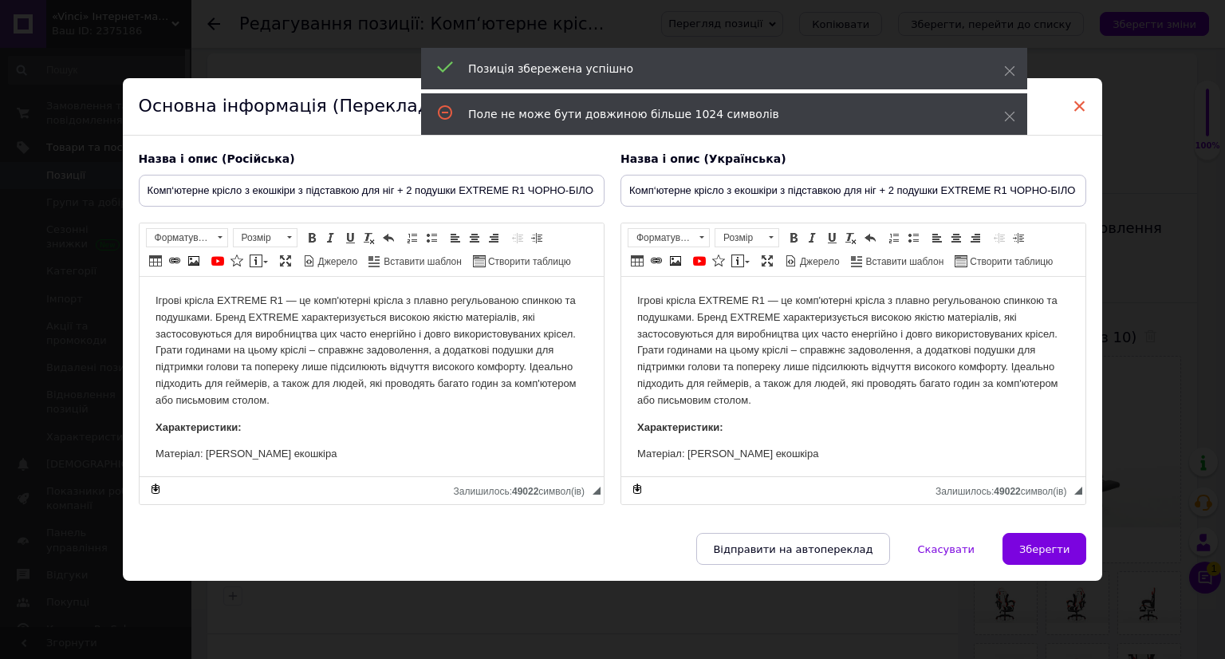
click at [1078, 106] on span "×" at bounding box center [1079, 105] width 14 height 27
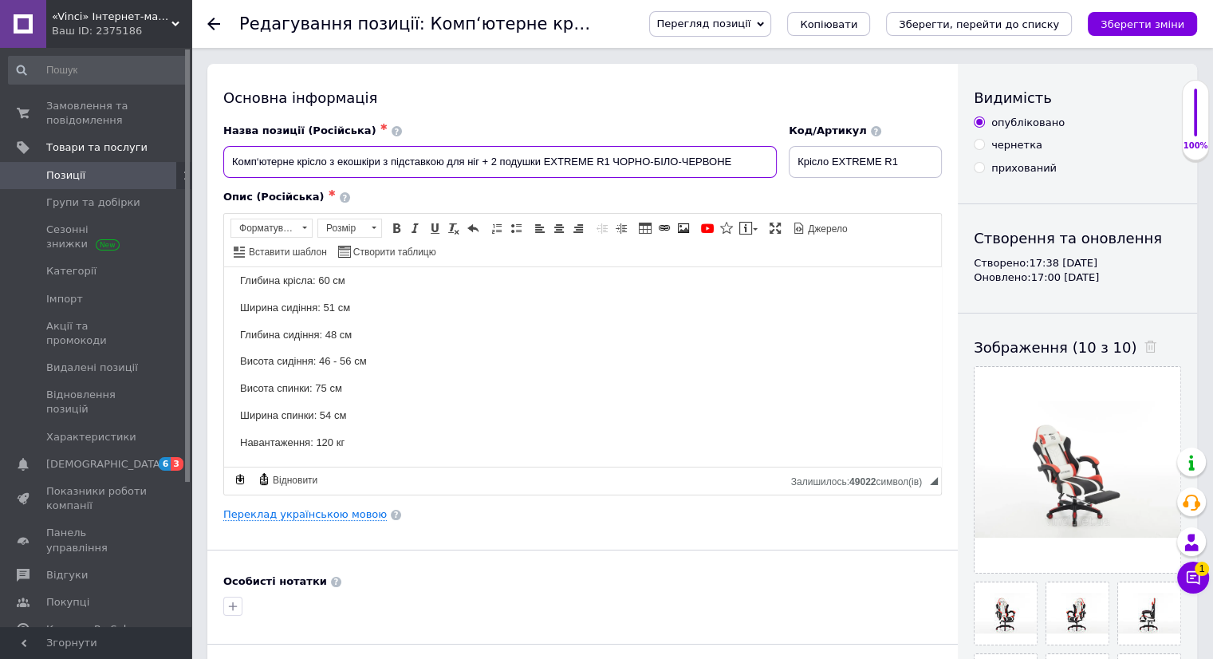
click at [256, 159] on input "Комп‘ютерне крісло з екошкіри з підставкою для ніг + 2 подушки EXTREME R1 ЧОРНО…" at bounding box center [499, 162] width 553 height 32
drag, startPoint x: 287, startPoint y: 163, endPoint x: 231, endPoint y: 160, distance: 55.9
click at [231, 160] on input "Комютерне крісло з екошкіри з підставкою для ніг + 2 подушки EXTREME R1 ЧОРНО-Б…" at bounding box center [499, 162] width 553 height 32
paste input "п'ютерні"
click at [289, 159] on input "Комп'ютерні крісло з екошкіри з підставкою для ніг + 2 подушки EXTREME R1 ЧОРНО…" at bounding box center [499, 162] width 553 height 32
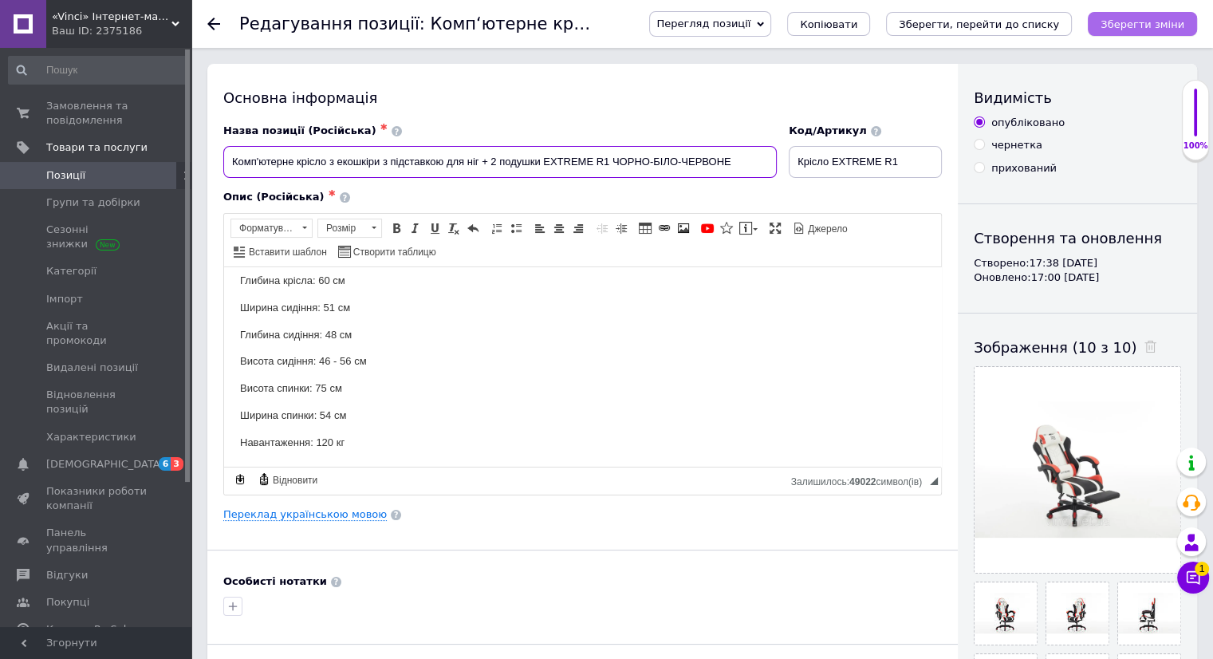
type input "Комп'ютерне крісло з екошкіри з підставкою для ніг + 2 подушки EXTREME R1 ЧОРНО…"
click at [1140, 26] on icon "Зберегти зміни" at bounding box center [1142, 24] width 84 height 12
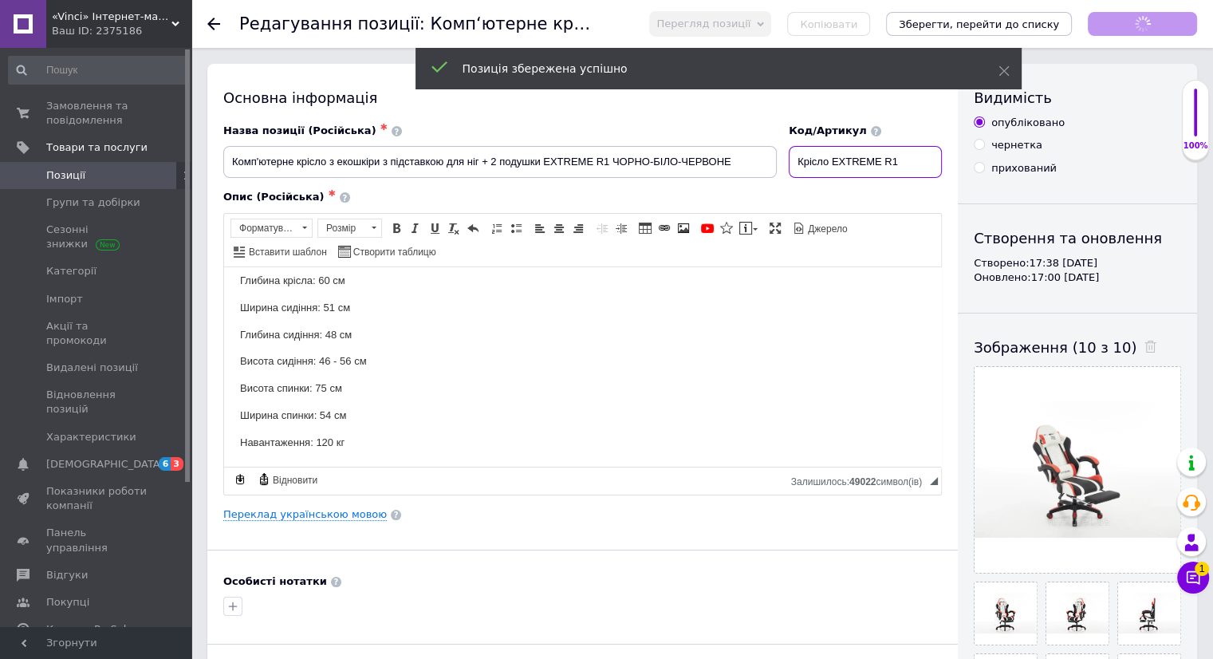
click at [915, 160] on input "Крісло EXTREME R1" at bounding box center [865, 162] width 153 height 32
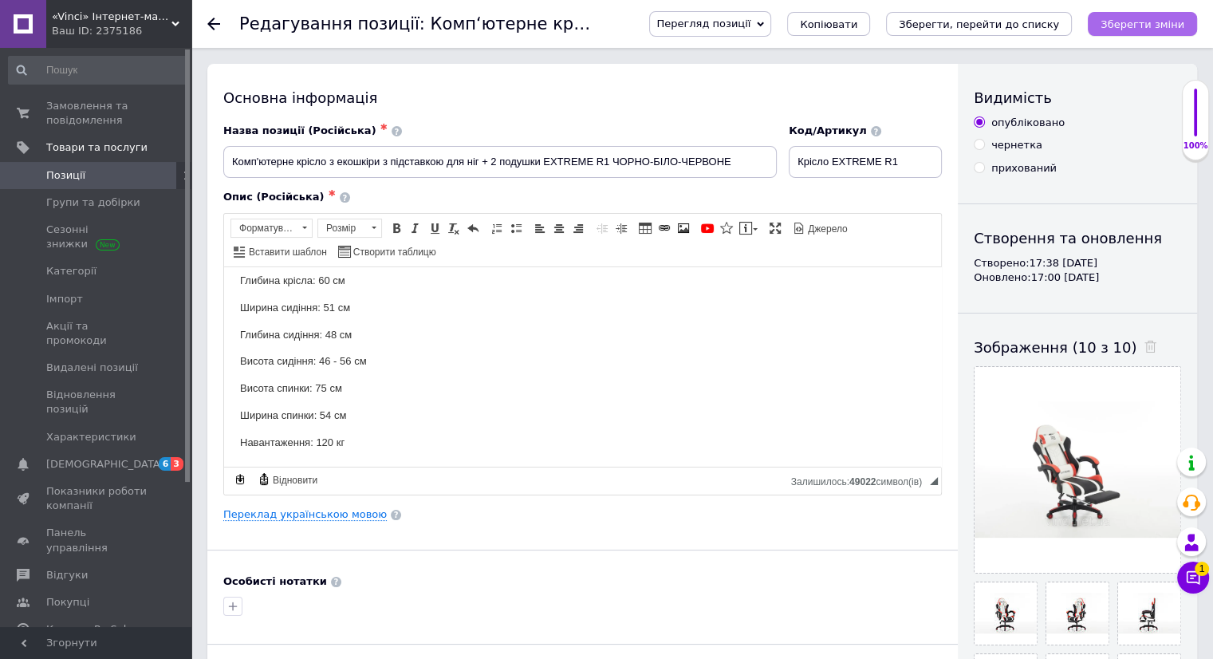
click at [1117, 27] on icon "Зберегти зміни" at bounding box center [1142, 24] width 84 height 12
click at [935, 157] on input "Крісло EXTREME R1" at bounding box center [865, 162] width 153 height 32
drag, startPoint x: 895, startPoint y: 163, endPoint x: 940, endPoint y: 163, distance: 45.5
click at [940, 163] on input "Крісло EXTREME R1 червоне" at bounding box center [865, 162] width 153 height 32
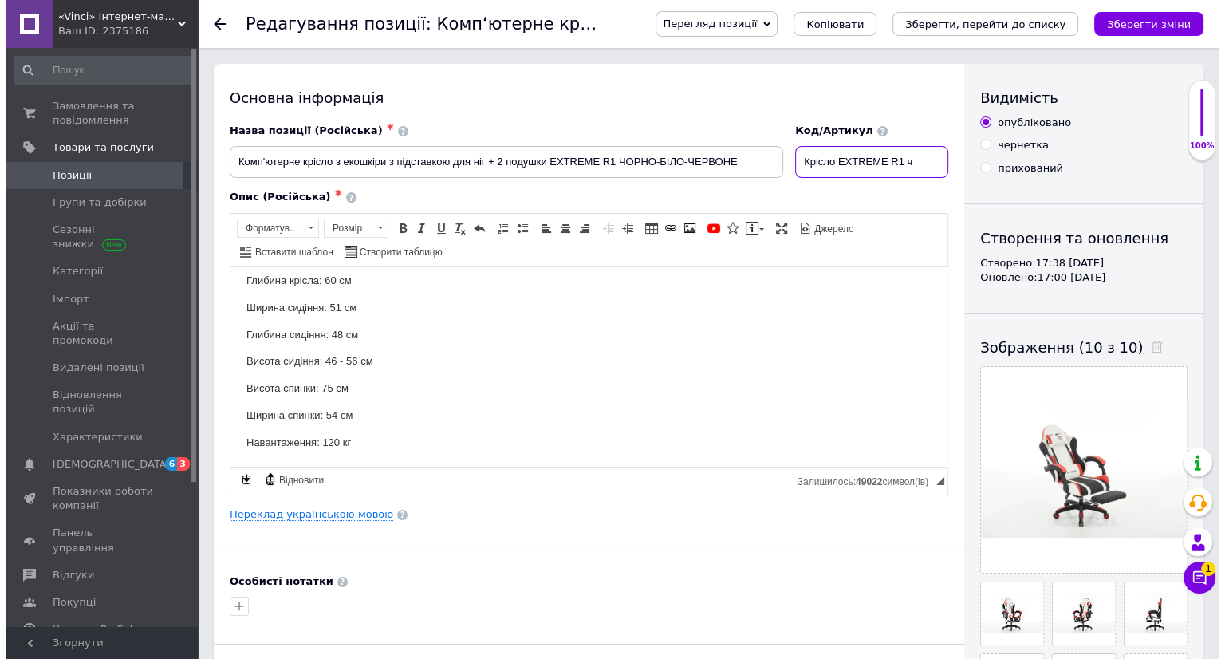
scroll to position [0, 0]
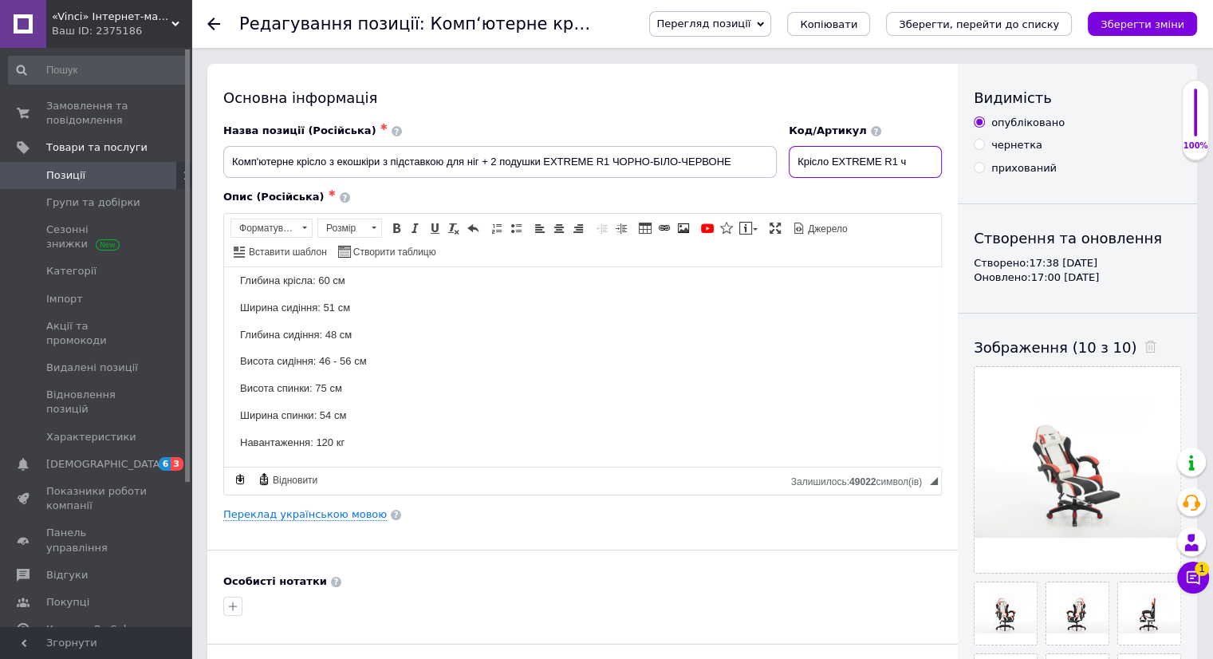
type input "Крісло EXTREME R1"
click at [1165, 15] on button "Зберегти зміни" at bounding box center [1141, 24] width 109 height 24
click at [305, 510] on link "Переклад українською мовою" at bounding box center [304, 514] width 163 height 13
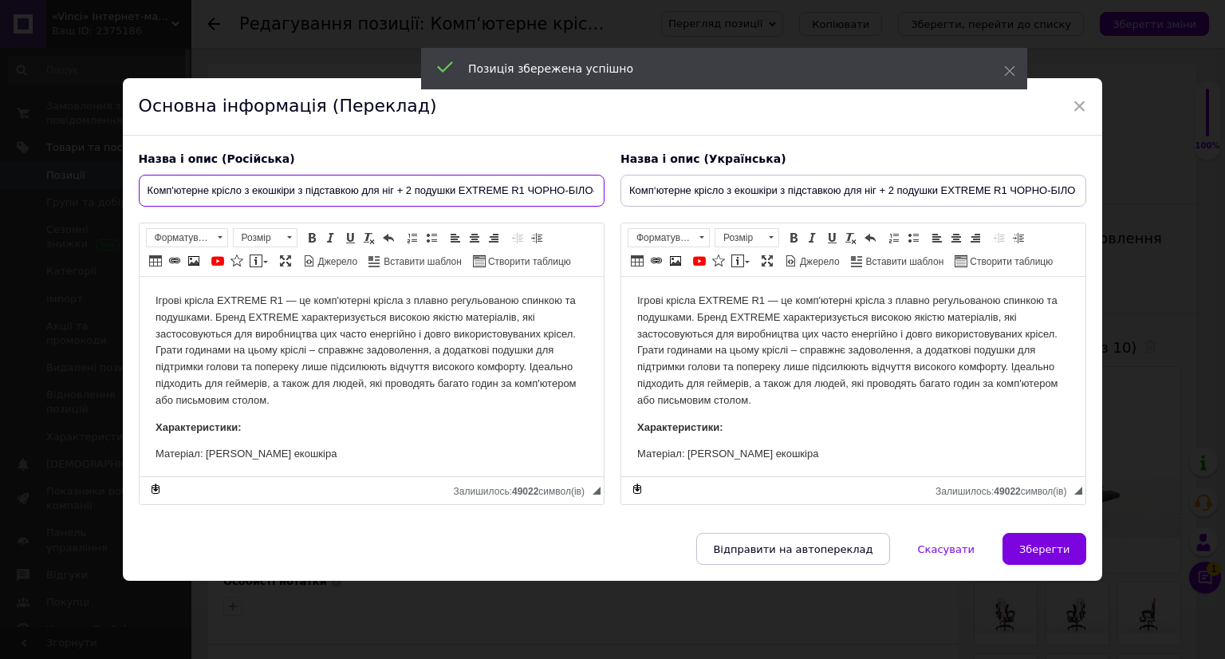
scroll to position [0, 53]
drag, startPoint x: 144, startPoint y: 189, endPoint x: 1169, endPoint y: 212, distance: 1024.8
click at [1169, 212] on div "× Основна інформація (Переклад) Назва і опис (Російська) Комп'ютерне крісло з е…" at bounding box center [612, 329] width 1225 height 659
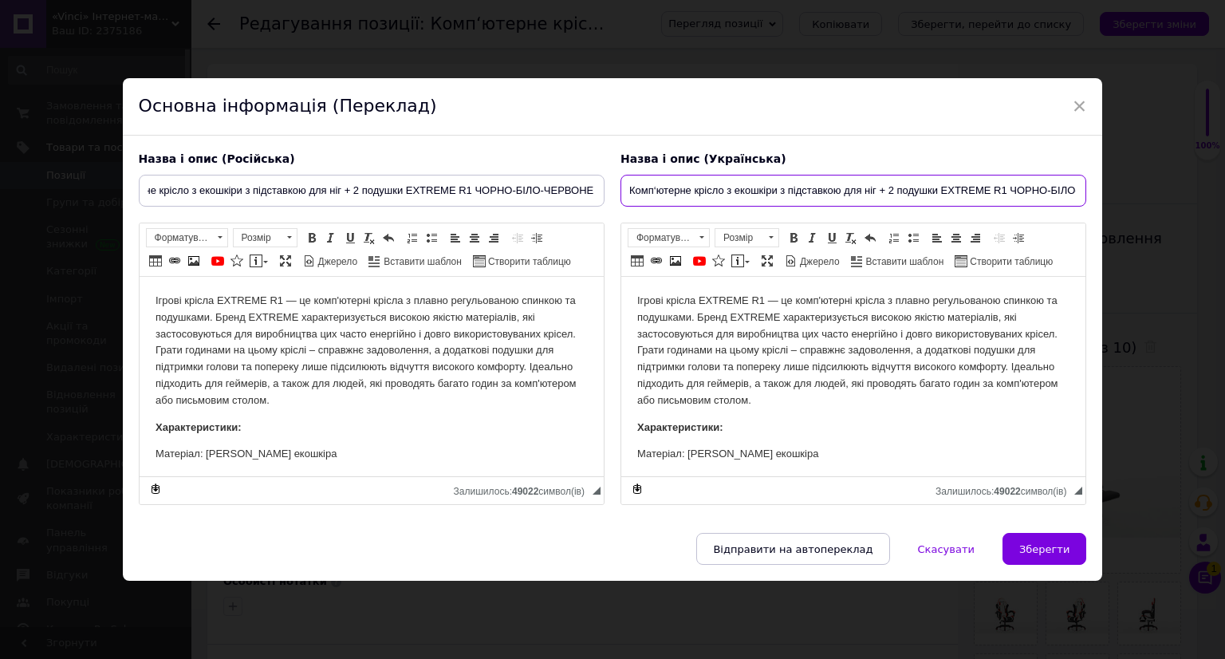
scroll to position [0, 0]
drag, startPoint x: 624, startPoint y: 193, endPoint x: 1224, endPoint y: 244, distance: 601.7
click at [1224, 244] on div "× Основна інформація (Переклад) Назва і опис (Російська) Комп'ютерне крісло з е…" at bounding box center [612, 329] width 1225 height 659
paste input "'"
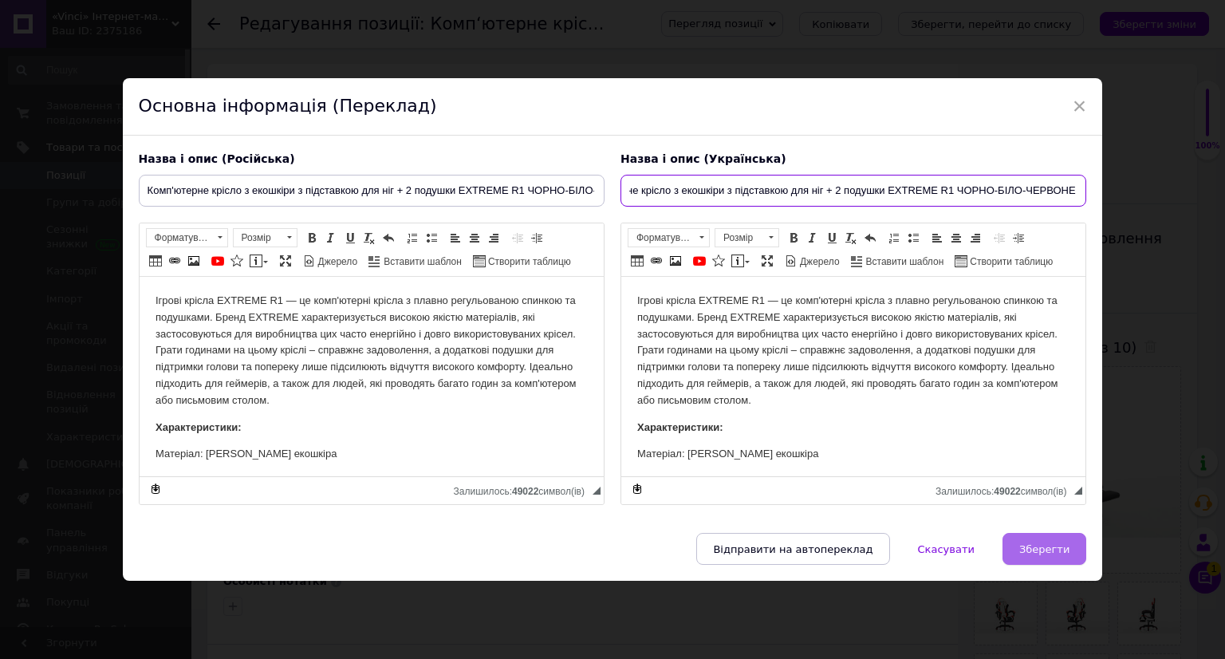
type input "Комп'ютерне крісло з екошкіри з підставкою для ніг + 2 подушки EXTREME R1 ЧОРНО…"
click at [1040, 543] on span "Зберегти" at bounding box center [1044, 549] width 50 height 12
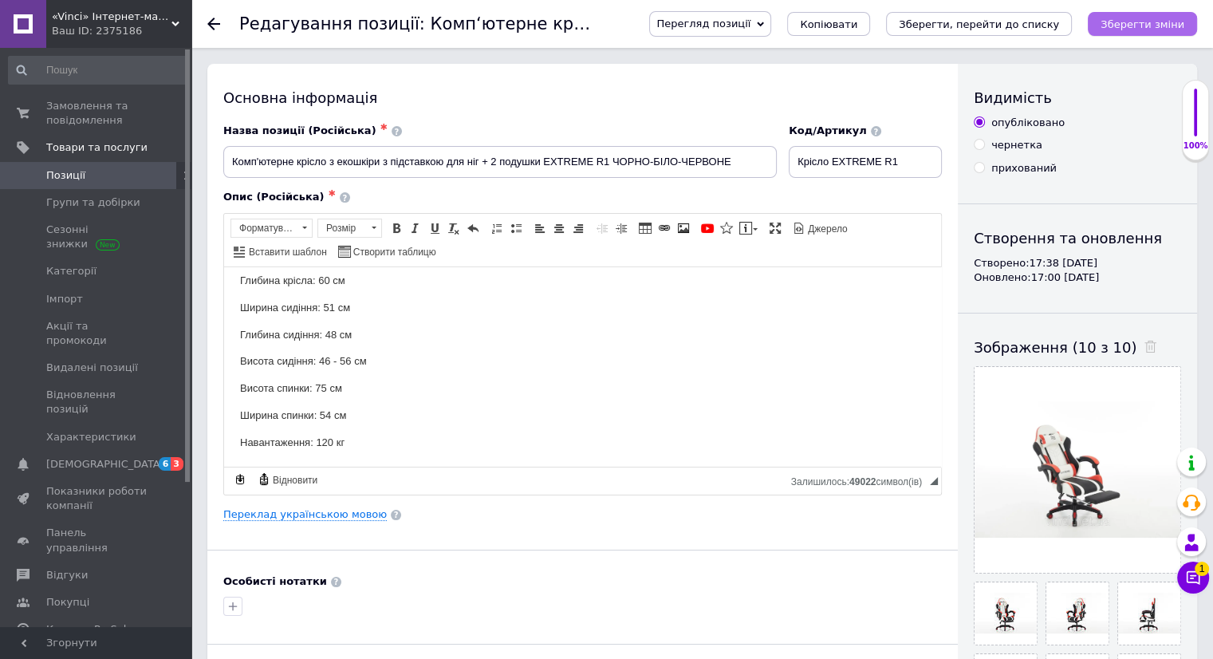
click at [1159, 31] on button "Зберегти зміни" at bounding box center [1141, 24] width 109 height 24
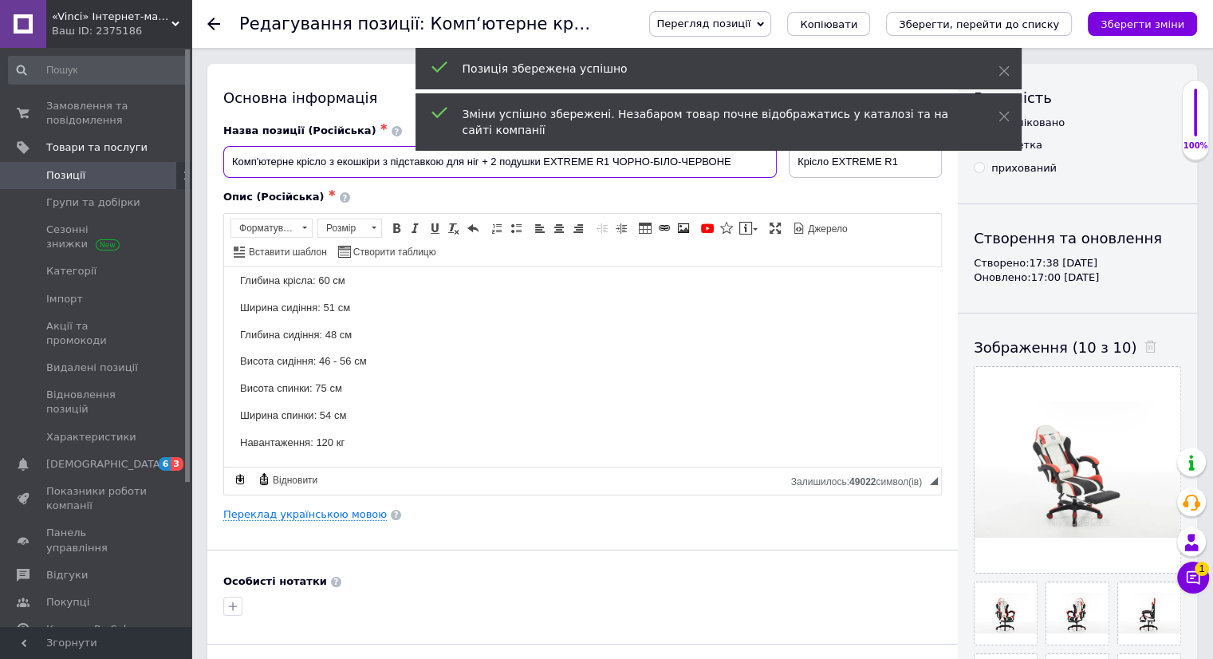
drag, startPoint x: 226, startPoint y: 158, endPoint x: 1062, endPoint y: 145, distance: 835.6
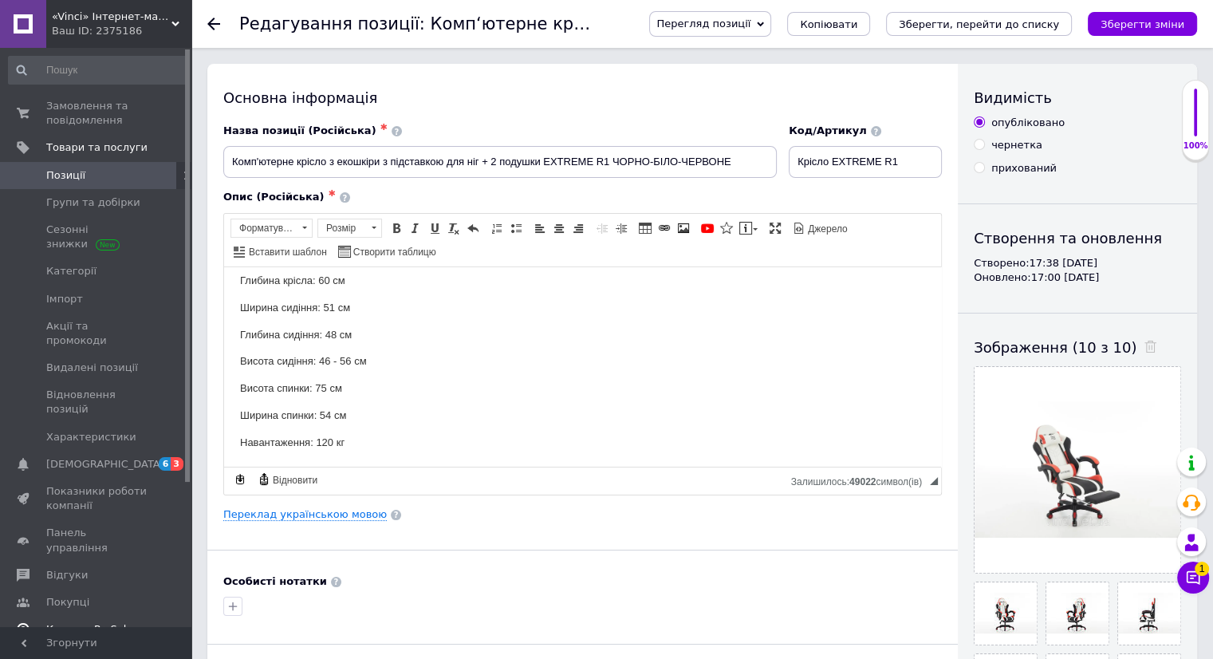
click at [77, 622] on span "Каталог ProSale" at bounding box center [89, 629] width 86 height 14
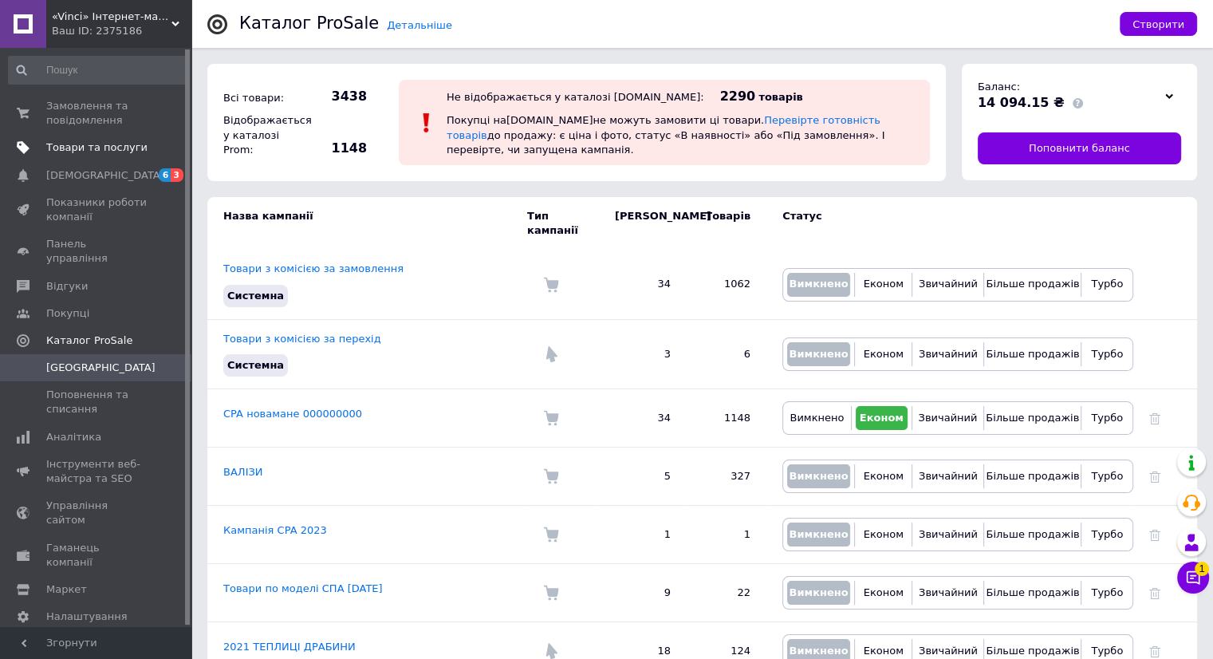
click at [94, 151] on span "Товари та послуги" at bounding box center [96, 147] width 101 height 14
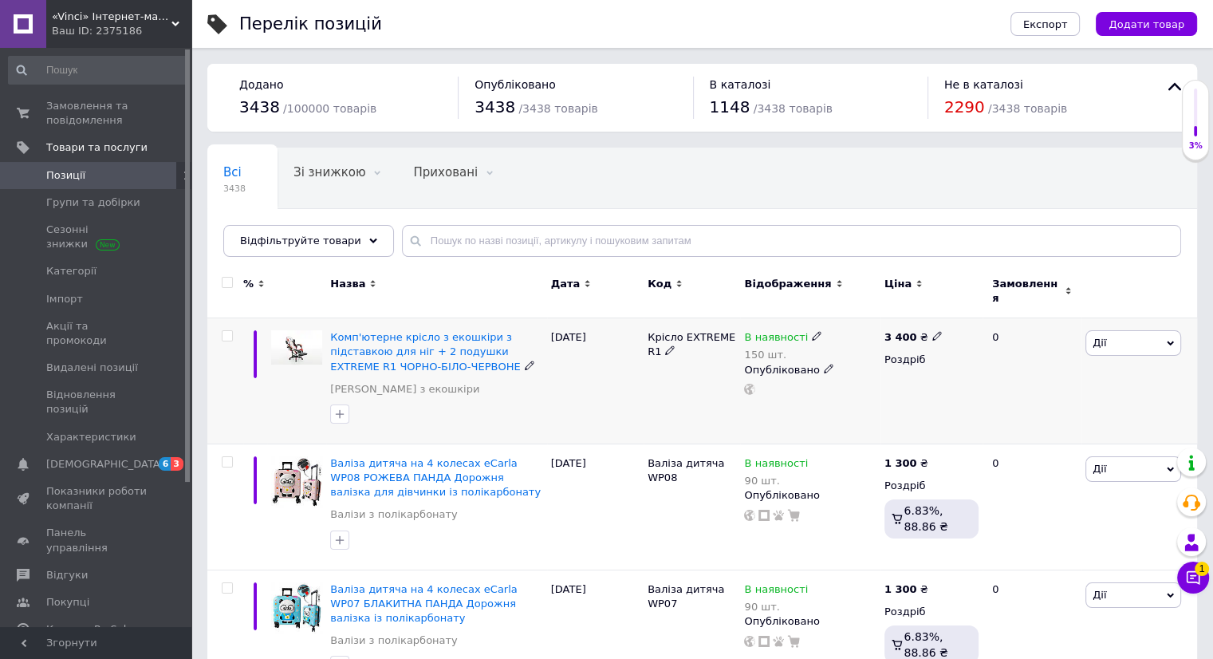
click at [223, 331] on input "checkbox" at bounding box center [227, 336] width 10 height 10
checkbox input "true"
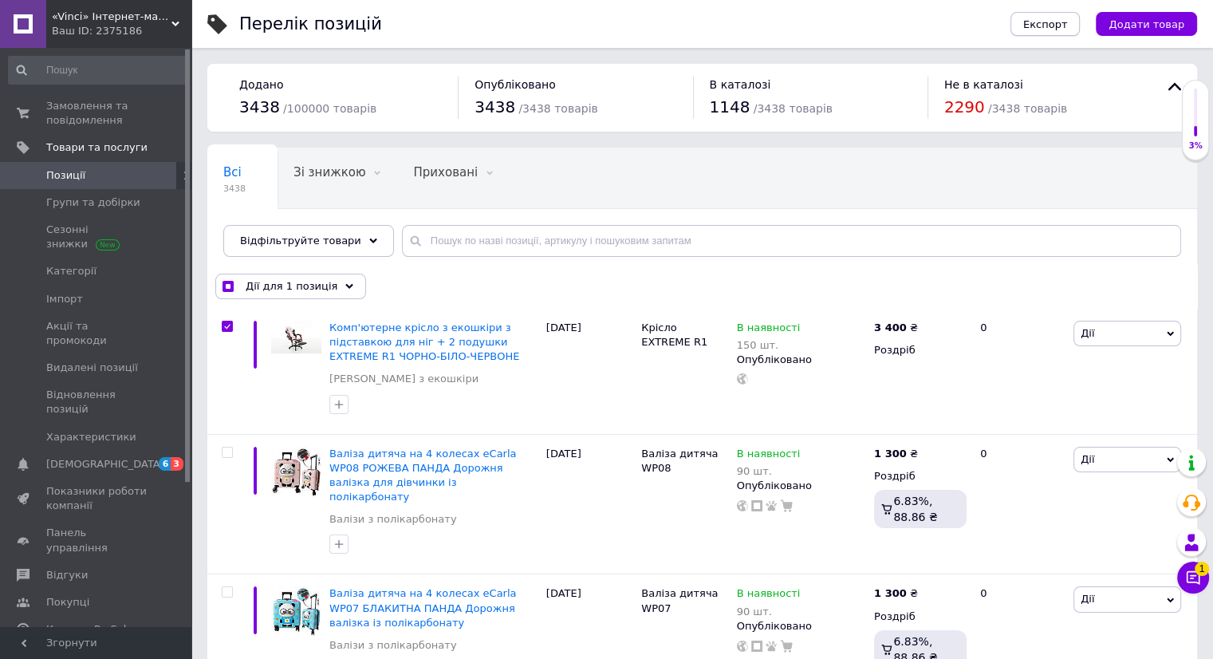
click at [1063, 23] on span "Експорт" at bounding box center [1045, 24] width 45 height 12
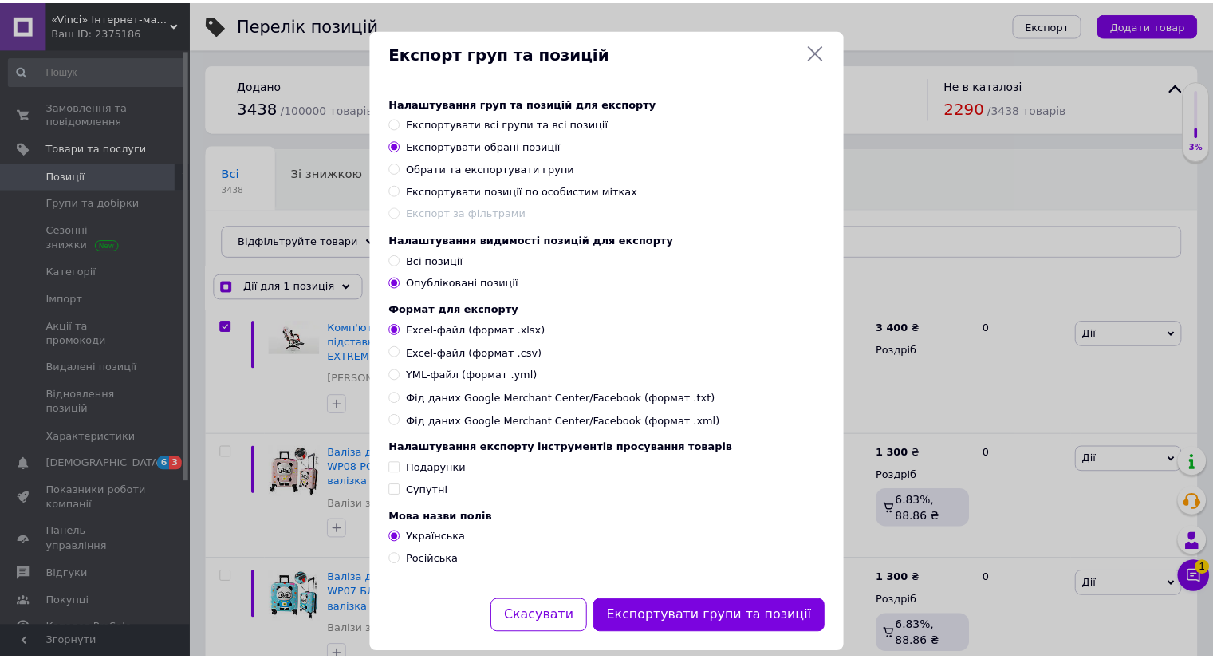
scroll to position [41, 0]
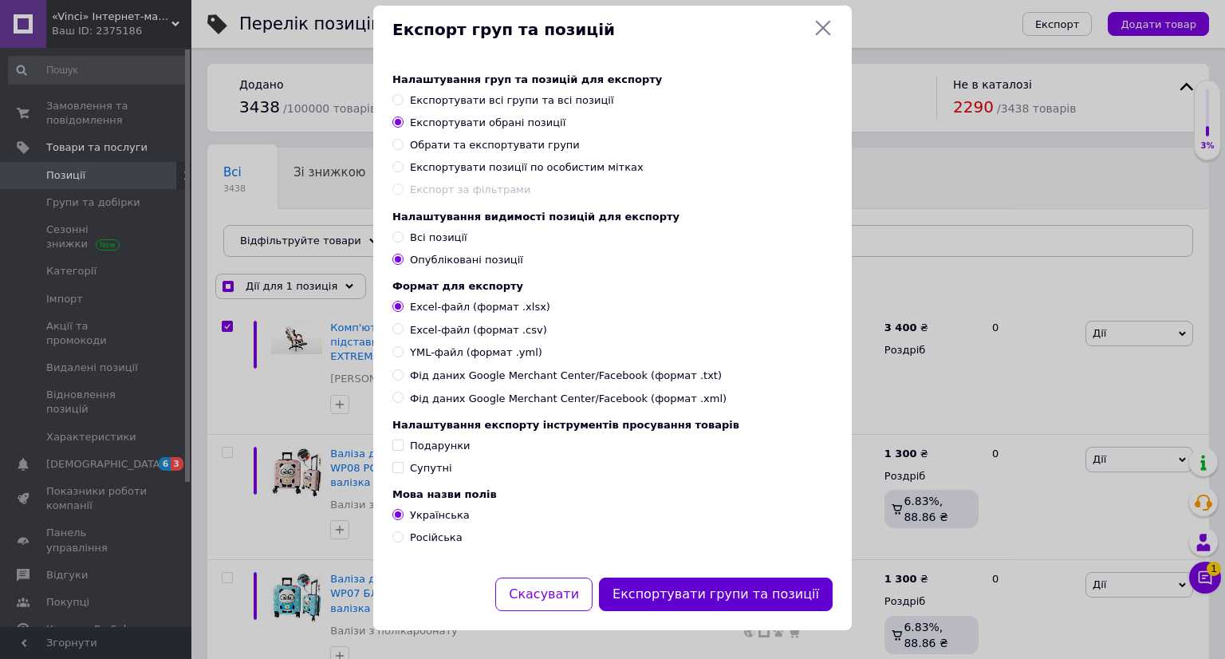
click at [691, 597] on button "Експортувати групи та позиції" at bounding box center [716, 594] width 234 height 34
checkbox input "true"
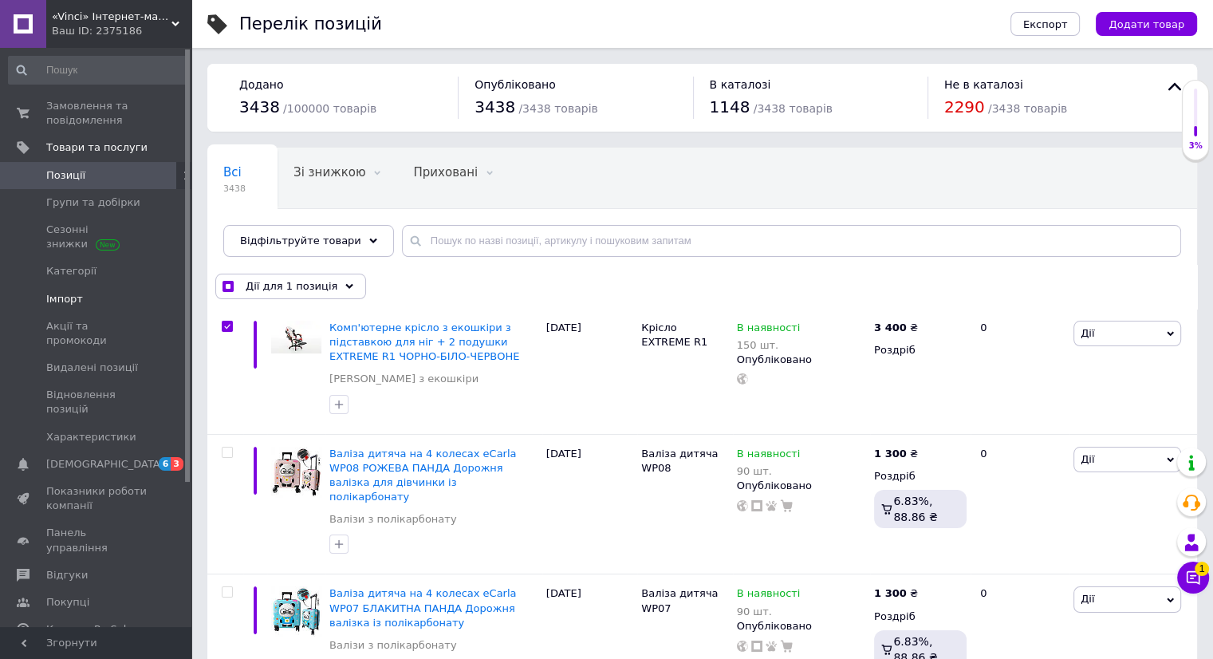
click at [56, 304] on span "Імпорт" at bounding box center [64, 299] width 37 height 14
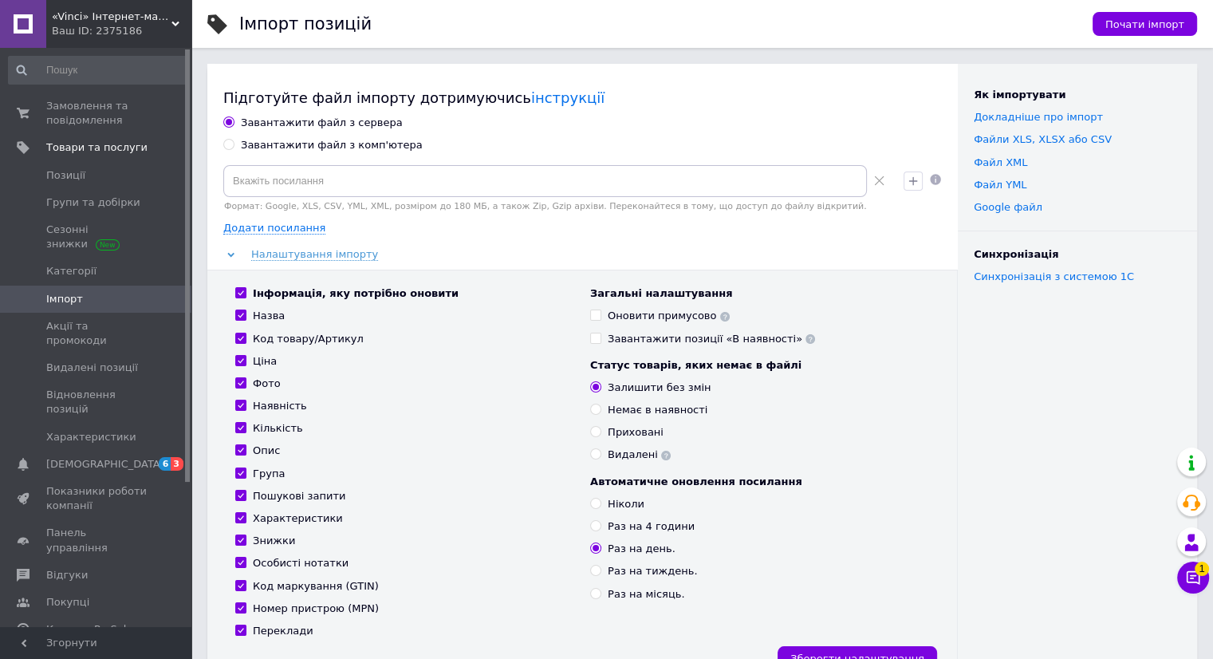
click at [223, 144] on input "Завантажити файл з комп'ютера" at bounding box center [228, 144] width 10 height 10
radio input "true"
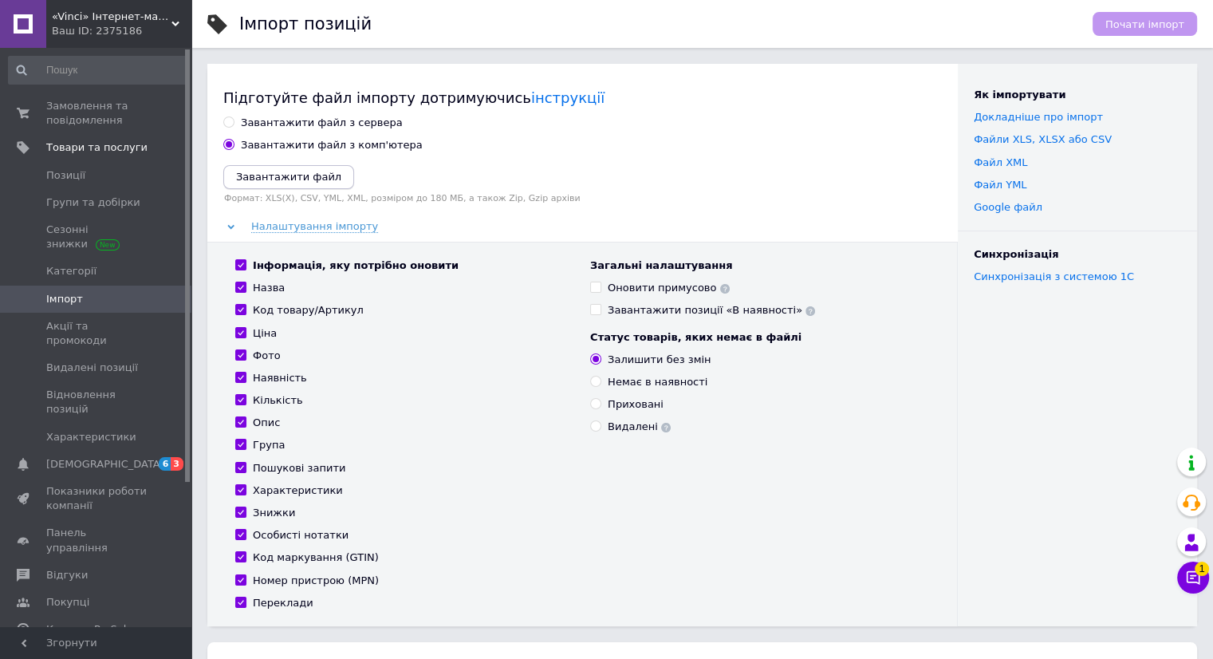
click at [254, 172] on icon "Завантажити файл" at bounding box center [288, 177] width 105 height 12
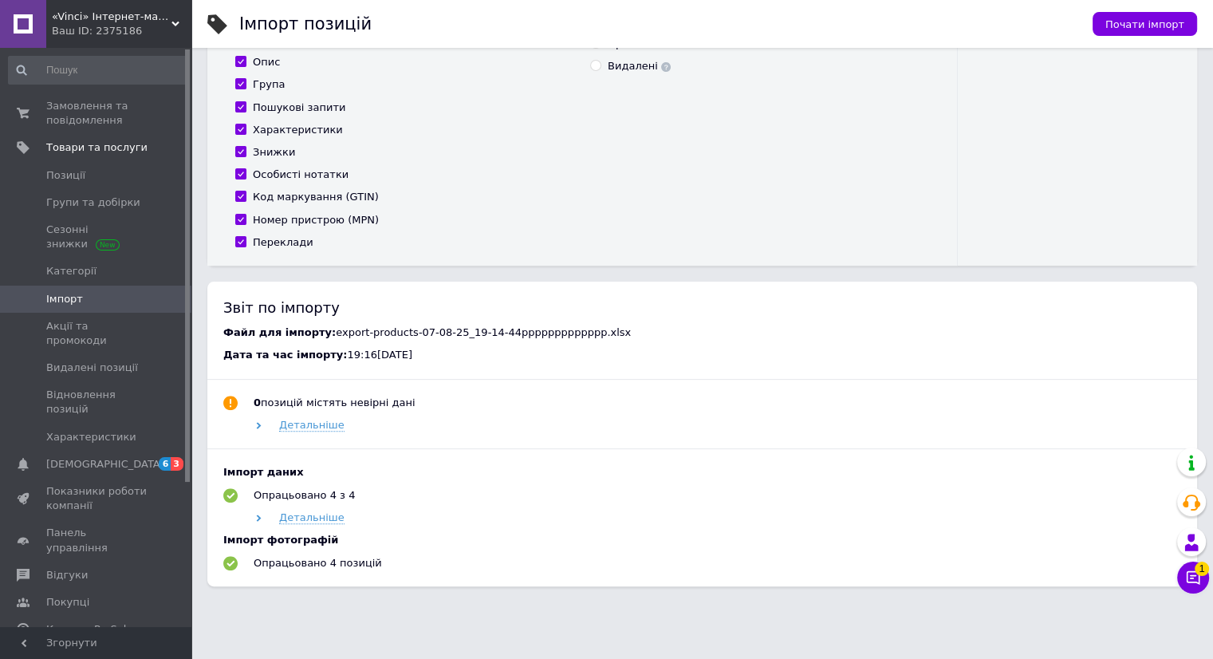
scroll to position [395, 0]
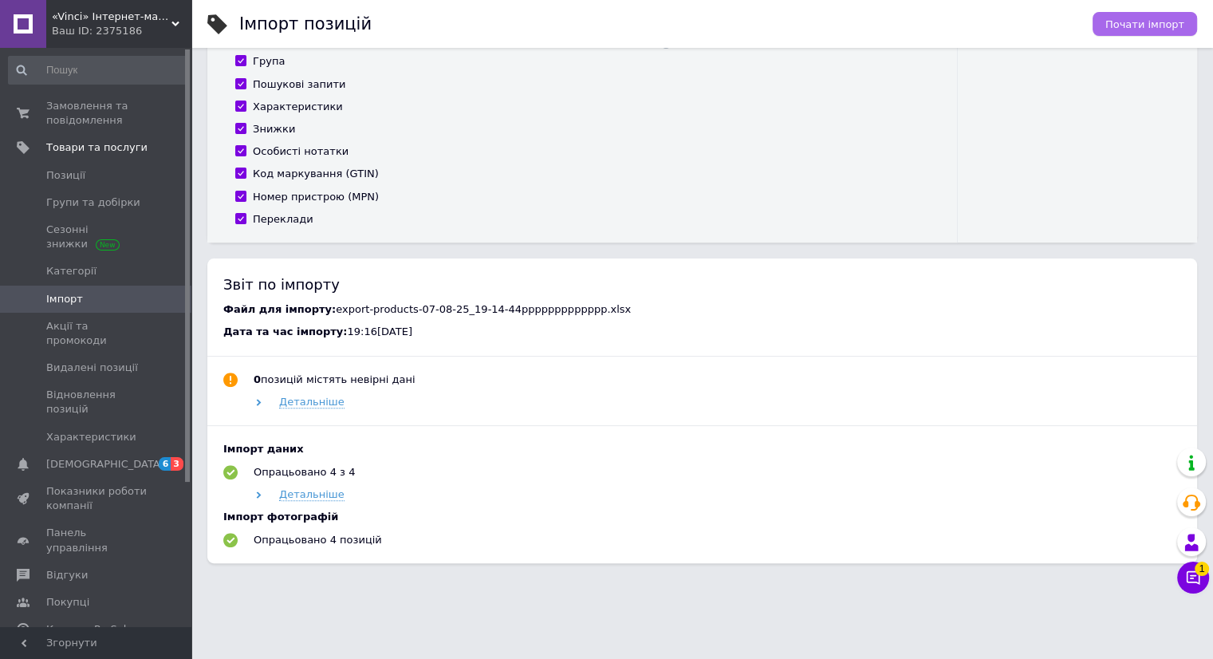
click at [1142, 27] on span "Почати імпорт" at bounding box center [1144, 24] width 79 height 12
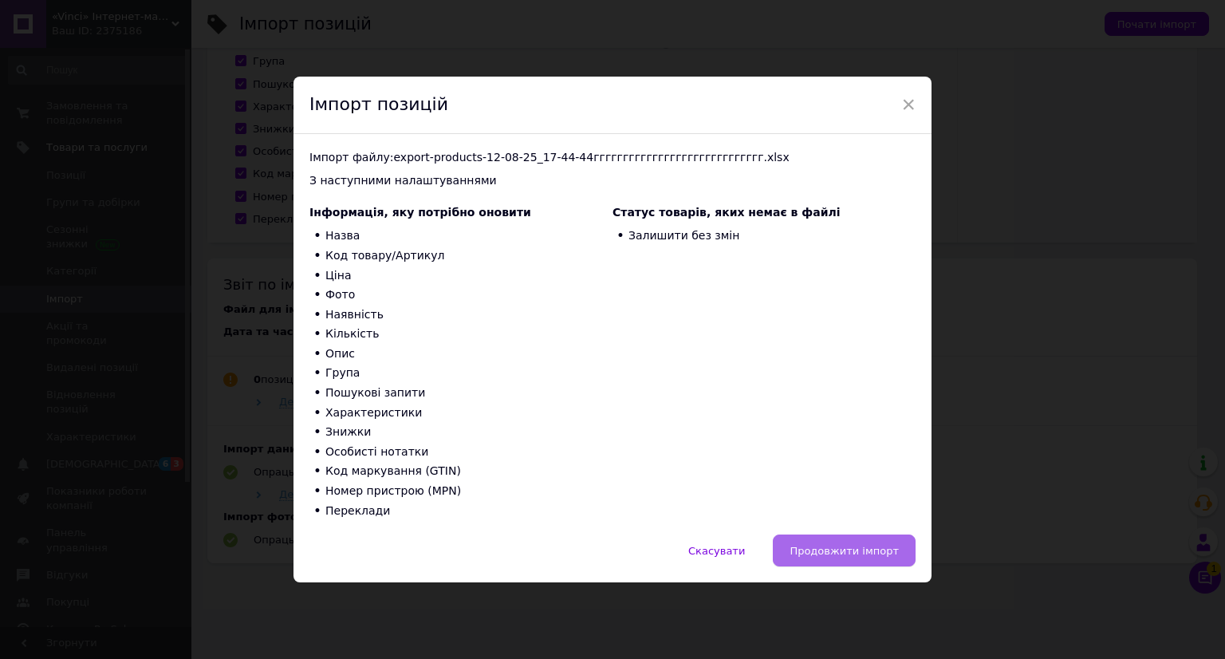
click at [857, 556] on span "Продовжити імпорт" at bounding box center [843, 551] width 109 height 12
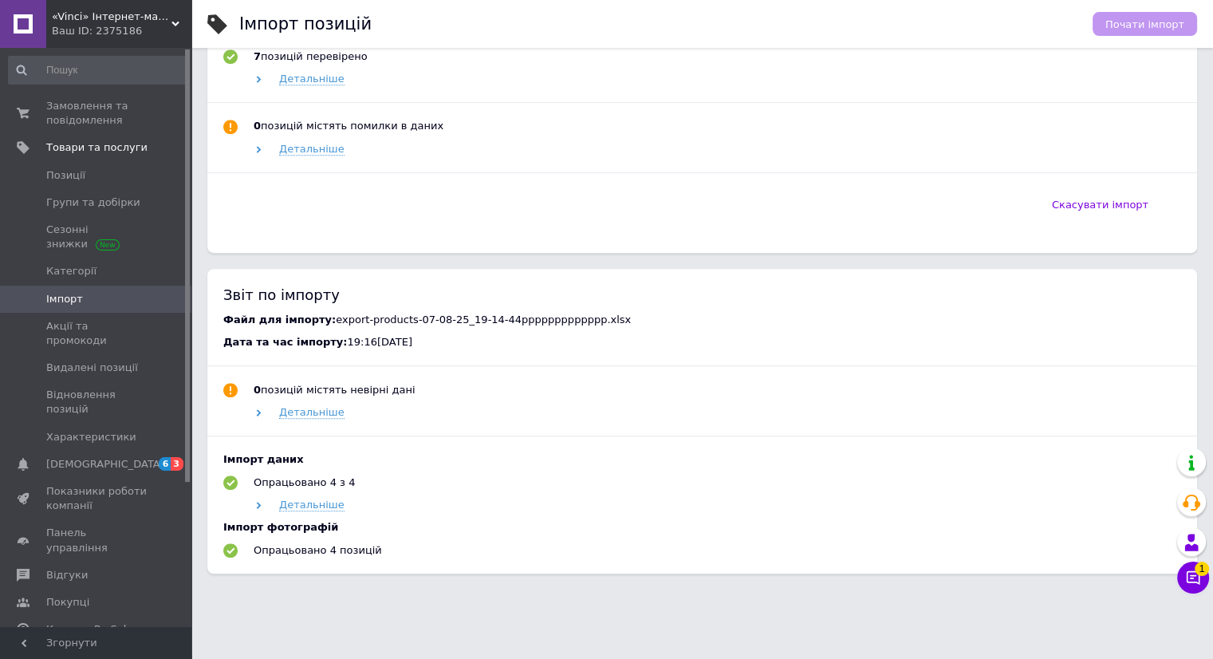
scroll to position [826, 0]
